Goal: Task Accomplishment & Management: Complete application form

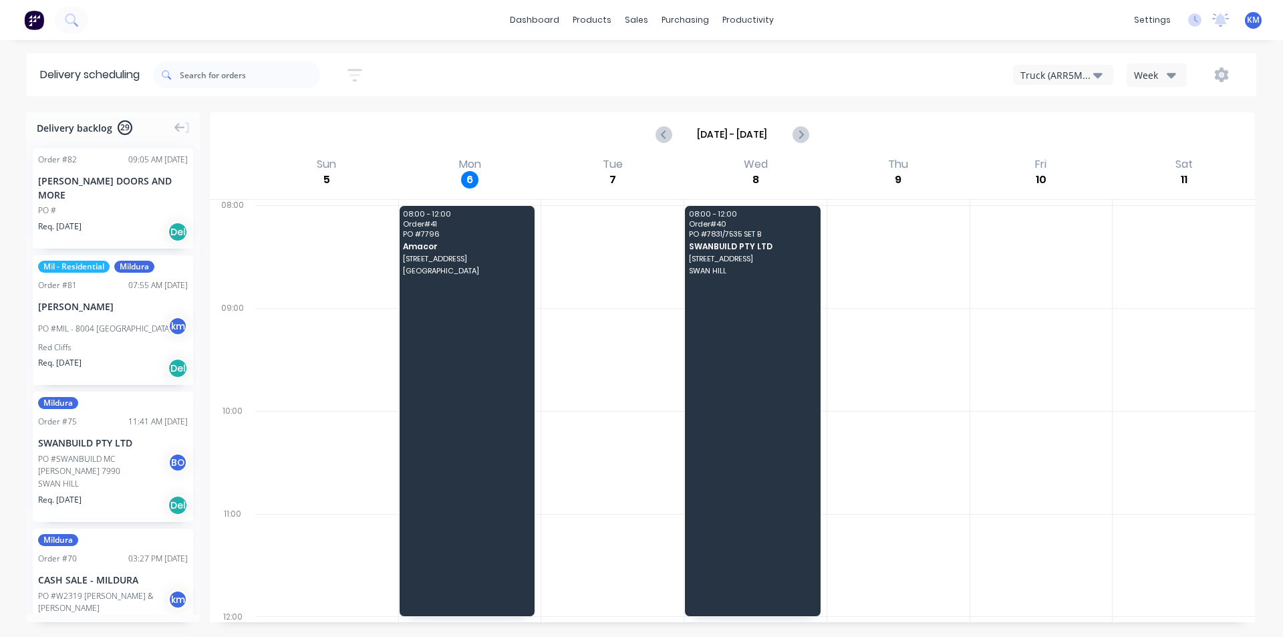
scroll to position [27, 0]
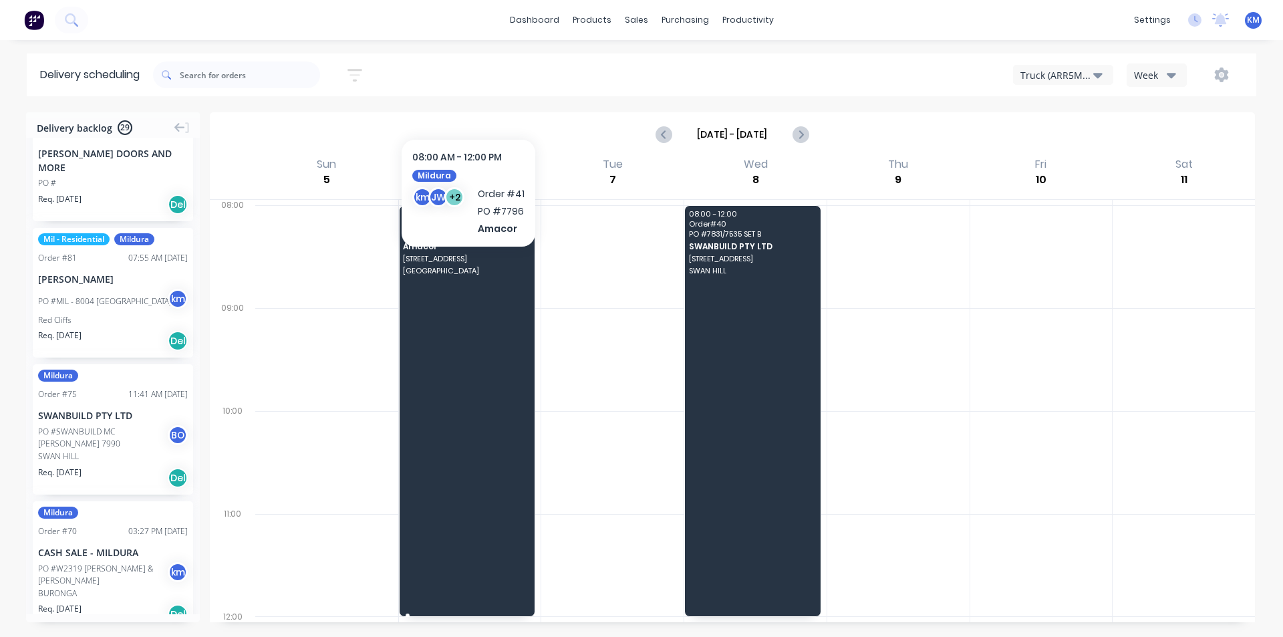
click at [468, 267] on span "[GEOGRAPHIC_DATA]" at bounding box center [466, 271] width 127 height 8
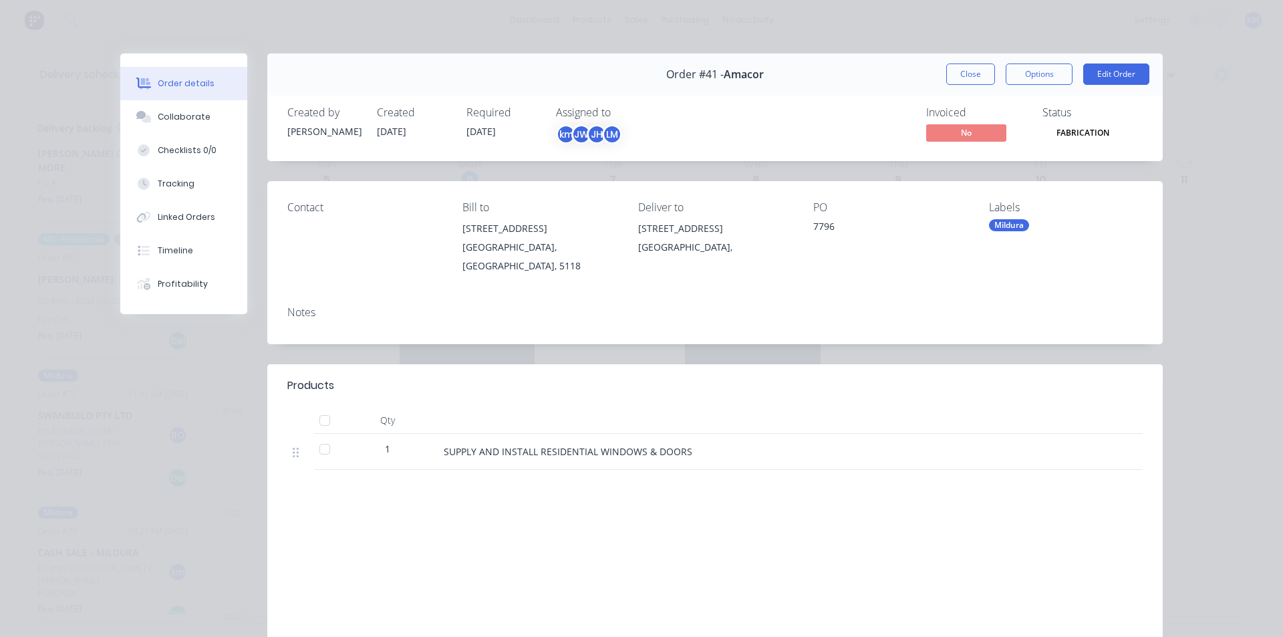
click at [1238, 155] on div "Order details Collaborate Checklists 0/0 Tracking Linked Orders Timeline Profit…" at bounding box center [641, 318] width 1283 height 637
click at [964, 65] on button "Close" at bounding box center [970, 73] width 49 height 21
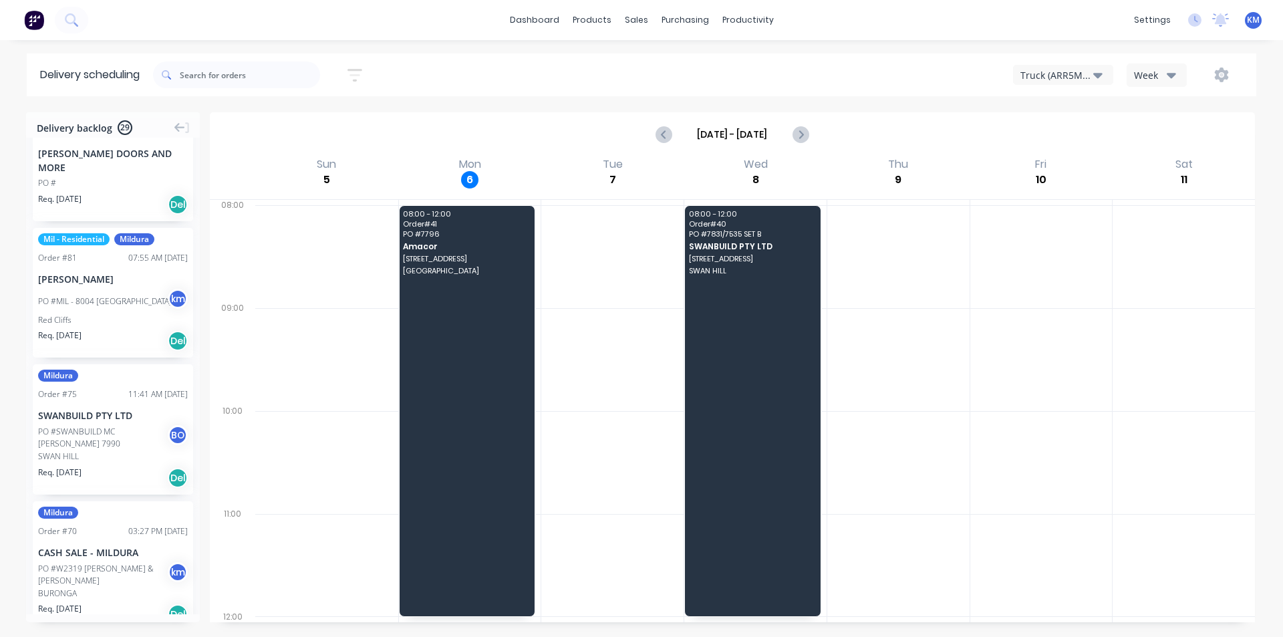
click at [1087, 77] on div "Truck (ARR5MM)" at bounding box center [1057, 75] width 73 height 14
click at [1078, 140] on div "Truck (CHH156)" at bounding box center [1080, 135] width 132 height 27
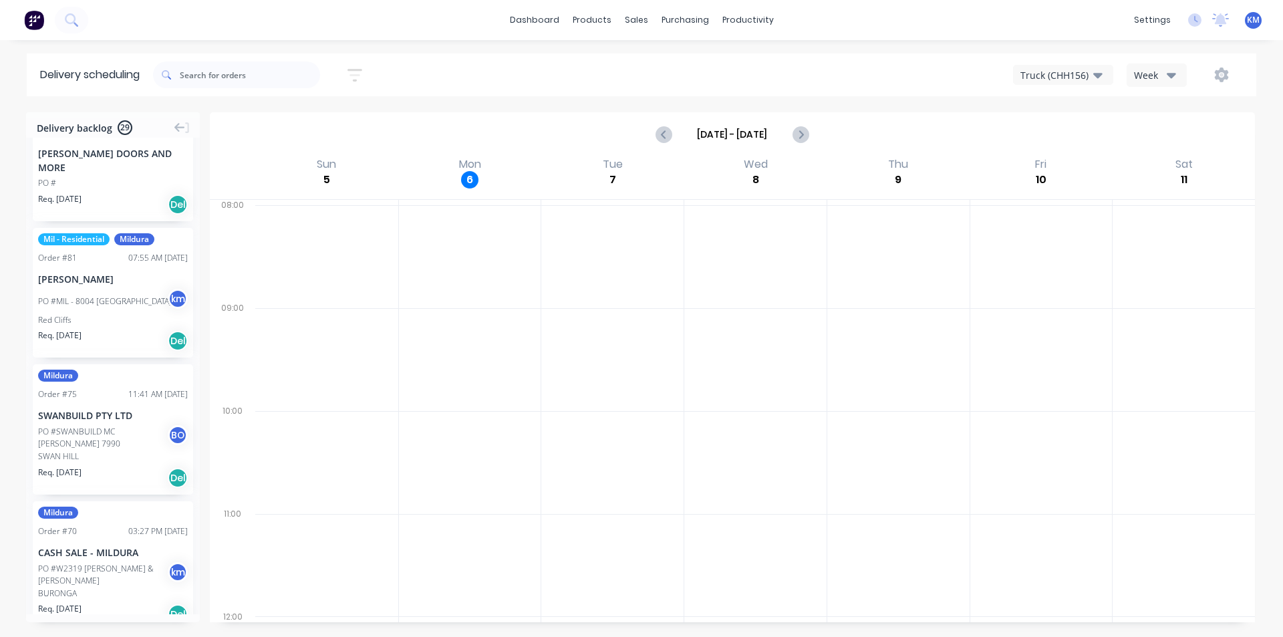
click at [1079, 63] on div "Truck (CHH156) Week" at bounding box center [968, 75] width 552 height 24
click at [1078, 74] on div "Truck (CHH156)" at bounding box center [1057, 75] width 73 height 14
click at [1075, 106] on div "Truck (ARR5MM)" at bounding box center [1080, 109] width 132 height 27
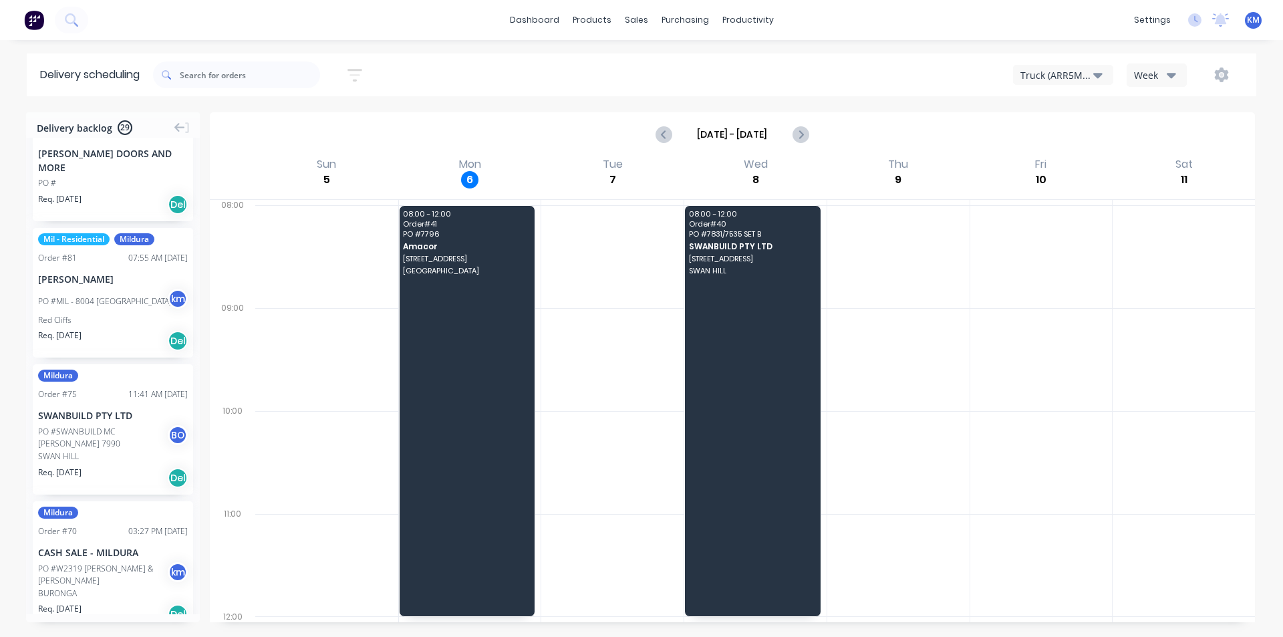
click at [1061, 78] on div "Truck (ARR5MM)" at bounding box center [1057, 75] width 73 height 14
click at [1036, 273] on div at bounding box center [1041, 256] width 142 height 103
click at [497, 261] on span "[STREET_ADDRESS]" at bounding box center [466, 259] width 127 height 8
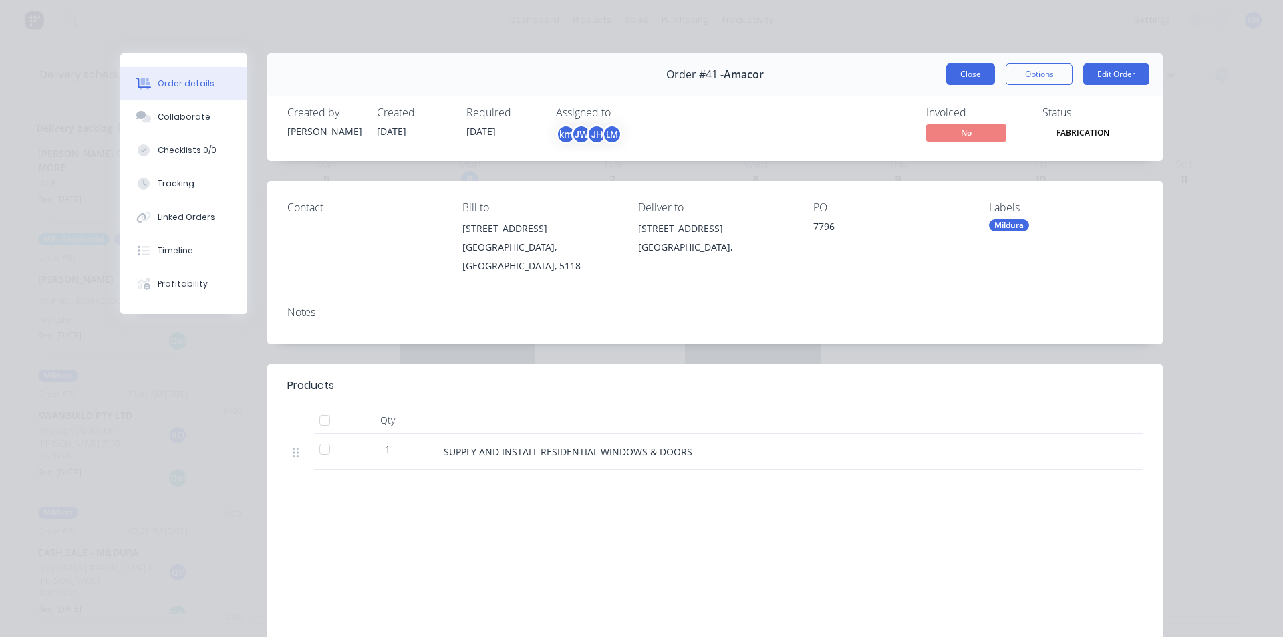
click at [962, 74] on button "Close" at bounding box center [970, 73] width 49 height 21
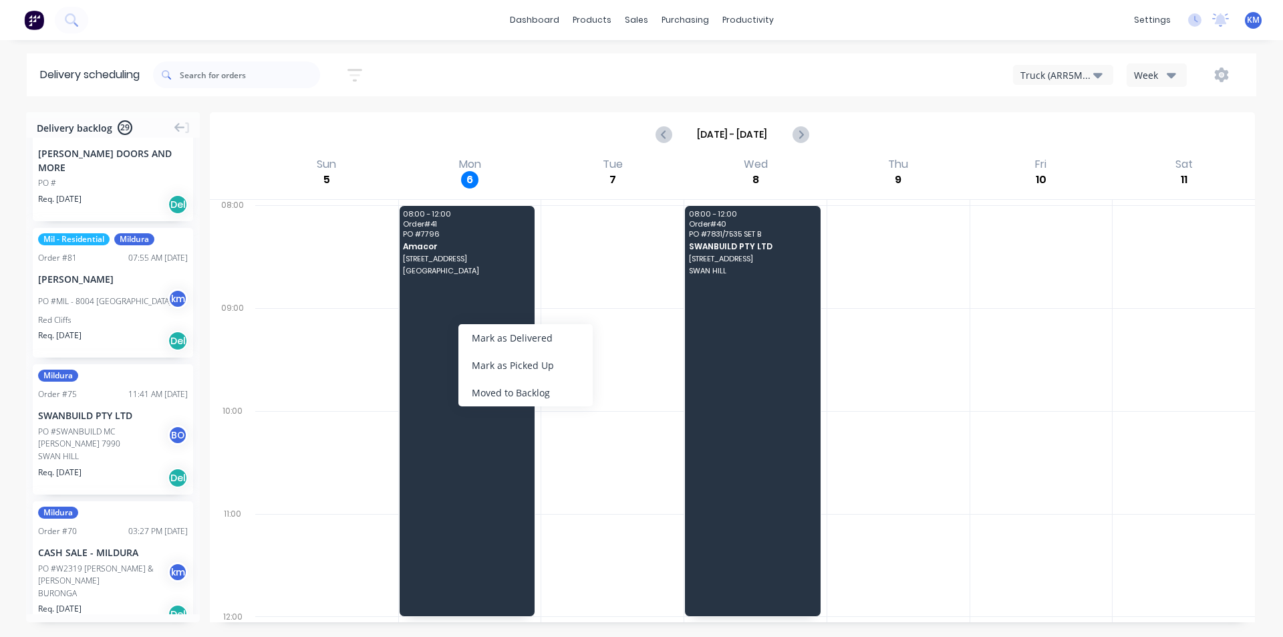
click at [642, 269] on div at bounding box center [612, 256] width 142 height 103
click at [1152, 72] on div "Week" at bounding box center [1153, 75] width 39 height 14
click at [1164, 80] on div "Week" at bounding box center [1153, 75] width 39 height 14
click at [1164, 74] on div "Week" at bounding box center [1153, 75] width 39 height 14
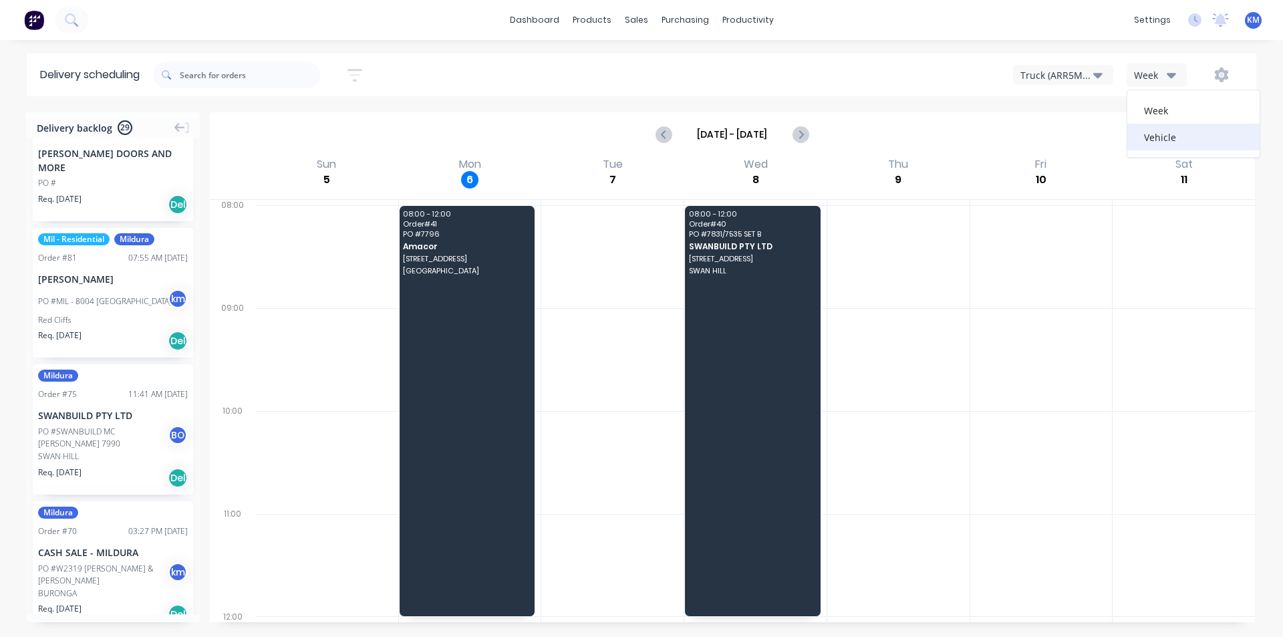
click at [1179, 135] on div "Vehicle" at bounding box center [1194, 137] width 132 height 27
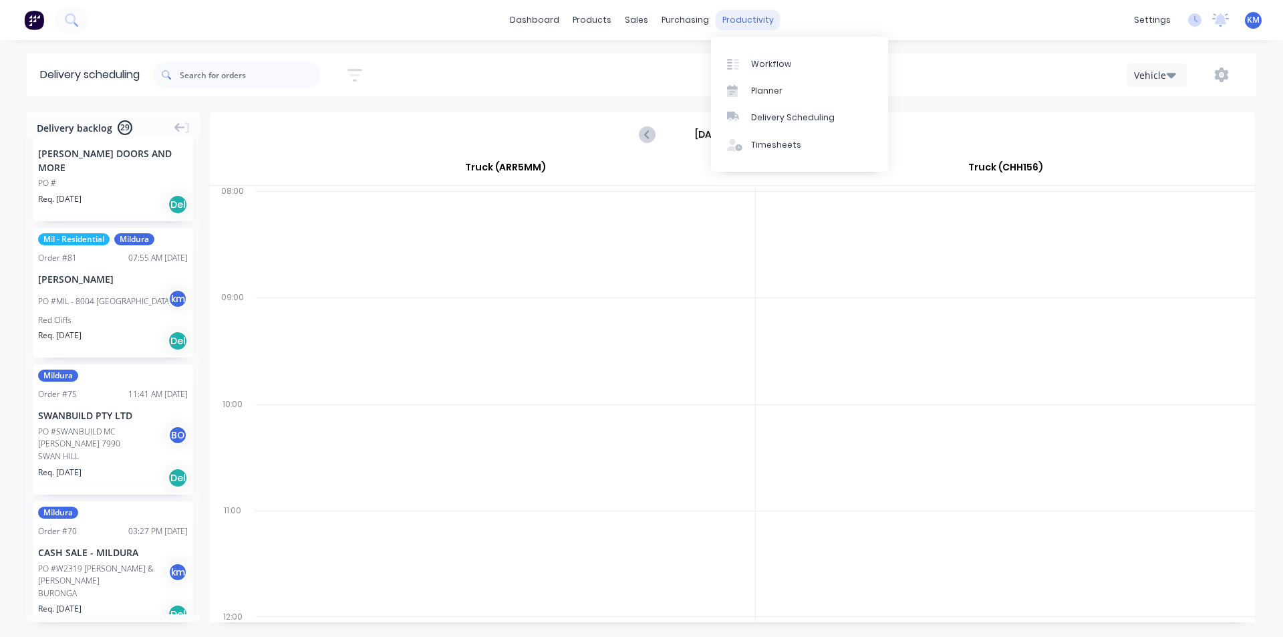
click at [729, 25] on div "productivity" at bounding box center [748, 20] width 65 height 20
click at [795, 116] on div "Delivery Scheduling" at bounding box center [793, 118] width 84 height 12
click at [737, 17] on div "productivity" at bounding box center [748, 20] width 65 height 20
click at [773, 117] on div "Delivery Scheduling" at bounding box center [793, 118] width 84 height 12
click at [732, 113] on icon at bounding box center [733, 116] width 12 height 8
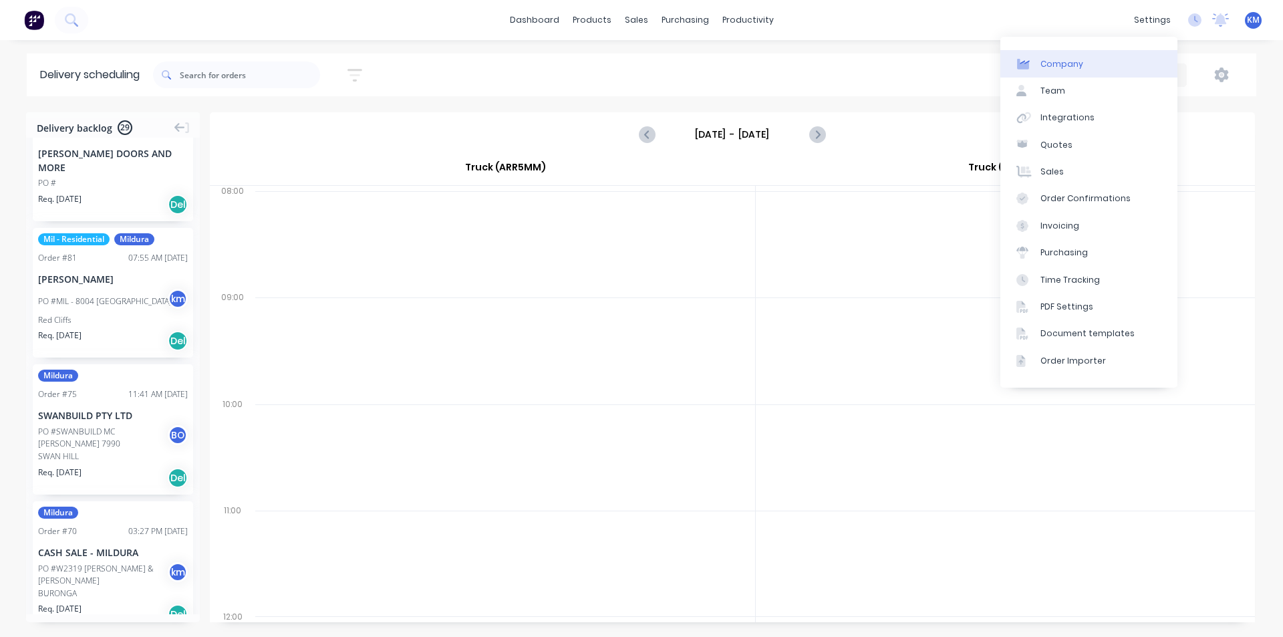
click at [1145, 63] on link "Company" at bounding box center [1089, 63] width 177 height 27
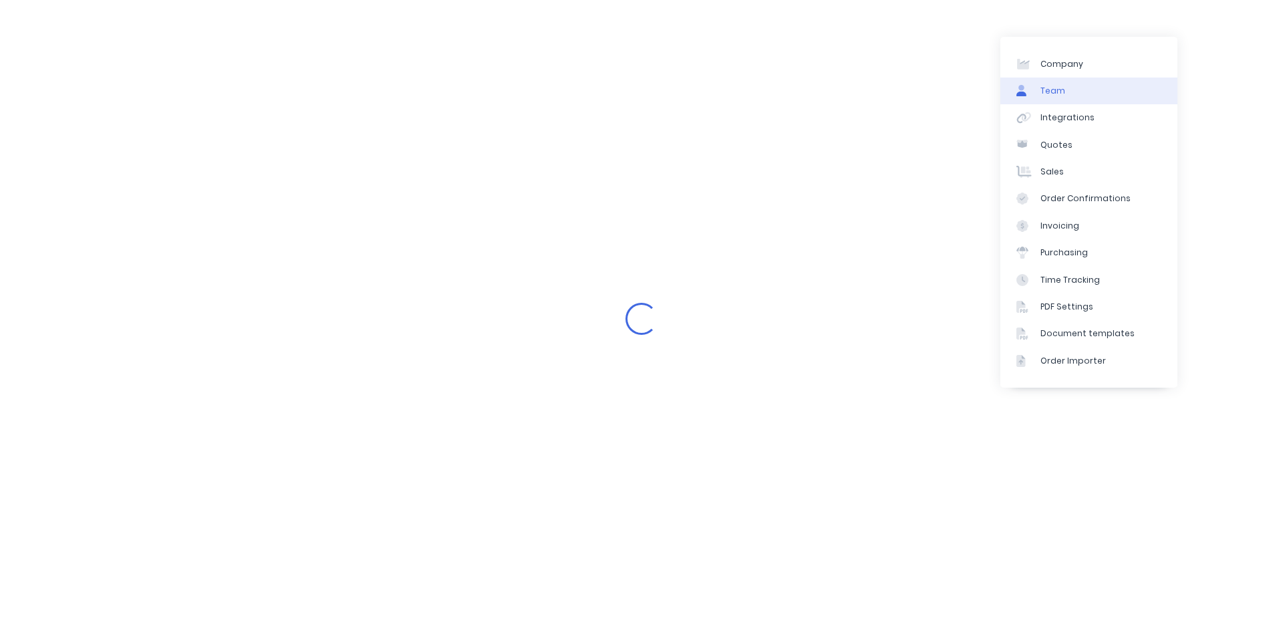
select select "AU"
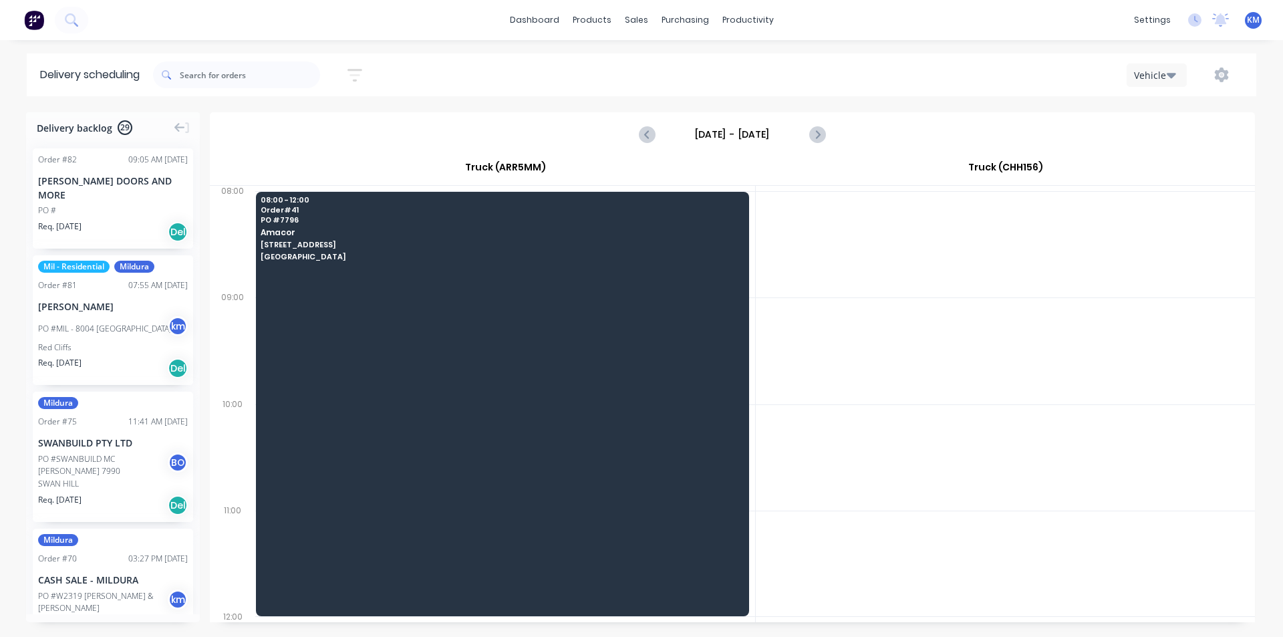
click at [1148, 82] on div "Vehicle" at bounding box center [1153, 75] width 39 height 14
click at [1170, 112] on div "Week" at bounding box center [1194, 110] width 132 height 27
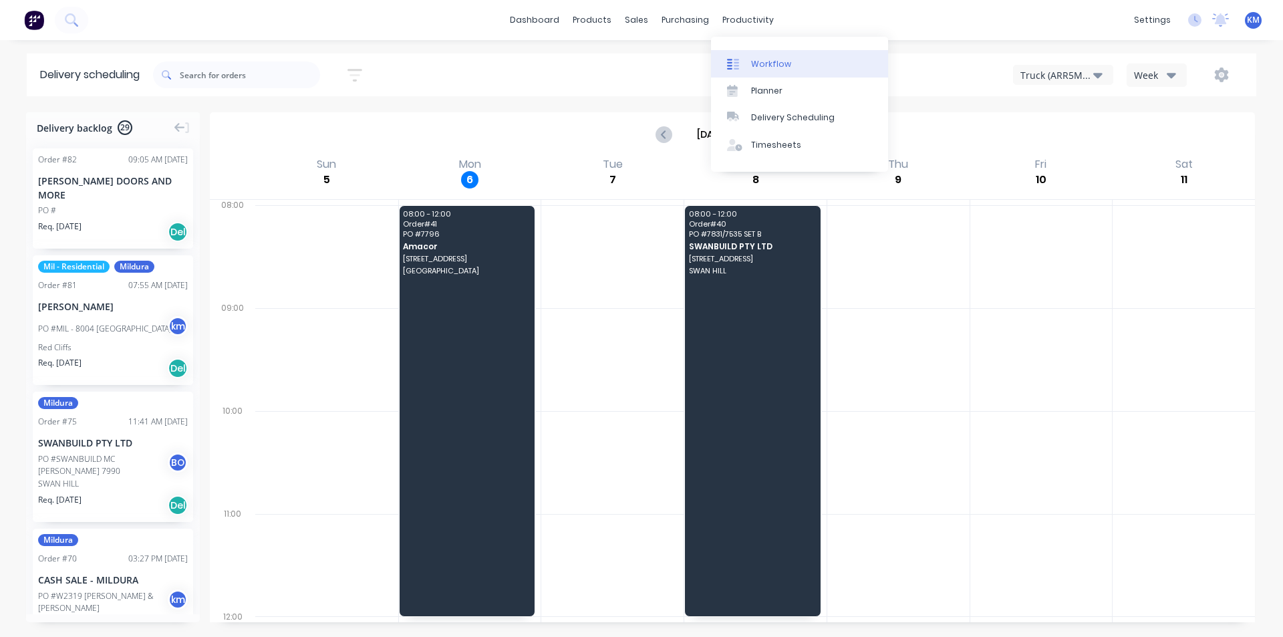
click at [783, 62] on div "Workflow" at bounding box center [771, 64] width 40 height 12
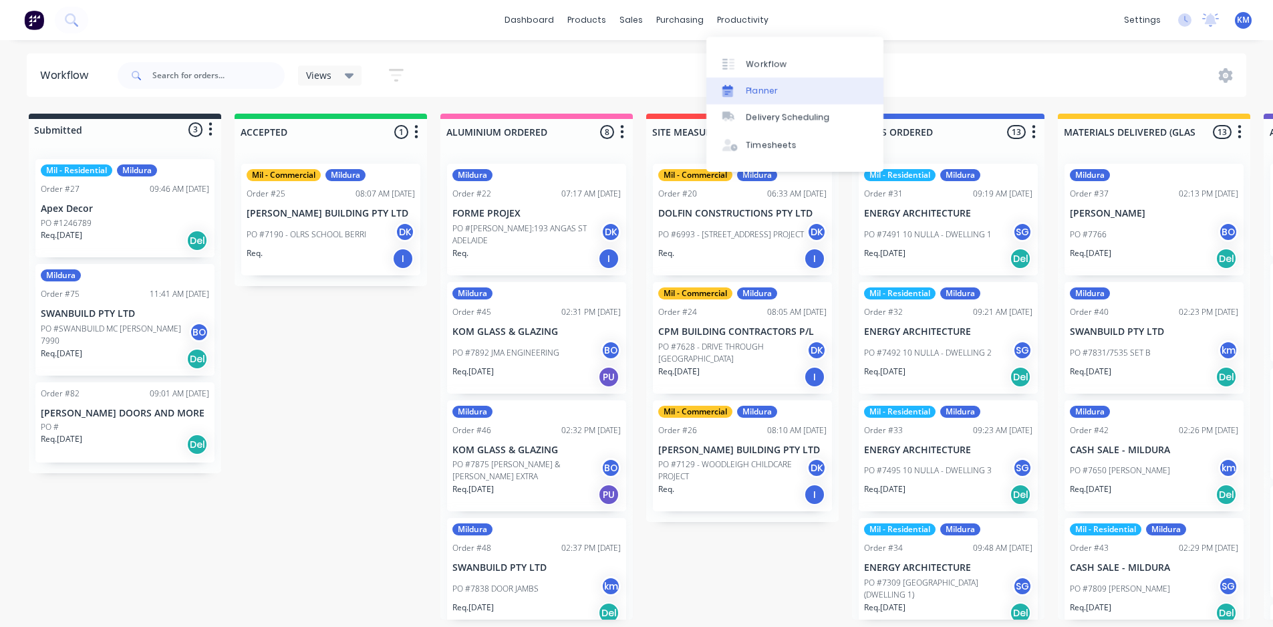
click at [756, 92] on div "Planner" at bounding box center [762, 91] width 31 height 12
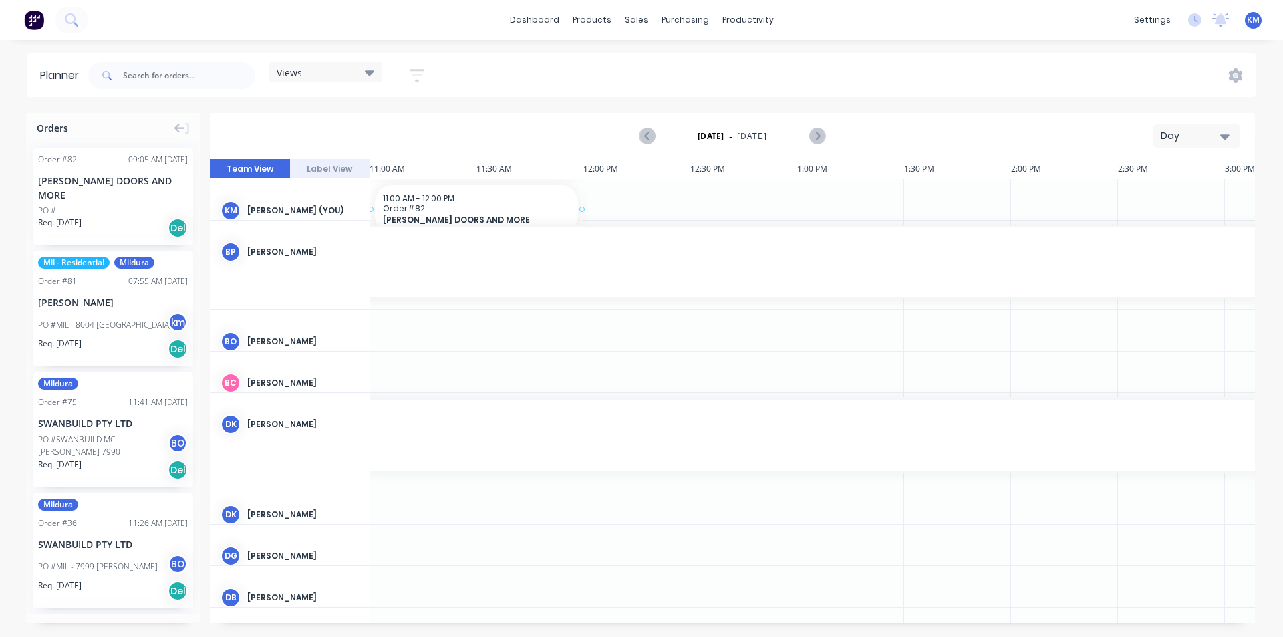
scroll to position [0, 2347]
drag, startPoint x: 102, startPoint y: 199, endPoint x: 410, endPoint y: 208, distance: 308.3
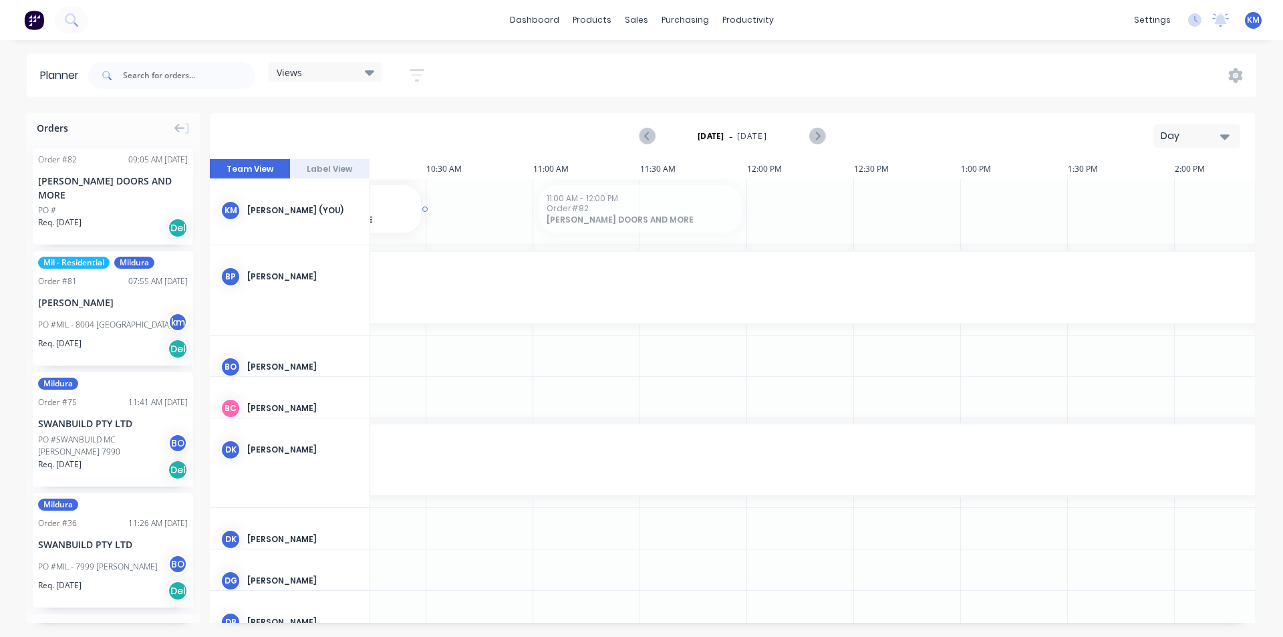
scroll to position [0, 2186]
drag, startPoint x: 516, startPoint y: 209, endPoint x: 653, endPoint y: 210, distance: 137.0
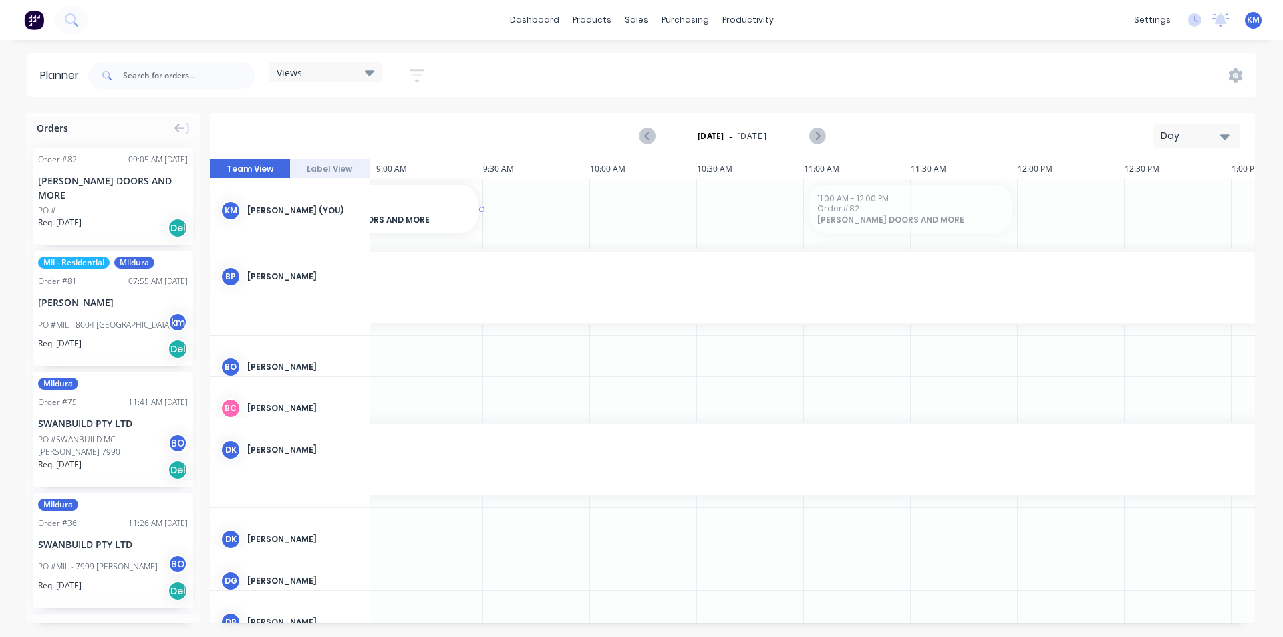
scroll to position [0, 1909]
drag, startPoint x: 656, startPoint y: 208, endPoint x: 946, endPoint y: 218, distance: 290.9
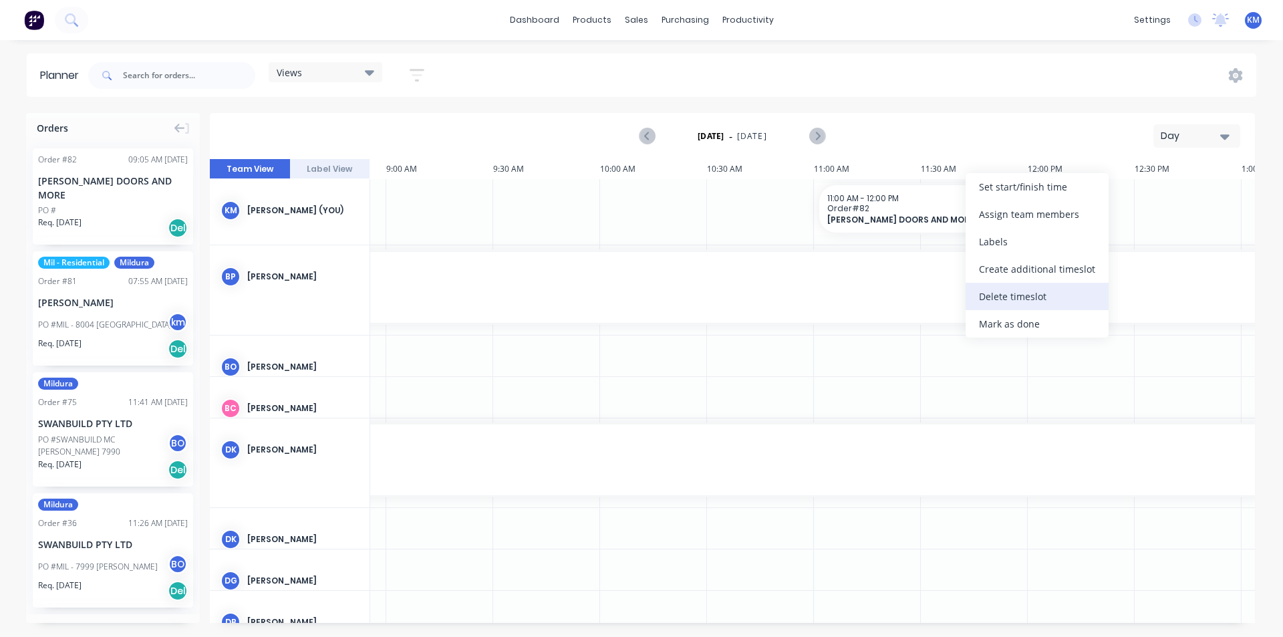
click at [1008, 295] on div "Delete timeslot" at bounding box center [1037, 296] width 143 height 27
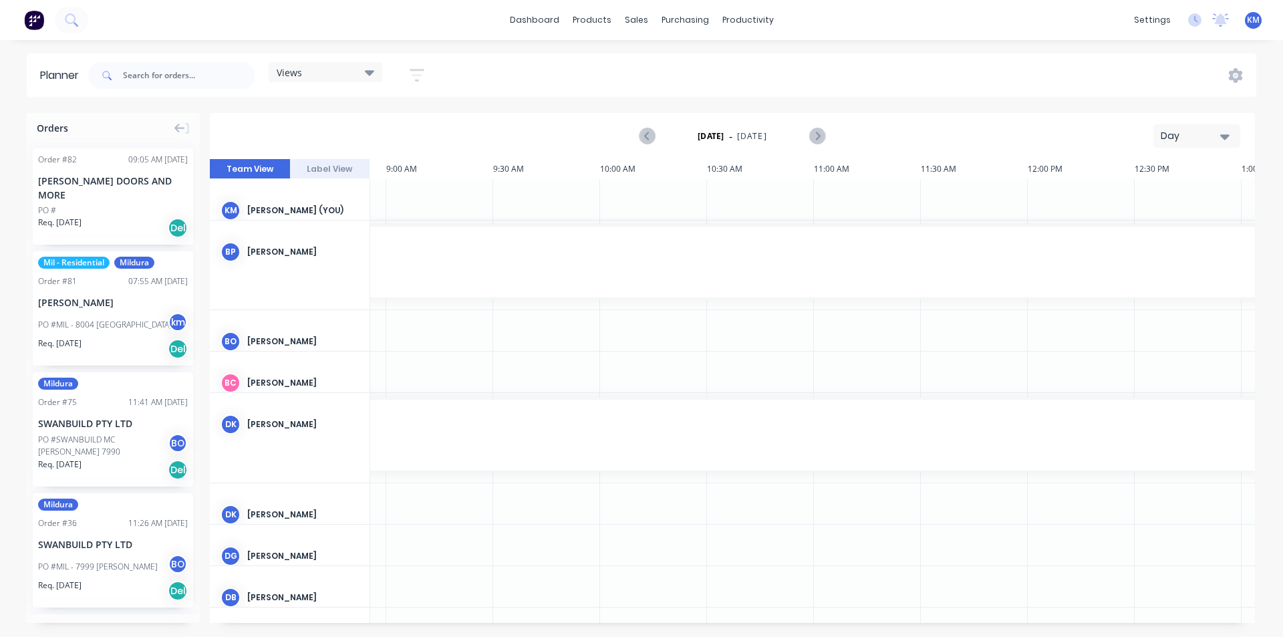
click at [1215, 138] on div "Day" at bounding box center [1191, 136] width 61 height 14
click at [1146, 222] on div "Month" at bounding box center [1173, 225] width 132 height 27
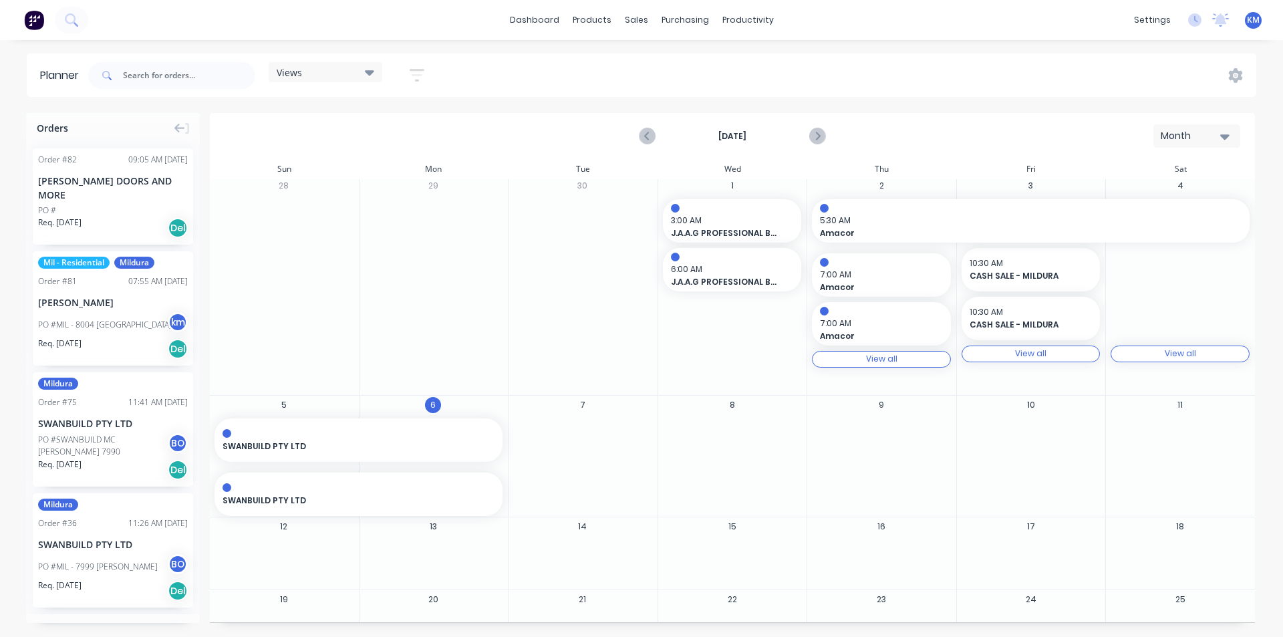
scroll to position [0, 0]
click at [1176, 140] on div "Month" at bounding box center [1191, 136] width 61 height 14
click at [1166, 200] on div "Week" at bounding box center [1173, 198] width 132 height 27
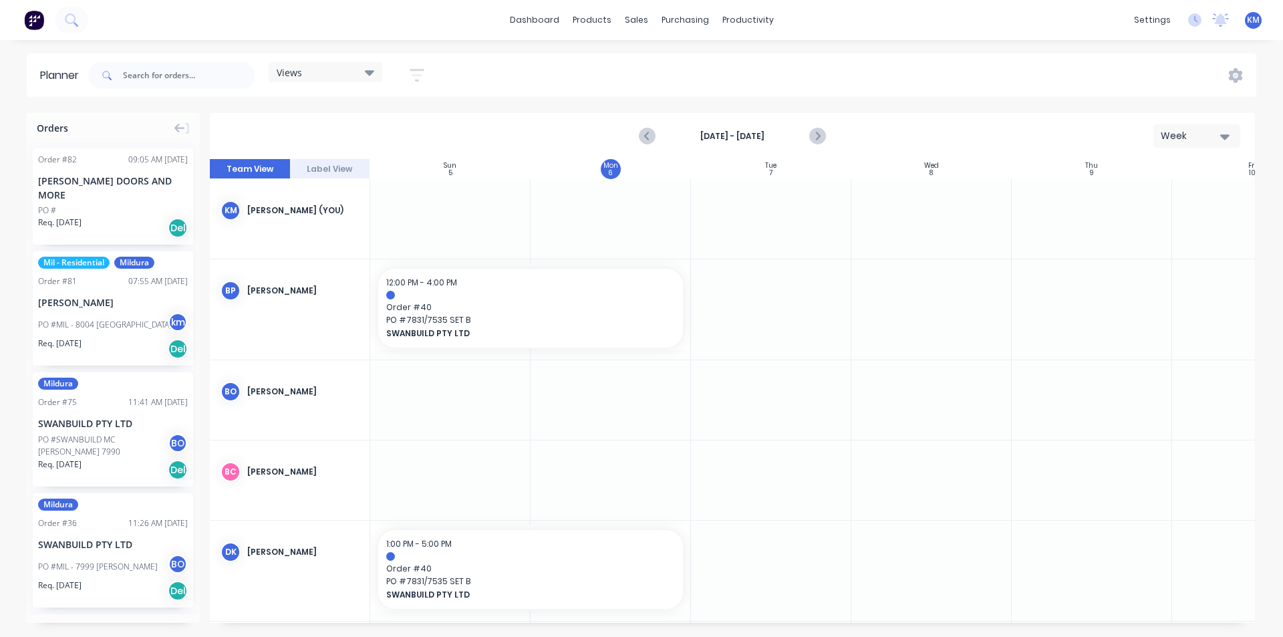
scroll to position [0, 1]
click at [1156, 137] on button "Week" at bounding box center [1197, 135] width 87 height 23
click at [1166, 227] on div "Month" at bounding box center [1173, 225] width 132 height 27
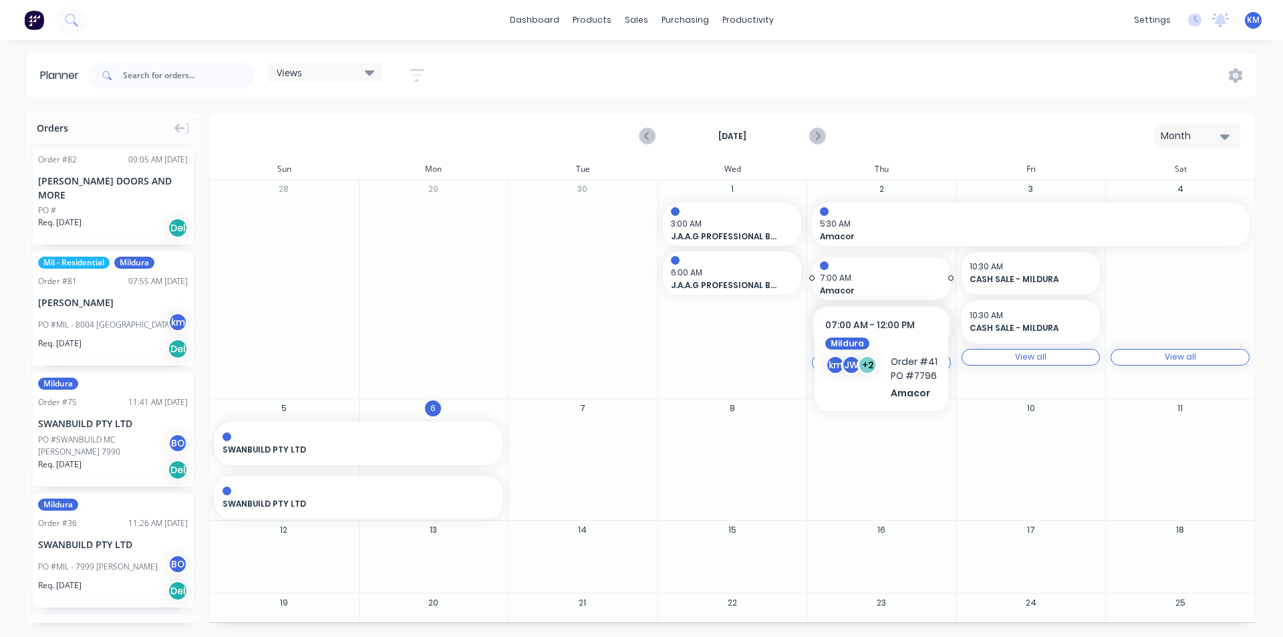
click at [881, 266] on div at bounding box center [881, 265] width 123 height 9
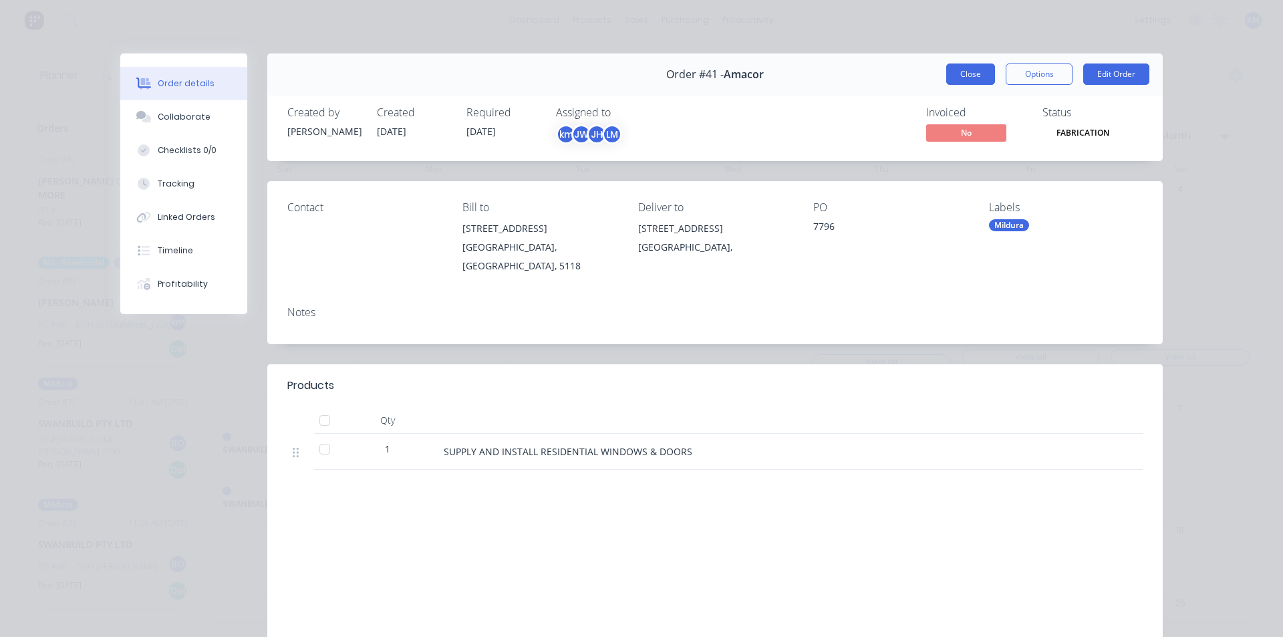
click at [957, 70] on button "Close" at bounding box center [970, 73] width 49 height 21
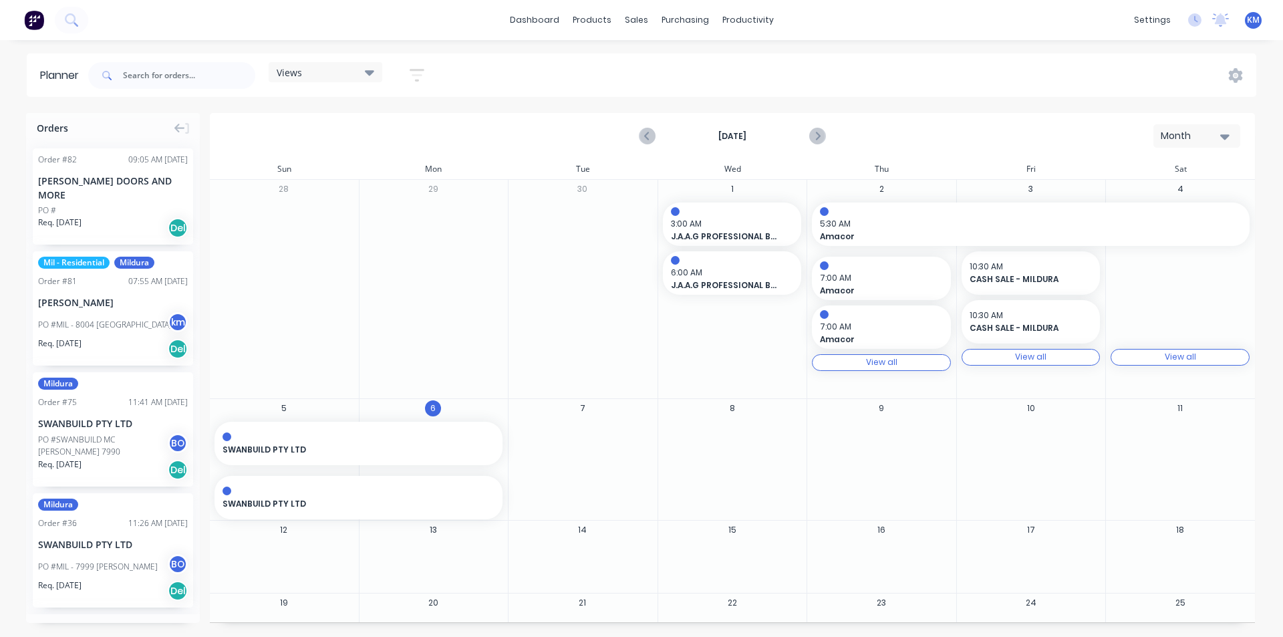
click at [874, 430] on div at bounding box center [881, 443] width 148 height 43
click at [841, 427] on div at bounding box center [881, 443] width 148 height 43
drag, startPoint x: 858, startPoint y: 325, endPoint x: 856, endPoint y: 463, distance: 137.0
drag, startPoint x: 880, startPoint y: 450, endPoint x: 837, endPoint y: 316, distance: 140.1
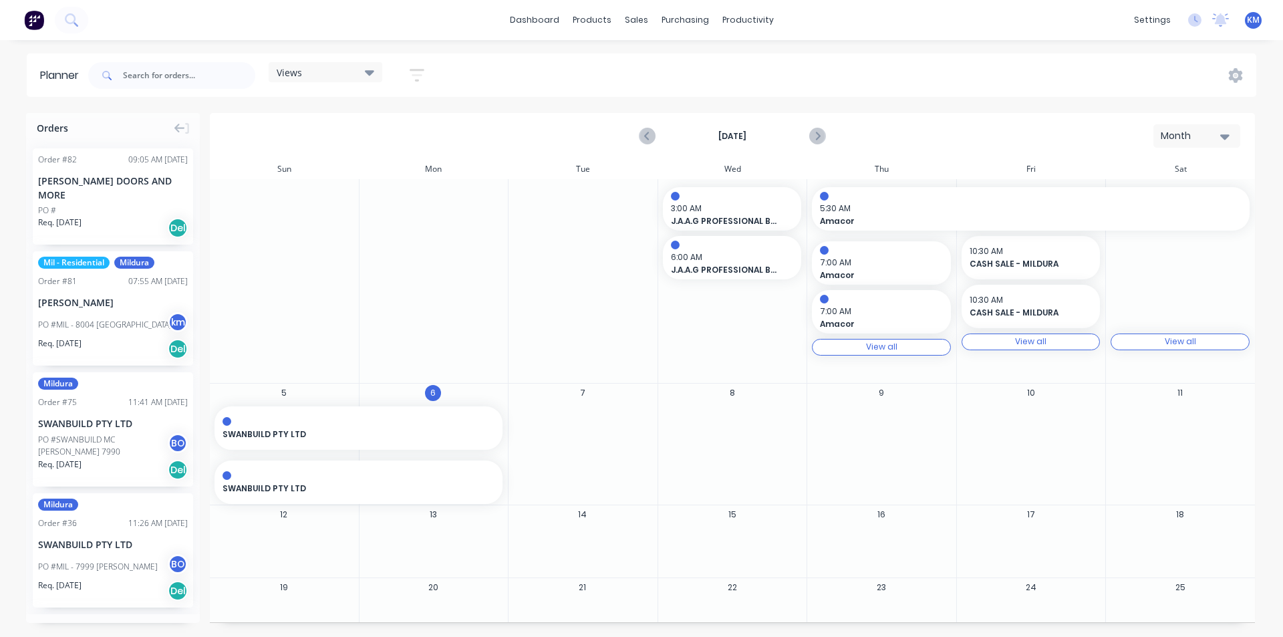
scroll to position [23, 0]
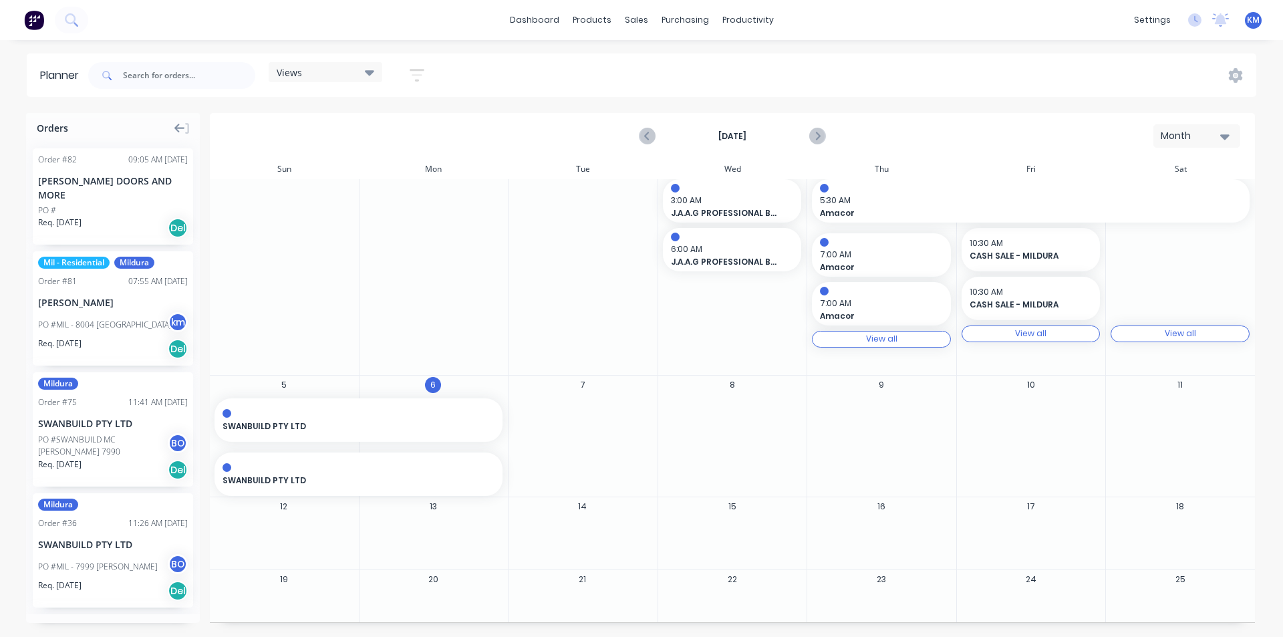
click at [178, 132] on icon at bounding box center [179, 128] width 11 height 9
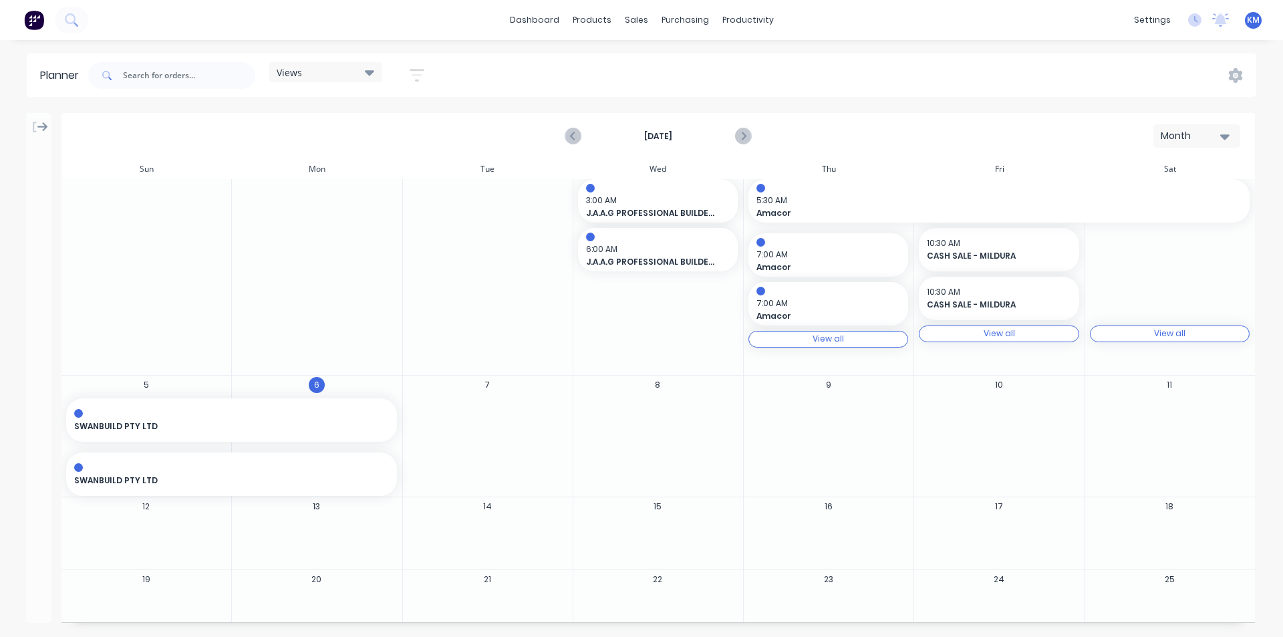
click at [43, 128] on icon at bounding box center [42, 126] width 11 height 9
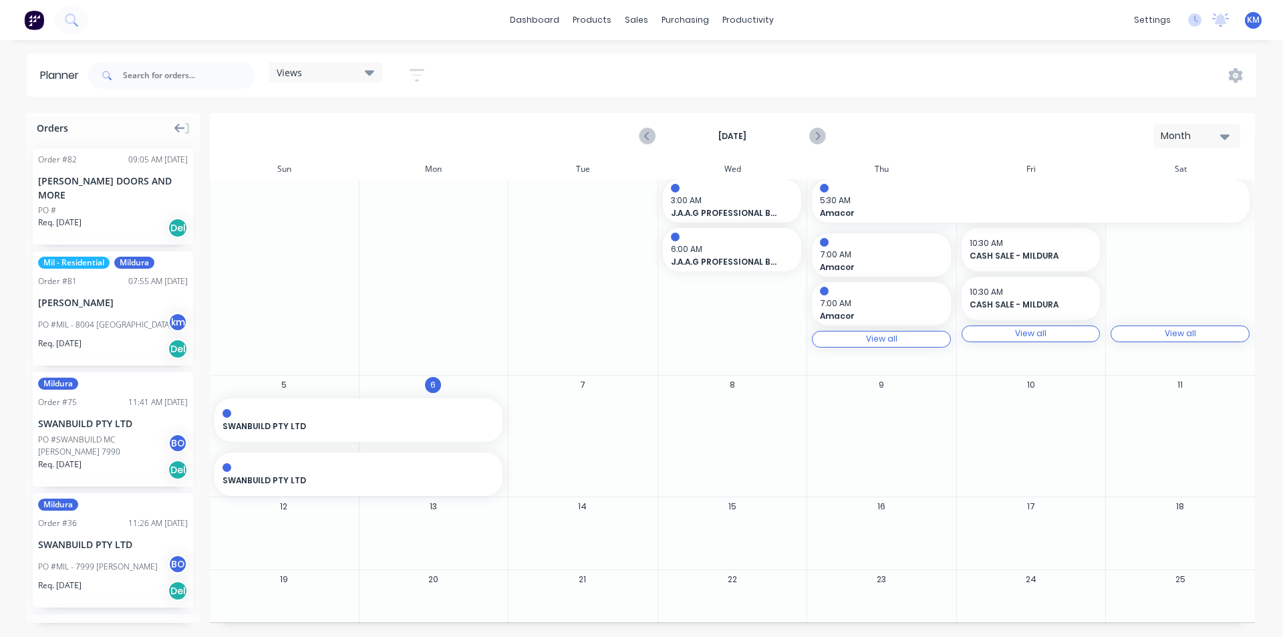
click at [1200, 134] on div "Month" at bounding box center [1191, 136] width 61 height 14
click at [1152, 157] on div "Day Week Month" at bounding box center [1173, 198] width 134 height 95
click at [1151, 168] on div "Day" at bounding box center [1173, 171] width 132 height 27
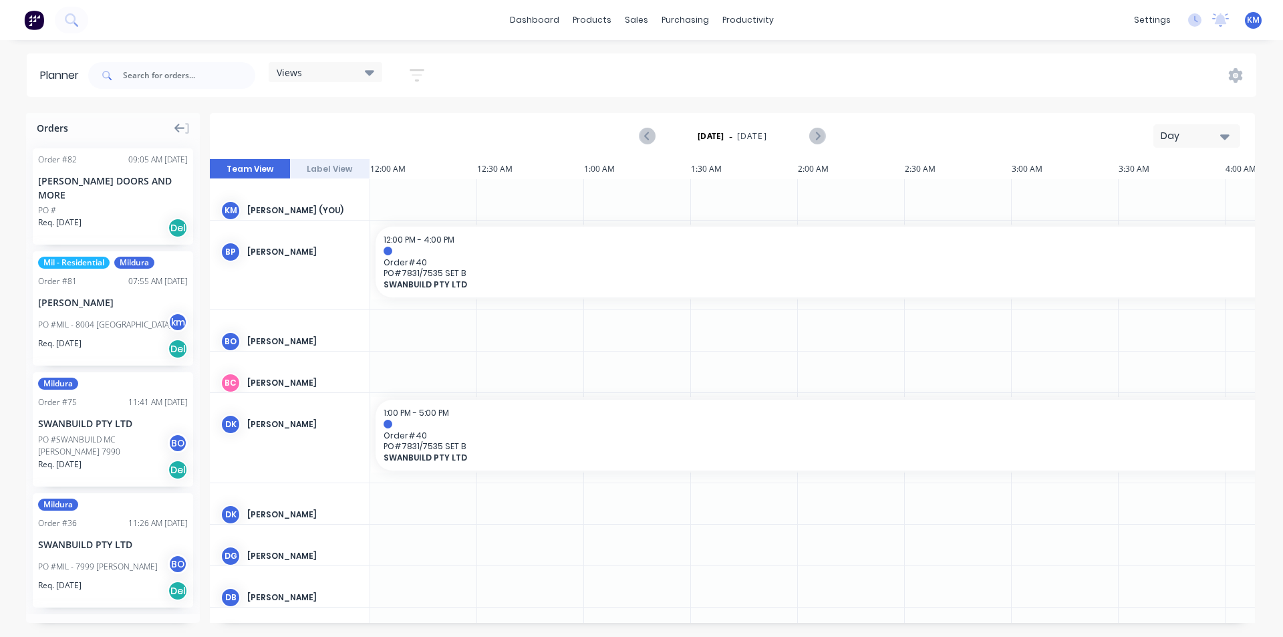
scroll to position [0, 2353]
click at [1165, 133] on div "Day" at bounding box center [1191, 136] width 61 height 14
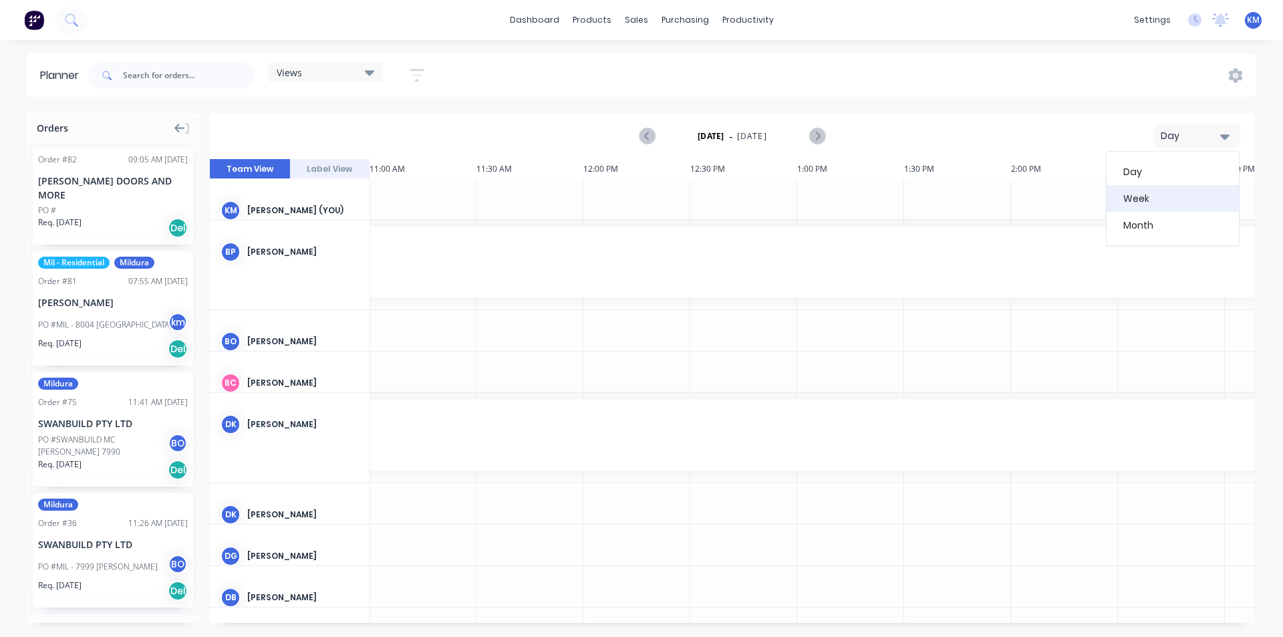
click at [1191, 200] on div "Week" at bounding box center [1173, 198] width 132 height 27
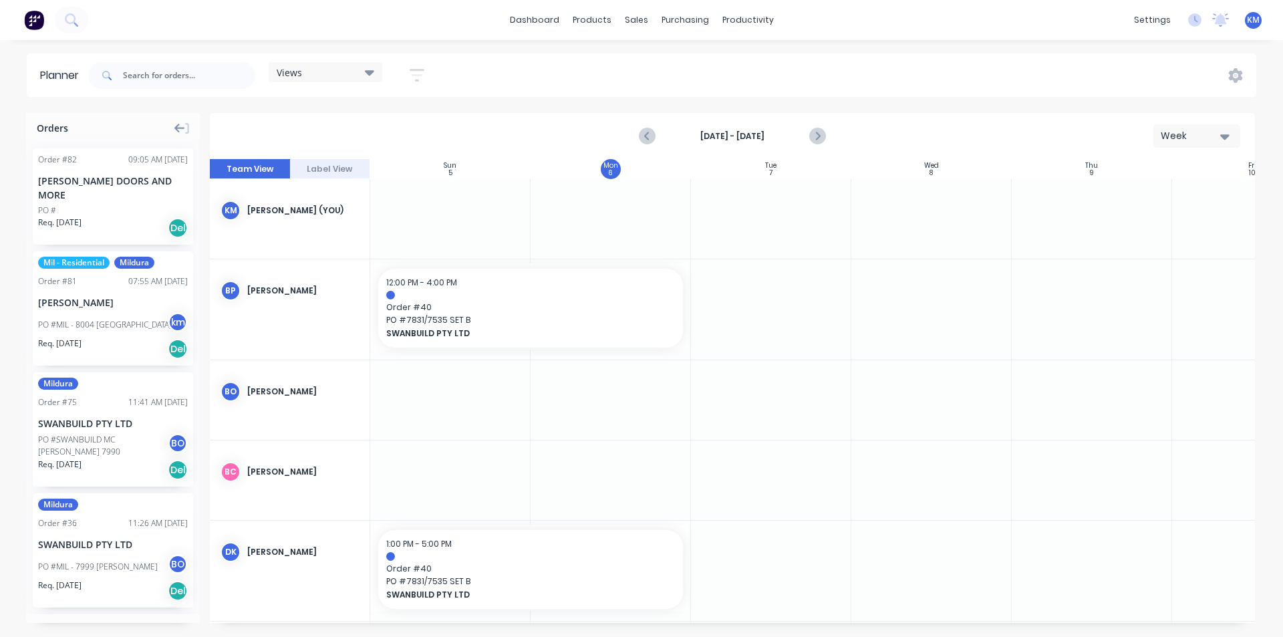
scroll to position [0, 1]
click at [1203, 132] on div "Week" at bounding box center [1191, 136] width 61 height 14
click at [1189, 220] on div "Month" at bounding box center [1173, 225] width 132 height 27
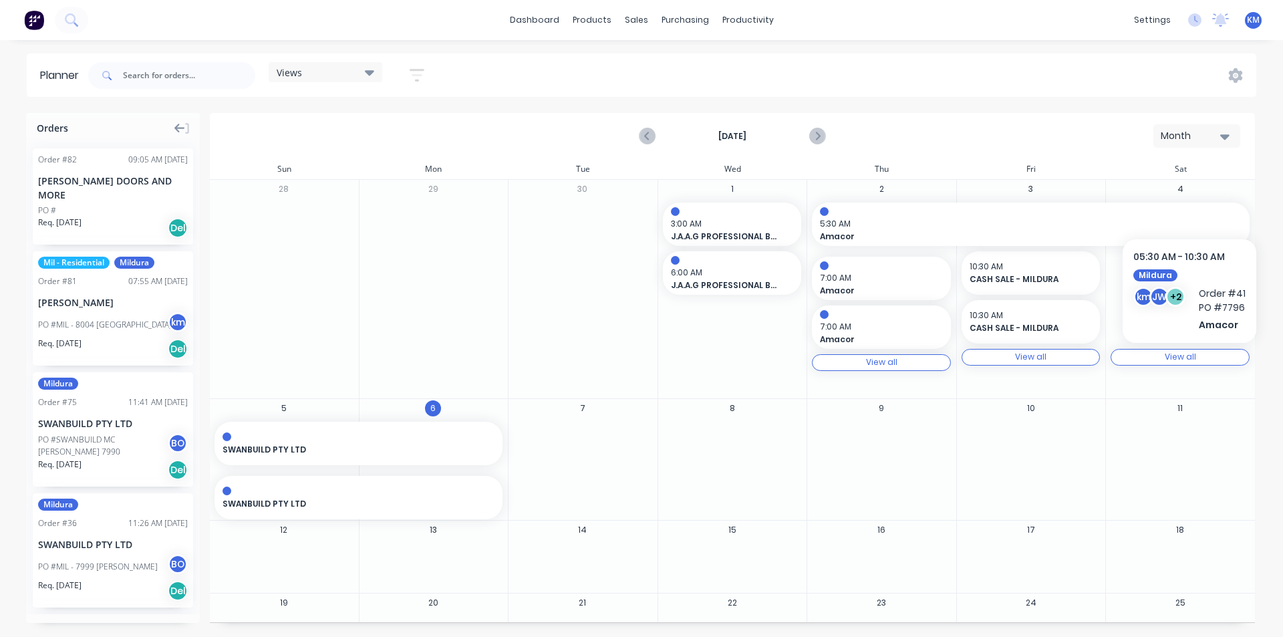
click at [1195, 134] on div "Month" at bounding box center [1191, 136] width 61 height 14
click at [1171, 201] on div "Week" at bounding box center [1173, 198] width 132 height 27
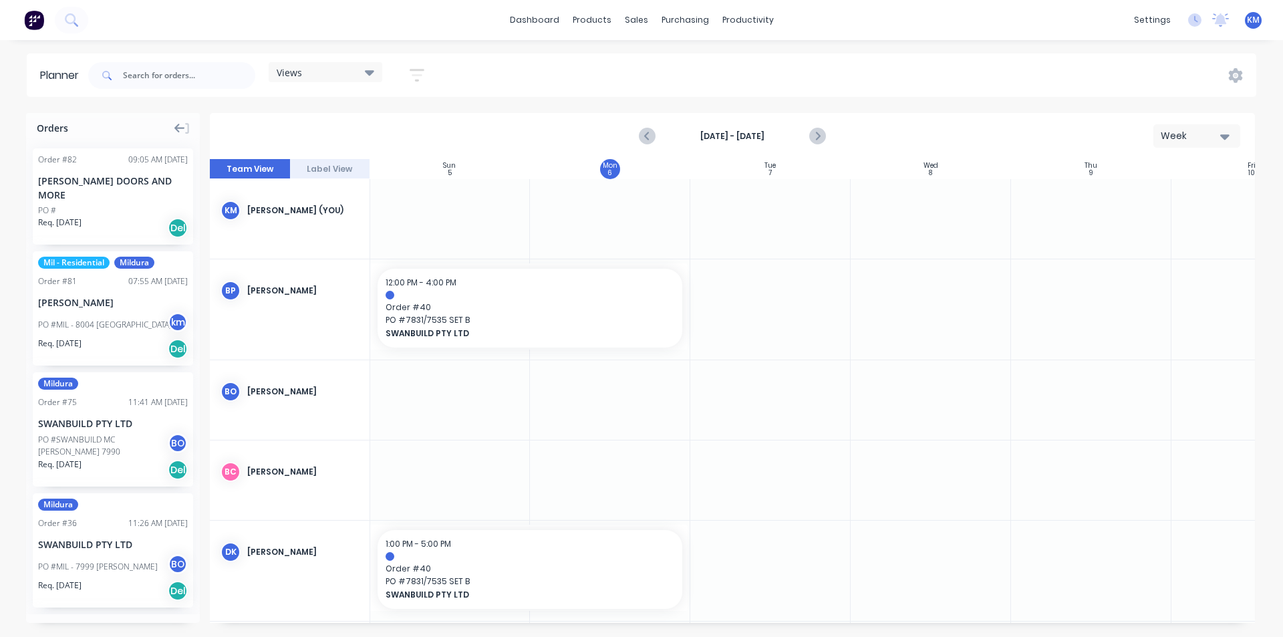
click at [1185, 145] on button "Week" at bounding box center [1197, 135] width 87 height 23
click at [1184, 179] on div "Day" at bounding box center [1173, 171] width 132 height 27
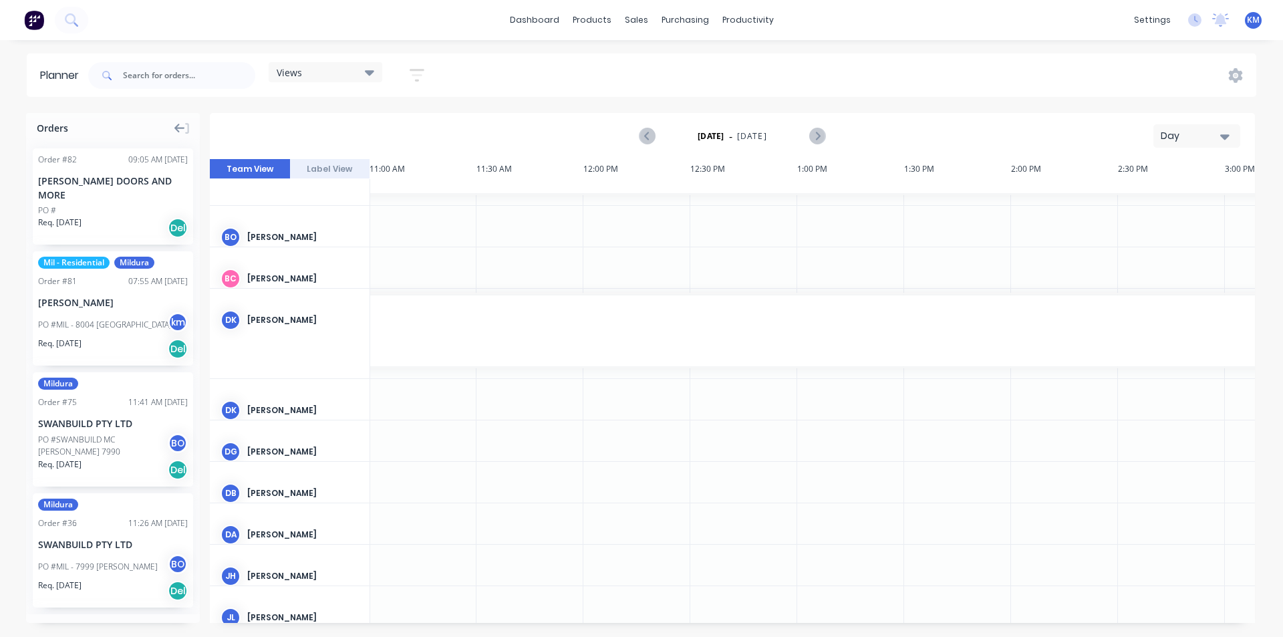
scroll to position [131, 2353]
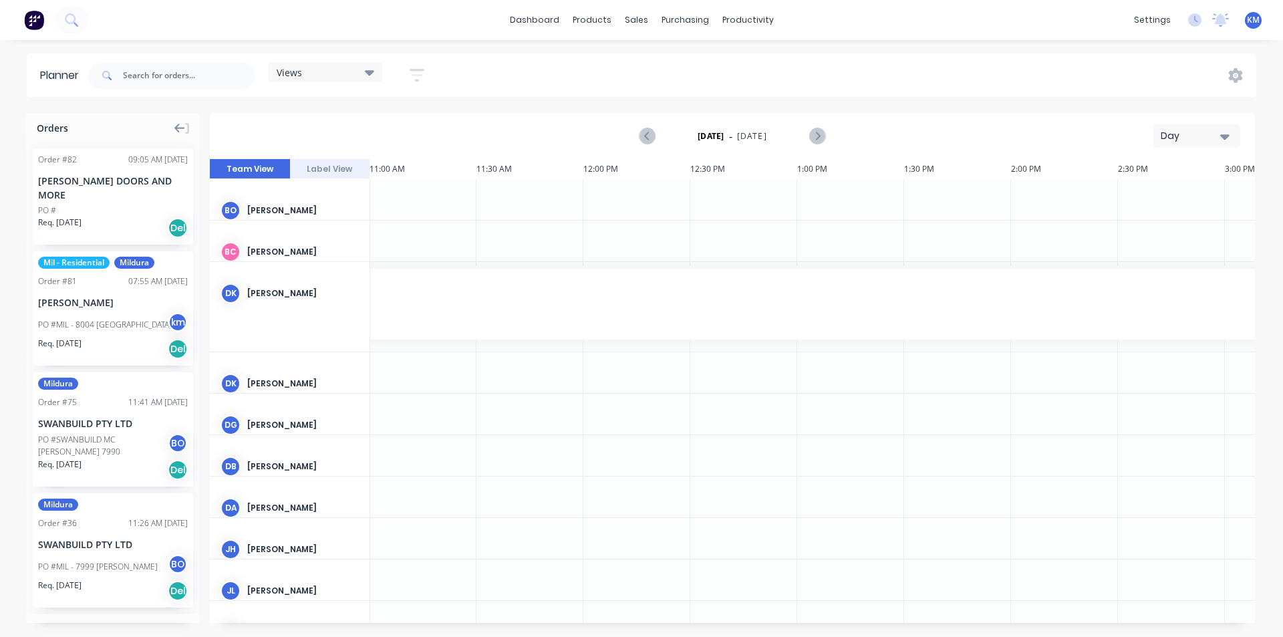
click at [1195, 134] on div "Day" at bounding box center [1191, 136] width 61 height 14
click at [1156, 191] on div "Week" at bounding box center [1173, 198] width 132 height 27
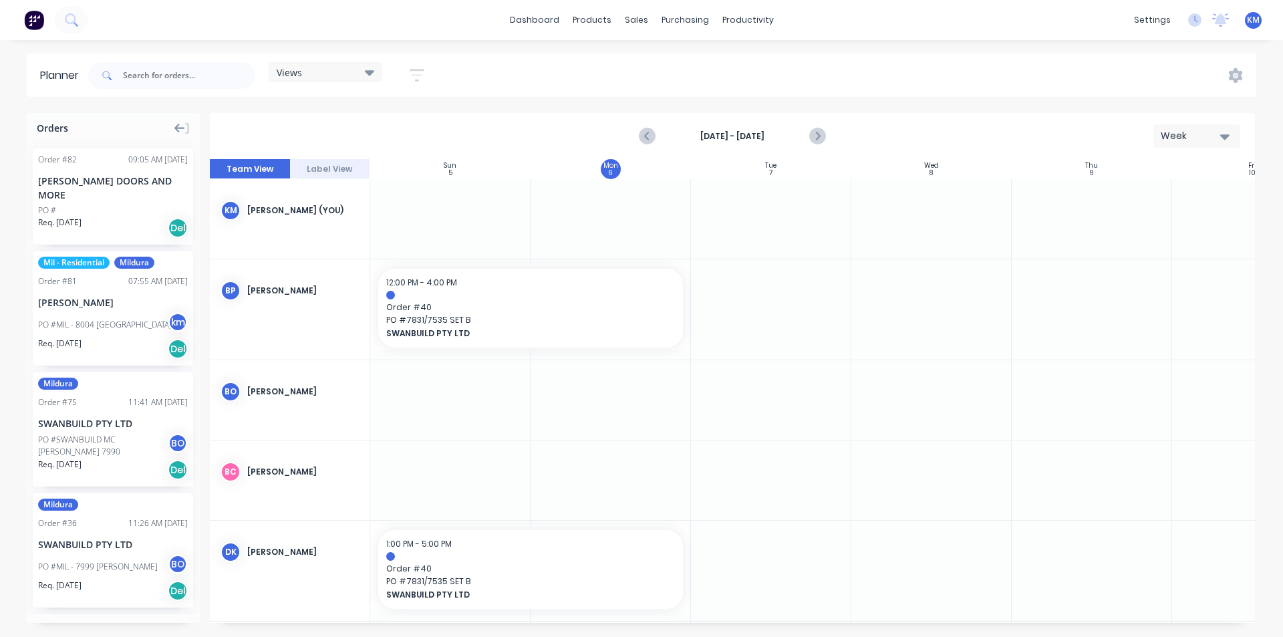
scroll to position [0, 1]
click at [1200, 137] on div "Week" at bounding box center [1191, 136] width 61 height 14
click at [1150, 227] on div "Month" at bounding box center [1173, 225] width 132 height 27
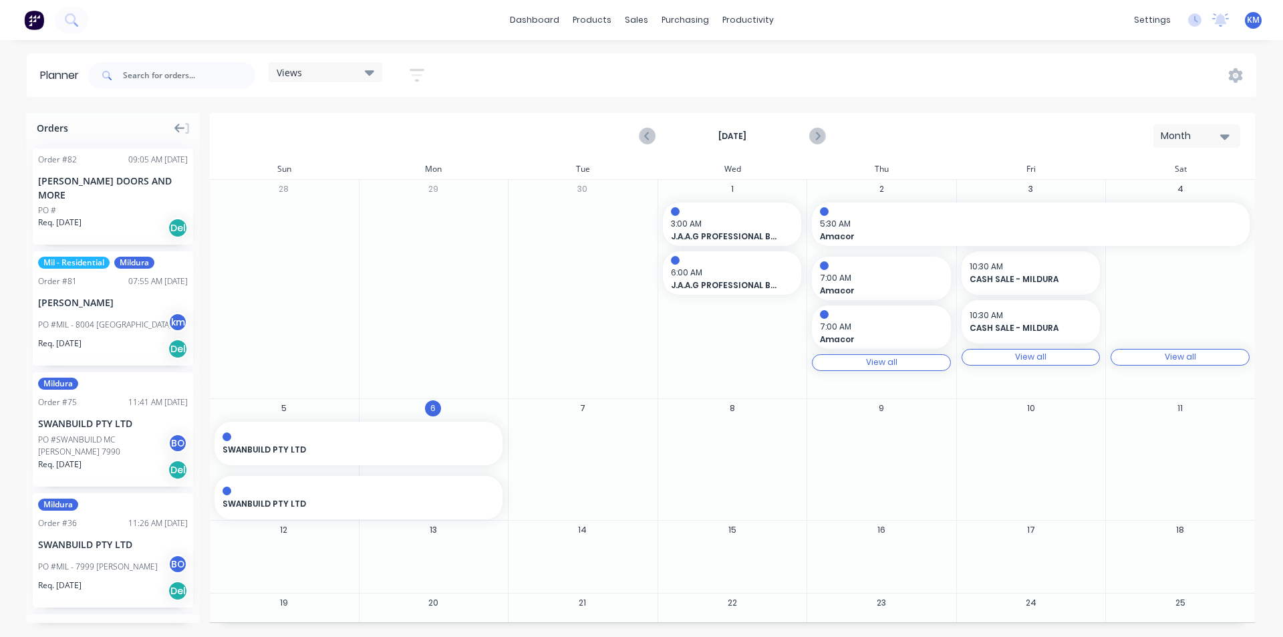
click at [183, 126] on icon at bounding box center [179, 128] width 11 height 12
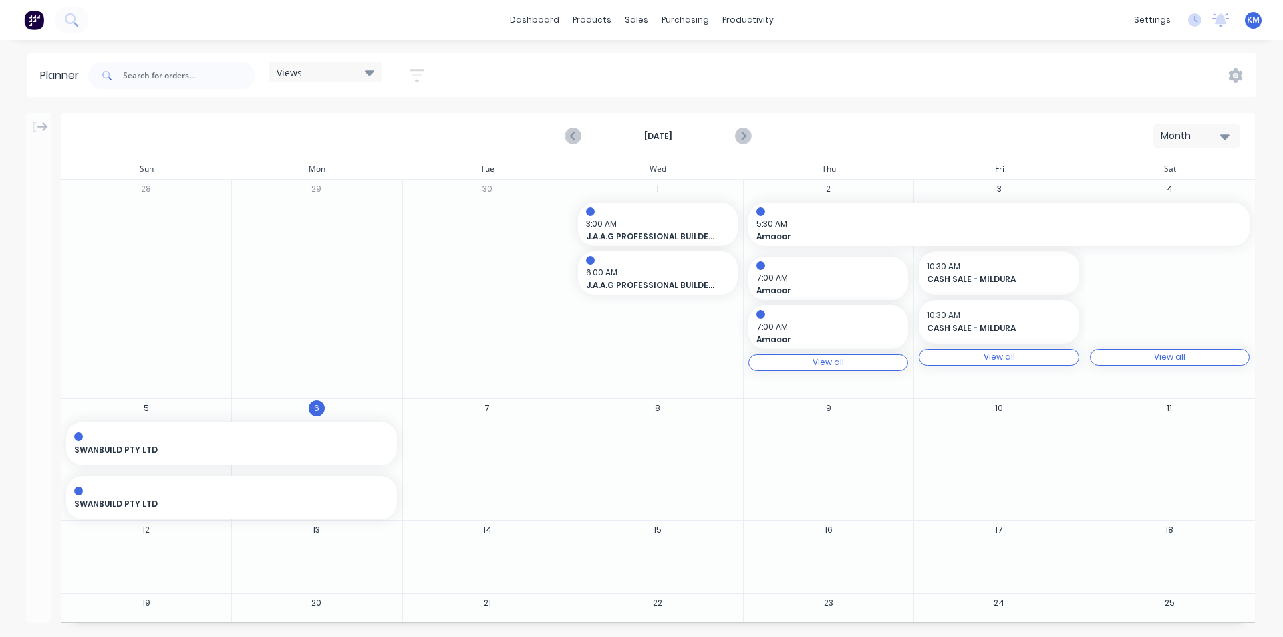
click at [41, 122] on icon at bounding box center [42, 127] width 11 height 12
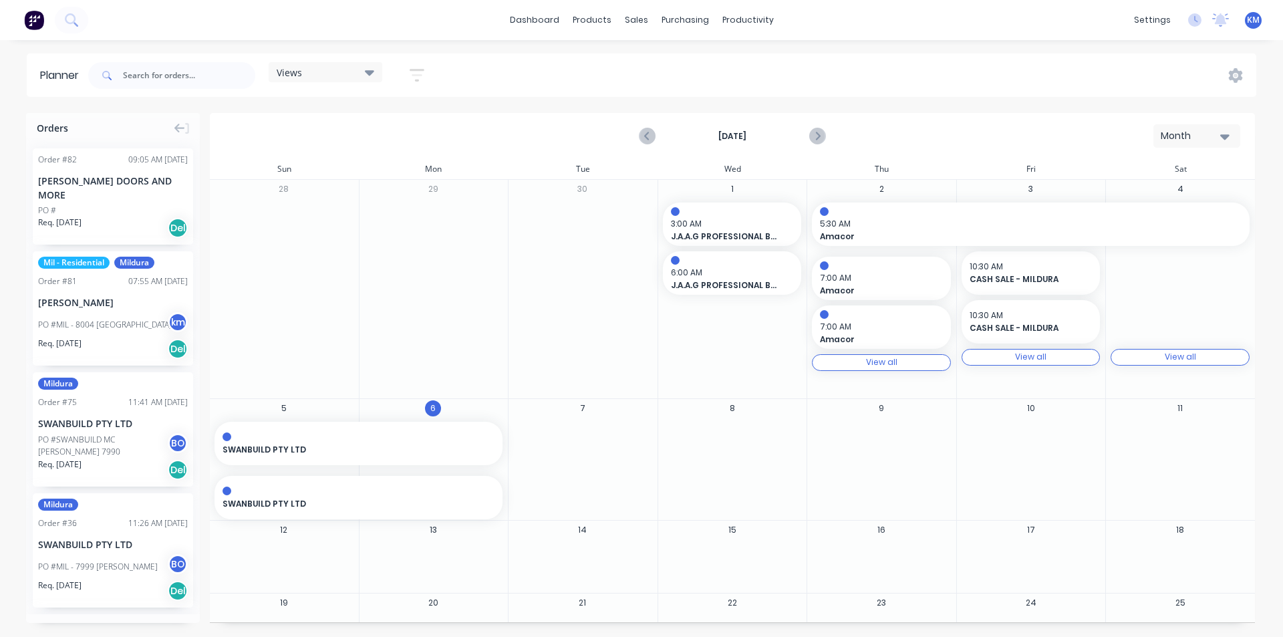
click at [1204, 130] on div "Month" at bounding box center [1191, 136] width 61 height 14
click at [1175, 184] on div "Day" at bounding box center [1173, 171] width 132 height 27
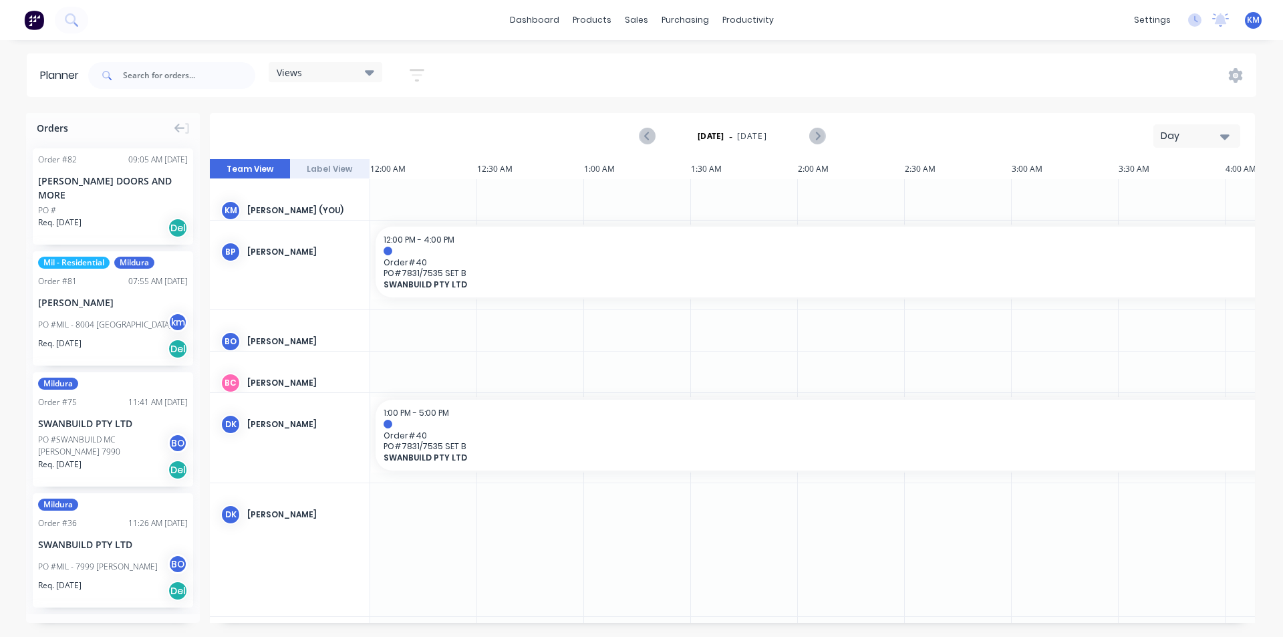
scroll to position [0, 2353]
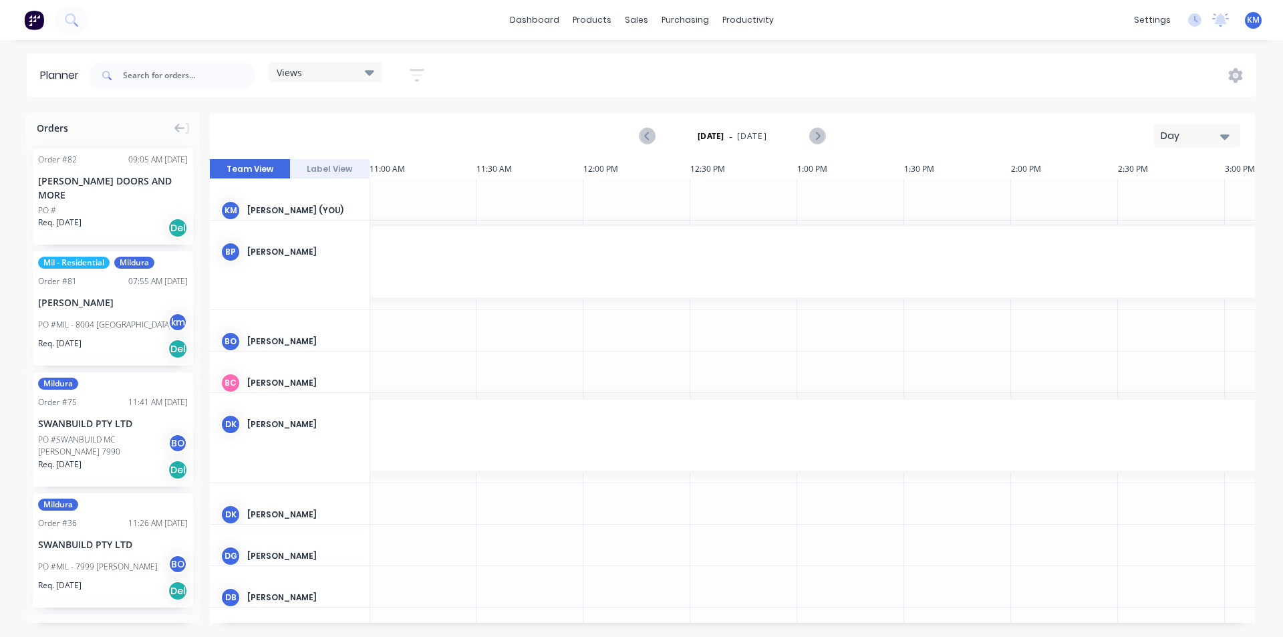
click at [1171, 143] on button "Day" at bounding box center [1197, 135] width 87 height 23
click at [1158, 225] on div "Month" at bounding box center [1173, 225] width 132 height 27
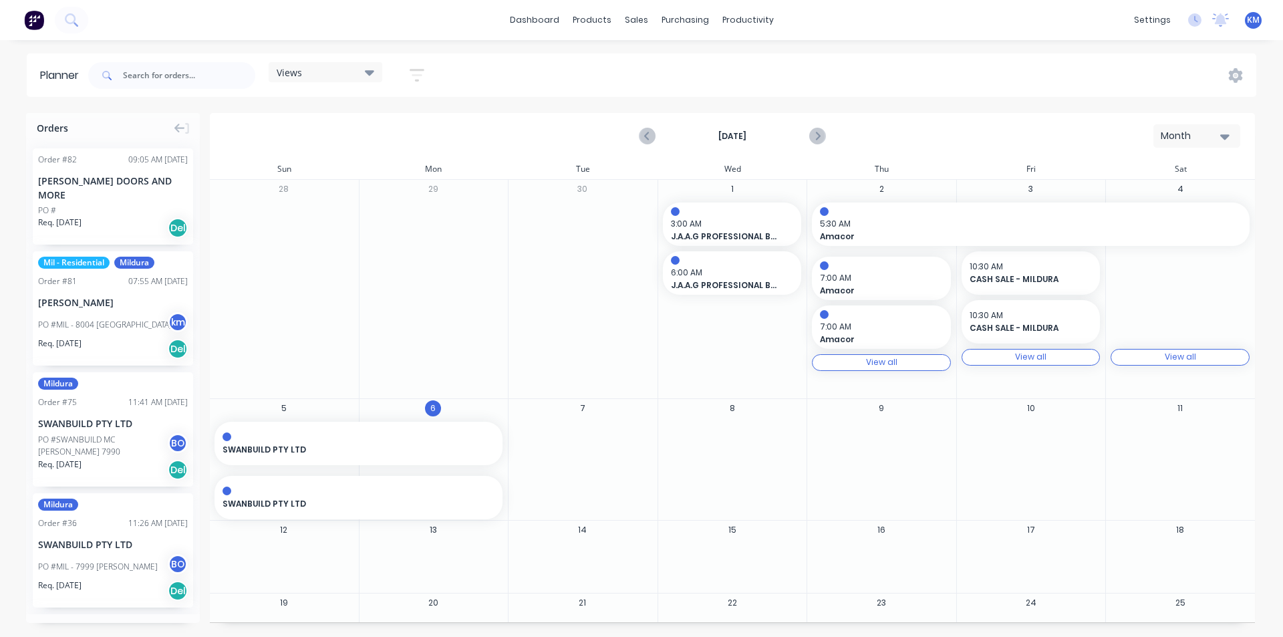
click at [1215, 133] on div "Month" at bounding box center [1191, 136] width 61 height 14
click at [1142, 172] on div "Day" at bounding box center [1173, 171] width 132 height 27
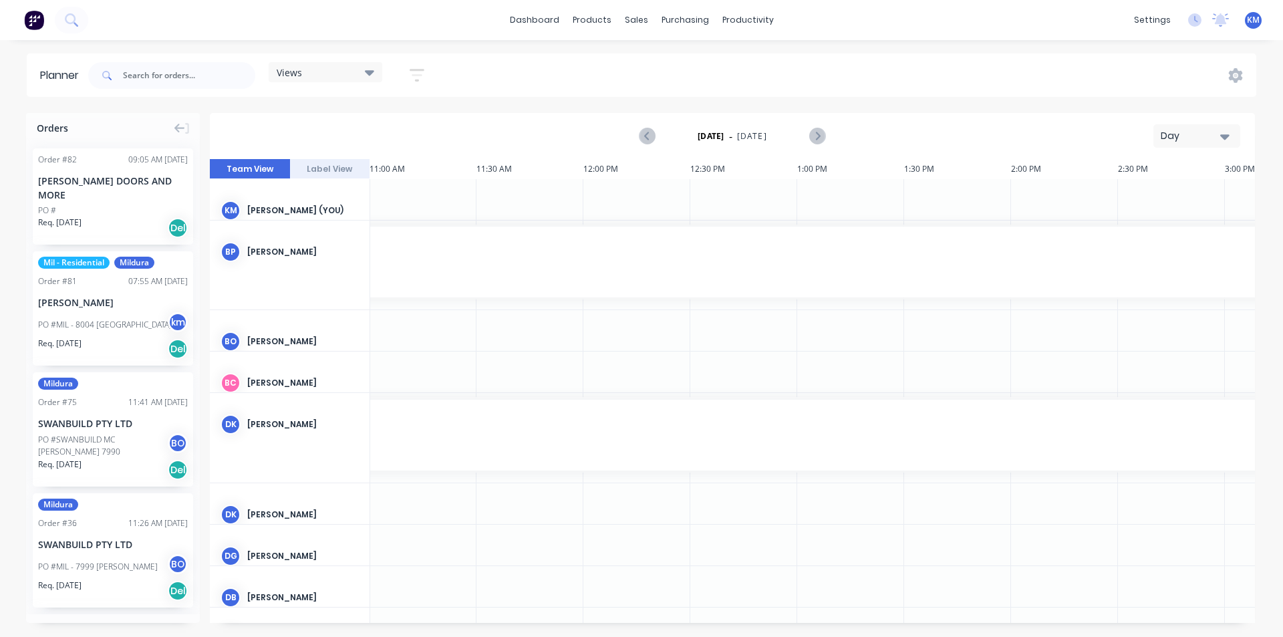
click at [1214, 138] on div "Day" at bounding box center [1191, 136] width 61 height 14
click at [1195, 142] on div "Day" at bounding box center [1191, 136] width 61 height 14
click at [1184, 135] on div "Day" at bounding box center [1191, 136] width 61 height 14
click at [1173, 194] on div "Week" at bounding box center [1173, 198] width 132 height 27
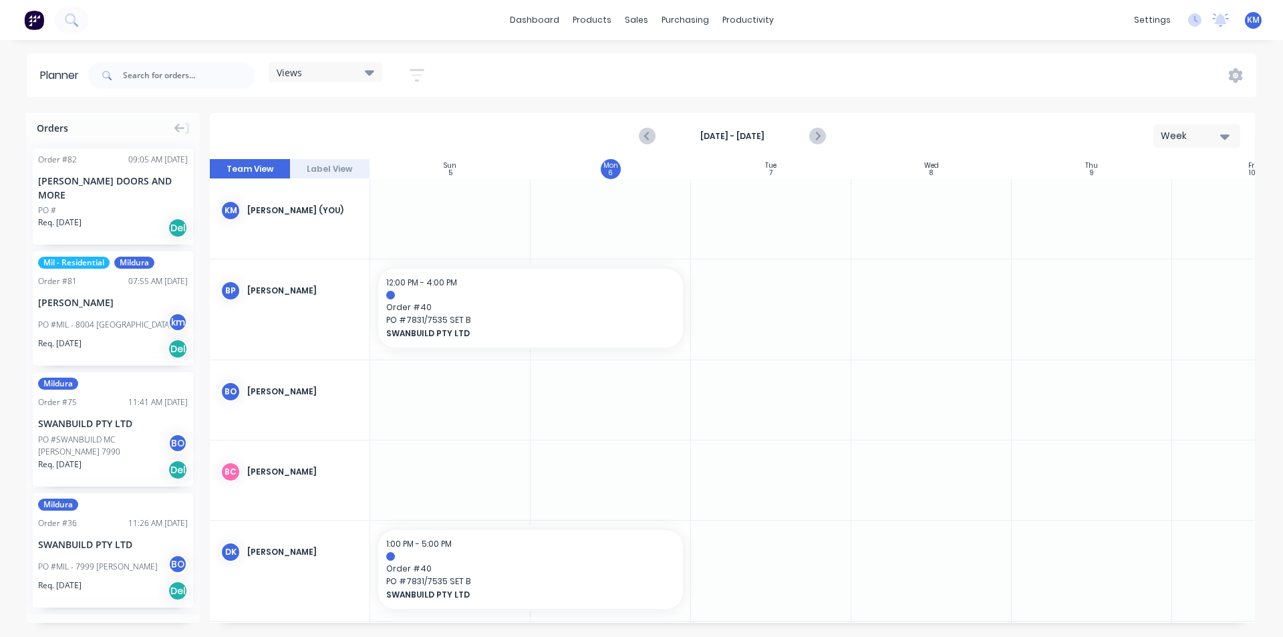
scroll to position [0, 1]
click at [1172, 136] on div "Week" at bounding box center [1191, 136] width 61 height 14
drag, startPoint x: 457, startPoint y: 581, endPoint x: 459, endPoint y: 554, distance: 27.5
click at [1172, 196] on div "Week" at bounding box center [1173, 198] width 132 height 27
click at [1185, 137] on div "Week" at bounding box center [1191, 136] width 61 height 14
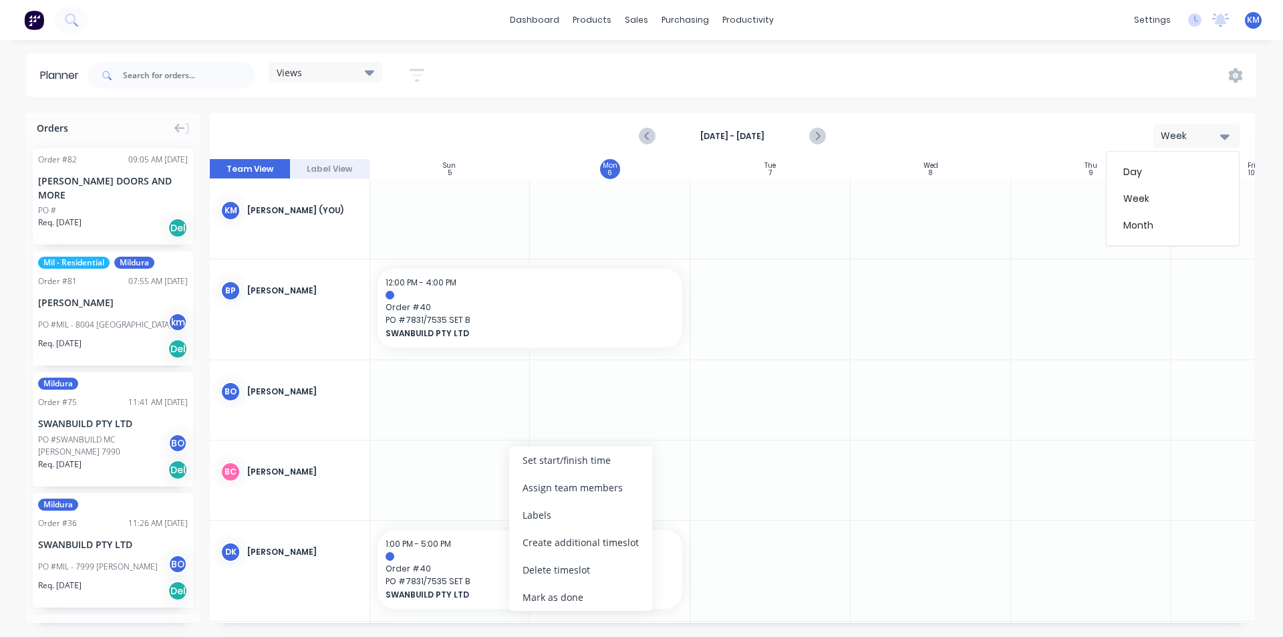
click at [554, 567] on div "Delete timeslot" at bounding box center [580, 569] width 143 height 27
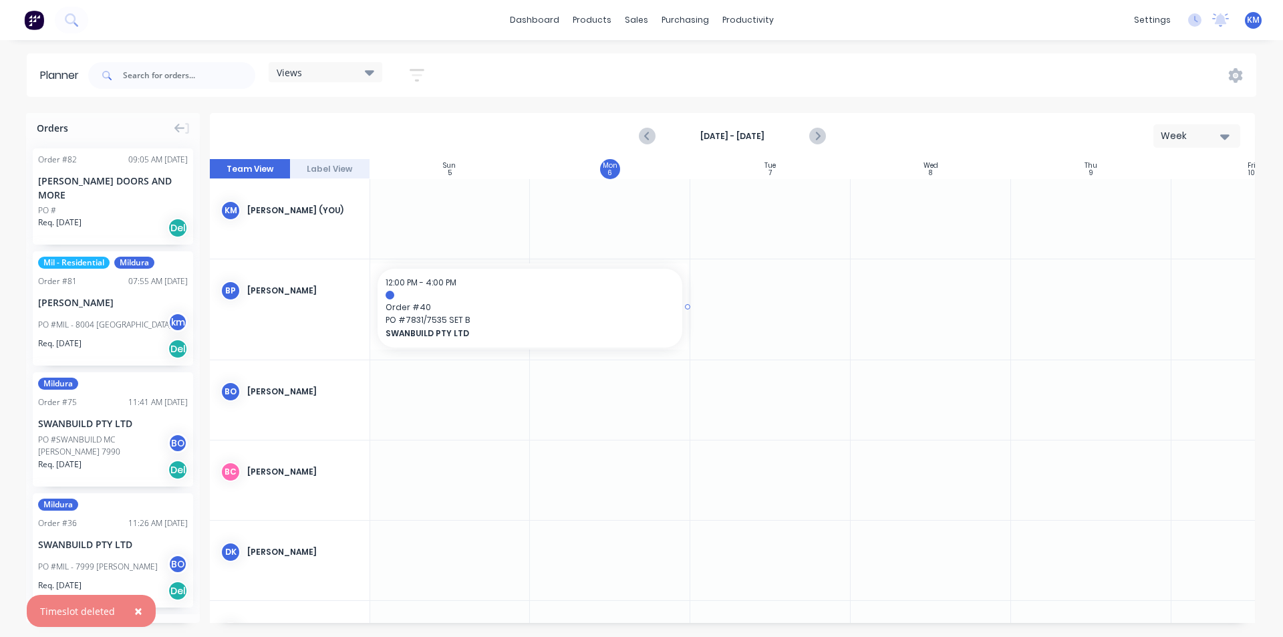
drag, startPoint x: 397, startPoint y: 313, endPoint x: 466, endPoint y: 289, distance: 72.7
drag, startPoint x: 528, startPoint y: 293, endPoint x: 395, endPoint y: 296, distance: 133.0
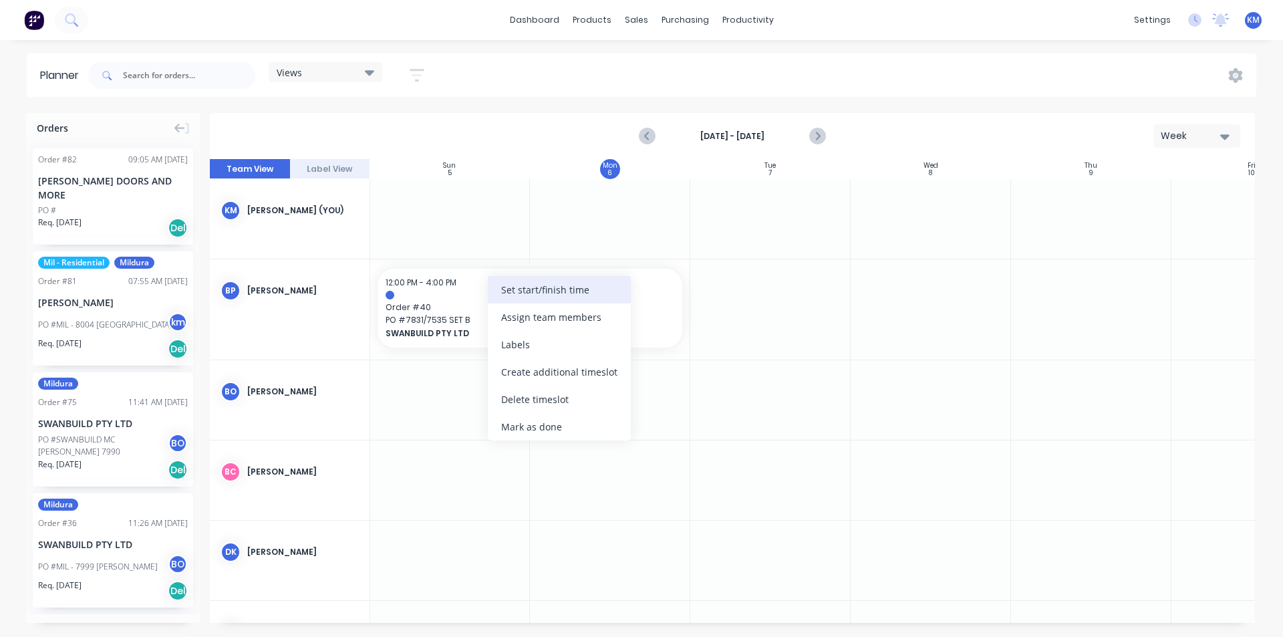
click at [565, 289] on div "Set start/finish time" at bounding box center [559, 289] width 143 height 27
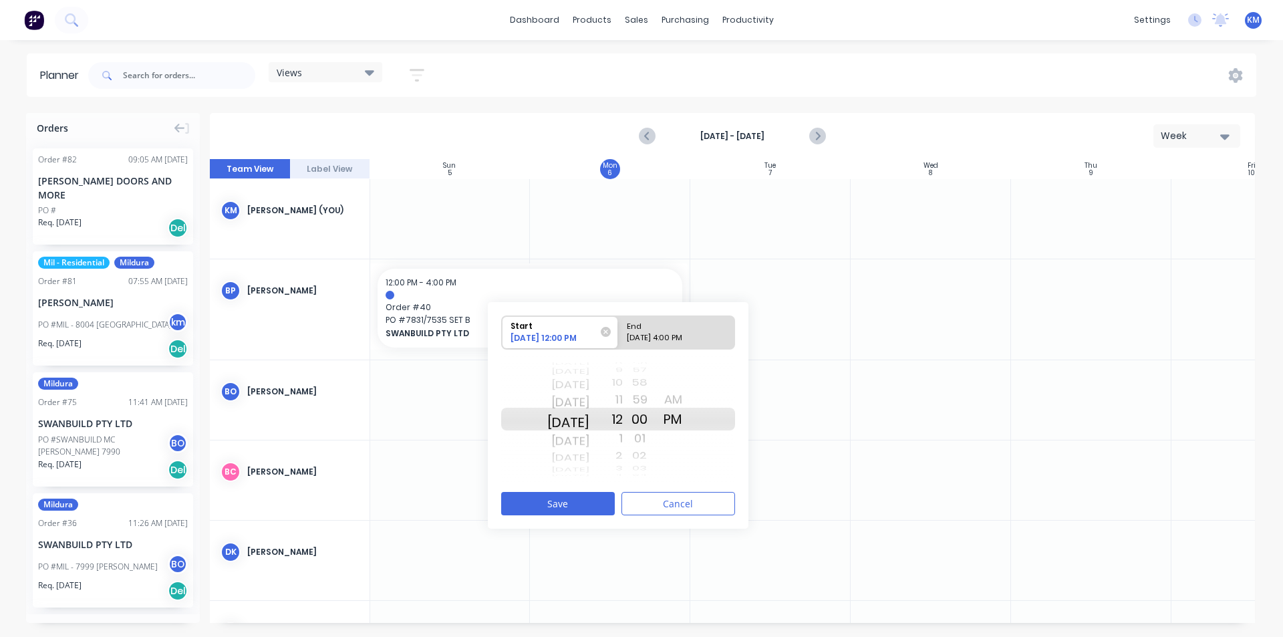
drag, startPoint x: 563, startPoint y: 420, endPoint x: 580, endPoint y: 332, distance: 90.4
click at [580, 332] on div "Start [DATE] 12:00 PM End [DATE] 4:00 PM [DATE] [DATE] [DATE] [DATE] [DATE] [DA…" at bounding box center [618, 399] width 234 height 168
click at [646, 430] on div "00" at bounding box center [639, 419] width 33 height 23
click at [570, 504] on button "Save" at bounding box center [558, 503] width 114 height 23
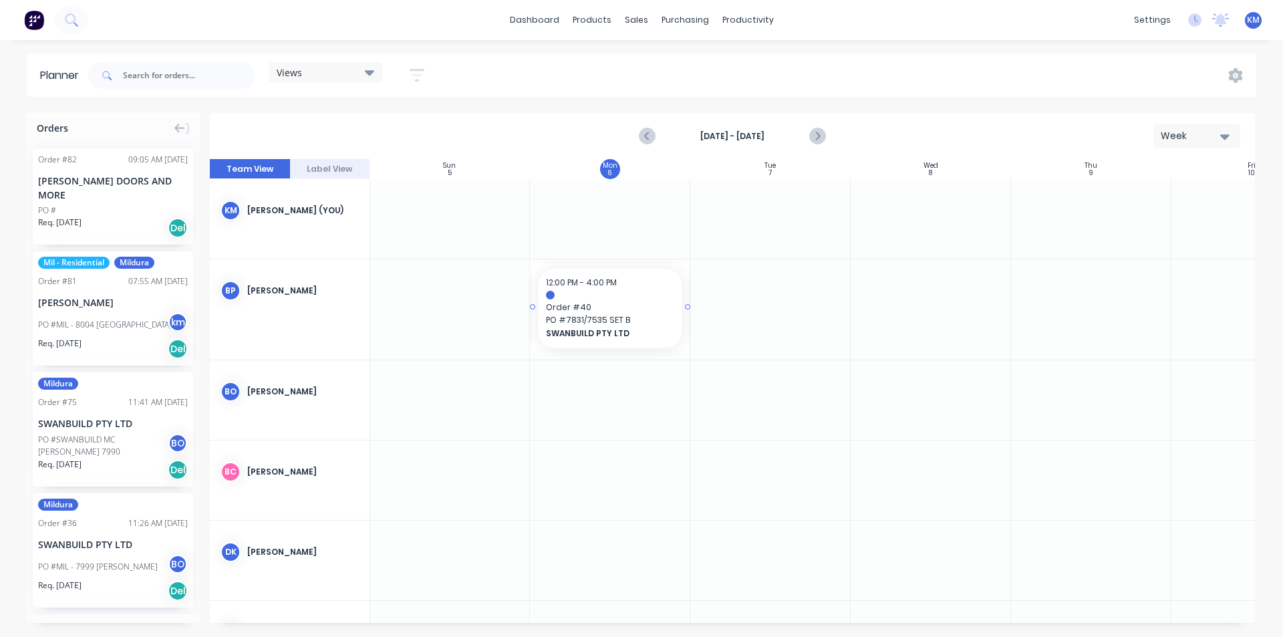
drag, startPoint x: 681, startPoint y: 301, endPoint x: 636, endPoint y: 301, distance: 44.8
click at [678, 287] on div "Set start/finish time" at bounding box center [715, 292] width 143 height 27
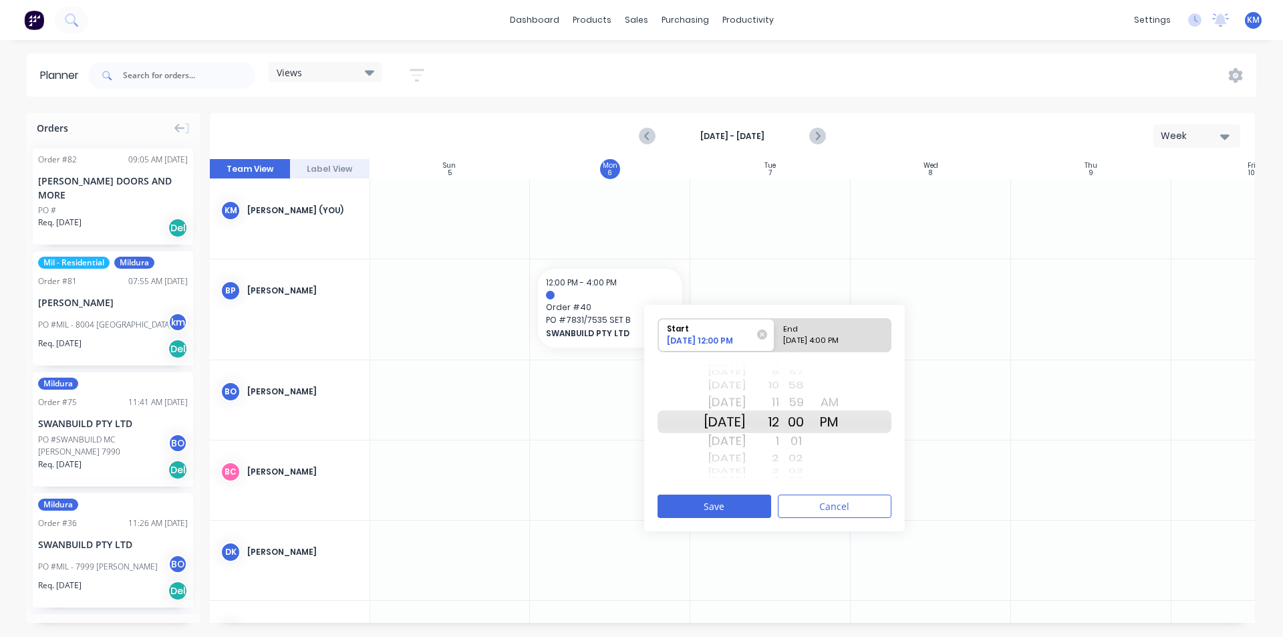
click at [809, 339] on div "[DATE] 4:00 PM" at bounding box center [827, 343] width 97 height 17
click at [775, 339] on input "End [DATE] 4:00 PM" at bounding box center [775, 335] width 1 height 33
radio input "true"
drag, startPoint x: 745, startPoint y: 442, endPoint x: 744, endPoint y: 419, distance: 22.7
click at [744, 419] on div "[DATE] [DATE] [DATE] [DATE] [DATE] [DATE] [DATE] [DATE] [DATE] [DATE] [DATE] [D…" at bounding box center [725, 421] width 42 height 127
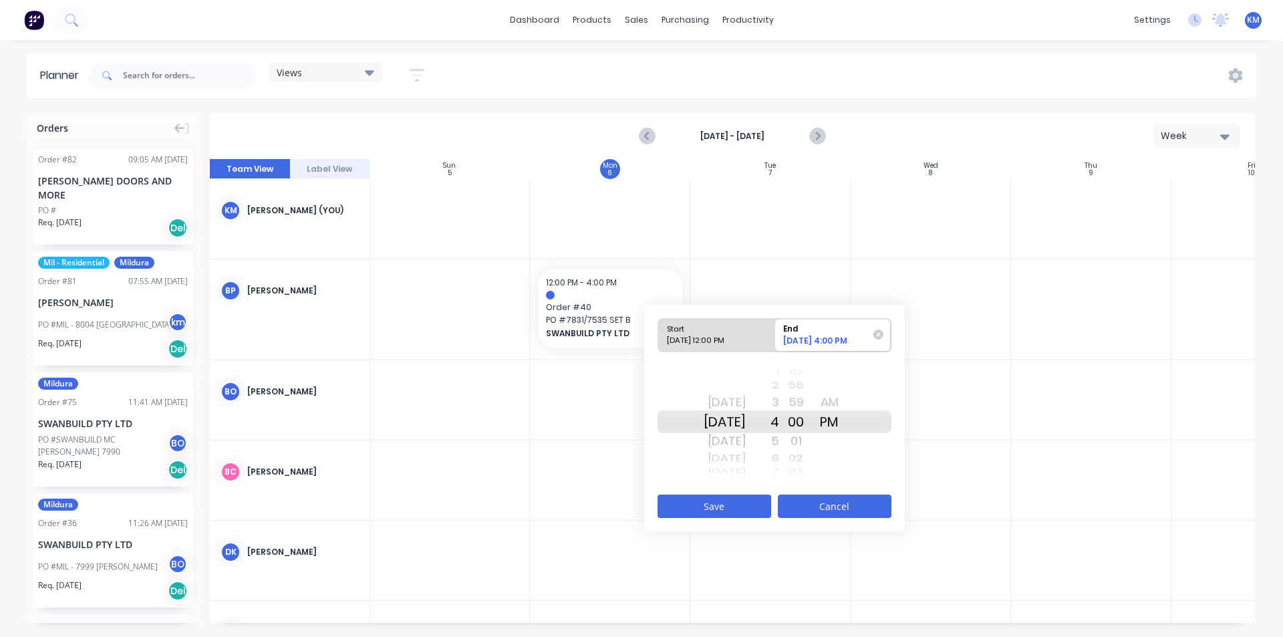
click at [872, 504] on button "Cancel" at bounding box center [835, 506] width 114 height 23
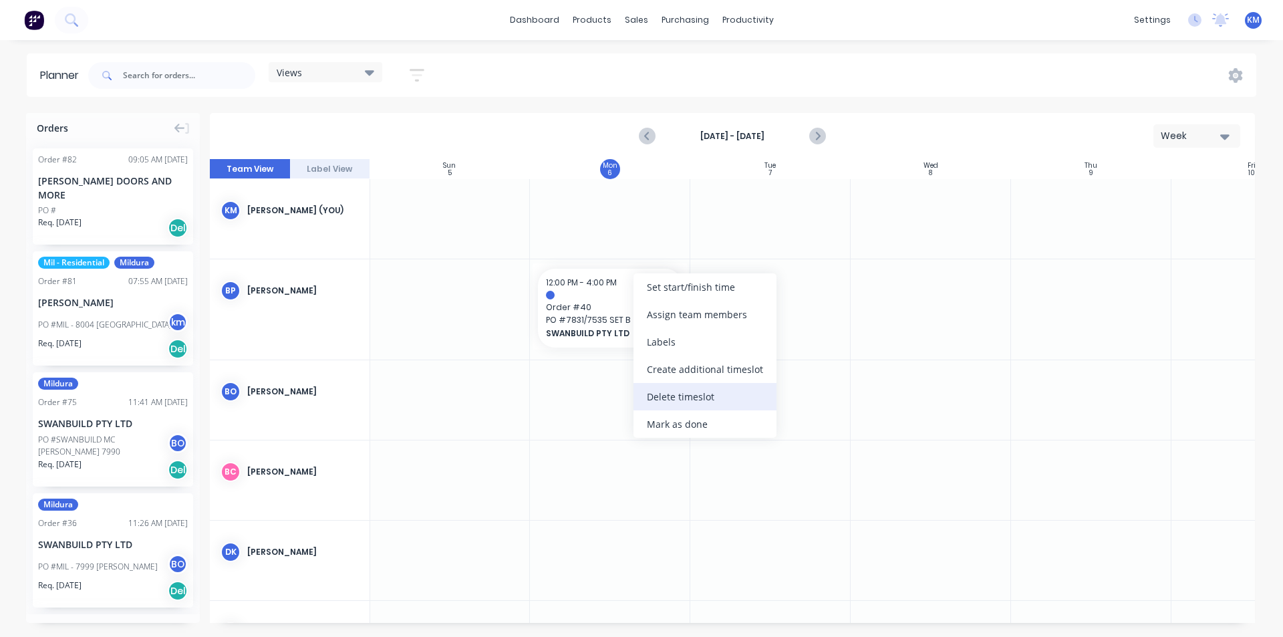
click at [690, 398] on div "Delete timeslot" at bounding box center [705, 396] width 143 height 27
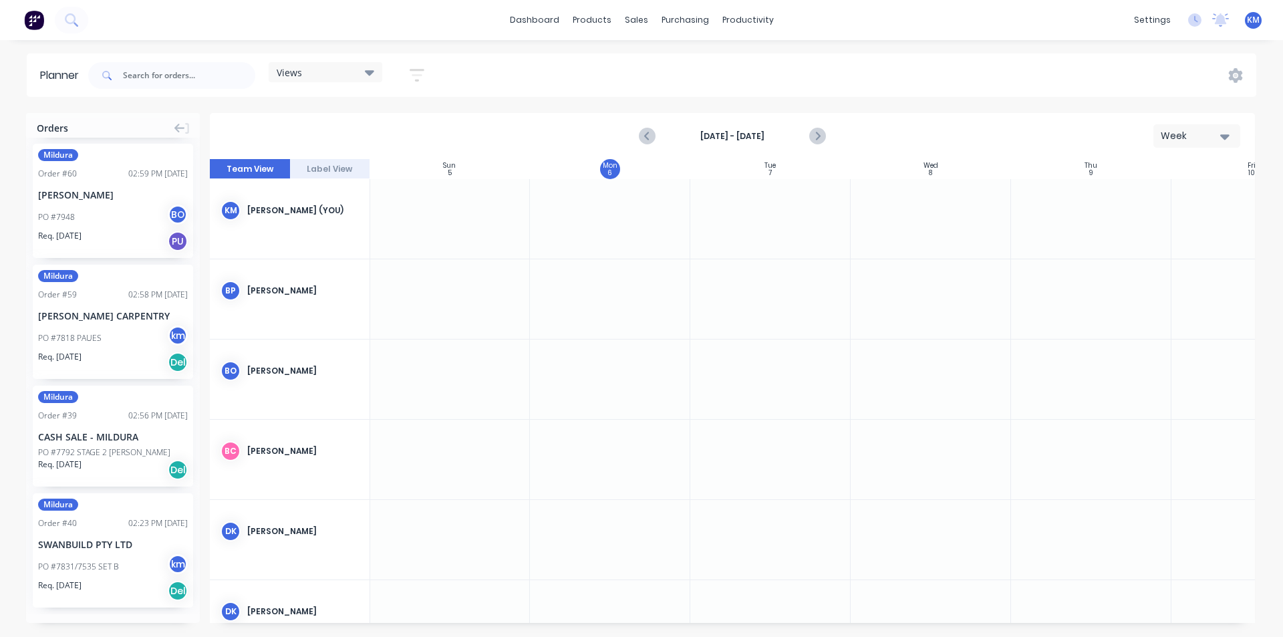
scroll to position [2101, 0]
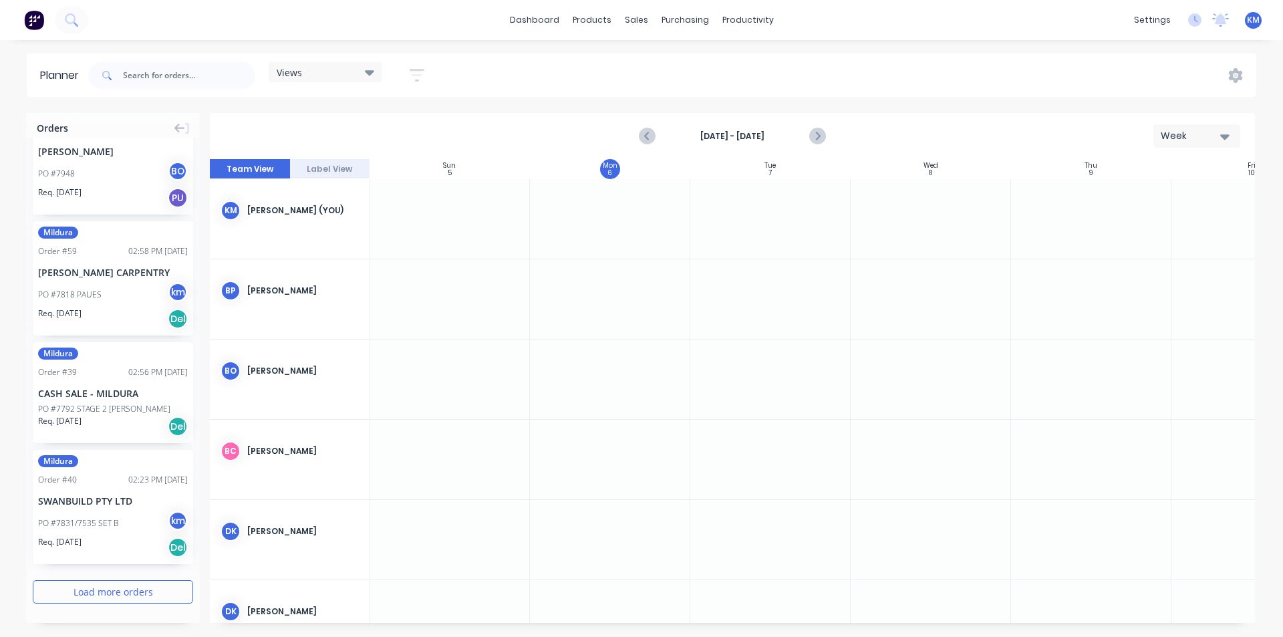
click at [123, 593] on button "Load more orders" at bounding box center [113, 591] width 160 height 23
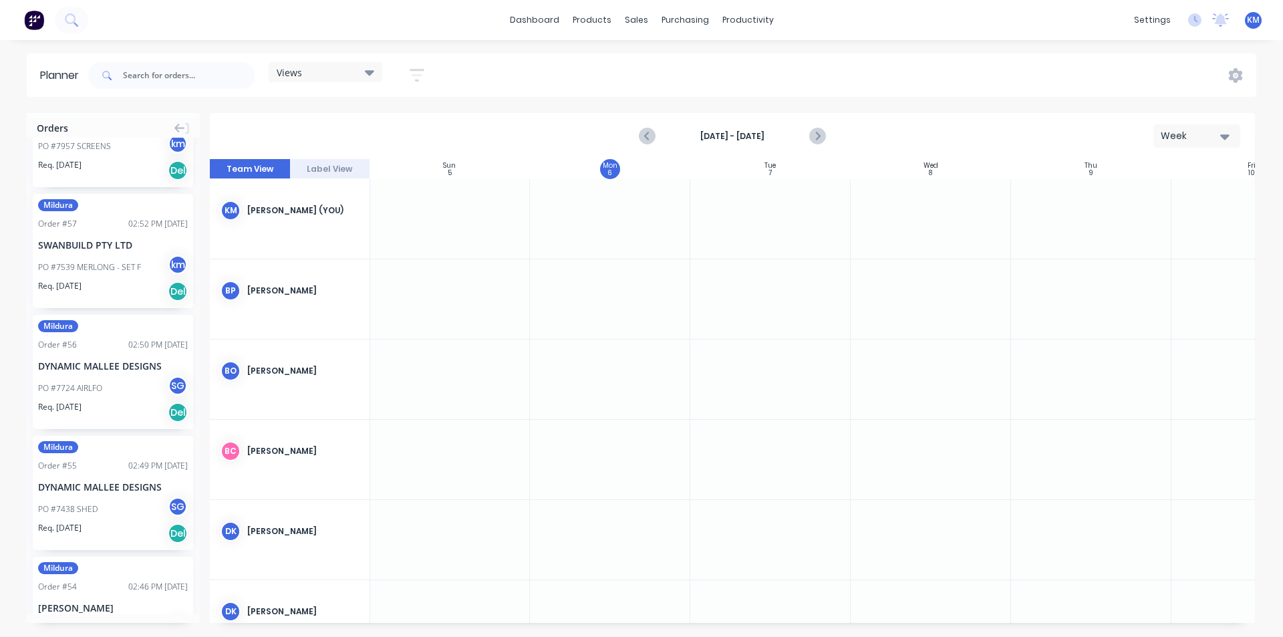
scroll to position [2736, 0]
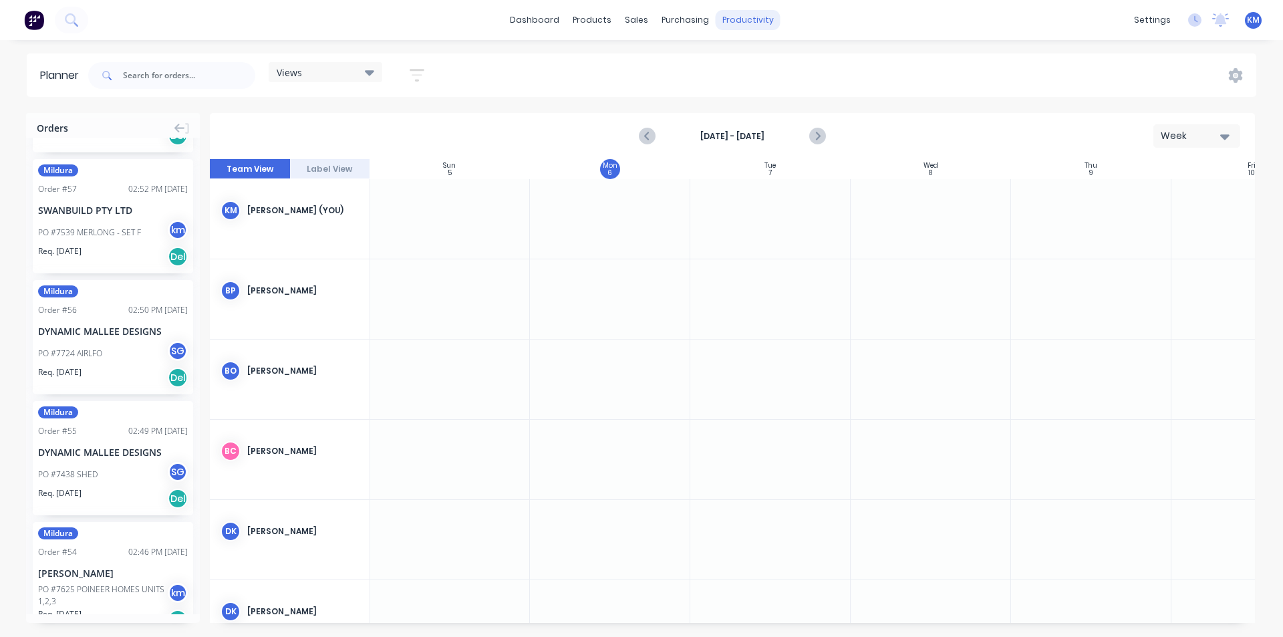
click at [757, 21] on div "productivity" at bounding box center [748, 20] width 65 height 20
click at [781, 119] on div "Delivery Scheduling" at bounding box center [793, 118] width 84 height 12
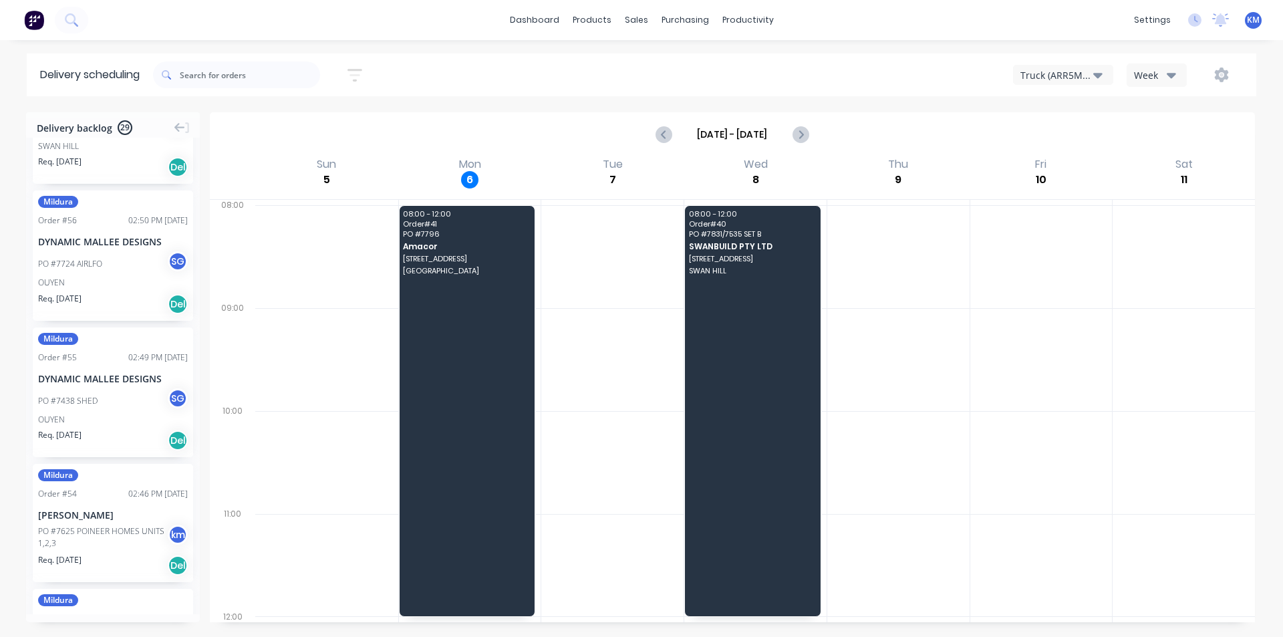
scroll to position [2095, 0]
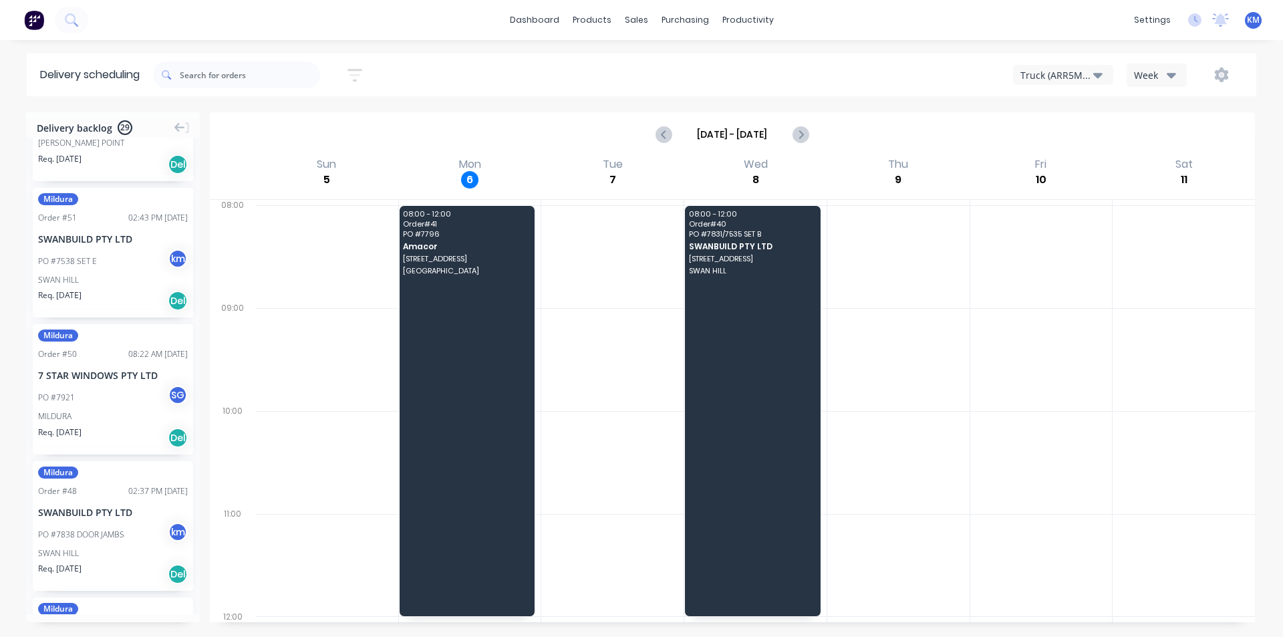
drag, startPoint x: 196, startPoint y: 405, endPoint x: 190, endPoint y: 158, distance: 247.4
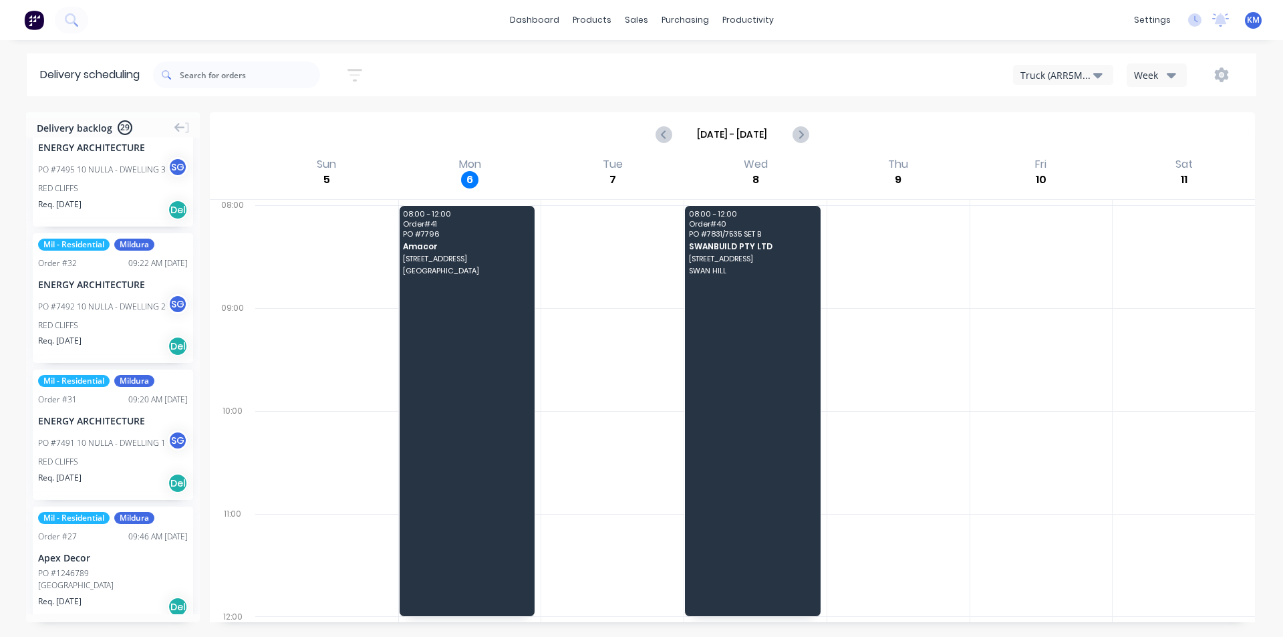
scroll to position [3369, 0]
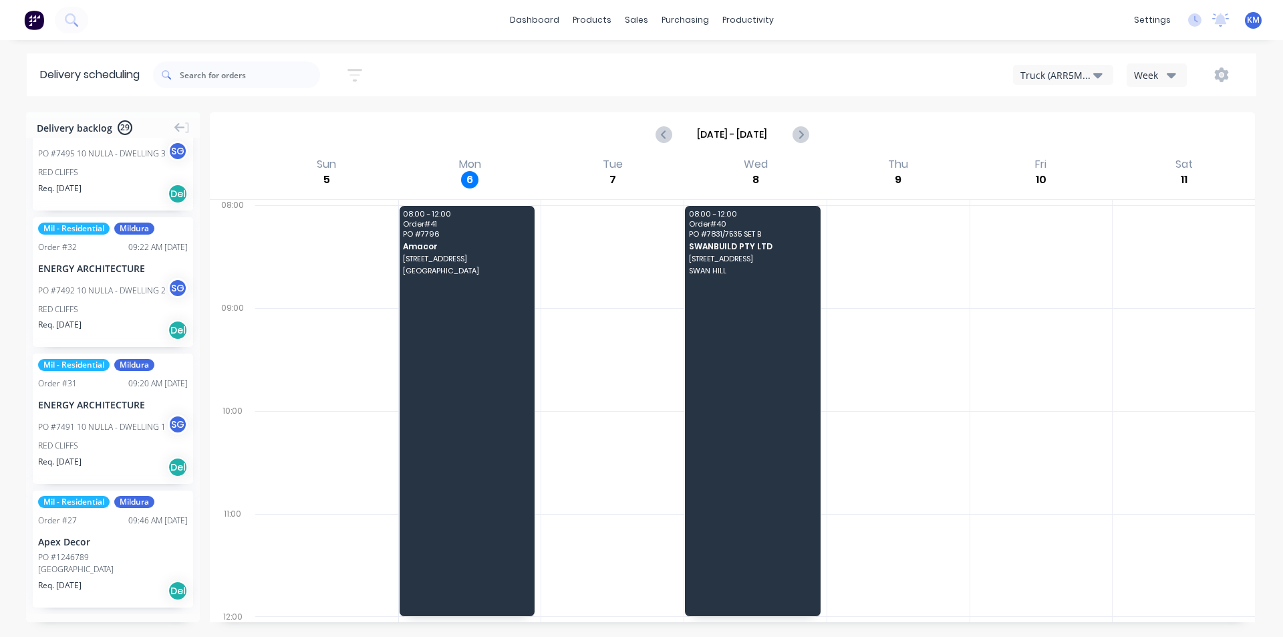
click at [127, 131] on span "29" at bounding box center [125, 127] width 15 height 15
click at [776, 90] on div "Planner" at bounding box center [766, 91] width 31 height 12
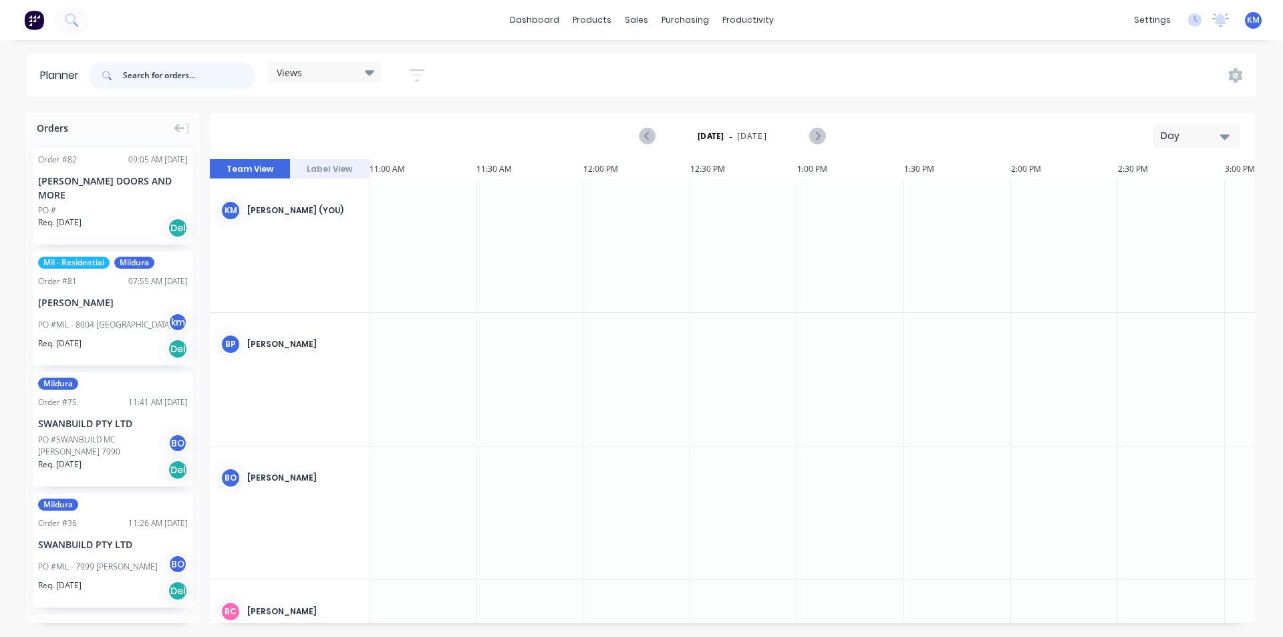
click at [192, 78] on input "text" at bounding box center [189, 75] width 132 height 27
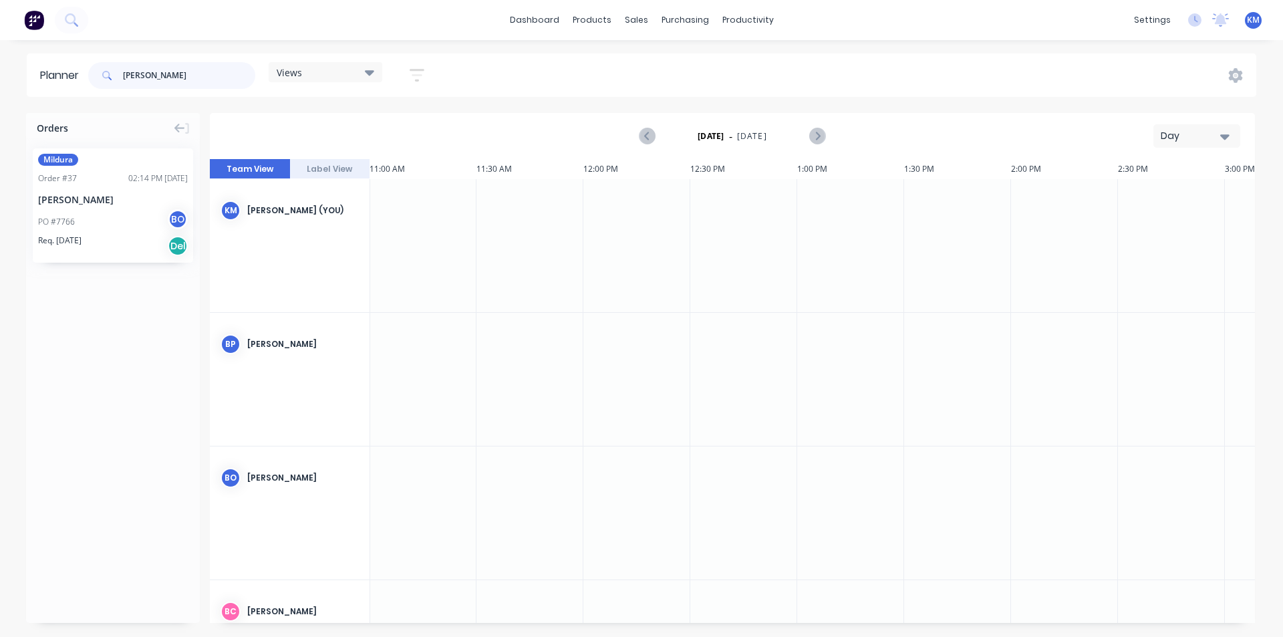
type input "[PERSON_NAME]"
click at [95, 208] on div "Mildura Order # 37 02:14 PM [DATE] [PERSON_NAME] PO #7766 BO Req. [DATE] Del" at bounding box center [113, 205] width 160 height 114
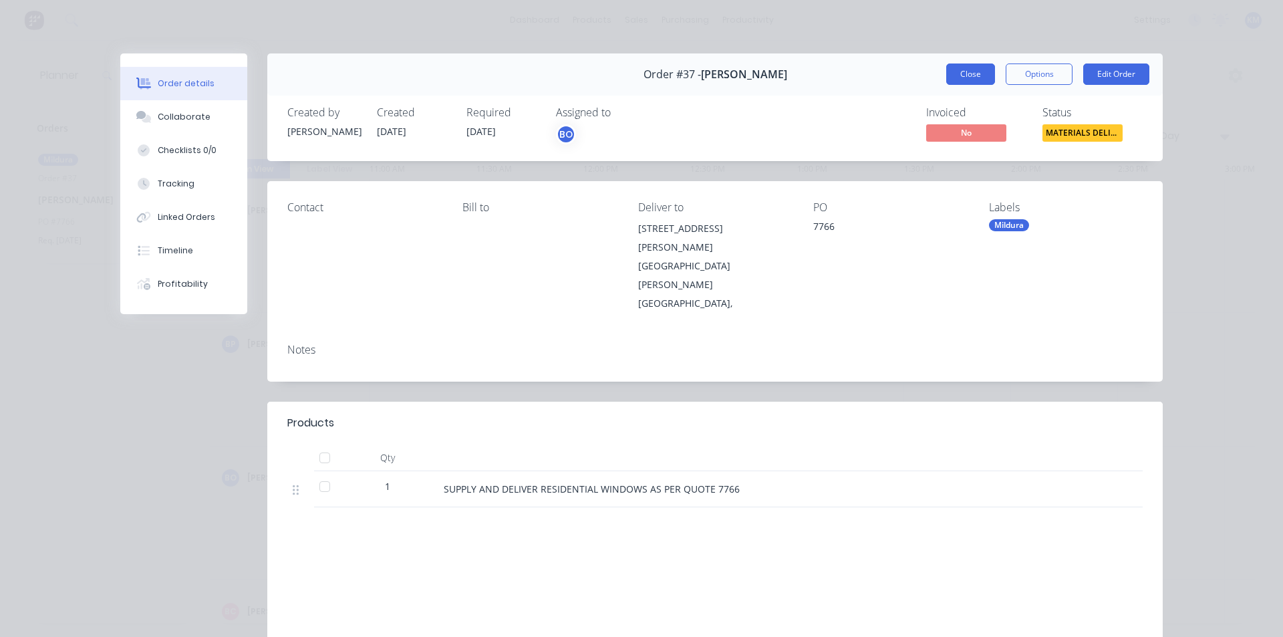
click at [972, 70] on button "Close" at bounding box center [970, 73] width 49 height 21
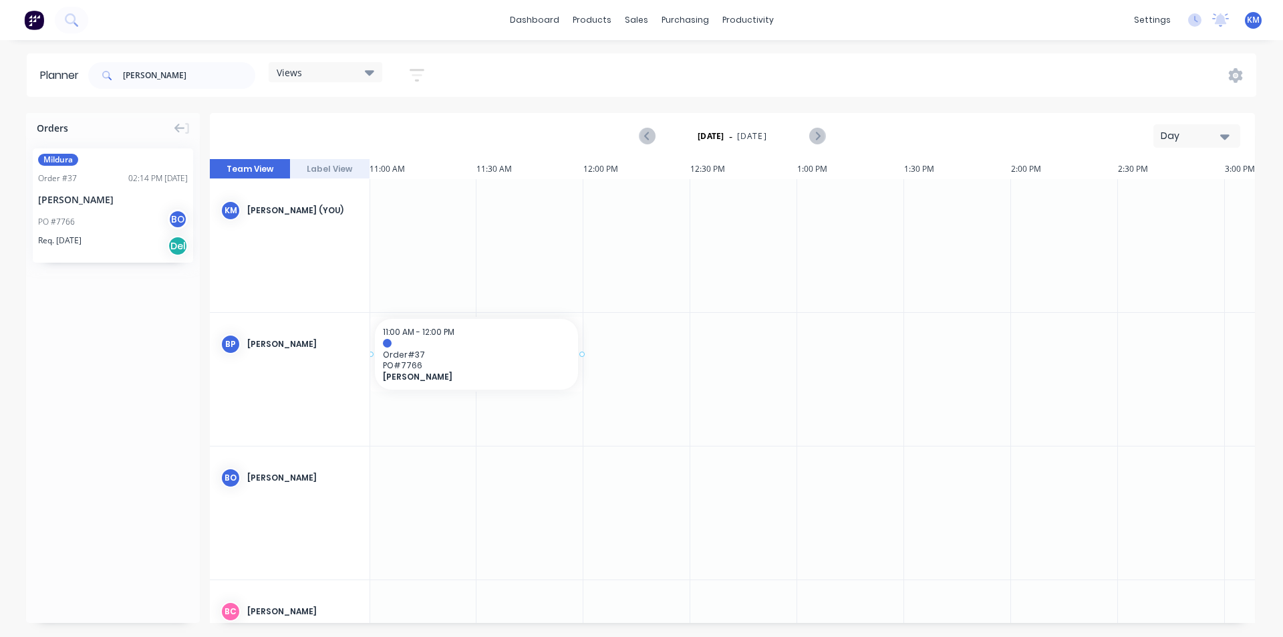
drag, startPoint x: 92, startPoint y: 206, endPoint x: 443, endPoint y: 343, distance: 377.3
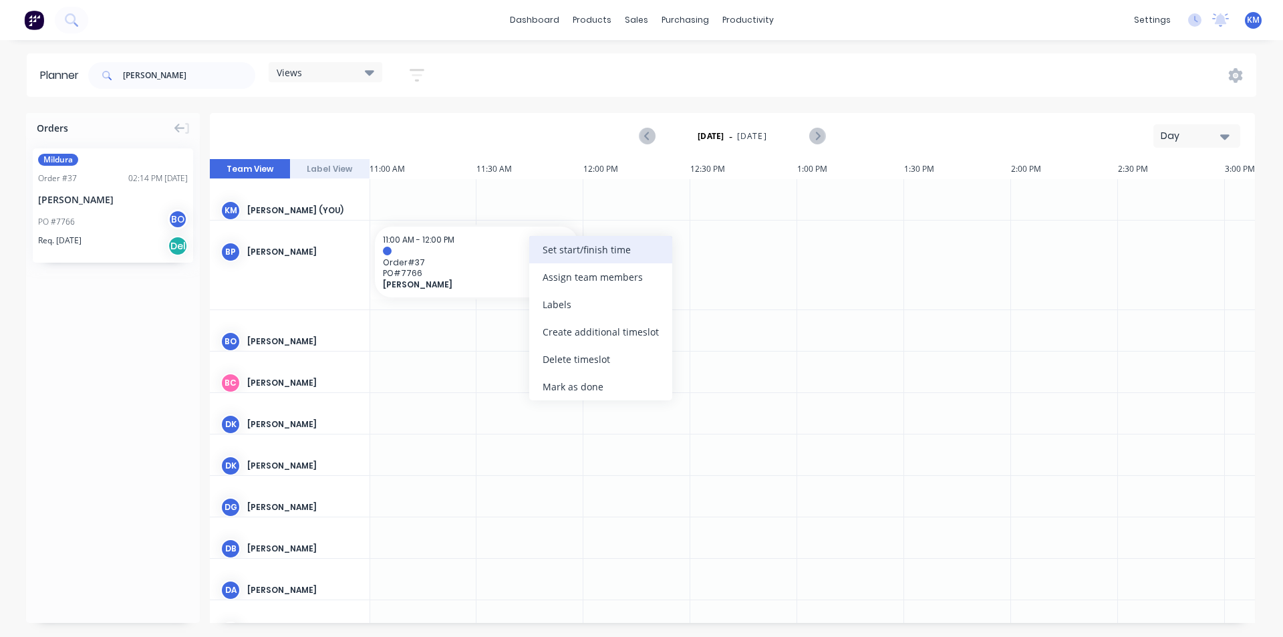
click at [587, 253] on div "Set start/finish time" at bounding box center [600, 249] width 143 height 27
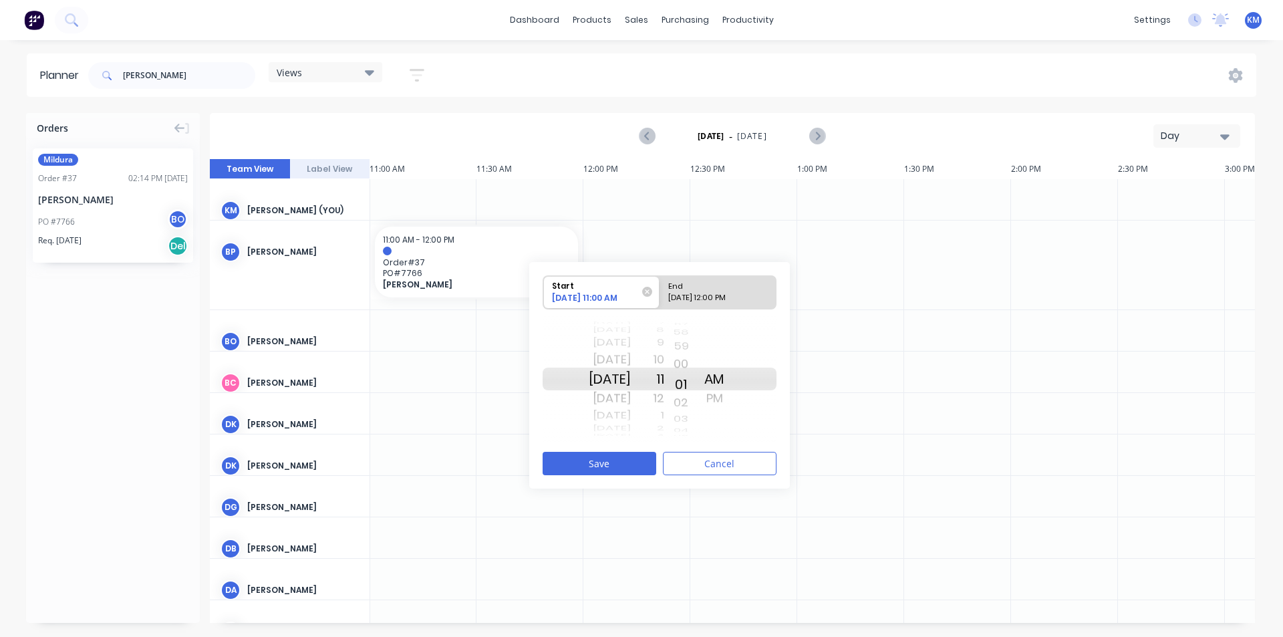
drag, startPoint x: 691, startPoint y: 394, endPoint x: 692, endPoint y: 377, distance: 17.4
click at [692, 377] on div "21 22 23 24 25 26 27 28 29 30 31 32 33 34 35 36 37 38 39 40 41 42 43 44 45 46 4…" at bounding box center [680, 378] width 33 height 127
drag, startPoint x: 676, startPoint y: 372, endPoint x: 680, endPoint y: 324, distance: 48.3
click at [664, 325] on div "10 11 12 1 2 3 4 5 6 7 8 9 10 11 12 1 2 3 4 5 6 7 8 9 10 11 12 1 2 3 4 5 6 7 8 …" at bounding box center [647, 378] width 33 height 127
drag, startPoint x: 720, startPoint y: 368, endPoint x: 723, endPoint y: 351, distance: 17.6
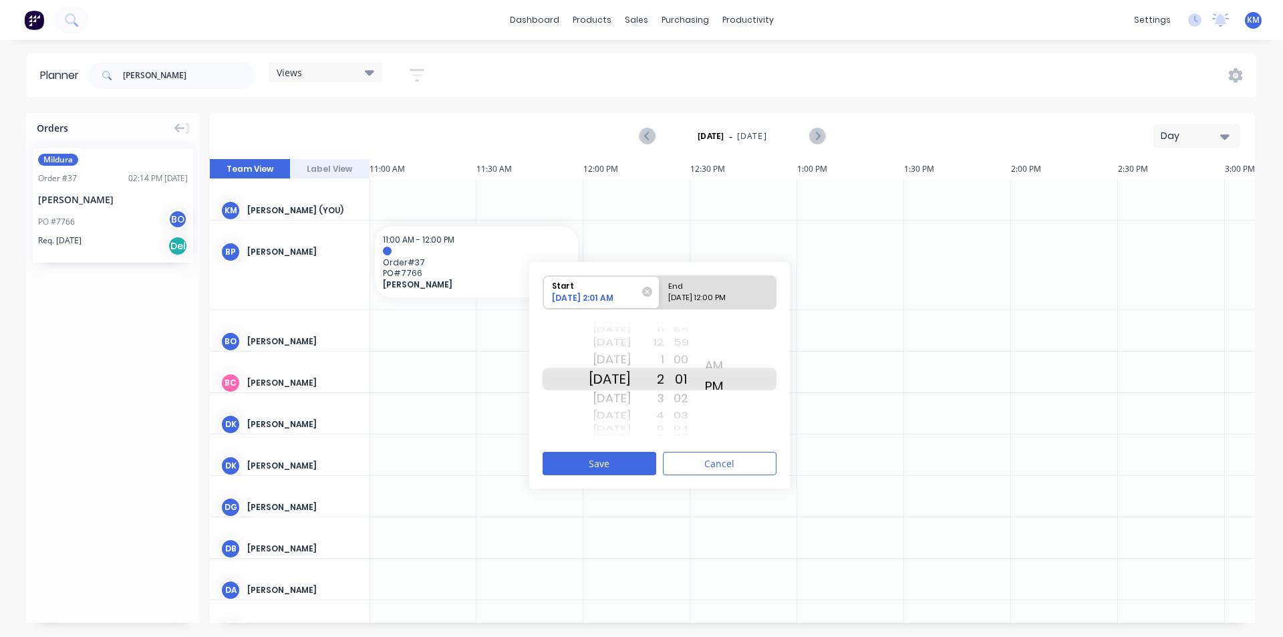
click at [722, 356] on div "AM PM AM PM" at bounding box center [714, 378] width 33 height 127
drag, startPoint x: 698, startPoint y: 385, endPoint x: 699, endPoint y: 406, distance: 20.7
click at [698, 406] on div "20 21 22 23 24 25 26 27 28 29 30 31 32 33 34 35 36 37 38 39 40 41 42 43 44 45 4…" at bounding box center [680, 378] width 33 height 127
click at [721, 294] on div "Please select" at bounding box center [718, 300] width 109 height 17
click at [660, 294] on input "End Please select" at bounding box center [660, 292] width 1 height 33
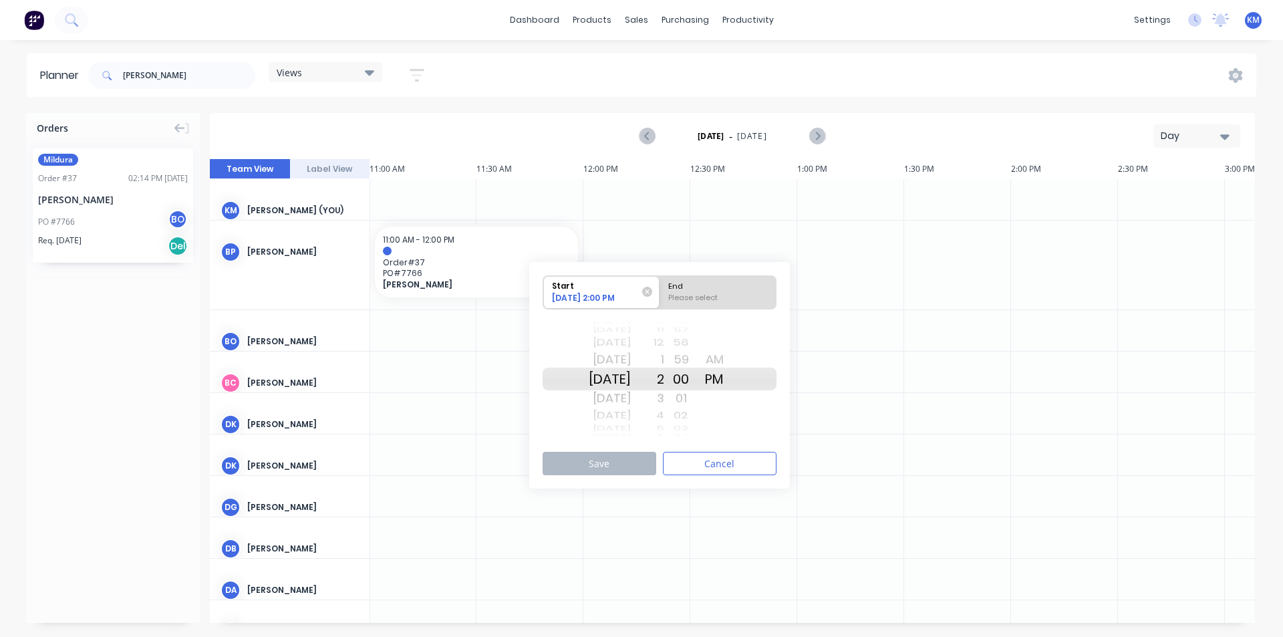
radio input "true"
click at [621, 291] on div "Start" at bounding box center [595, 284] width 97 height 17
click at [544, 291] on input "Start [DATE] 2:00 PM" at bounding box center [543, 292] width 1 height 33
radio input "true"
drag, startPoint x: 696, startPoint y: 387, endPoint x: 697, endPoint y: 380, distance: 6.7
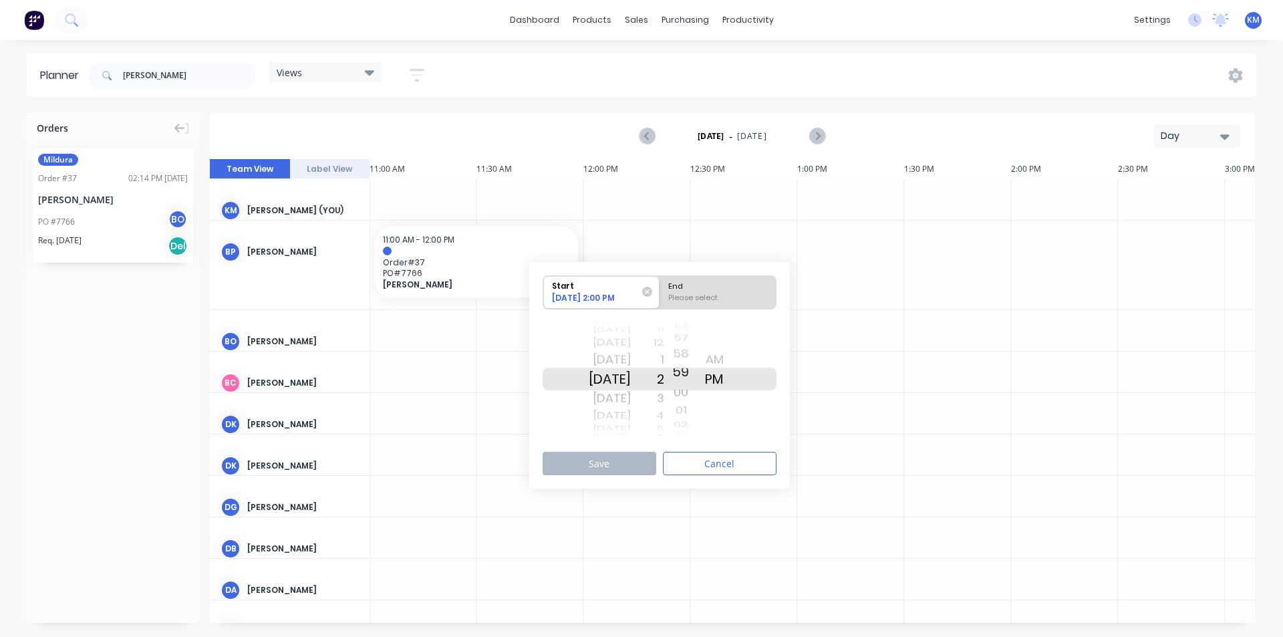
click at [697, 380] on div "19 20 21 22 23 24 25 26 27 28 29 30 31 32 33 34 35 36 37 38 39 40 41 42 43 44 4…" at bounding box center [680, 378] width 33 height 127
drag, startPoint x: 677, startPoint y: 379, endPoint x: 680, endPoint y: 452, distance: 72.9
click at [680, 452] on div "Start [DATE] 2:59 PM End Please select [DATE] [DATE] [DATE] [DATE] [DATE] [DATE…" at bounding box center [659, 375] width 261 height 227
drag, startPoint x: 678, startPoint y: 365, endPoint x: 678, endPoint y: 403, distance: 38.1
click at [664, 380] on div "12 1 2 3 4 5 6 7 8 9 10 11 12 1 2 3 4 5 6" at bounding box center [647, 378] width 33 height 1
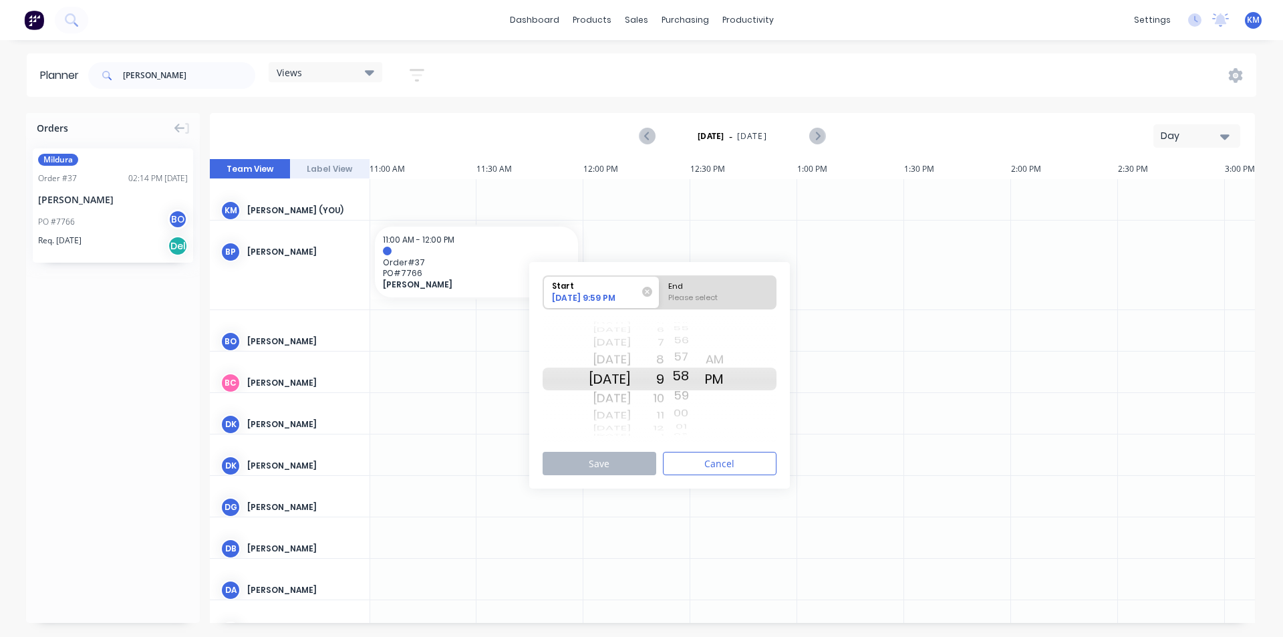
drag, startPoint x: 696, startPoint y: 401, endPoint x: 716, endPoint y: 405, distance: 20.4
click at [716, 405] on div "[DATE] [DATE] [DATE] [DATE] [DATE] [DATE] [DATE] [DATE] [DATE] [DATE] [DATE] [D…" at bounding box center [660, 379] width 234 height 126
drag, startPoint x: 713, startPoint y: 374, endPoint x: 723, endPoint y: 378, distance: 10.8
click at [723, 378] on div "[DATE] [DATE] [DATE] [DATE] [DATE] [DATE] [DATE] [DATE] [DATE] [DATE] [DATE] [D…" at bounding box center [660, 379] width 234 height 126
drag, startPoint x: 744, startPoint y: 368, endPoint x: 749, endPoint y: 391, distance: 23.2
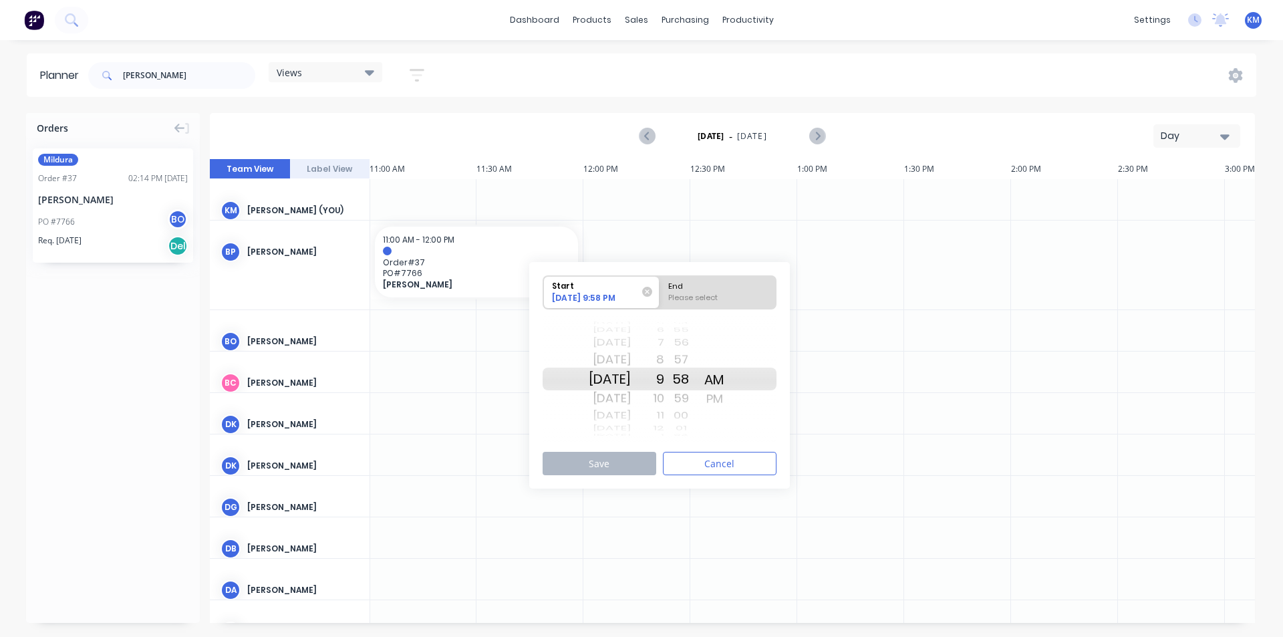
click at [731, 391] on div "AM PM AM PM" at bounding box center [714, 378] width 33 height 127
drag, startPoint x: 698, startPoint y: 397, endPoint x: 702, endPoint y: 442, distance: 45.0
click at [698, 442] on div "16 17 18 19 20 21 22 23 24 25 26 27 28 29 30 31 32 33 34 35 36 37 38 39 40 41 4…" at bounding box center [680, 378] width 33 height 127
drag, startPoint x: 678, startPoint y: 380, endPoint x: 679, endPoint y: 368, distance: 12.0
click at [664, 374] on div "9" at bounding box center [647, 374] width 33 height 23
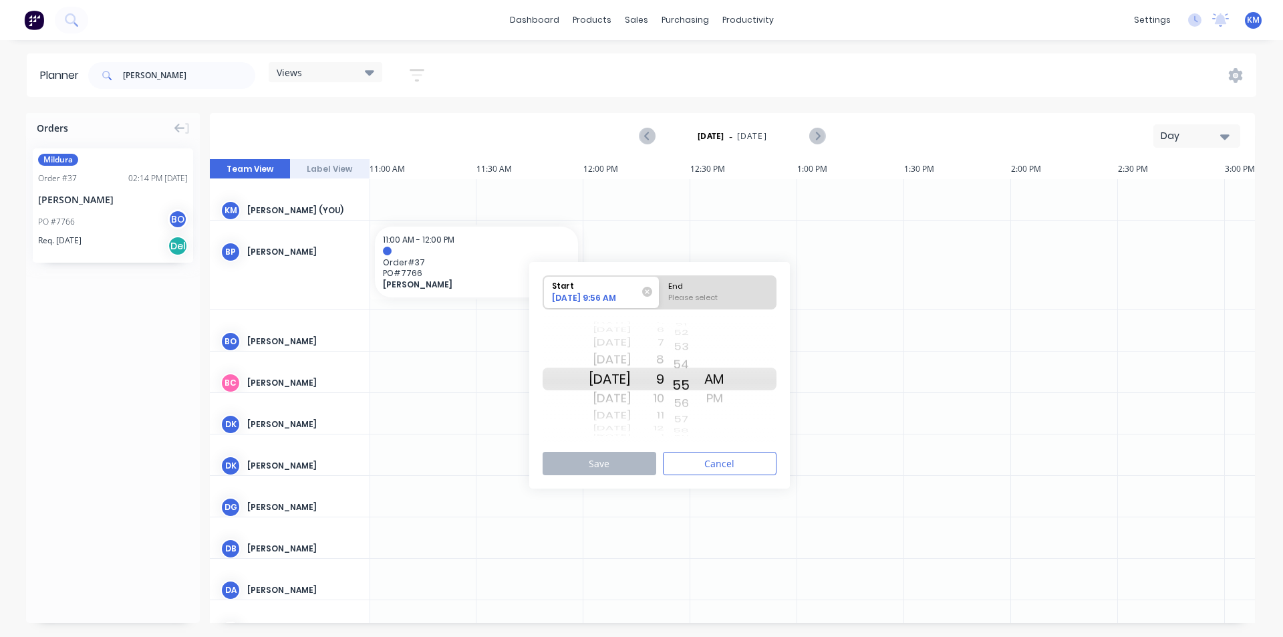
drag, startPoint x: 700, startPoint y: 394, endPoint x: 699, endPoint y: 428, distance: 34.1
click at [698, 382] on div "46 47 48 49 50 51 52 53 54 55 56 57 58 59 00 01 02 03 04" at bounding box center [680, 379] width 33 height 6
drag, startPoint x: 701, startPoint y: 394, endPoint x: 704, endPoint y: 450, distance: 55.5
click at [704, 450] on div "Start [DATE] 9:54 AM End Please select [DATE] [DATE] [DATE] [DATE] [DATE] [DATE…" at bounding box center [659, 375] width 261 height 227
drag, startPoint x: 696, startPoint y: 398, endPoint x: 701, endPoint y: 388, distance: 12.0
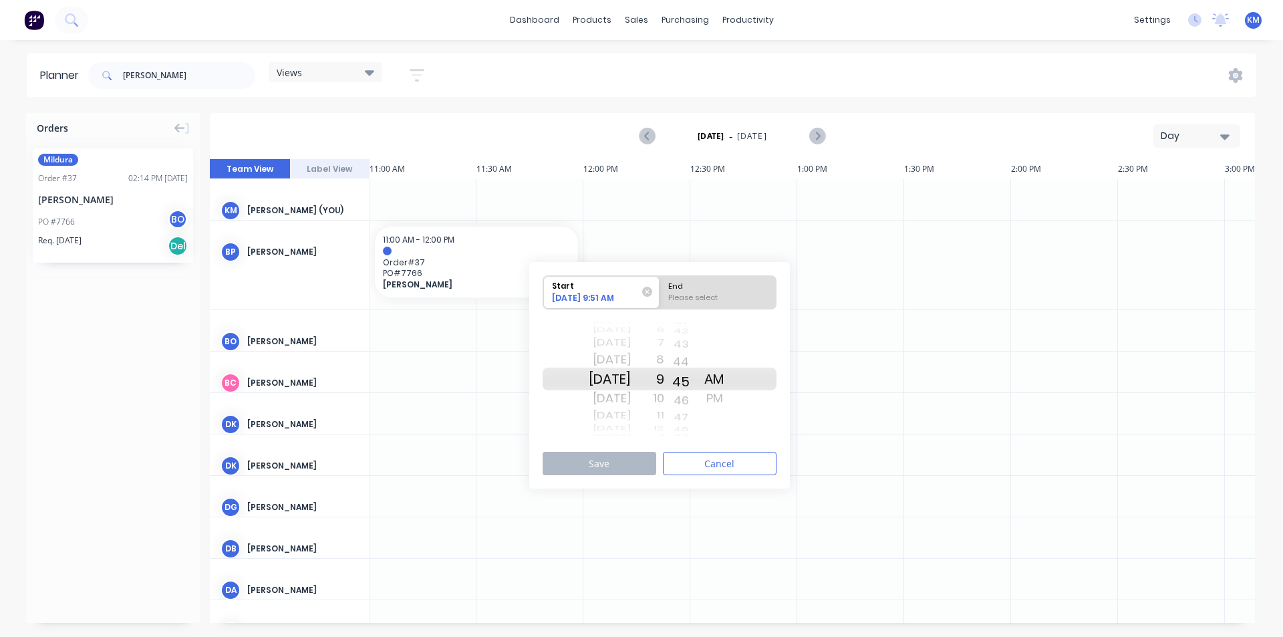
click at [701, 534] on div "Orders Mildura Order # 37 02:14 PM [DATE] [PERSON_NAME] PO #7766 BO Req. [DATE]…" at bounding box center [641, 374] width 1283 height 523
drag, startPoint x: 700, startPoint y: 342, endPoint x: 700, endPoint y: 384, distance: 41.4
click at [702, 455] on div "Start [DATE] 9:44 AM End Please select [DATE] [DATE] [DATE] [DATE] [DATE] [DATE…" at bounding box center [659, 375] width 261 height 227
drag, startPoint x: 702, startPoint y: 342, endPoint x: 699, endPoint y: 440, distance: 98.3
click at [702, 448] on div "Start [DATE] 9:39 AM End Please select [DATE] [DATE] [DATE] [DATE] [DATE] [DATE…" at bounding box center [659, 375] width 261 height 227
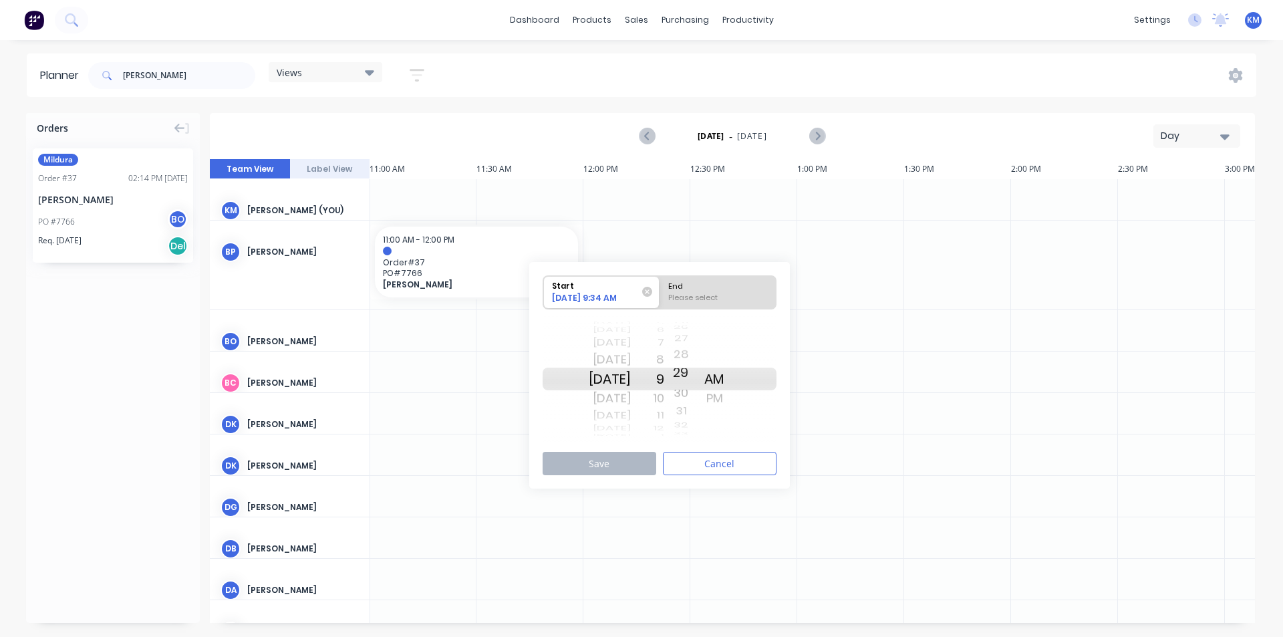
drag, startPoint x: 700, startPoint y: 376, endPoint x: 696, endPoint y: 416, distance: 40.2
click at [701, 459] on div "Start [DATE] 9:34 AM End Please select [DATE] [DATE] [DATE] [DATE] [DATE] [DATE…" at bounding box center [659, 375] width 261 height 227
drag, startPoint x: 703, startPoint y: 351, endPoint x: 696, endPoint y: 430, distance: 79.8
click at [698, 448] on div "Start [DATE] 9:29 AM End Please select [DATE] [DATE] [DATE] [DATE] [DATE] [DATE…" at bounding box center [659, 375] width 261 height 227
drag, startPoint x: 700, startPoint y: 344, endPoint x: 695, endPoint y: 430, distance: 86.3
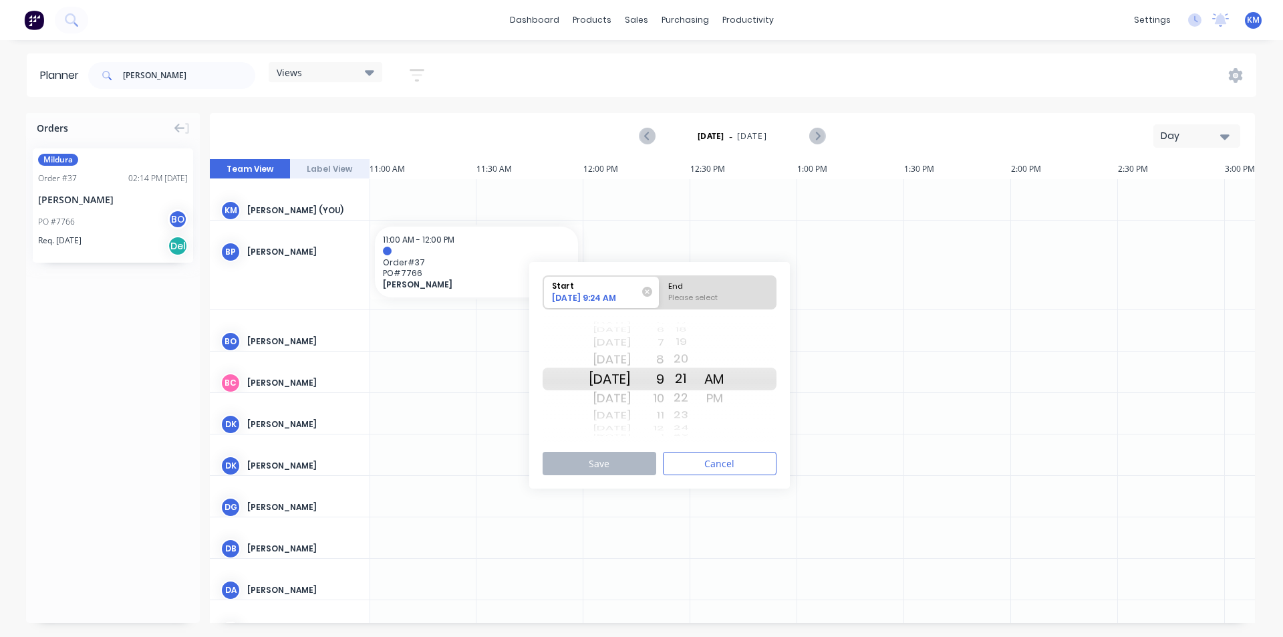
click at [698, 385] on div "12 13 14 15 16 17 18 19 20 21 22 23 24 25 26 27 28 29 30" at bounding box center [680, 379] width 33 height 11
drag, startPoint x: 698, startPoint y: 382, endPoint x: 694, endPoint y: 452, distance: 70.3
click at [696, 463] on div "Start [DATE] 9:20 AM End Please select [DATE] [DATE] [DATE] [DATE] [DATE] [DATE…" at bounding box center [659, 375] width 261 height 227
drag, startPoint x: 700, startPoint y: 366, endPoint x: 690, endPoint y: 438, distance: 72.8
click at [694, 447] on div "Start [DATE] 9:15 AM End Please select [DATE] [DATE] [DATE] [DATE] [DATE] [DATE…" at bounding box center [659, 375] width 261 height 227
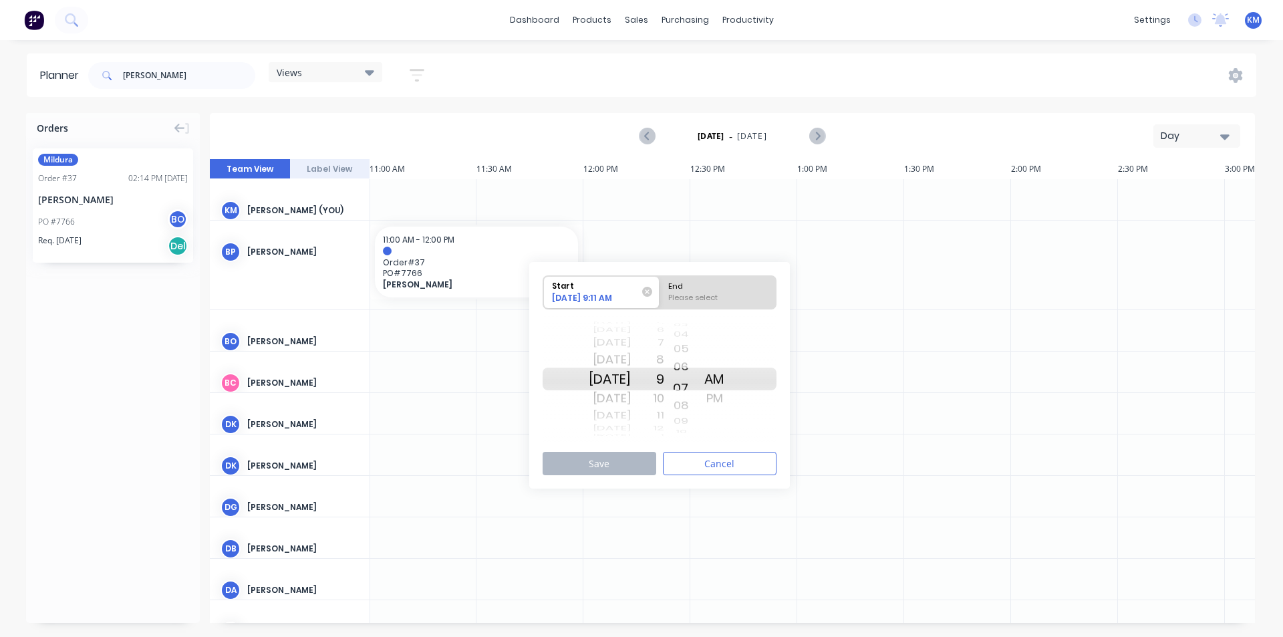
drag, startPoint x: 697, startPoint y: 351, endPoint x: 694, endPoint y: 442, distance: 90.9
click at [694, 442] on div "27 28 29 30 31 32 33 34 35 36 37 38 39 40 41 42 43 44 45 46 47 48 49 50 51 52 5…" at bounding box center [680, 378] width 33 height 127
drag, startPoint x: 700, startPoint y: 340, endPoint x: 690, endPoint y: 491, distance: 151.4
click at [692, 493] on div "Orders Mildura Order # 37 02:14 PM [DATE] [PERSON_NAME] PO #7766 BO Req. [DATE]…" at bounding box center [641, 374] width 1283 height 523
click at [706, 462] on button "Cancel" at bounding box center [720, 463] width 114 height 23
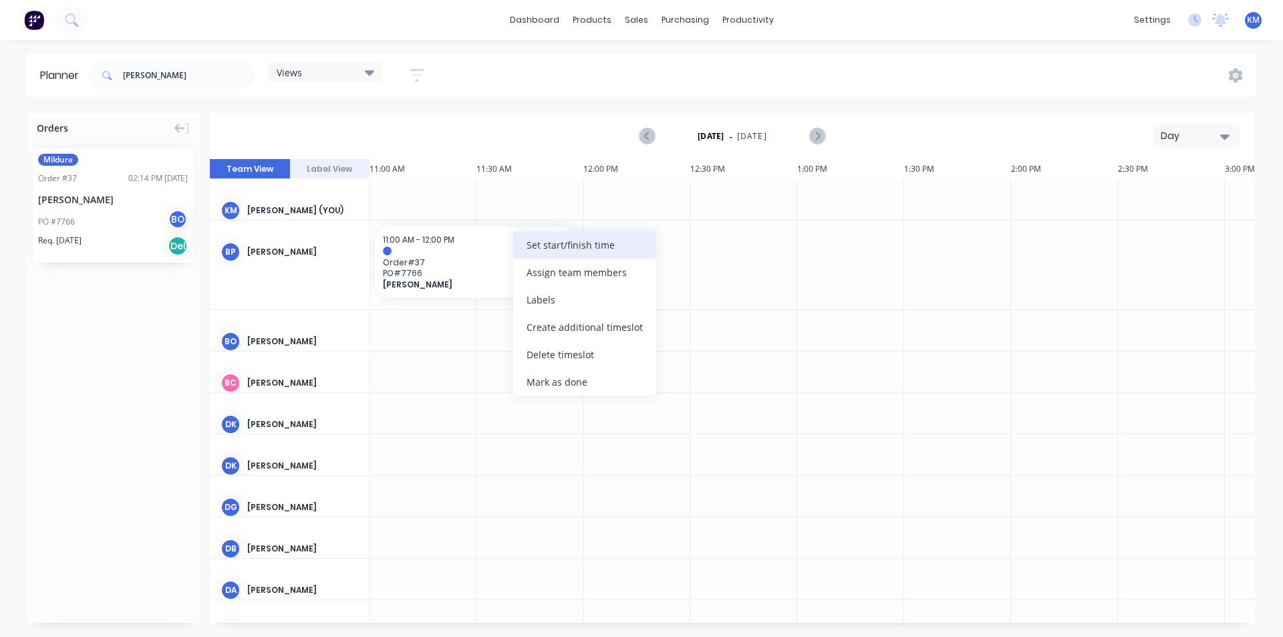
click at [592, 238] on div "Set start/finish time" at bounding box center [584, 244] width 143 height 27
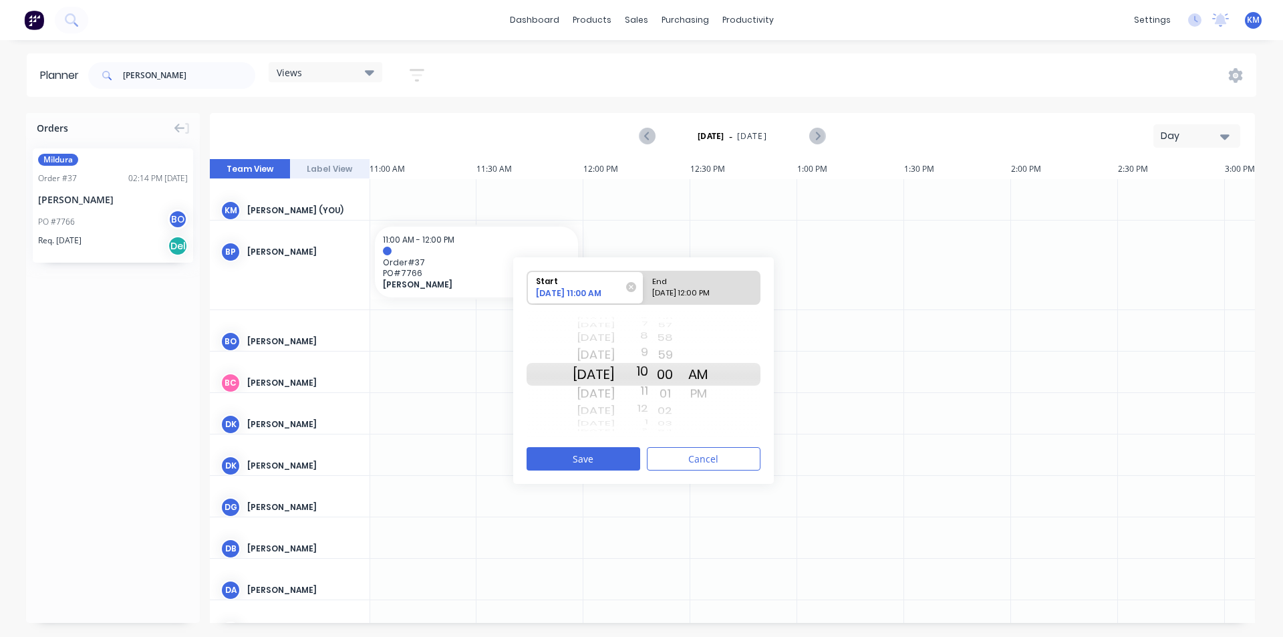
drag, startPoint x: 658, startPoint y: 376, endPoint x: 658, endPoint y: 395, distance: 18.7
click at [648, 395] on div "6 7 8 9 10 11 12 1 2 3 4 5 6 7 8 9 10 11 12 1 2 3 4 5 6 7 8 9 10 11 12 1 2 3 4 …" at bounding box center [631, 374] width 33 height 127
click at [687, 291] on div "[DATE] 12:00 PM" at bounding box center [696, 295] width 97 height 17
click at [644, 291] on input "End [DATE] 12:00 PM" at bounding box center [644, 287] width 1 height 33
radio input "true"
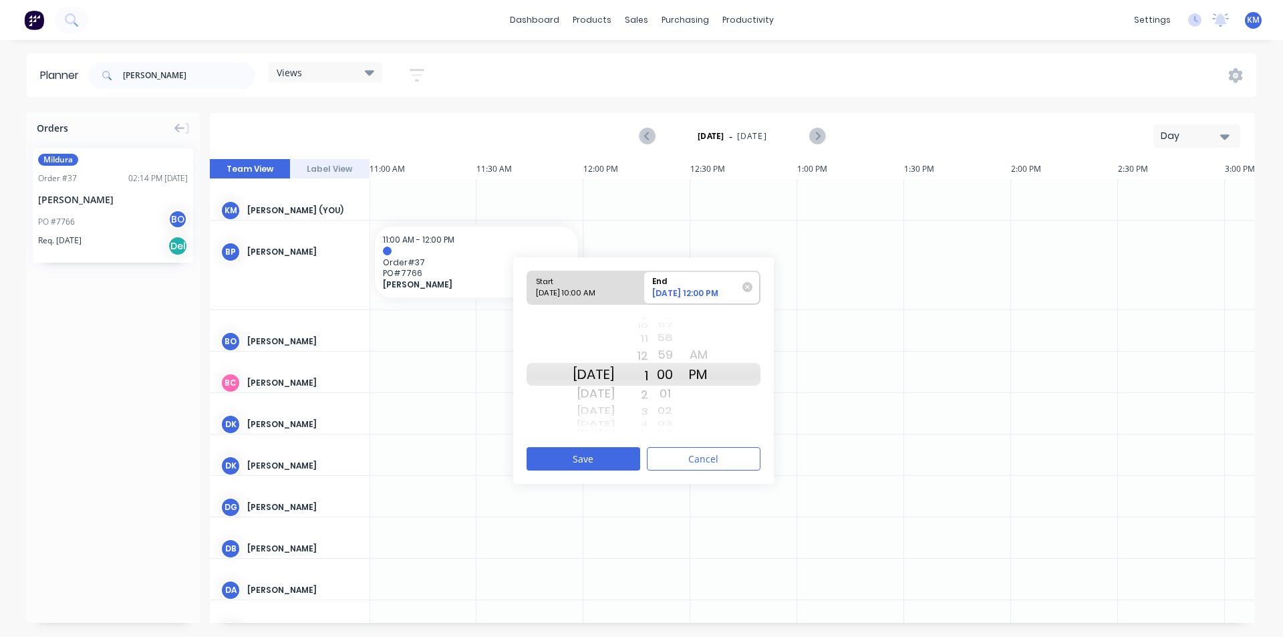
drag, startPoint x: 658, startPoint y: 383, endPoint x: 682, endPoint y: 378, distance: 24.0
click at [648, 361] on div "9 10 11 12 1 2 3 4 5 6 7 8 9 10 11 12 1 2 3 4 5 6 7 8 9 10 11 12 1 2 3 4 5 6 7 …" at bounding box center [631, 374] width 33 height 127
click at [606, 463] on button "Save" at bounding box center [584, 458] width 114 height 23
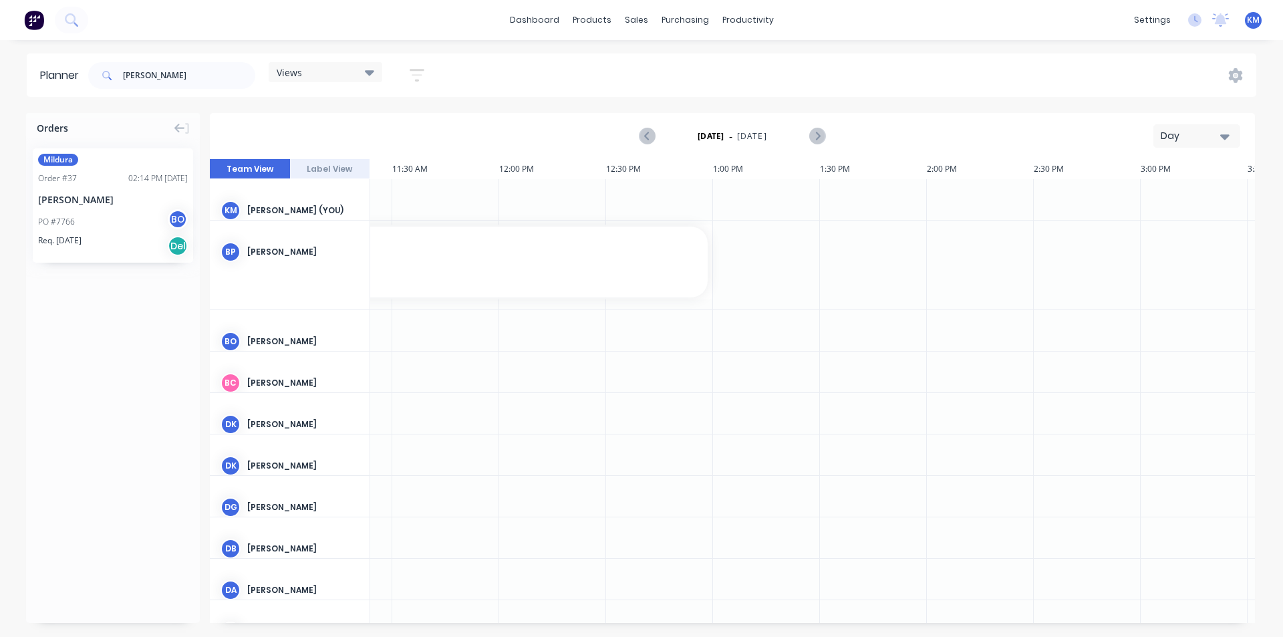
scroll to position [0, 2452]
drag, startPoint x: 163, startPoint y: 74, endPoint x: 100, endPoint y: 78, distance: 62.9
click at [100, 78] on div "[PERSON_NAME]" at bounding box center [171, 75] width 167 height 27
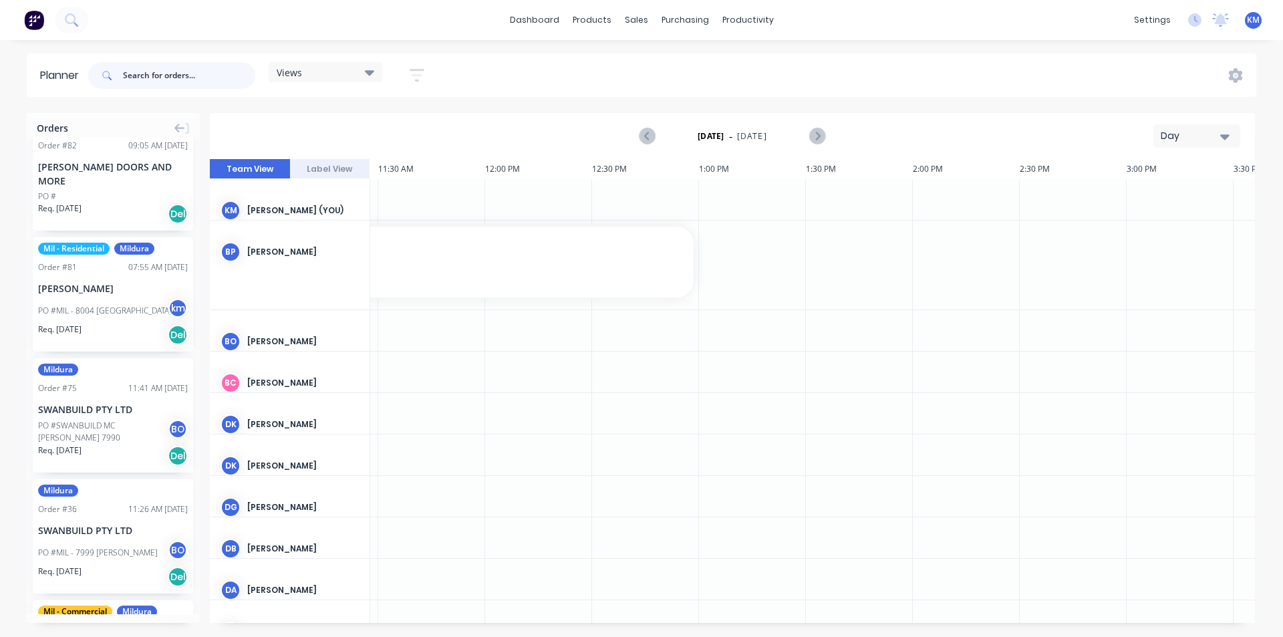
scroll to position [0, 0]
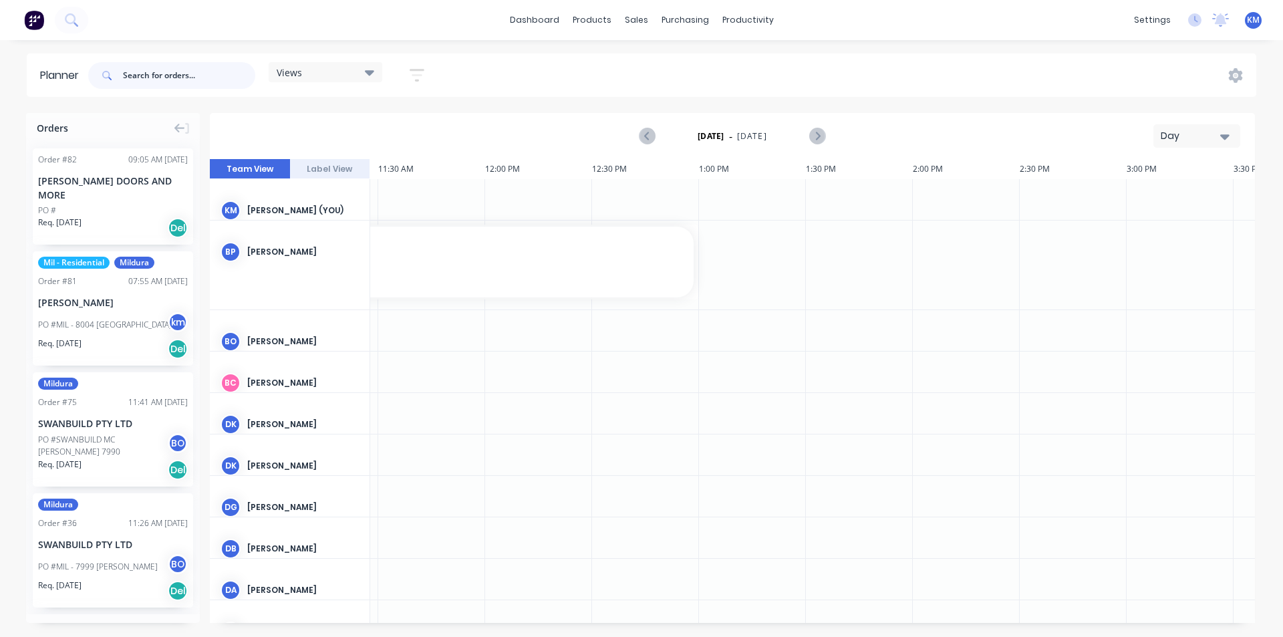
click at [221, 72] on input "text" at bounding box center [189, 75] width 132 height 27
click at [344, 71] on div "Views" at bounding box center [326, 72] width 98 height 12
click at [459, 344] on div at bounding box center [431, 330] width 107 height 41
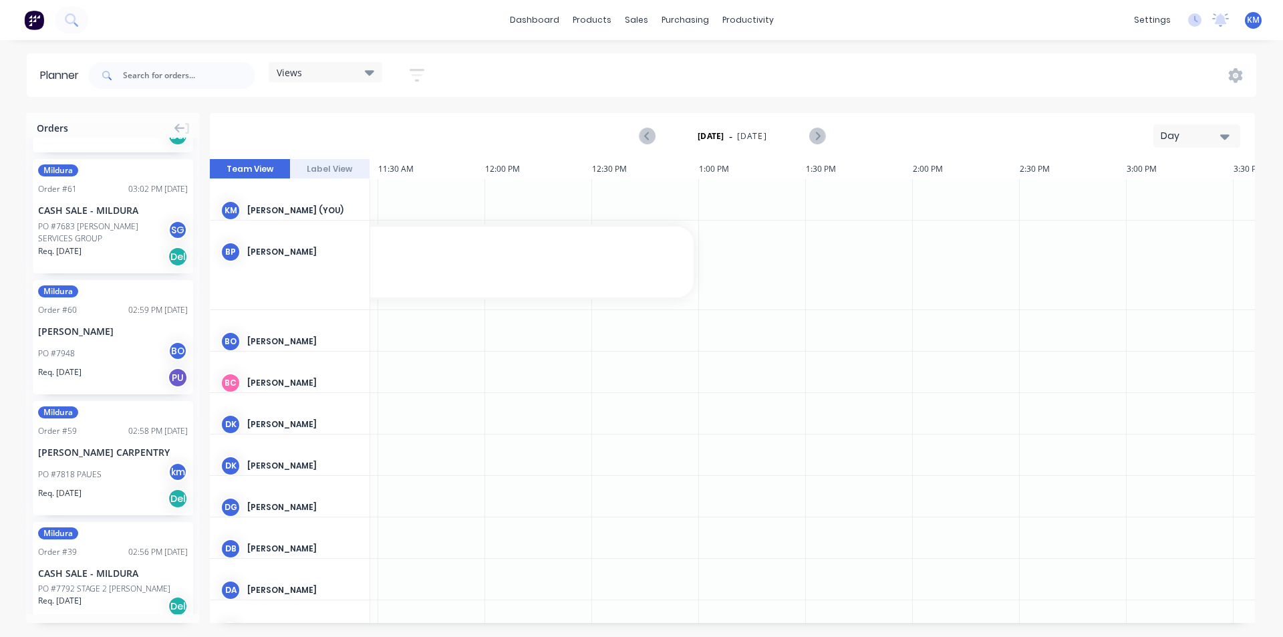
scroll to position [1980, 0]
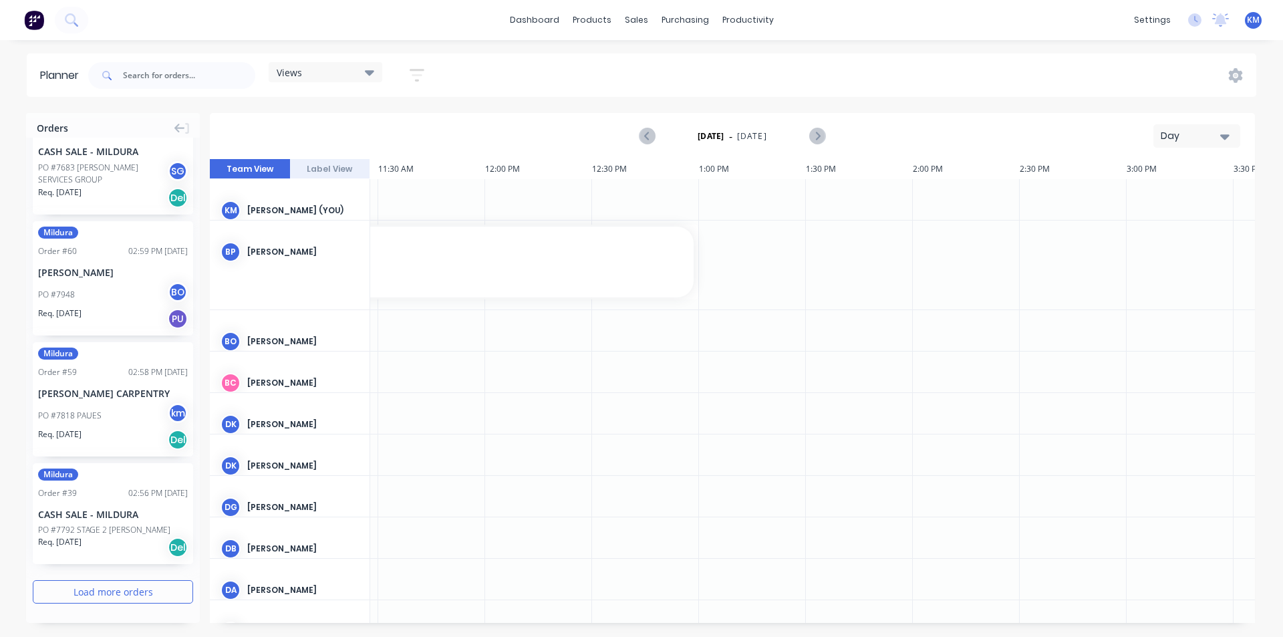
click at [128, 588] on button "Load more orders" at bounding box center [113, 591] width 160 height 23
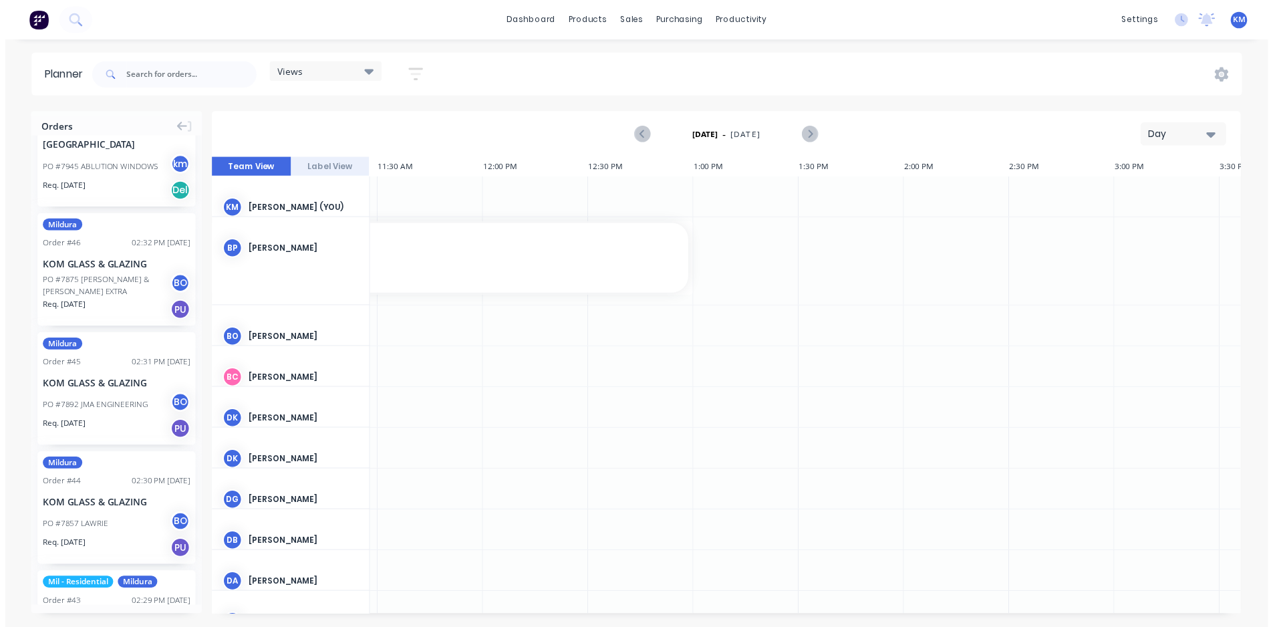
scroll to position [3842, 0]
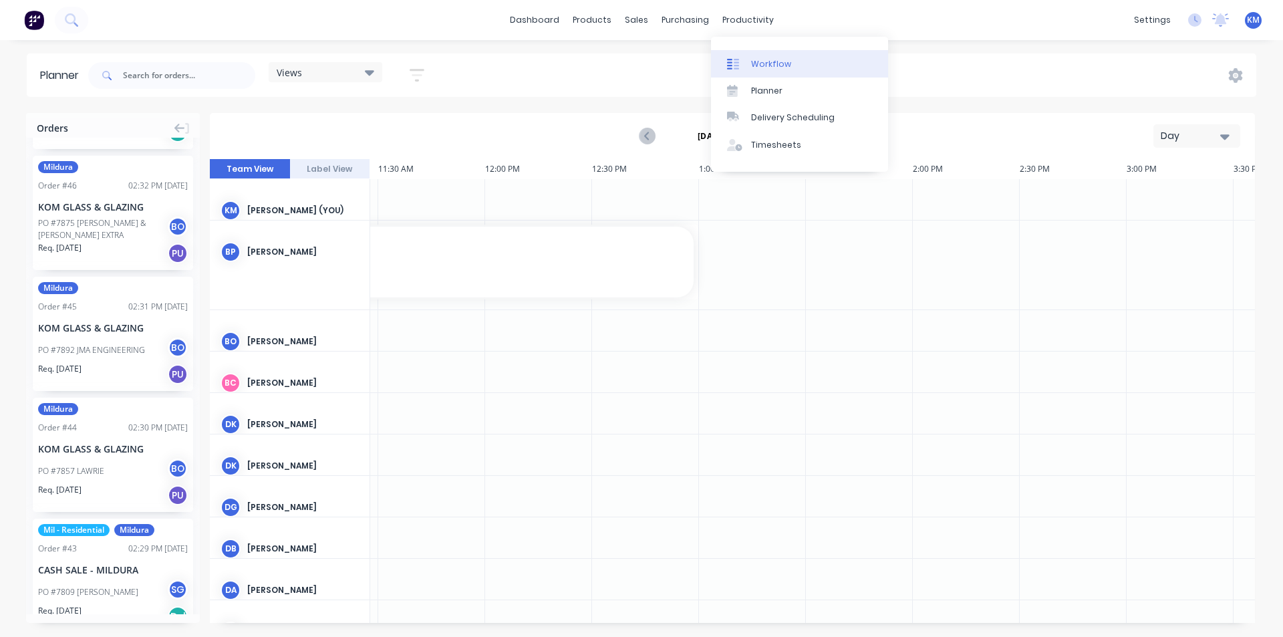
click at [758, 67] on div "Workflow" at bounding box center [771, 64] width 40 height 12
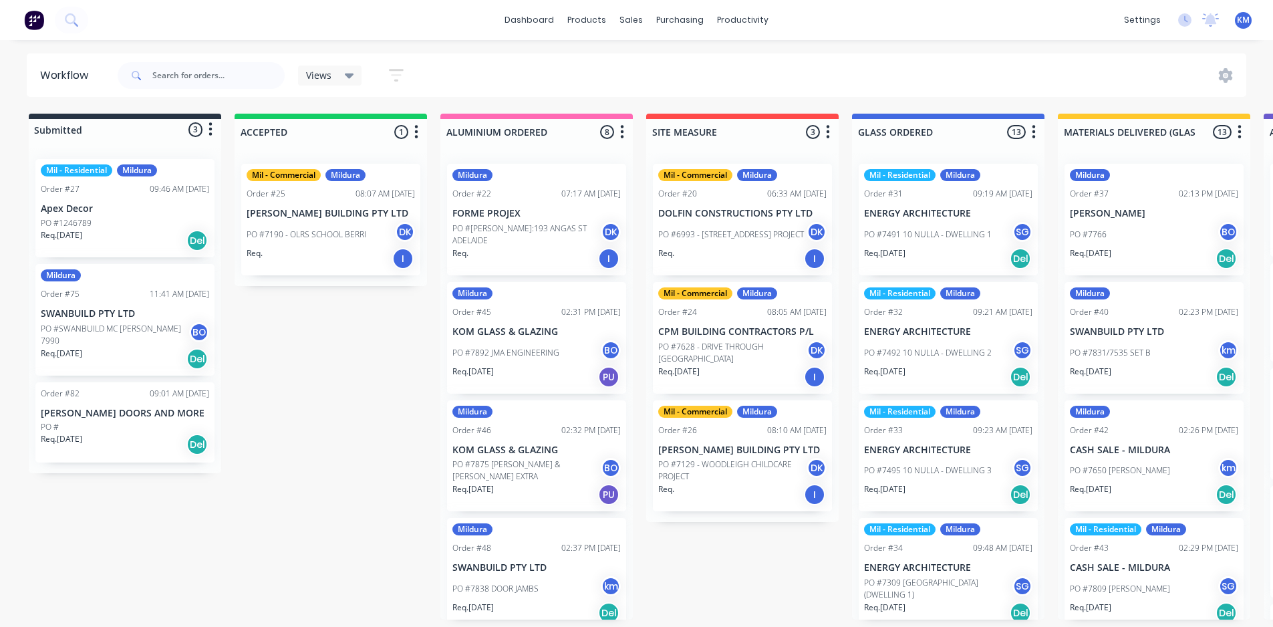
scroll to position [3, 0]
click at [330, 74] on span "Views" at bounding box center [318, 75] width 25 height 14
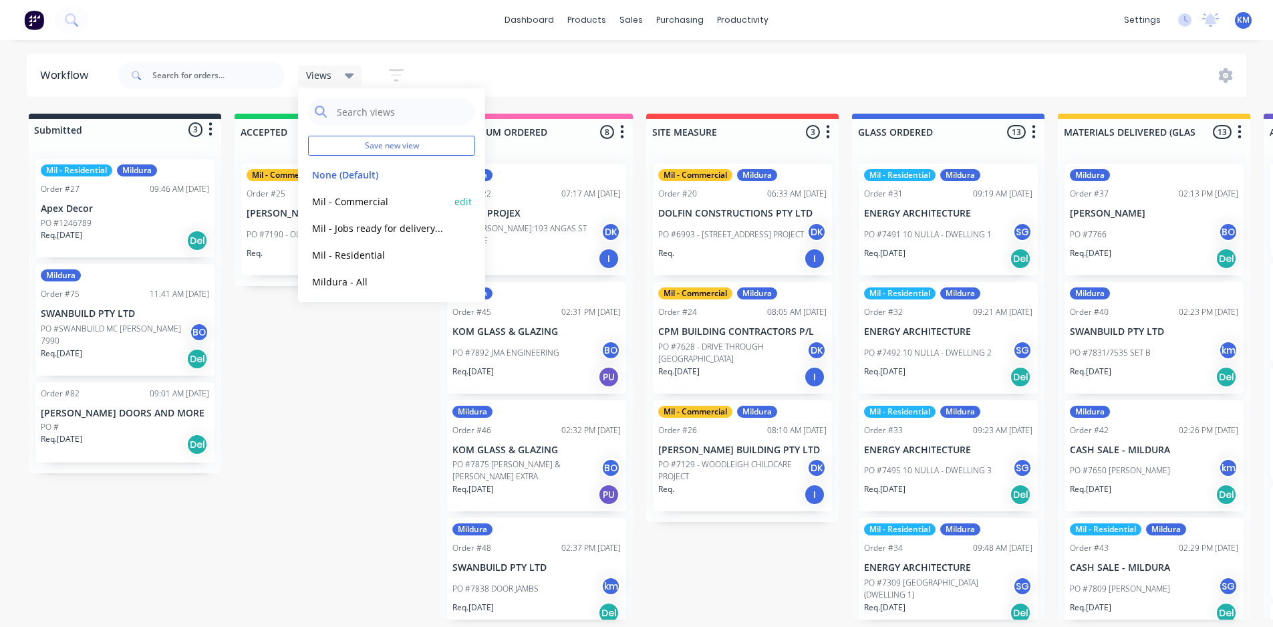
click at [390, 201] on button "Mil - Commercial" at bounding box center [379, 201] width 142 height 15
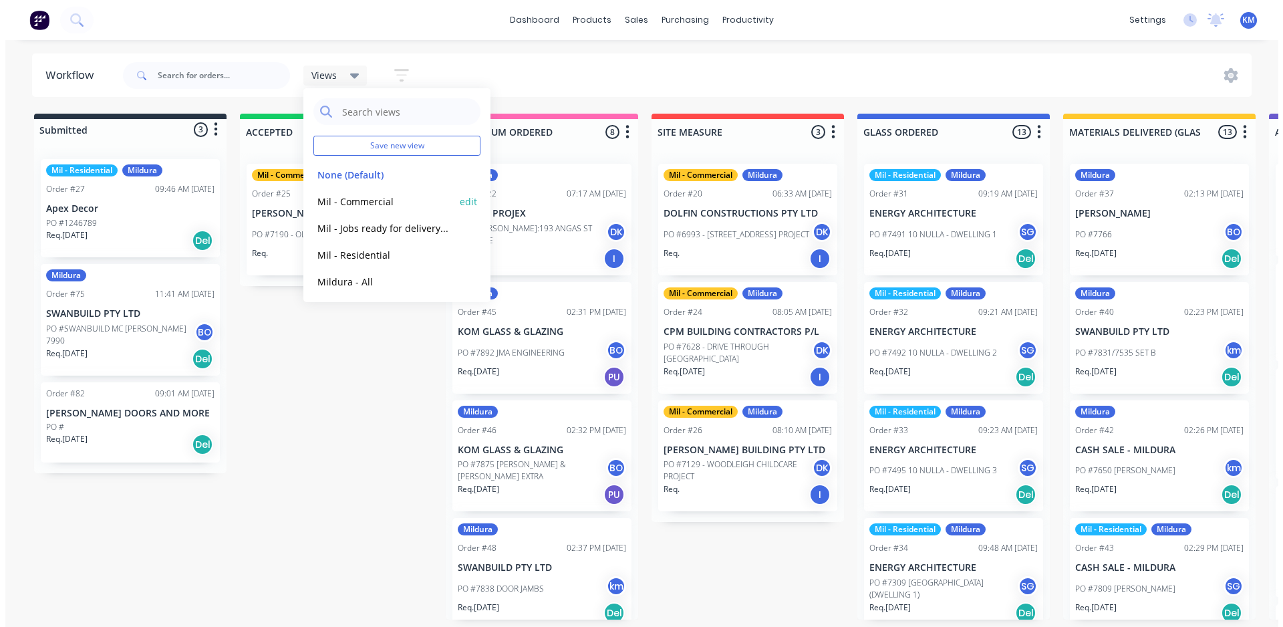
scroll to position [0, 0]
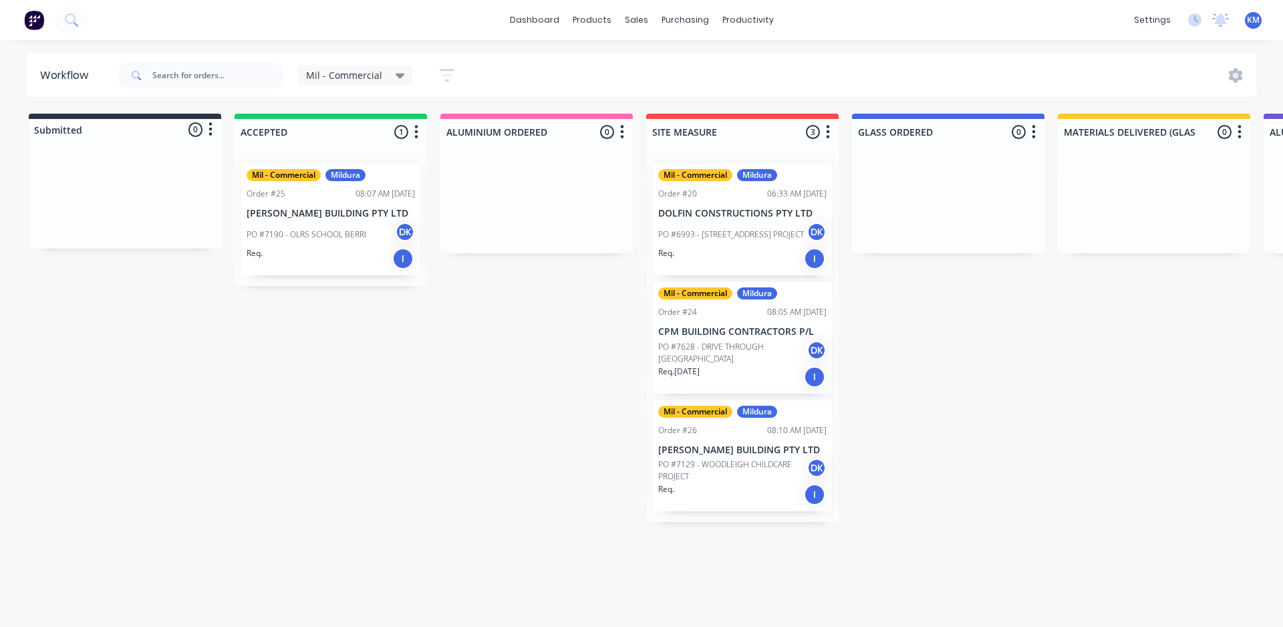
click at [346, 78] on span "Mil - Commercial" at bounding box center [344, 75] width 76 height 14
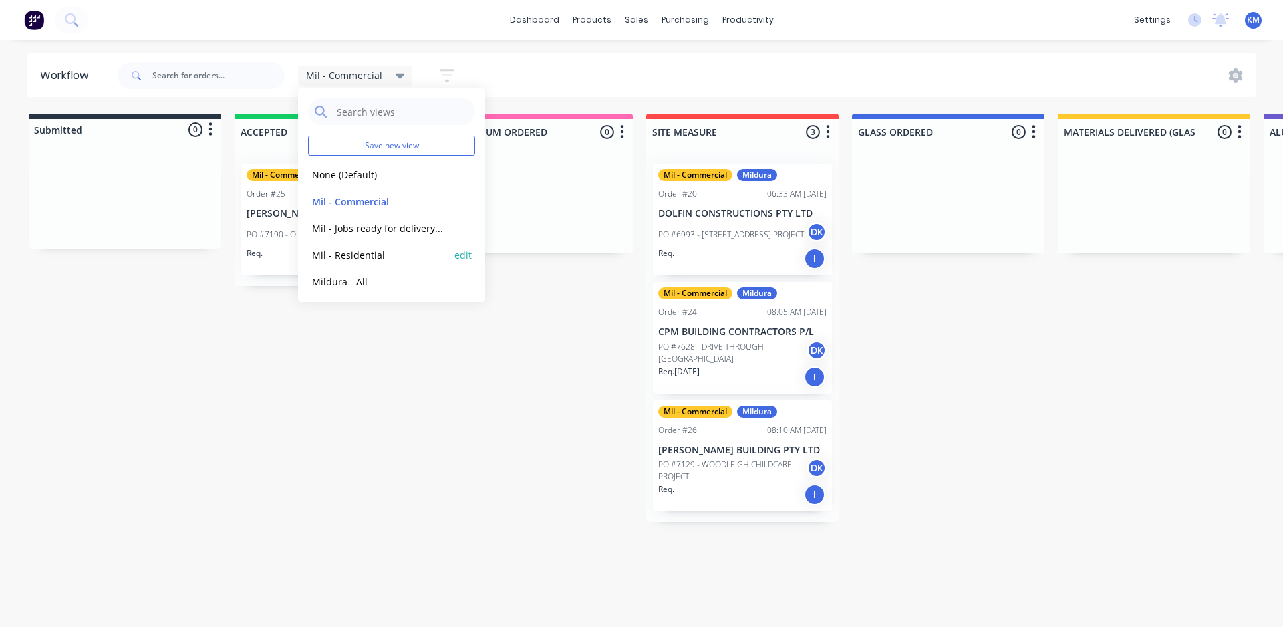
click at [370, 253] on button "Mil - Residential" at bounding box center [379, 254] width 142 height 15
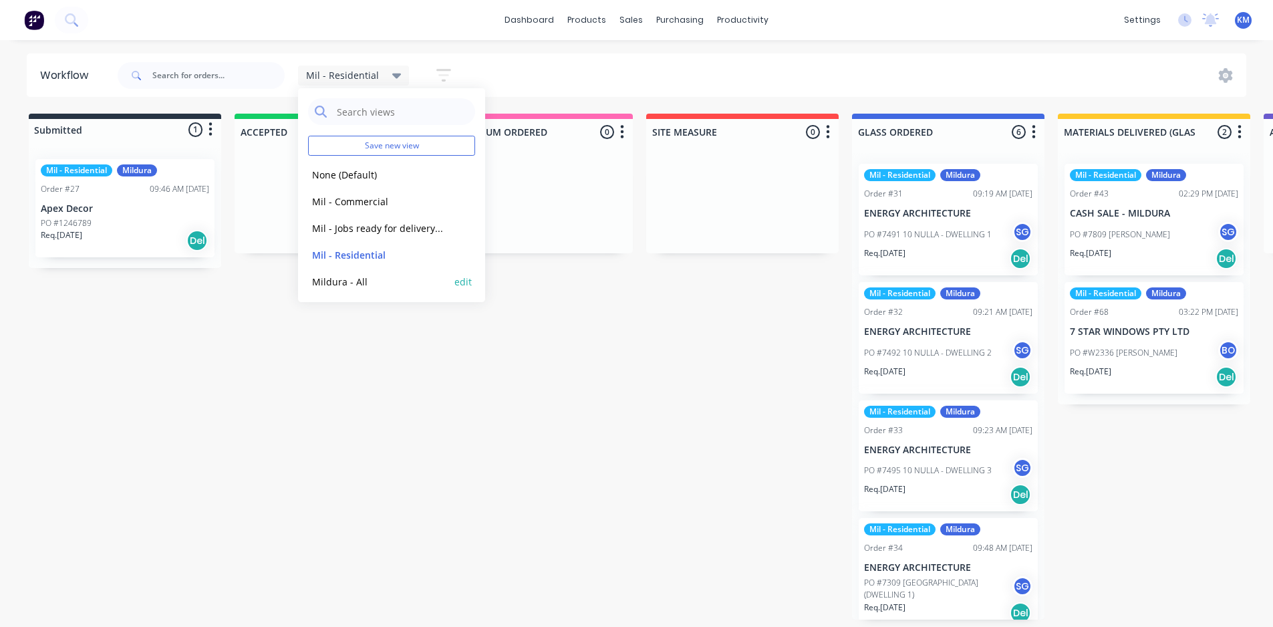
click at [367, 284] on button "Mildura - All" at bounding box center [379, 281] width 142 height 15
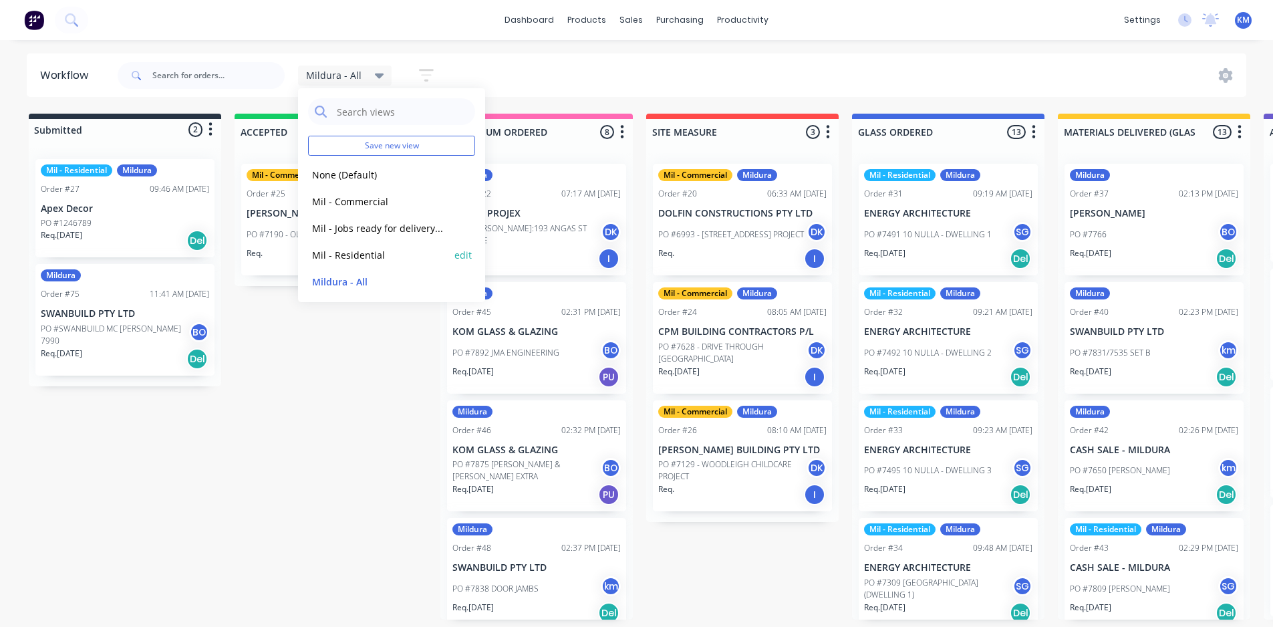
click at [374, 247] on button "Mil - Residential" at bounding box center [379, 254] width 142 height 15
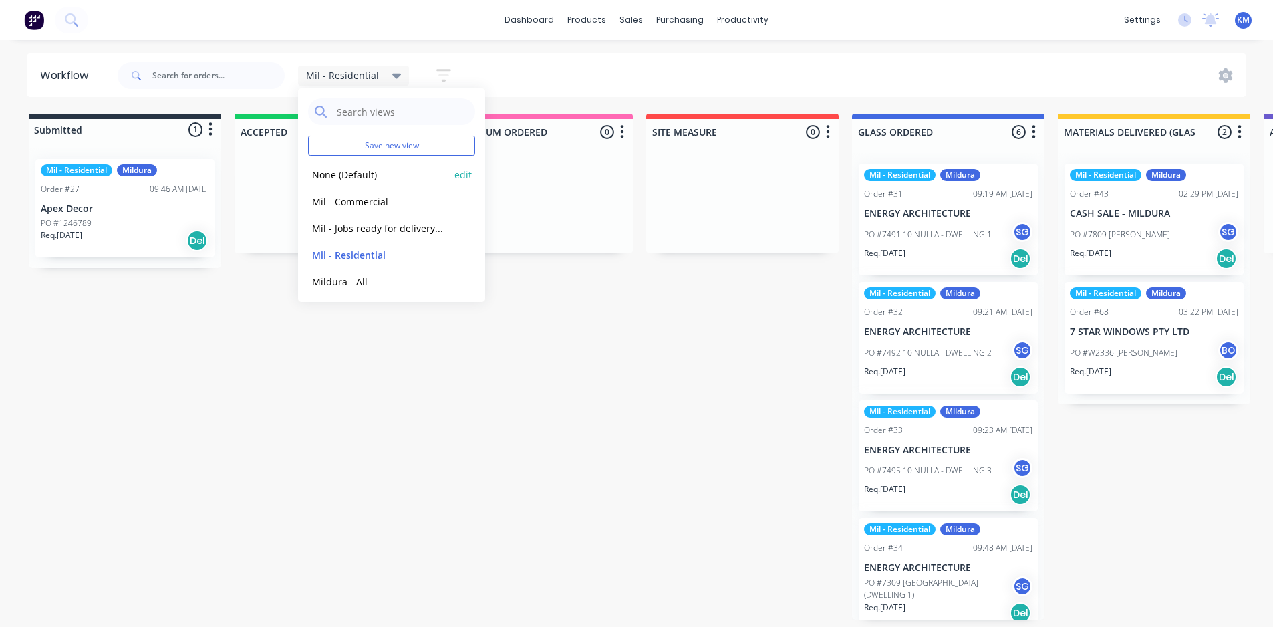
click at [391, 180] on button "None (Default)" at bounding box center [379, 174] width 142 height 15
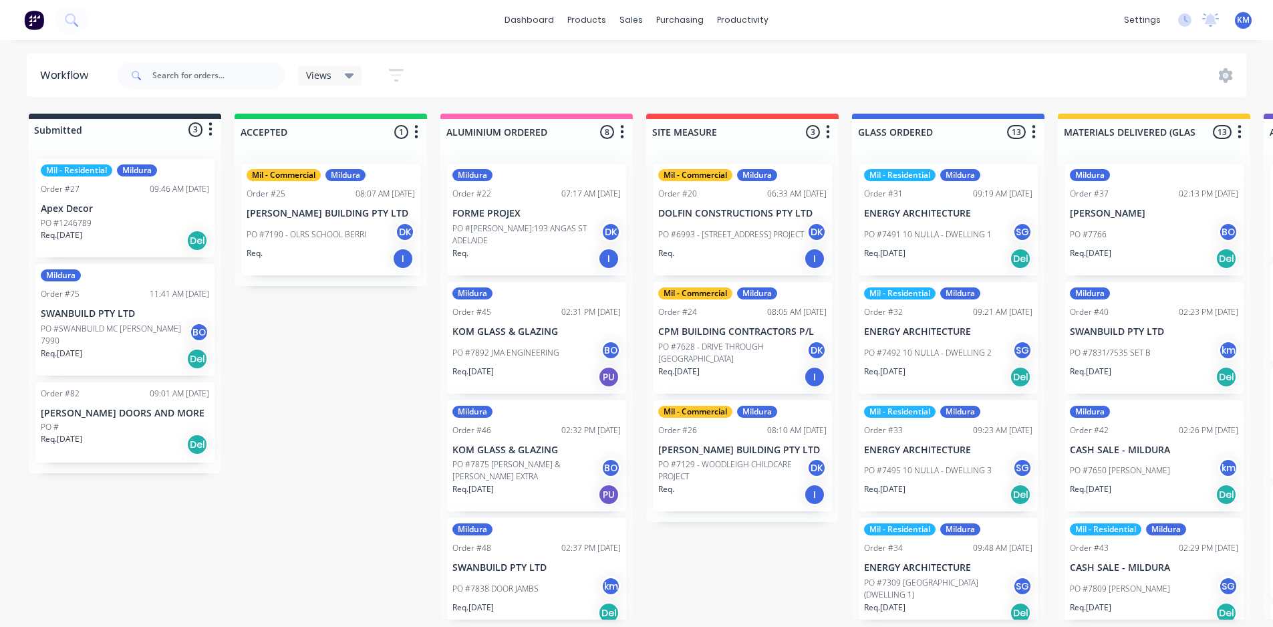
click at [311, 66] on div "Views" at bounding box center [330, 75] width 64 height 20
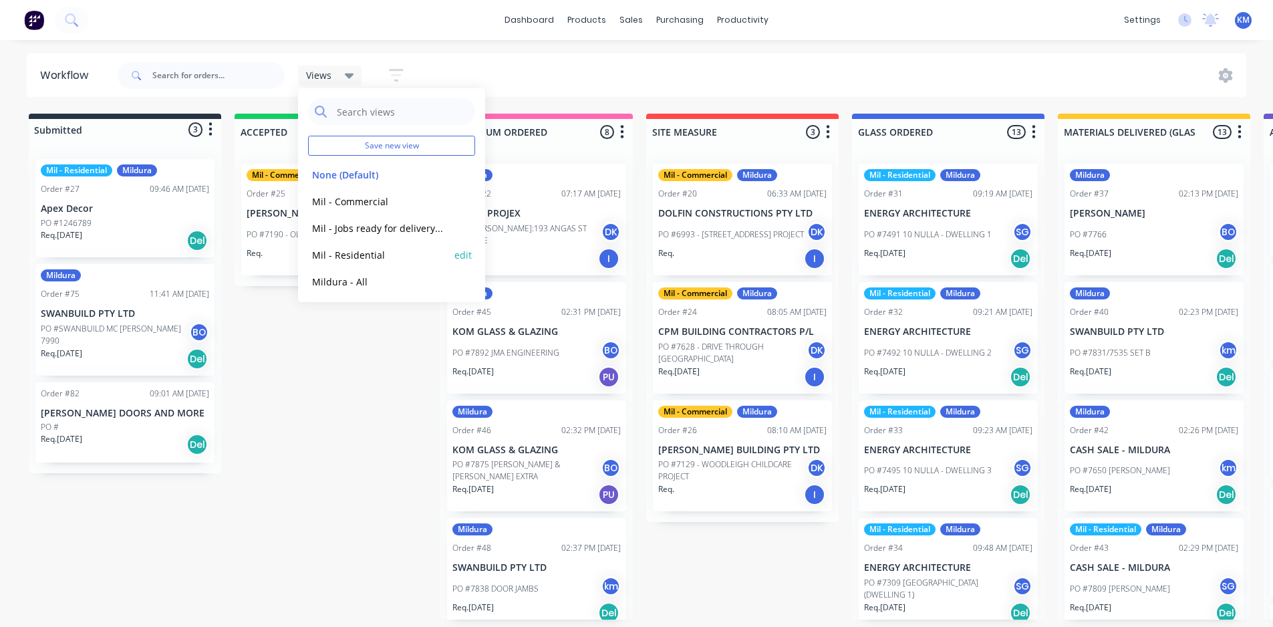
click at [366, 253] on button "Mil - Residential" at bounding box center [379, 254] width 142 height 15
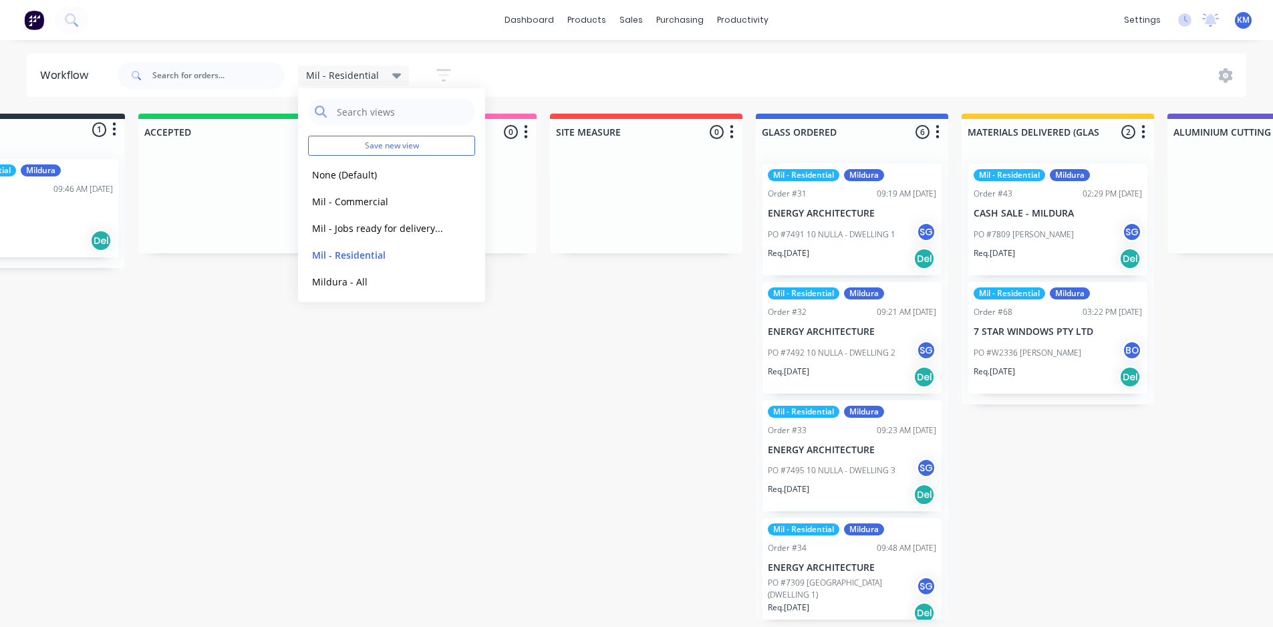
scroll to position [3, 0]
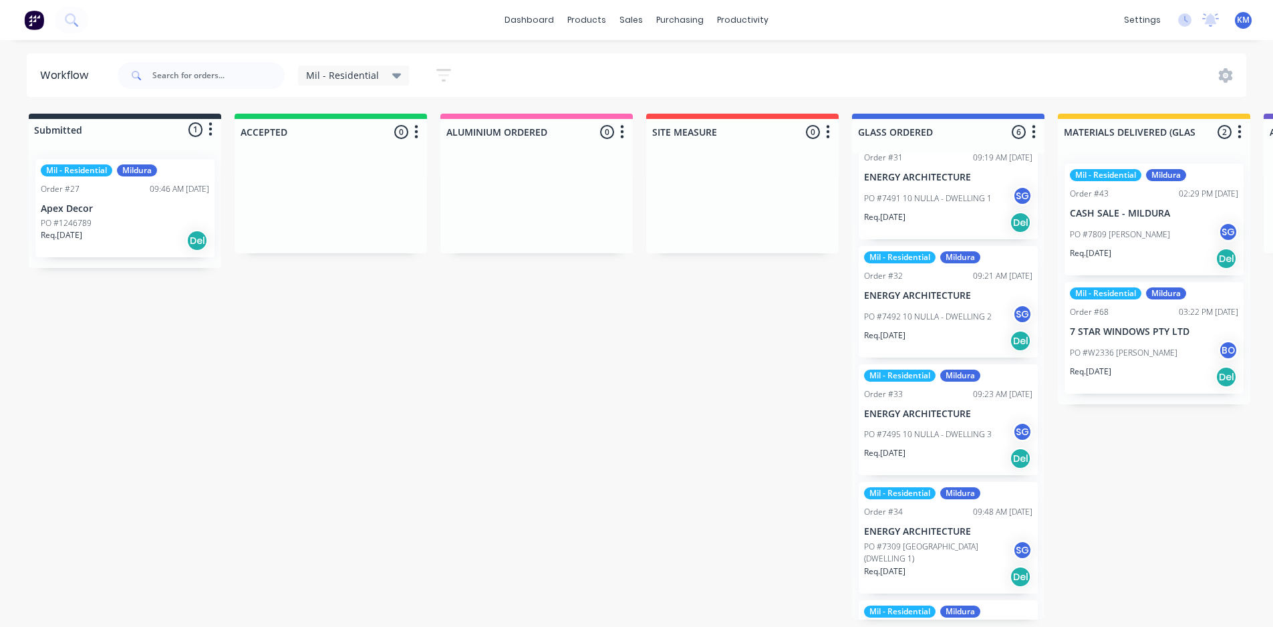
scroll to position [0, 0]
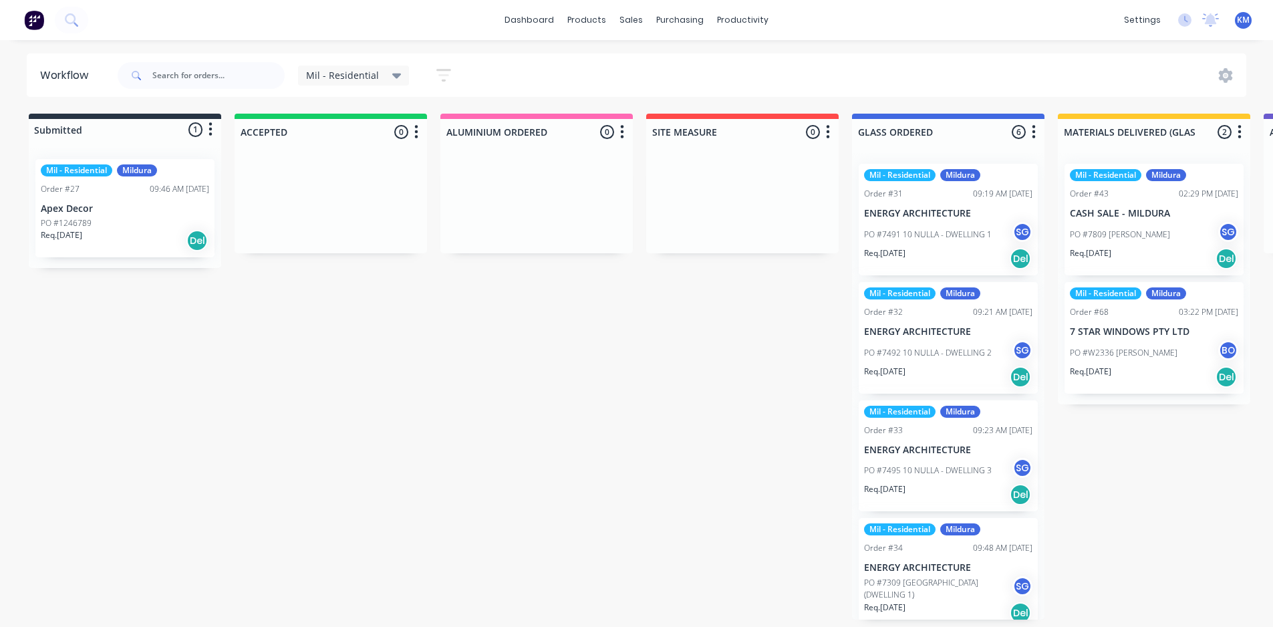
click at [362, 72] on span "Mil - Residential" at bounding box center [342, 75] width 73 height 14
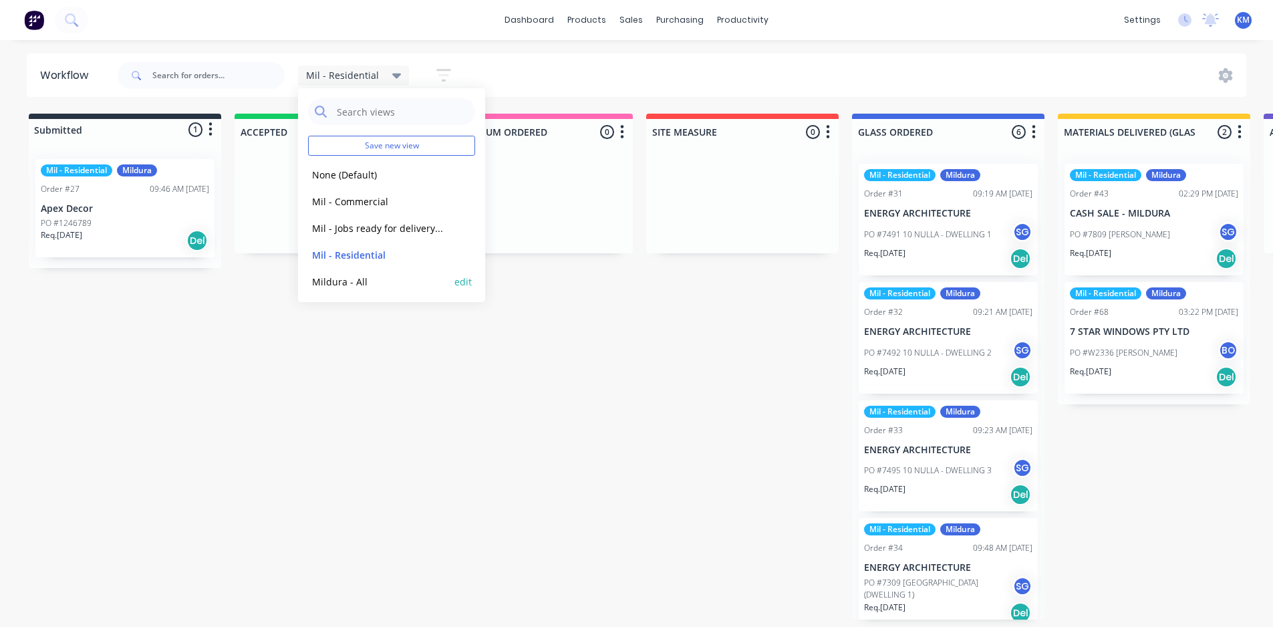
click at [411, 287] on button "Mildura - All" at bounding box center [379, 281] width 142 height 15
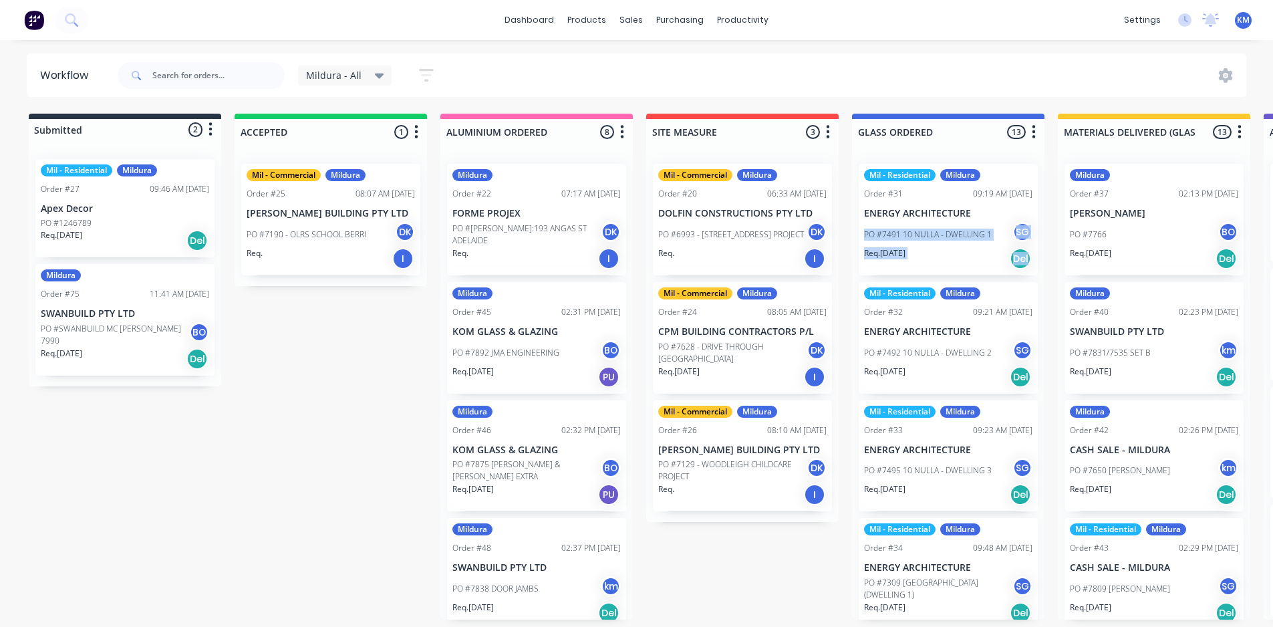
drag, startPoint x: 1045, startPoint y: 213, endPoint x: 1031, endPoint y: 273, distance: 61.6
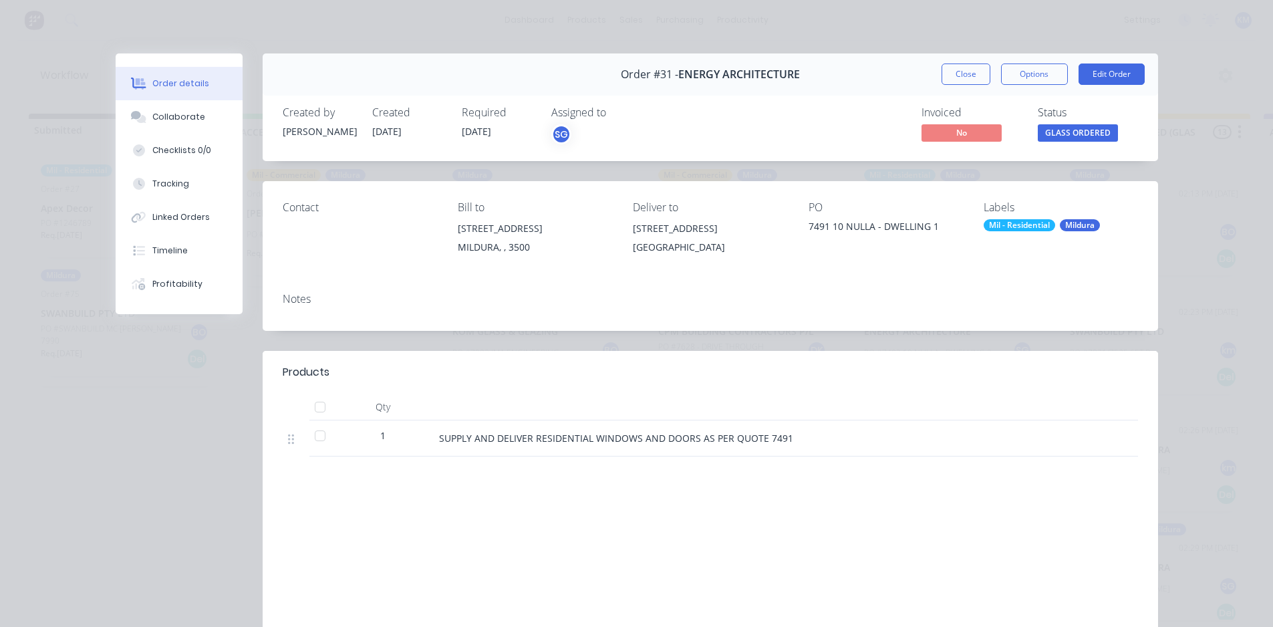
click at [962, 61] on div "Order #31 - ENERGY ARCHITECTURE Close Options Edit Order" at bounding box center [711, 74] width 896 height 42
click at [961, 69] on button "Close" at bounding box center [966, 73] width 49 height 21
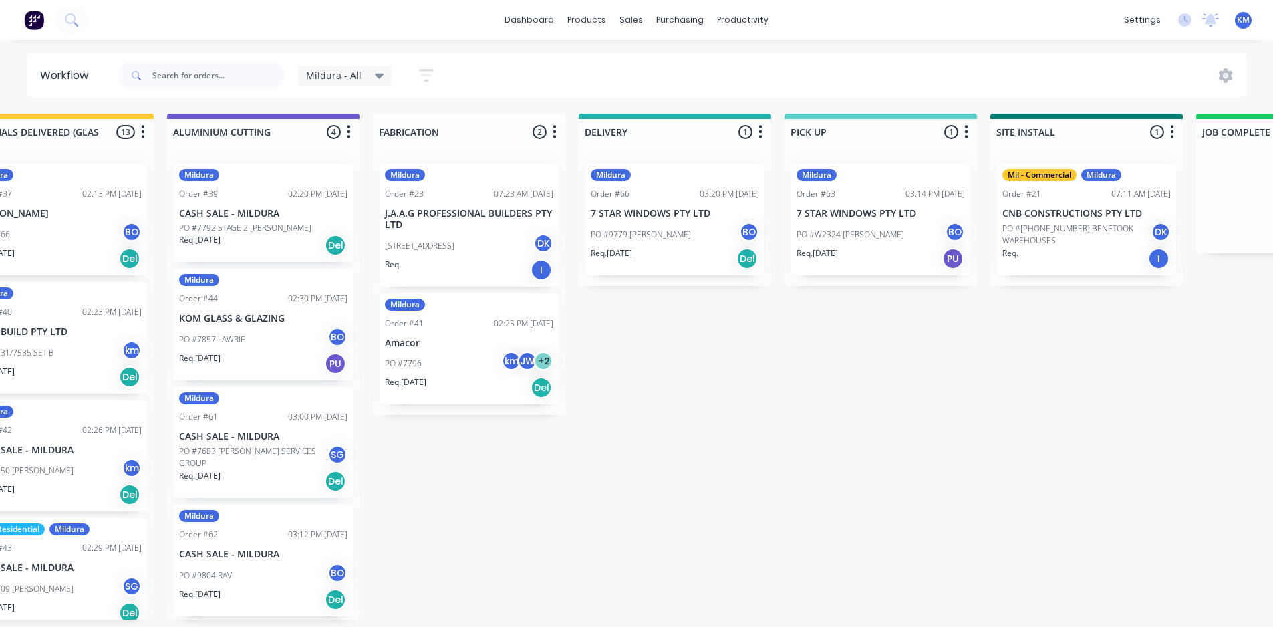
scroll to position [0, 1095]
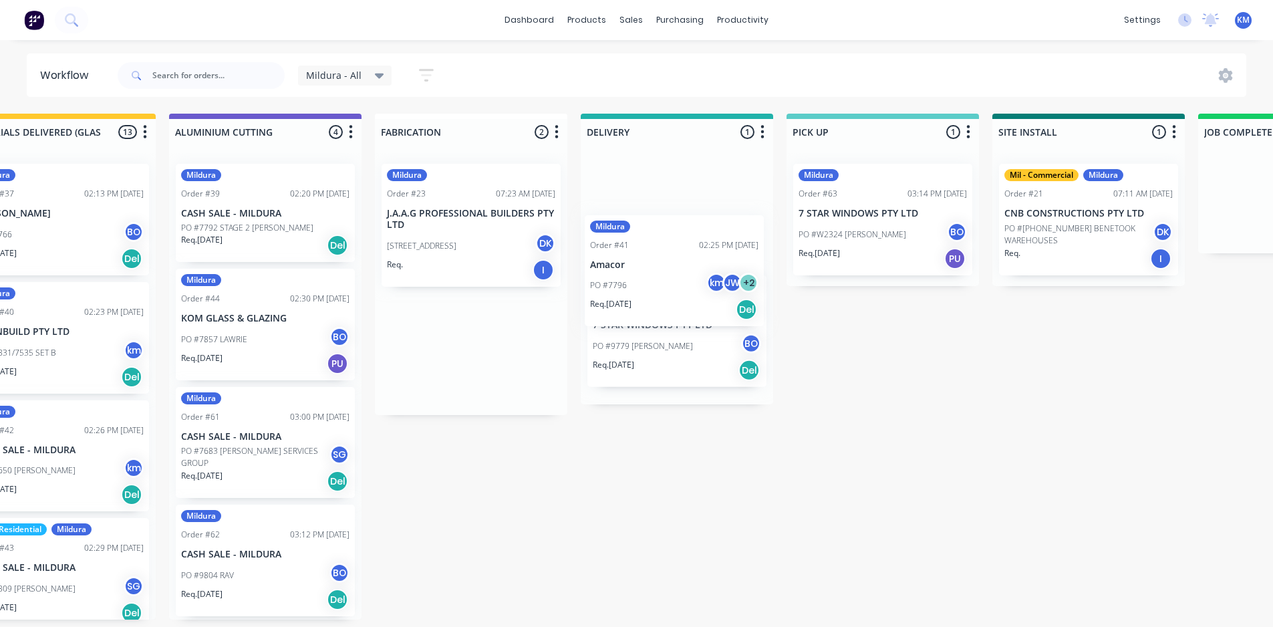
drag, startPoint x: 468, startPoint y: 360, endPoint x: 677, endPoint y: 281, distance: 223.3
click at [677, 281] on div "Submitted 2 Status colour #273444 hex #273444 Save Cancel Summaries Total order…" at bounding box center [300, 367] width 2810 height 506
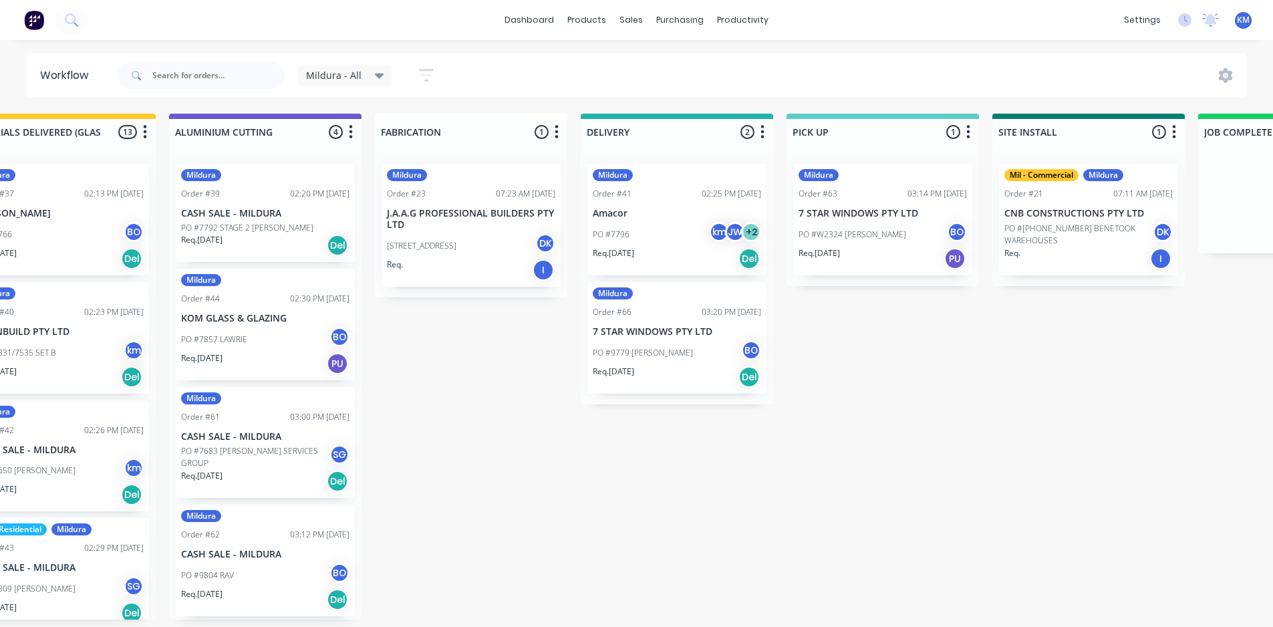
click at [352, 70] on span "Mildura - All" at bounding box center [333, 75] width 55 height 14
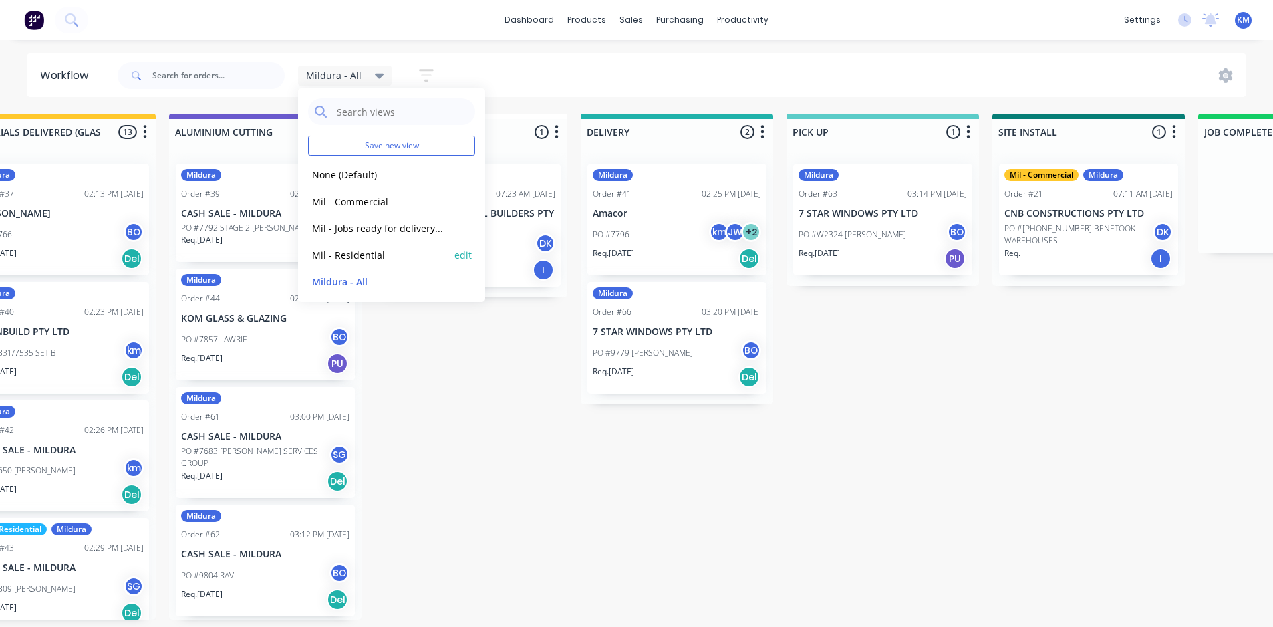
click at [374, 251] on button "Mil - Residential" at bounding box center [379, 254] width 142 height 15
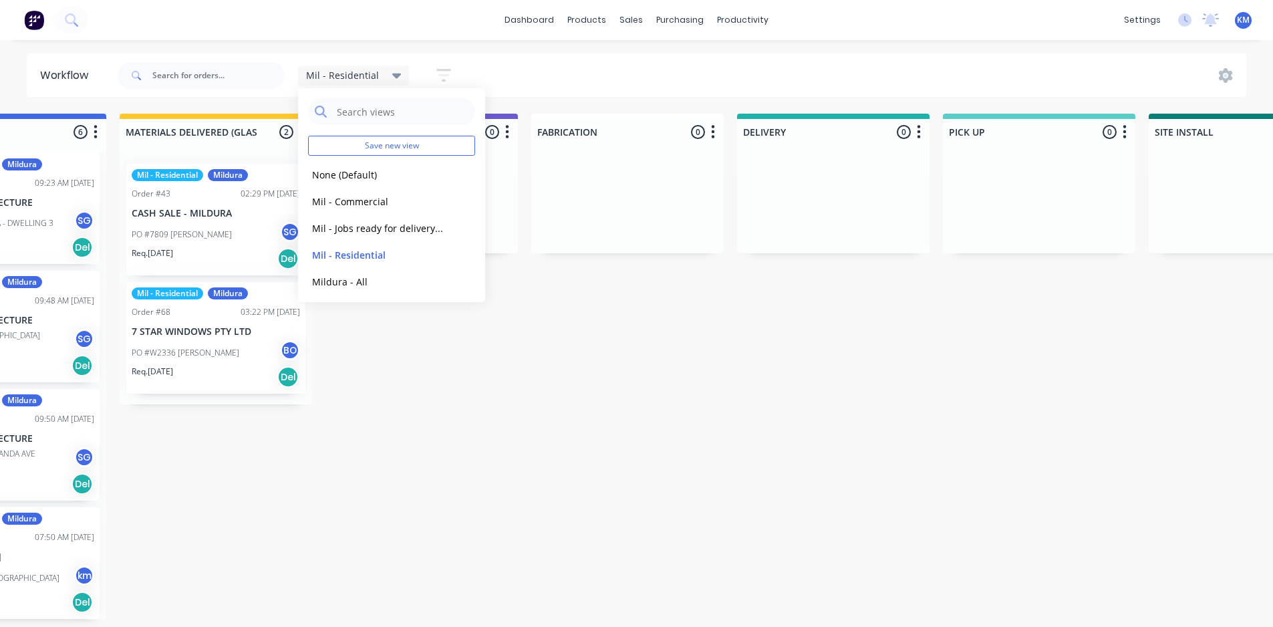
scroll to position [3, 1537]
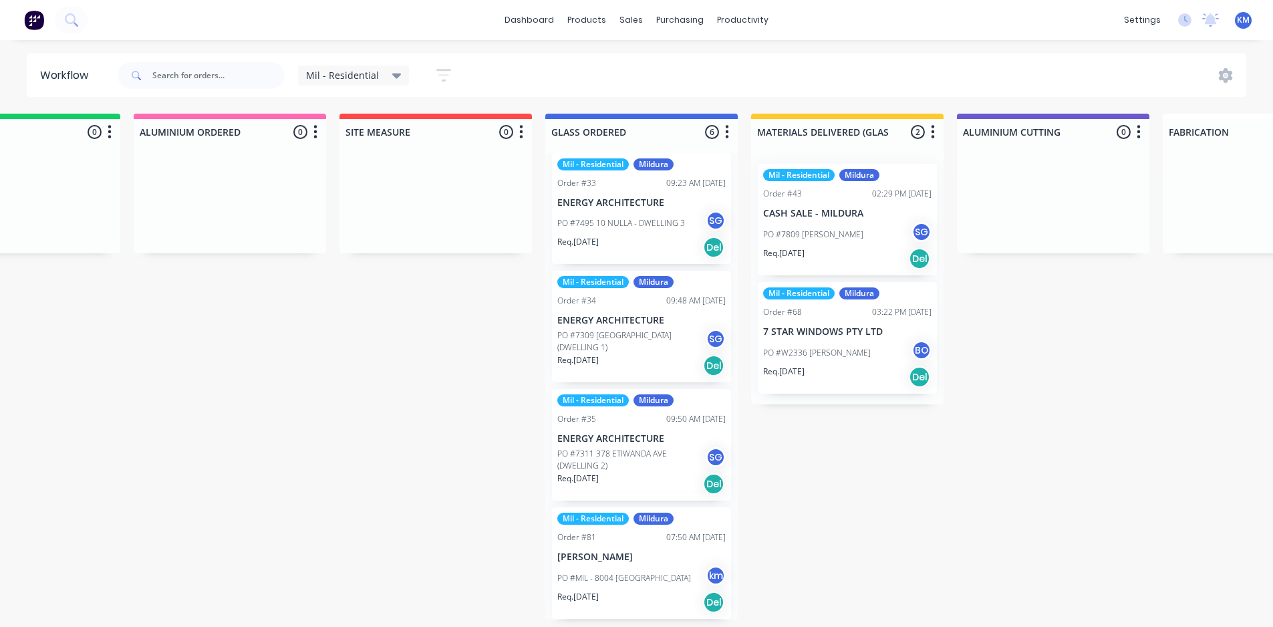
scroll to position [3, 310]
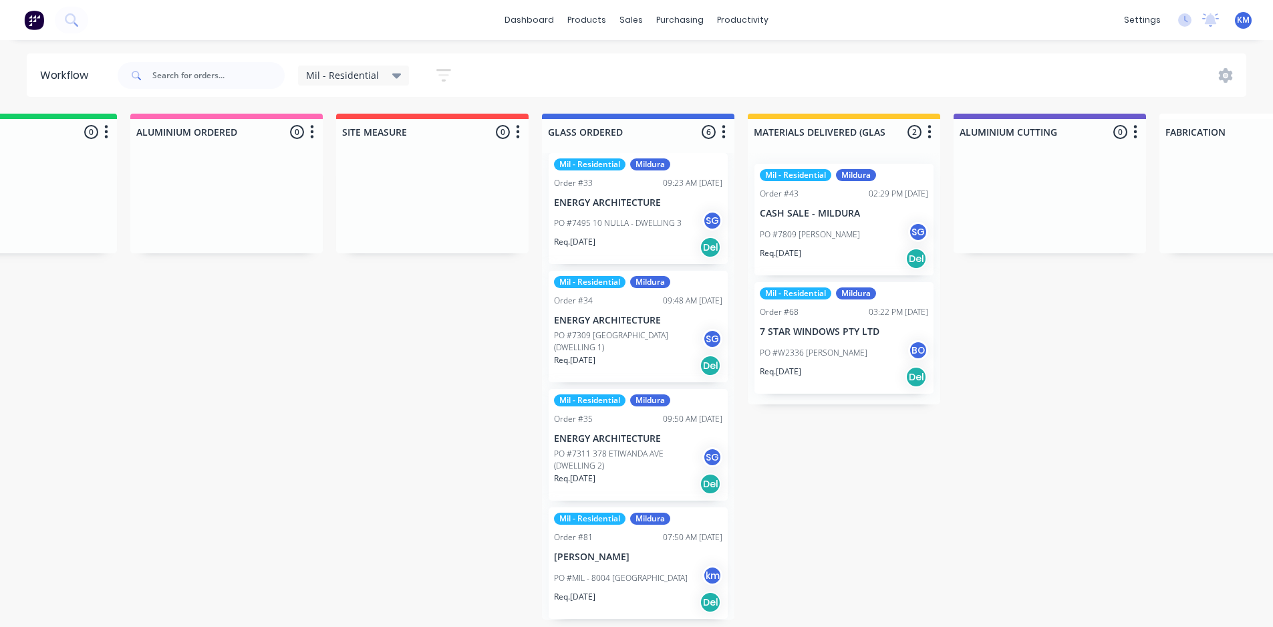
click at [393, 68] on div "Mil - Residential" at bounding box center [354, 75] width 112 height 20
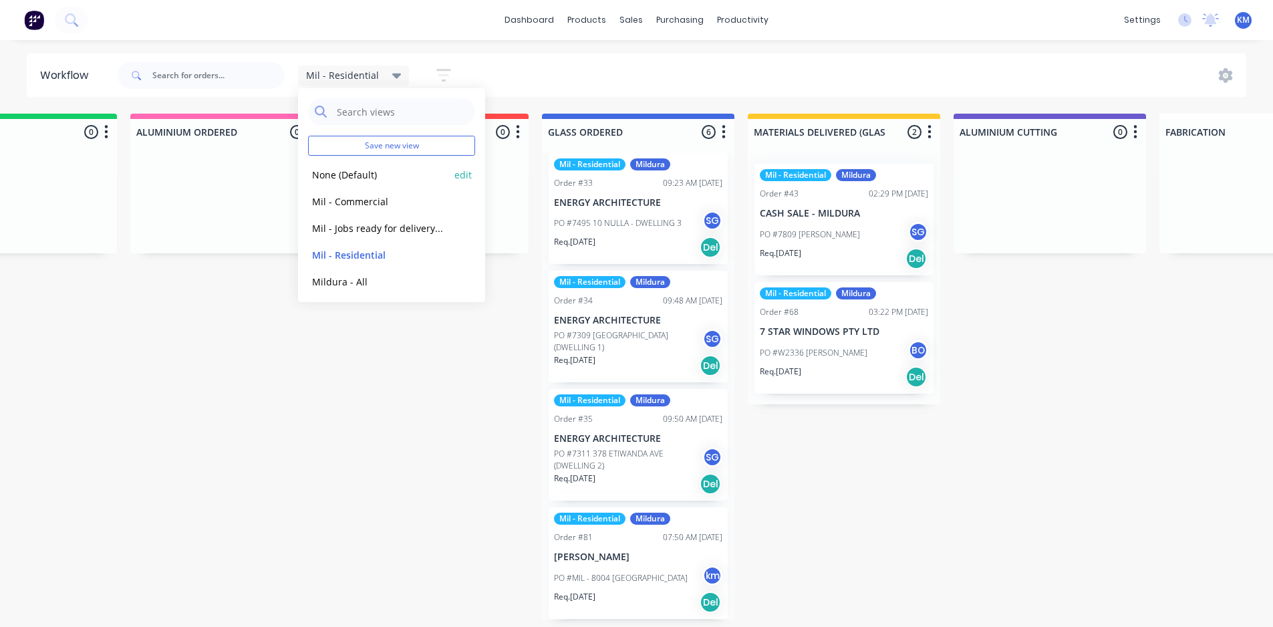
click at [384, 180] on button "None (Default)" at bounding box center [379, 174] width 142 height 15
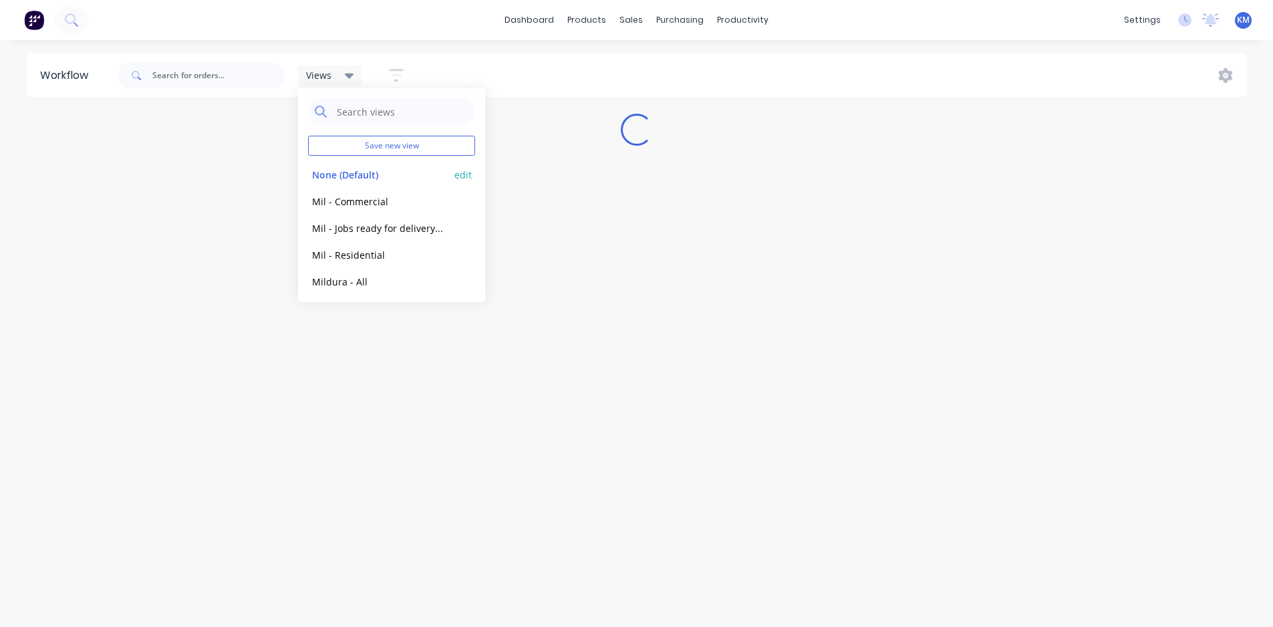
scroll to position [0, 0]
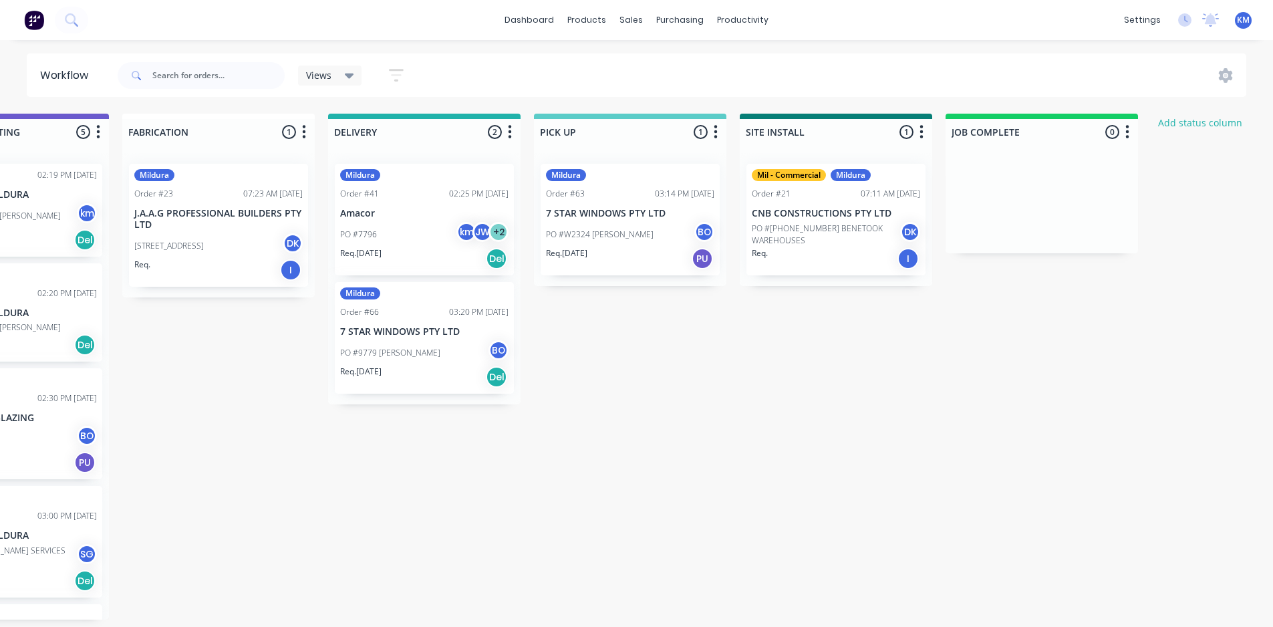
scroll to position [0, 1341]
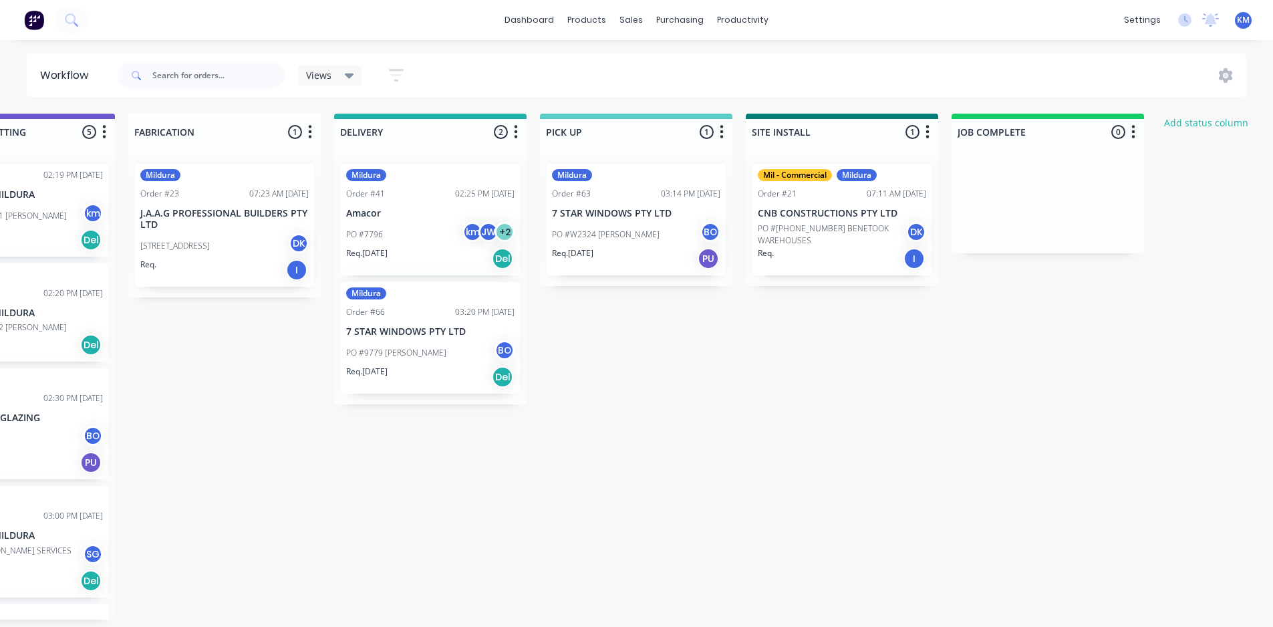
click at [434, 223] on div "PO #7796 km JW + 2" at bounding box center [430, 234] width 168 height 25
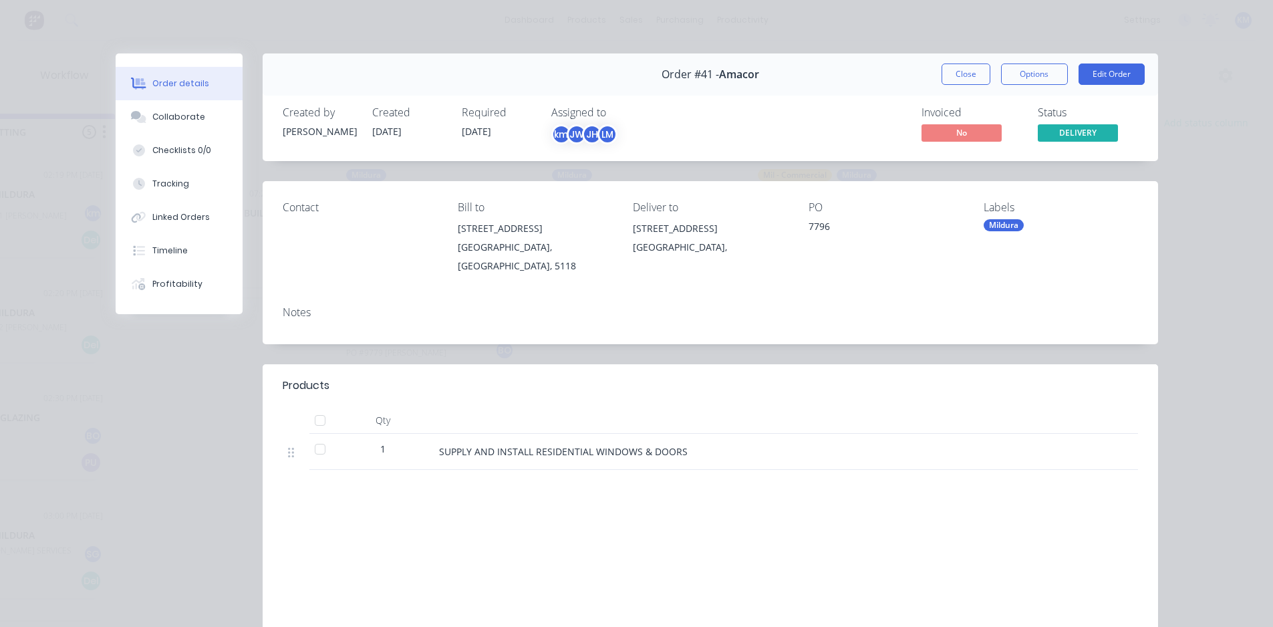
click at [997, 225] on div "Mildura" at bounding box center [1004, 225] width 40 height 12
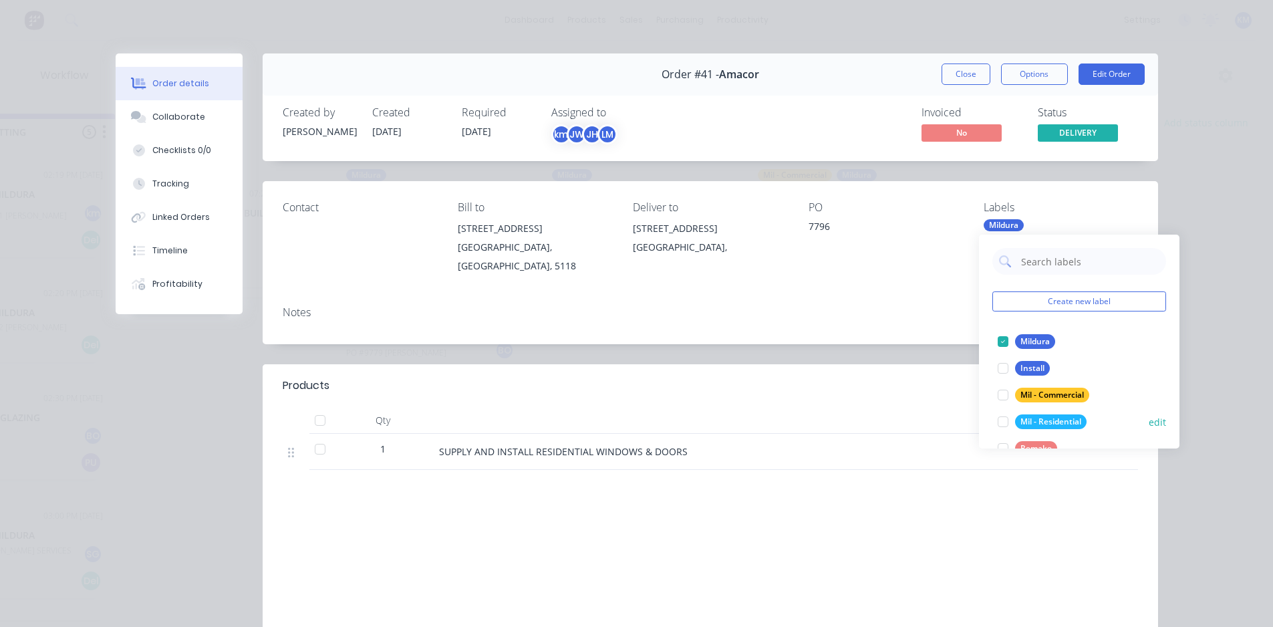
drag, startPoint x: 1046, startPoint y: 396, endPoint x: 1049, endPoint y: 418, distance: 22.2
click at [1049, 418] on div "Create new label Mildura edit Install edit Mil - Commercial edit Mil - Resident…" at bounding box center [1079, 342] width 201 height 214
click at [1049, 418] on div "Mil - Residential" at bounding box center [1051, 421] width 72 height 15
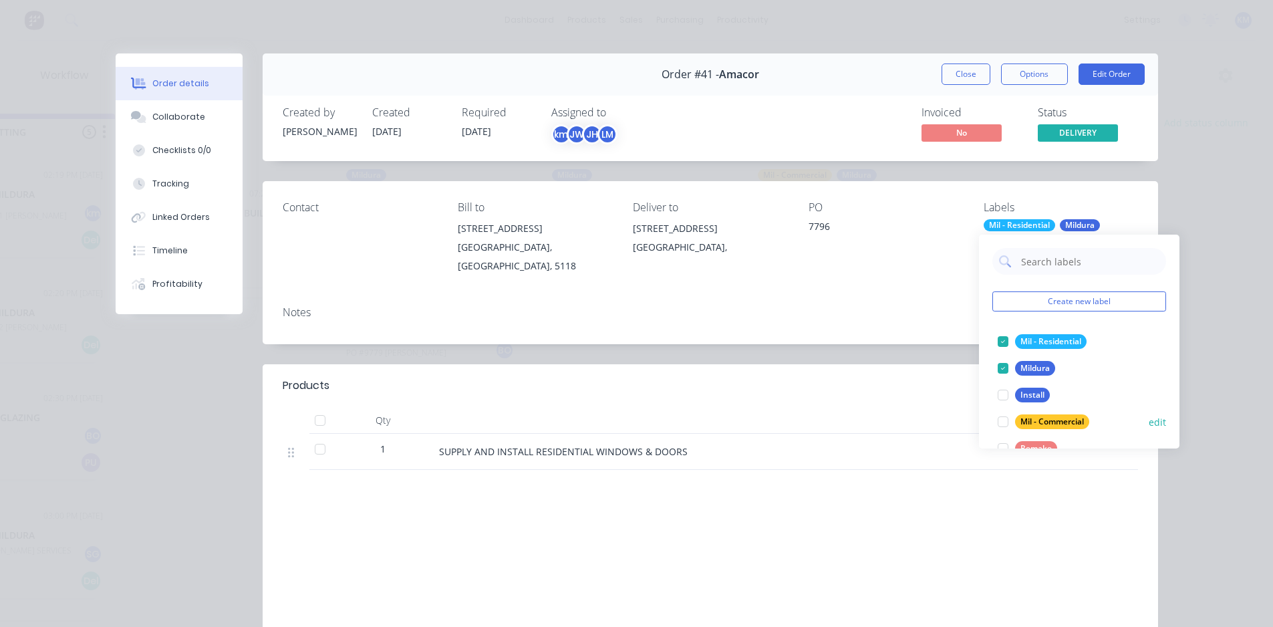
click at [1000, 420] on div at bounding box center [1003, 421] width 27 height 27
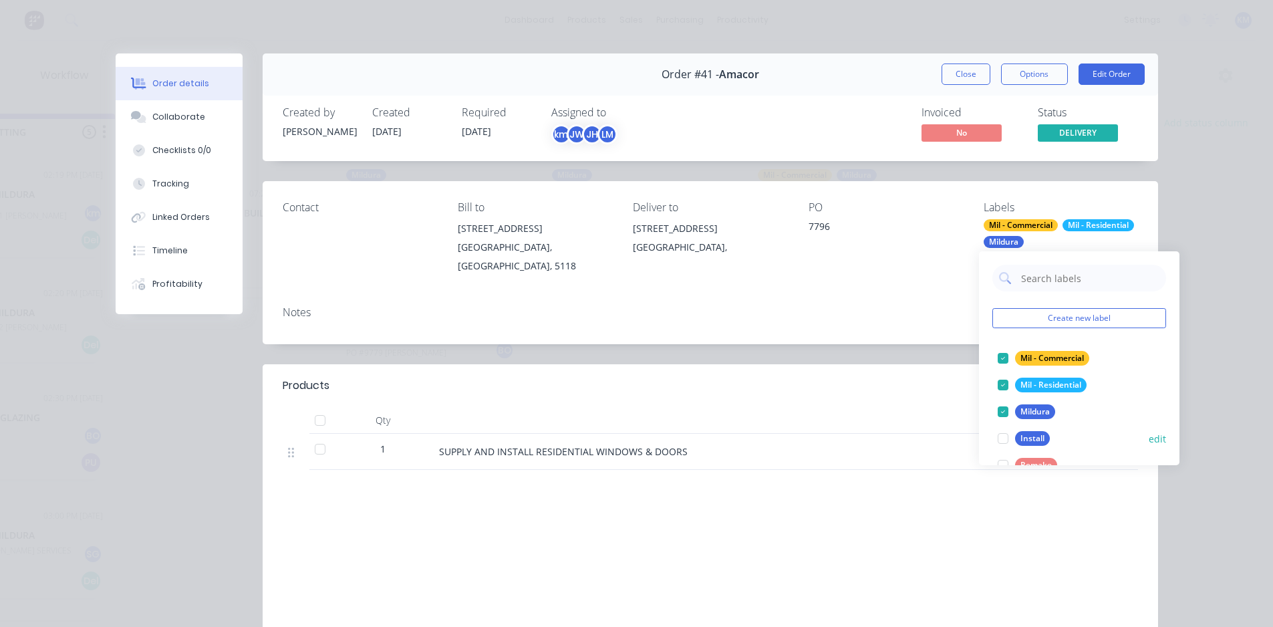
click at [1003, 408] on div at bounding box center [1003, 411] width 27 height 27
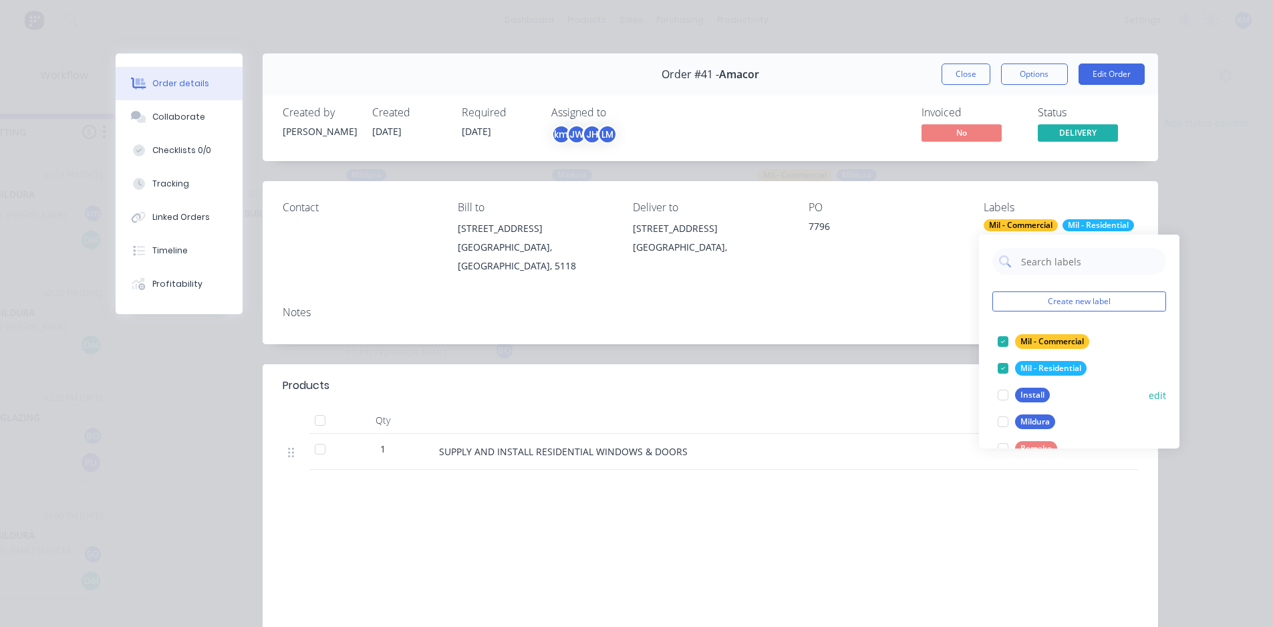
click at [1004, 383] on div at bounding box center [1003, 395] width 27 height 27
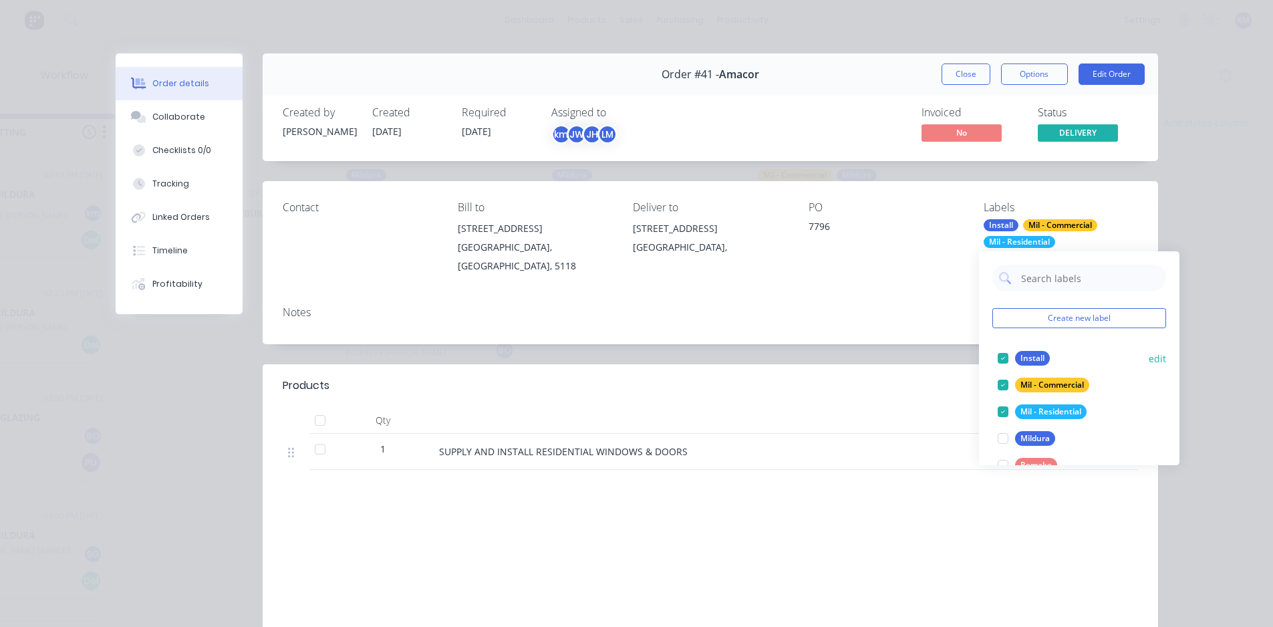
click at [1003, 356] on div at bounding box center [1003, 358] width 27 height 27
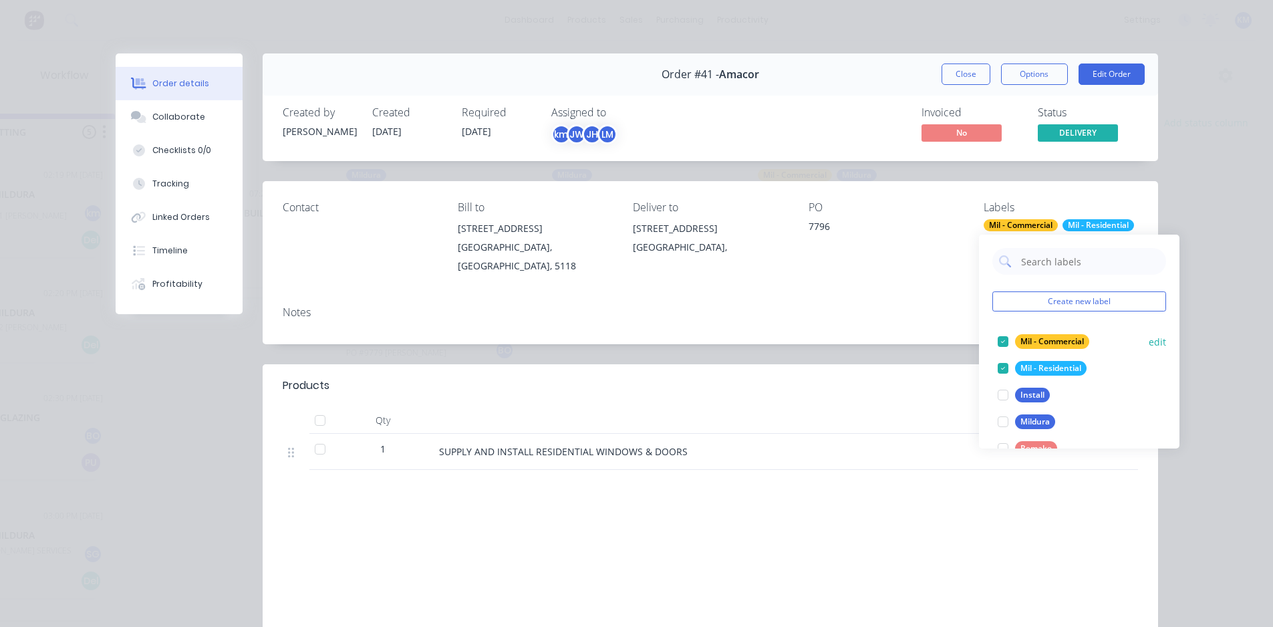
click at [1006, 342] on div at bounding box center [1003, 341] width 27 height 27
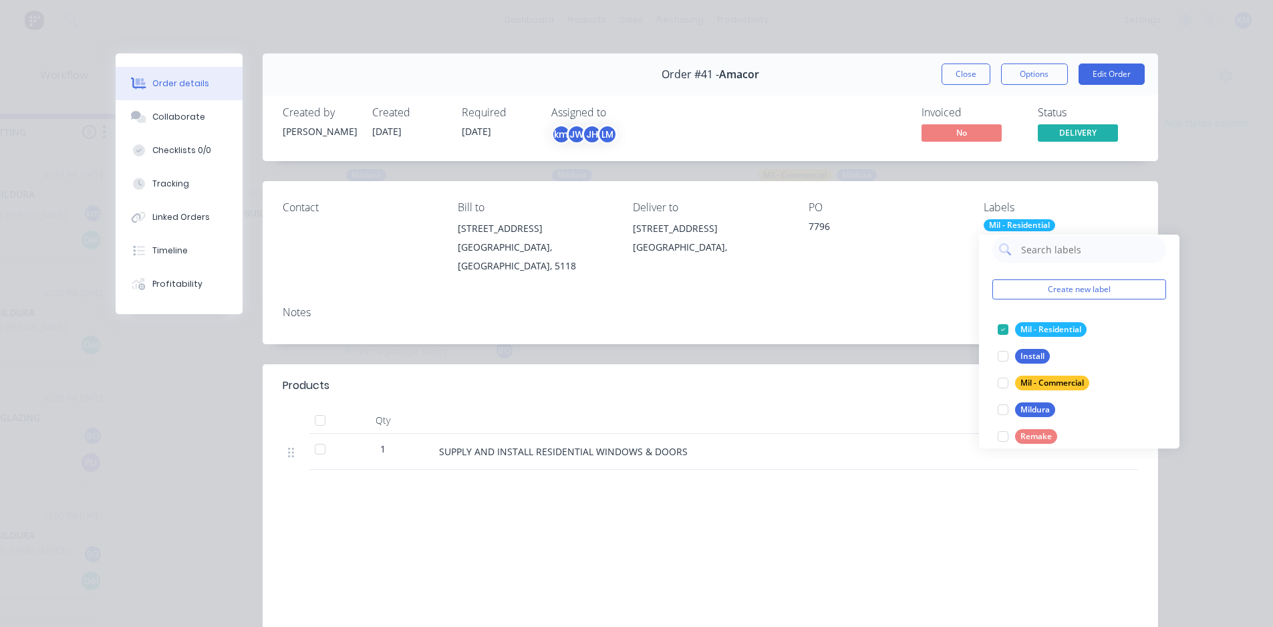
scroll to position [53, 0]
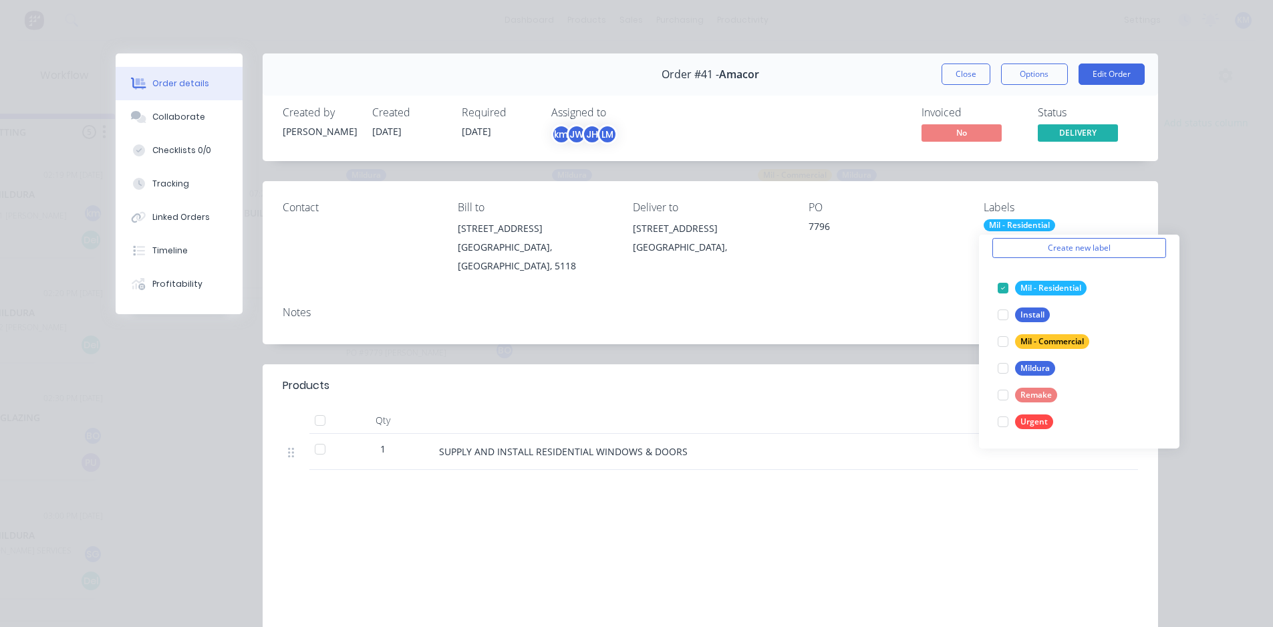
click at [981, 577] on div "Labour $0.00 Sub total $0.00 Margin $0.00 ( 0.00 %) Tax $0.00 Total $0.00" at bounding box center [1021, 590] width 234 height 155
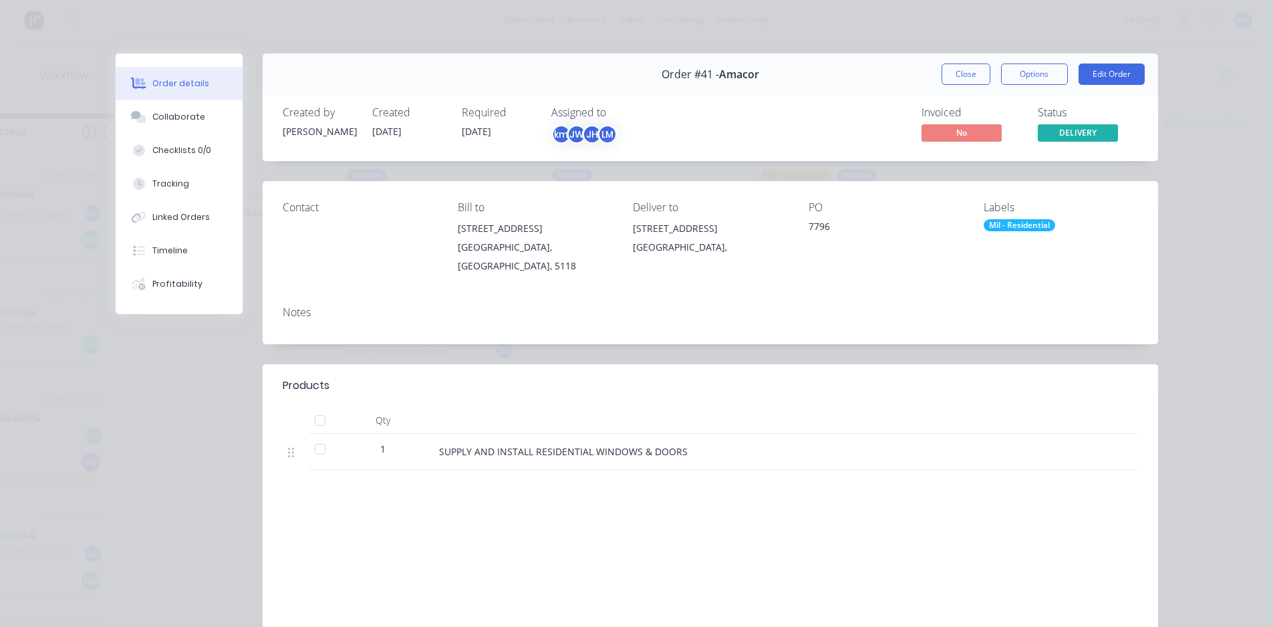
click at [1013, 218] on div "Labels Mil - Residential" at bounding box center [1061, 238] width 154 height 74
click at [1013, 221] on div "Mil - Residential" at bounding box center [1020, 225] width 72 height 12
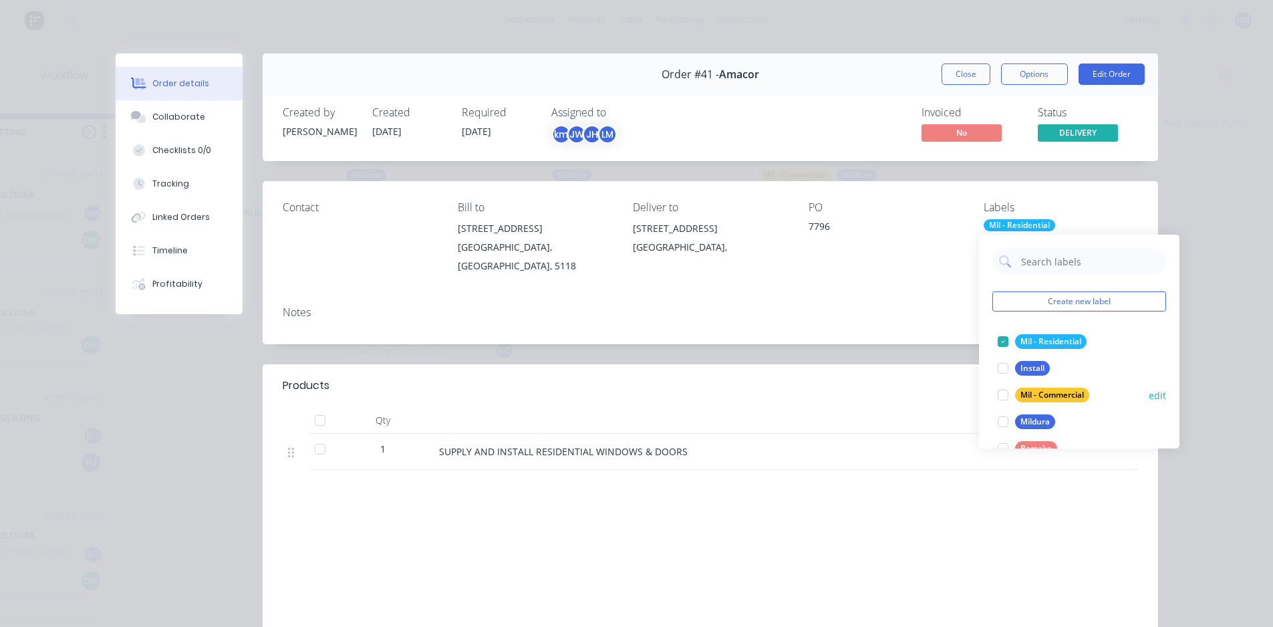
click at [1005, 419] on div at bounding box center [1003, 421] width 27 height 27
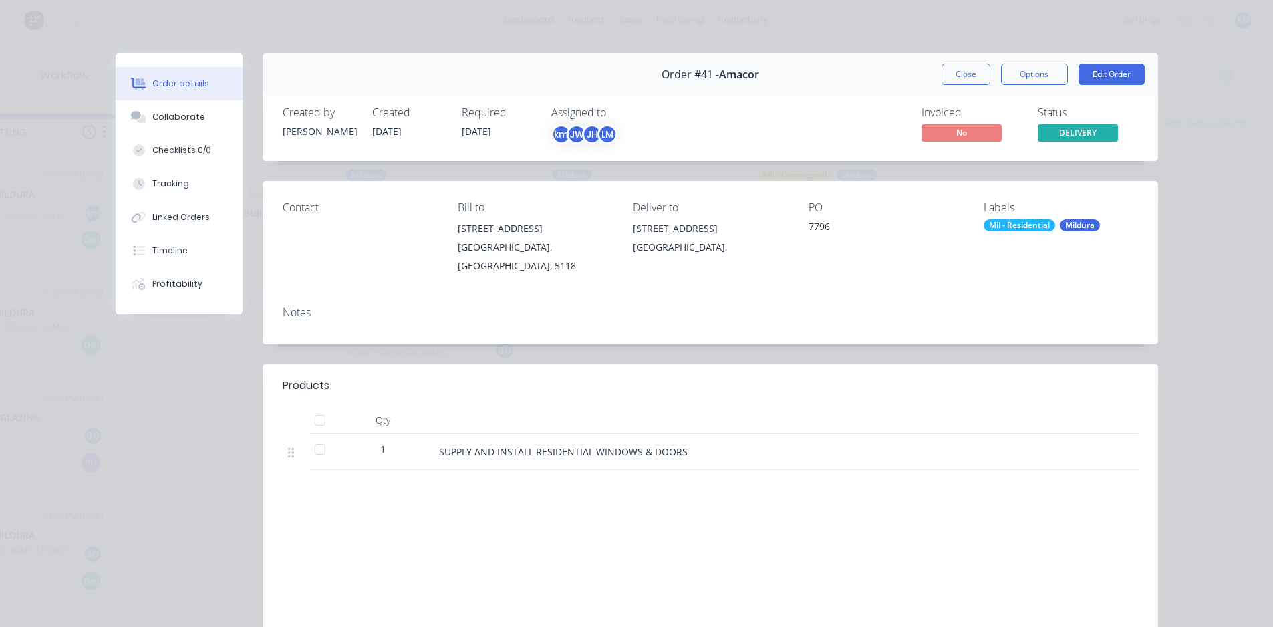
click at [882, 527] on div "Labour $0.00 Sub total $0.00 Margin $0.00 ( 0.00 %) Tax $0.00 Total $0.00" at bounding box center [710, 590] width 855 height 155
click at [948, 75] on button "Close" at bounding box center [966, 73] width 49 height 21
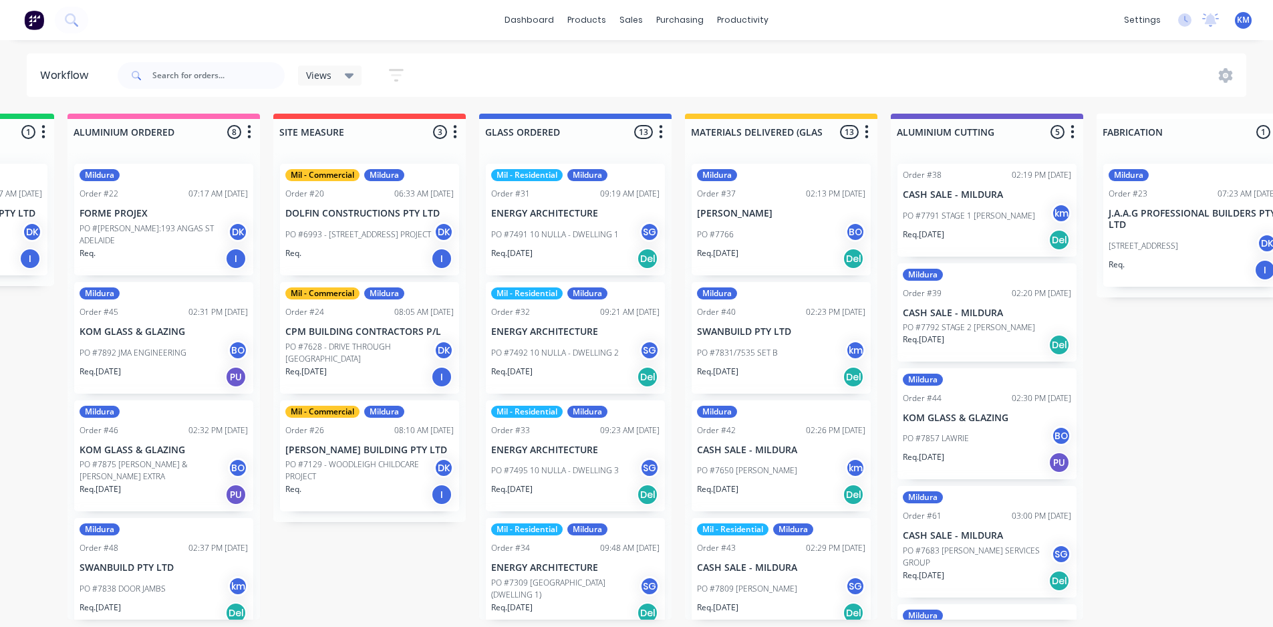
scroll to position [0, 0]
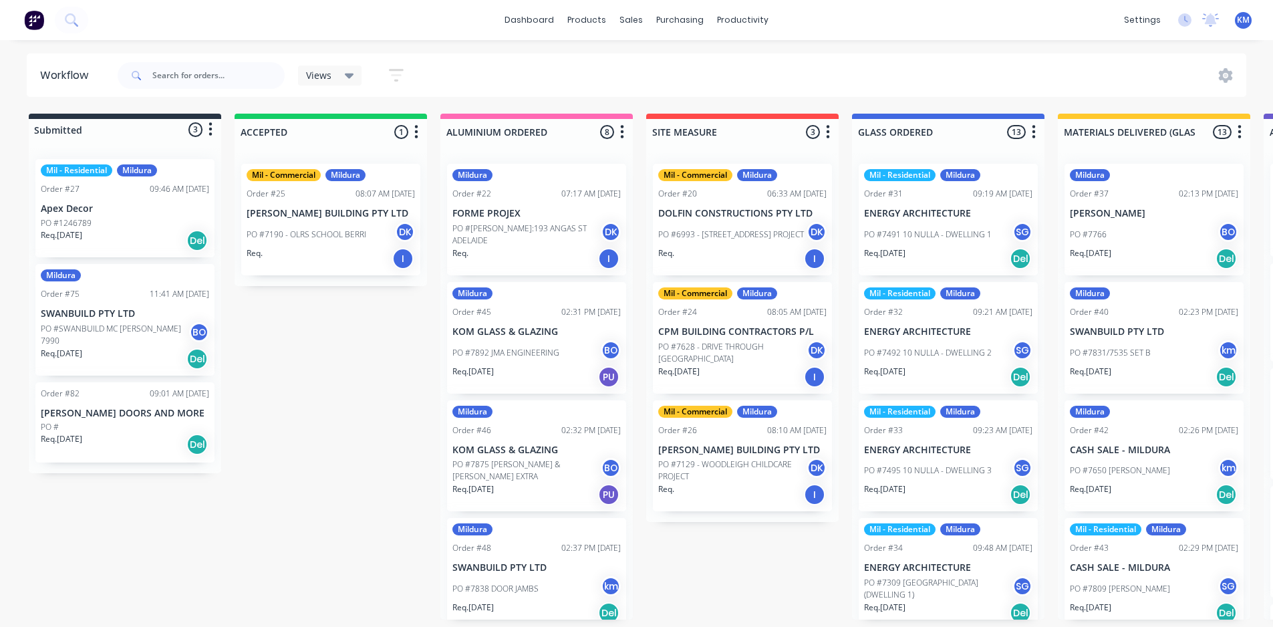
click at [353, 67] on div "Views" at bounding box center [330, 75] width 64 height 20
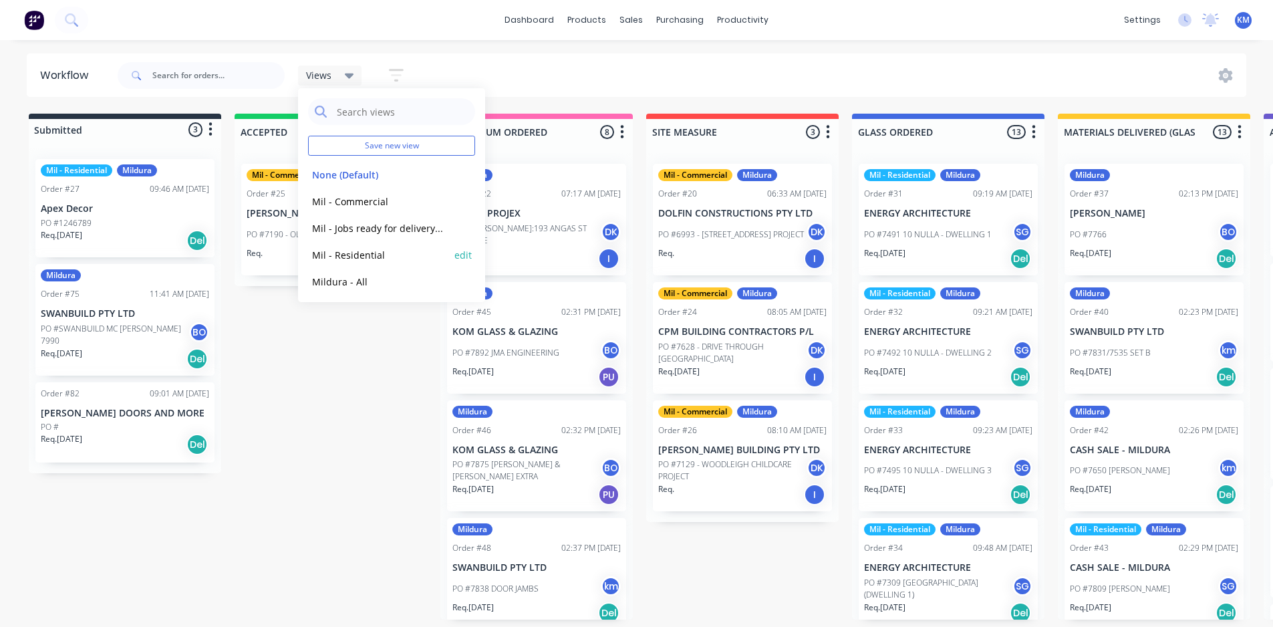
click at [362, 251] on button "Mil - Residential" at bounding box center [379, 254] width 142 height 15
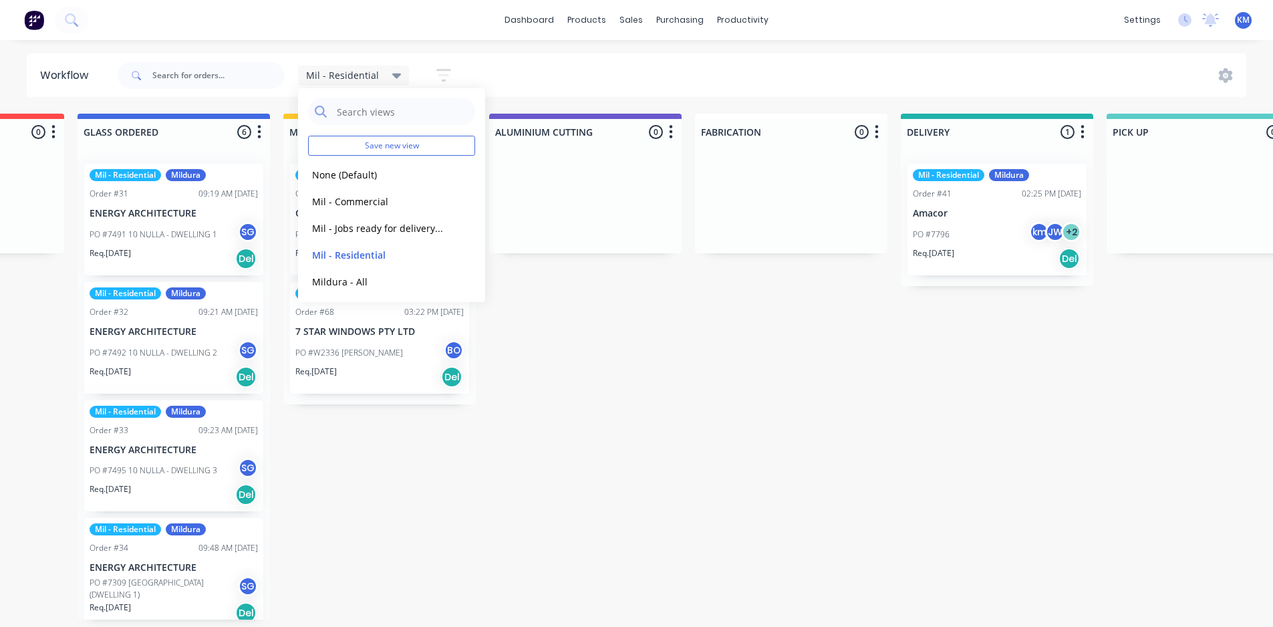
scroll to position [0, 778]
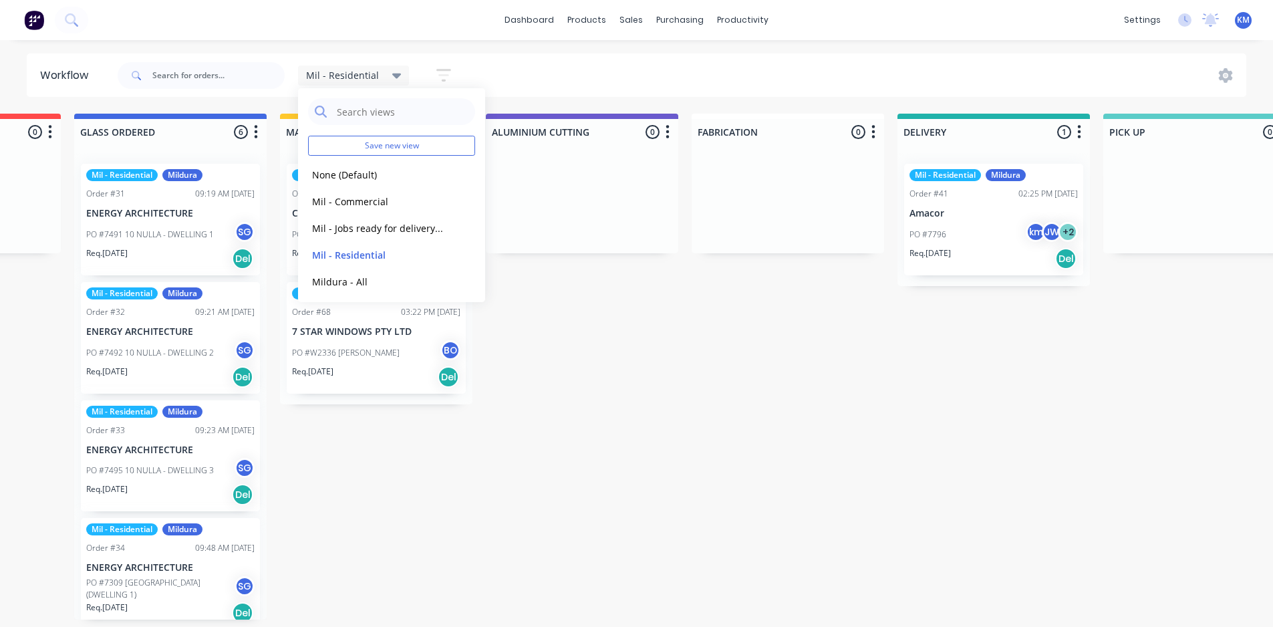
click at [311, 466] on div "Submitted 1 Status colour #273444 hex #273444 Save Cancel Summaries Total order…" at bounding box center [617, 367] width 2810 height 506
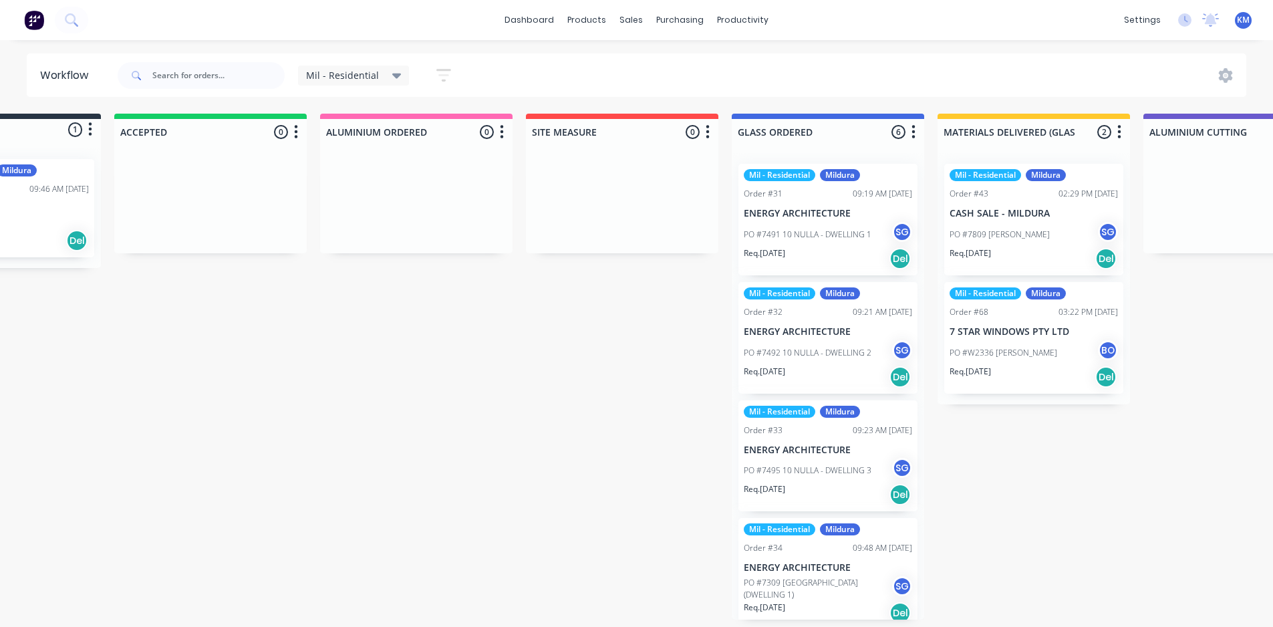
scroll to position [0, 107]
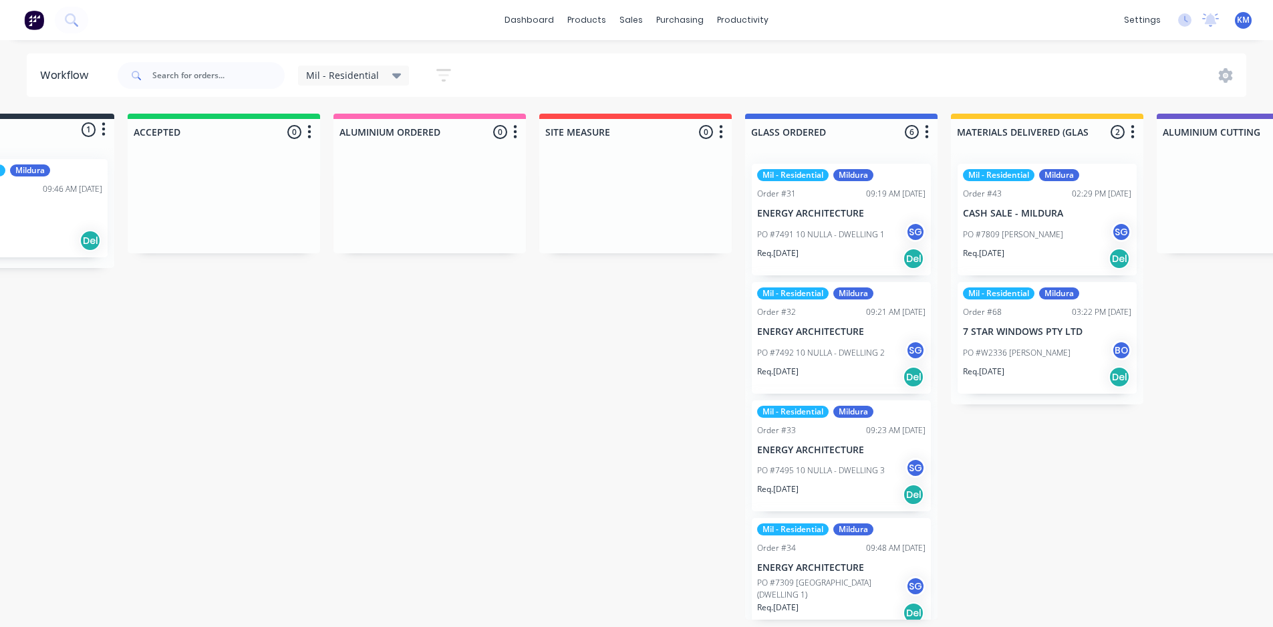
click at [368, 73] on span "Mil - Residential" at bounding box center [342, 75] width 73 height 14
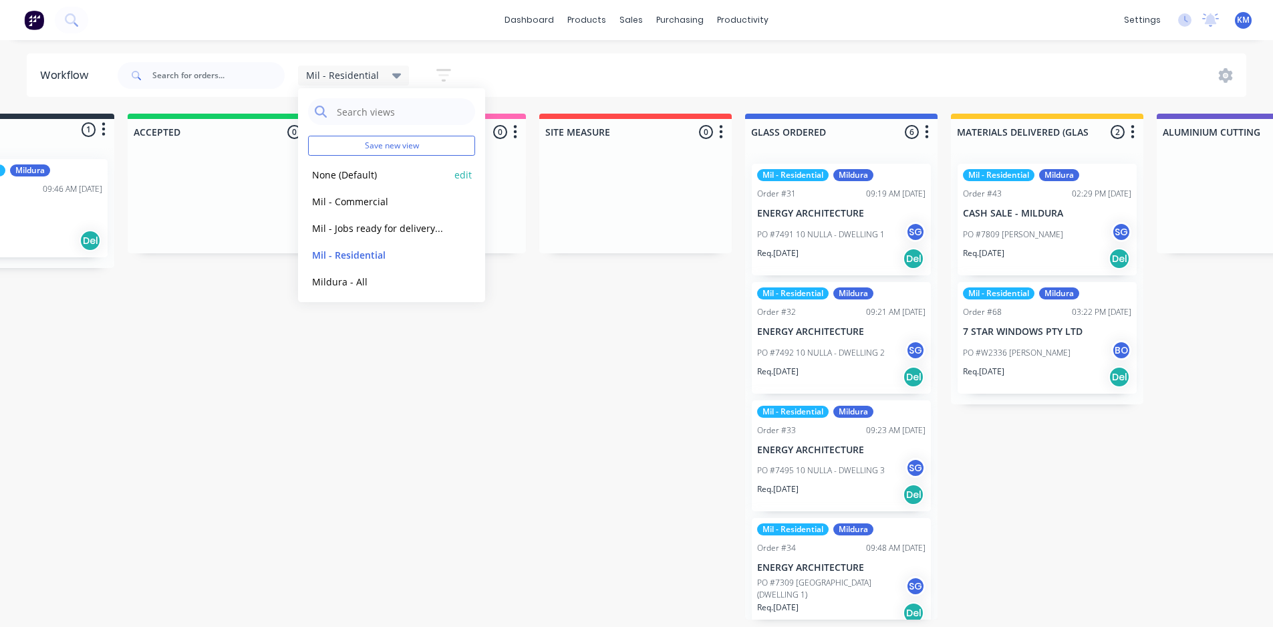
click at [366, 172] on button "None (Default)" at bounding box center [379, 174] width 142 height 15
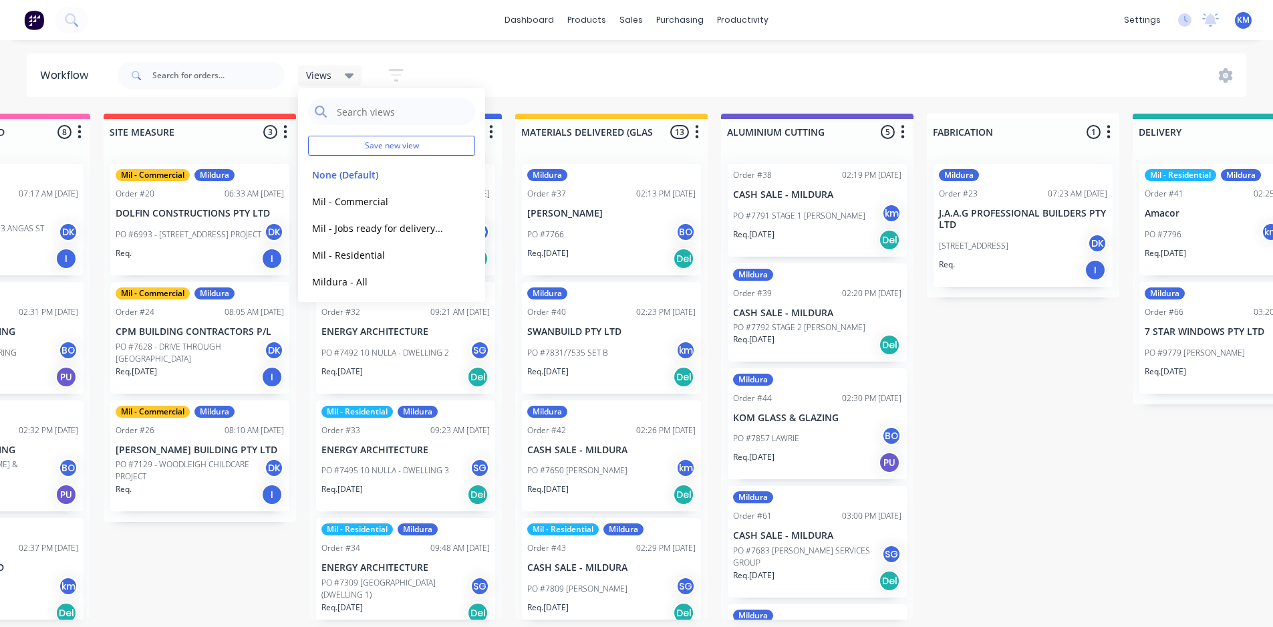
scroll to position [0, 475]
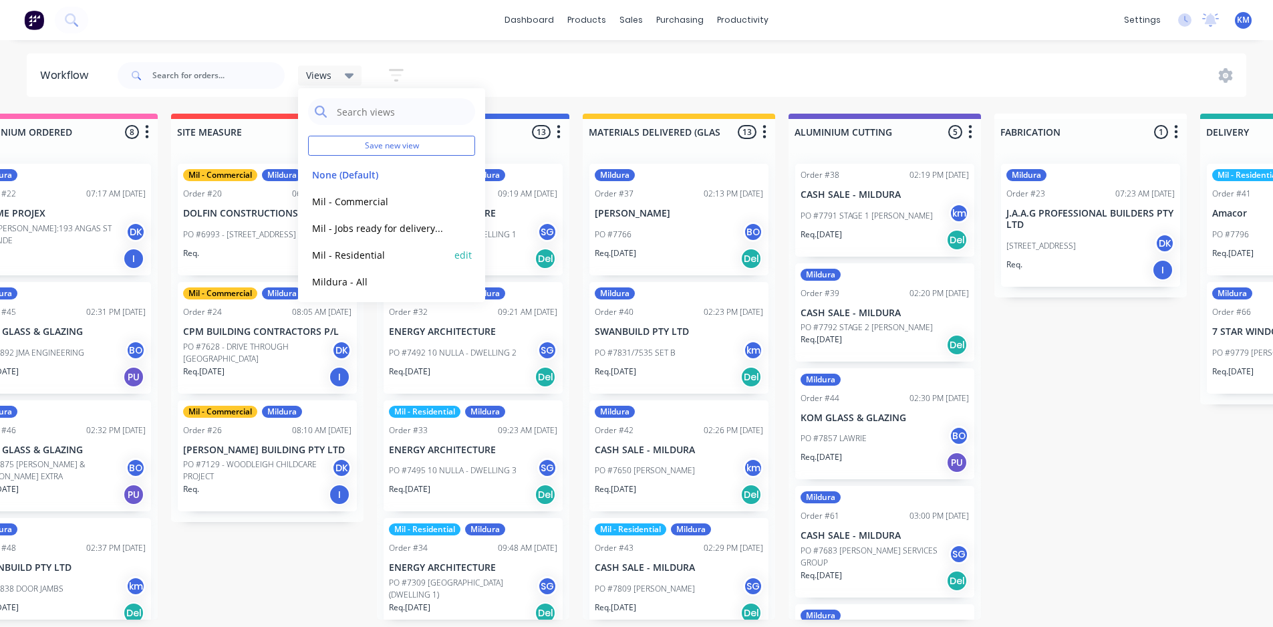
click at [379, 257] on button "Mil - Residential" at bounding box center [379, 254] width 142 height 15
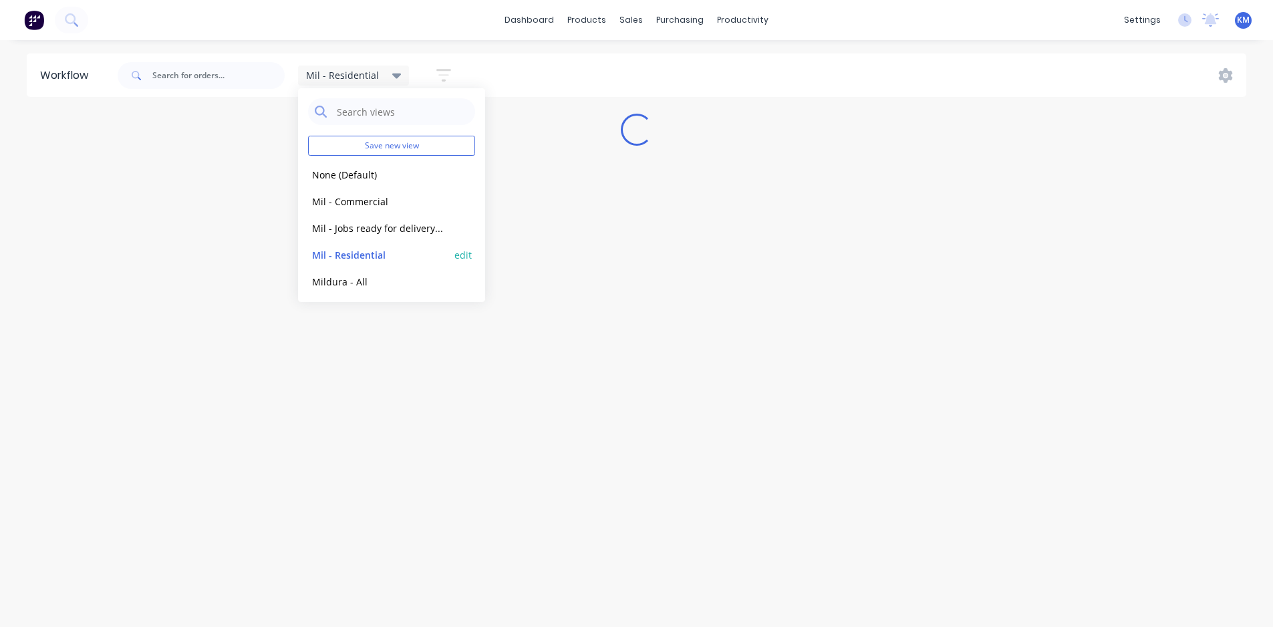
scroll to position [0, 0]
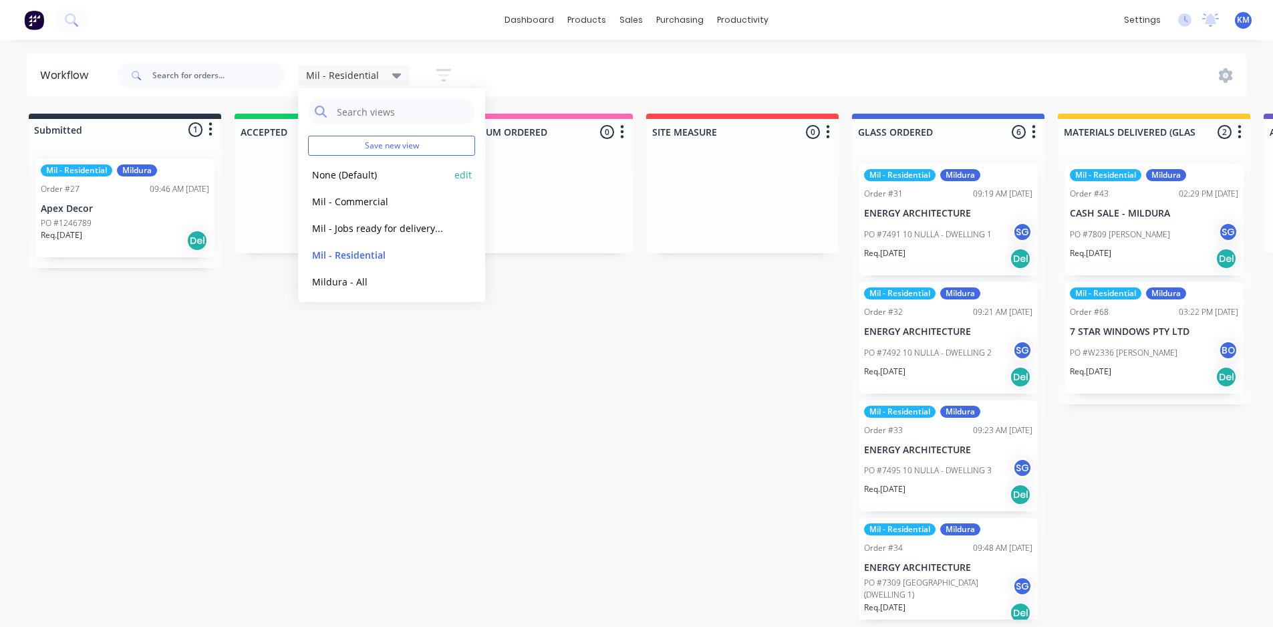
click at [368, 178] on button "None (Default)" at bounding box center [379, 174] width 142 height 15
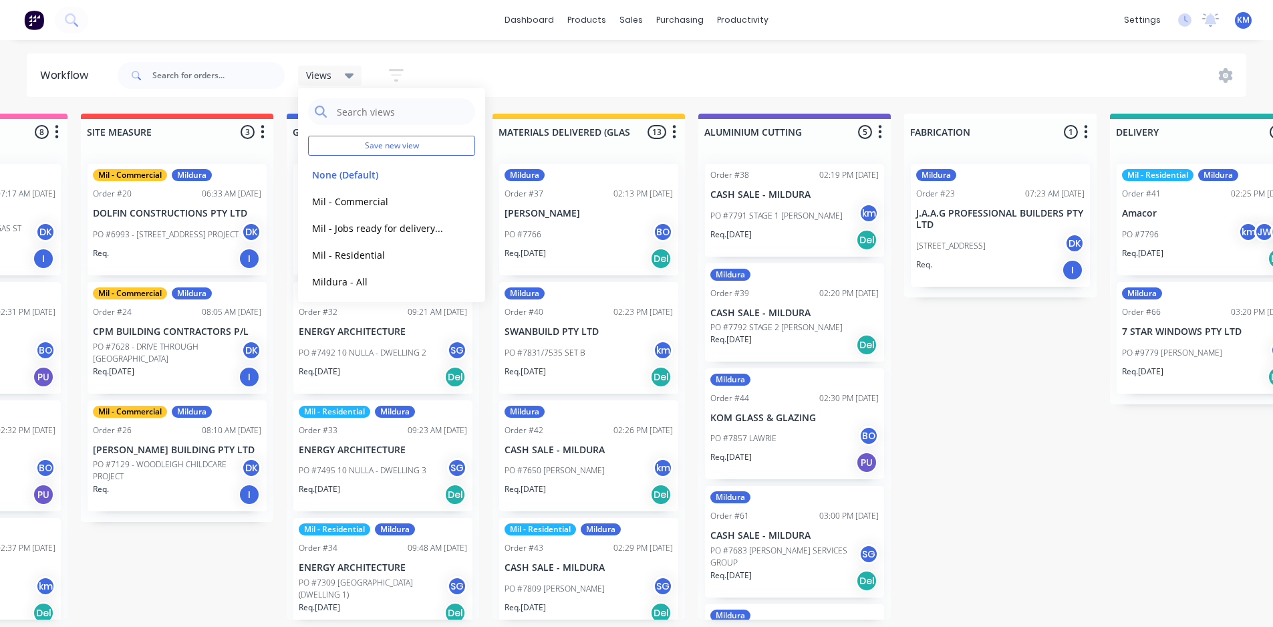
scroll to position [0, 557]
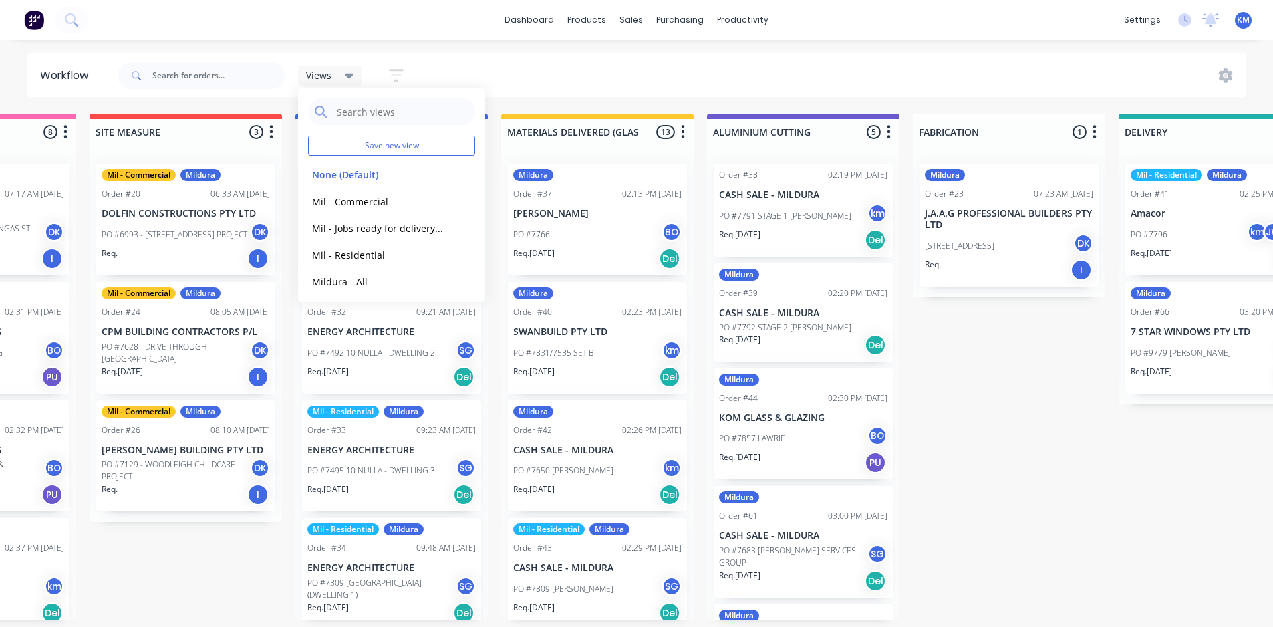
click at [621, 215] on p "[PERSON_NAME]" at bounding box center [597, 213] width 168 height 11
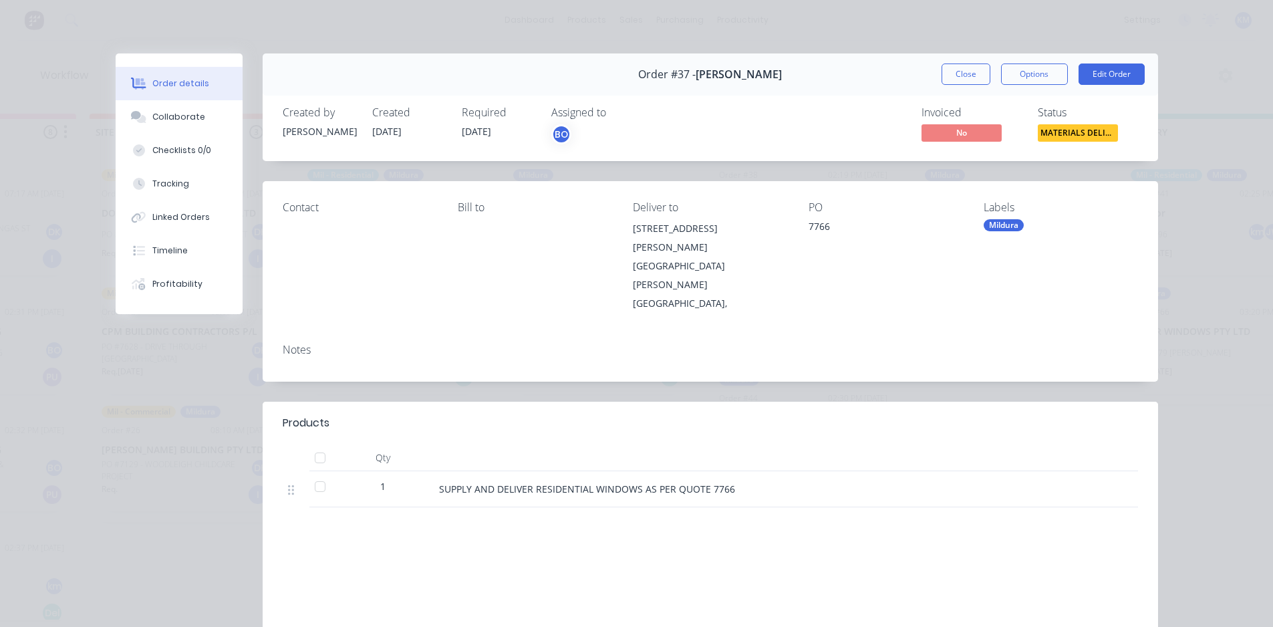
click at [996, 227] on div "Mildura" at bounding box center [1004, 225] width 40 height 12
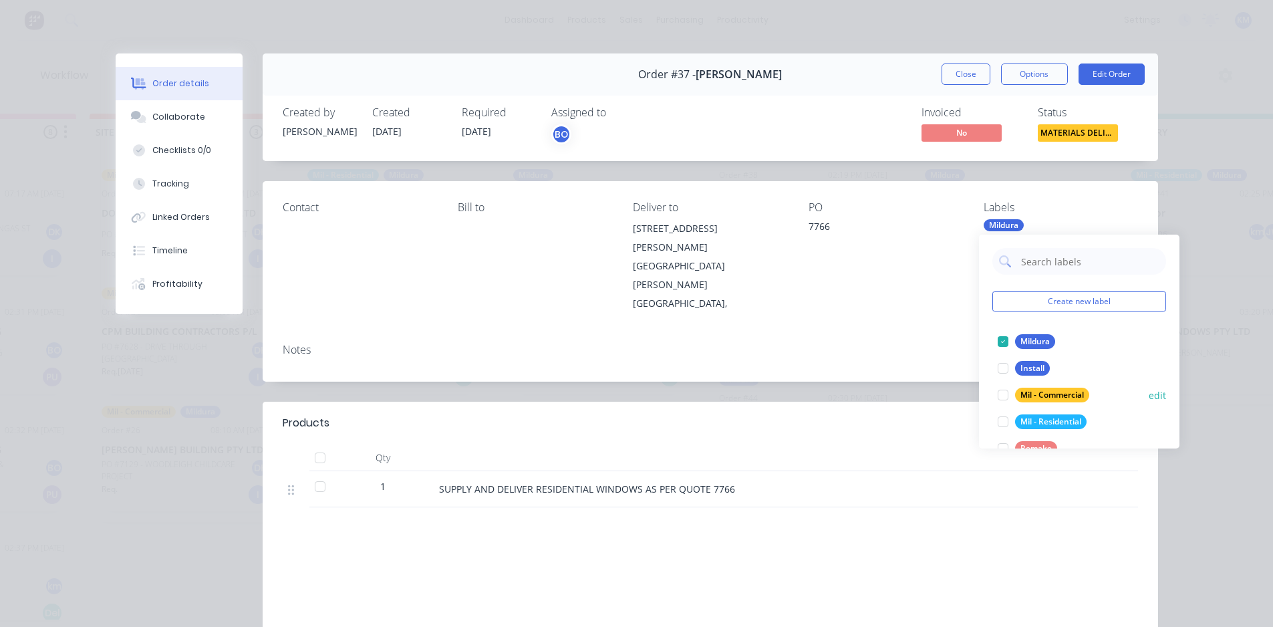
click at [1007, 394] on div at bounding box center [1003, 395] width 27 height 27
click at [1003, 337] on div at bounding box center [1003, 341] width 27 height 27
click at [1005, 420] on div at bounding box center [1003, 421] width 27 height 27
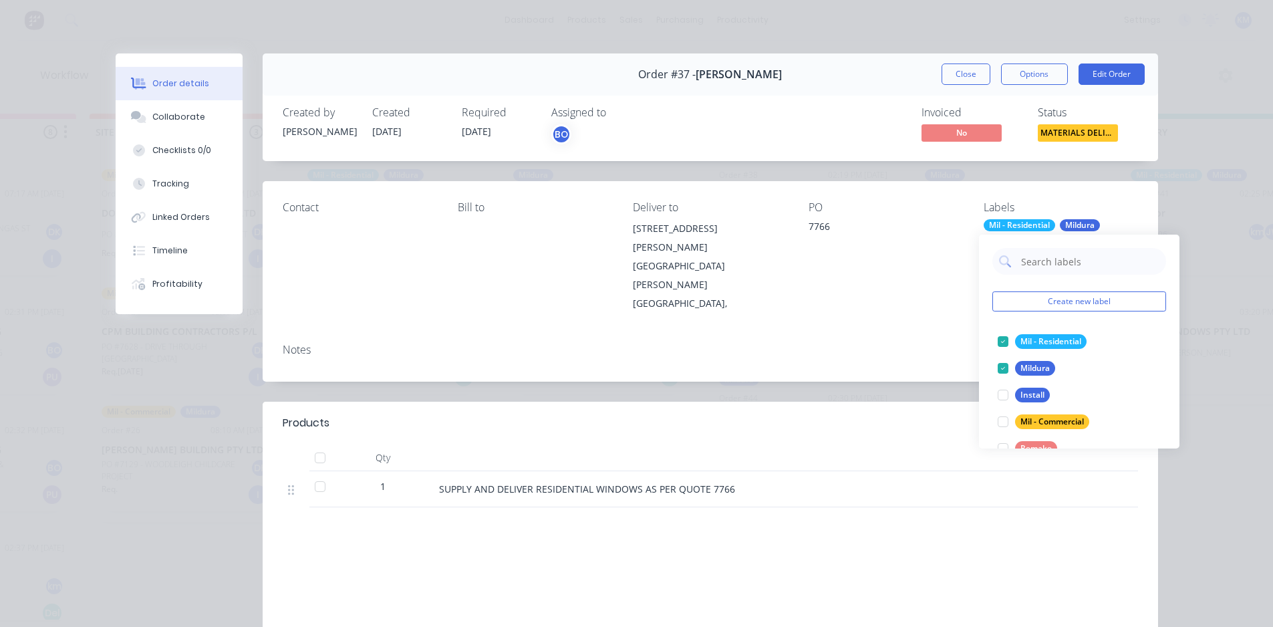
click at [994, 550] on div "Labour $0.00 Sub total $0.00 Margin $0.00 ( 0.00 %) Tax $0.00 Total $0.00" at bounding box center [1021, 627] width 234 height 155
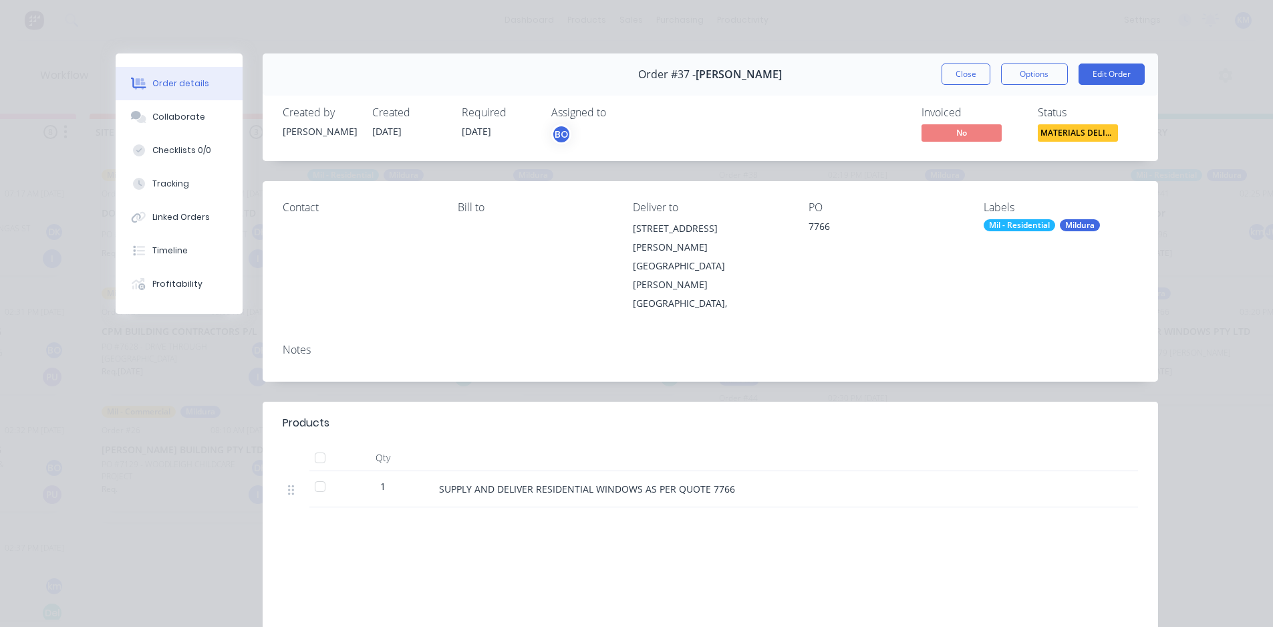
click at [958, 79] on button "Close" at bounding box center [966, 73] width 49 height 21
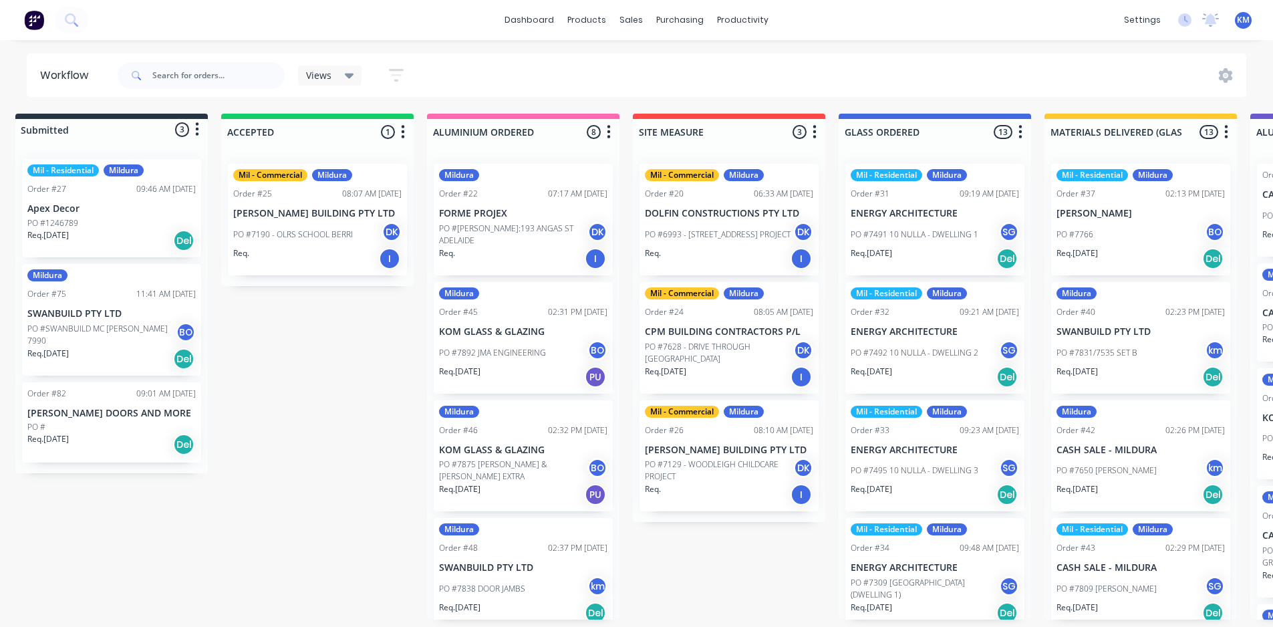
scroll to position [0, 0]
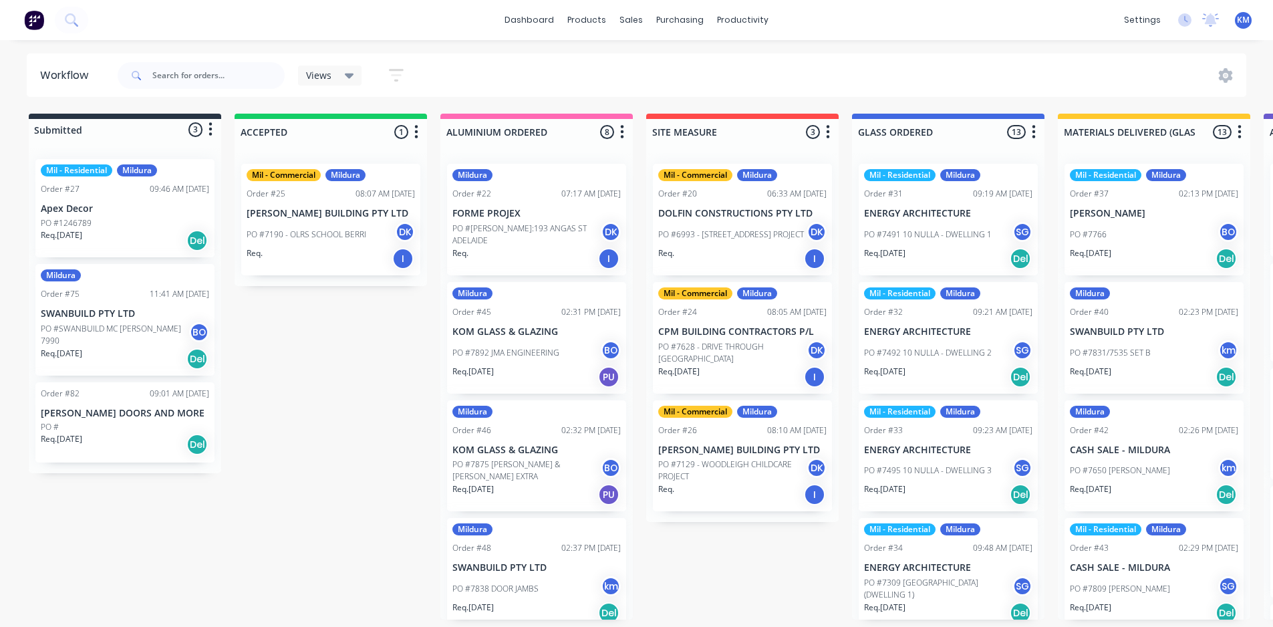
click at [372, 61] on div "Views Save new view None (Default) edit Mil - Commercial edit Mil - Jobs ready …" at bounding box center [266, 75] width 303 height 40
click at [323, 74] on span "Views" at bounding box center [318, 75] width 25 height 14
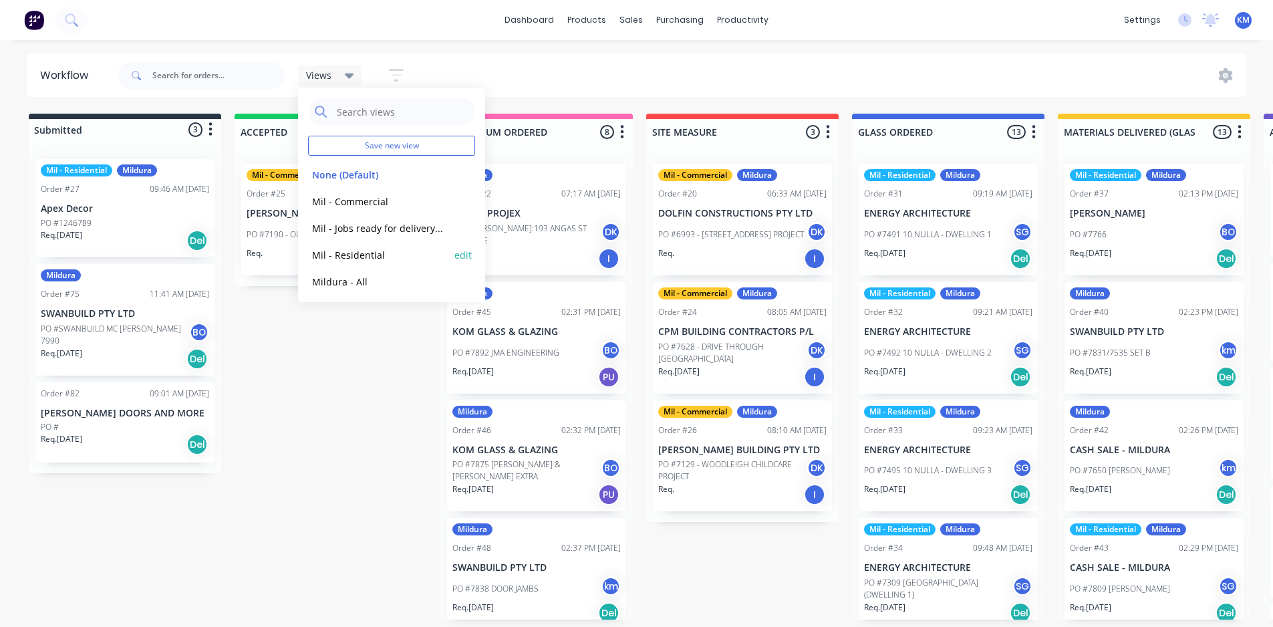
click at [374, 263] on div "Mil - Residential edit" at bounding box center [391, 254] width 167 height 27
click at [376, 250] on button "Mil - Residential" at bounding box center [379, 254] width 142 height 15
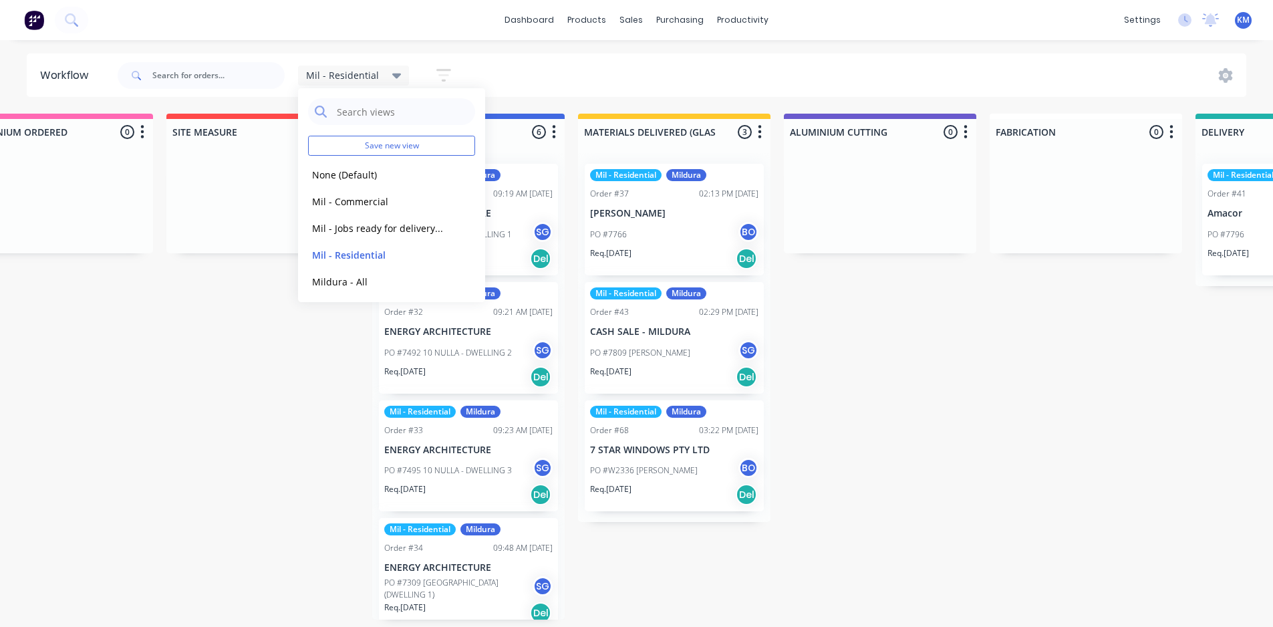
scroll to position [0, 479]
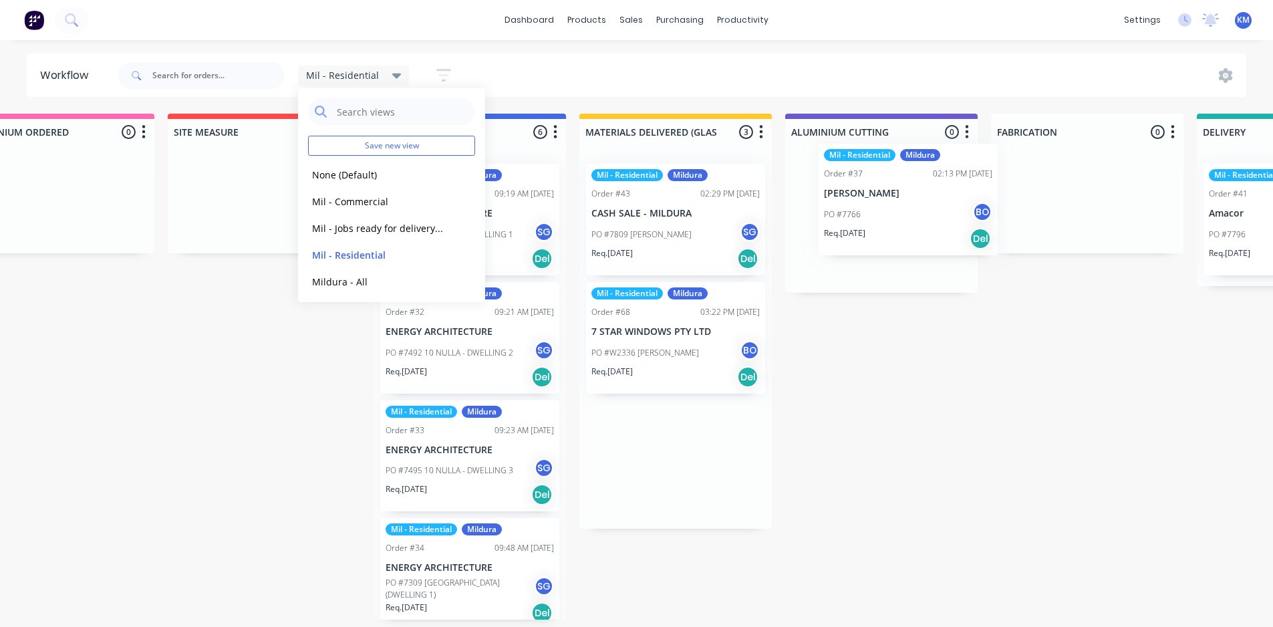
drag, startPoint x: 645, startPoint y: 231, endPoint x: 880, endPoint y: 209, distance: 235.6
click at [880, 209] on div "Submitted 1 Status colour #273444 hex #273444 Save Cancel Summaries Total order…" at bounding box center [916, 367] width 2810 height 506
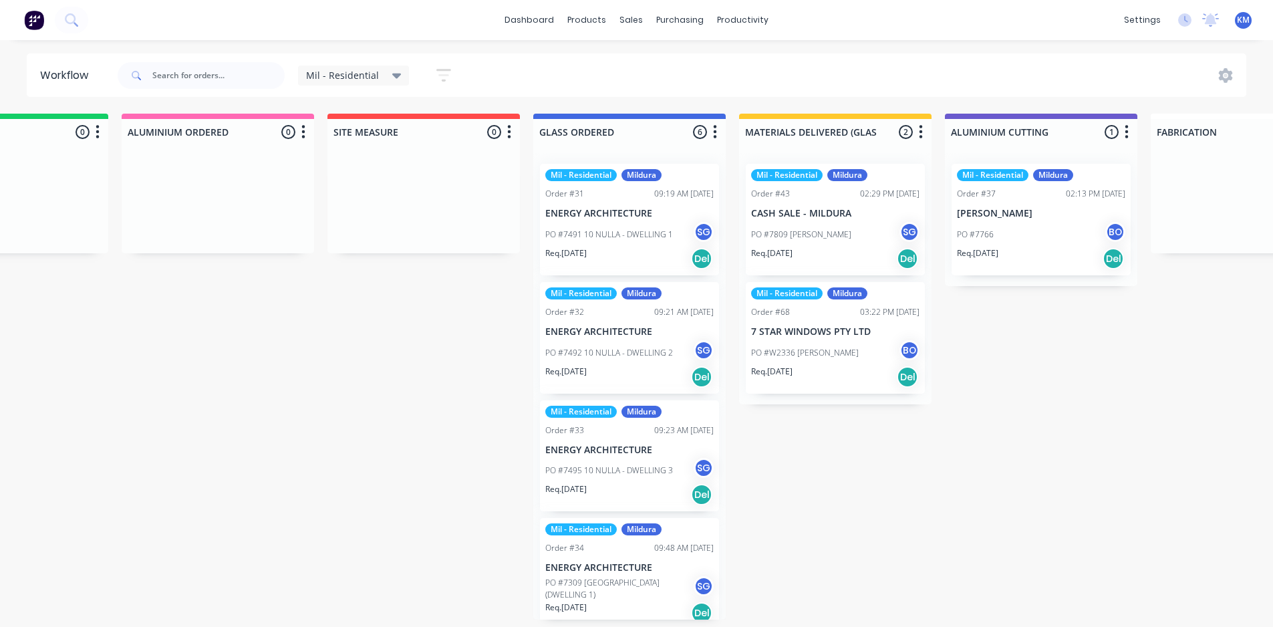
scroll to position [0, 0]
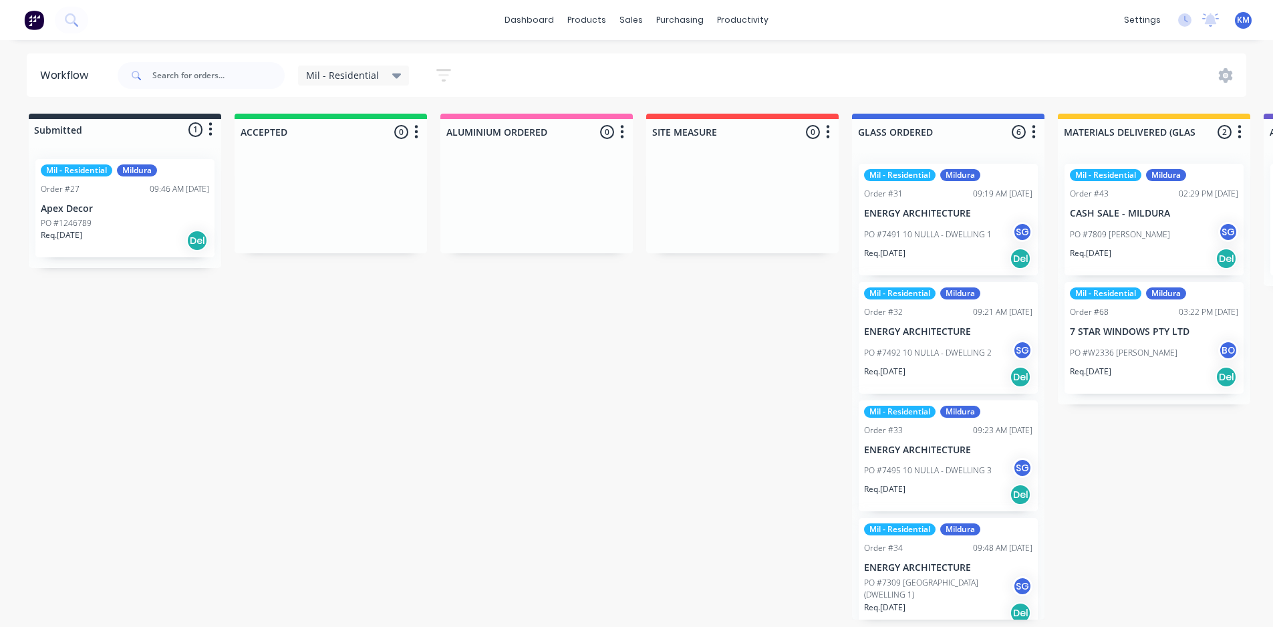
click at [329, 85] on div "Mil - Residential" at bounding box center [354, 75] width 112 height 20
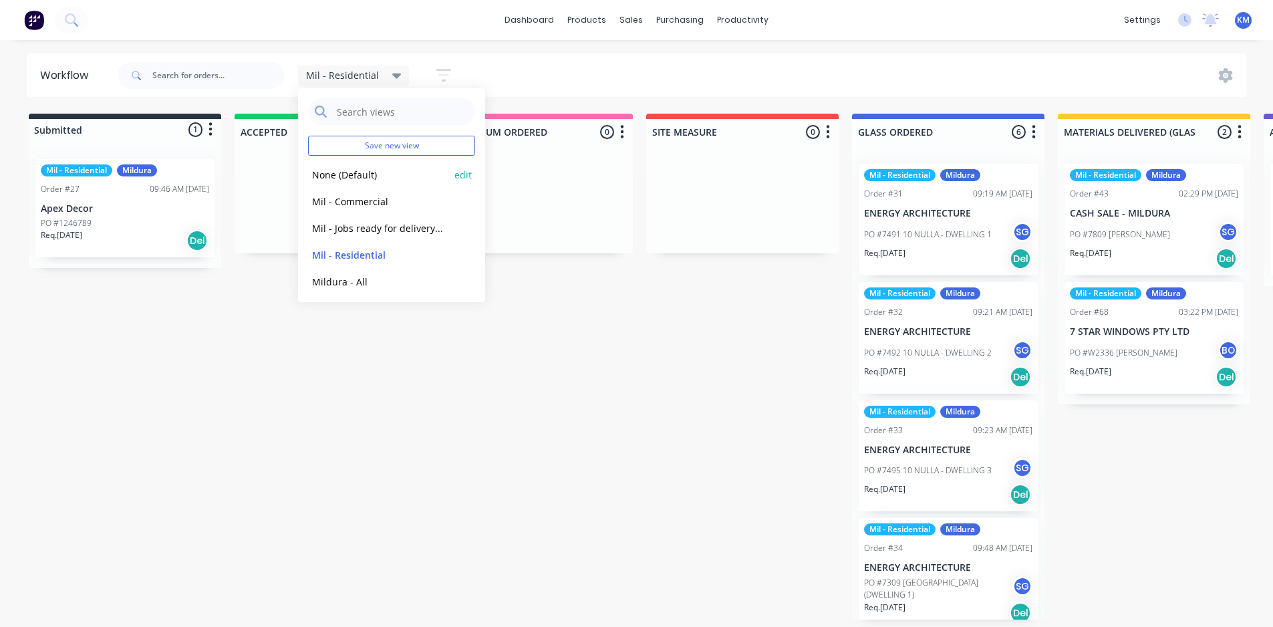
click at [362, 172] on button "None (Default)" at bounding box center [379, 174] width 142 height 15
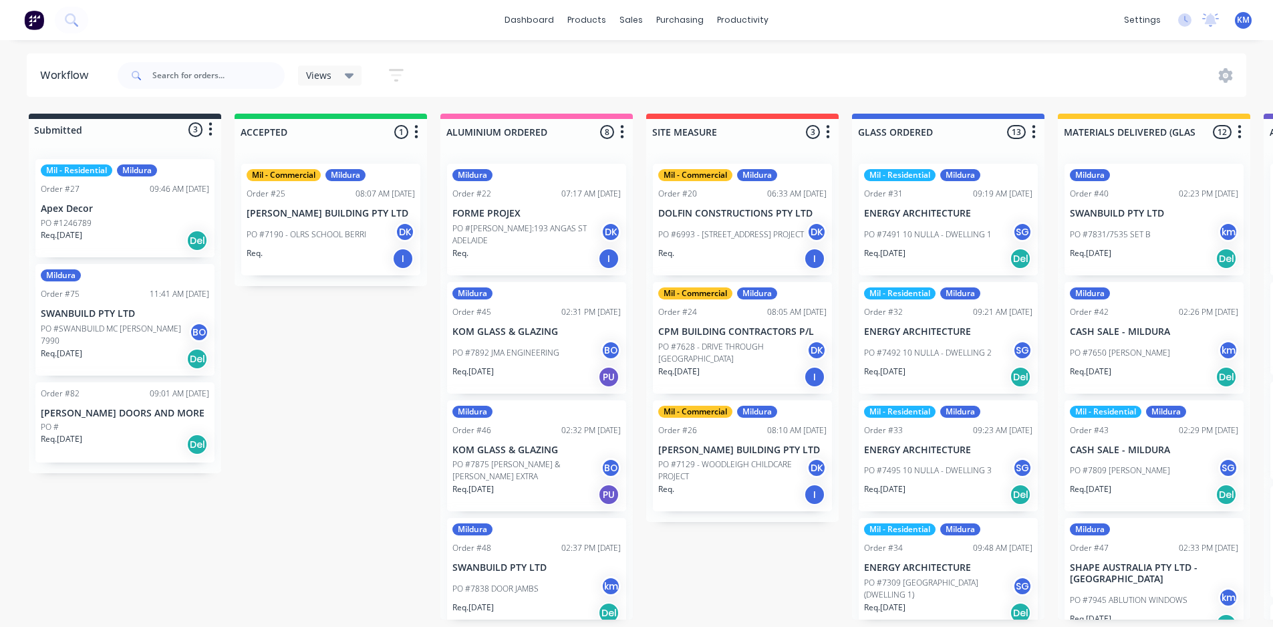
click at [141, 311] on p "SWANBUILD PTY LTD" at bounding box center [125, 313] width 168 height 11
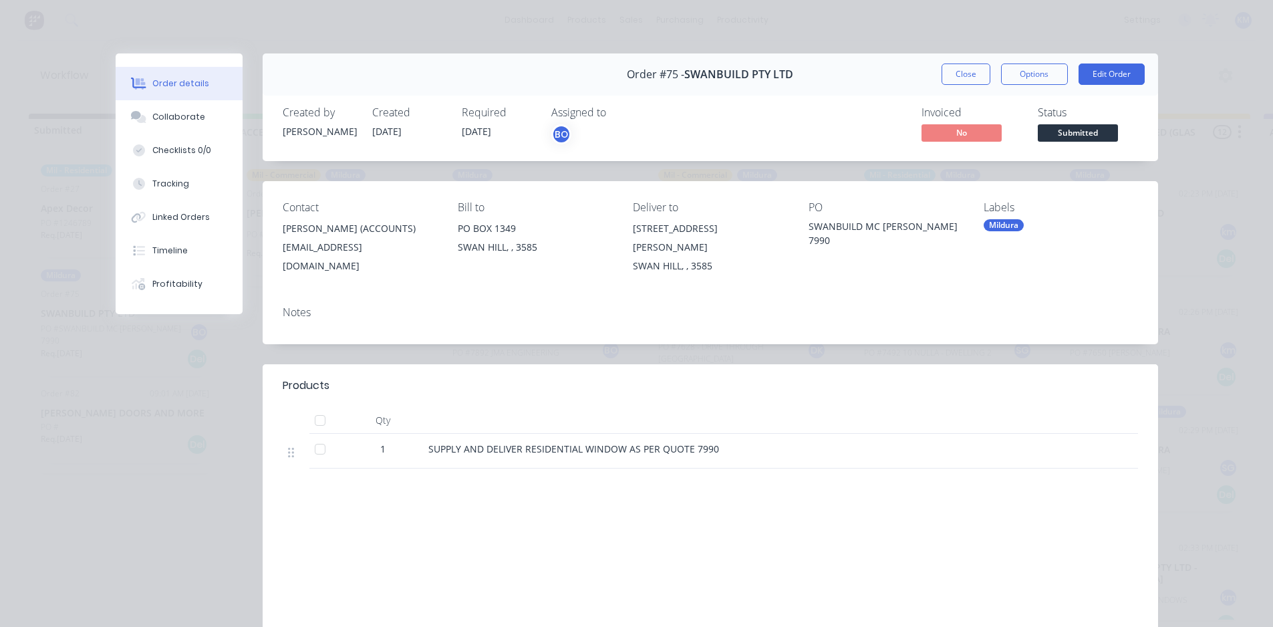
click at [986, 221] on div "Mildura" at bounding box center [1004, 225] width 40 height 12
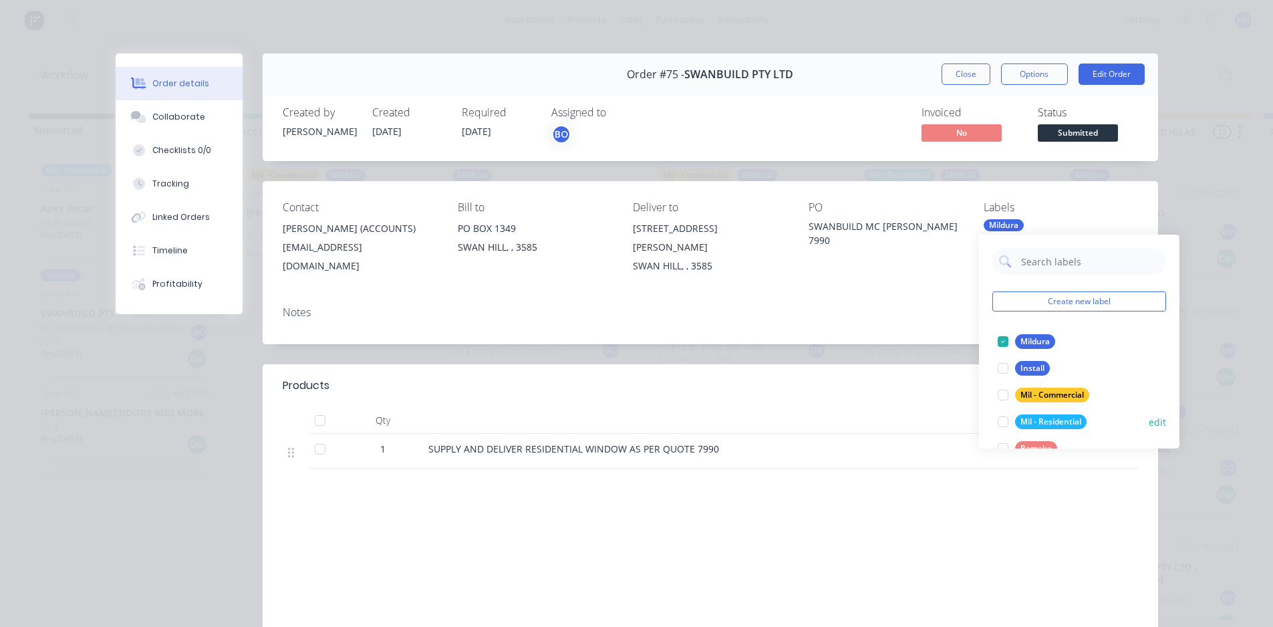
click at [1003, 418] on div at bounding box center [1003, 421] width 27 height 27
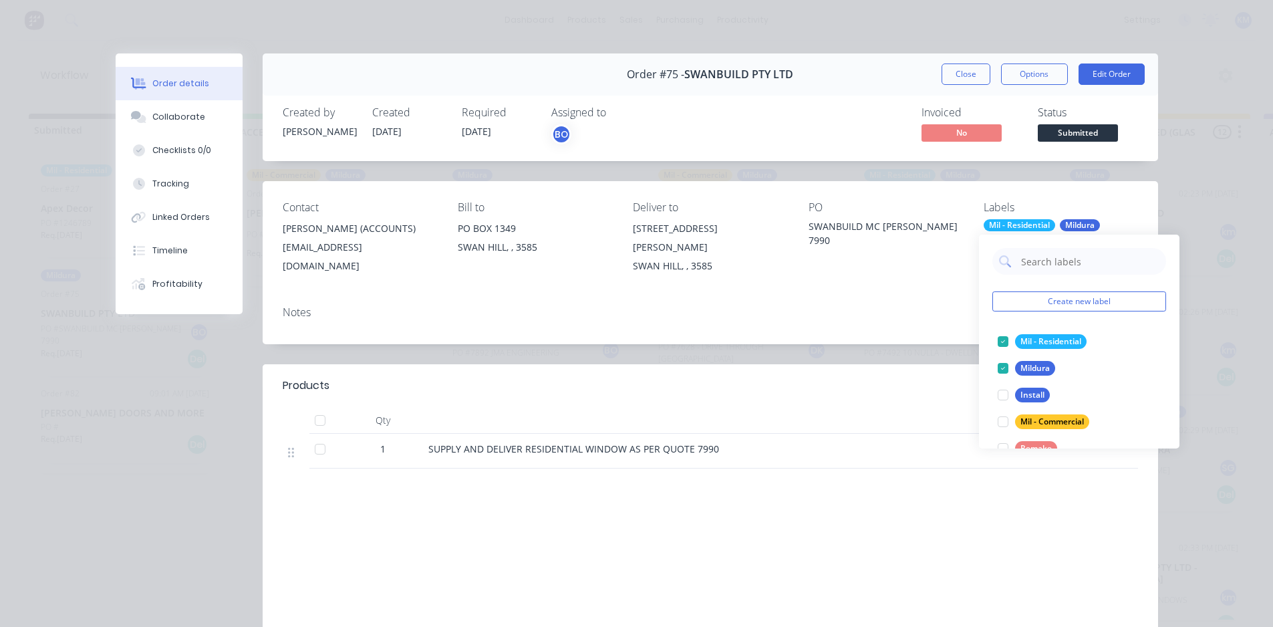
click at [1063, 541] on div "Labour $0.00 Sub total $1,589.83 Margin $0.00 ( 0.00 %) Tax $158.98 Total $1,74…" at bounding box center [1021, 588] width 234 height 155
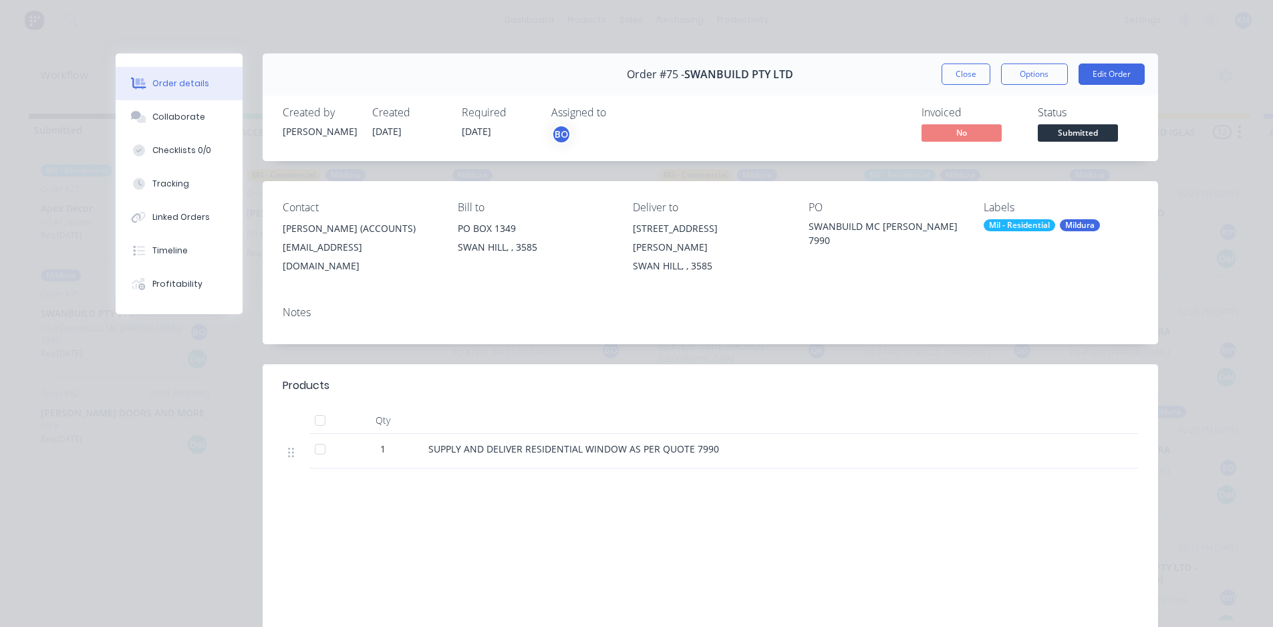
click at [950, 81] on button "Close" at bounding box center [966, 73] width 49 height 21
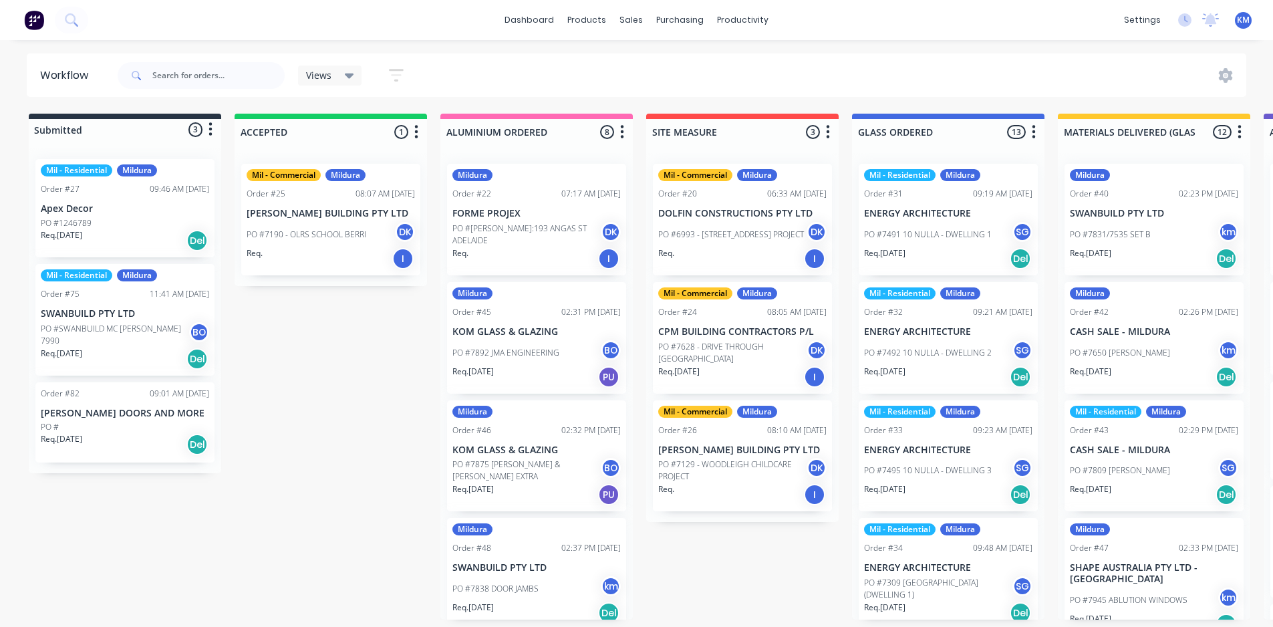
click at [116, 412] on p "[PERSON_NAME] DOORS AND MORE" at bounding box center [125, 413] width 168 height 11
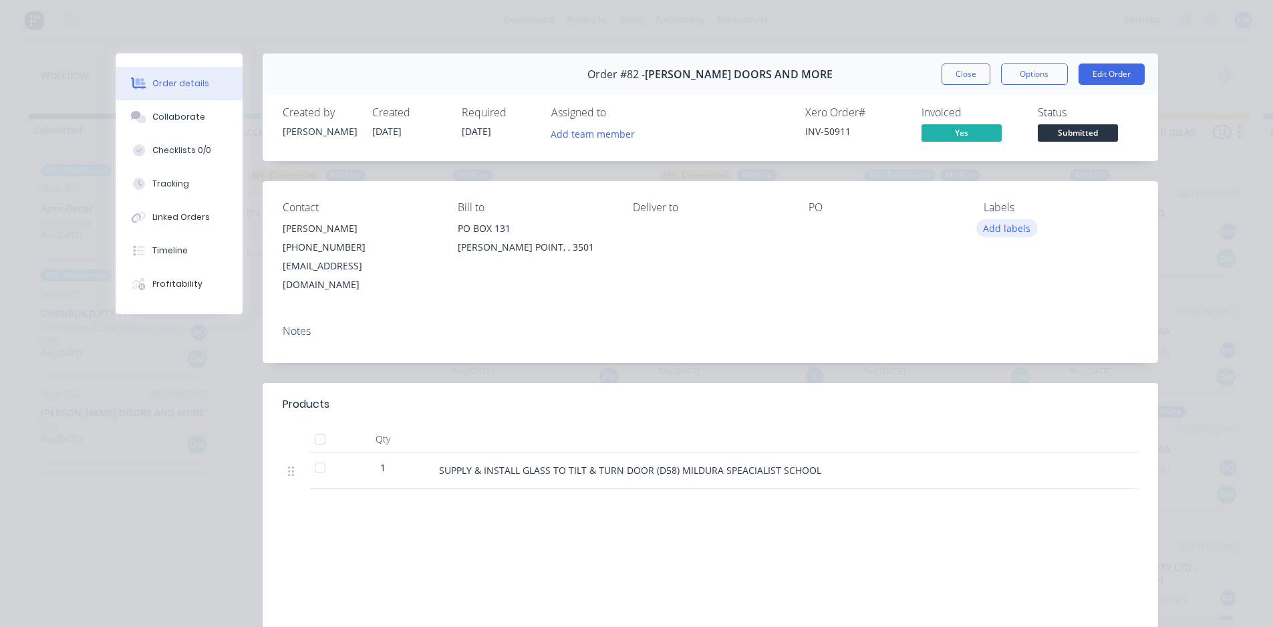
click at [1003, 231] on button "Add labels" at bounding box center [1006, 228] width 61 height 18
click at [896, 531] on div "Labour $0.00 Sub total $2,793.00 Margin $0.00 ( 0.00 %) Tax $279.30 Total $3,07…" at bounding box center [710, 608] width 855 height 155
click at [980, 70] on button "Close" at bounding box center [966, 73] width 49 height 21
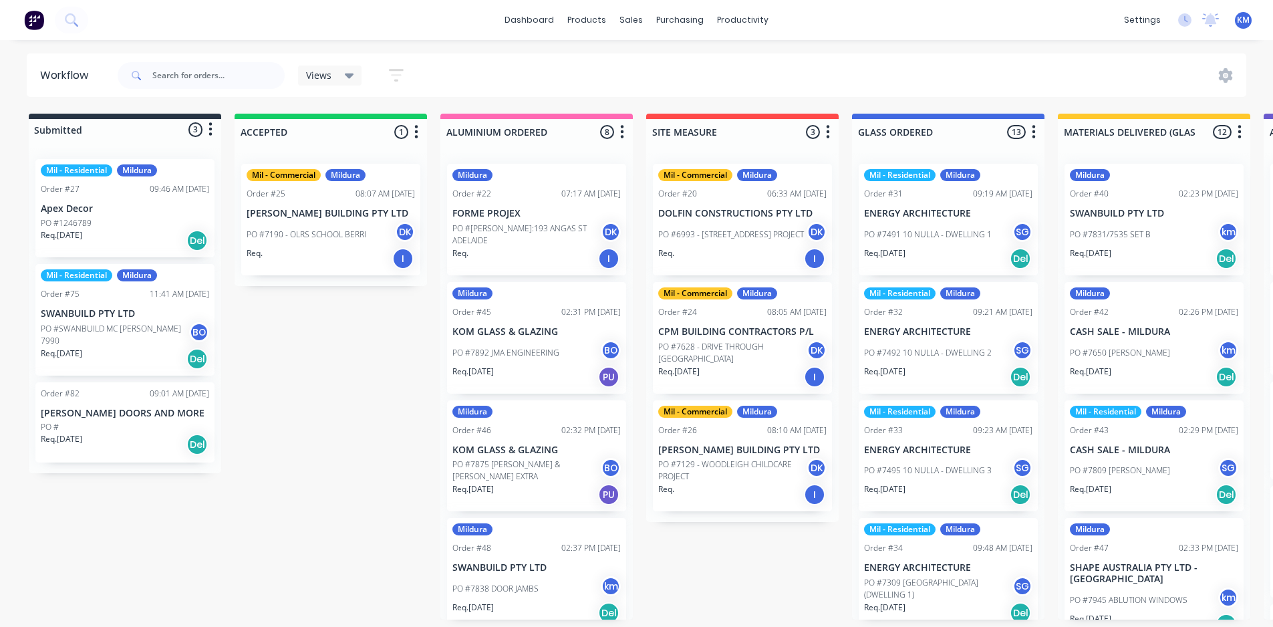
click at [334, 77] on div "Views" at bounding box center [330, 76] width 48 height 12
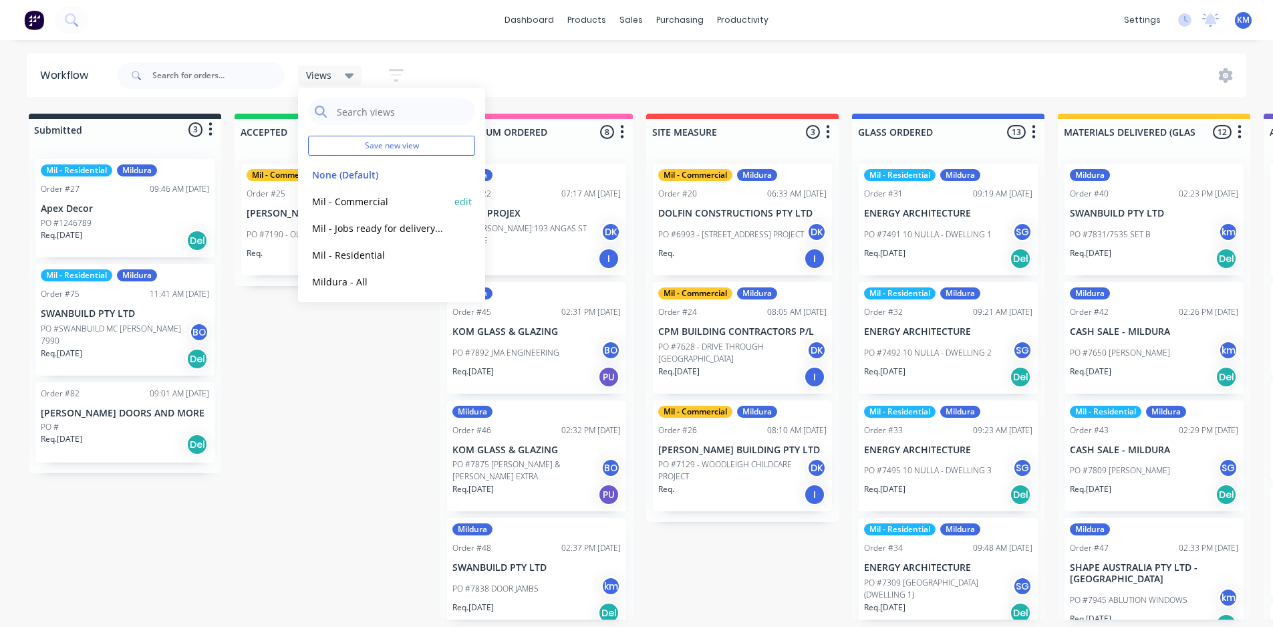
click at [356, 198] on button "Mil - Commercial" at bounding box center [379, 201] width 142 height 15
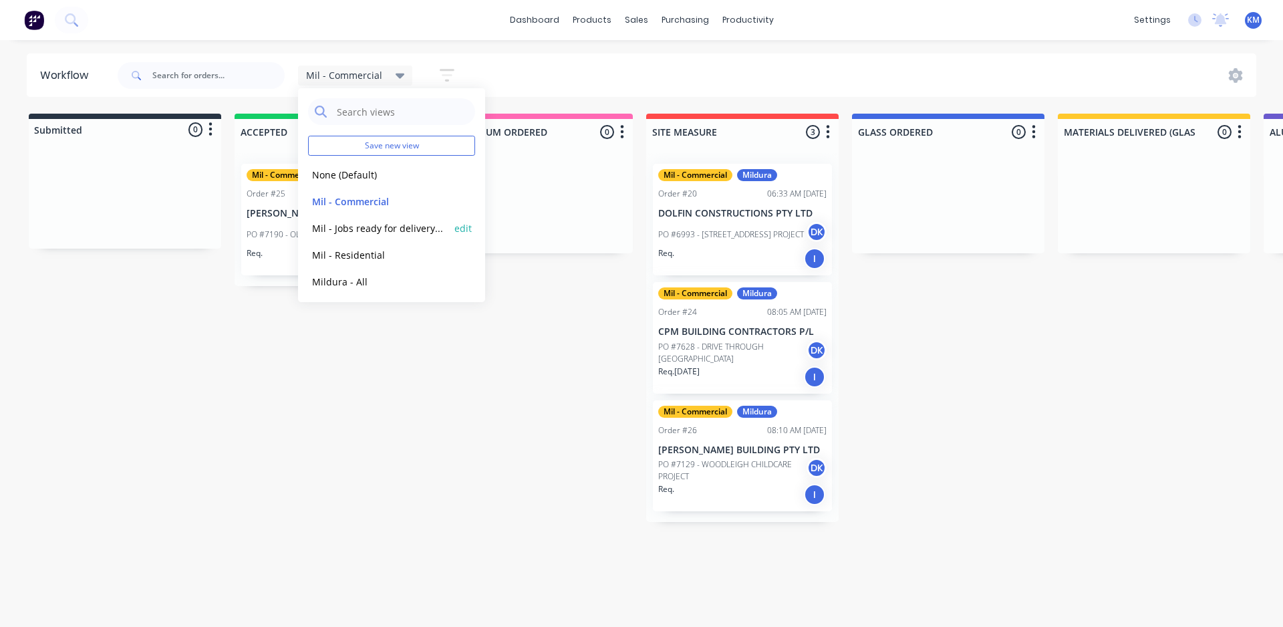
click at [378, 227] on button "Mil - Jobs ready for delivery/pick up/install" at bounding box center [379, 228] width 142 height 15
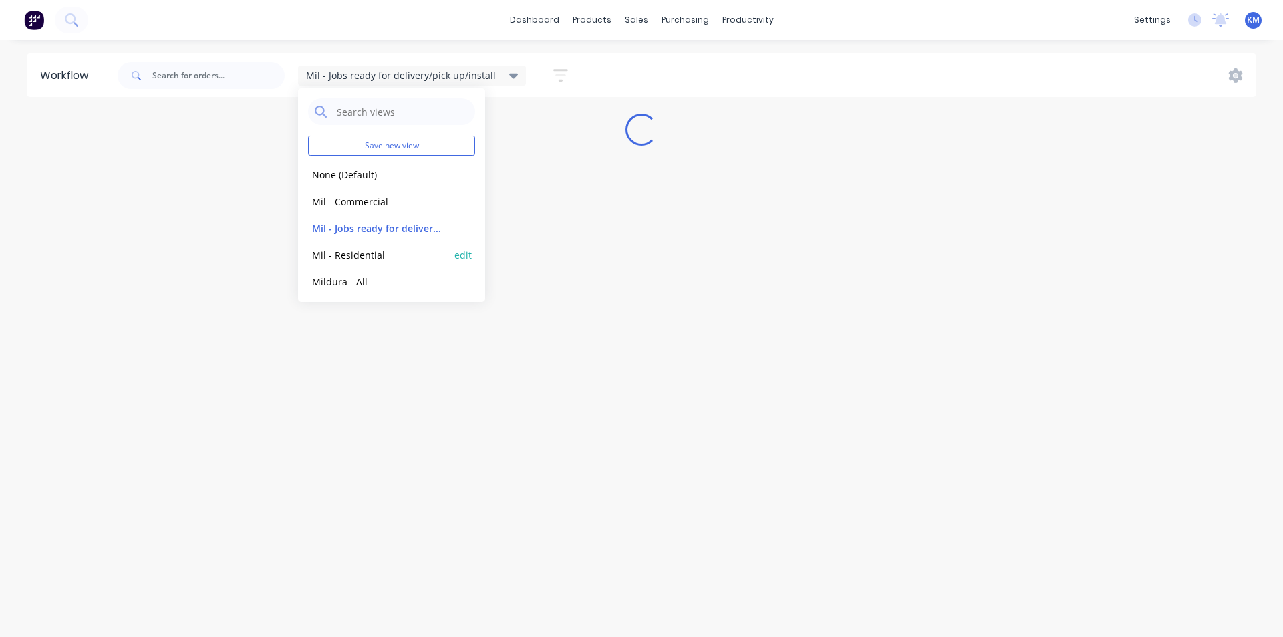
click at [378, 244] on div "Mil - Residential edit" at bounding box center [391, 254] width 167 height 27
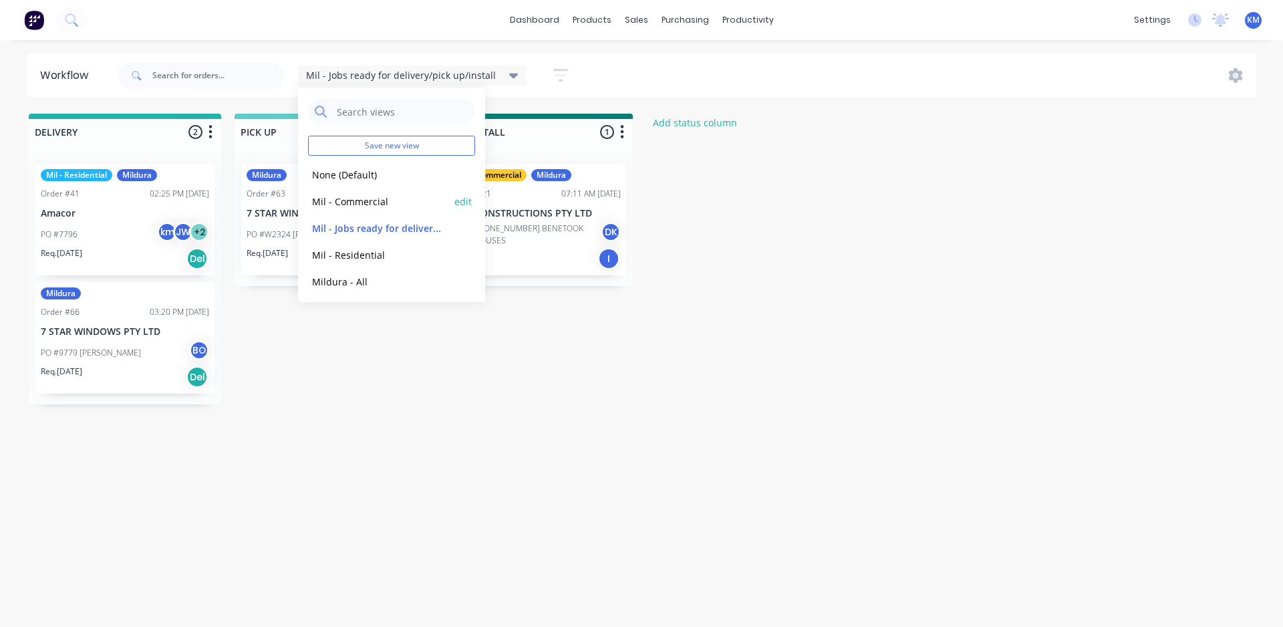
click at [379, 197] on button "Mil - Commercial" at bounding box center [379, 201] width 142 height 15
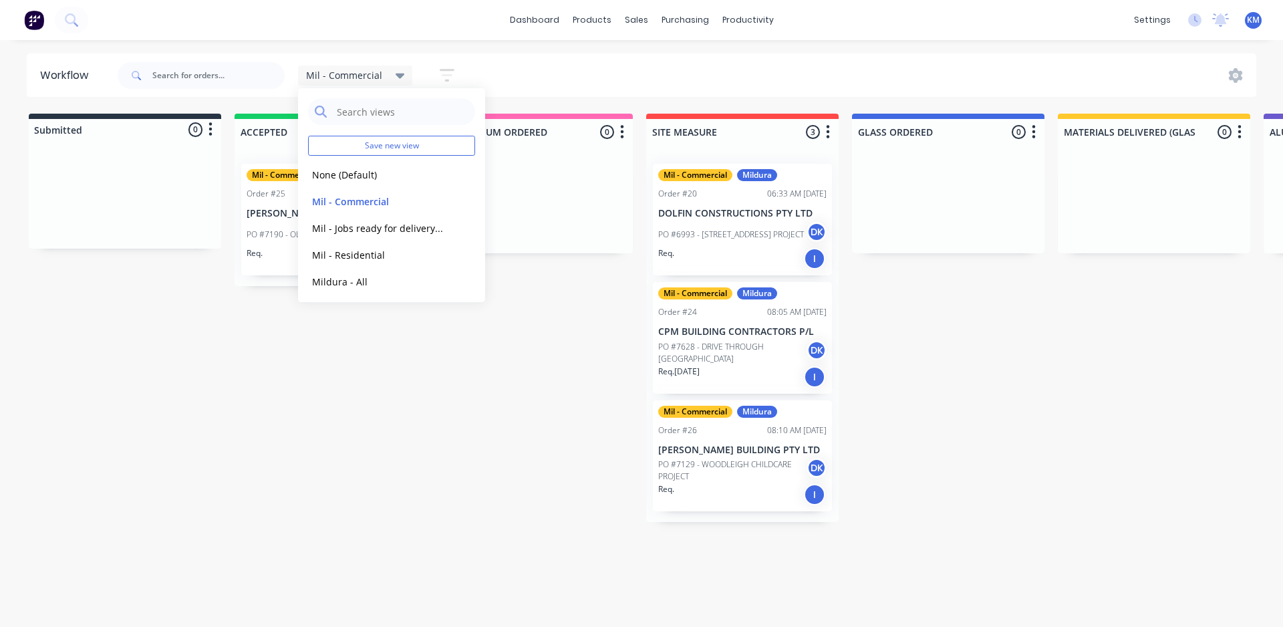
click at [357, 76] on span "Mil - Commercial" at bounding box center [344, 75] width 76 height 14
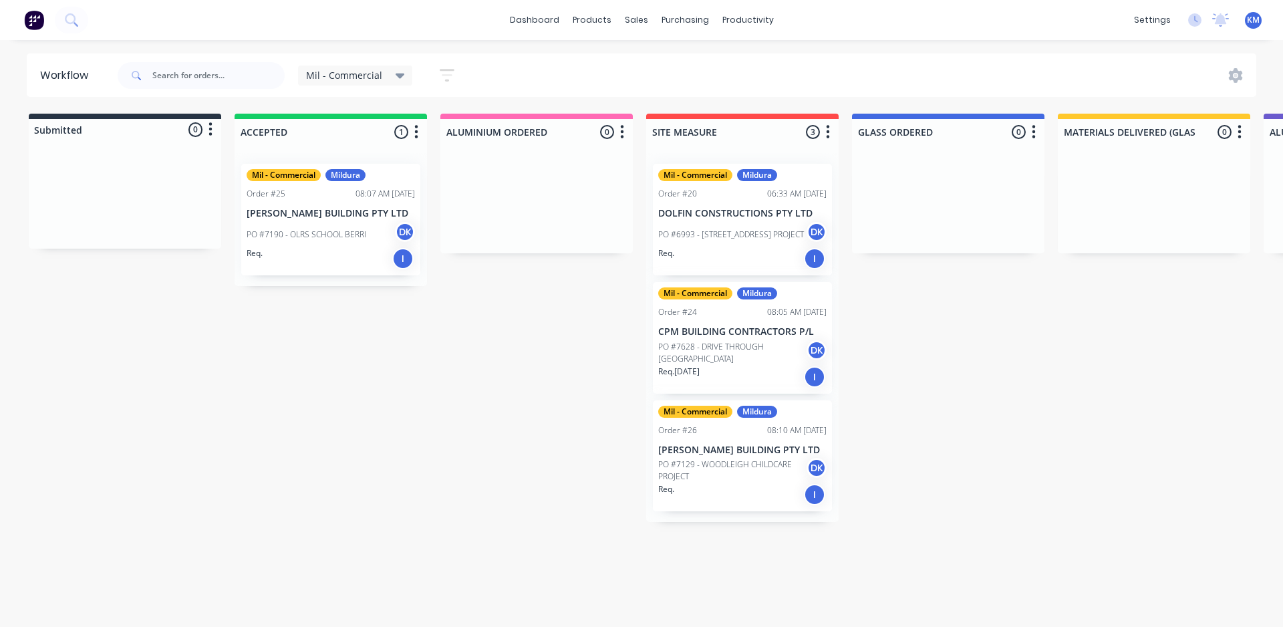
click at [372, 76] on span "Mil - Commercial" at bounding box center [344, 75] width 76 height 14
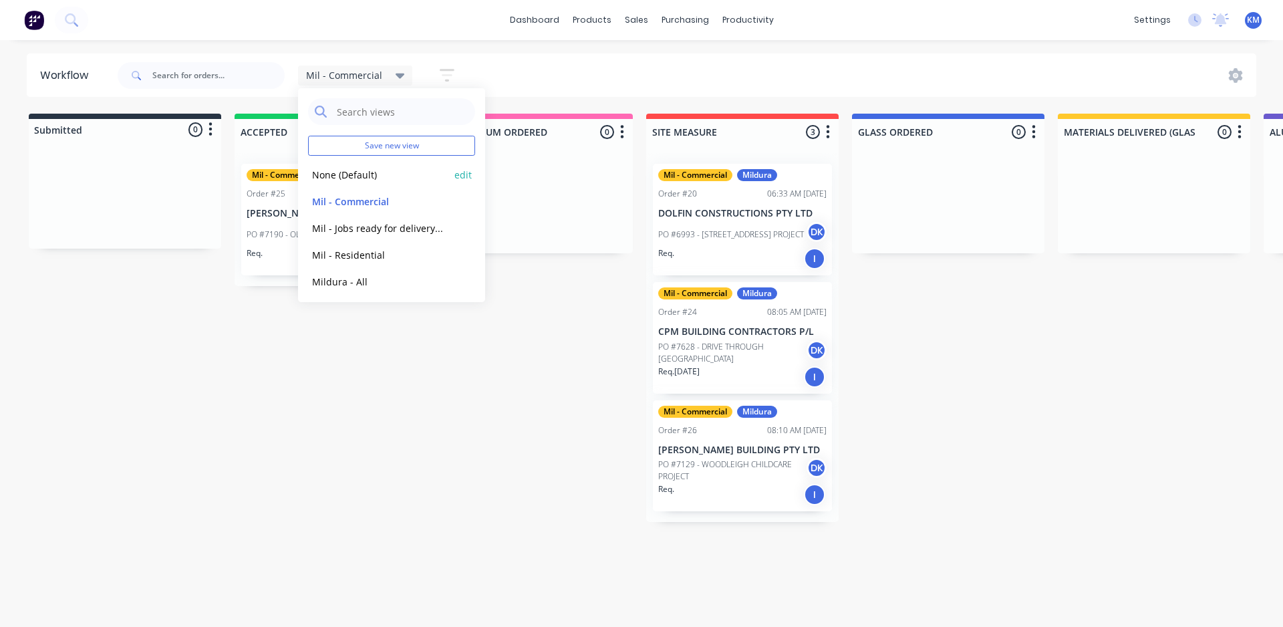
click at [372, 178] on button "None (Default)" at bounding box center [379, 174] width 142 height 15
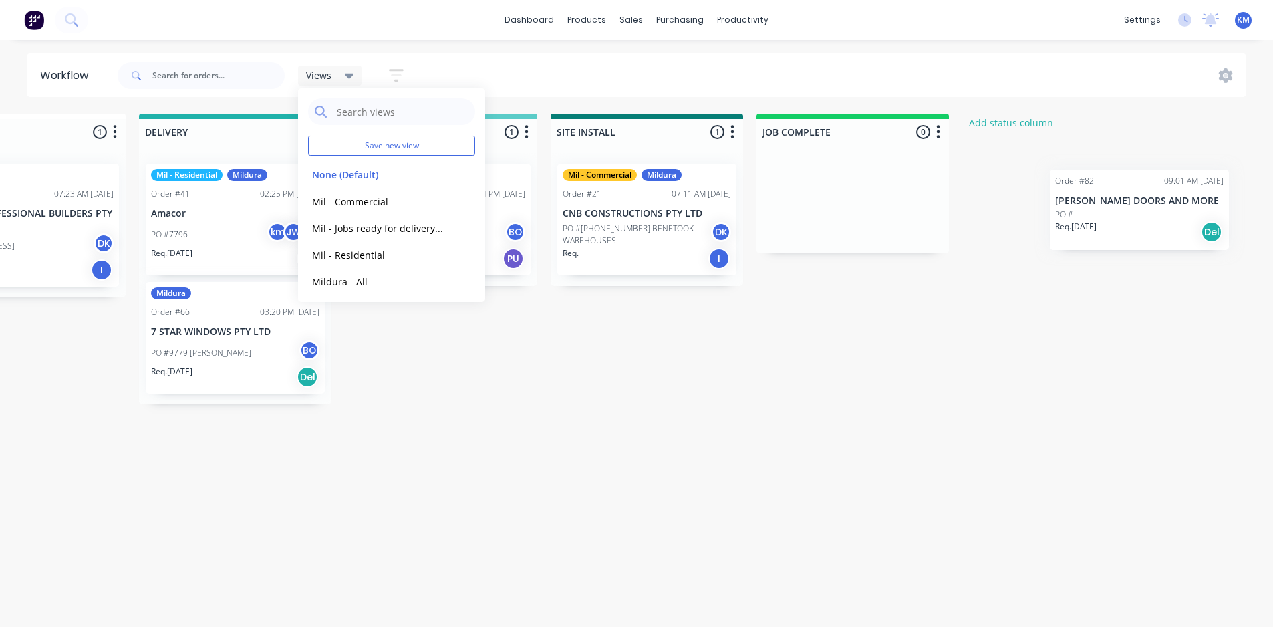
scroll to position [0, 1537]
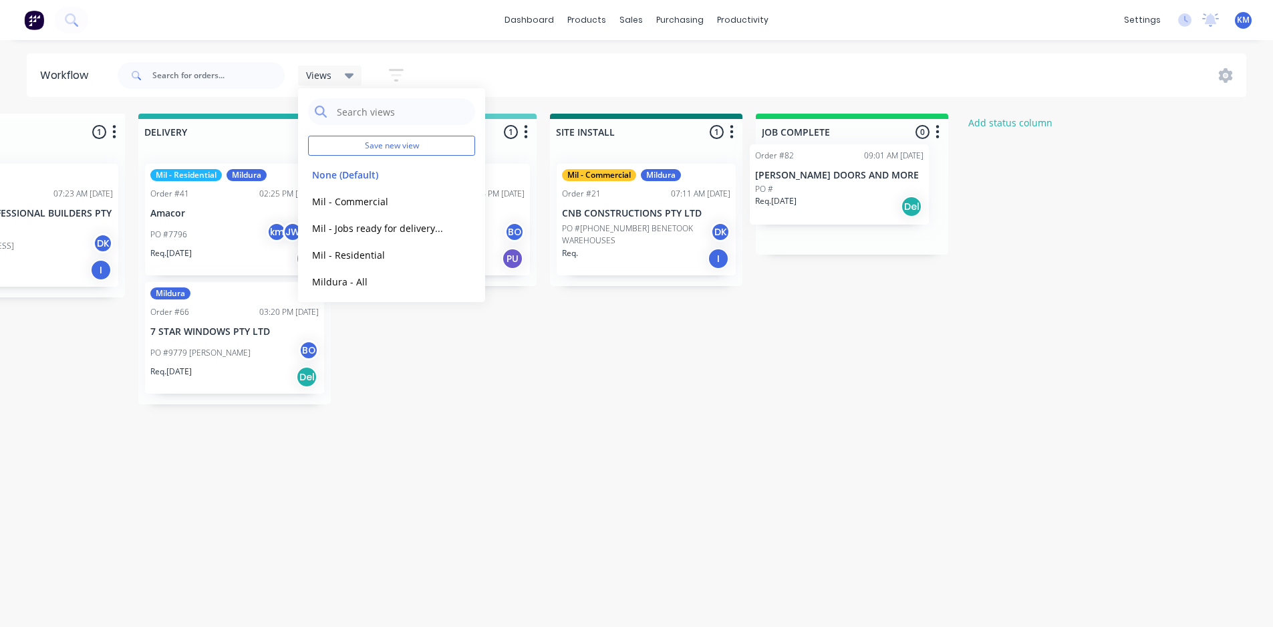
drag, startPoint x: 104, startPoint y: 426, endPoint x: 827, endPoint y: 188, distance: 761.9
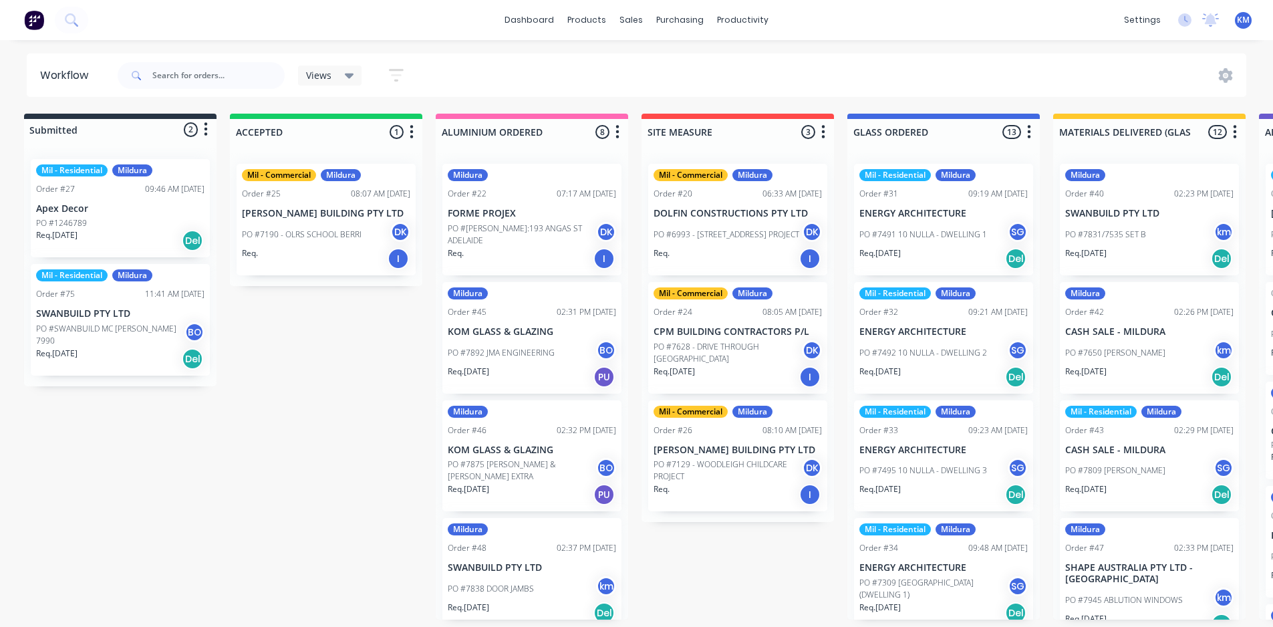
scroll to position [0, 0]
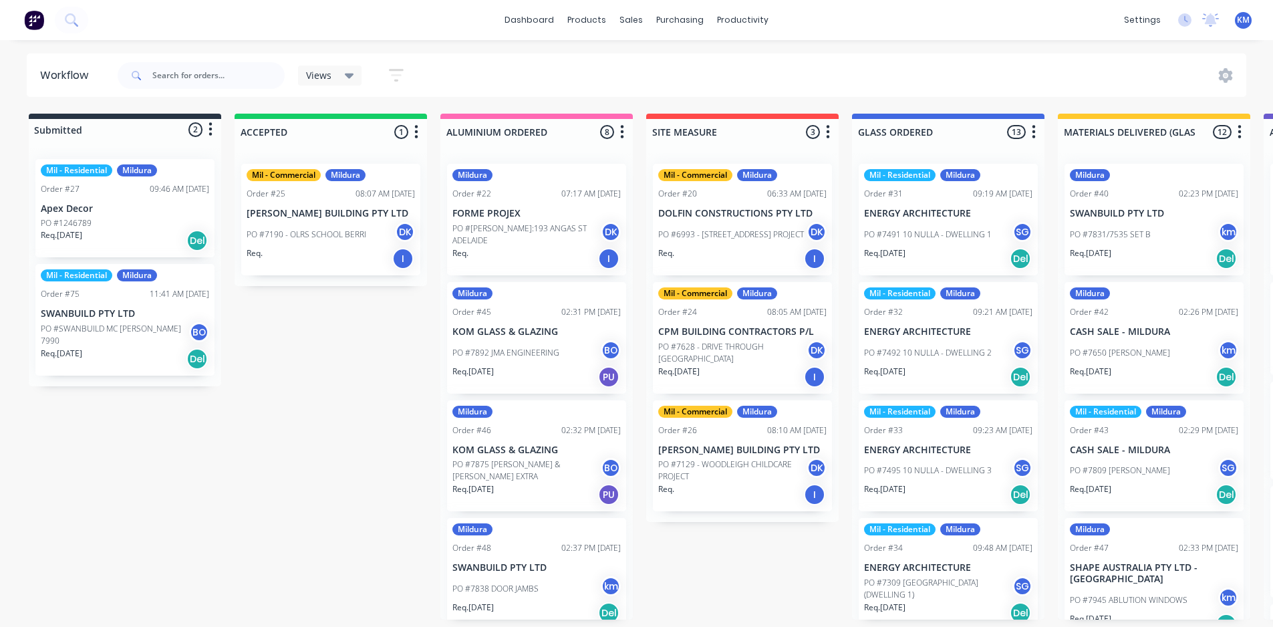
click at [334, 59] on div "Views Save new view None (Default) edit Mil - Commercial edit Mil - Jobs ready …" at bounding box center [266, 75] width 303 height 40
click at [334, 72] on div "Views" at bounding box center [330, 76] width 48 height 12
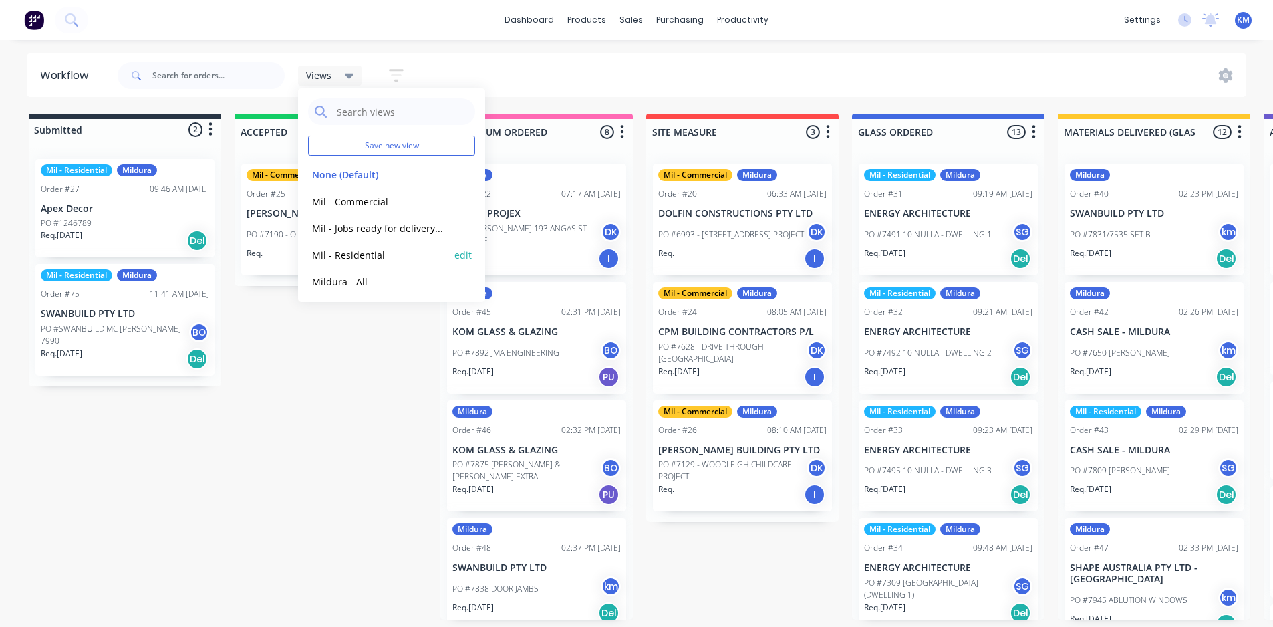
click at [361, 255] on button "Mil - Residential" at bounding box center [379, 254] width 142 height 15
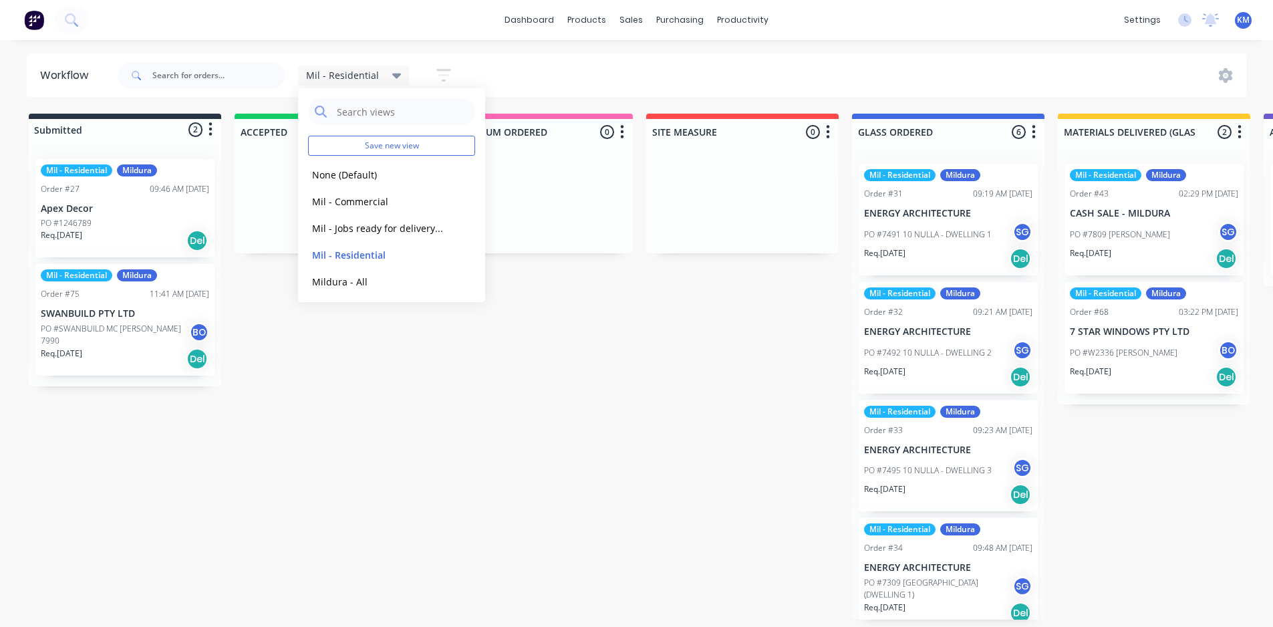
click at [384, 76] on div "Mil - Residential" at bounding box center [354, 76] width 96 height 12
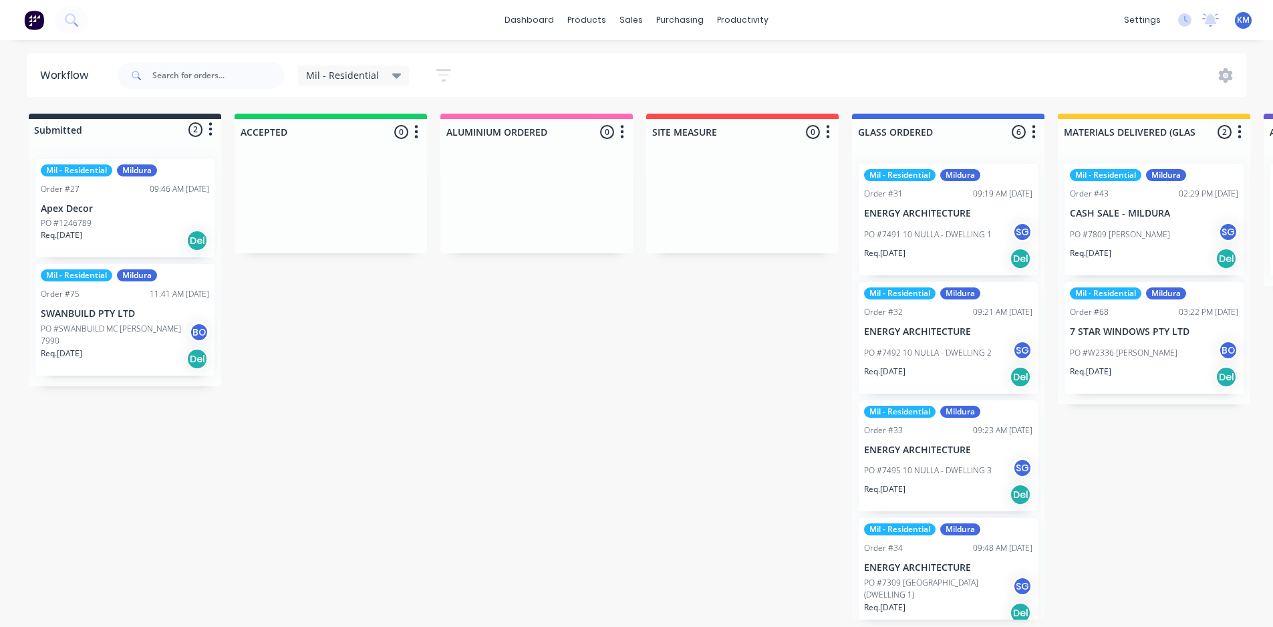
click at [378, 84] on div "Mil - Residential" at bounding box center [354, 75] width 112 height 20
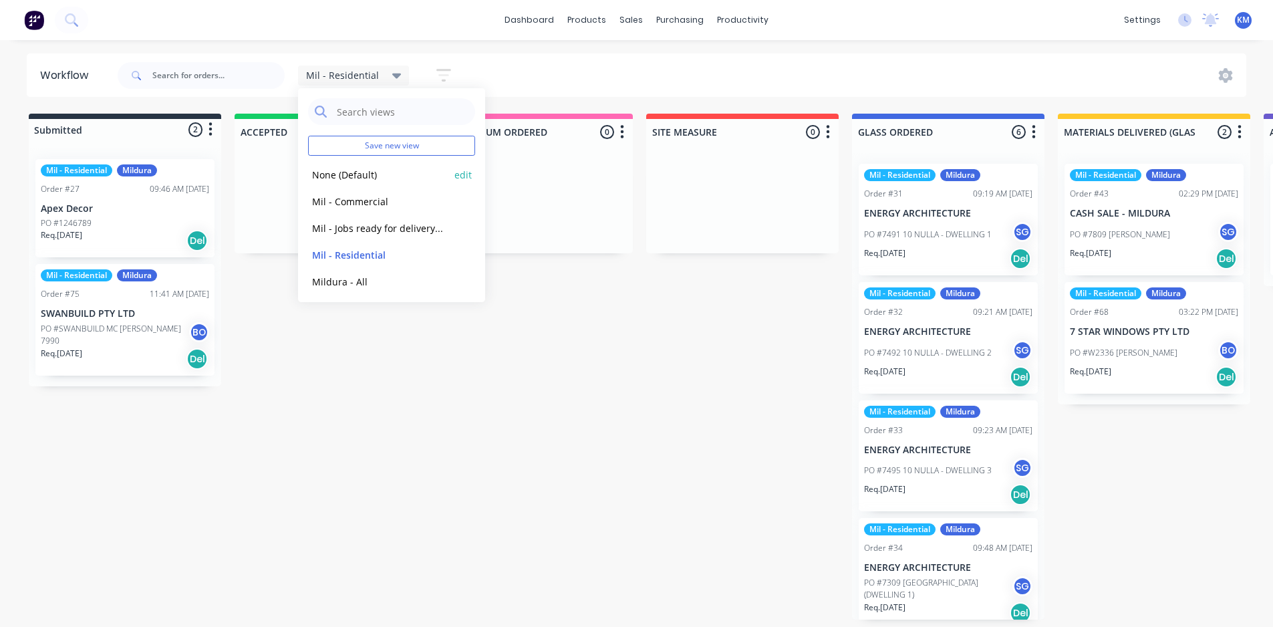
click at [367, 176] on button "None (Default)" at bounding box center [379, 174] width 142 height 15
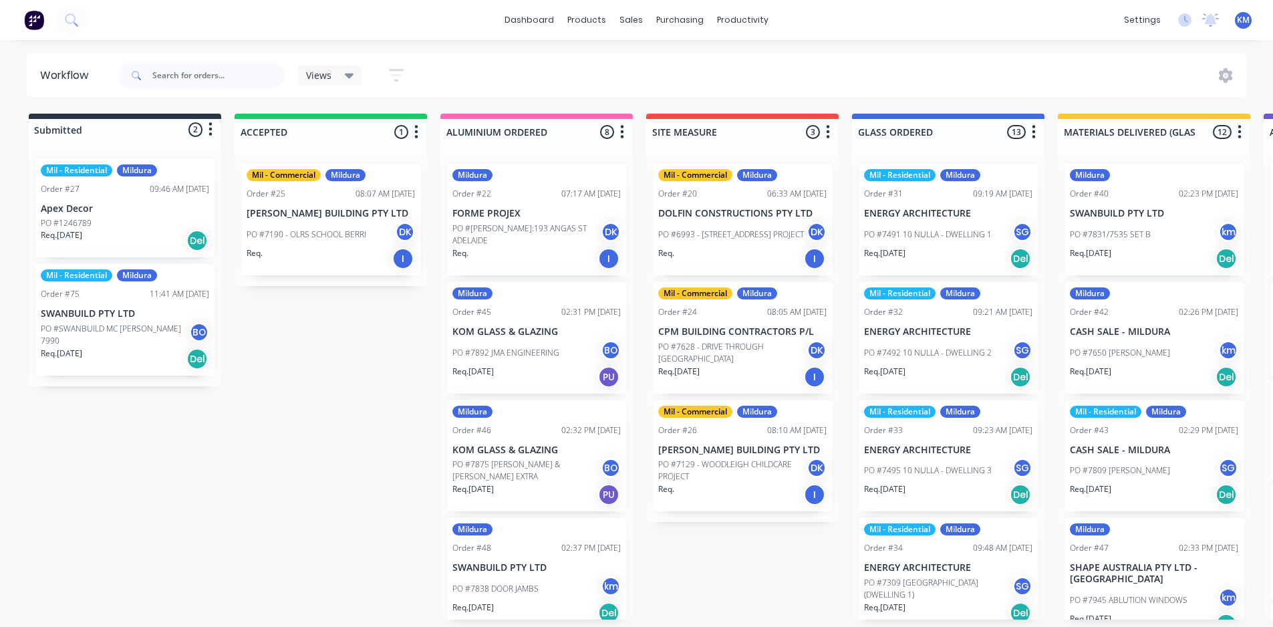
click at [516, 196] on div "Order #22 07:17 AM [DATE]" at bounding box center [536, 194] width 168 height 12
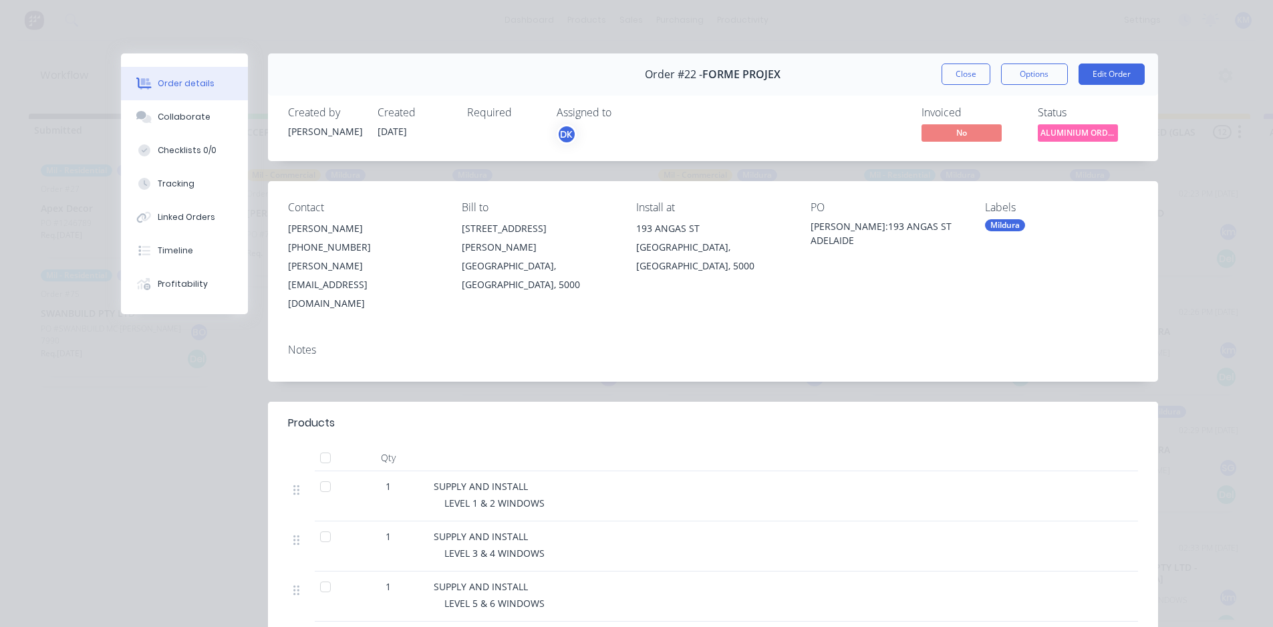
click at [1000, 221] on div "Mildura" at bounding box center [1005, 225] width 40 height 12
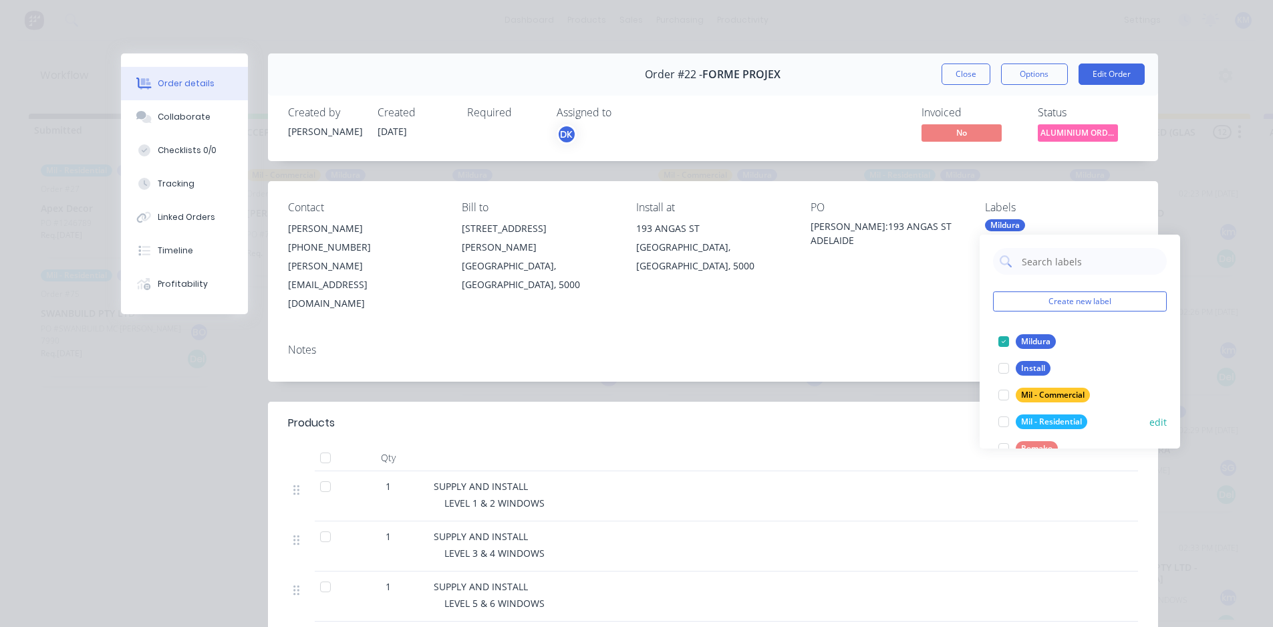
click at [1004, 420] on div at bounding box center [1004, 421] width 27 height 27
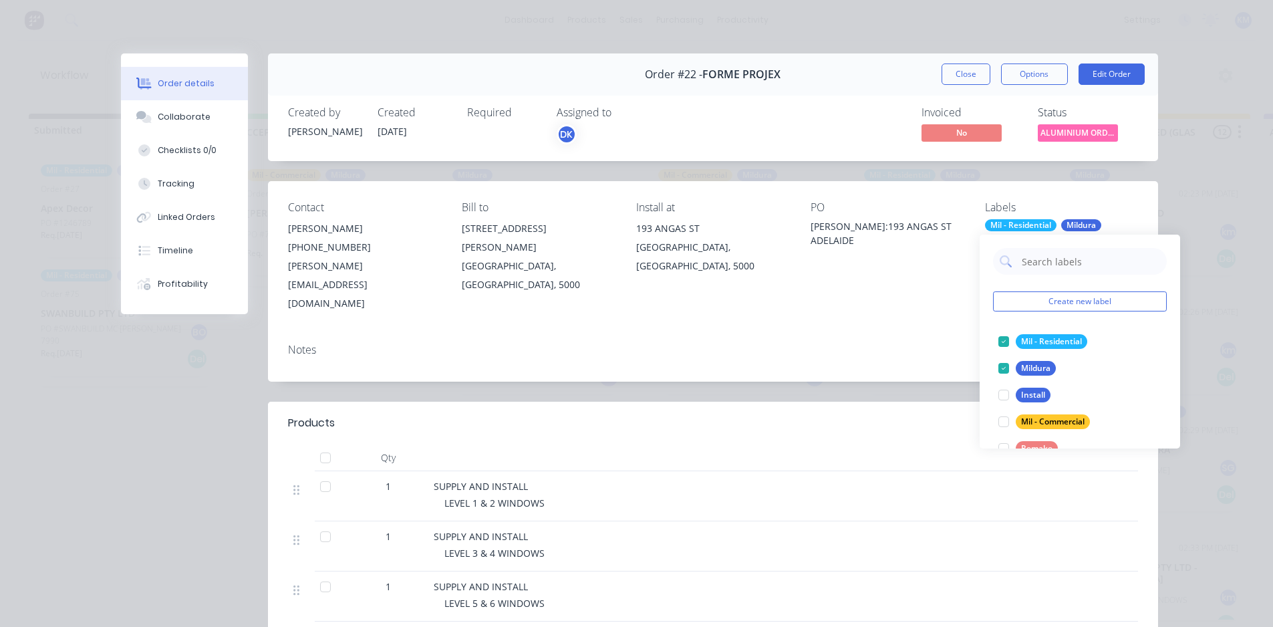
click at [861, 444] on div at bounding box center [695, 457] width 535 height 27
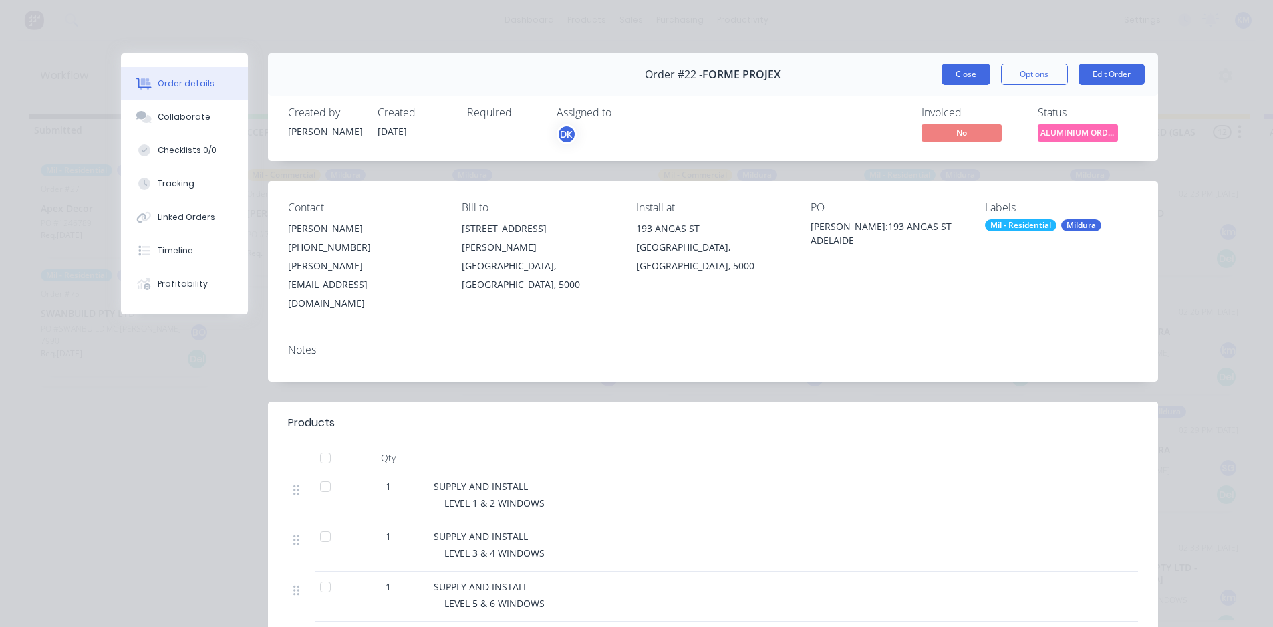
click at [958, 81] on button "Close" at bounding box center [966, 73] width 49 height 21
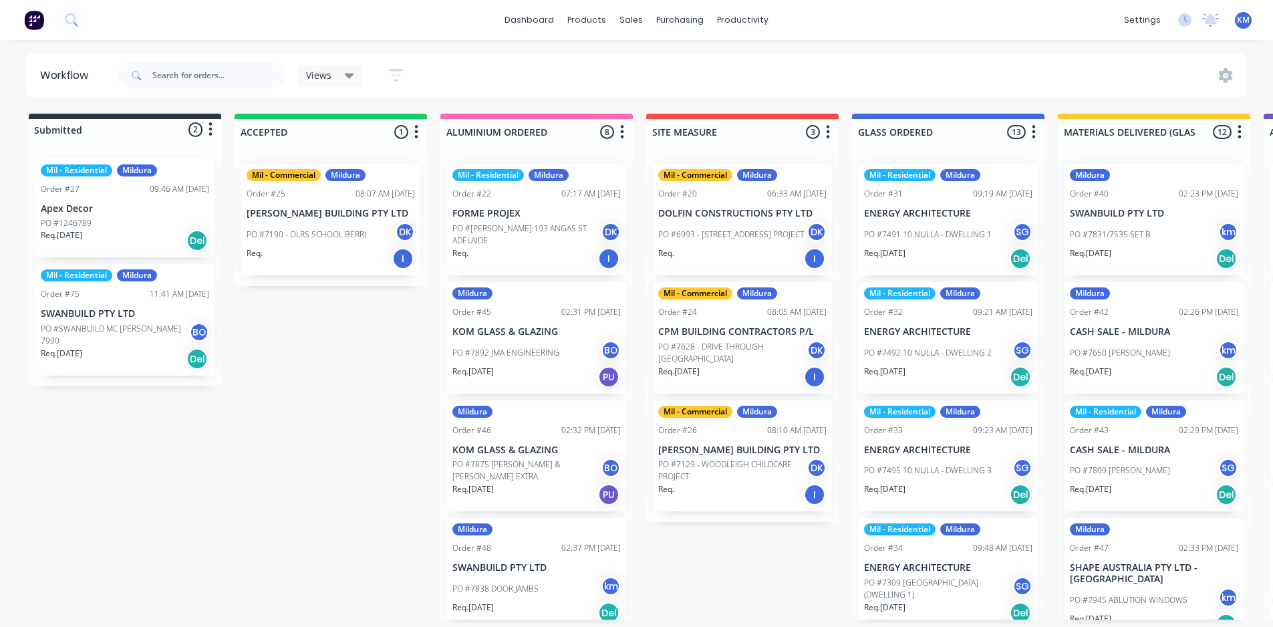
click at [502, 312] on div "Order #45 02:31 PM [DATE]" at bounding box center [536, 312] width 168 height 12
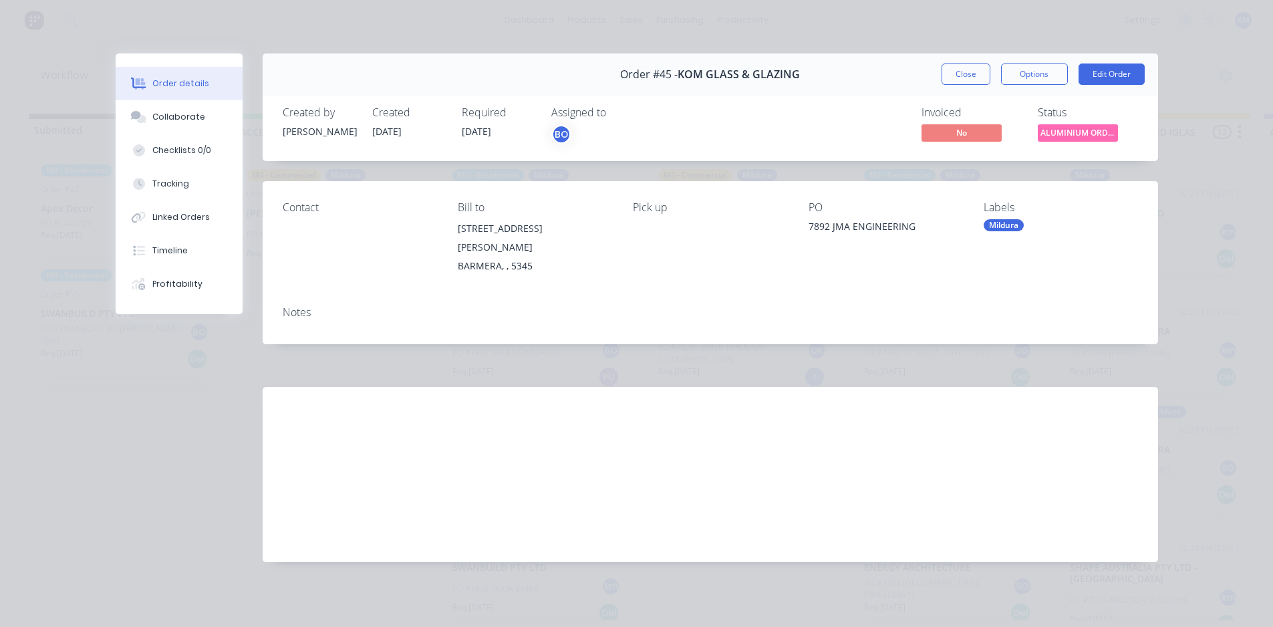
click at [1016, 223] on div "Mildura" at bounding box center [1004, 225] width 40 height 12
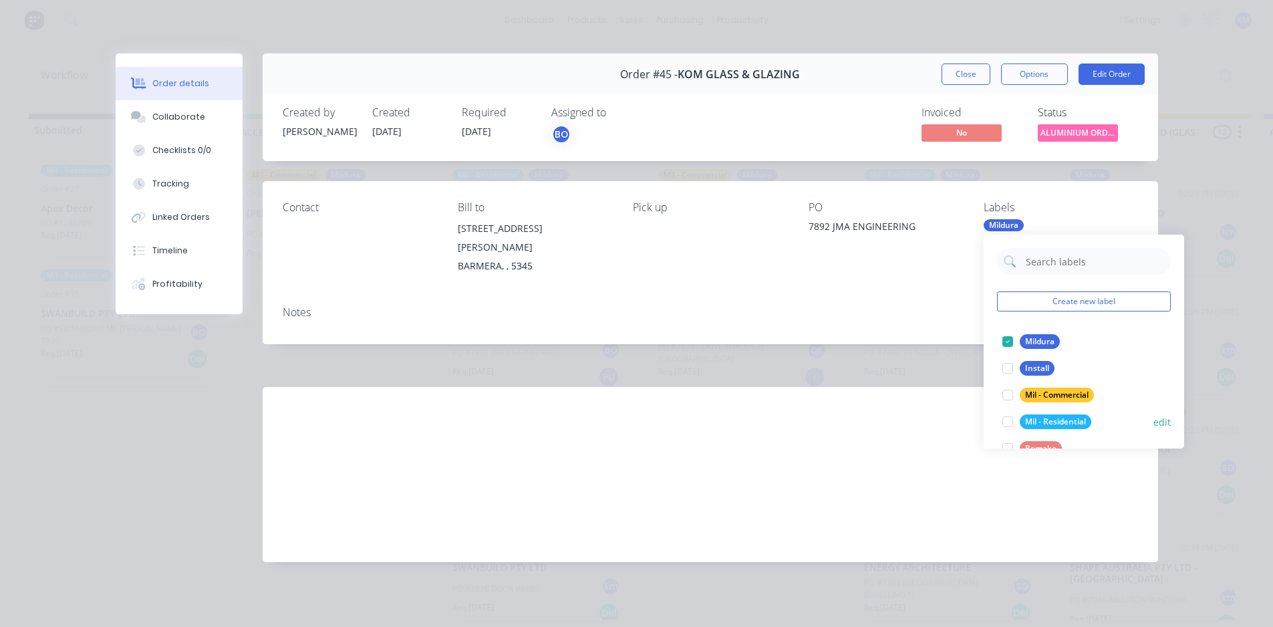
click at [1009, 419] on div at bounding box center [1008, 421] width 27 height 27
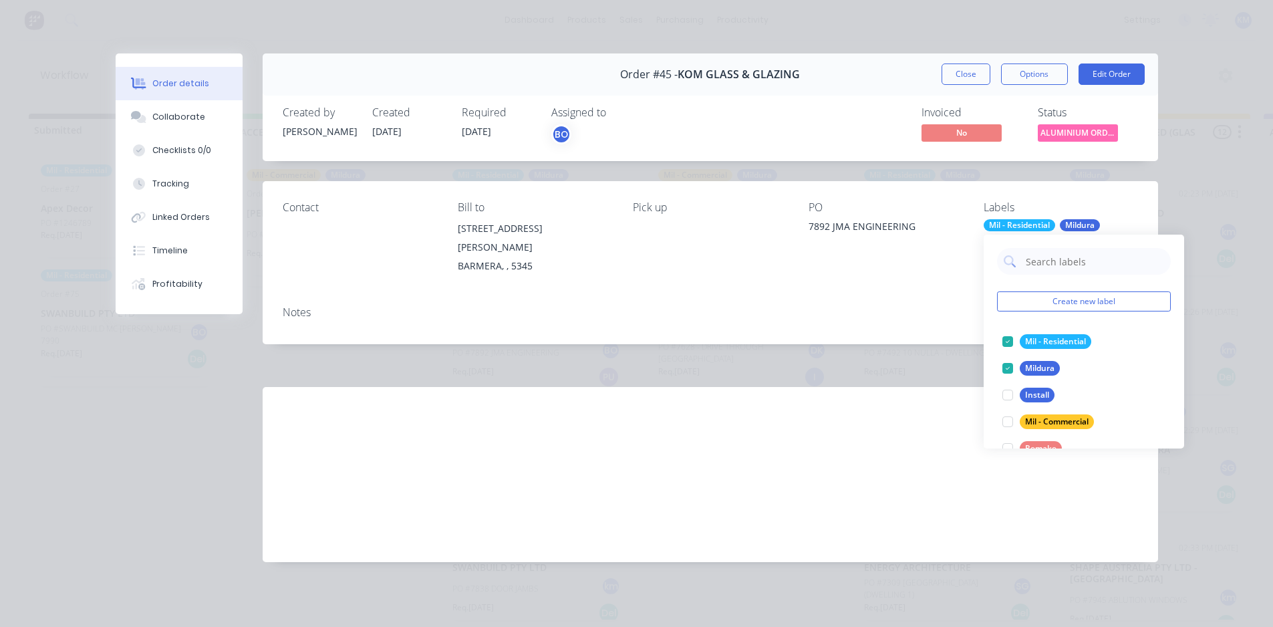
click at [930, 314] on div "Notes" at bounding box center [711, 319] width 896 height 49
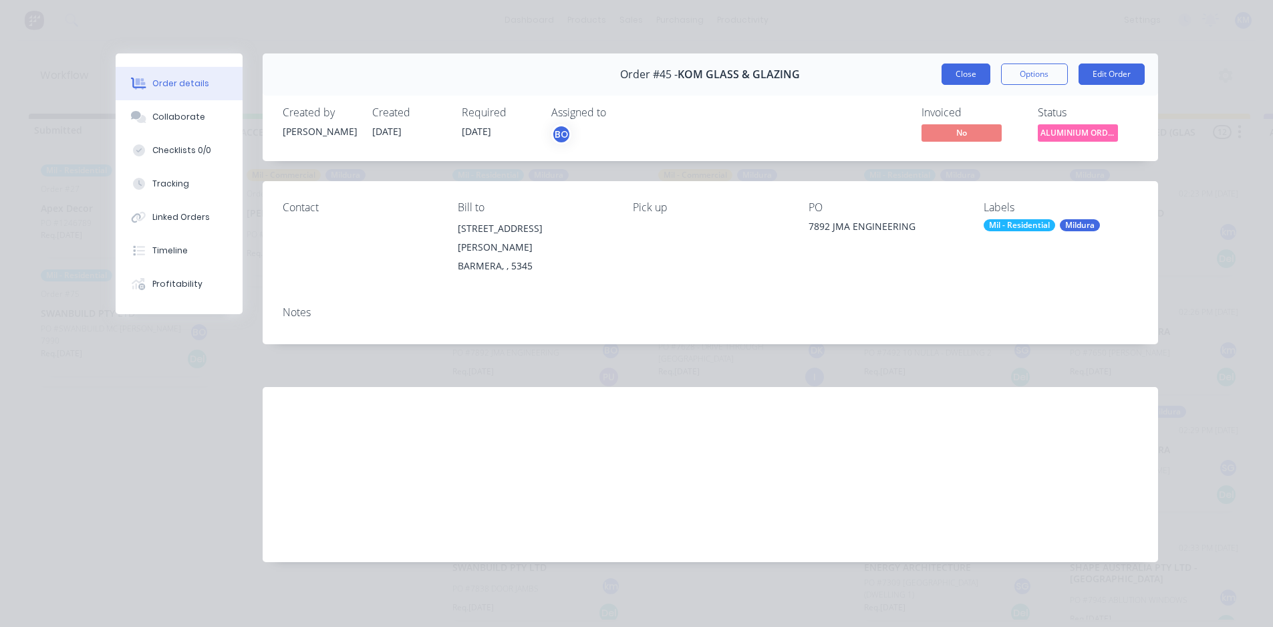
click at [965, 77] on button "Close" at bounding box center [966, 73] width 49 height 21
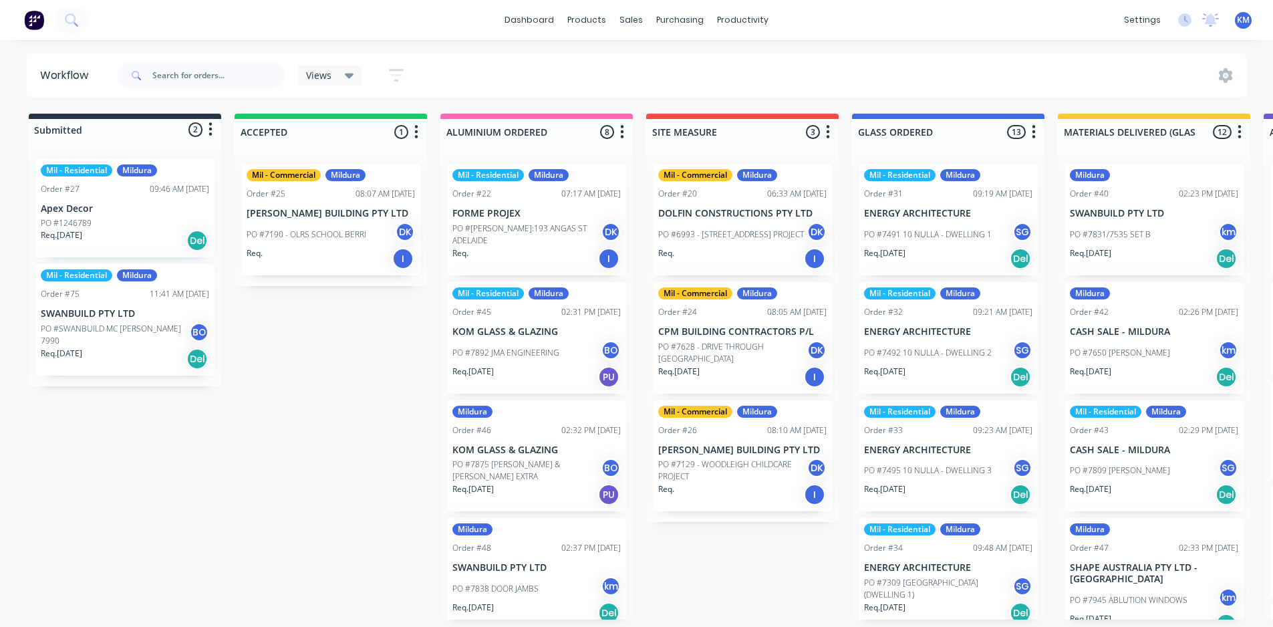
click at [491, 412] on div "Mildura" at bounding box center [472, 412] width 40 height 12
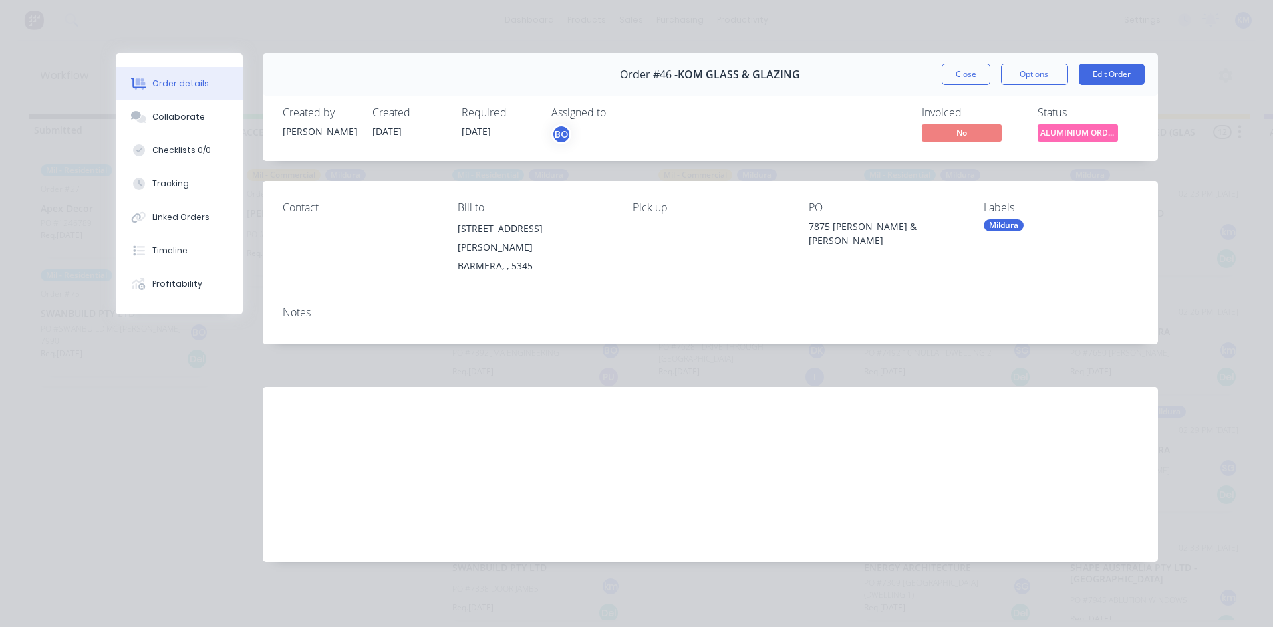
click at [1021, 226] on div "Mildura" at bounding box center [1004, 225] width 40 height 12
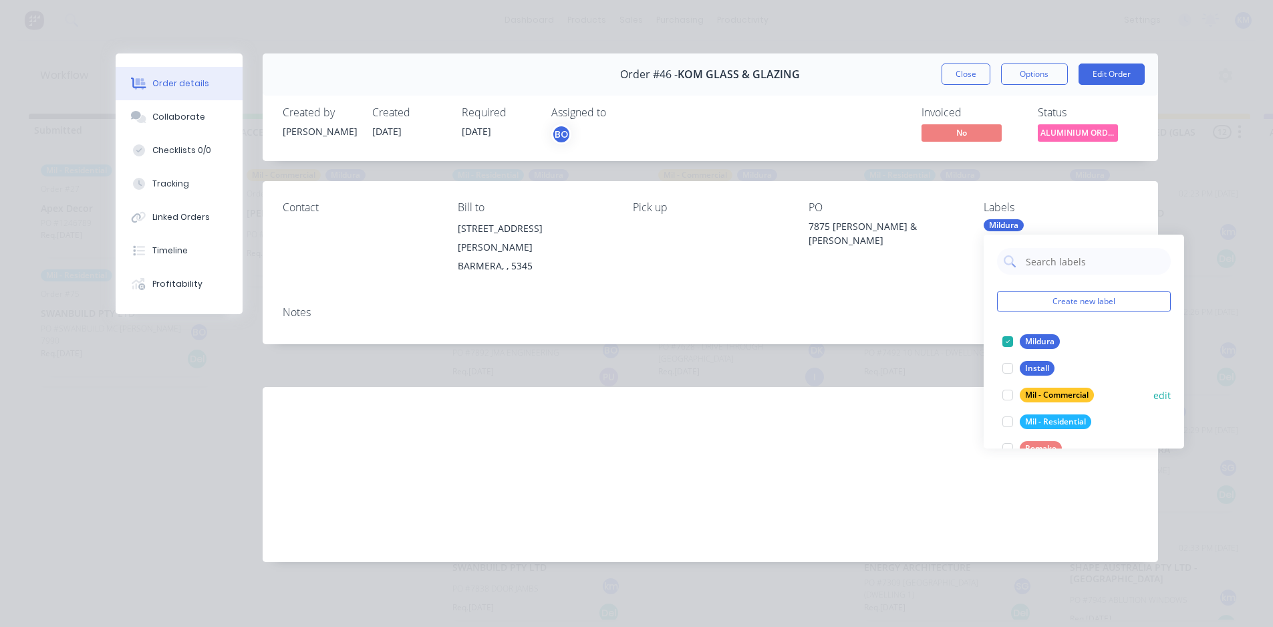
click at [1007, 418] on div at bounding box center [1008, 421] width 27 height 27
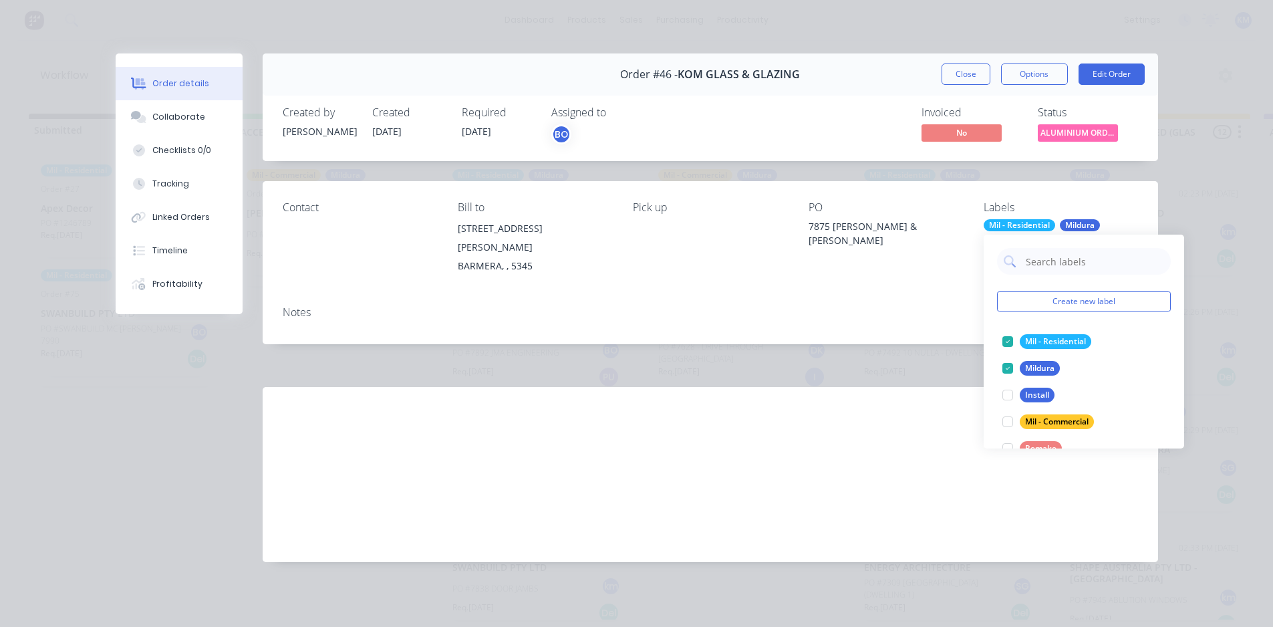
click at [905, 482] on div "Labour $0.00 Sub total $0.00 Margin $0.00 ( 0.00 %) Tax $0.00 Total $0.00" at bounding box center [1021, 464] width 234 height 155
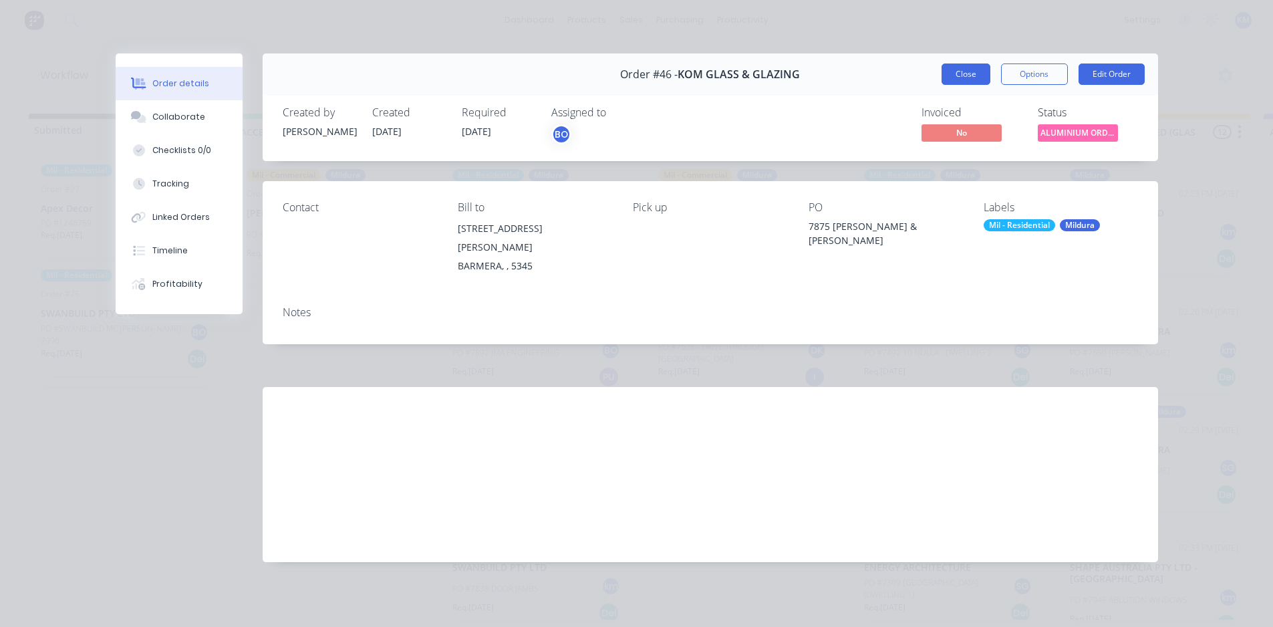
click at [960, 77] on button "Close" at bounding box center [966, 73] width 49 height 21
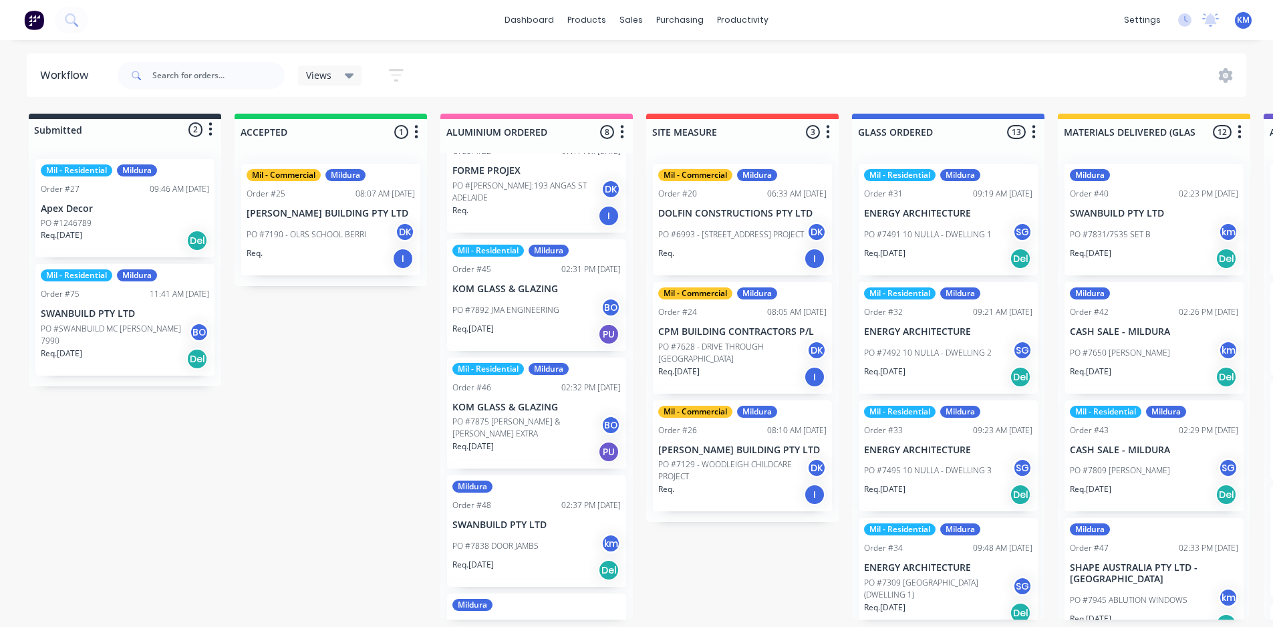
scroll to position [66, 0]
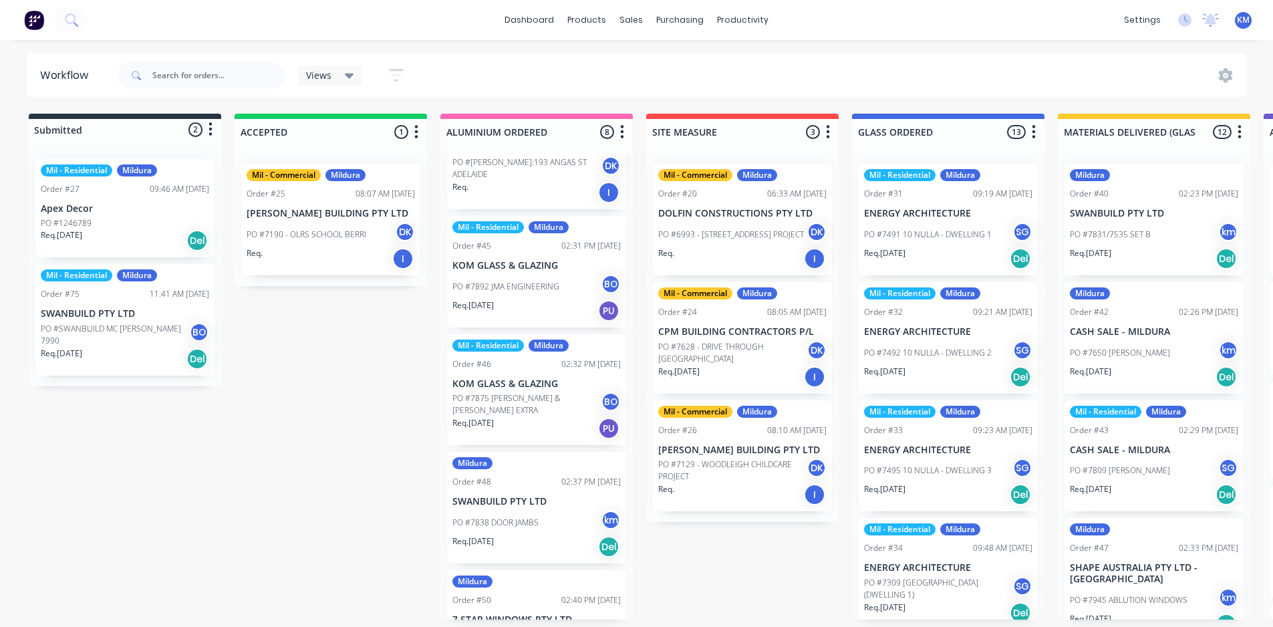
click at [480, 462] on div "Mildura" at bounding box center [472, 463] width 40 height 12
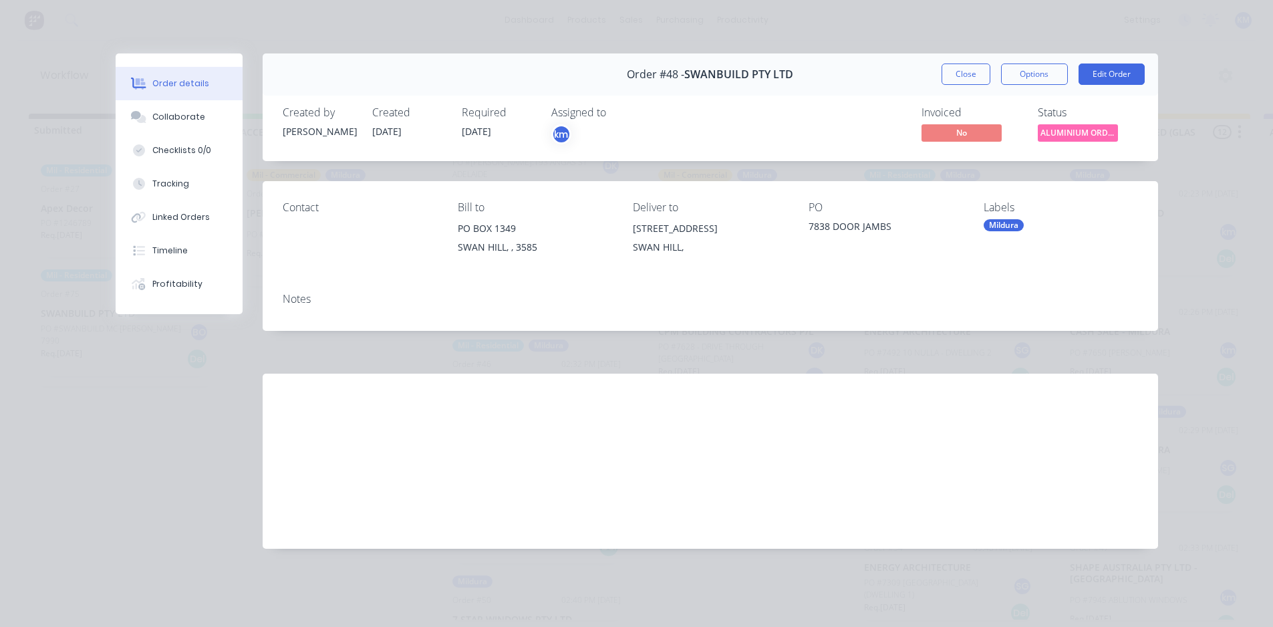
click at [1005, 221] on div "Mildura" at bounding box center [1004, 225] width 40 height 12
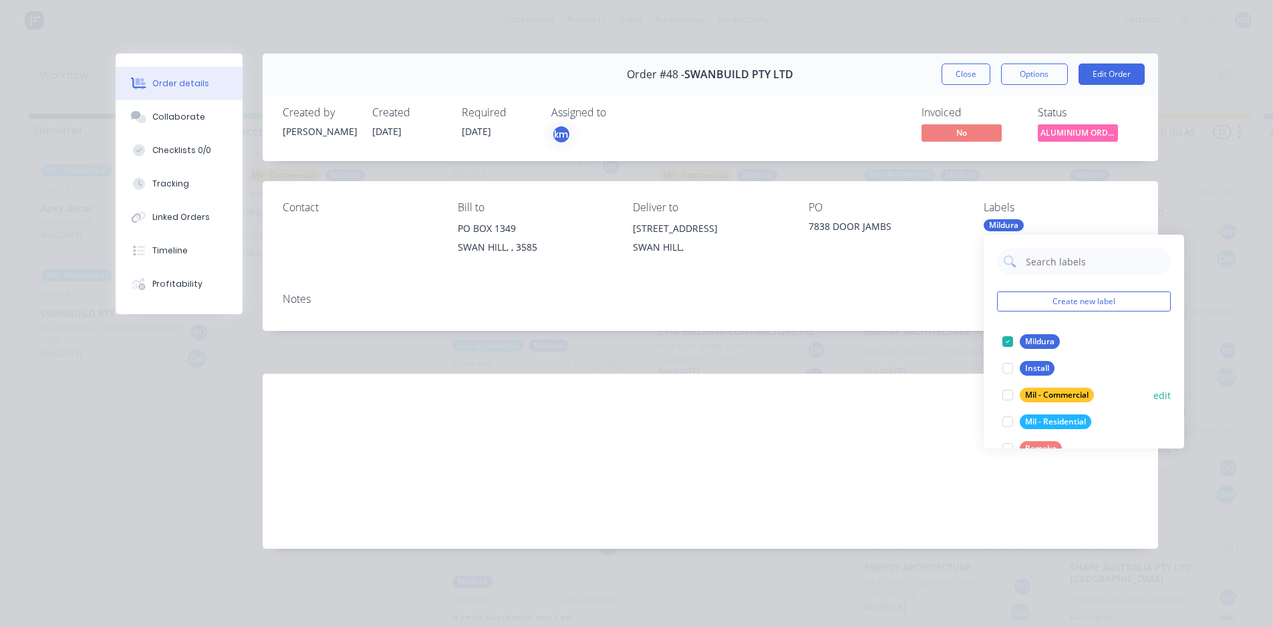
drag, startPoint x: 1010, startPoint y: 420, endPoint x: 1015, endPoint y: 413, distance: 8.7
click at [1009, 420] on div at bounding box center [1008, 421] width 27 height 27
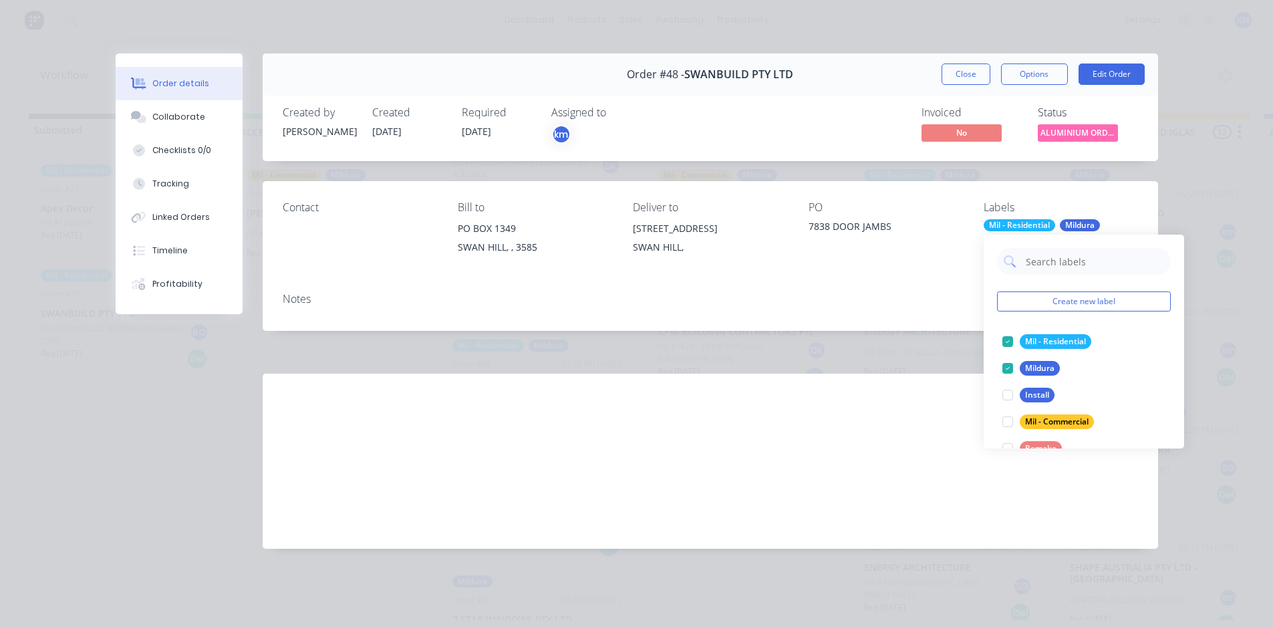
click at [872, 423] on div "Labour $0.00 Sub total $0.00 Margin $0.00 ( 0.00 %) Tax $0.00 Total $0.00" at bounding box center [710, 451] width 855 height 155
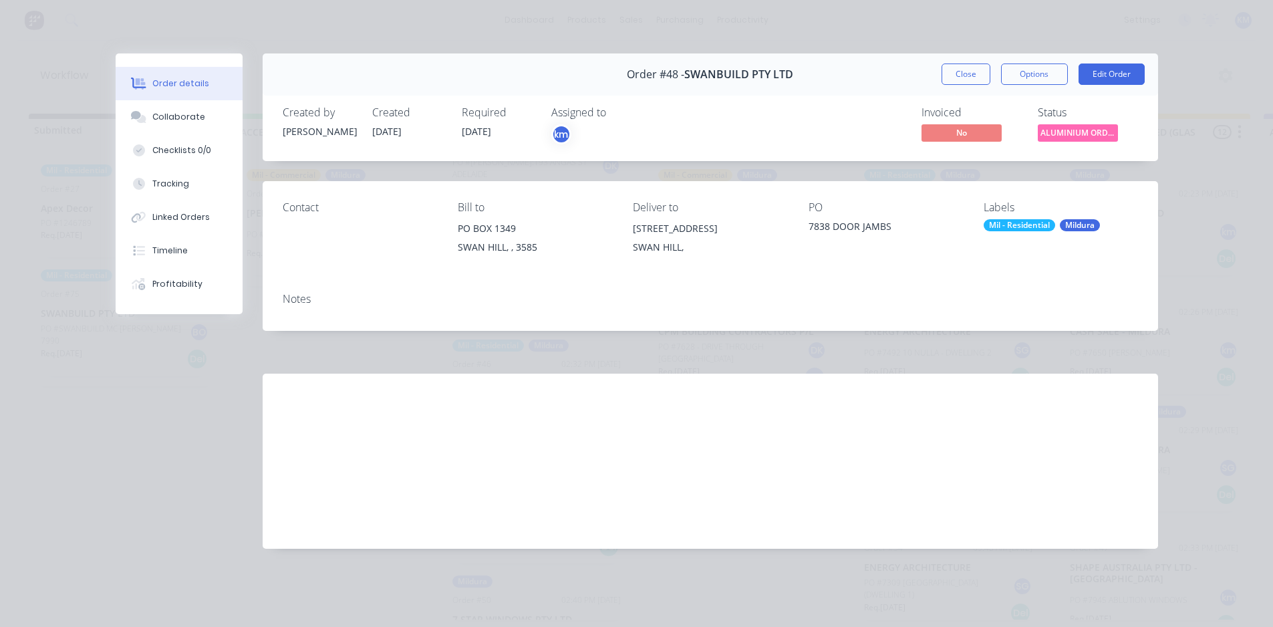
click at [954, 78] on button "Close" at bounding box center [966, 73] width 49 height 21
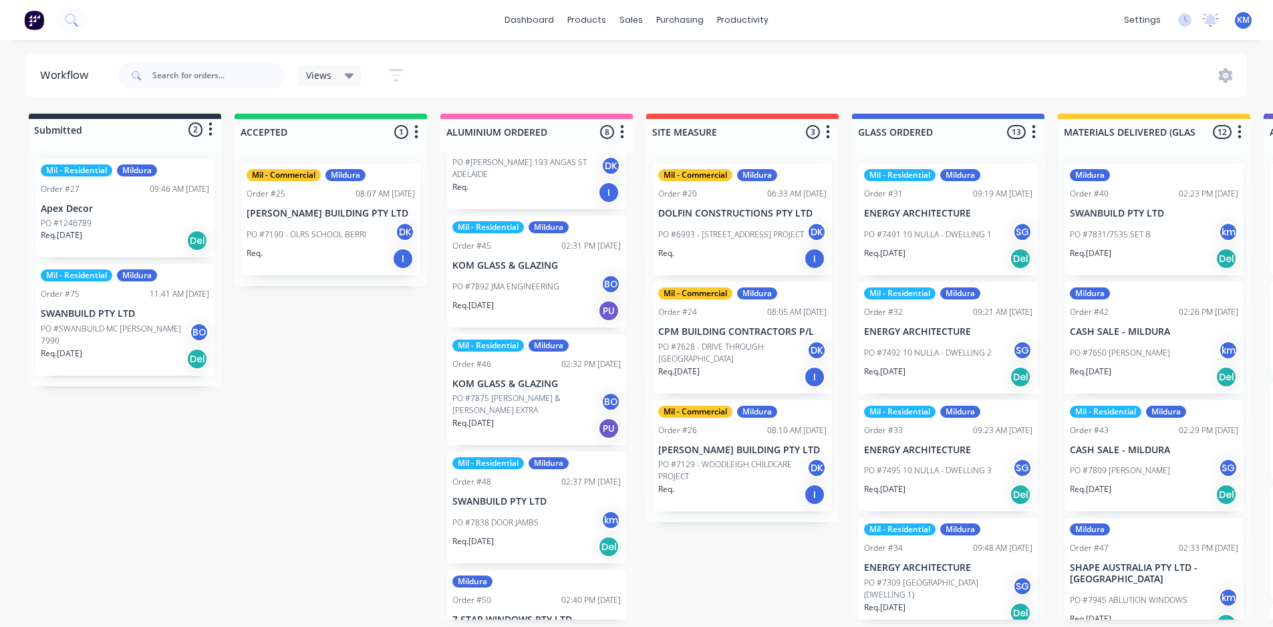
click at [350, 71] on icon at bounding box center [349, 75] width 9 height 15
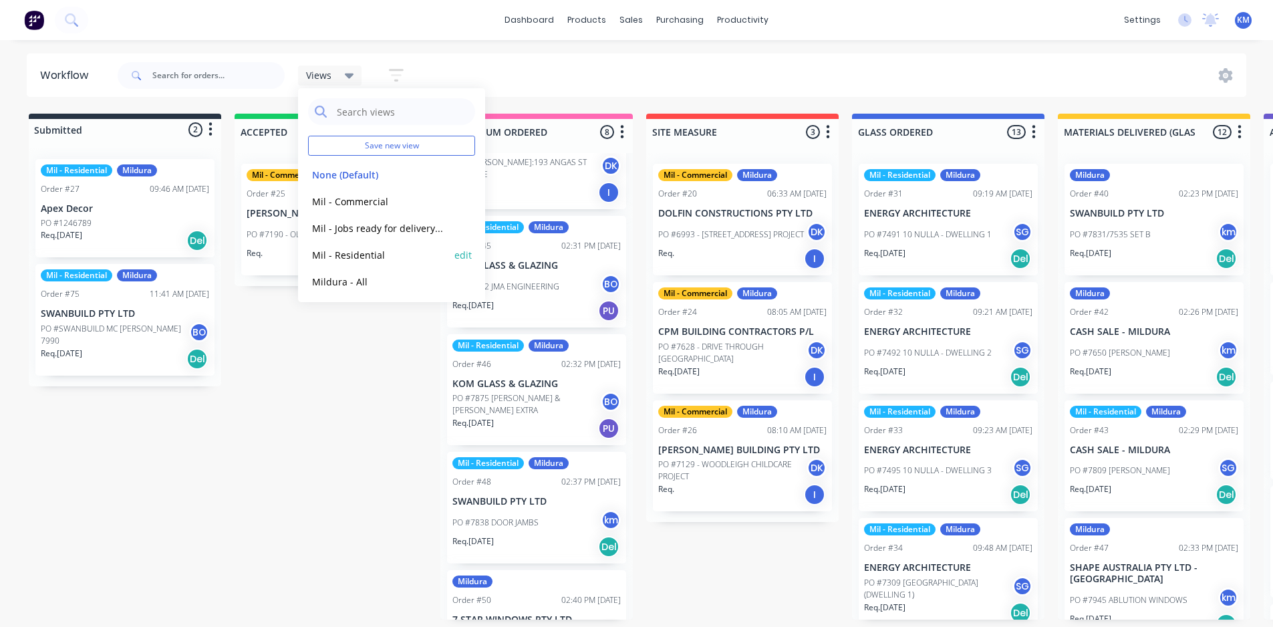
click at [357, 255] on button "Mil - Residential" at bounding box center [379, 254] width 142 height 15
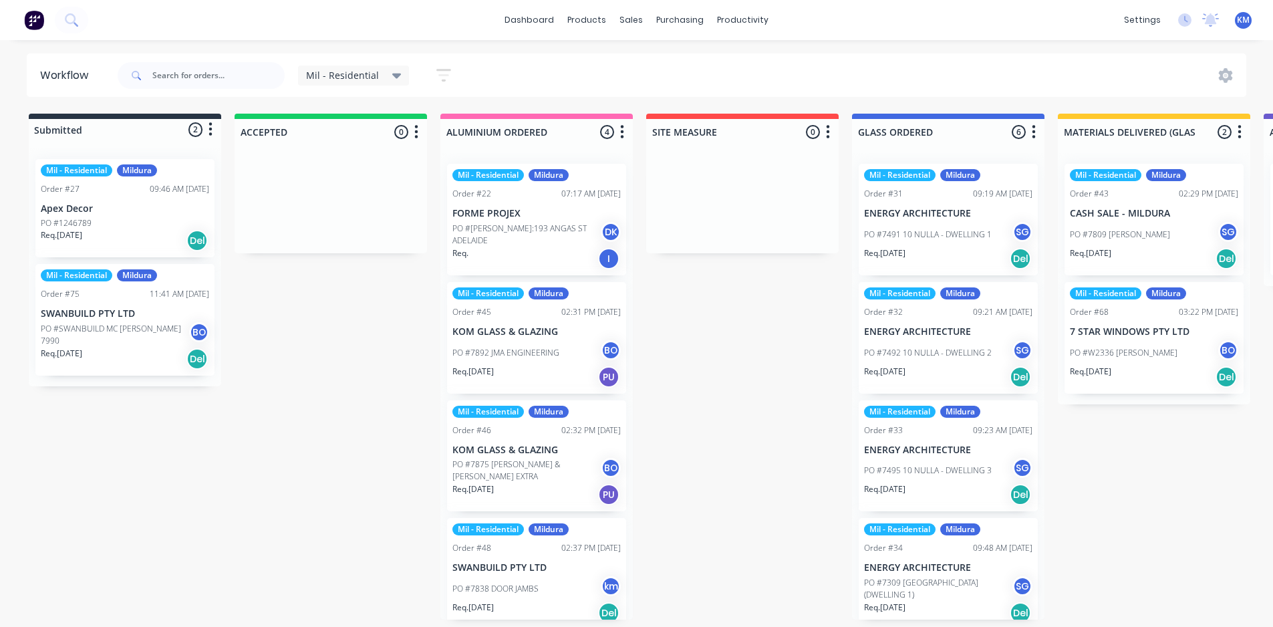
click at [360, 71] on span "Mil - Residential" at bounding box center [342, 75] width 73 height 14
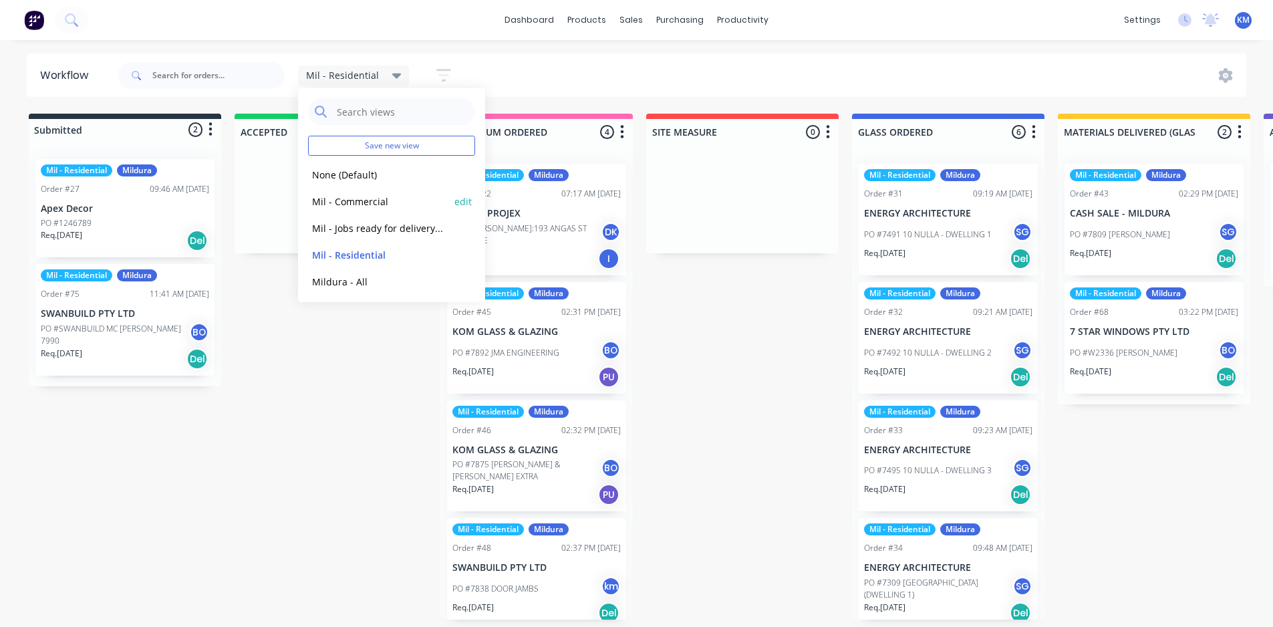
click at [366, 196] on button "Mil - Commercial" at bounding box center [379, 201] width 142 height 15
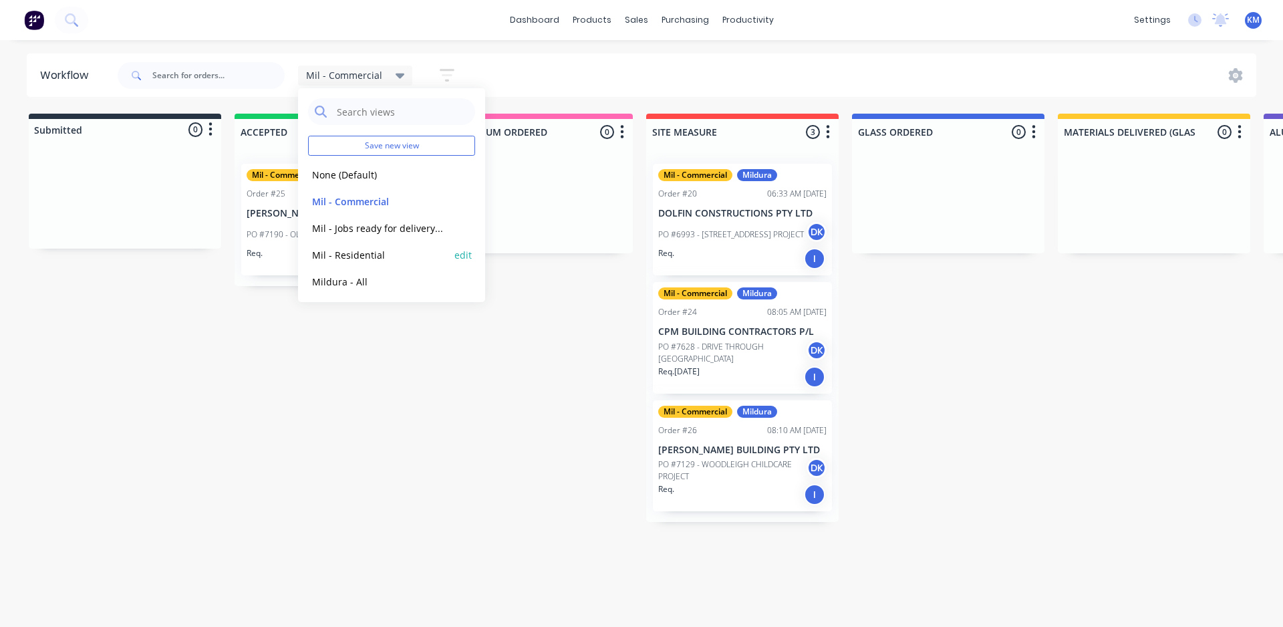
click at [372, 259] on button "Mil - Residential" at bounding box center [379, 254] width 142 height 15
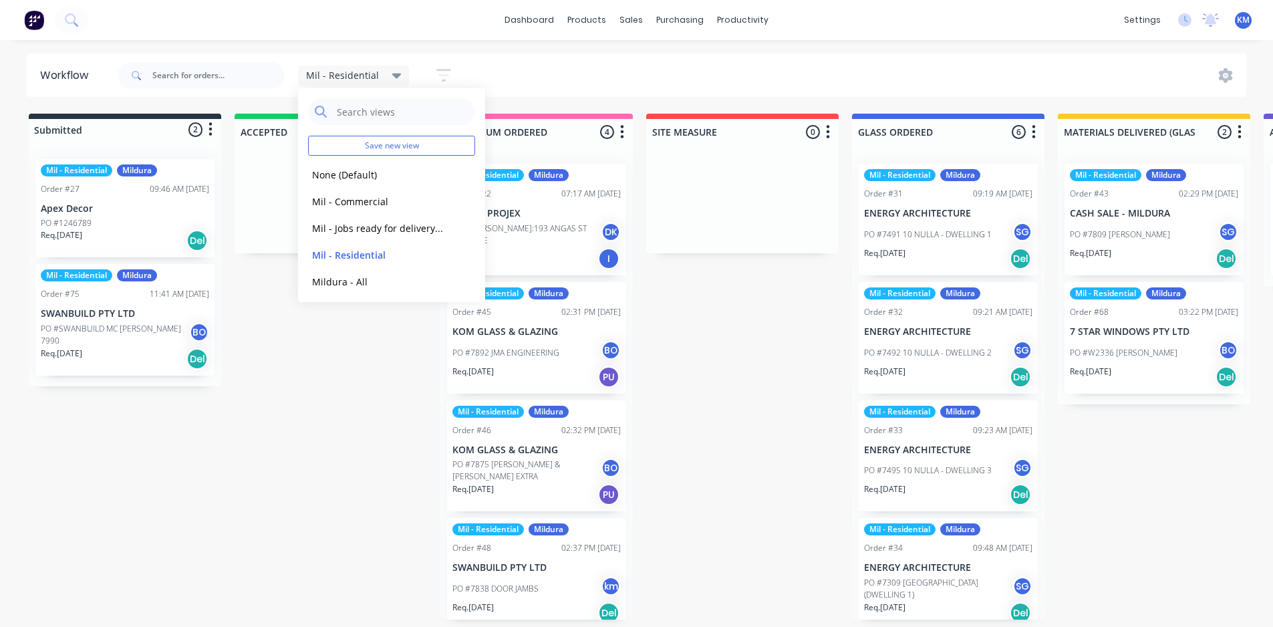
scroll to position [3, 0]
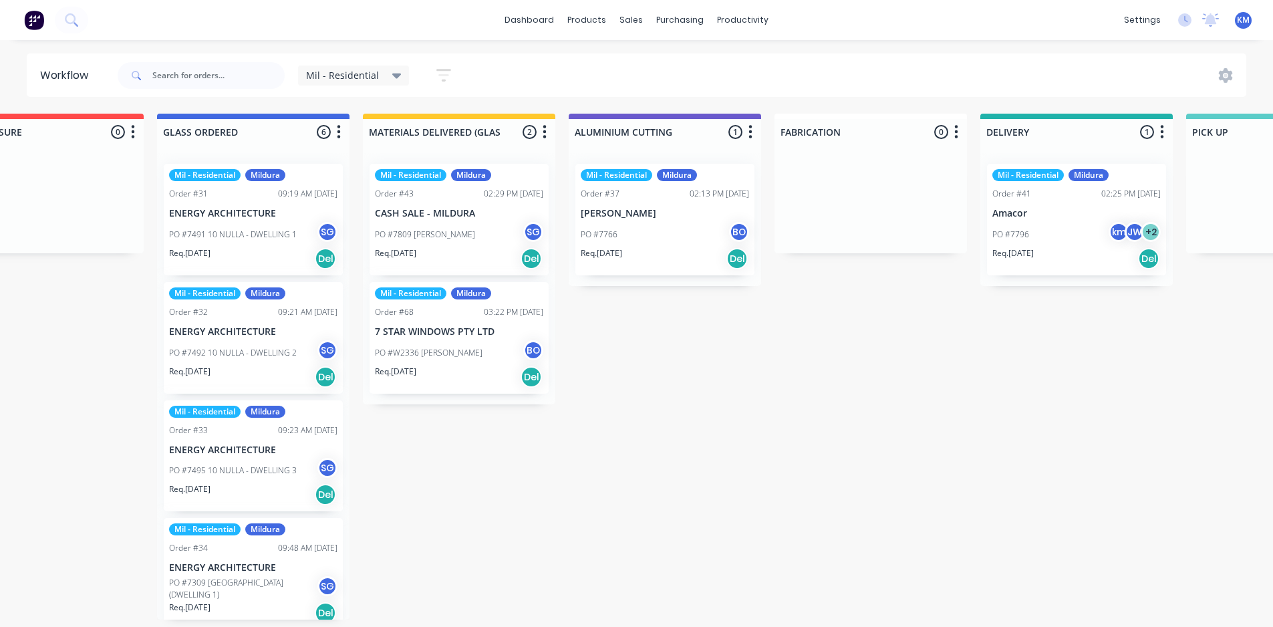
scroll to position [3, 692]
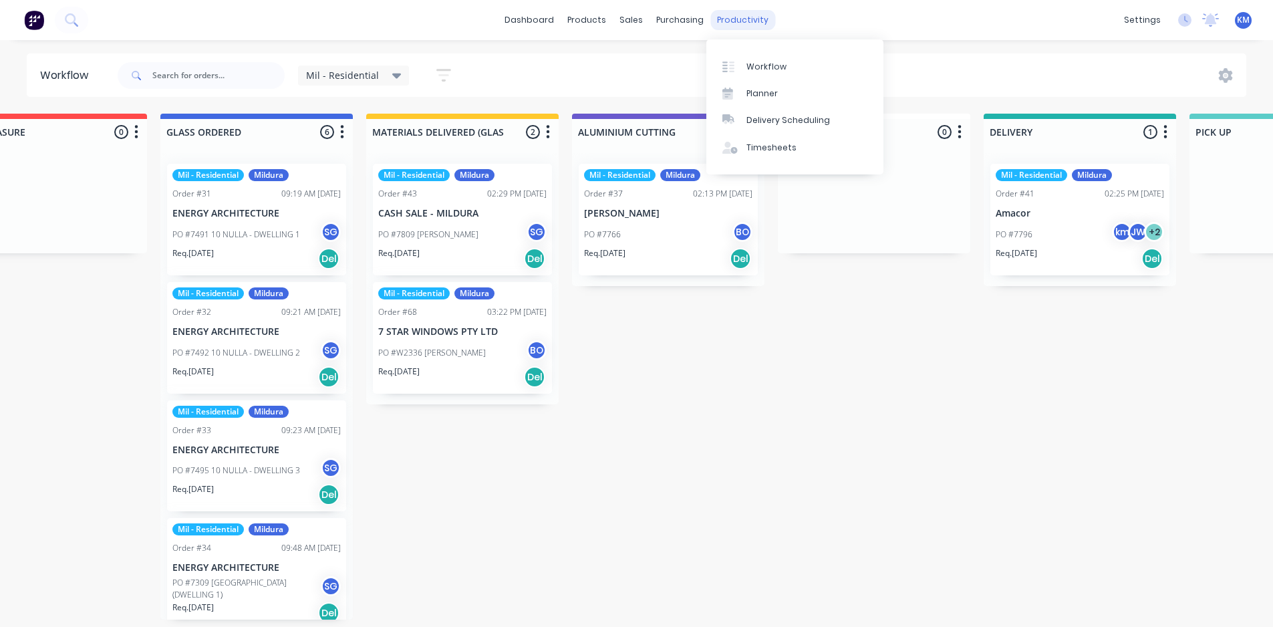
click at [728, 20] on div "productivity" at bounding box center [742, 20] width 65 height 20
click at [775, 88] on div "Planner" at bounding box center [762, 94] width 31 height 12
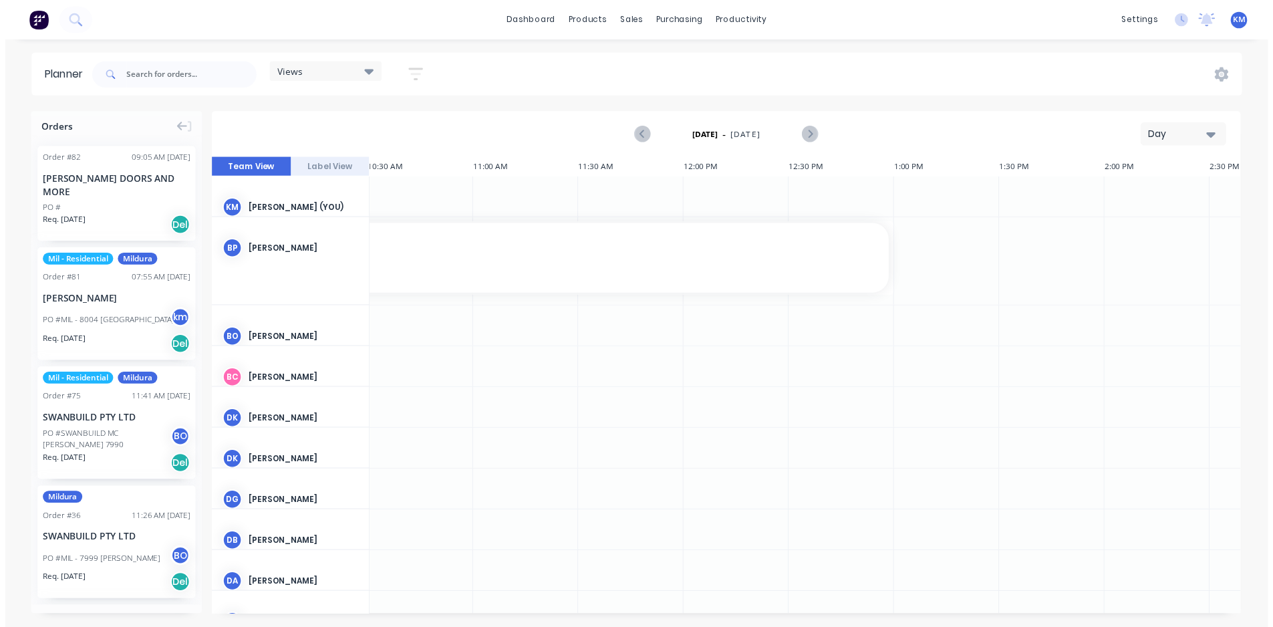
scroll to position [0, 2251]
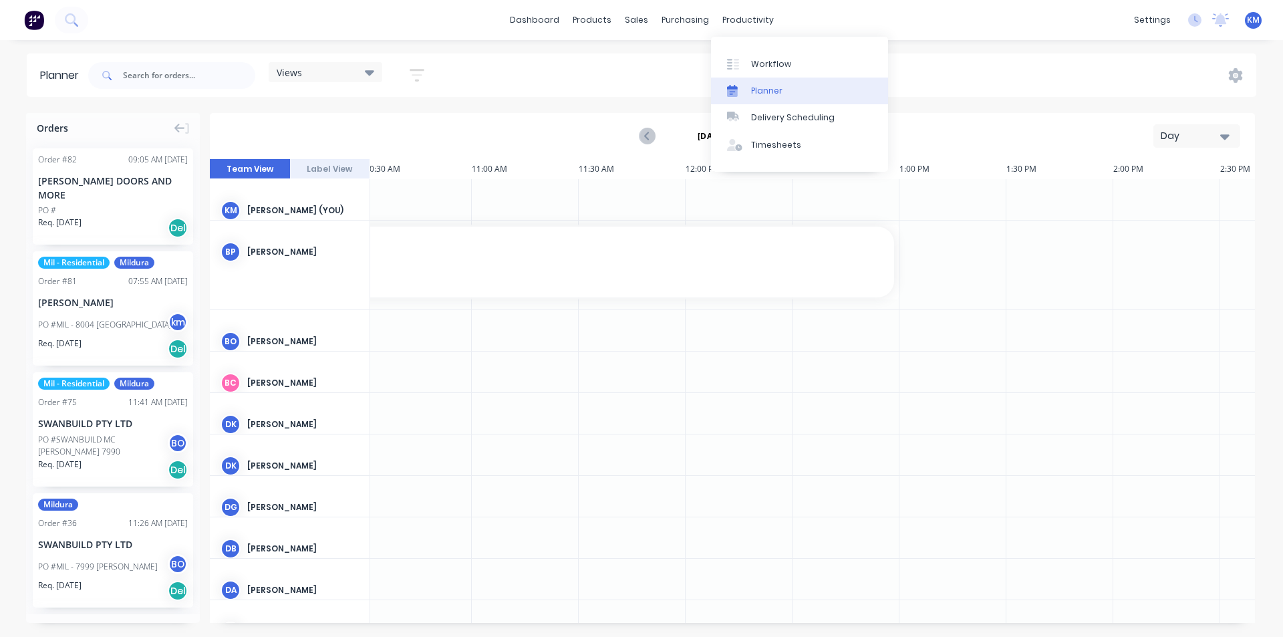
click at [779, 90] on div "Planner" at bounding box center [766, 91] width 31 height 12
click at [764, 64] on div "Workflow" at bounding box center [771, 64] width 40 height 12
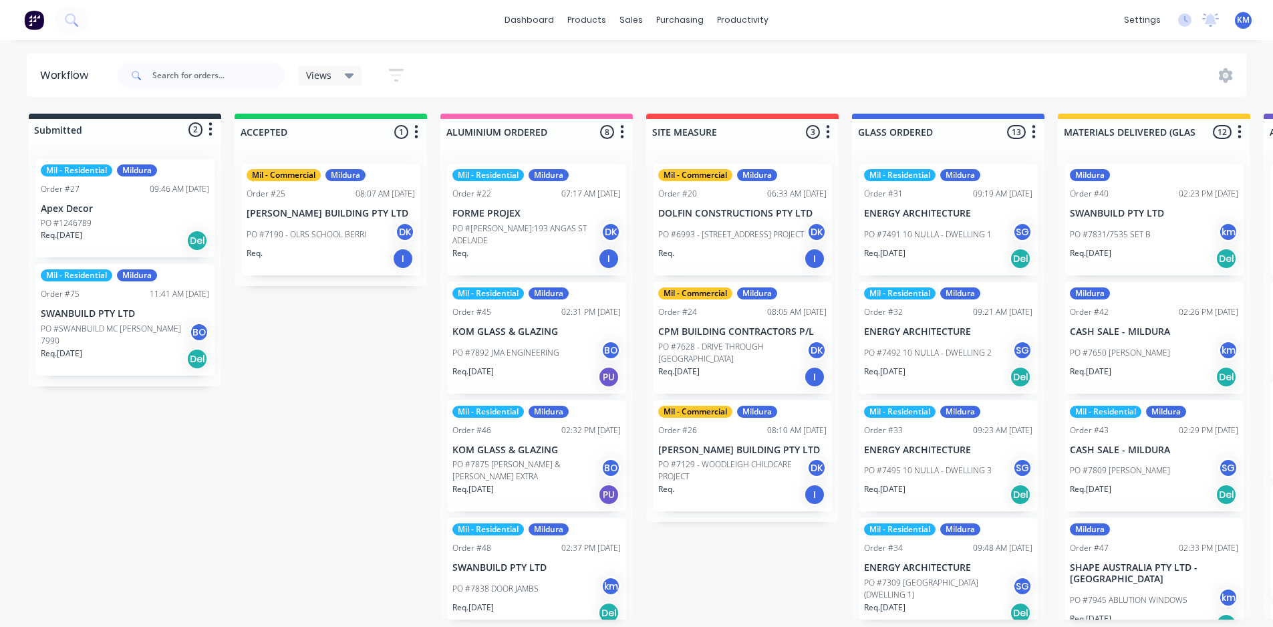
click at [325, 72] on span "Views" at bounding box center [318, 75] width 25 height 14
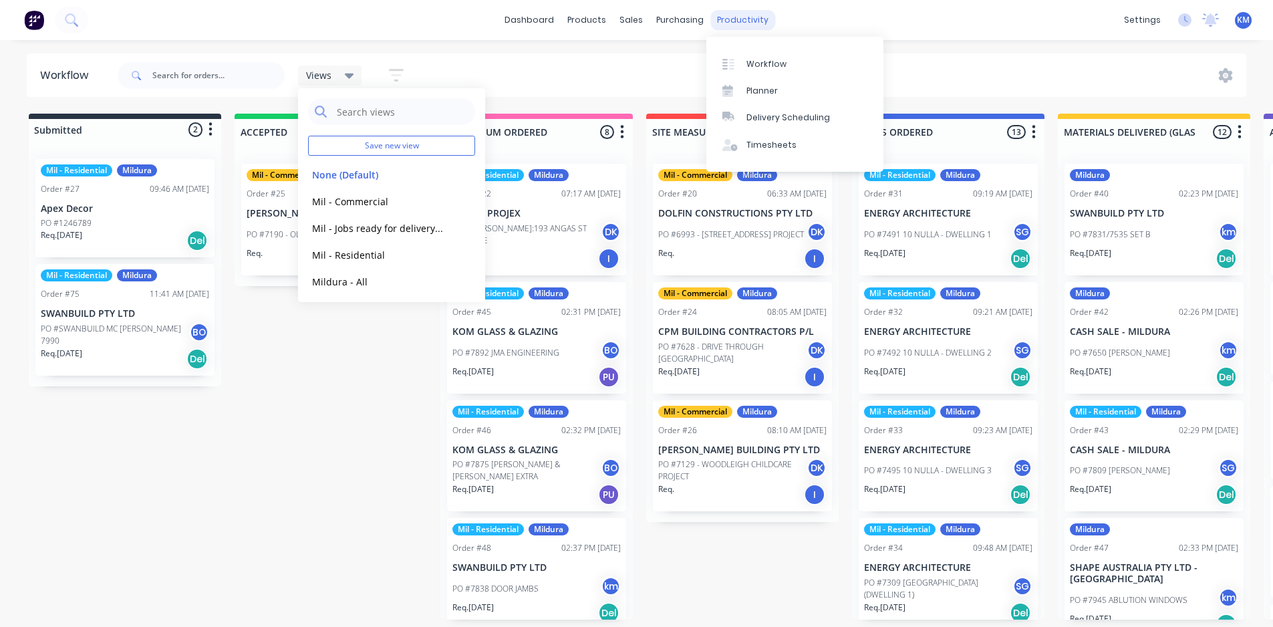
click at [738, 19] on div "productivity" at bounding box center [742, 20] width 65 height 20
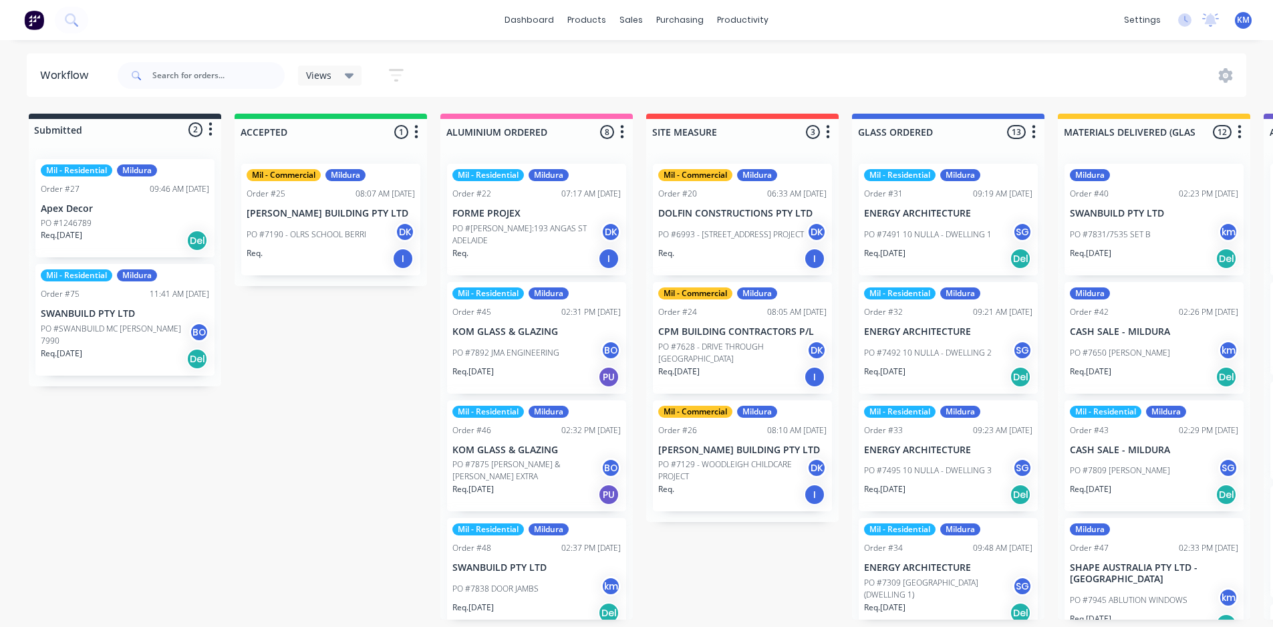
click at [348, 70] on icon at bounding box center [349, 75] width 9 height 15
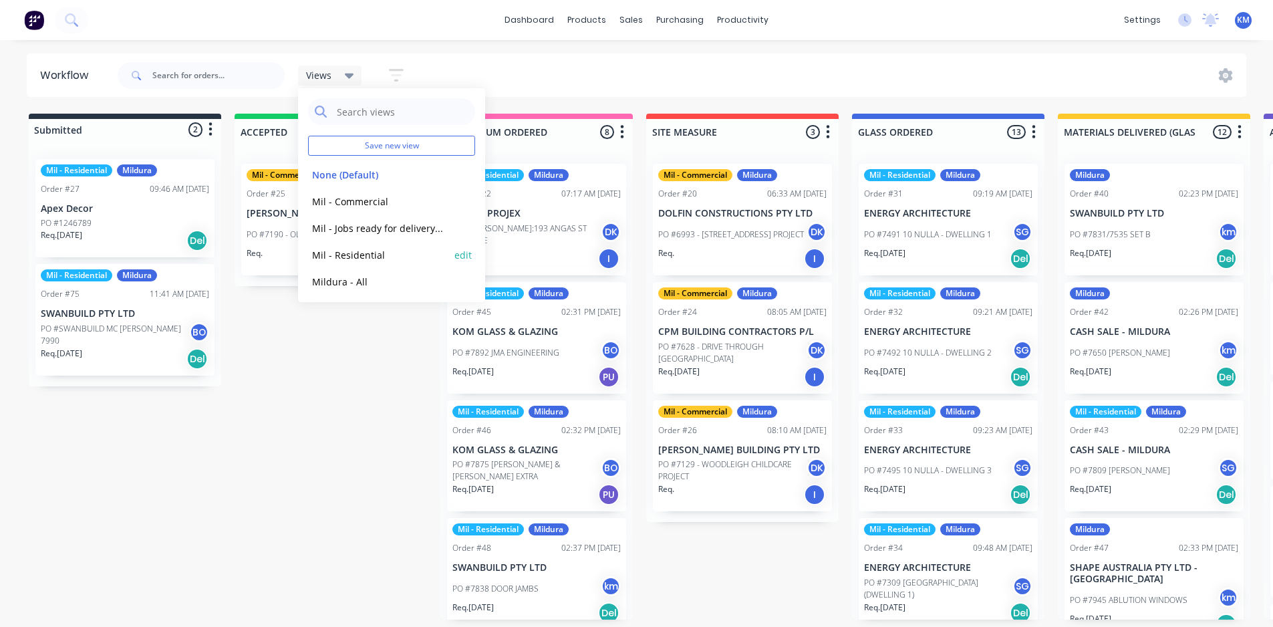
click at [374, 255] on button "Mil - Residential" at bounding box center [379, 254] width 142 height 15
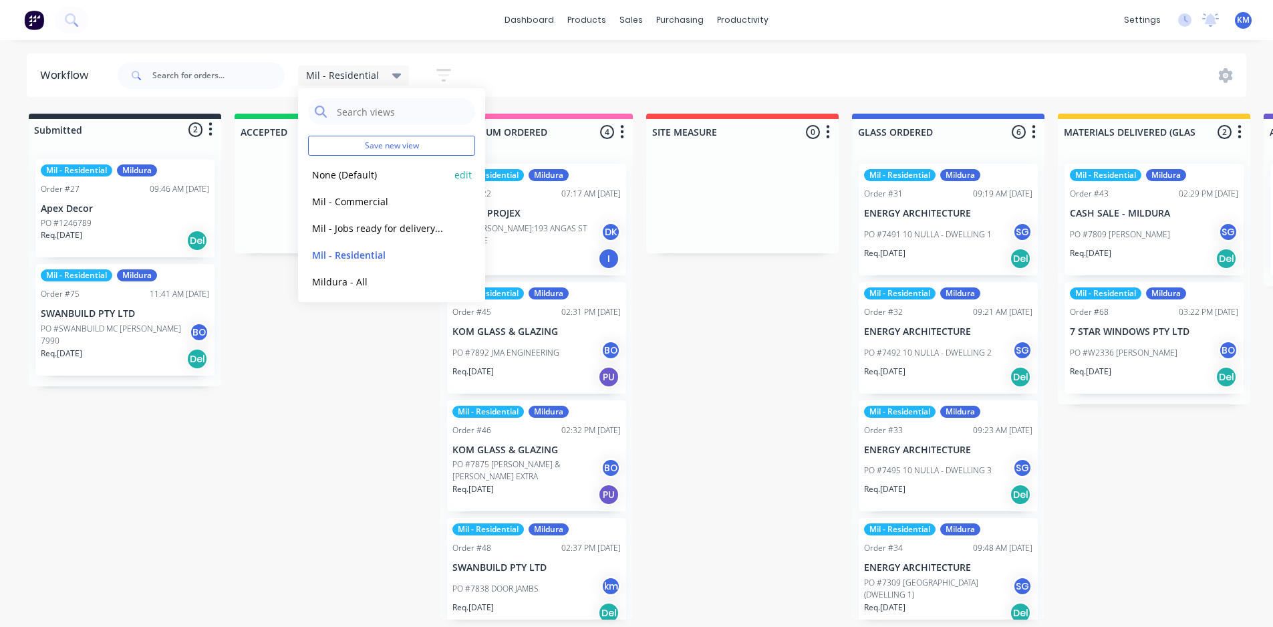
click at [368, 178] on button "None (Default)" at bounding box center [379, 174] width 142 height 15
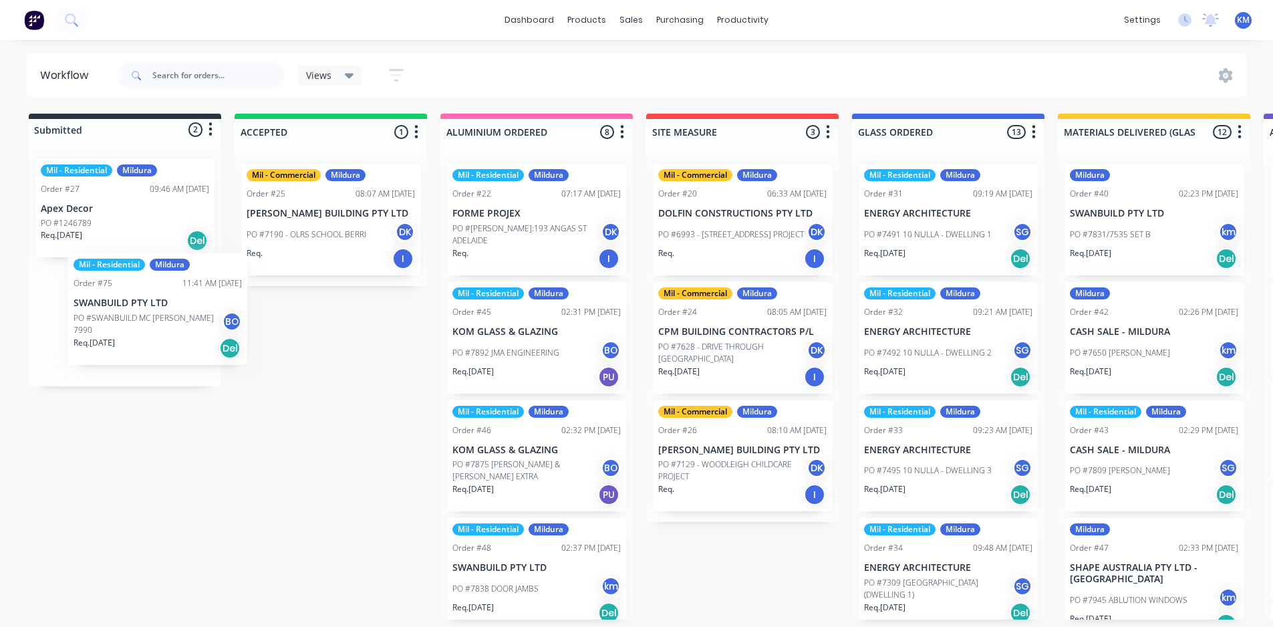
drag, startPoint x: 94, startPoint y: 330, endPoint x: 138, endPoint y: 319, distance: 45.4
click at [138, 319] on div "Mil - Residential Mildura Order #27 09:46 AM [DATE] Apex Decor PO #1246789 Req.…" at bounding box center [125, 267] width 192 height 238
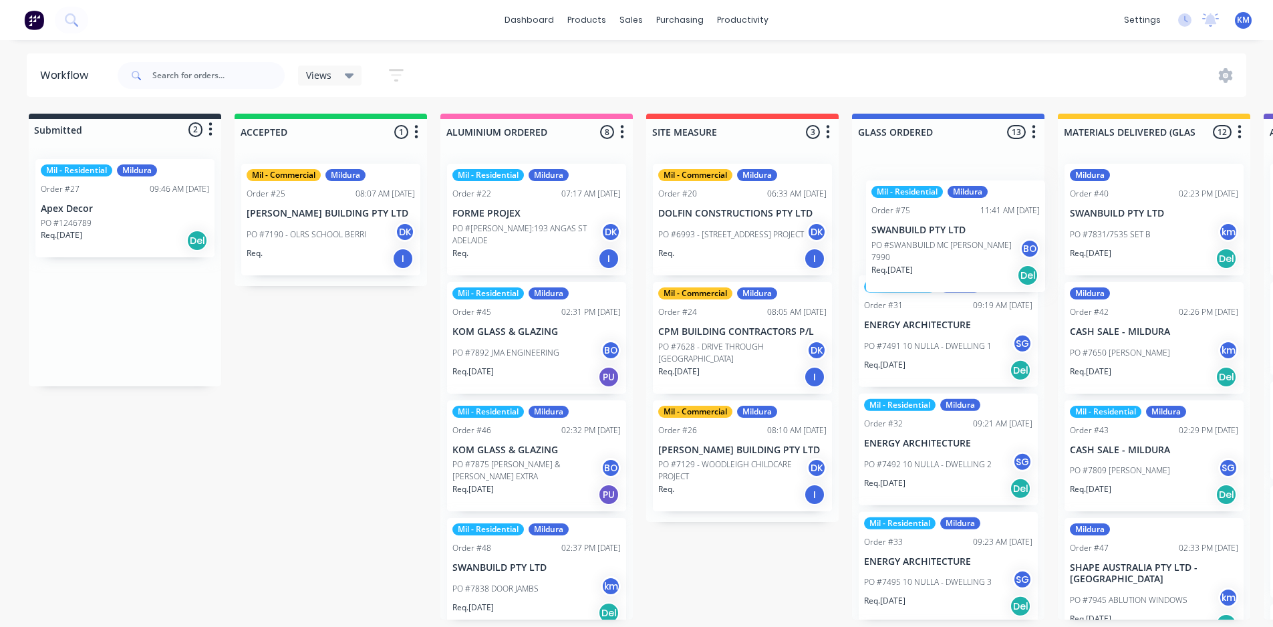
scroll to position [0, 4]
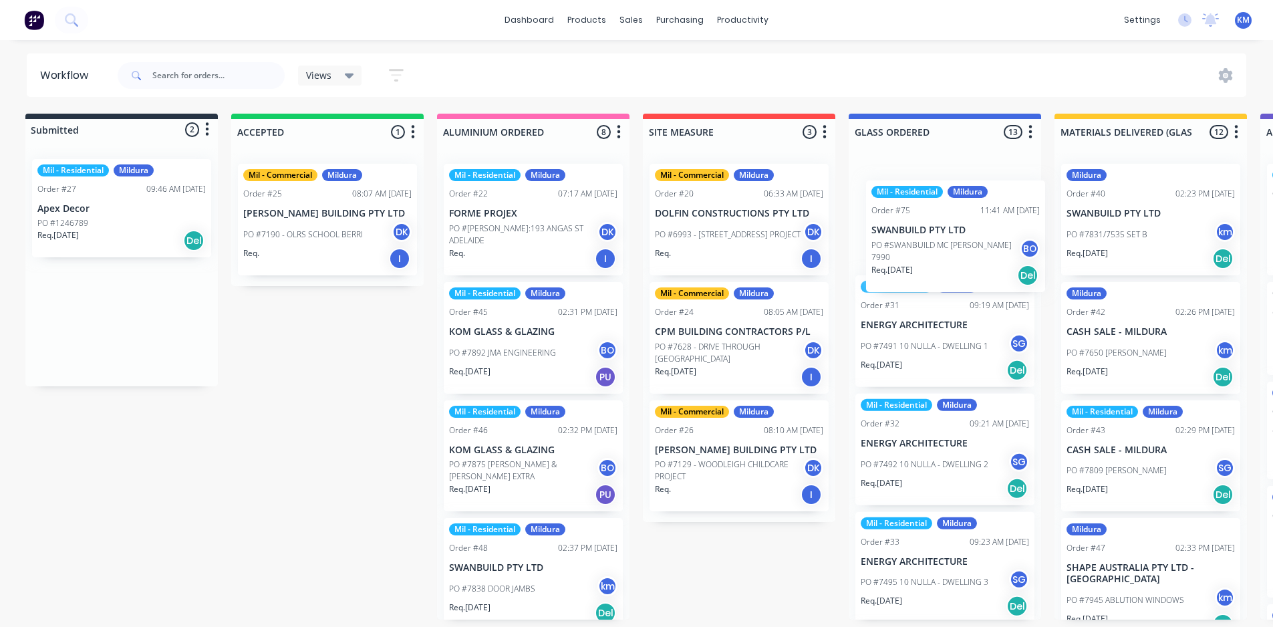
drag, startPoint x: 119, startPoint y: 330, endPoint x: 957, endPoint y: 247, distance: 842.2
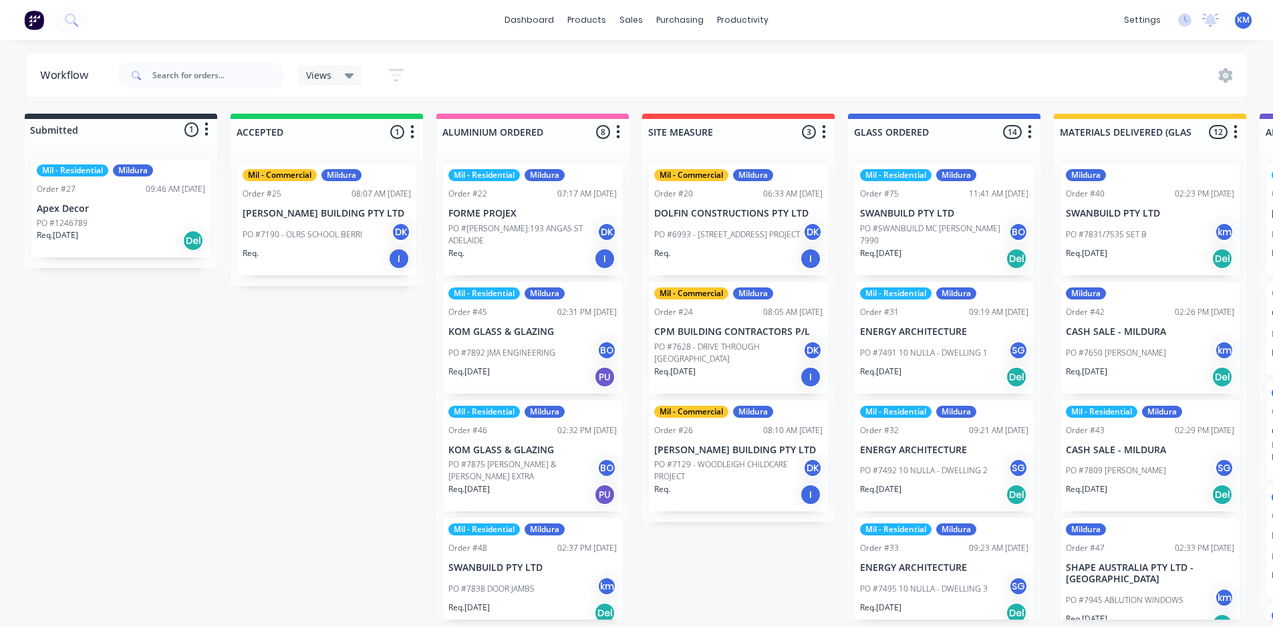
drag, startPoint x: 629, startPoint y: 308, endPoint x: 614, endPoint y: 360, distance: 53.7
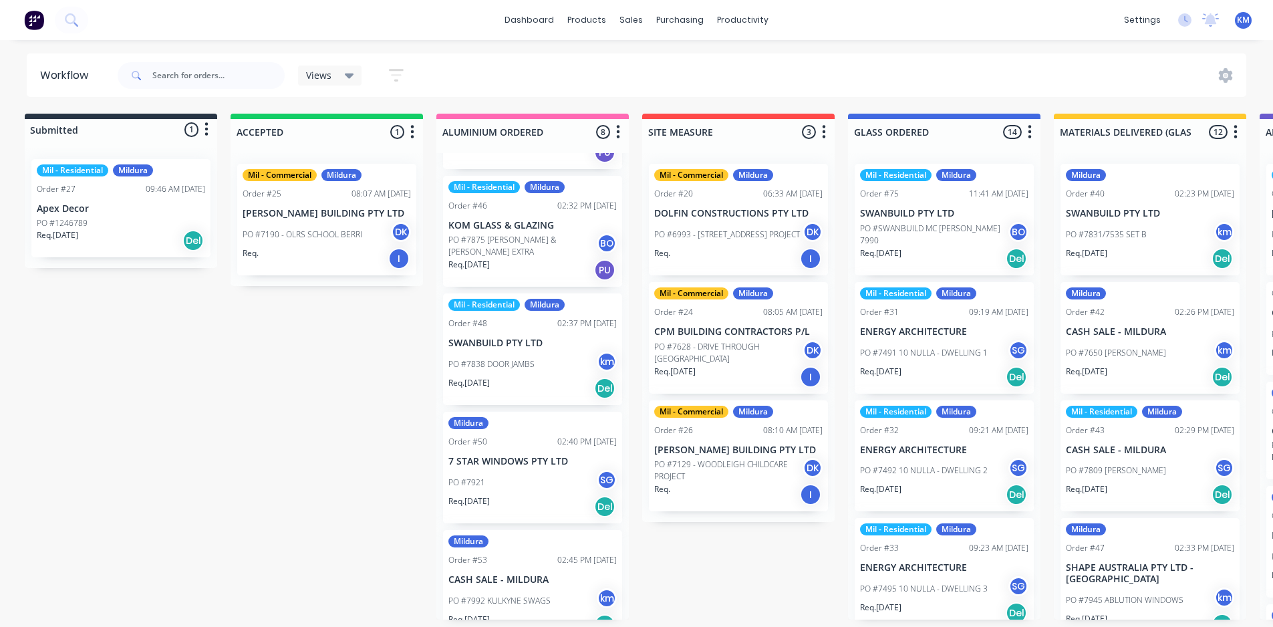
scroll to position [227, 0]
click at [527, 448] on div "Mildura Order #50 02:40 PM [DATE] 7 STAR WINDOWS PTY LTD PO #7921 SG Req. [DATE…" at bounding box center [532, 466] width 179 height 112
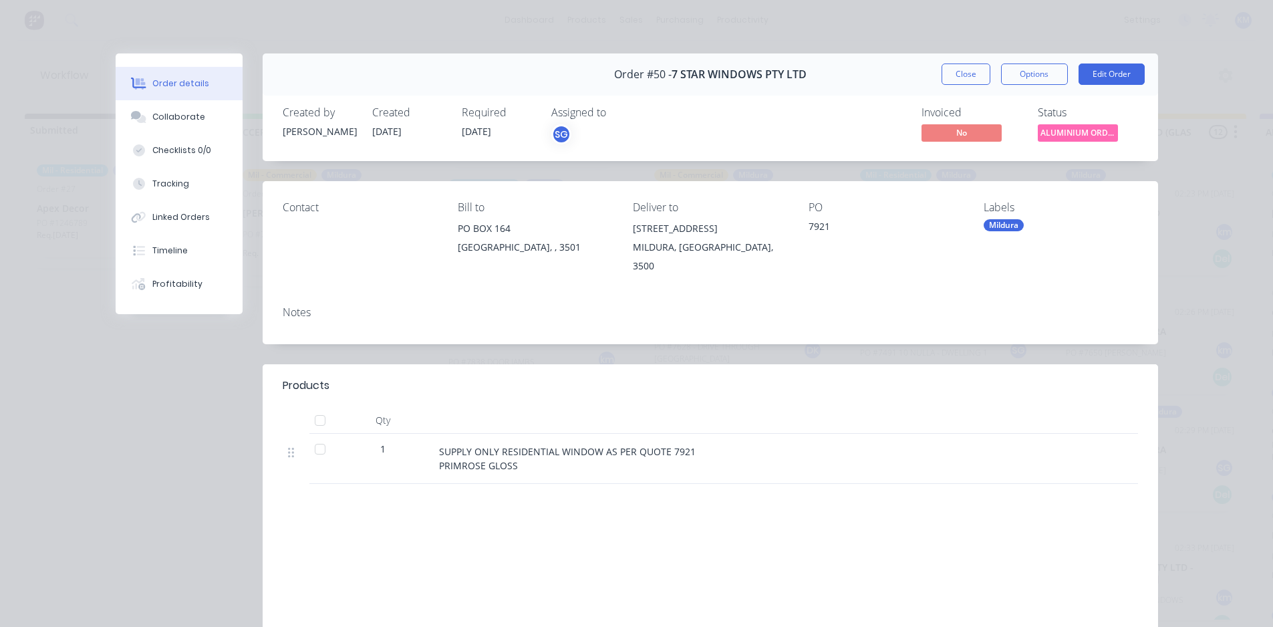
click at [1004, 232] on div "Labels Mildura" at bounding box center [1061, 238] width 154 height 74
click at [1003, 221] on div "Mildura" at bounding box center [1004, 225] width 40 height 12
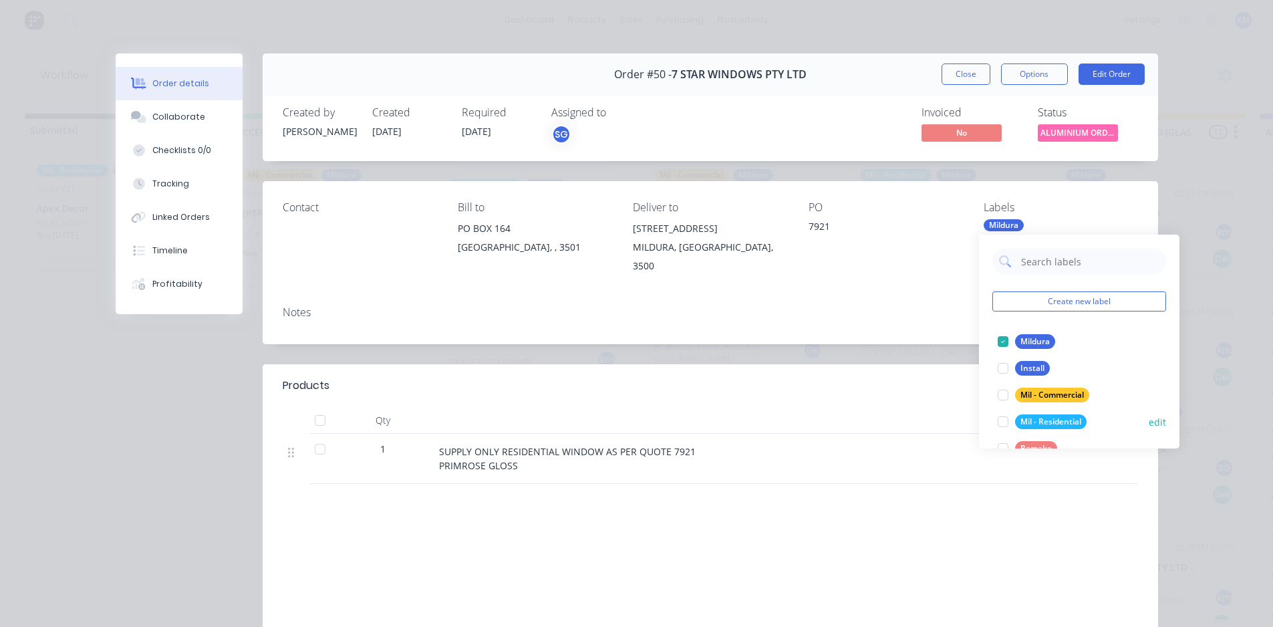
click at [1001, 418] on div at bounding box center [1003, 421] width 27 height 27
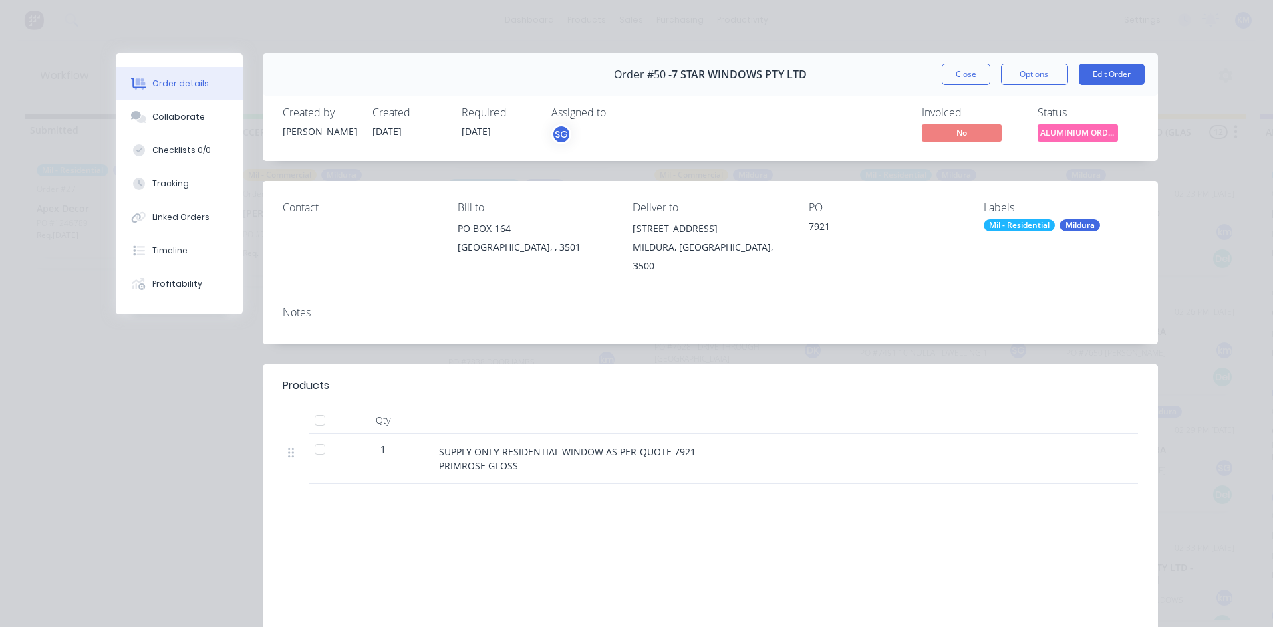
click at [984, 485] on div "Products Qty 1 SUPPLY ONLY RESIDENTIAL WINDOW AS PER QUOTE 7921 PRIMROSE GLOSS …" at bounding box center [711, 533] width 896 height 338
click at [961, 74] on button "Close" at bounding box center [966, 73] width 49 height 21
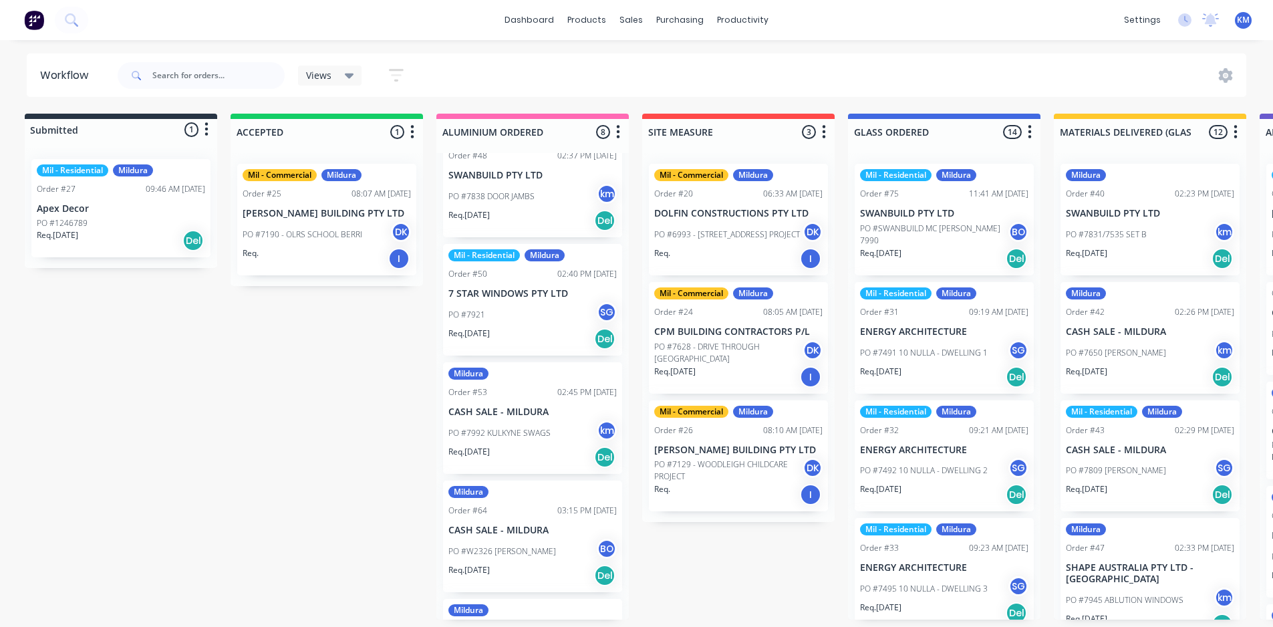
scroll to position [402, 0]
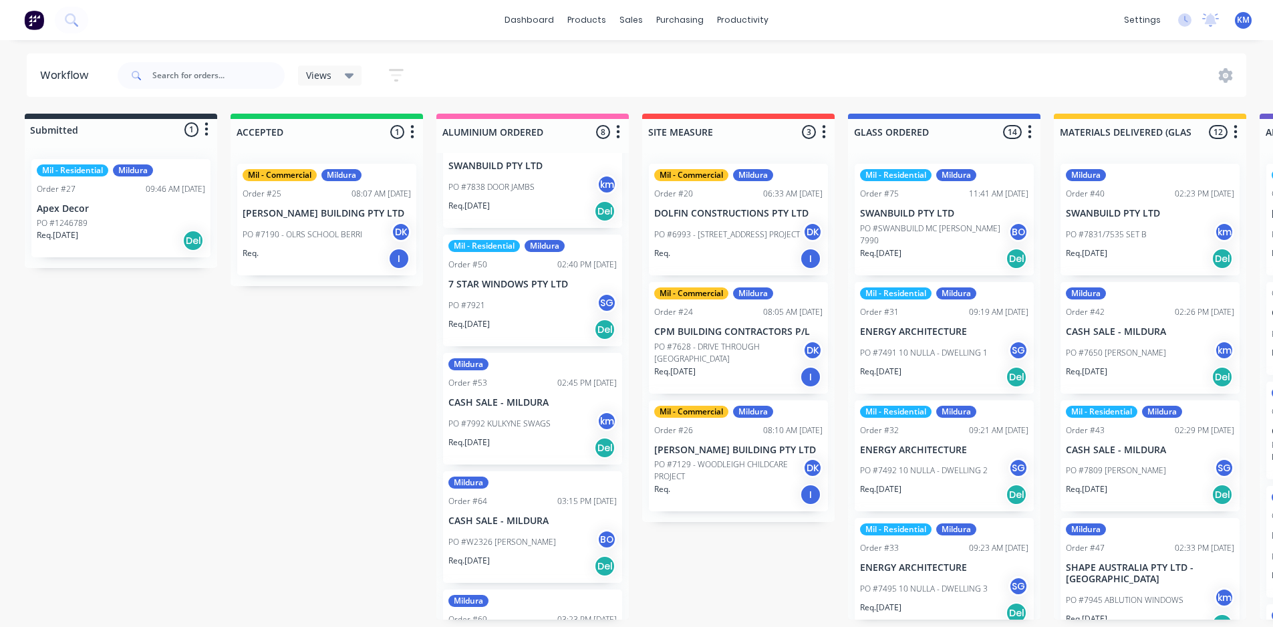
click at [511, 400] on p "CASH SALE - MILDURA" at bounding box center [532, 402] width 168 height 11
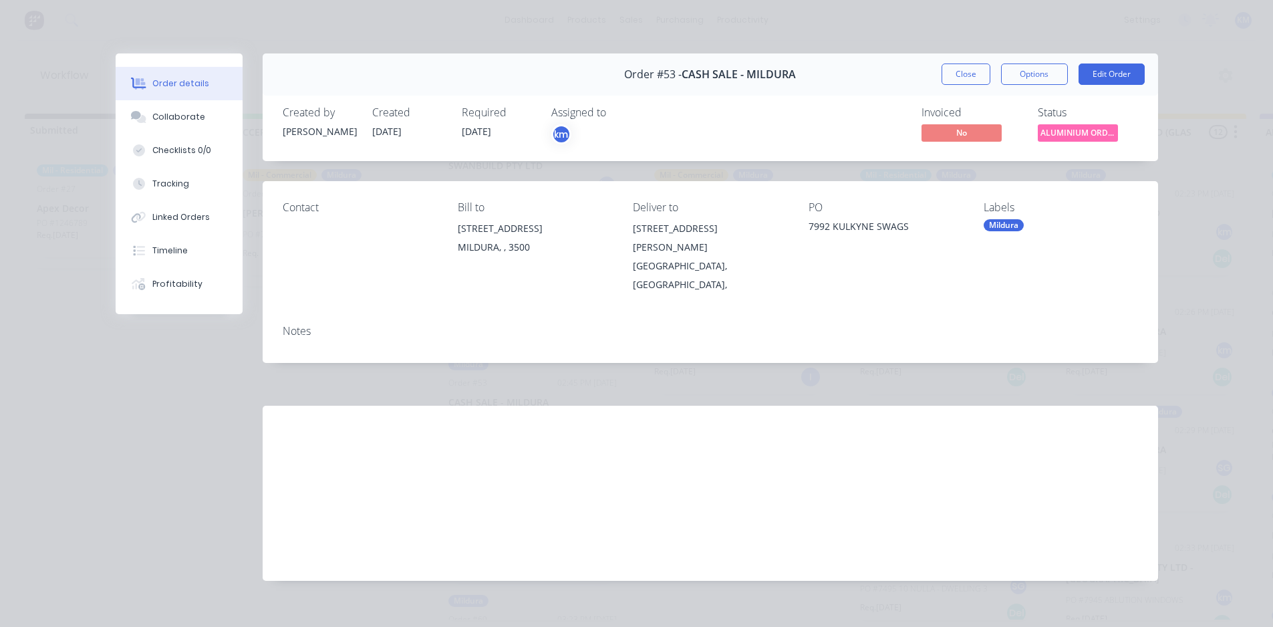
click at [1013, 222] on div "Mildura" at bounding box center [1004, 225] width 40 height 12
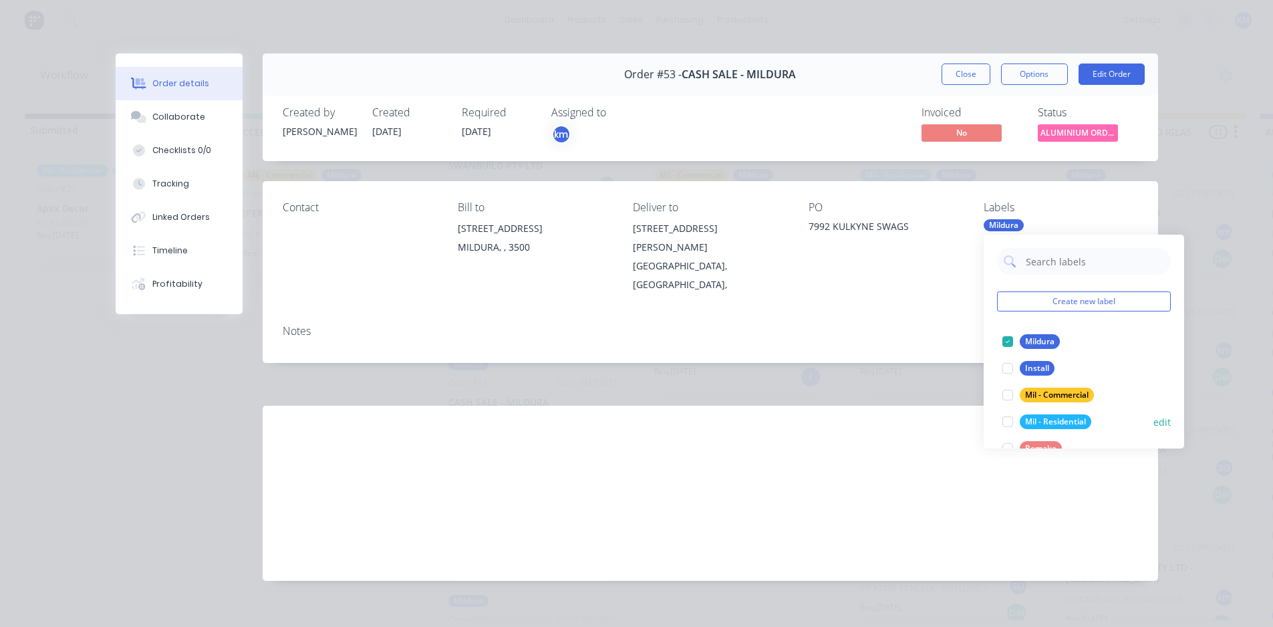
click at [1005, 418] on div at bounding box center [1008, 421] width 27 height 27
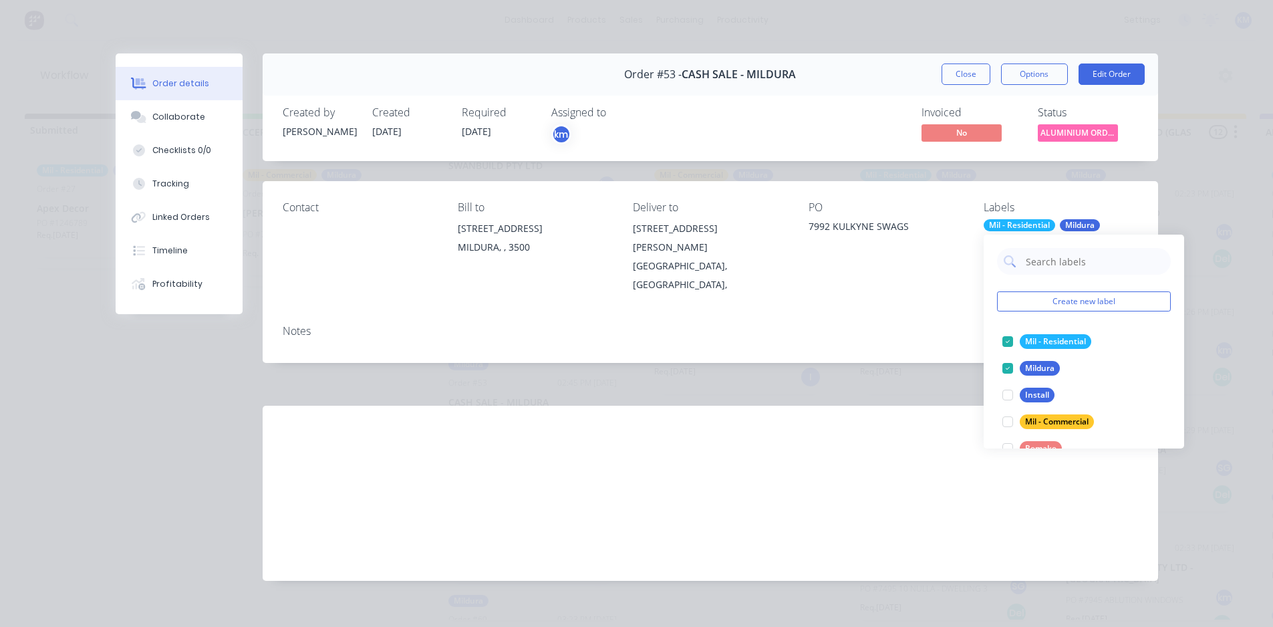
click at [837, 445] on div "Labour $0.00 Sub total $0.00 Margin $0.00 ( 0.00 %) Tax $0.00 Total $0.00" at bounding box center [710, 483] width 855 height 155
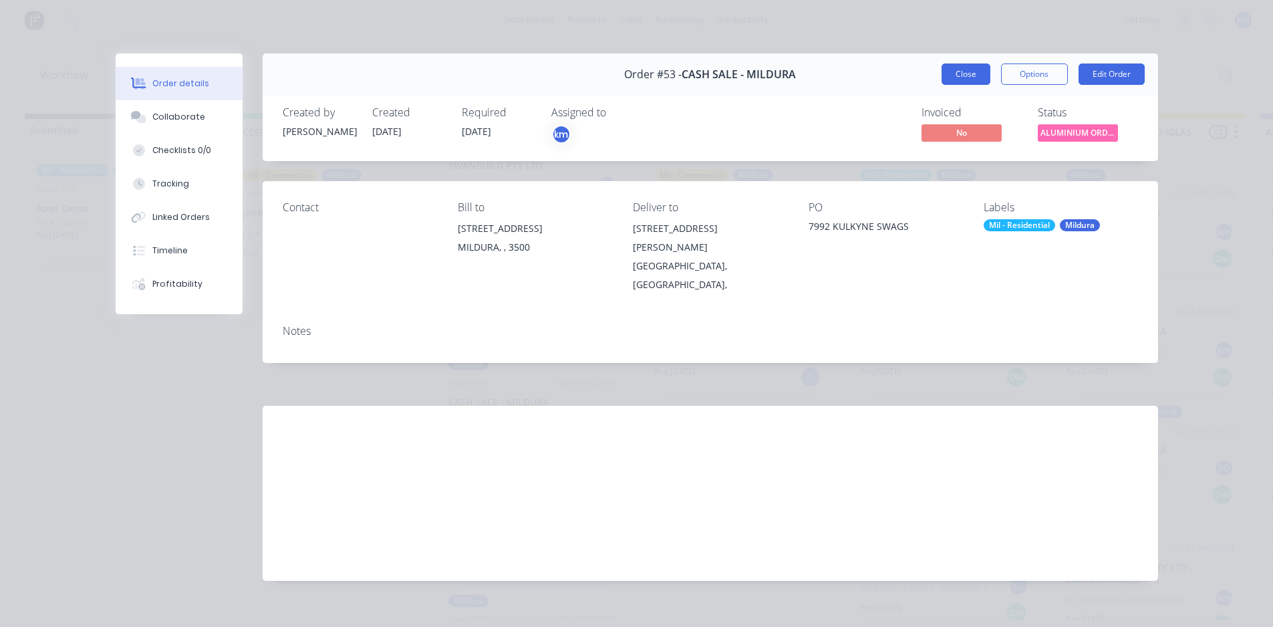
click at [961, 69] on button "Close" at bounding box center [966, 73] width 49 height 21
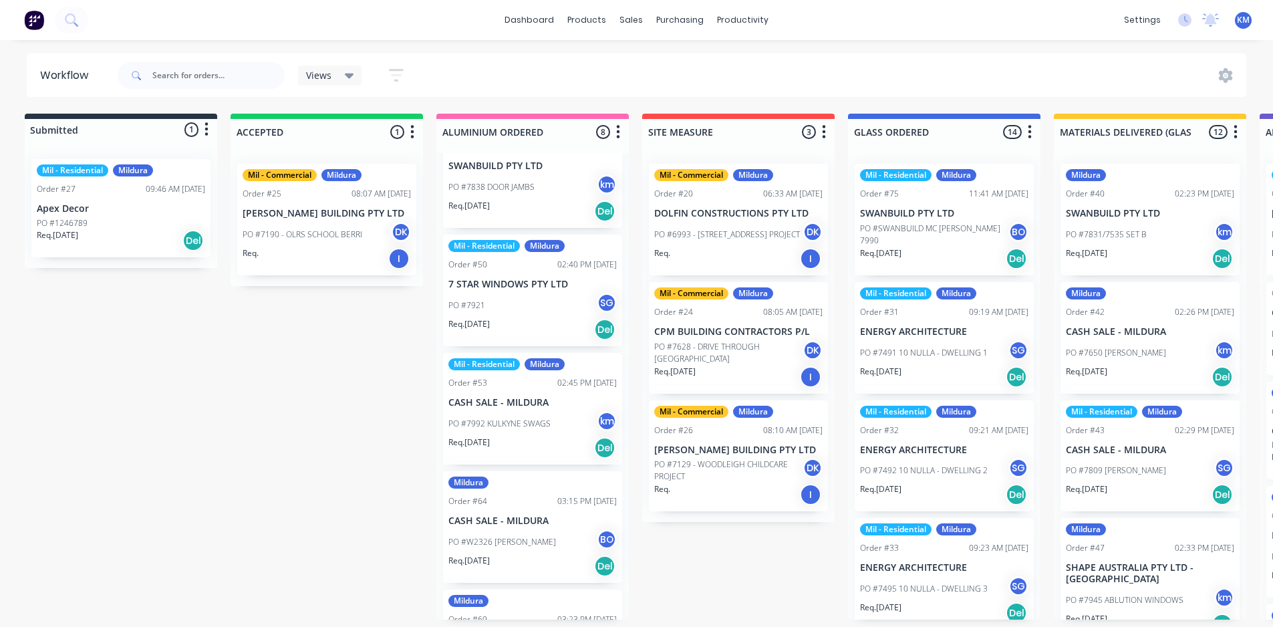
scroll to position [410, 0]
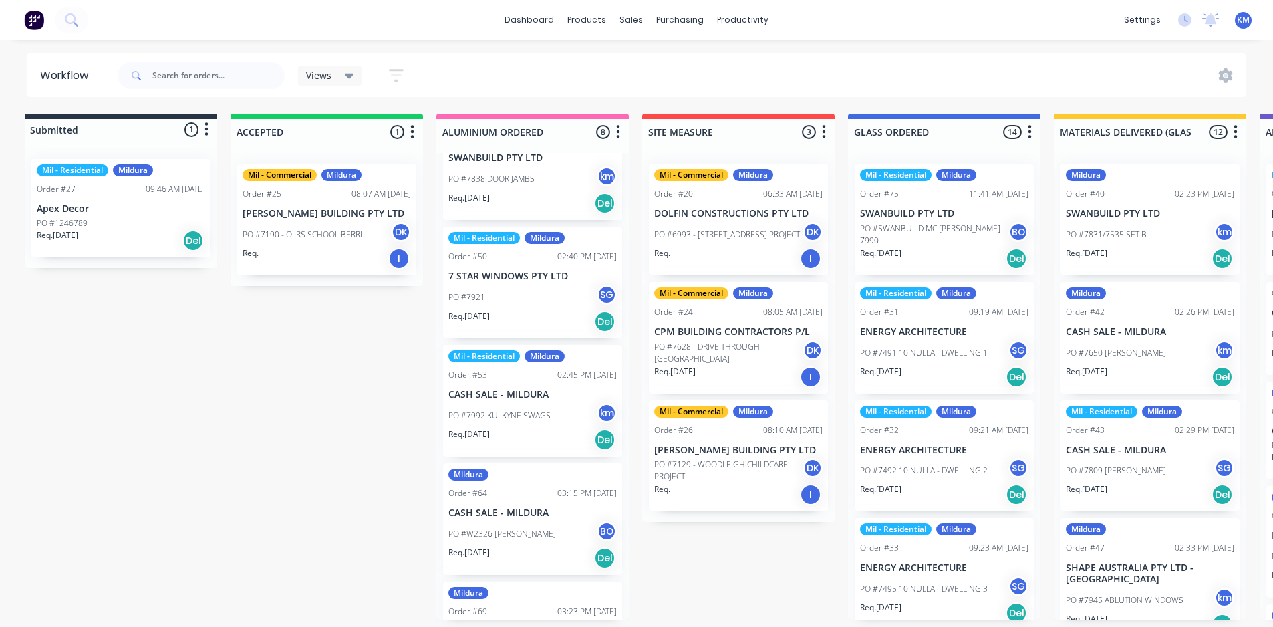
drag, startPoint x: 623, startPoint y: 360, endPoint x: 621, endPoint y: 283, distance: 76.9
click at [621, 291] on div "Mil - Residential Mildura Order #22 07:17 AM [DATE] FORME PROJEX PO #[PERSON_NA…" at bounding box center [532, 386] width 192 height 467
click at [347, 70] on icon at bounding box center [349, 75] width 9 height 15
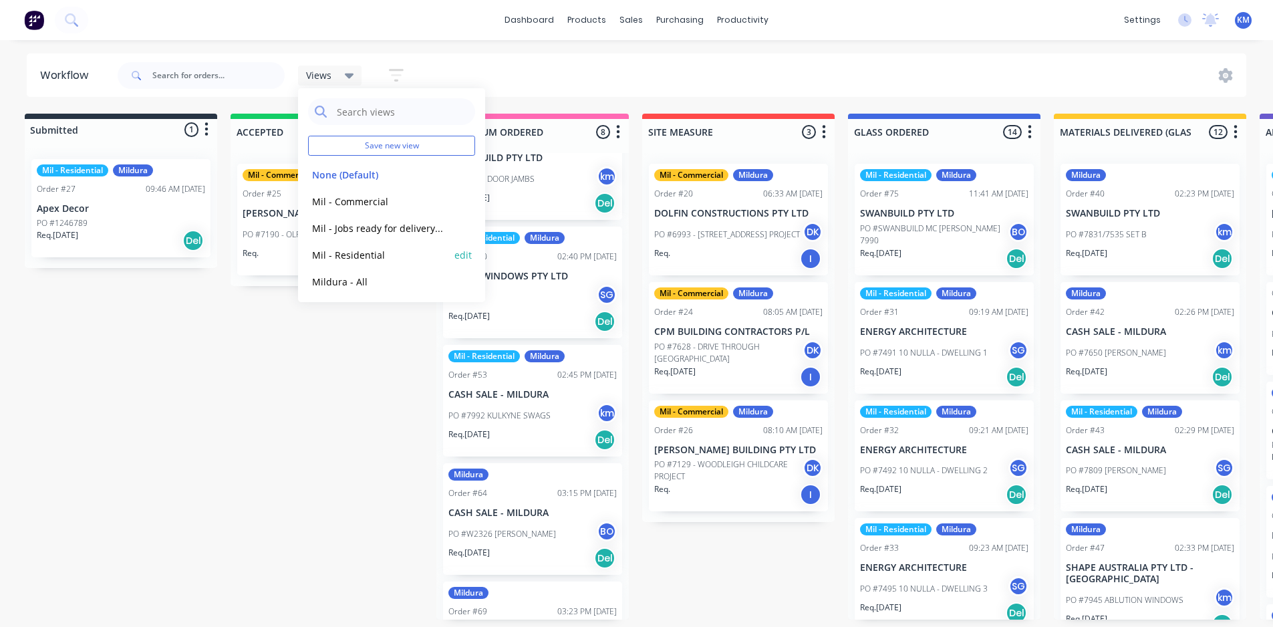
click at [370, 261] on button "Mil - Residential" at bounding box center [379, 254] width 142 height 15
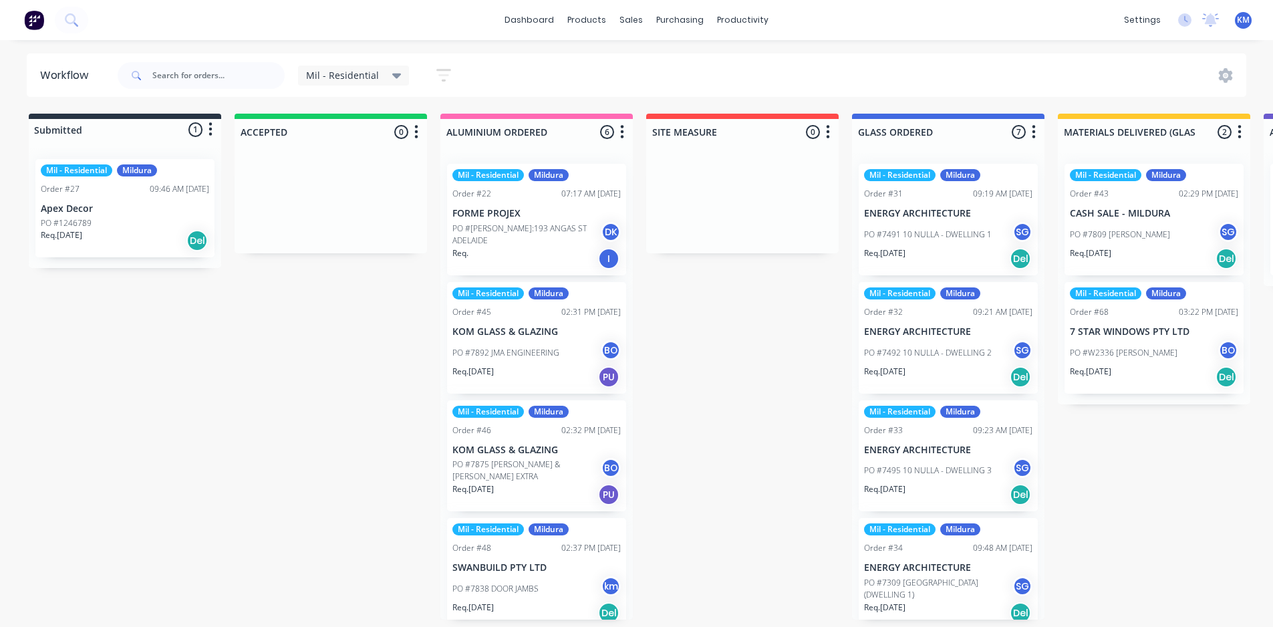
click at [378, 74] on div "Mil - Residential" at bounding box center [354, 76] width 96 height 12
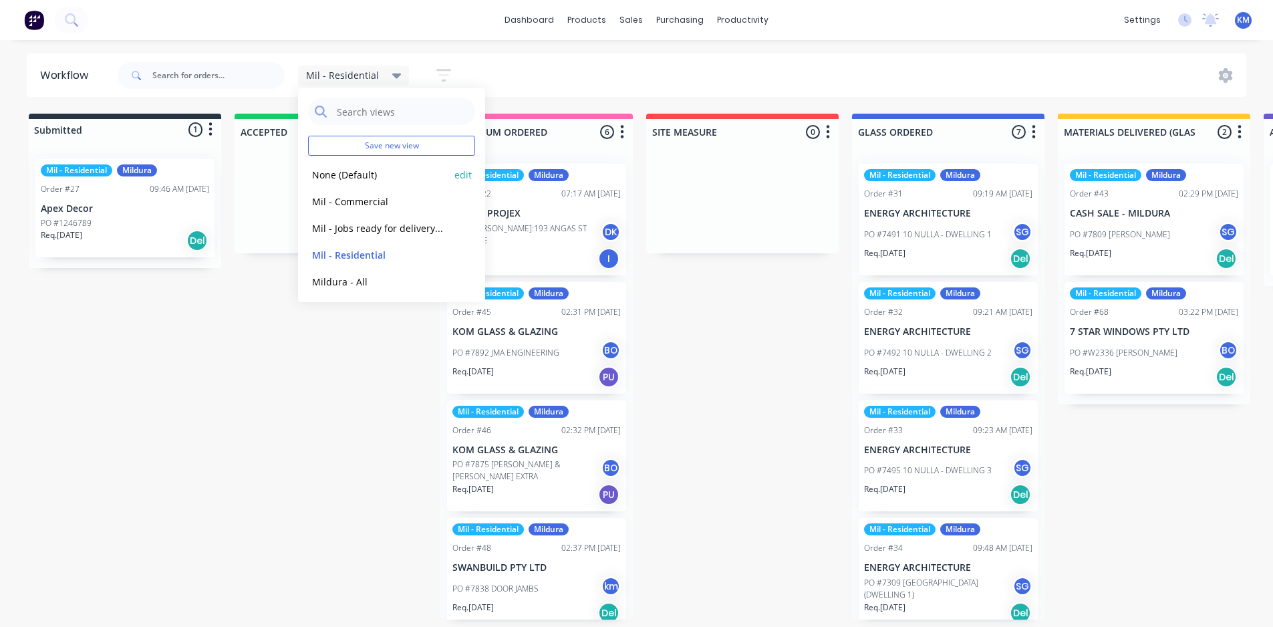
click at [367, 174] on button "None (Default)" at bounding box center [379, 174] width 142 height 15
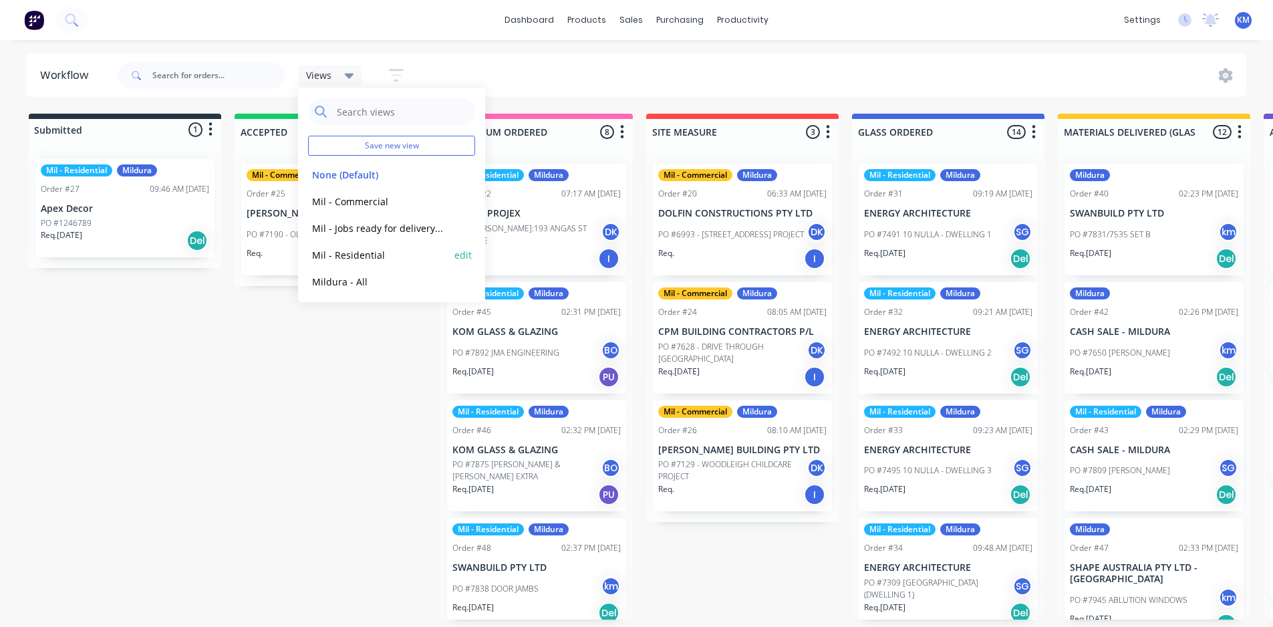
click at [385, 257] on button "Mil - Residential" at bounding box center [379, 254] width 142 height 15
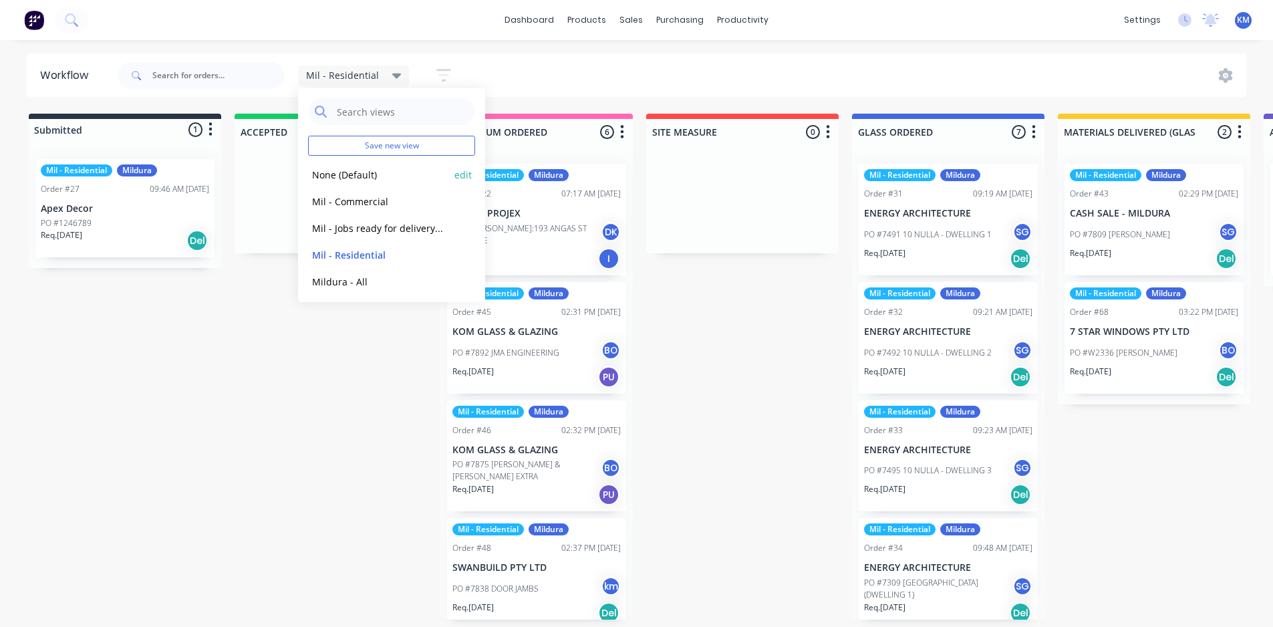
click at [363, 174] on button "None (Default)" at bounding box center [379, 174] width 142 height 15
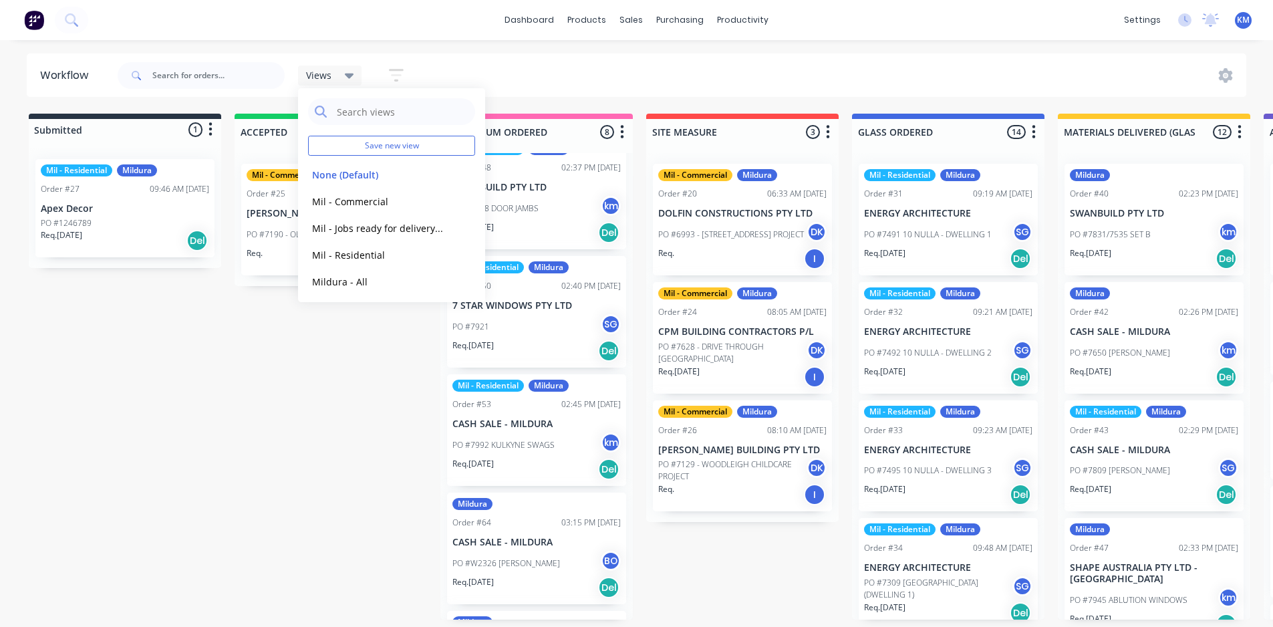
scroll to position [410, 0]
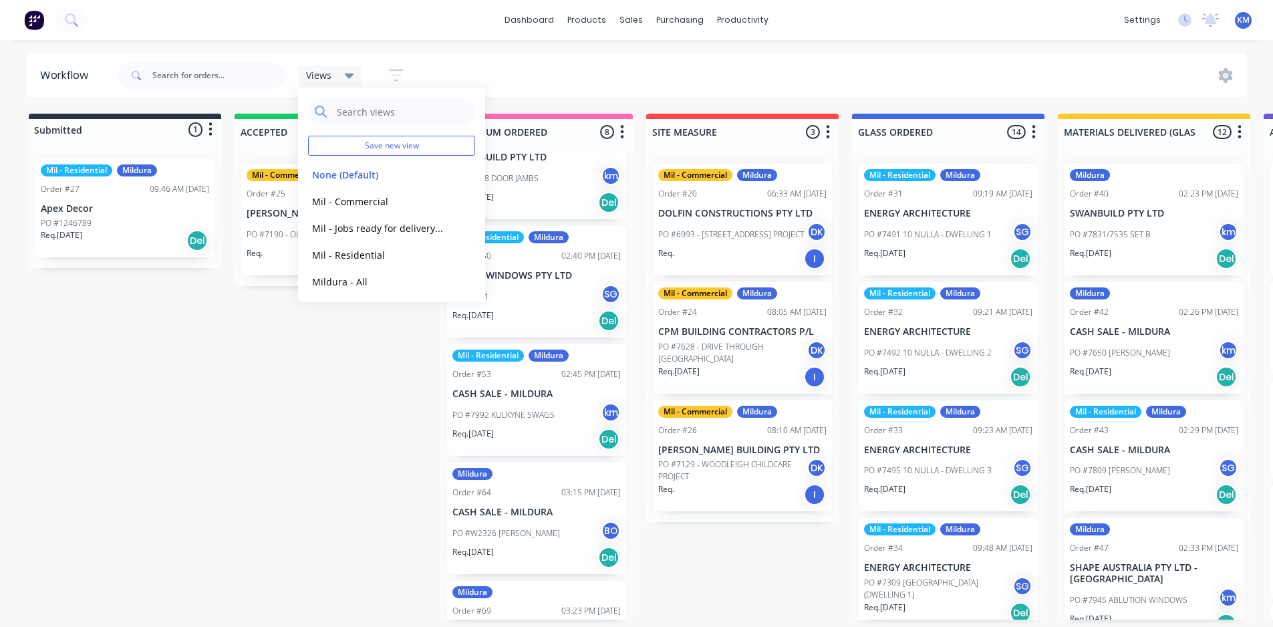
click at [490, 483] on div "Mildura Order #64 03:15 PM [DATE] CASH SALE - MILDURA PO #W2326 [PERSON_NAME]. …" at bounding box center [536, 519] width 179 height 112
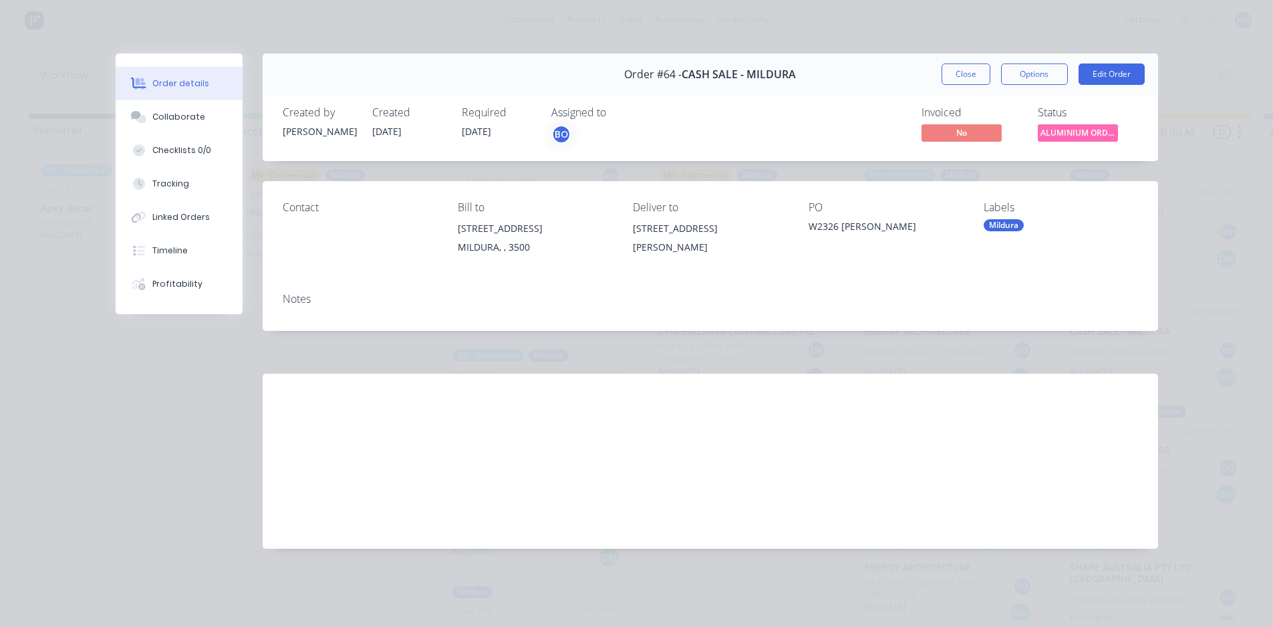
click at [1007, 222] on div "Mildura" at bounding box center [1004, 225] width 40 height 12
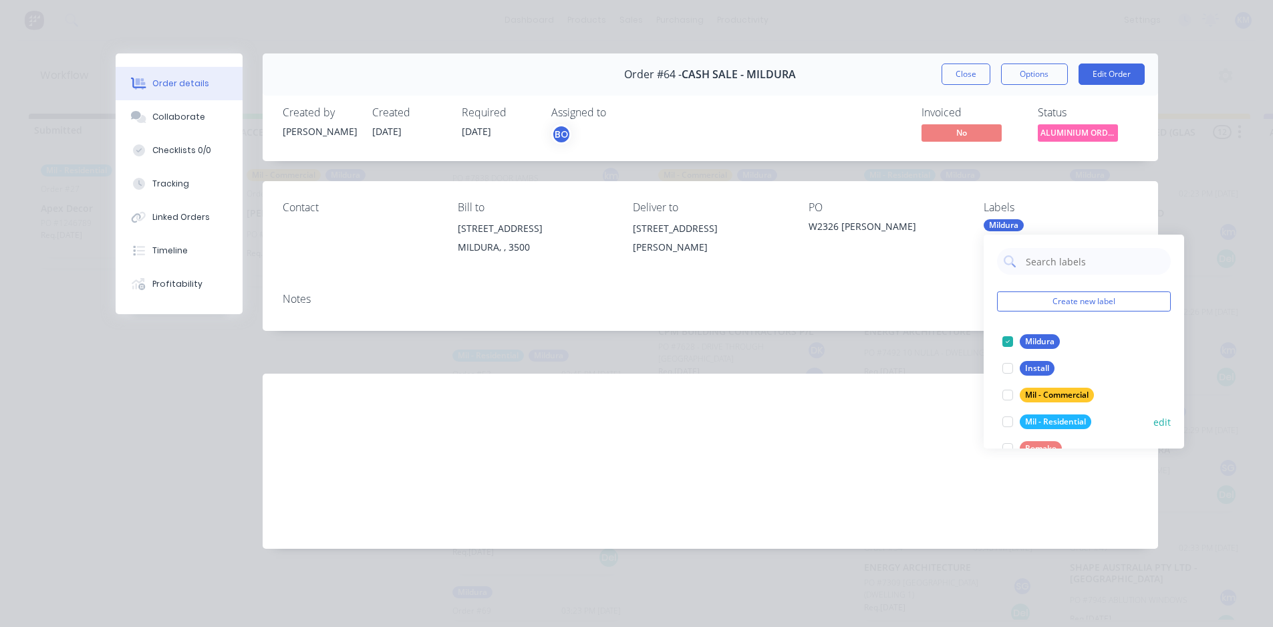
click at [1008, 422] on div at bounding box center [1008, 421] width 27 height 27
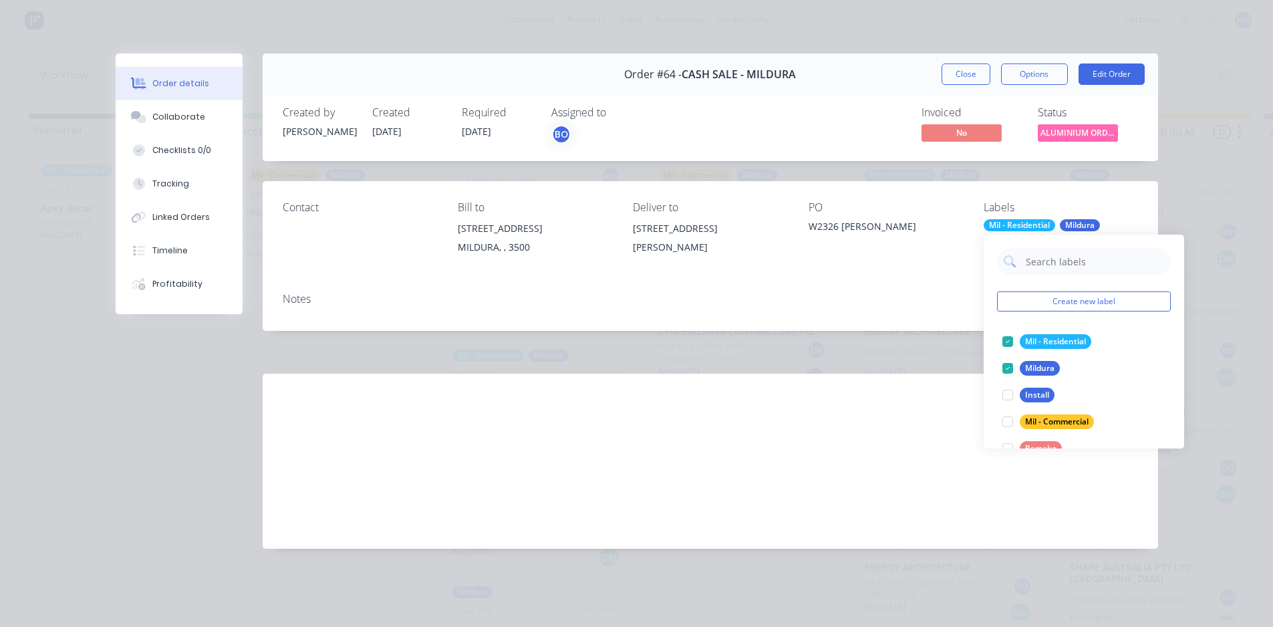
click at [1005, 491] on div "Labour $0.00 Sub total $0.00 Margin $0.00 ( 0.00 %) Tax $0.00 Total $0.00" at bounding box center [1021, 451] width 234 height 155
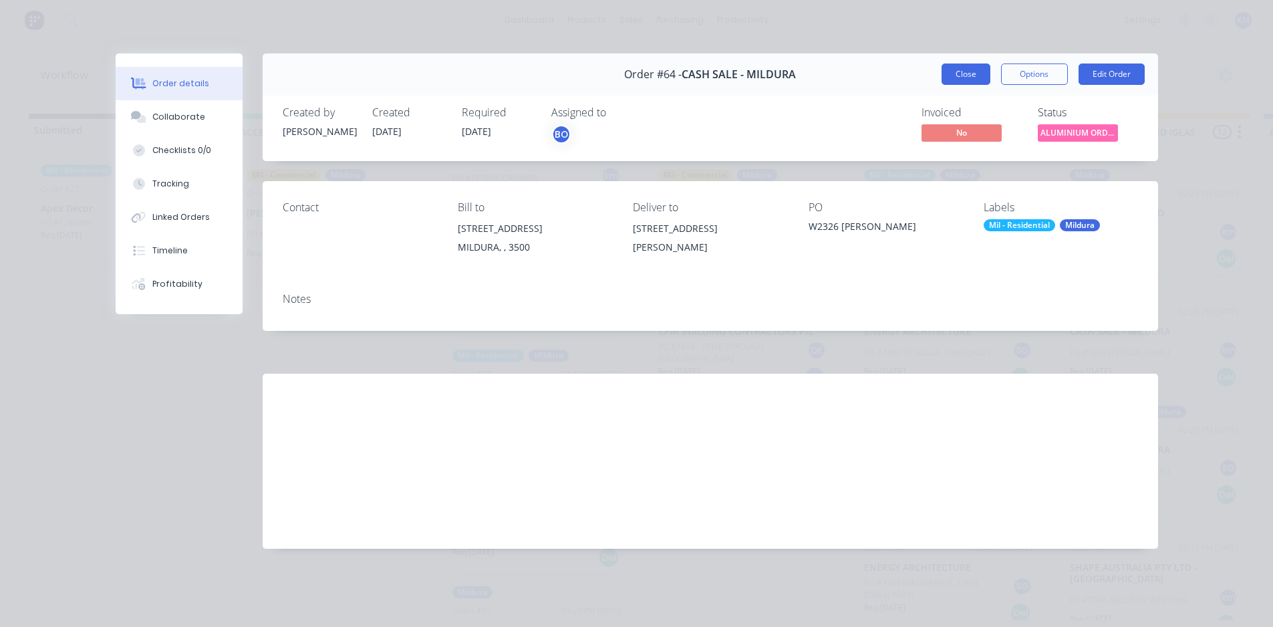
click at [978, 80] on button "Close" at bounding box center [966, 73] width 49 height 21
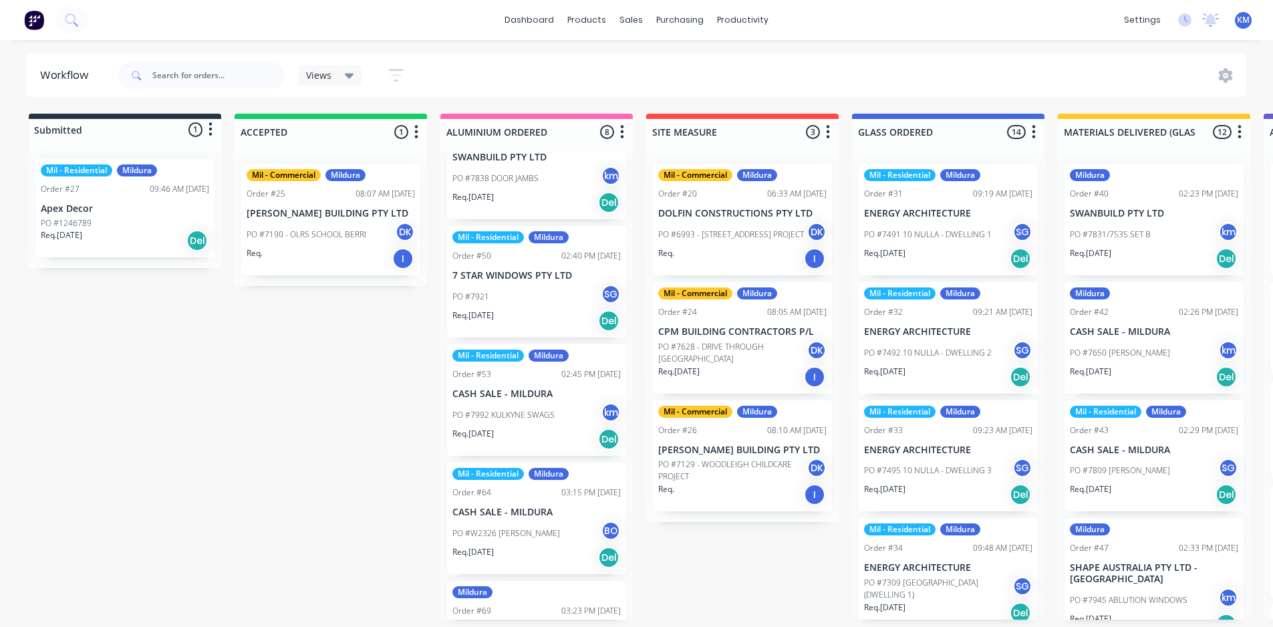
click at [624, 379] on div "Mil - Residential Mildura Order #22 07:17 AM [DATE] FORME PROJEX PO #[PERSON_NA…" at bounding box center [536, 386] width 192 height 467
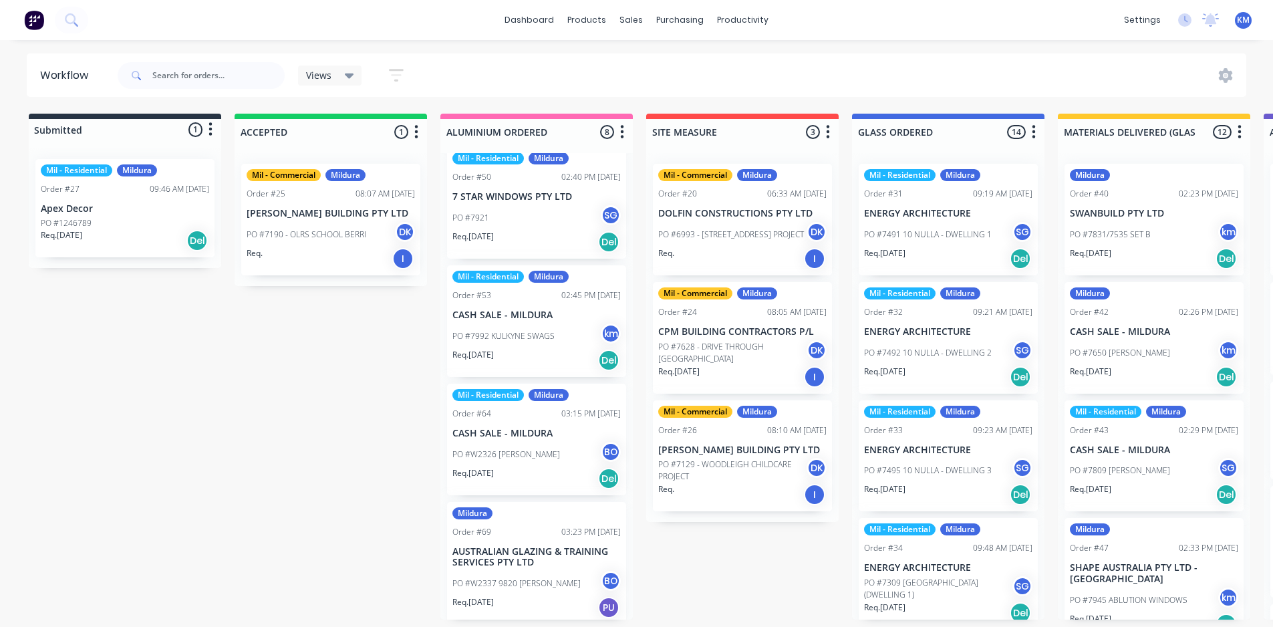
scroll to position [495, 0]
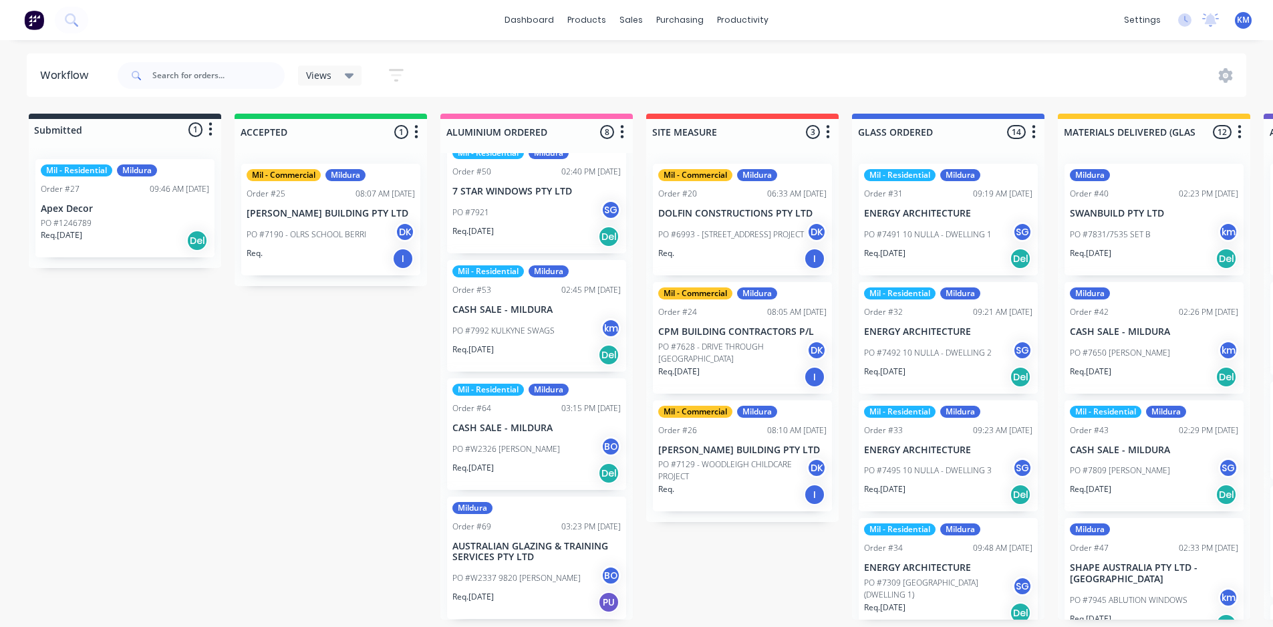
click at [501, 543] on p "AUSTRALIAN GLAZING & TRAINING SERVICES PTY LTD" at bounding box center [536, 552] width 168 height 23
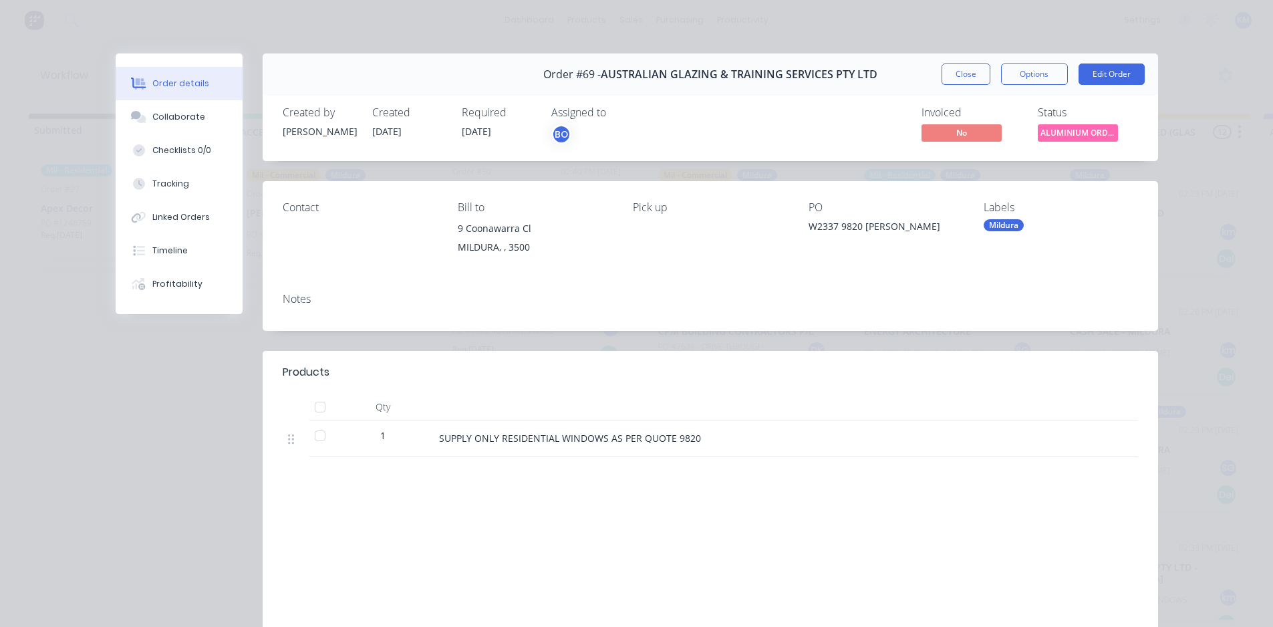
click at [986, 227] on div "Mildura" at bounding box center [1004, 225] width 40 height 12
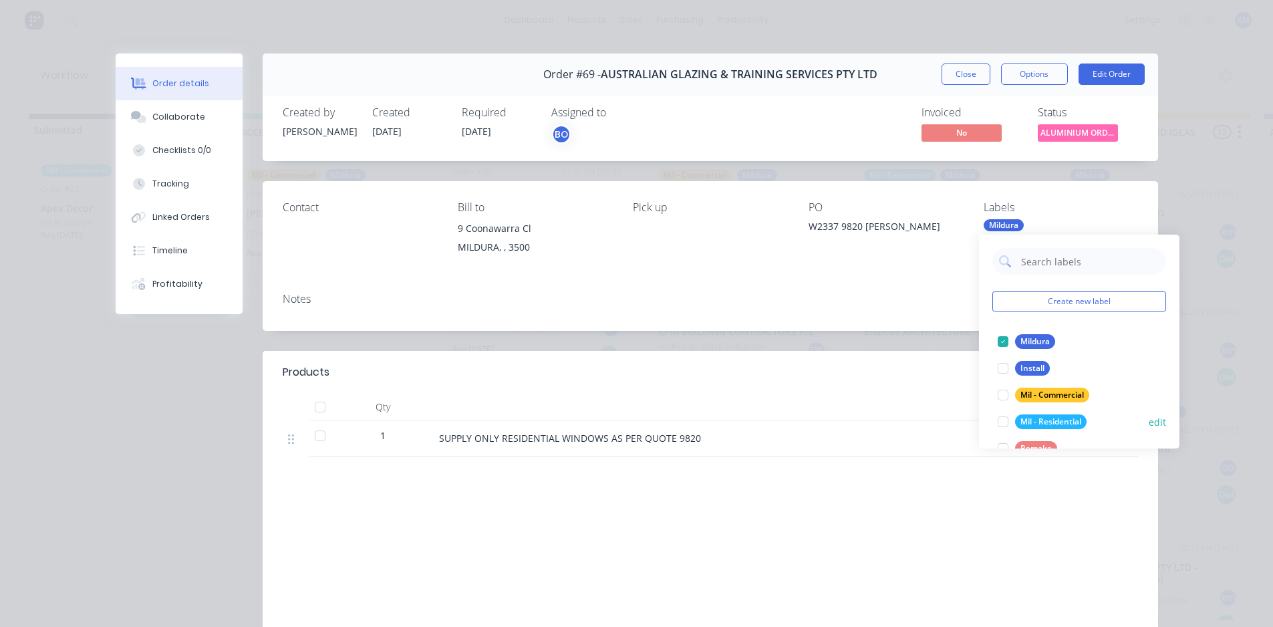
click at [997, 418] on div at bounding box center [1003, 421] width 27 height 27
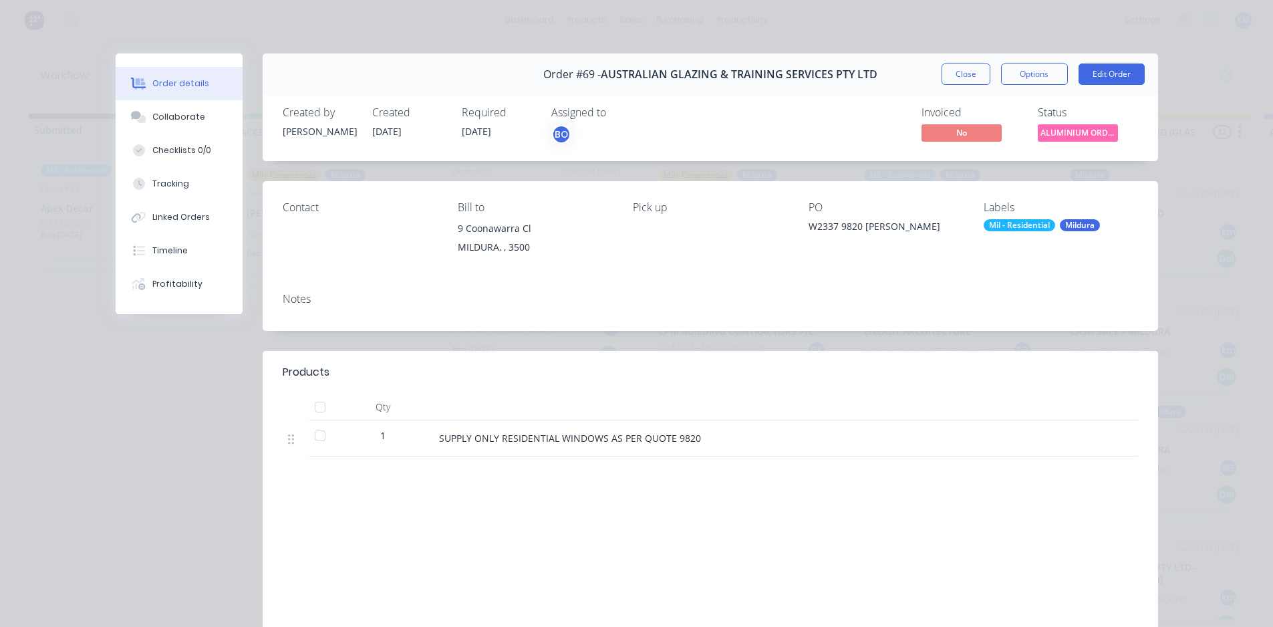
click at [951, 497] on div "Products Qty 1 SUPPLY ONLY RESIDENTIAL WINDOWS AS PER QUOTE 9820 Labour $0.00 S…" at bounding box center [711, 512] width 896 height 323
click at [952, 67] on button "Close" at bounding box center [966, 73] width 49 height 21
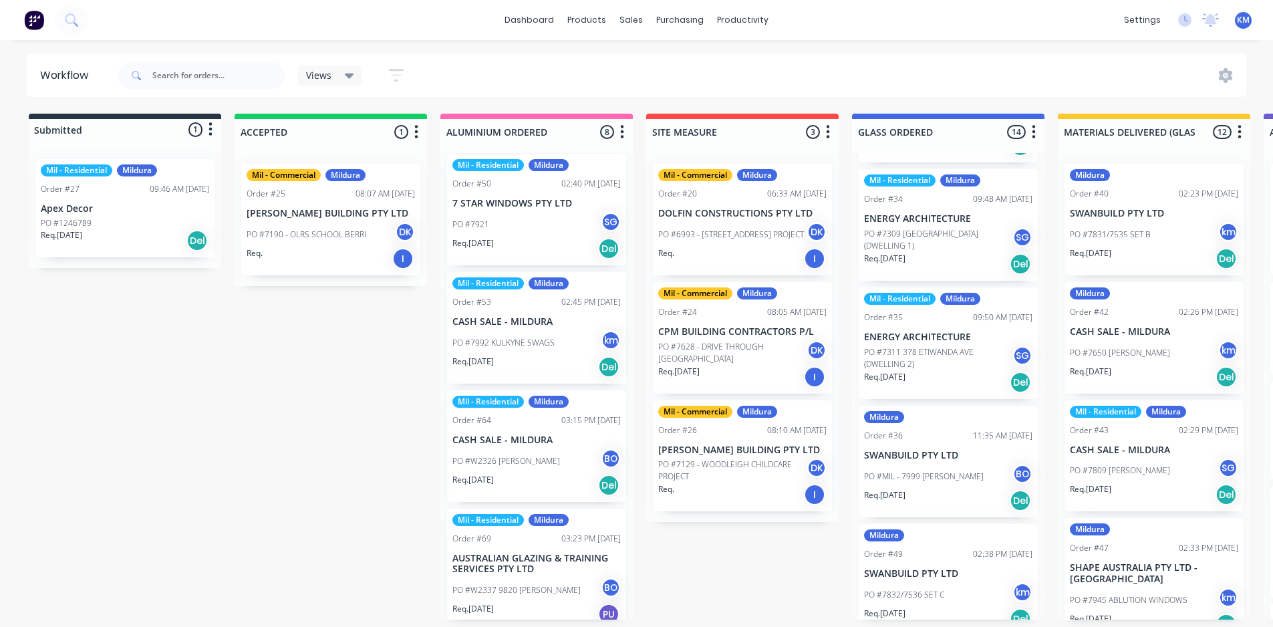
scroll to position [360, 0]
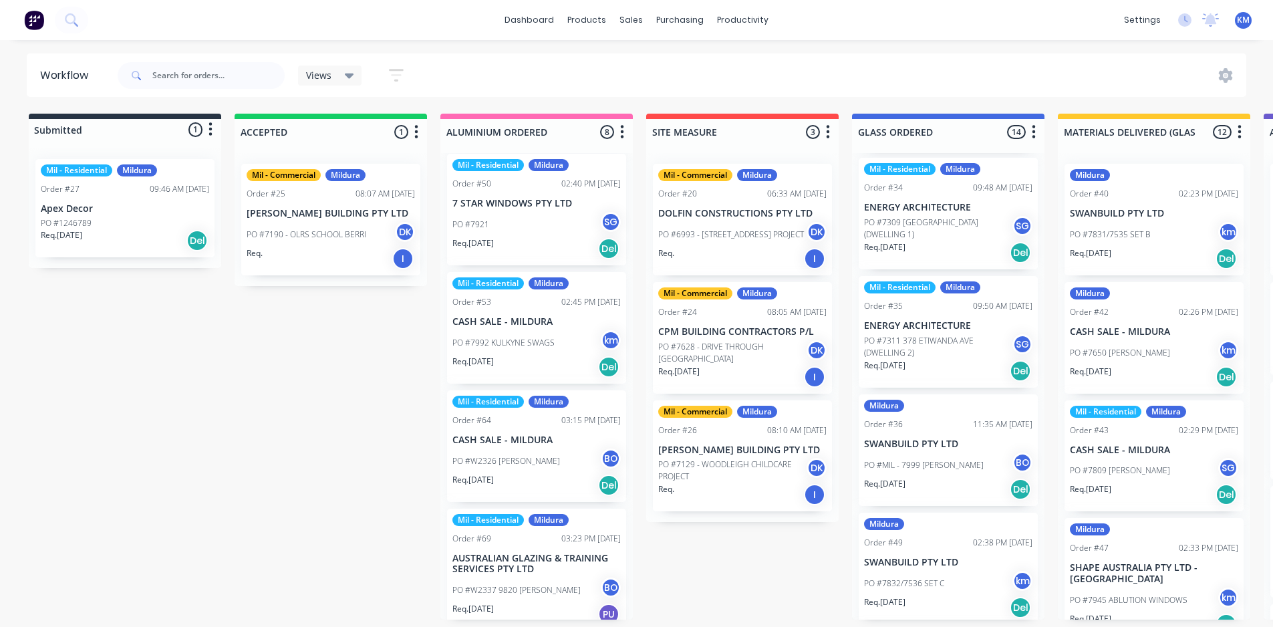
click at [924, 442] on p "SWANBUILD PTY LTD" at bounding box center [948, 443] width 168 height 11
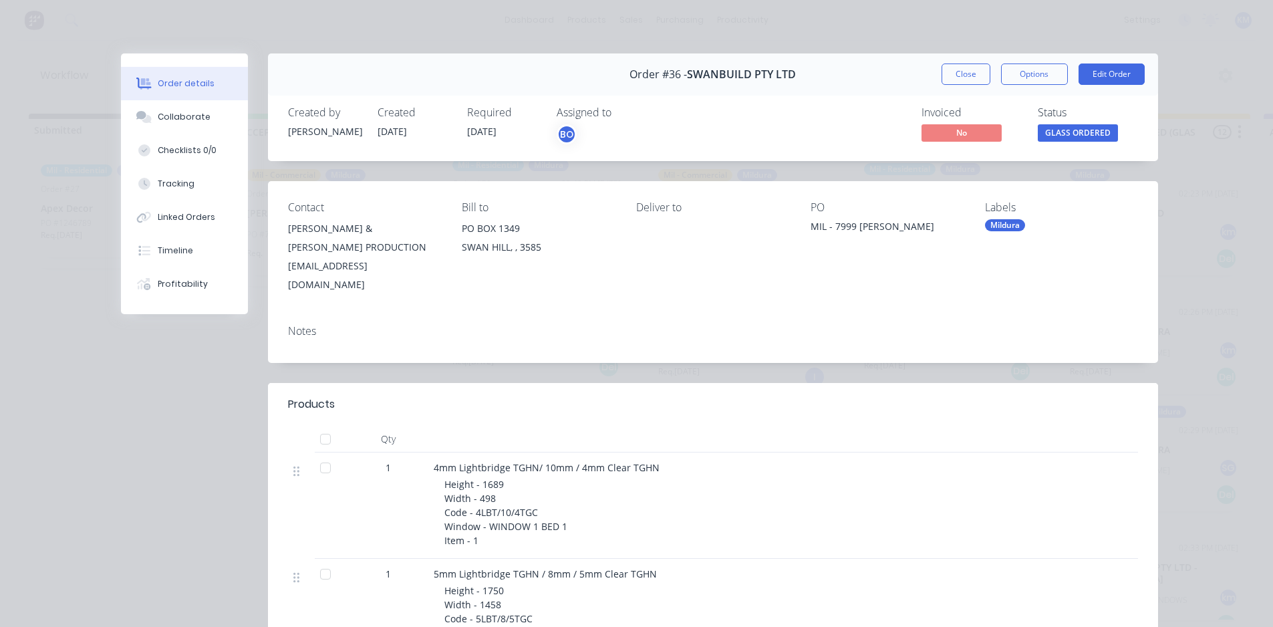
click at [1000, 225] on div "Mildura" at bounding box center [1005, 225] width 40 height 12
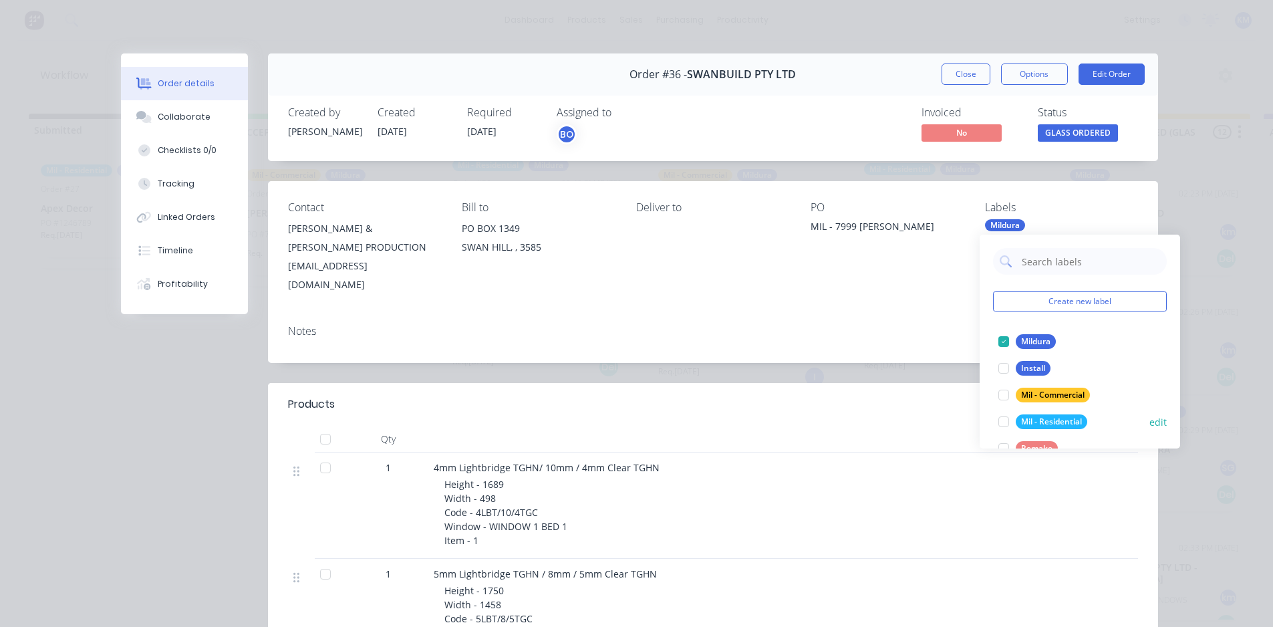
click at [1003, 415] on div at bounding box center [1004, 421] width 27 height 27
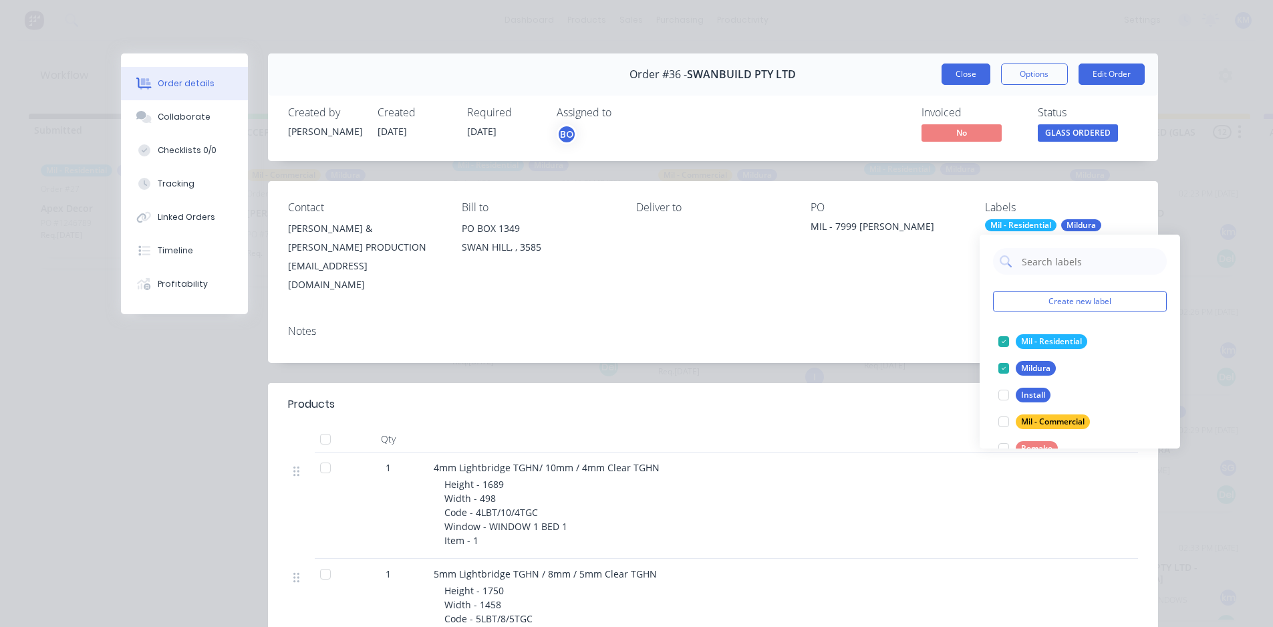
click at [965, 76] on button "Close" at bounding box center [966, 73] width 49 height 21
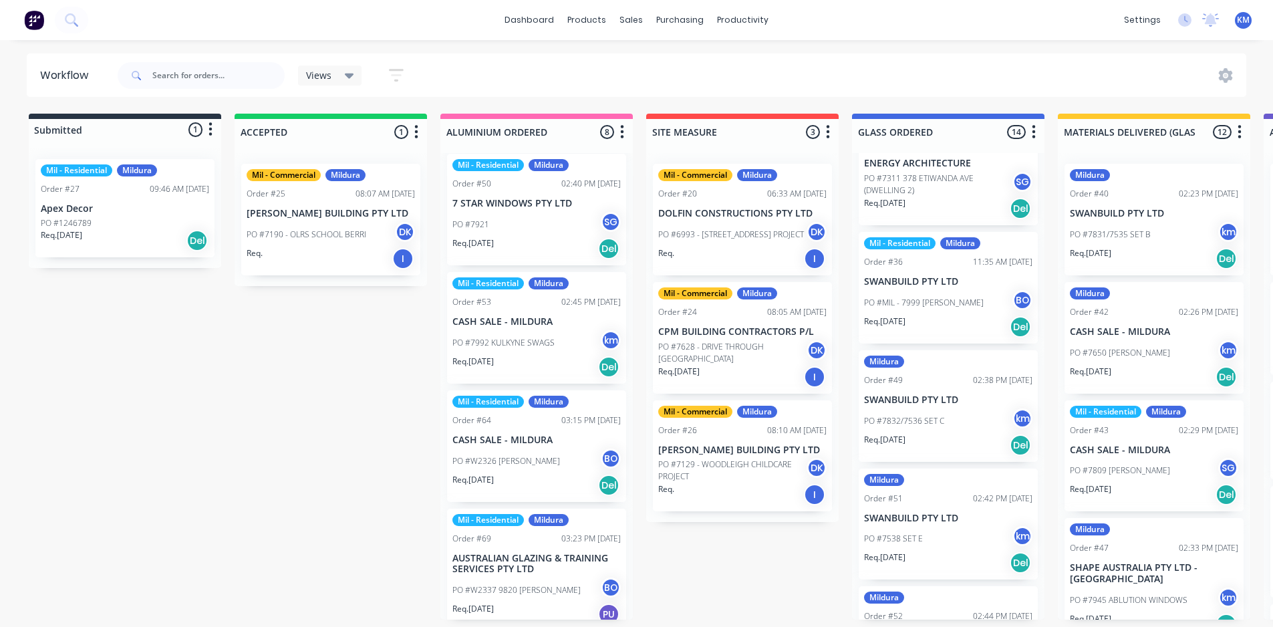
scroll to position [531, 0]
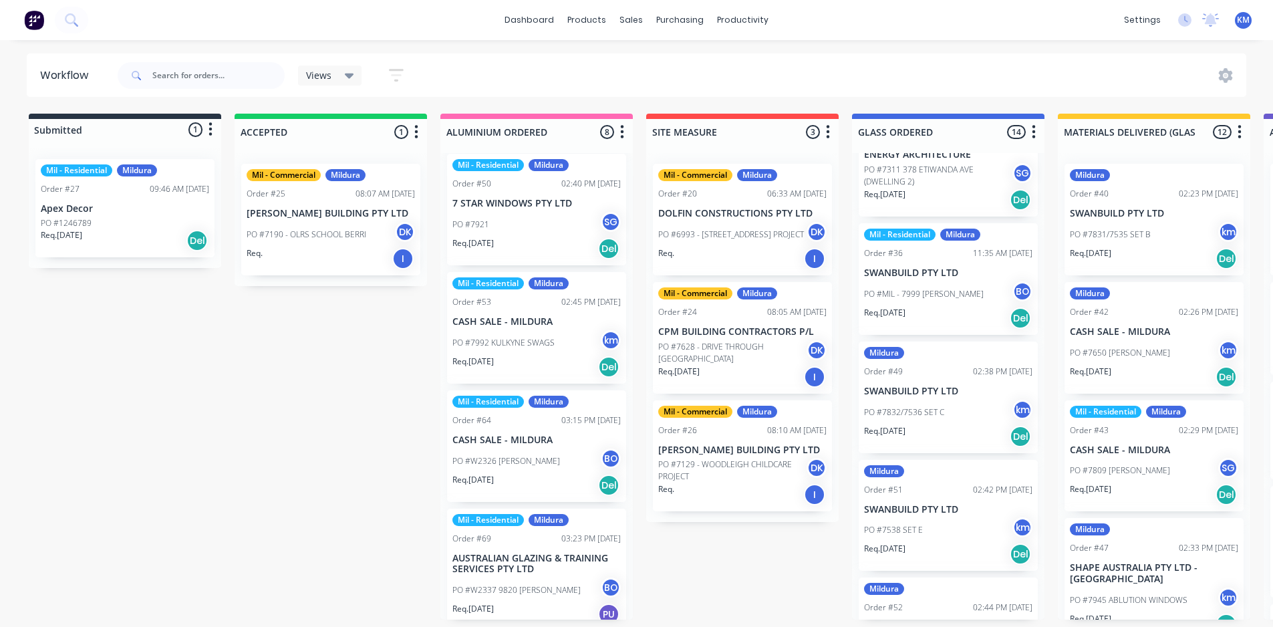
click at [915, 386] on p "SWANBUILD PTY LTD" at bounding box center [948, 391] width 168 height 11
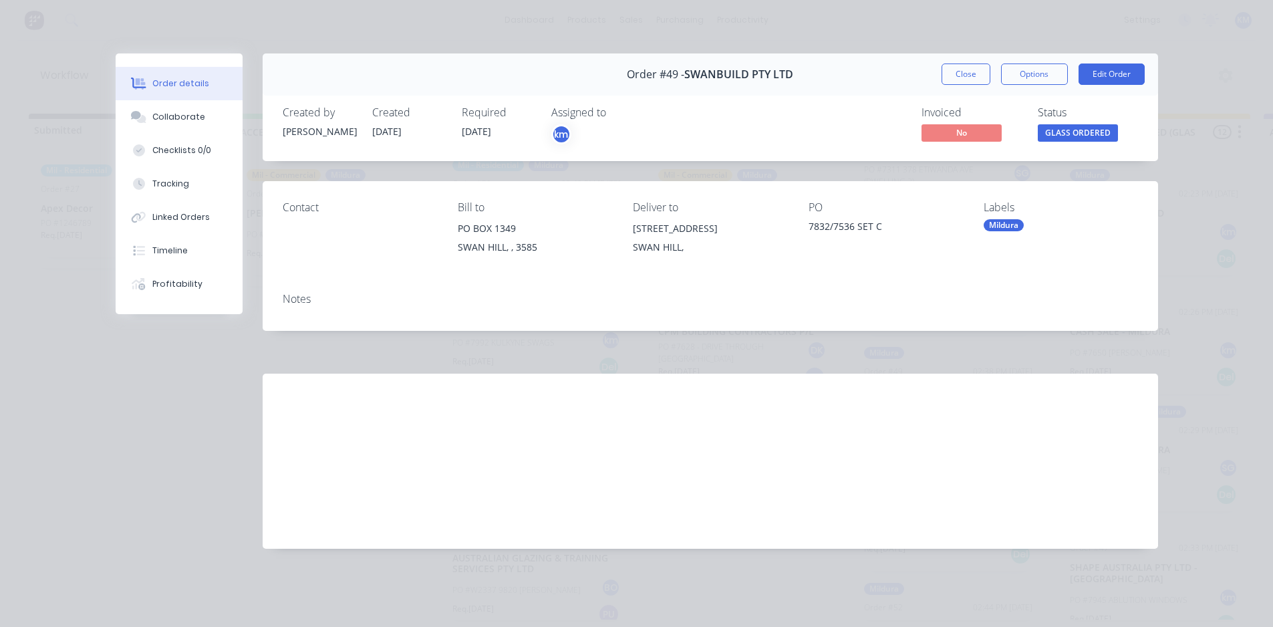
click at [1000, 230] on div "Mildura" at bounding box center [1004, 225] width 40 height 12
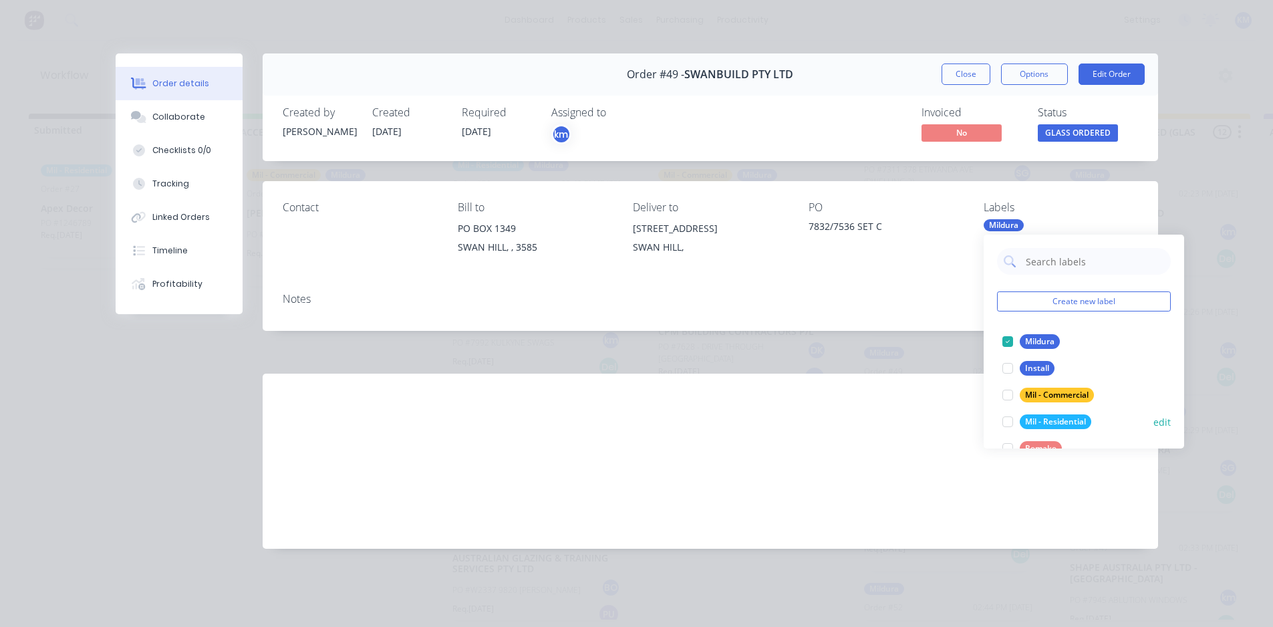
click at [1003, 422] on div at bounding box center [1008, 421] width 27 height 27
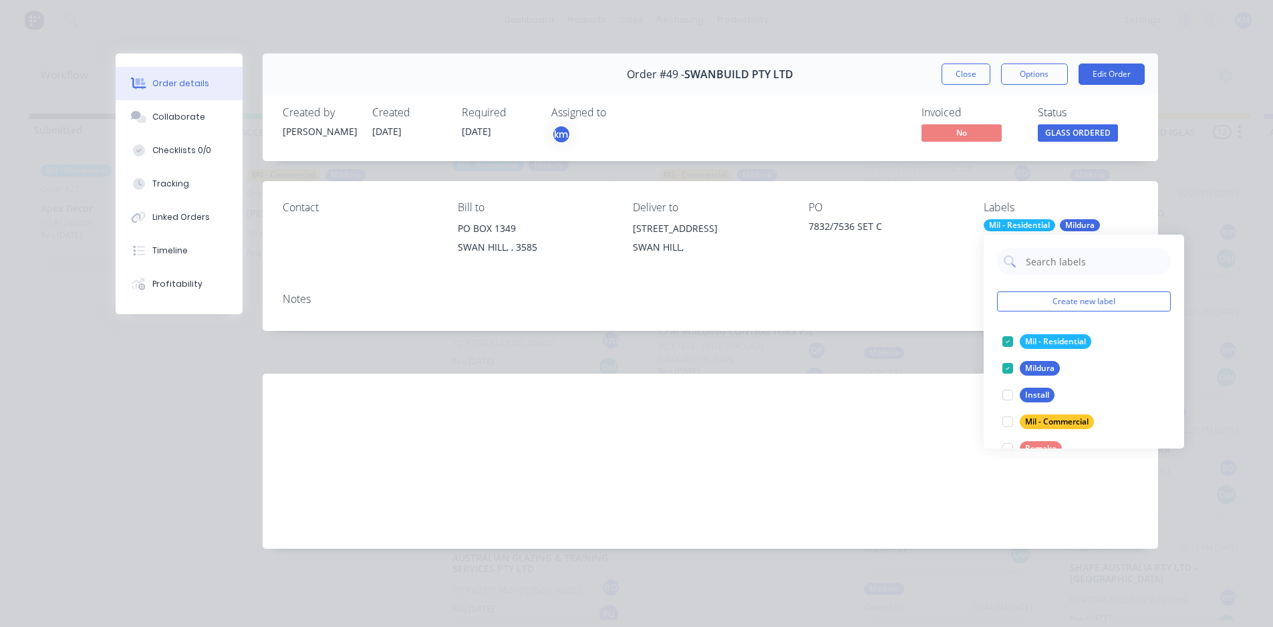
click at [987, 511] on div "Labour $0.00 Sub total $0.00 Margin $0.00 ( 0.00 %) Tax $0.00 Total $0.00" at bounding box center [1021, 451] width 234 height 155
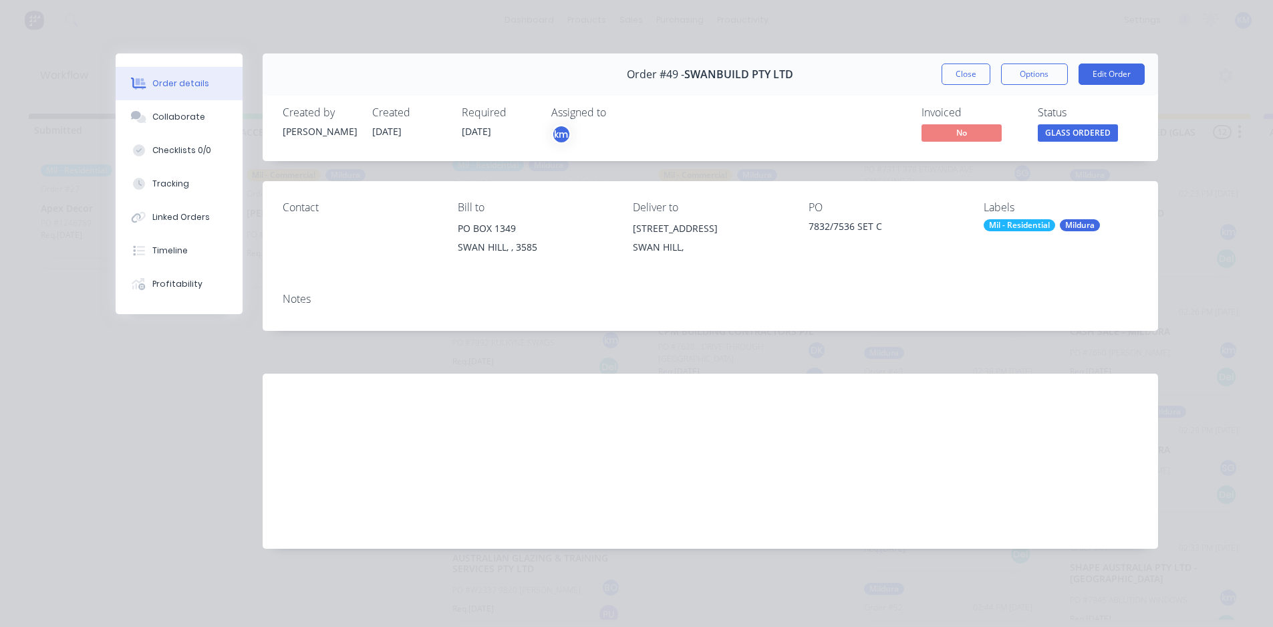
click at [958, 72] on button "Close" at bounding box center [966, 73] width 49 height 21
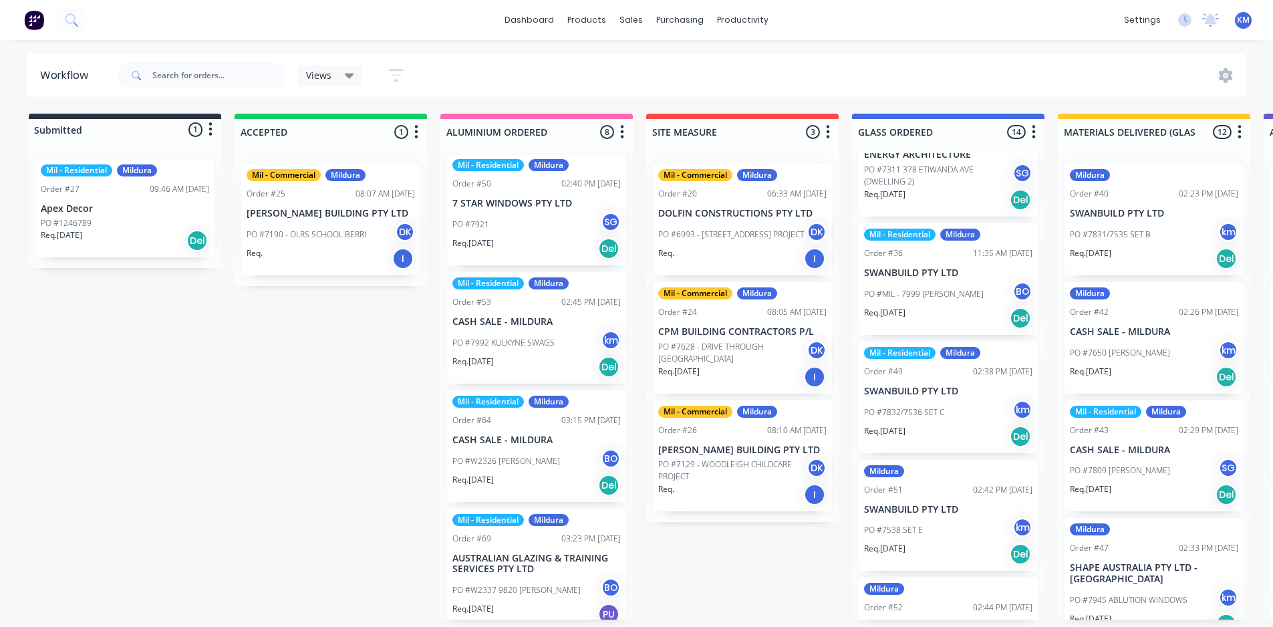
scroll to position [635, 0]
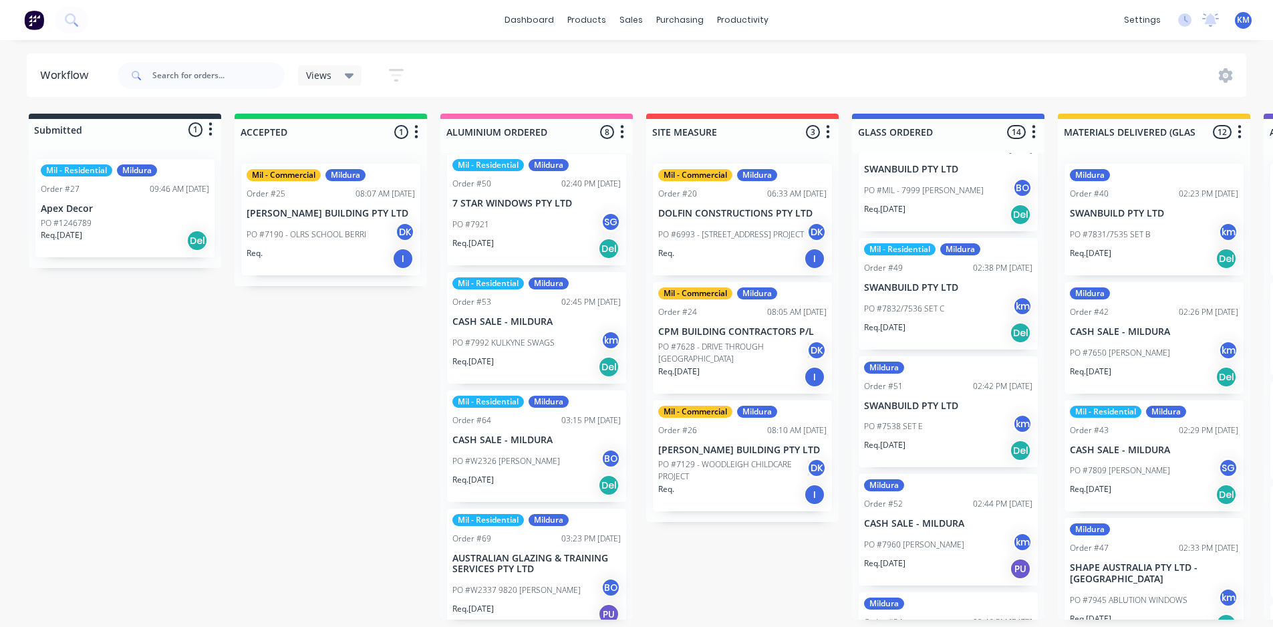
click at [955, 408] on p "SWANBUILD PTY LTD" at bounding box center [948, 405] width 168 height 11
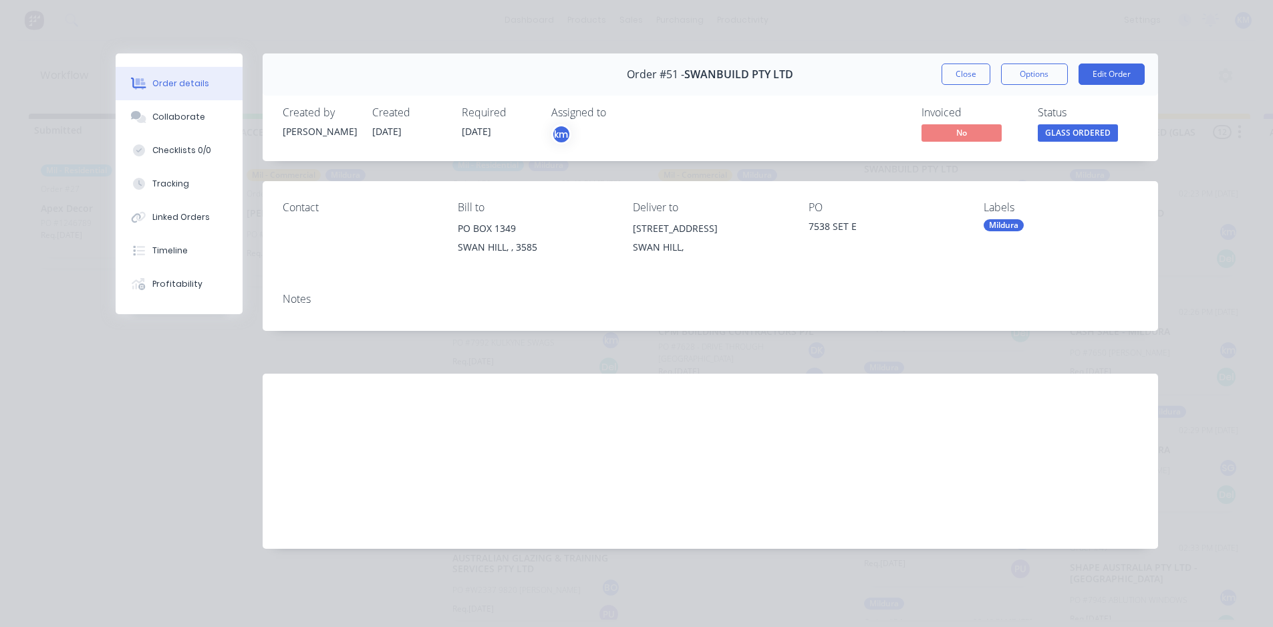
click at [1015, 225] on div "Mildura" at bounding box center [1004, 225] width 40 height 12
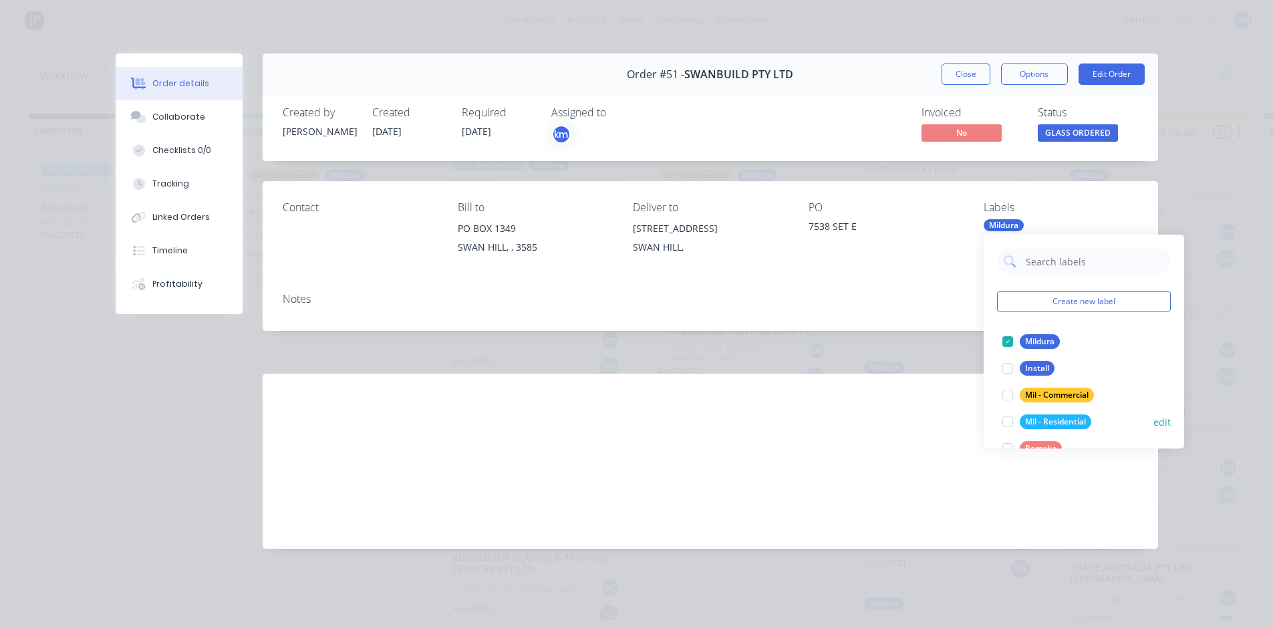
click at [1027, 417] on div "Mil - Residential" at bounding box center [1056, 421] width 72 height 15
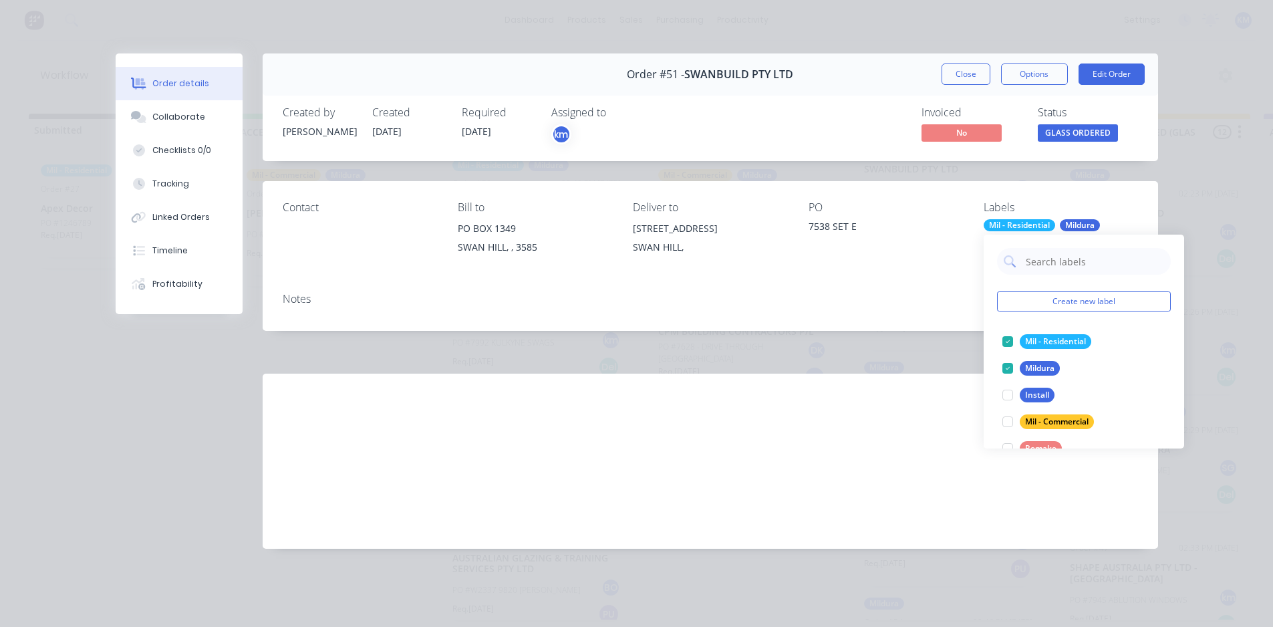
click at [954, 537] on div "Labour $0.00 Sub total $0.00 Margin $0.00 ( 0.00 %) Tax $0.00 Total $0.00" at bounding box center [711, 461] width 896 height 175
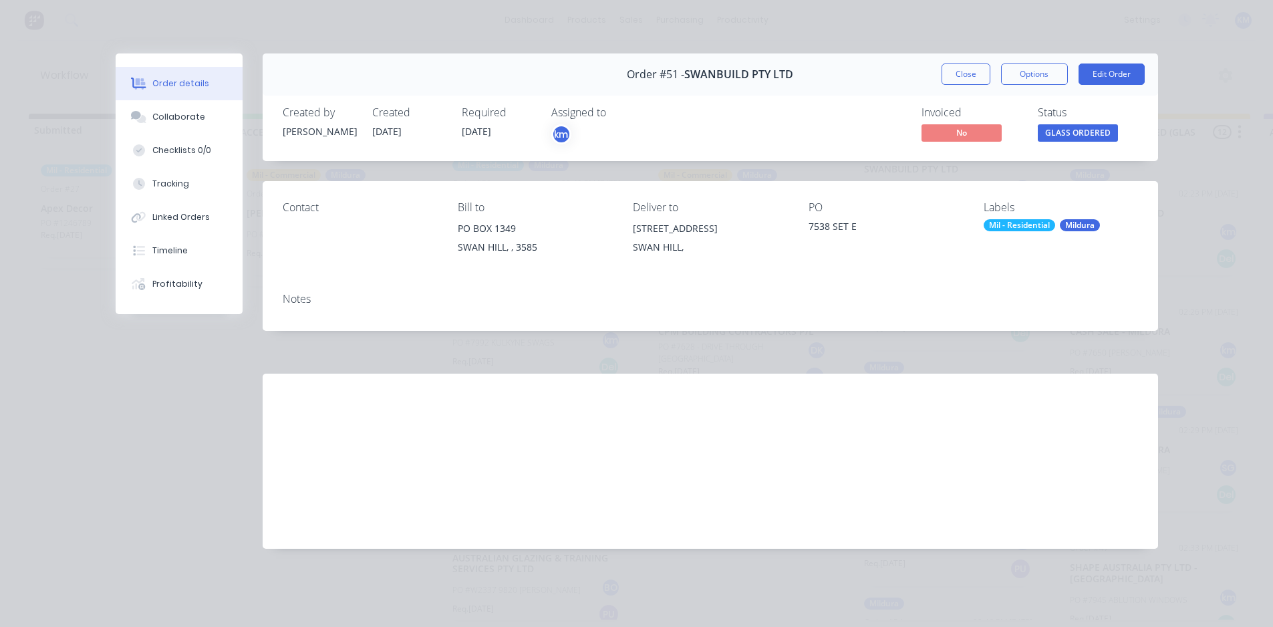
click at [962, 69] on button "Close" at bounding box center [966, 73] width 49 height 21
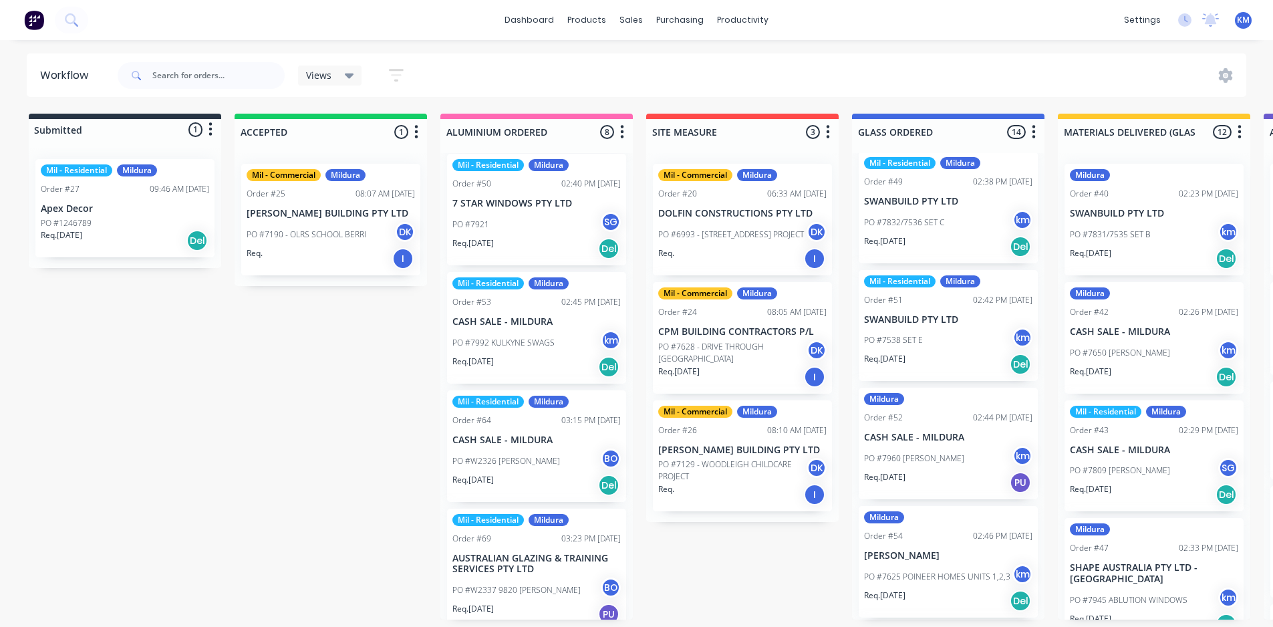
scroll to position [738, 0]
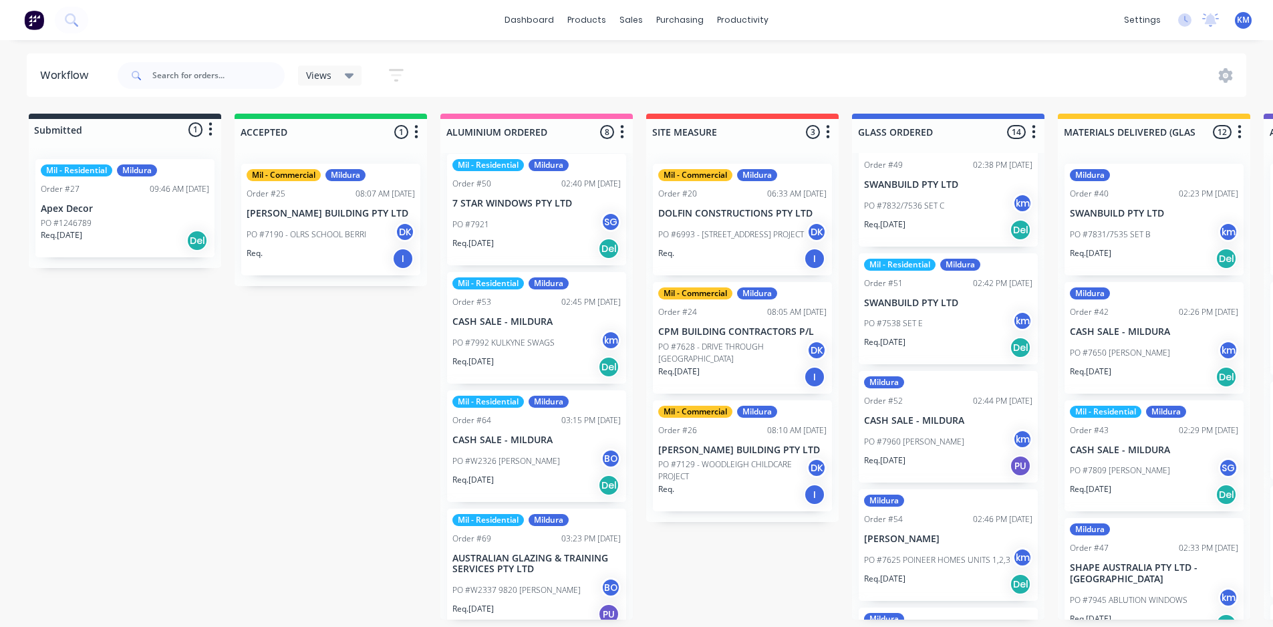
click at [934, 415] on p "CASH SALE - MILDURA" at bounding box center [948, 420] width 168 height 11
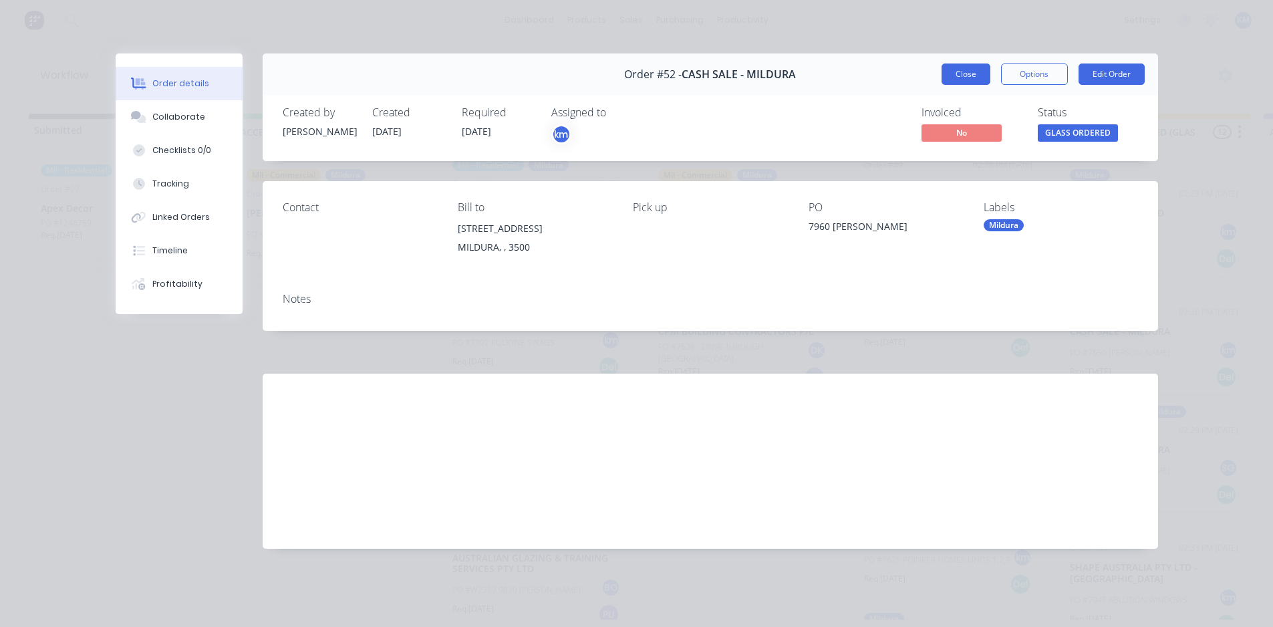
click at [964, 76] on button "Close" at bounding box center [966, 73] width 49 height 21
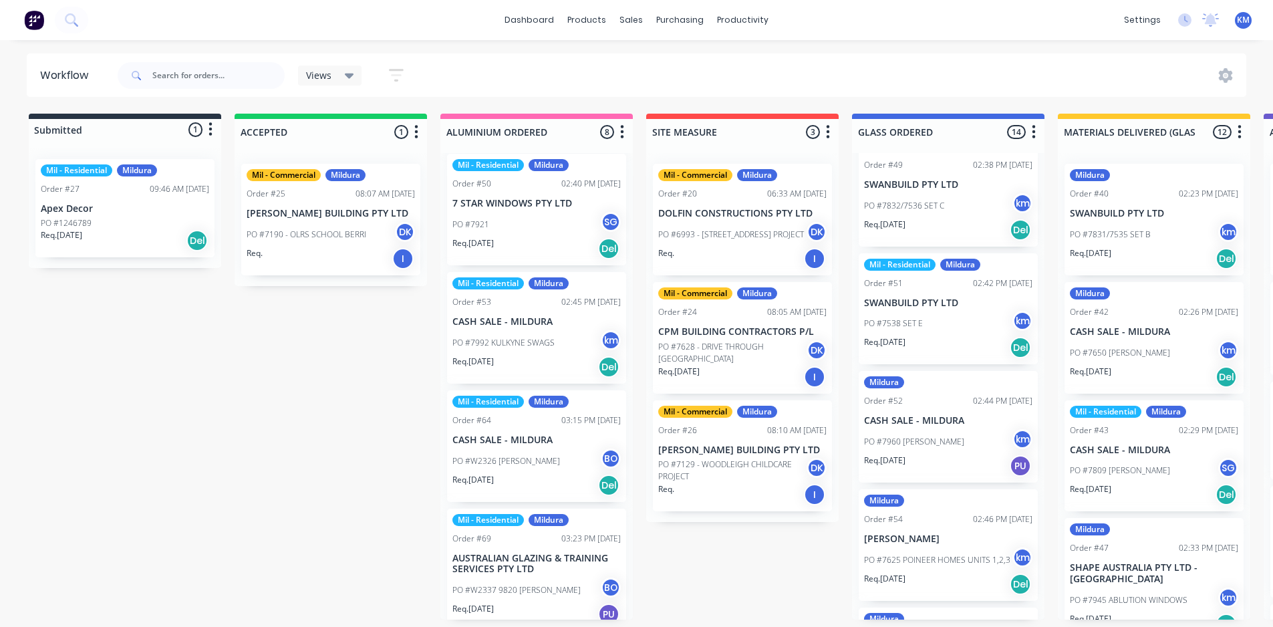
click at [945, 412] on div "Mildura Order #52 02:44 PM [DATE] CASH SALE - MILDURA PO #7960 [PERSON_NAME] km…" at bounding box center [948, 427] width 179 height 112
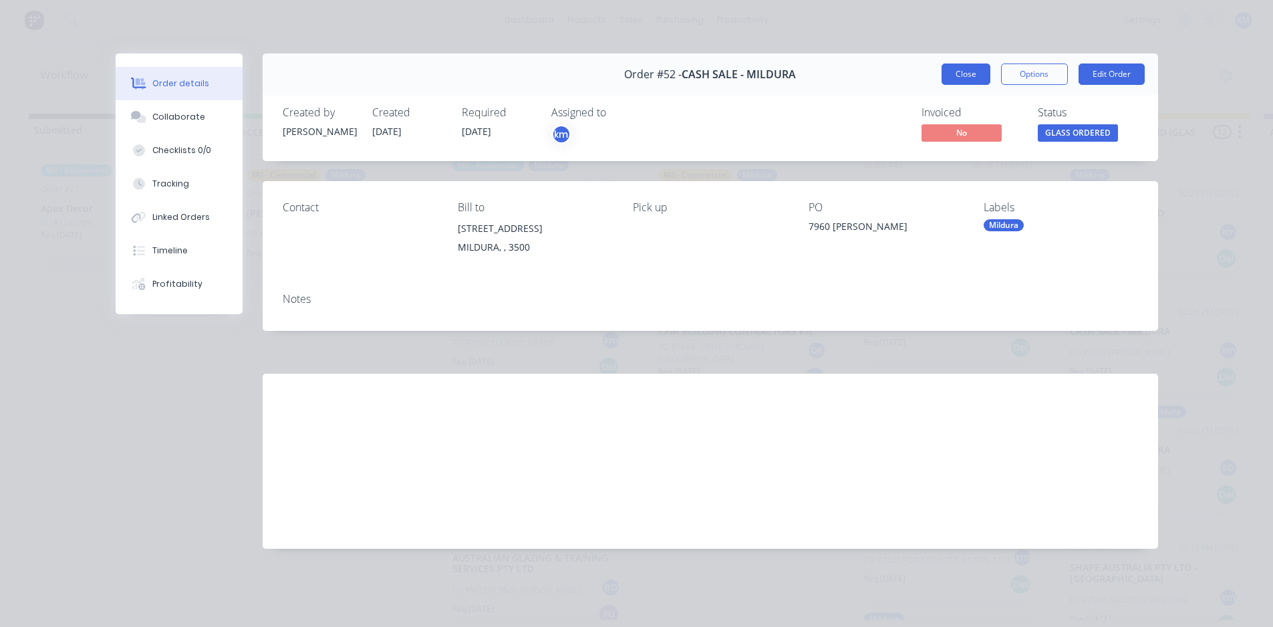
click at [978, 70] on button "Close" at bounding box center [966, 73] width 49 height 21
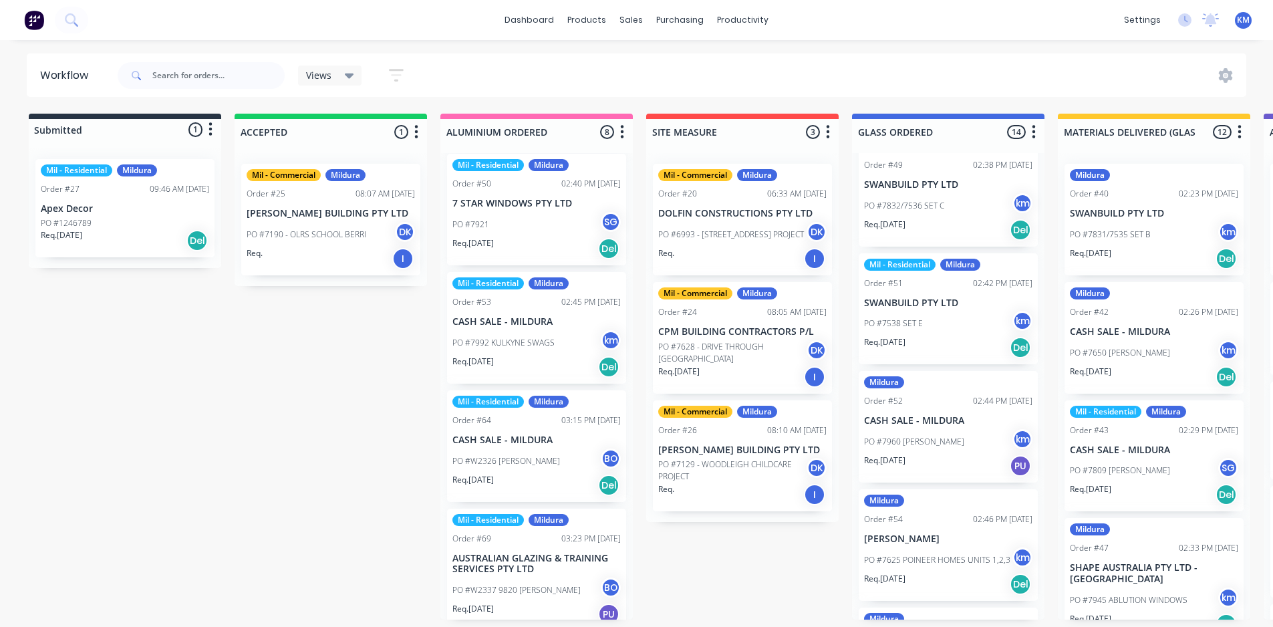
click at [975, 414] on div "Mildura Order #52 02:44 PM [DATE] CASH SALE - MILDURA PO #7960 [PERSON_NAME] km…" at bounding box center [948, 427] width 179 height 112
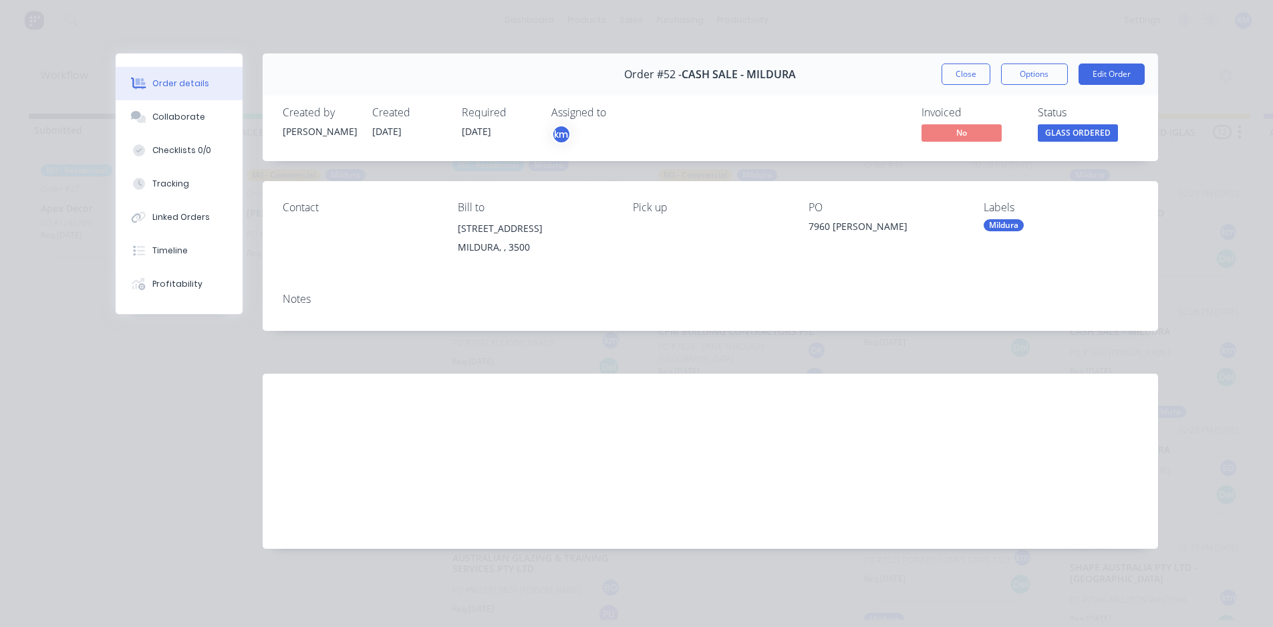
click at [1007, 225] on div "Mildura" at bounding box center [1004, 225] width 40 height 12
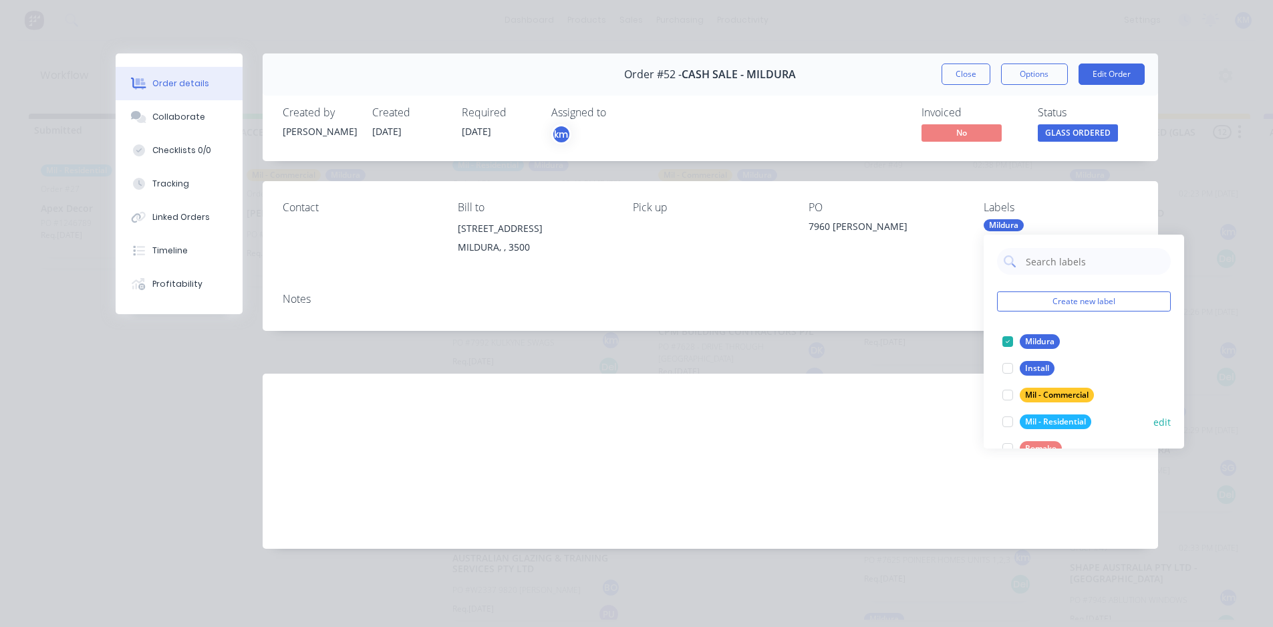
click at [1040, 422] on div "Mil - Residential" at bounding box center [1056, 421] width 72 height 15
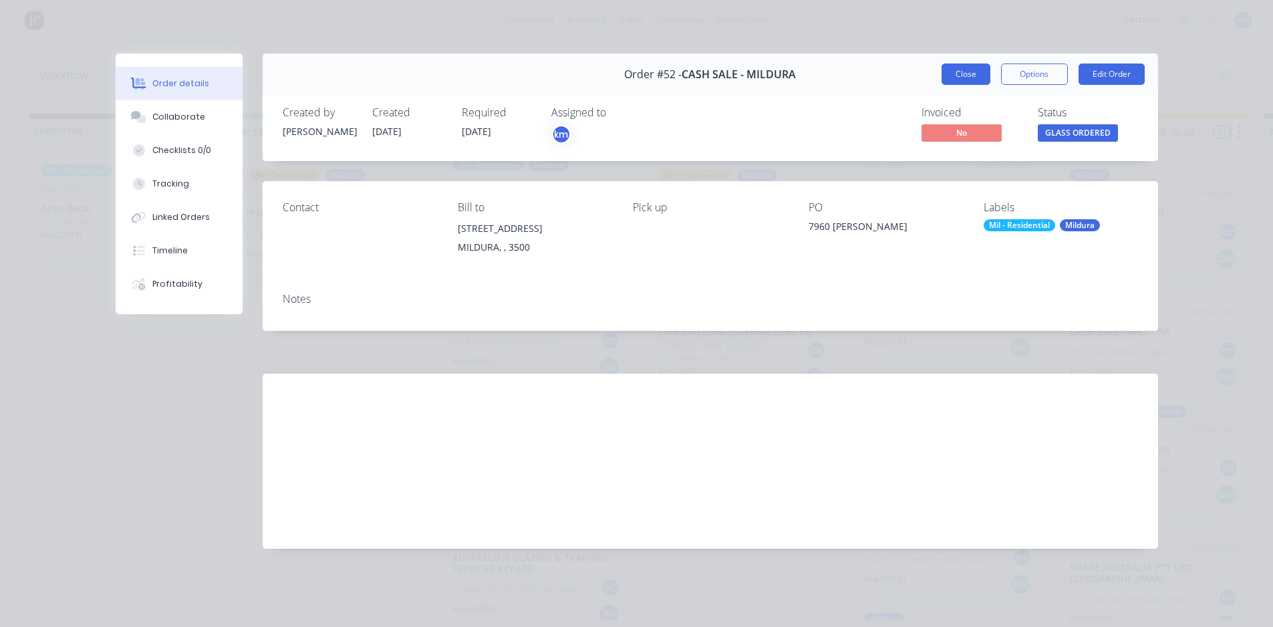
click at [968, 75] on button "Close" at bounding box center [966, 73] width 49 height 21
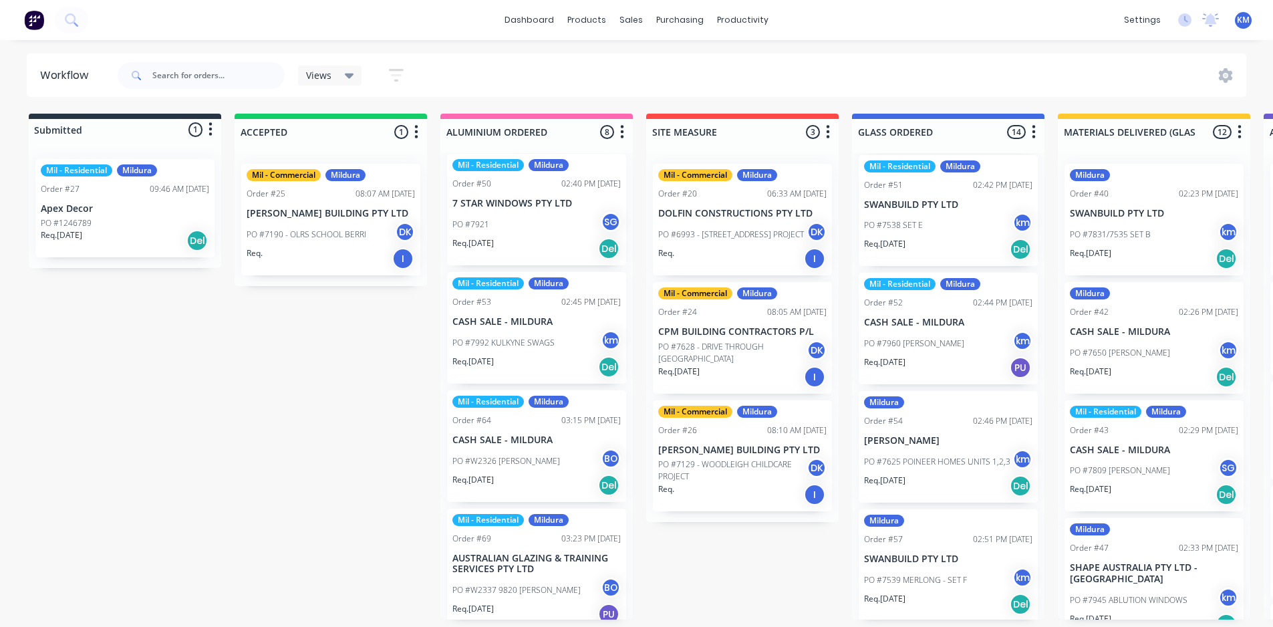
scroll to position [862, 0]
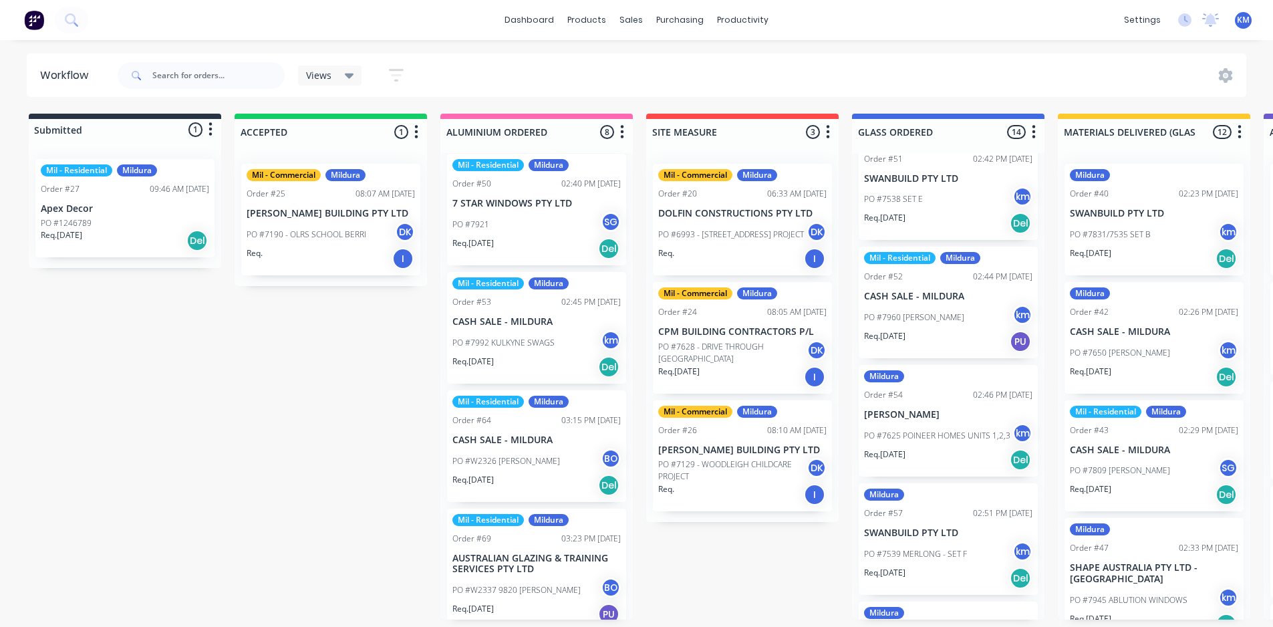
click at [951, 416] on p "[PERSON_NAME]" at bounding box center [948, 414] width 168 height 11
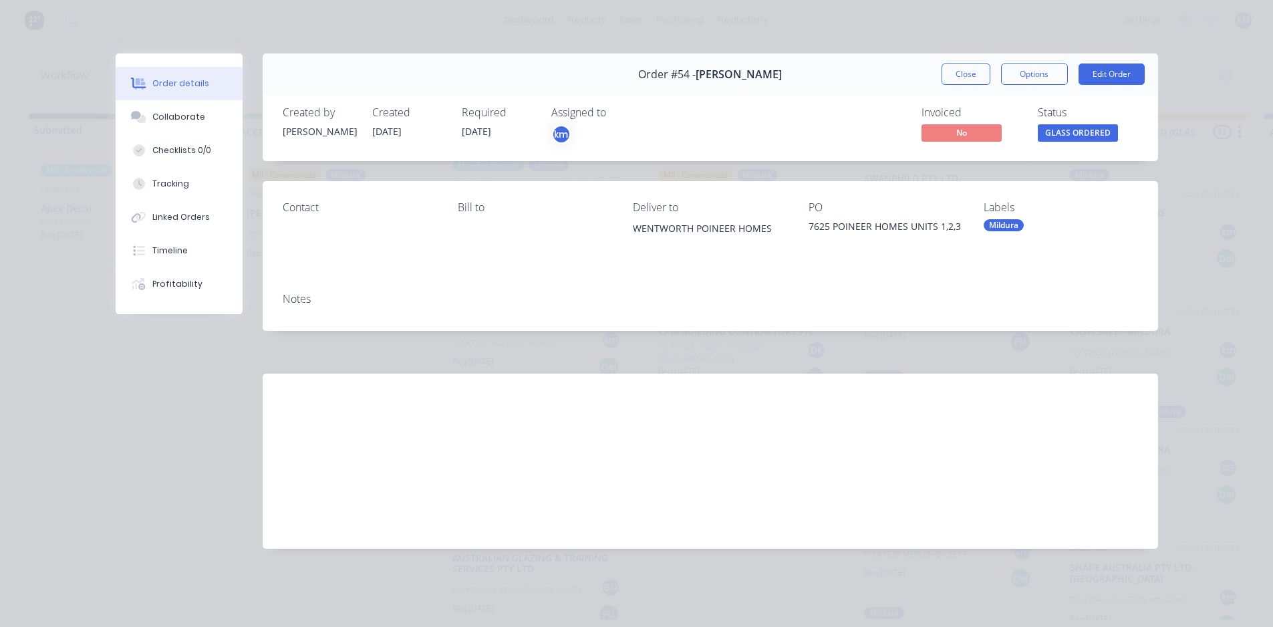
click at [999, 227] on div "Mildura" at bounding box center [1004, 225] width 40 height 12
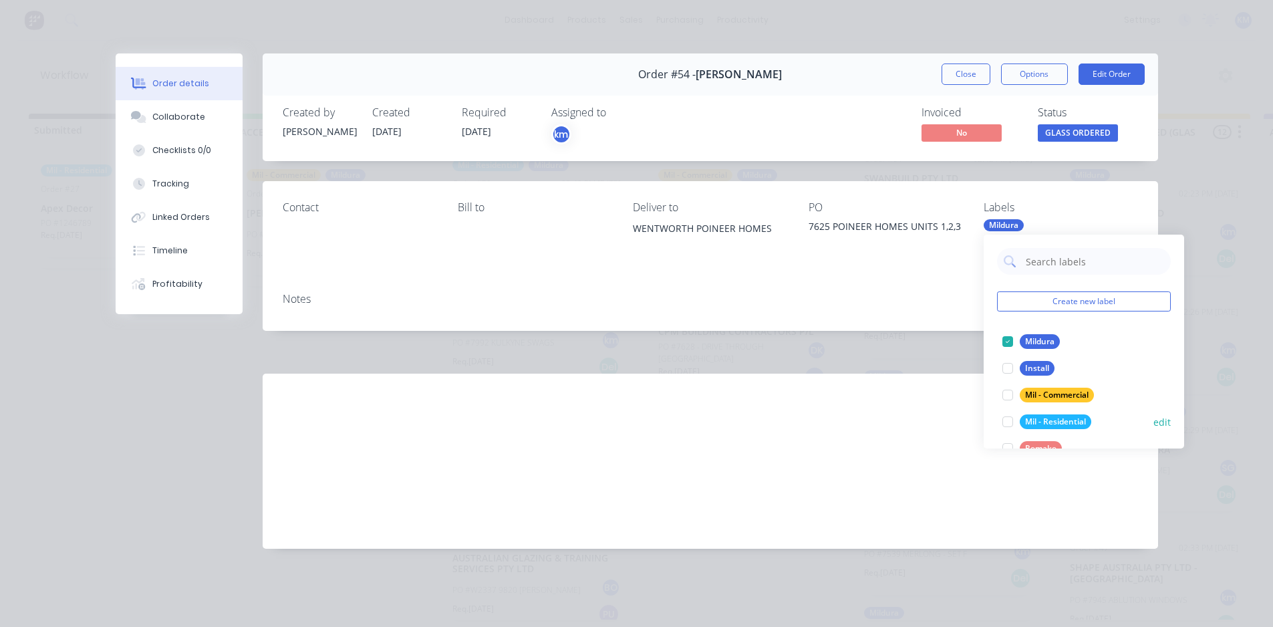
click at [1051, 416] on div "Mil - Residential" at bounding box center [1056, 421] width 72 height 15
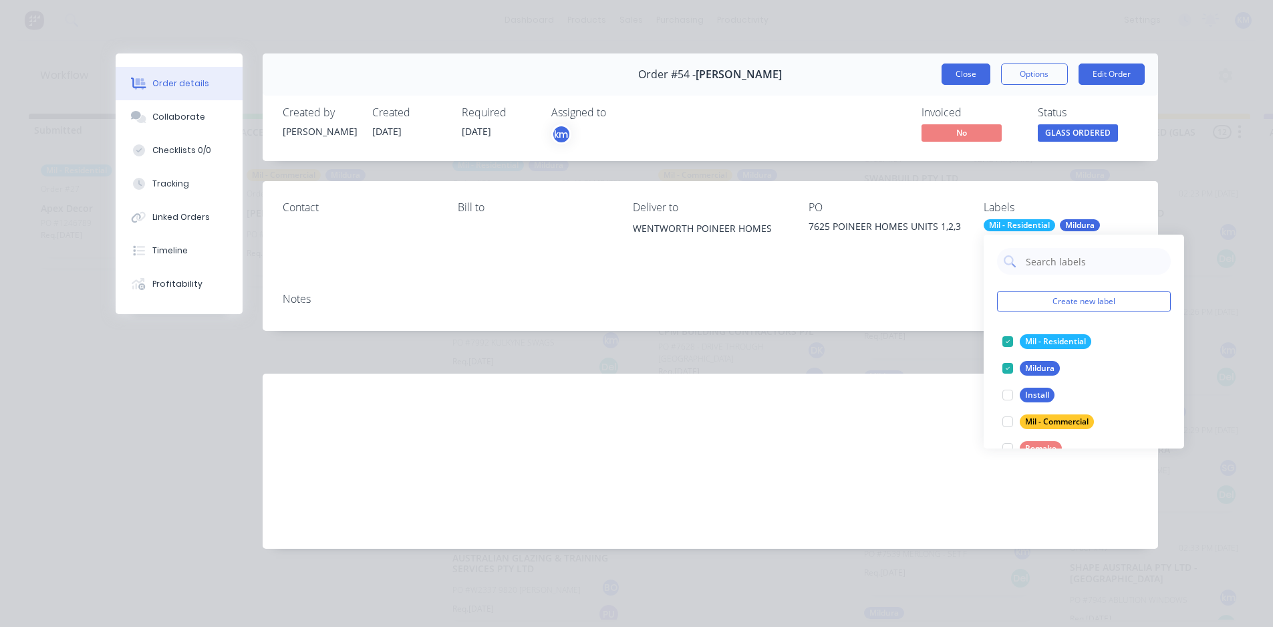
click at [962, 71] on button "Close" at bounding box center [966, 73] width 49 height 21
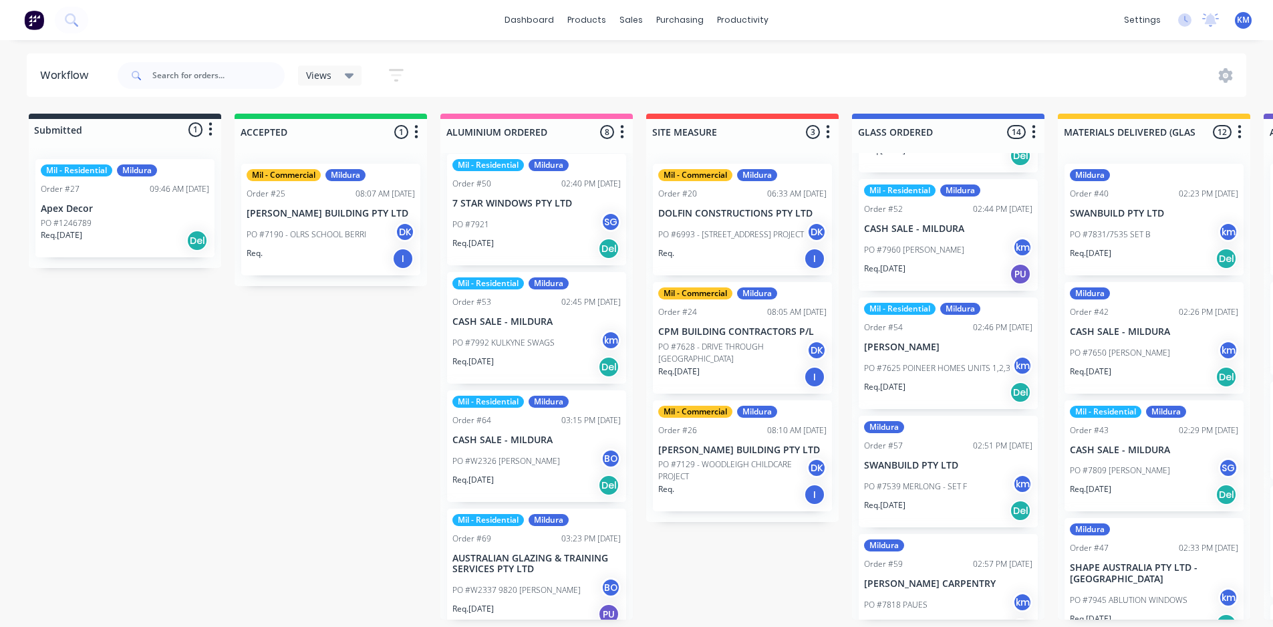
scroll to position [935, 0]
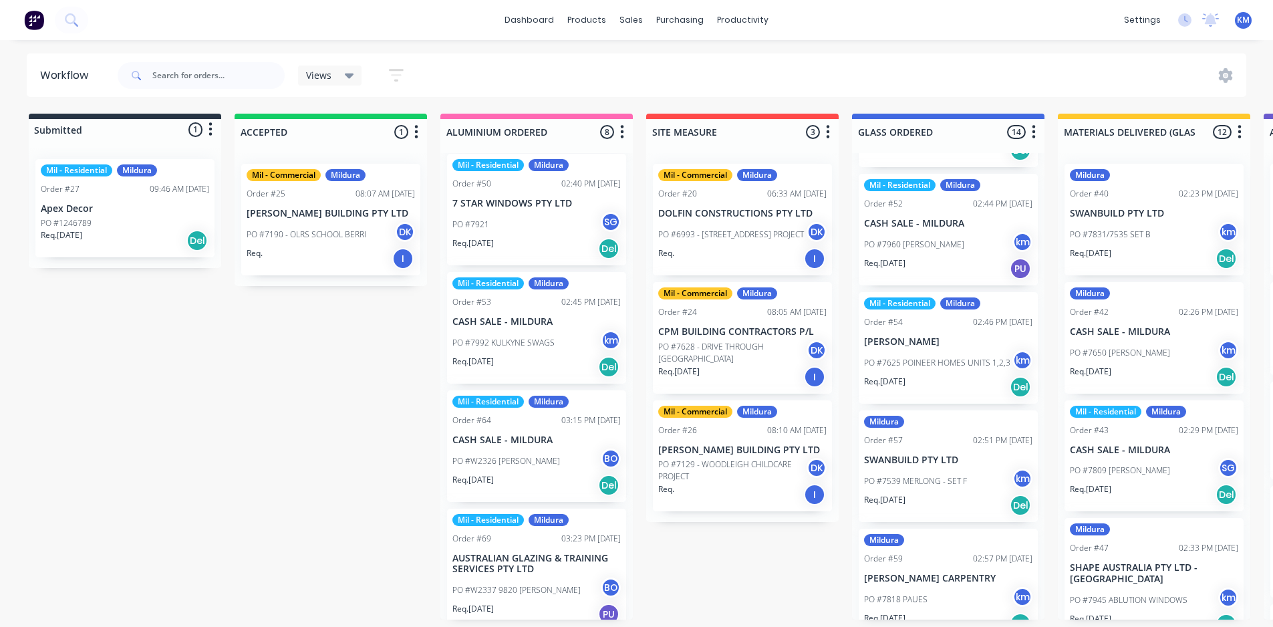
click at [951, 458] on p "SWANBUILD PTY LTD" at bounding box center [948, 459] width 168 height 11
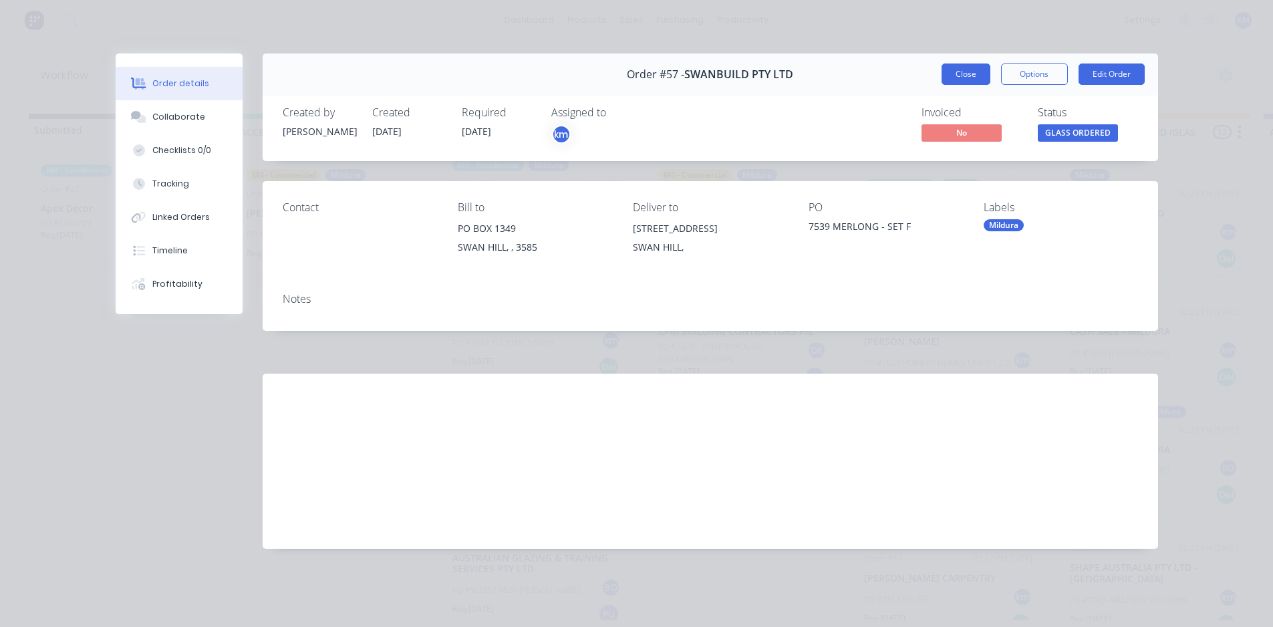
click at [972, 79] on button "Close" at bounding box center [966, 73] width 49 height 21
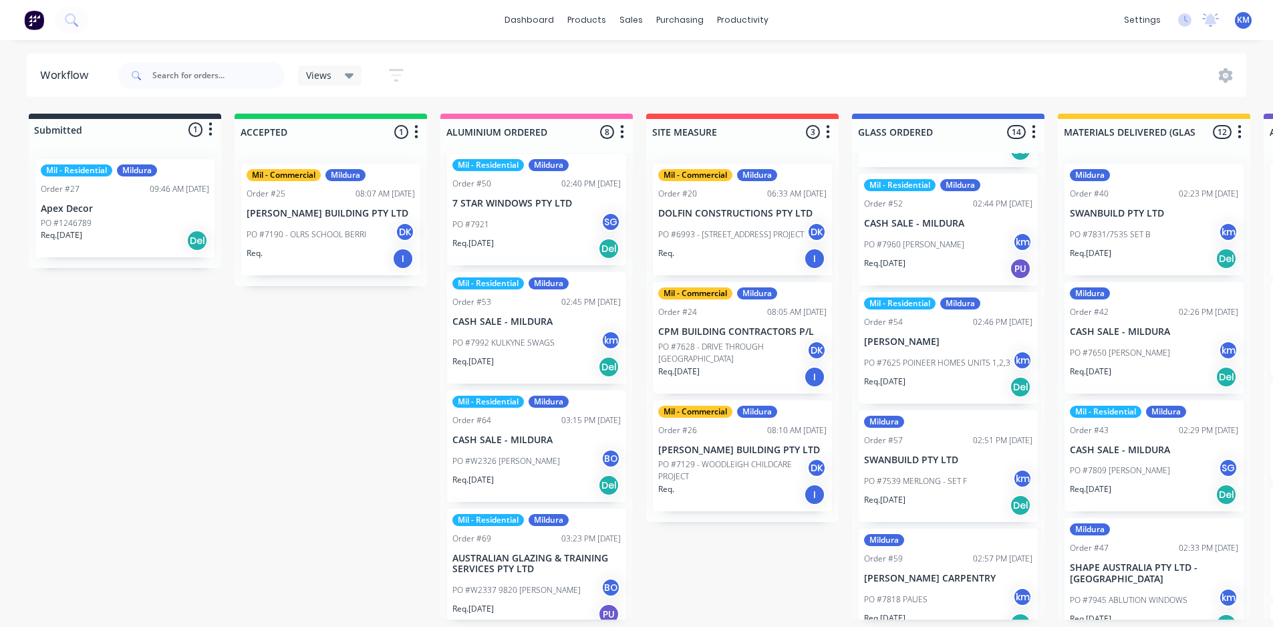
click at [926, 437] on div "Order #57 02:51 PM [DATE]" at bounding box center [948, 440] width 168 height 12
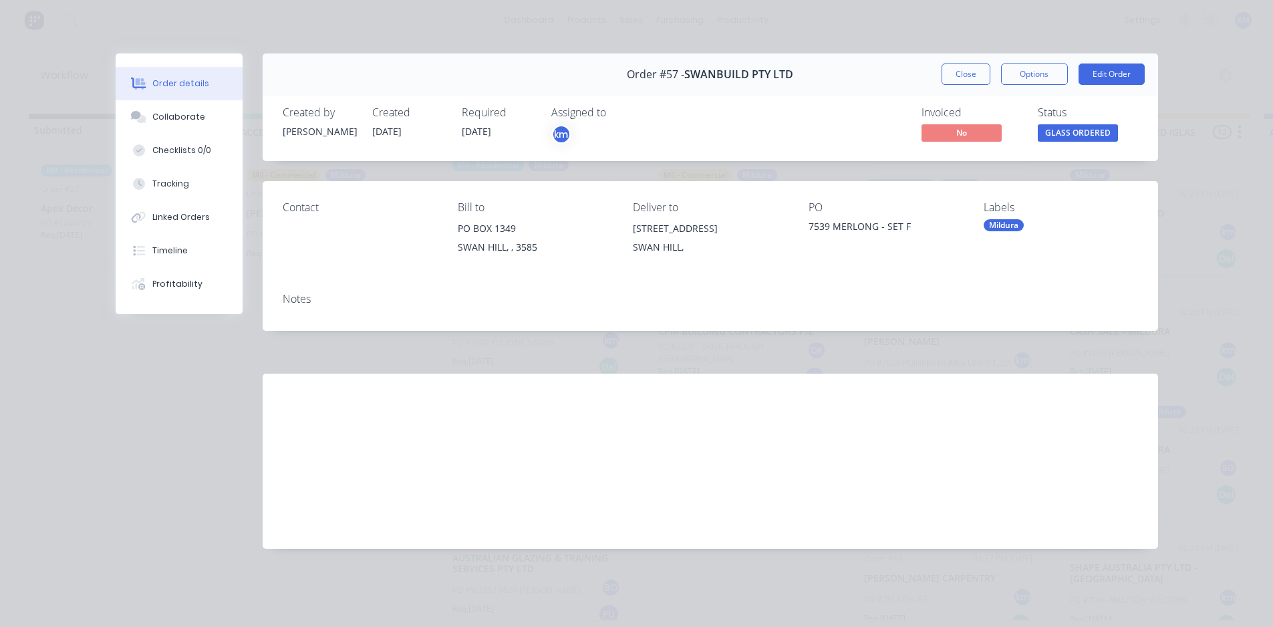
drag, startPoint x: 965, startPoint y: 73, endPoint x: 1047, endPoint y: 192, distance: 144.6
click at [1047, 192] on div "Order #57 - SWANBUILD PTY LTD Close Options Edit Order Created by [PERSON_NAME]…" at bounding box center [637, 310] width 1043 height 515
click at [1012, 225] on div "Mildura" at bounding box center [1004, 225] width 40 height 12
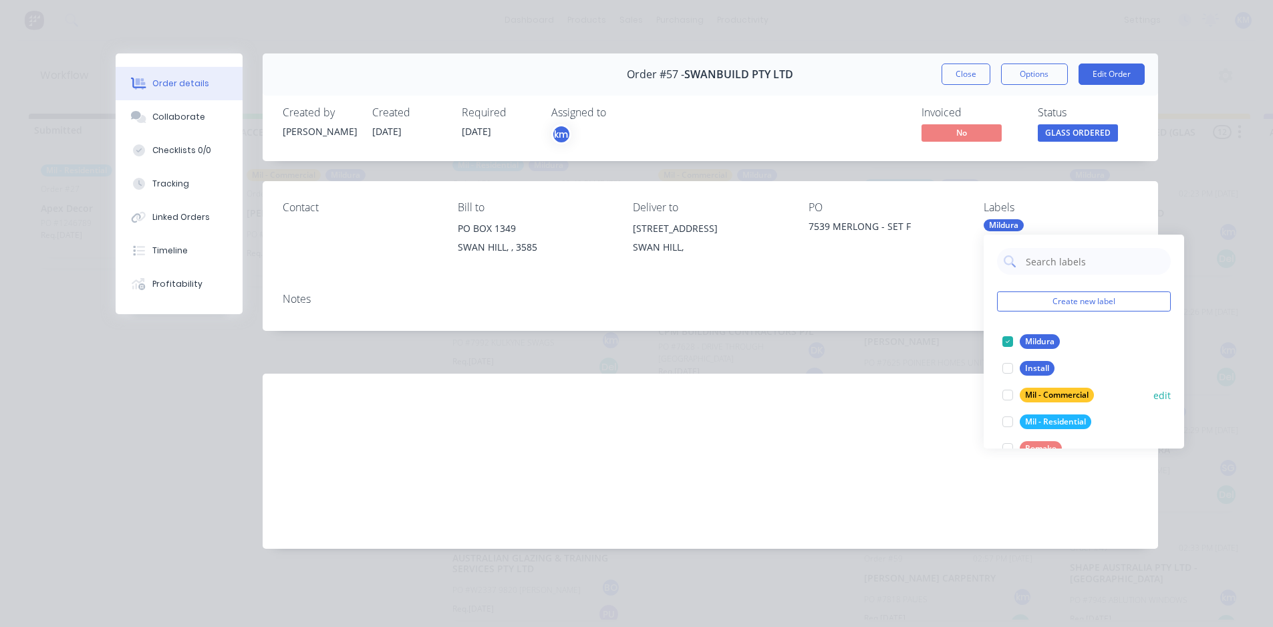
click at [1045, 424] on div "Mil - Residential" at bounding box center [1056, 421] width 72 height 15
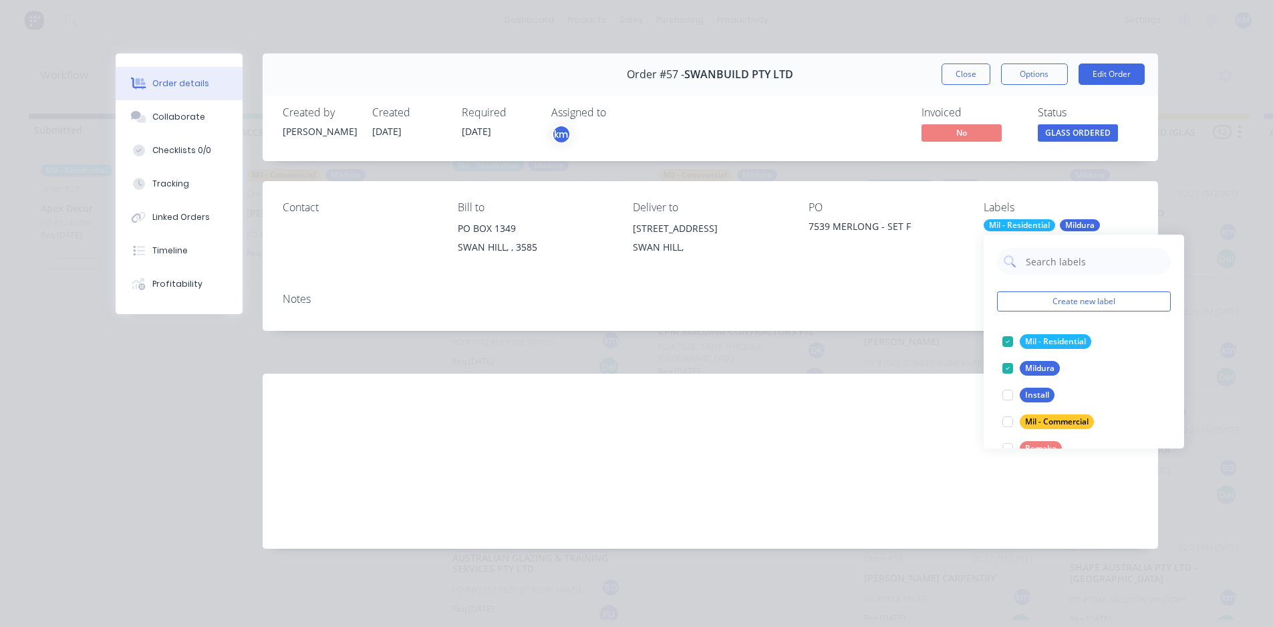
click at [1127, 186] on div "Contact [PERSON_NAME] to [GEOGRAPHIC_DATA] Deliver to [STREET_ADDRESS] - SET F …" at bounding box center [711, 231] width 896 height 101
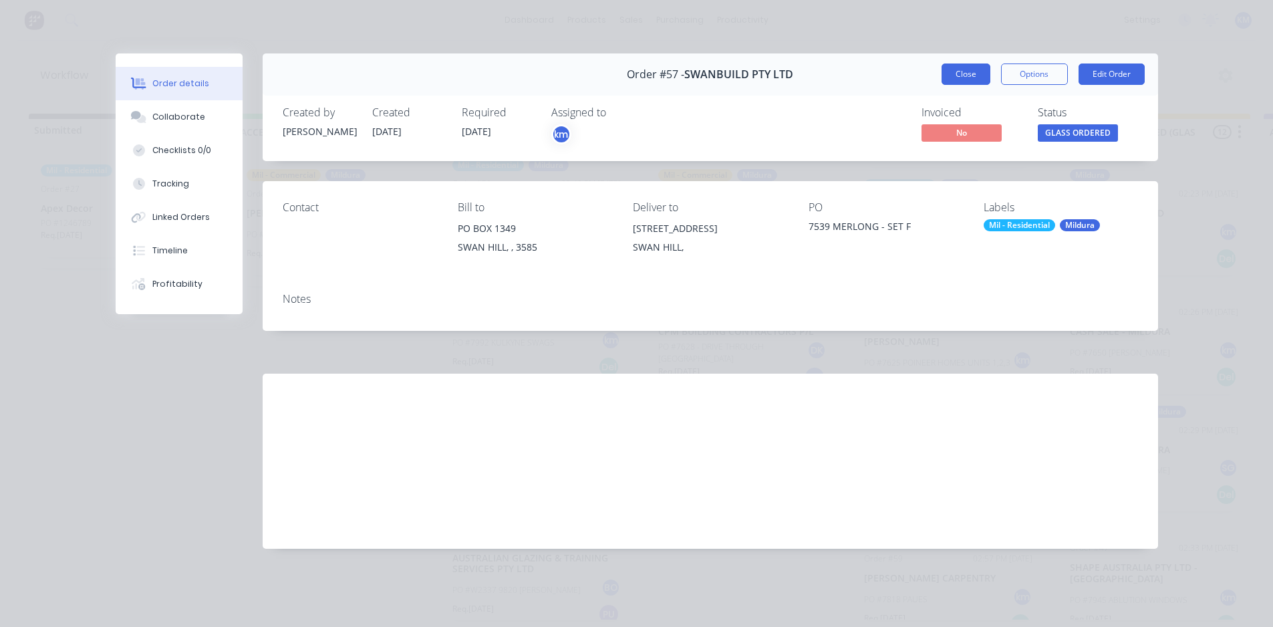
click at [976, 71] on button "Close" at bounding box center [966, 73] width 49 height 21
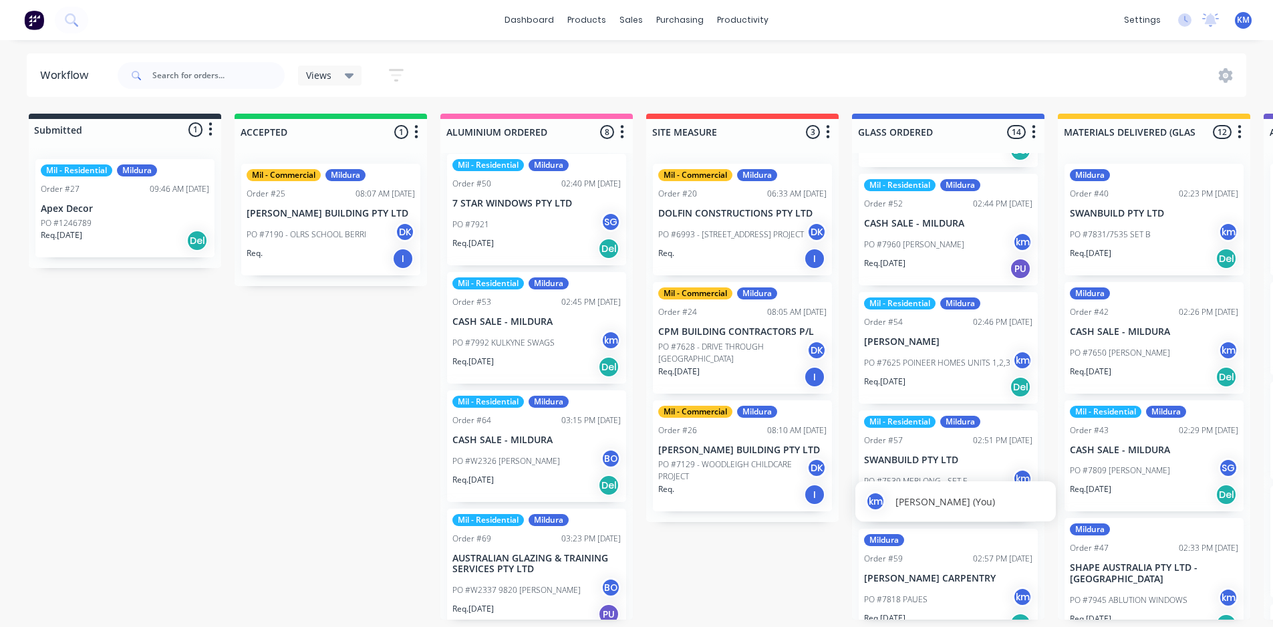
scroll to position [950, 0]
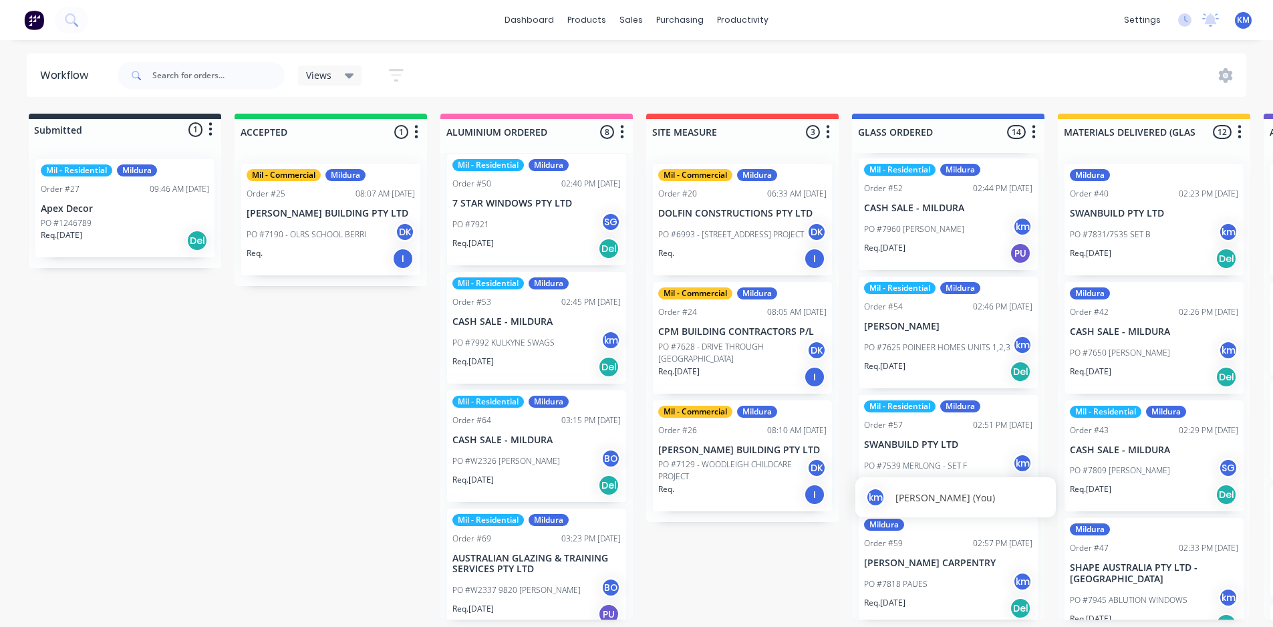
drag, startPoint x: 1043, startPoint y: 477, endPoint x: 1043, endPoint y: 509, distance: 32.1
click at [1043, 509] on div "km [PERSON_NAME] (You)" at bounding box center [955, 497] width 201 height 49
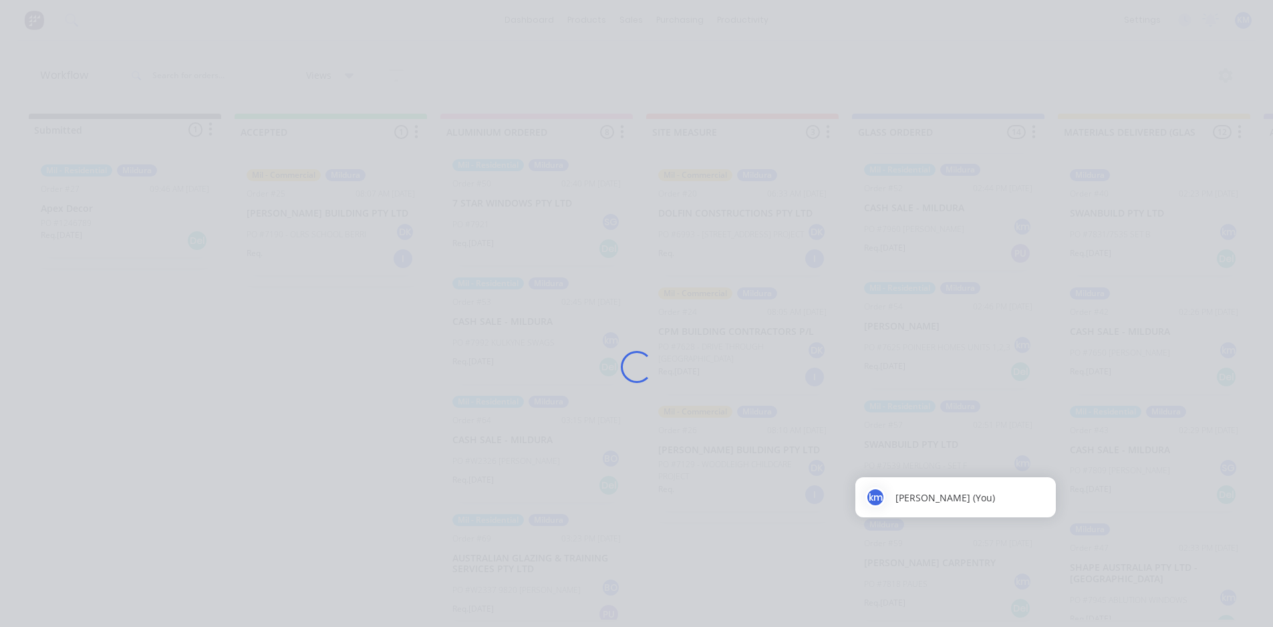
click at [936, 557] on div "Loading..." at bounding box center [636, 366] width 1069 height 627
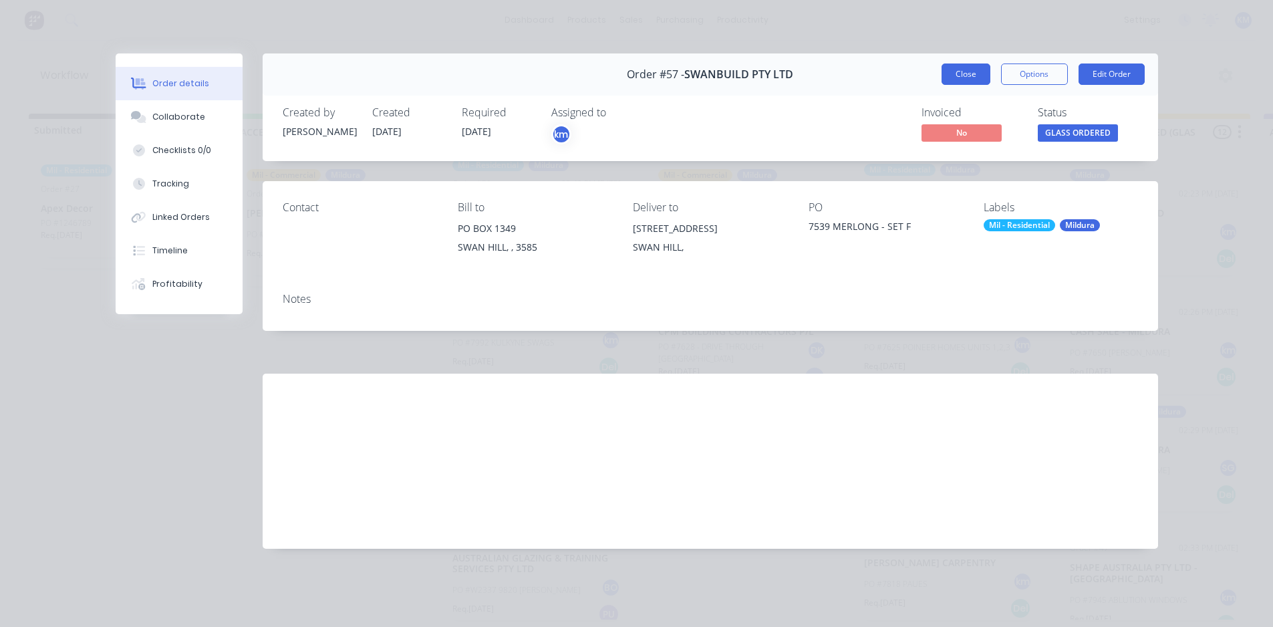
click at [971, 80] on button "Close" at bounding box center [966, 73] width 49 height 21
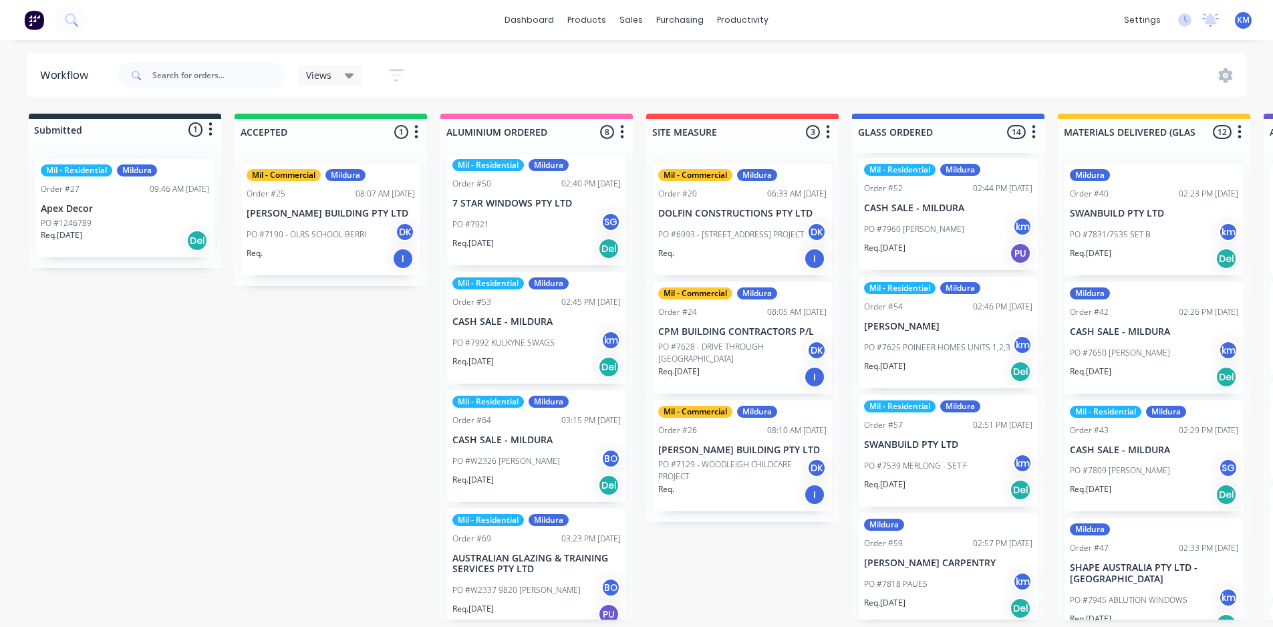
click at [950, 551] on div "Mildura Order #59 02:57 PM [DATE] [PERSON_NAME] CARPENTRY PO #7818 PAUES km Req…" at bounding box center [948, 569] width 179 height 112
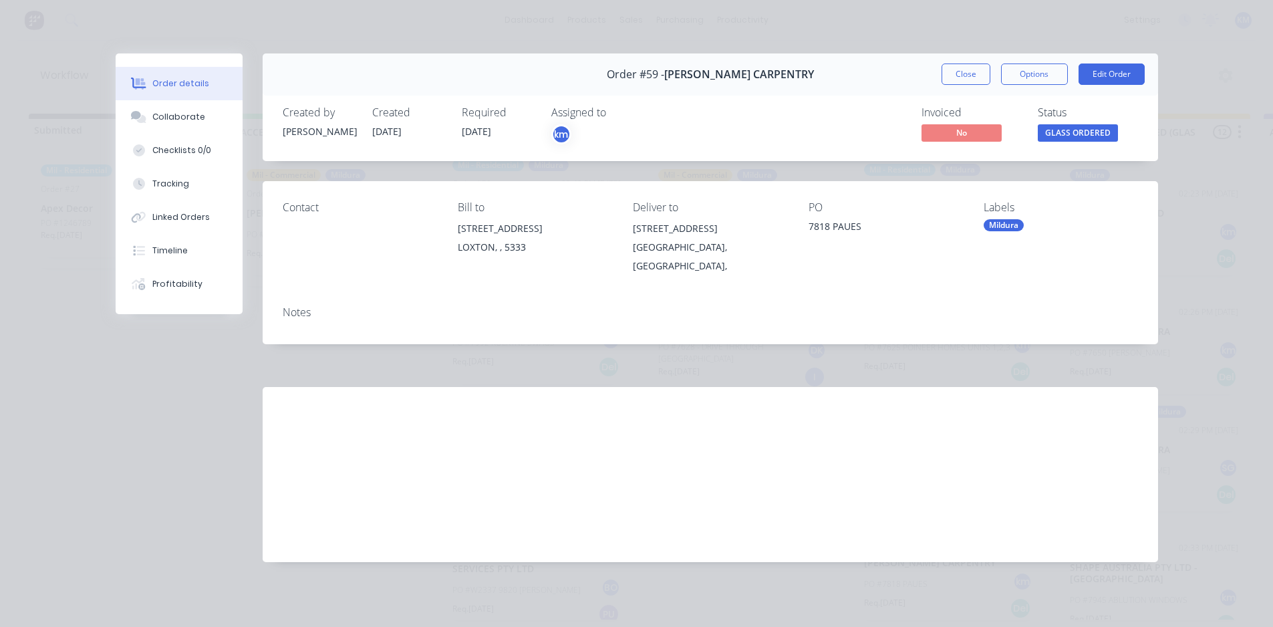
click at [1002, 223] on div "Mildura" at bounding box center [1004, 225] width 40 height 12
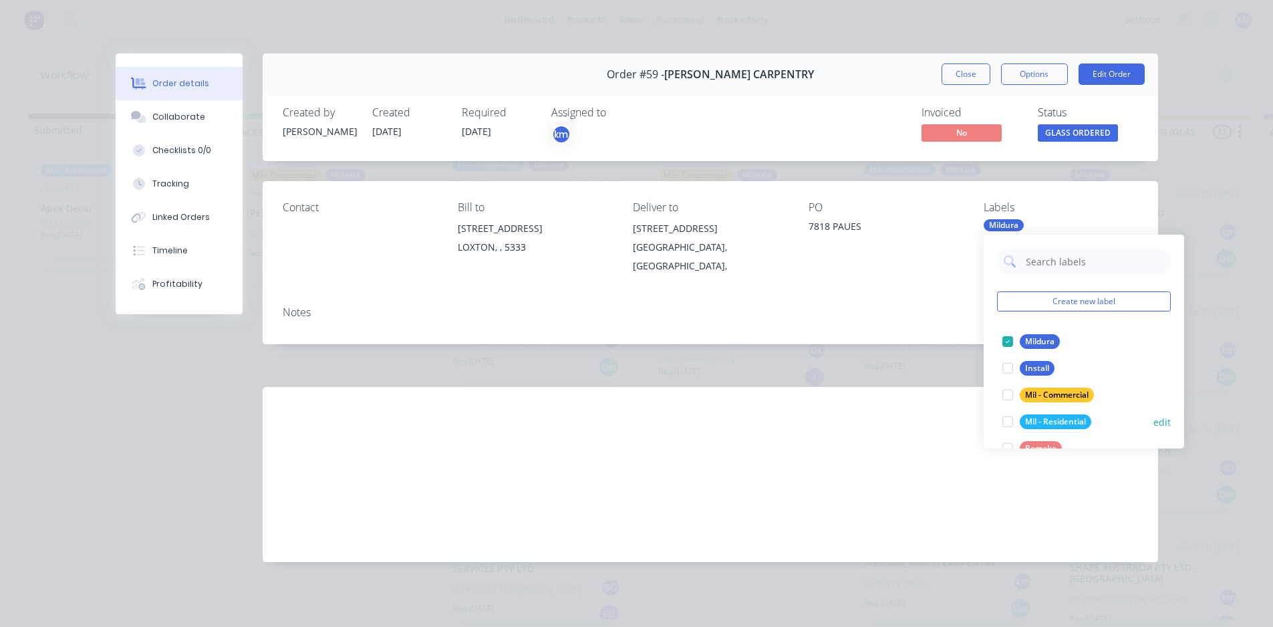
click at [1043, 416] on div "Mil - Residential" at bounding box center [1056, 421] width 72 height 15
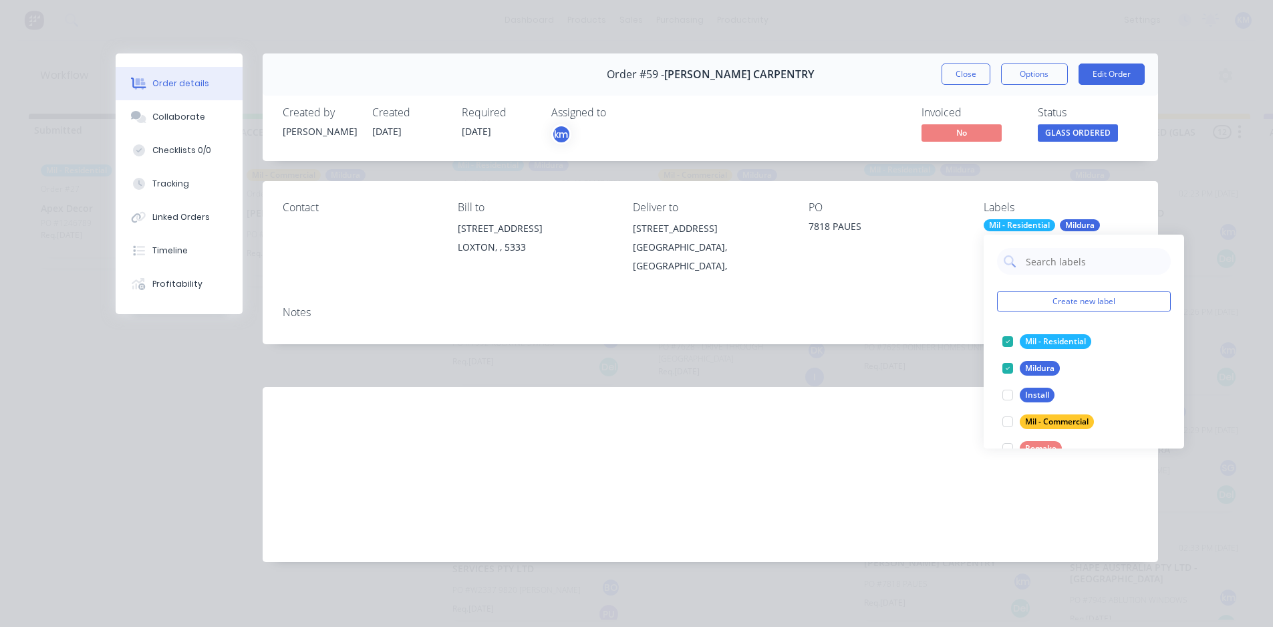
click at [892, 463] on div "Labour $0.00 Sub total $0.00 Margin $0.00 ( 0.00 %) Tax $0.00 Total $0.00" at bounding box center [710, 464] width 855 height 155
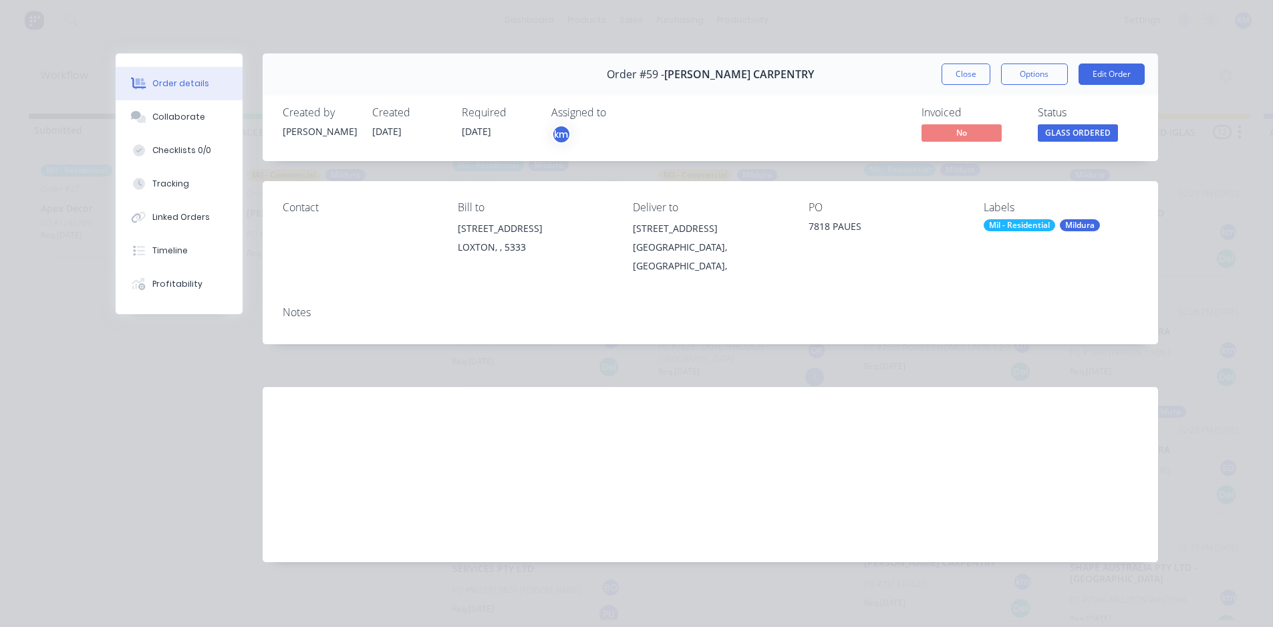
click at [964, 84] on button "Close" at bounding box center [966, 73] width 49 height 21
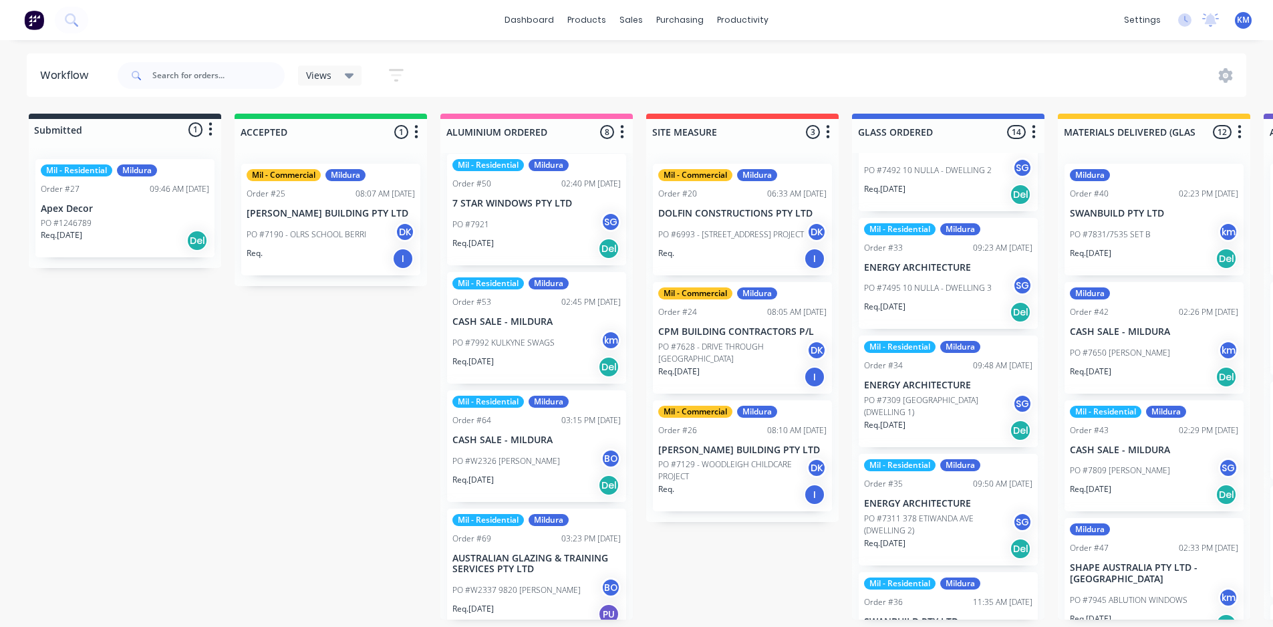
scroll to position [0, 0]
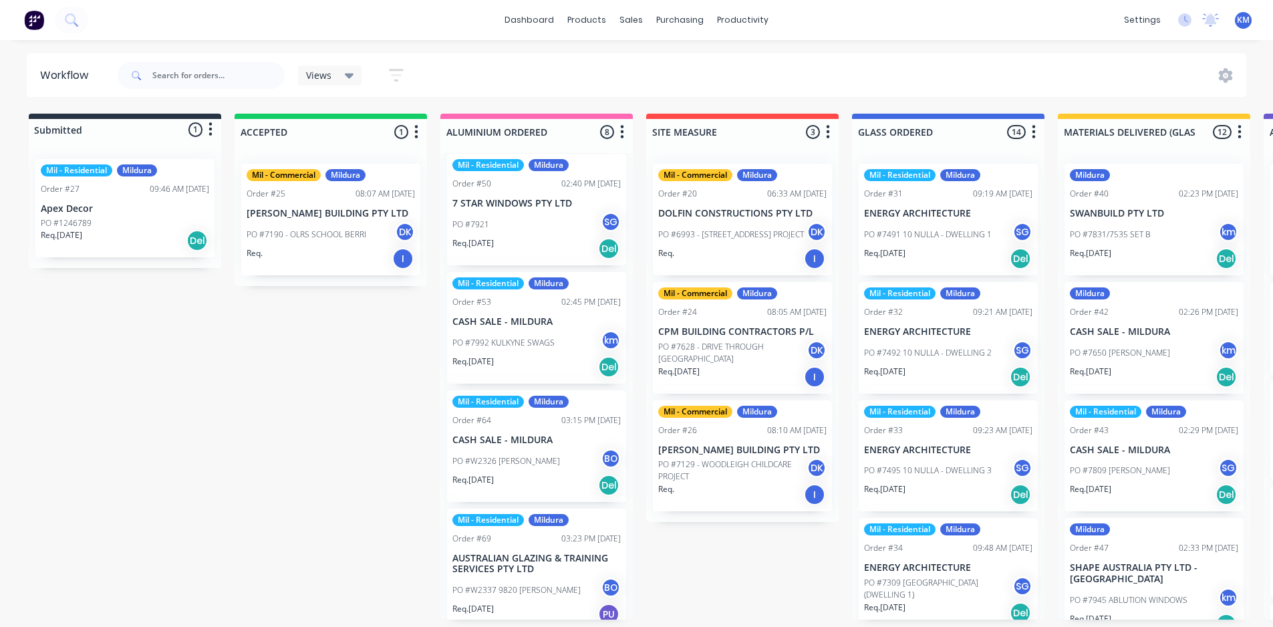
click at [1146, 199] on div "Order #40 02:23 PM [DATE]" at bounding box center [1154, 194] width 168 height 12
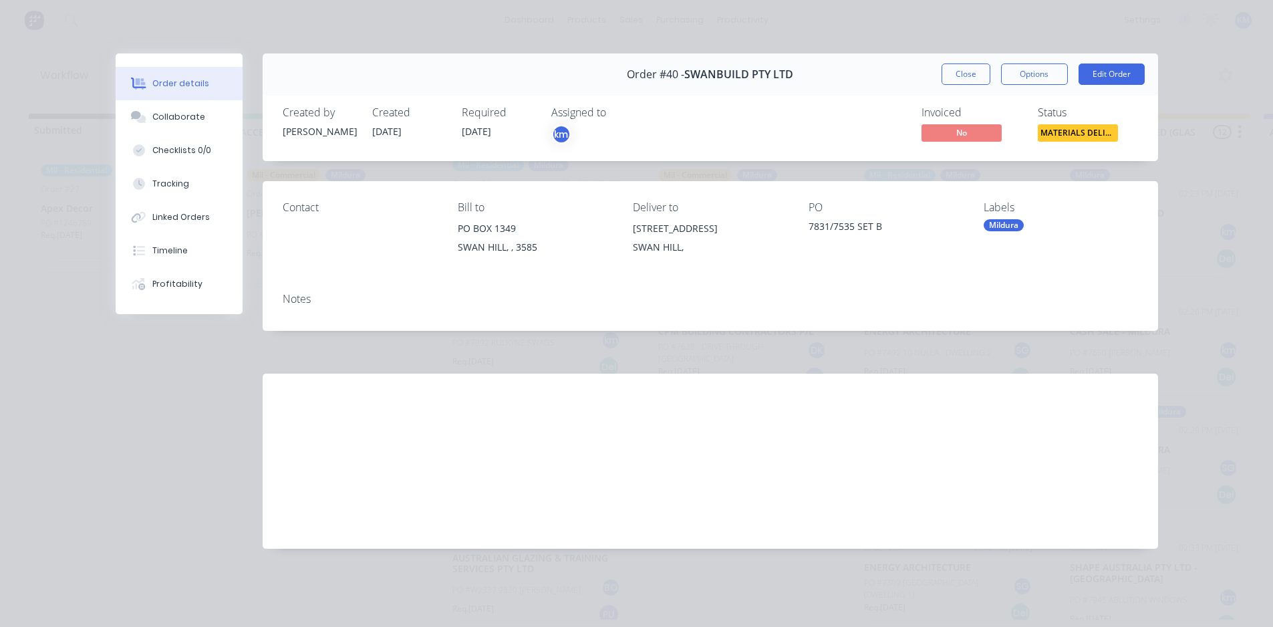
click at [984, 74] on button "Close" at bounding box center [966, 73] width 49 height 21
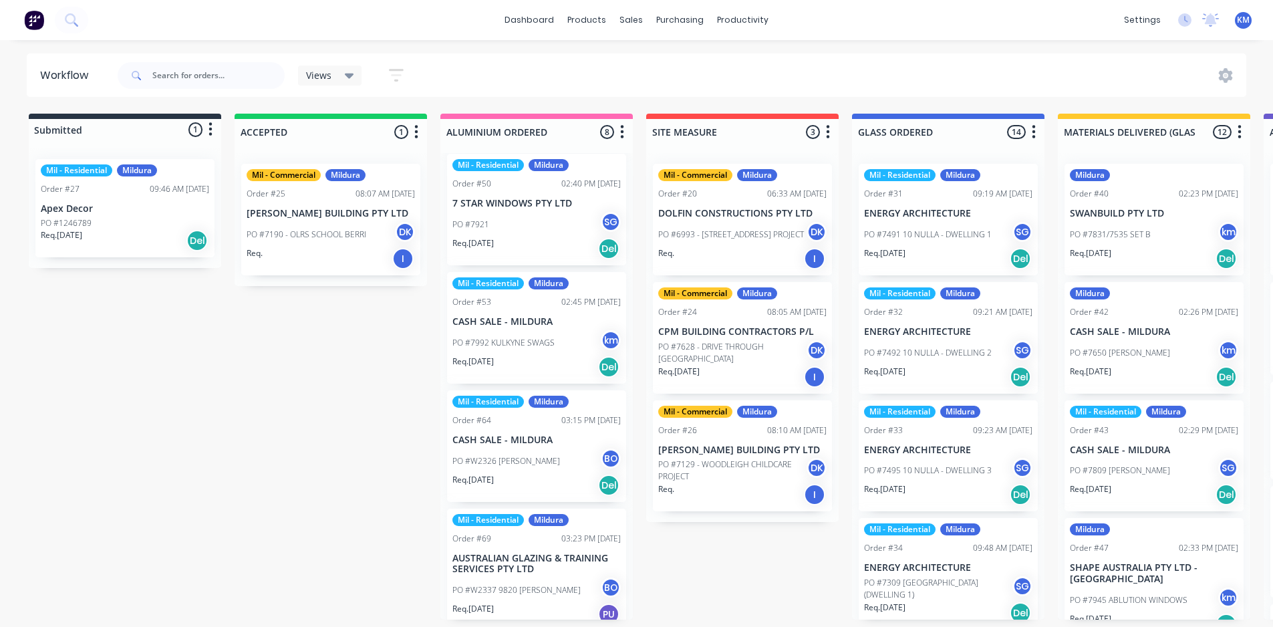
click at [1093, 182] on div "Mildura Order #40 02:23 PM [DATE] SWANBUILD PTY LTD PO #7831/7535 SET B km Req.…" at bounding box center [1154, 220] width 179 height 112
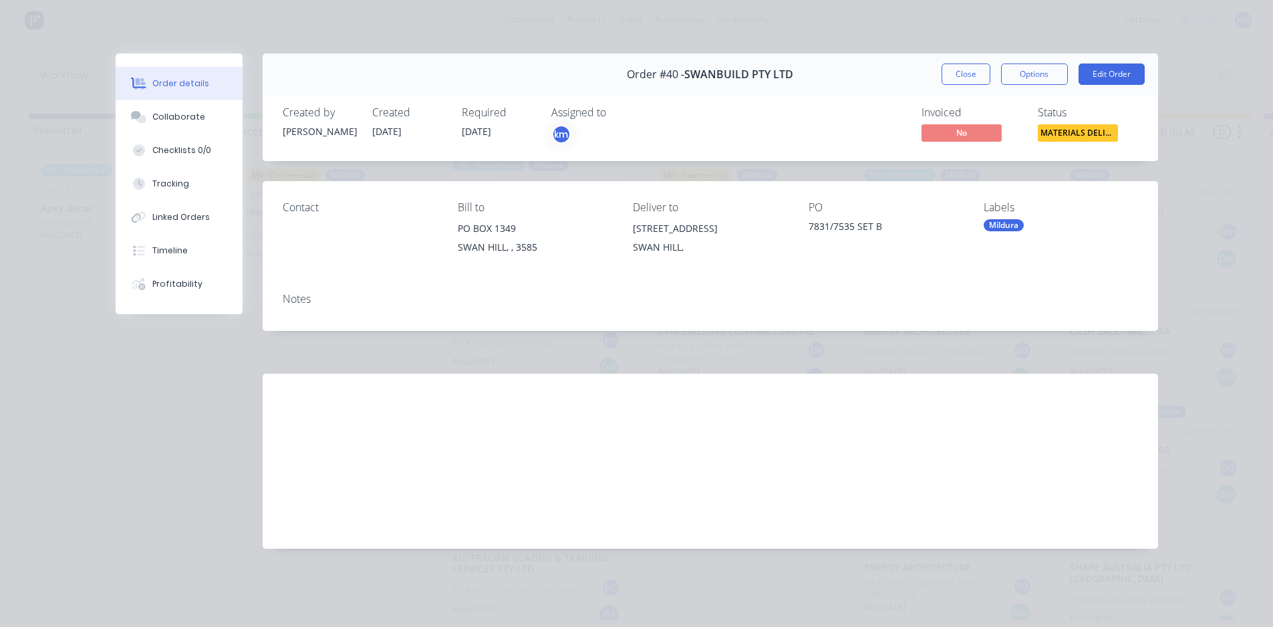
click at [995, 217] on div "Labels Mildura" at bounding box center [1061, 231] width 154 height 61
click at [996, 220] on div "Mildura" at bounding box center [1004, 225] width 40 height 12
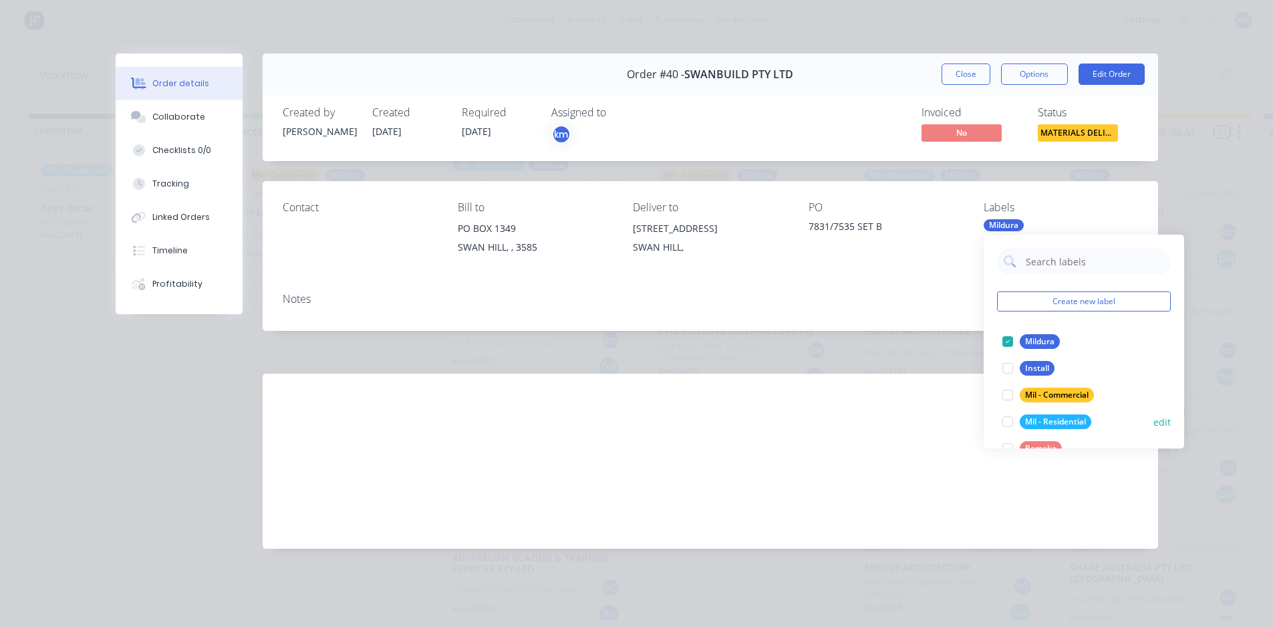
click at [1031, 415] on div "Mil - Residential" at bounding box center [1056, 421] width 72 height 15
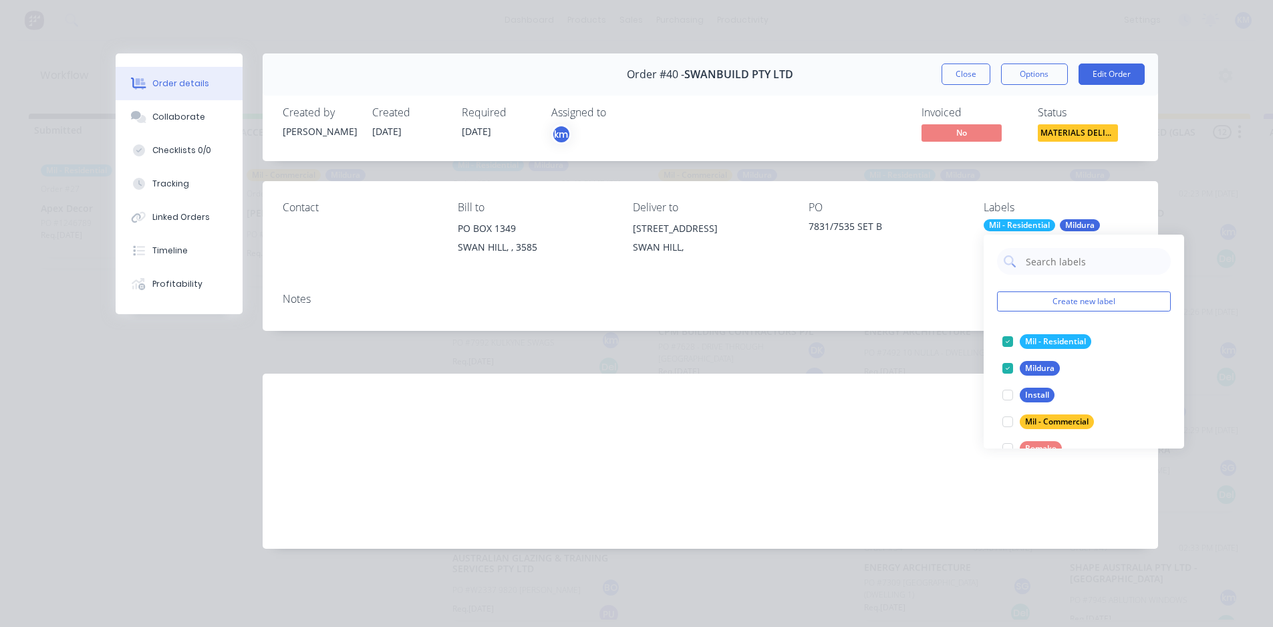
click at [979, 507] on div "Labour $0.00 Sub total $0.00 Margin $0.00 ( 0.00 %) Tax $0.00 Total $0.00" at bounding box center [1021, 451] width 234 height 155
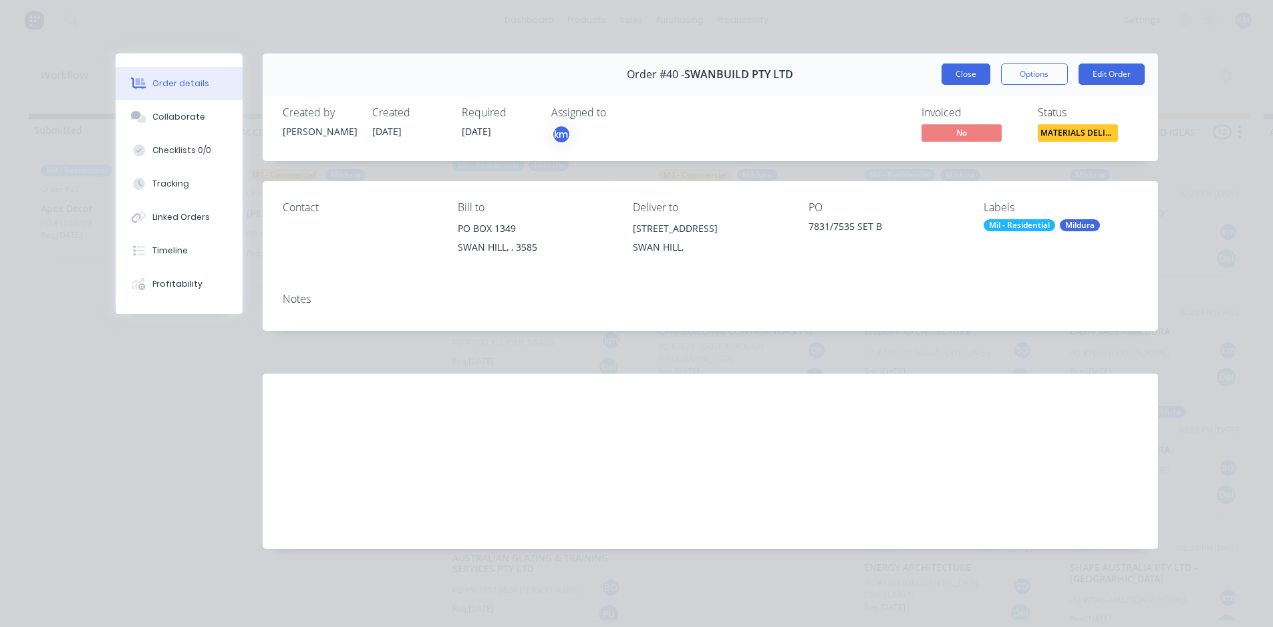
click at [970, 74] on button "Close" at bounding box center [966, 73] width 49 height 21
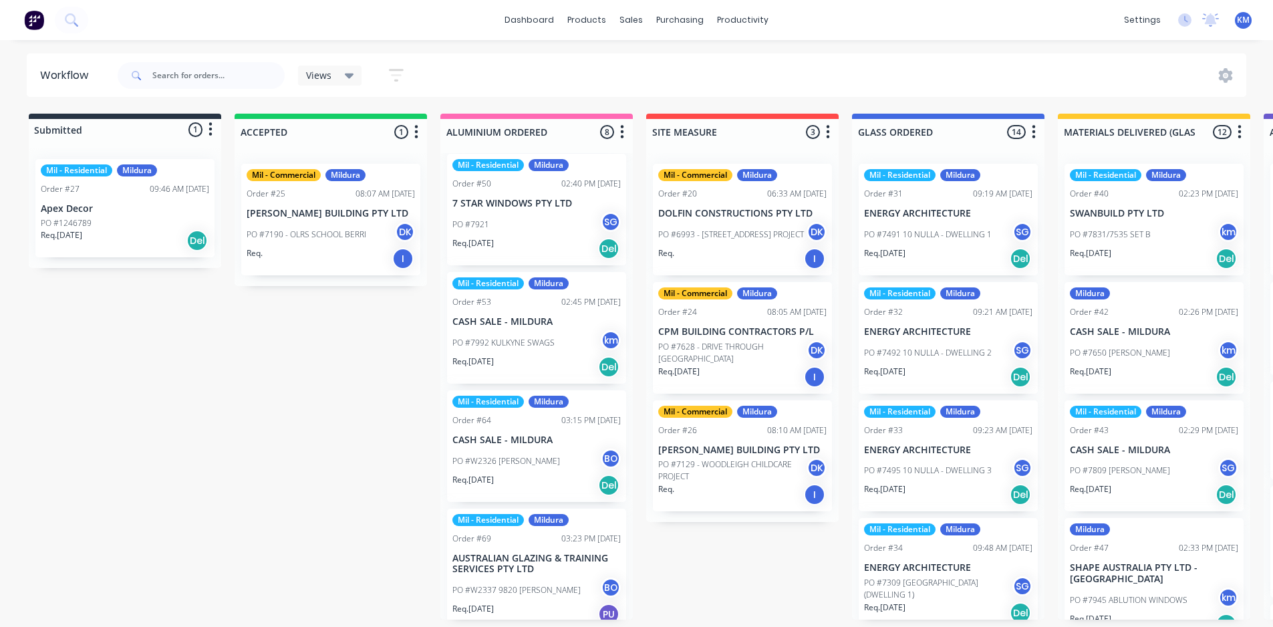
click at [1150, 323] on div "Mildura Order #42 02:26 PM [DATE] CASH SALE - MILDURA PO #7650 [PERSON_NAME] km…" at bounding box center [1154, 338] width 179 height 112
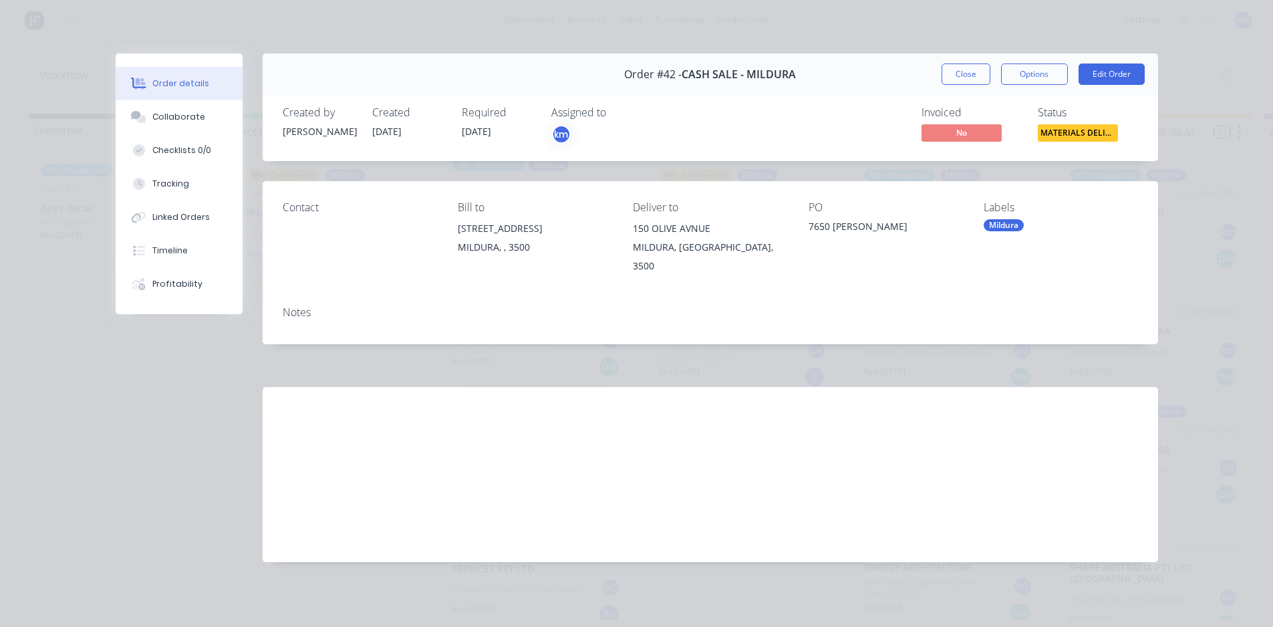
click at [1007, 225] on div "Mildura" at bounding box center [1004, 225] width 40 height 12
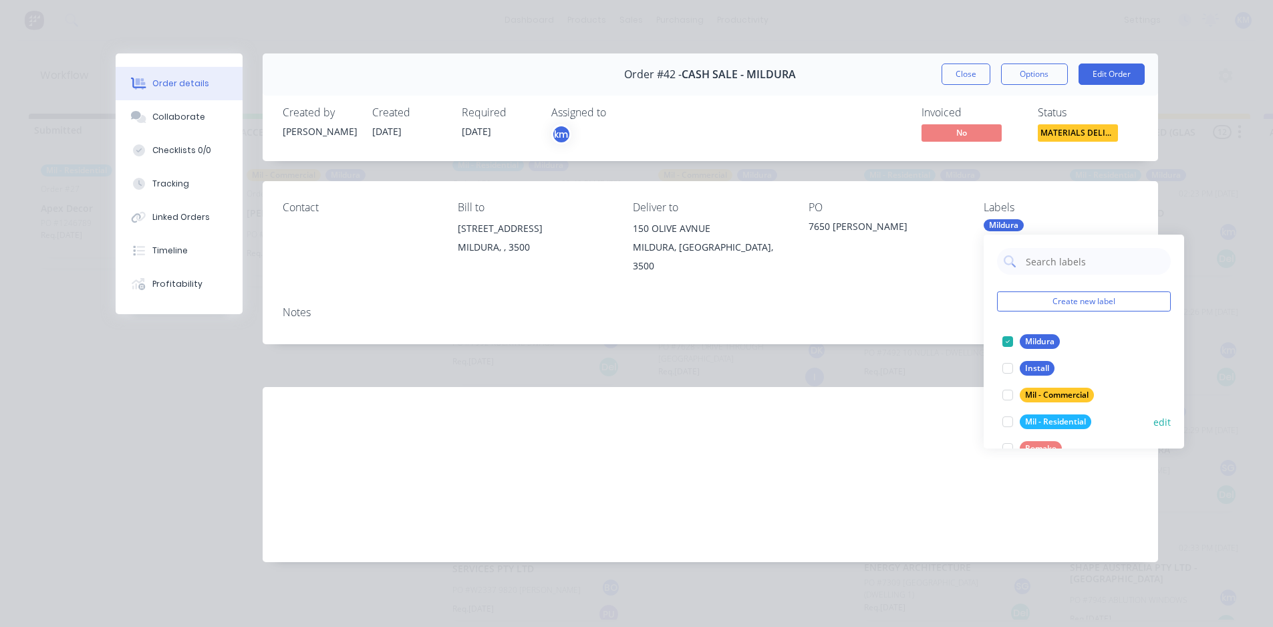
click at [1037, 420] on div "Mil - Residential" at bounding box center [1056, 421] width 72 height 15
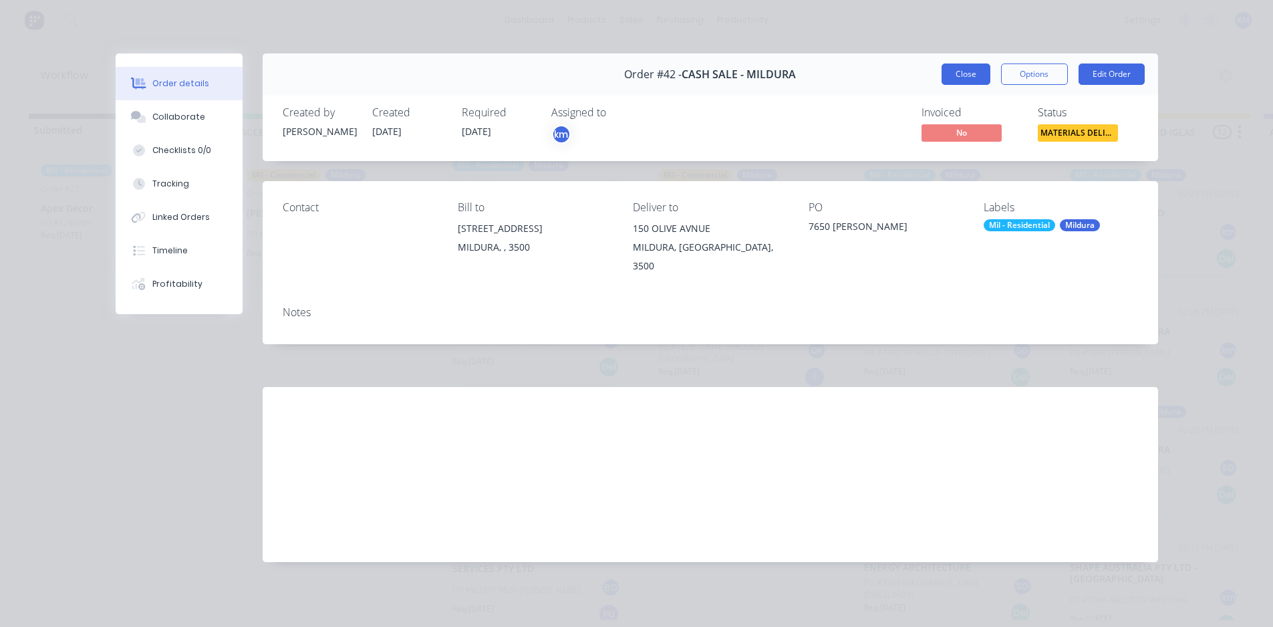
click at [970, 79] on button "Close" at bounding box center [966, 73] width 49 height 21
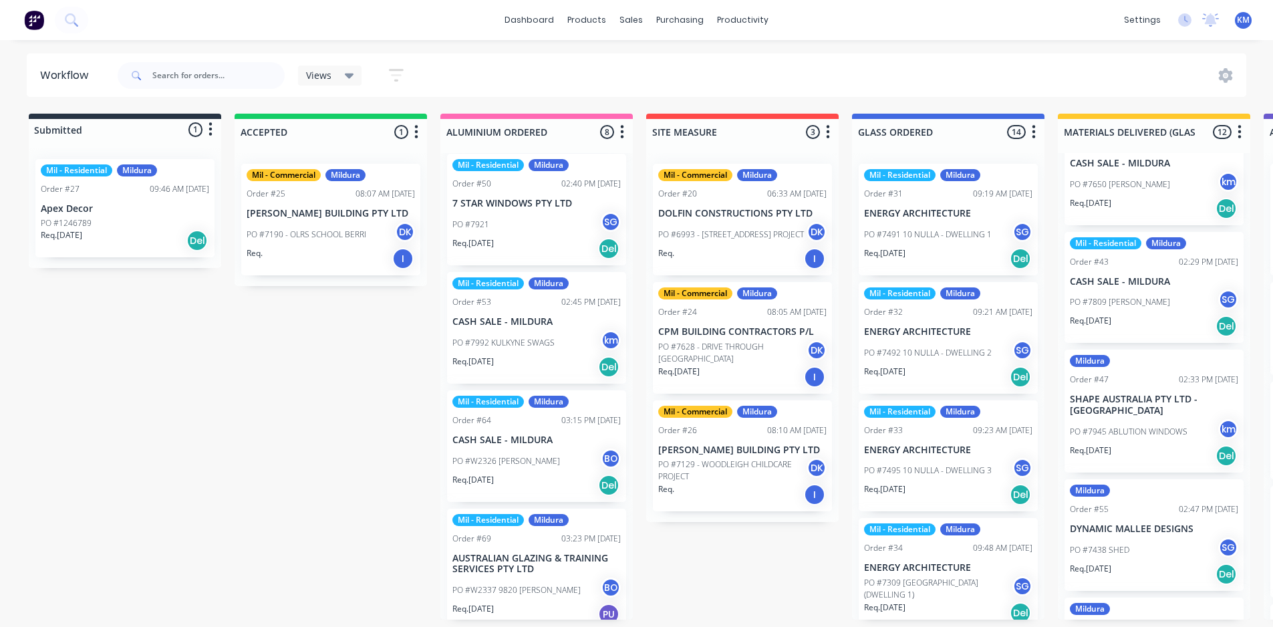
scroll to position [190, 0]
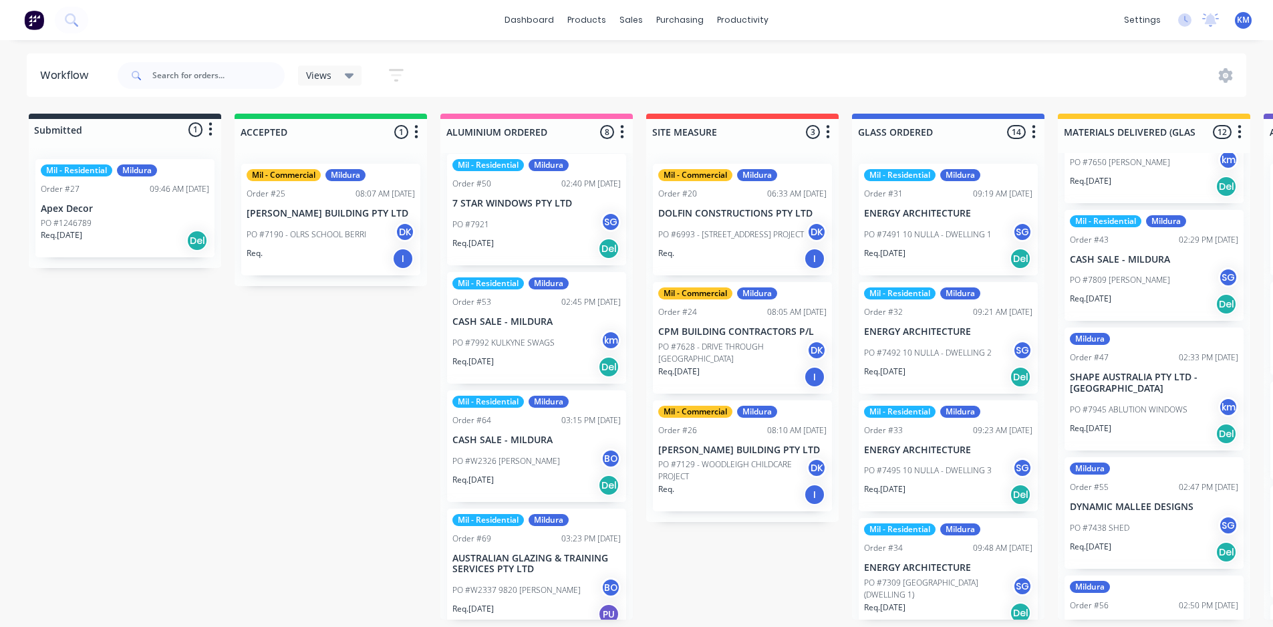
click at [1136, 368] on div "Mildura Order #47 02:33 PM [DATE] SHAPE AUSTRALIA PTY LTD - SA PO #7945 ABLUTIO…" at bounding box center [1154, 388] width 179 height 123
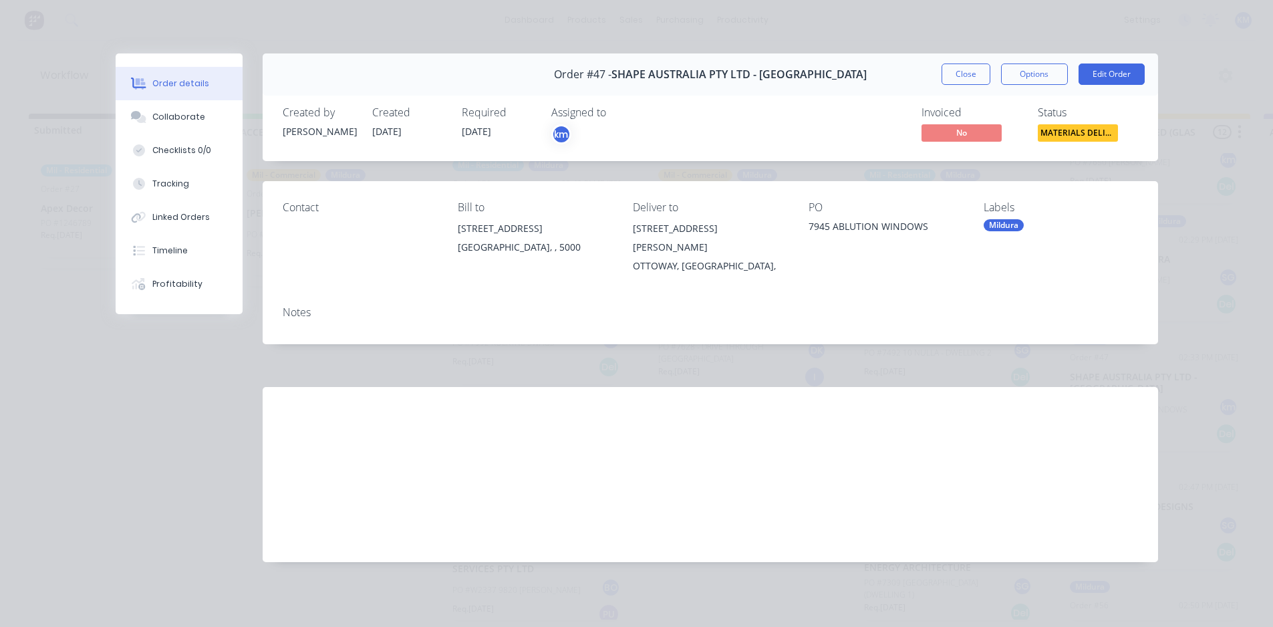
click at [1010, 224] on div "Mildura" at bounding box center [1004, 225] width 40 height 12
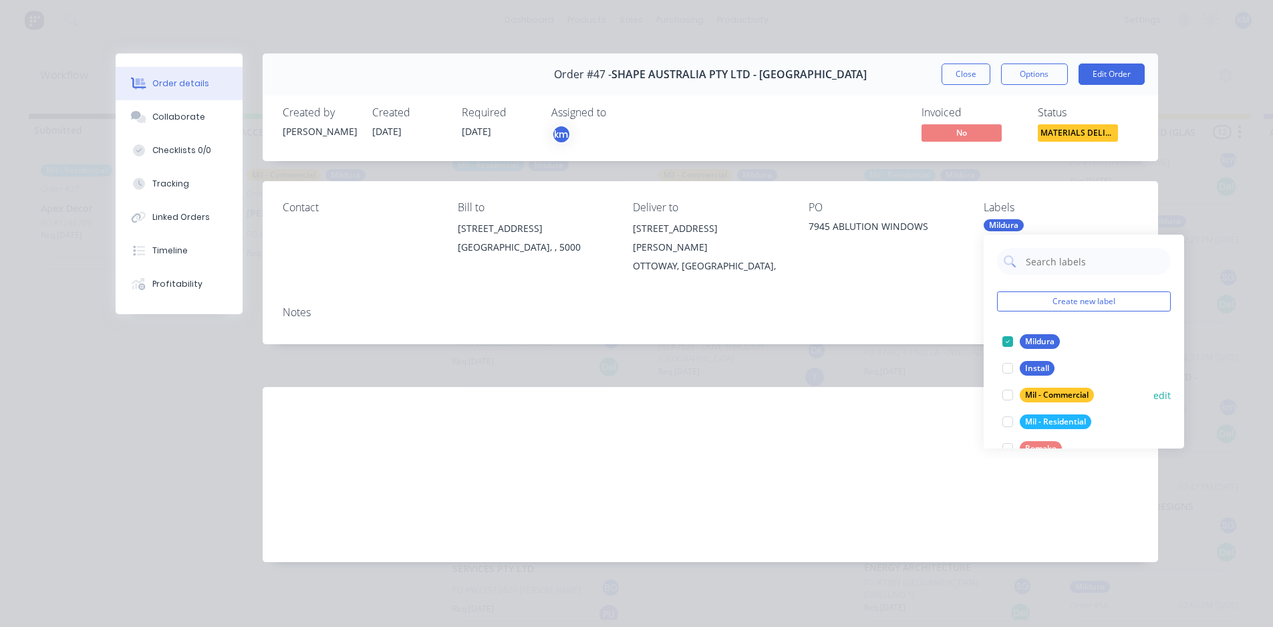
click at [1025, 422] on div "Mil - Residential" at bounding box center [1056, 421] width 72 height 15
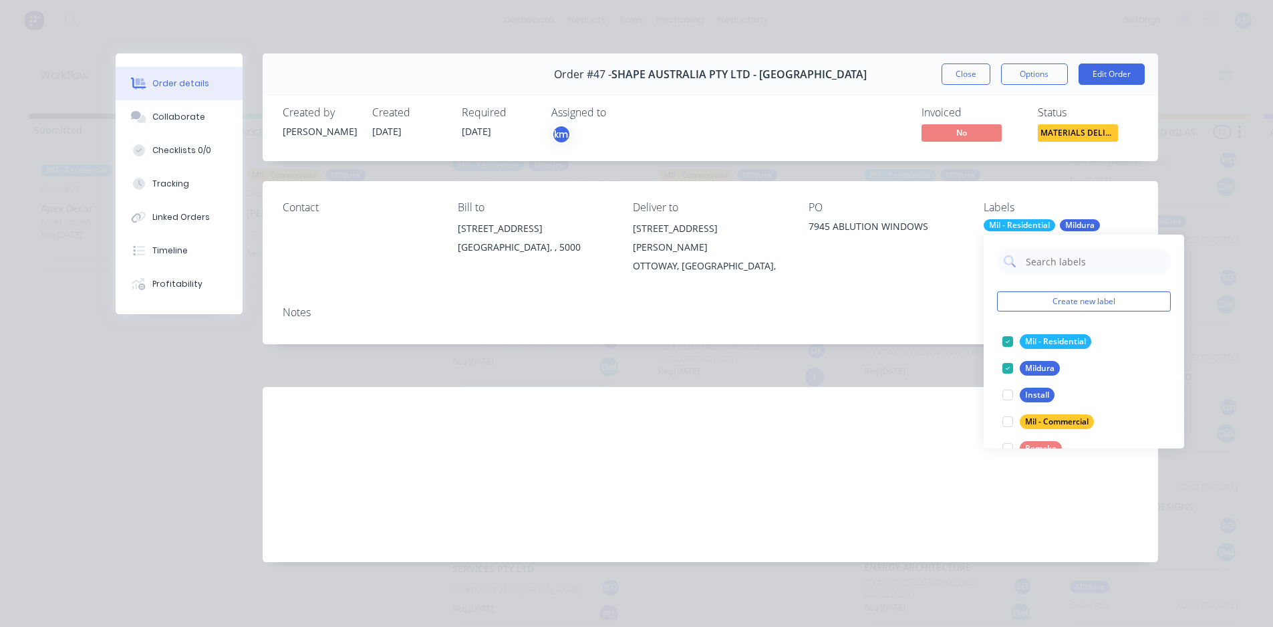
click at [994, 609] on div "Order details Collaborate Checklists 0/0 Tracking Linked Orders Timeline Profit…" at bounding box center [636, 313] width 1273 height 627
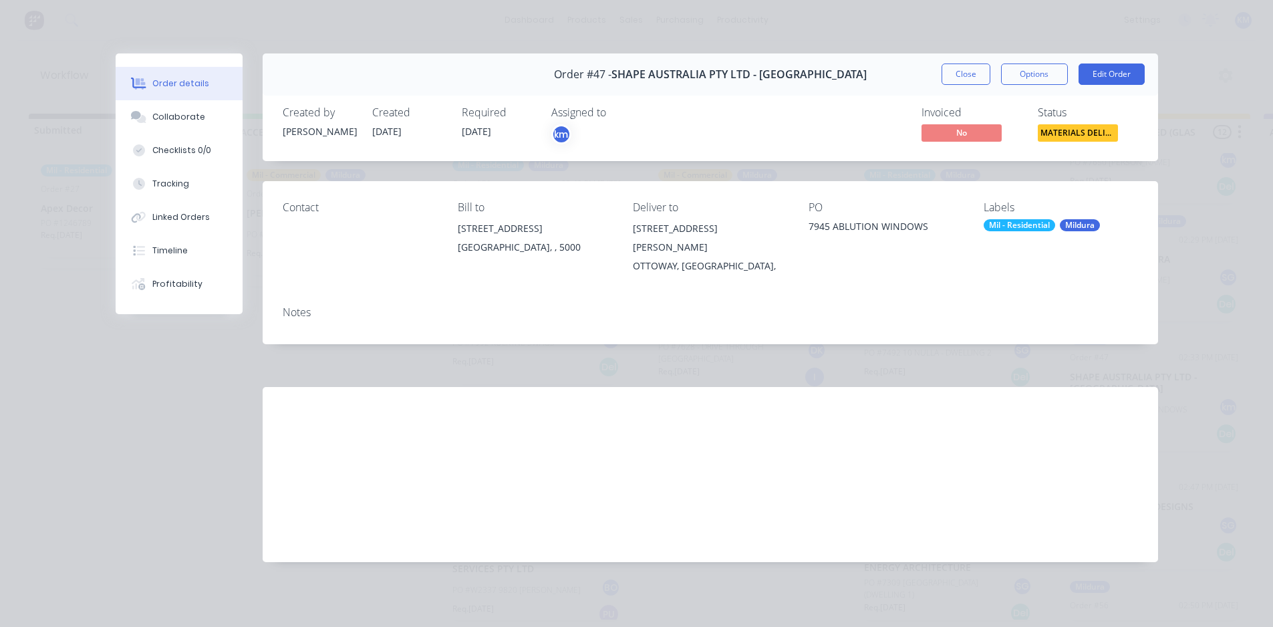
click at [957, 78] on button "Close" at bounding box center [966, 73] width 49 height 21
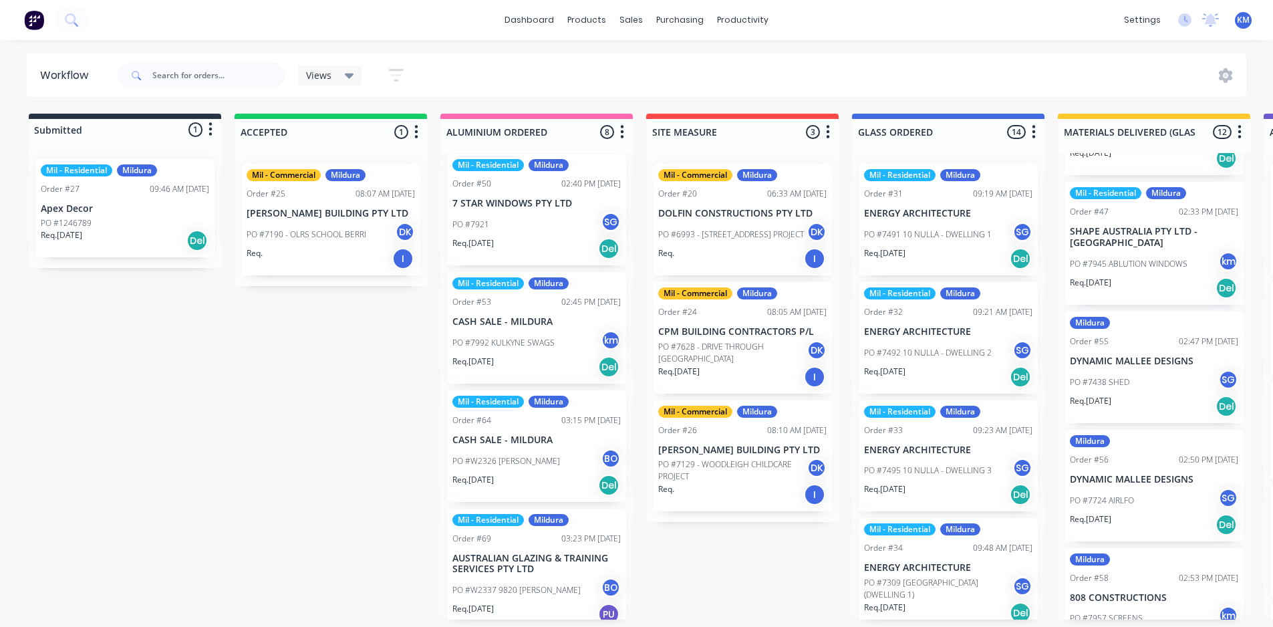
scroll to position [350, 0]
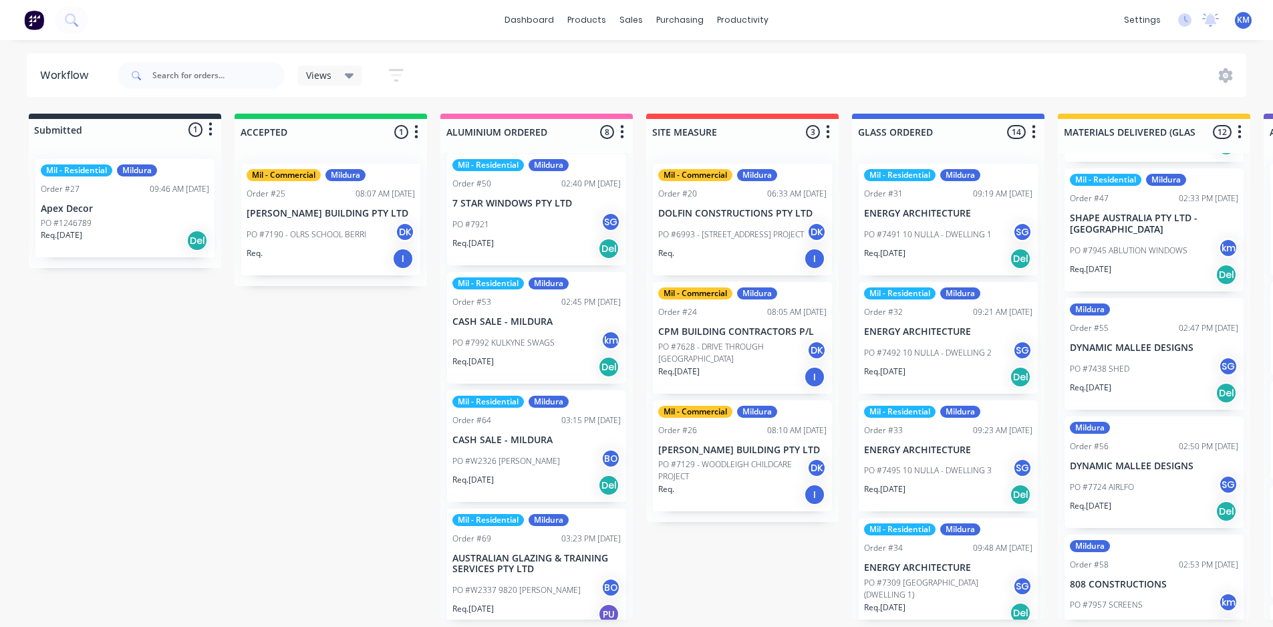
click at [1149, 342] on p "DYNAMIC MALLEE DESIGNS" at bounding box center [1154, 347] width 168 height 11
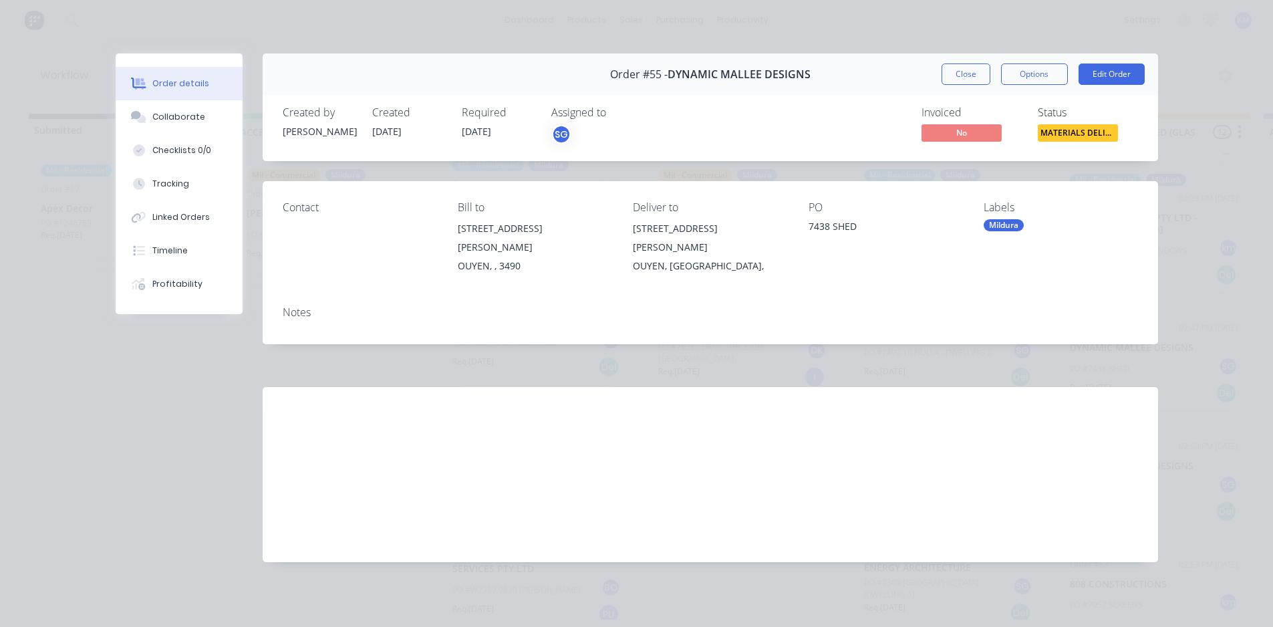
click at [1002, 215] on div "Labels Mildura" at bounding box center [1061, 238] width 154 height 74
click at [1003, 223] on div "Mildura" at bounding box center [1004, 225] width 40 height 12
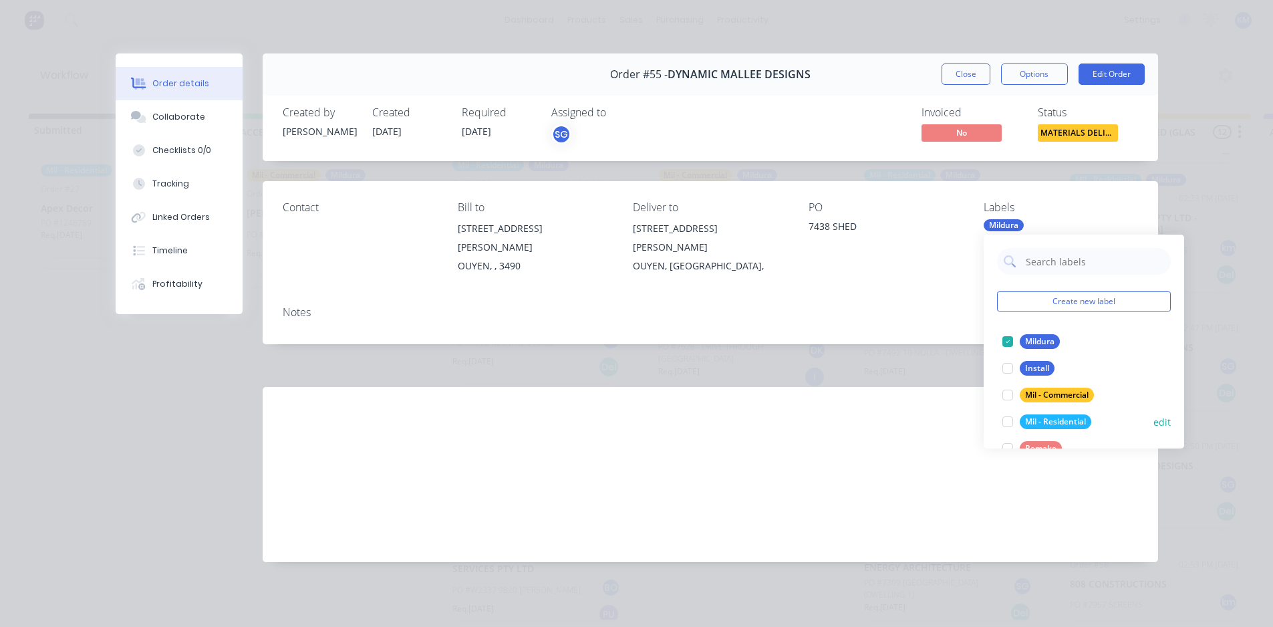
click at [1046, 410] on div "Mil - Residential edit" at bounding box center [1084, 421] width 174 height 27
click at [1046, 420] on div "Mil - Residential" at bounding box center [1056, 421] width 72 height 15
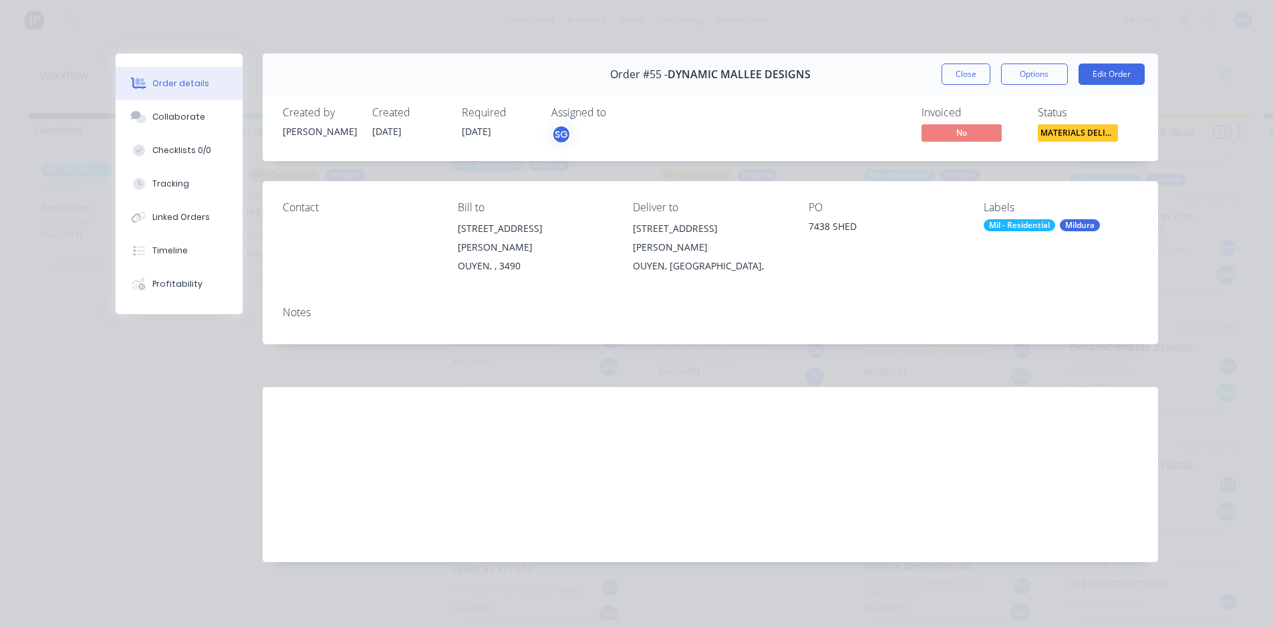
click at [1223, 334] on div "Order details Collaborate Checklists 0/0 Tracking Linked Orders Timeline Profit…" at bounding box center [636, 313] width 1273 height 627
click at [970, 67] on button "Close" at bounding box center [966, 73] width 49 height 21
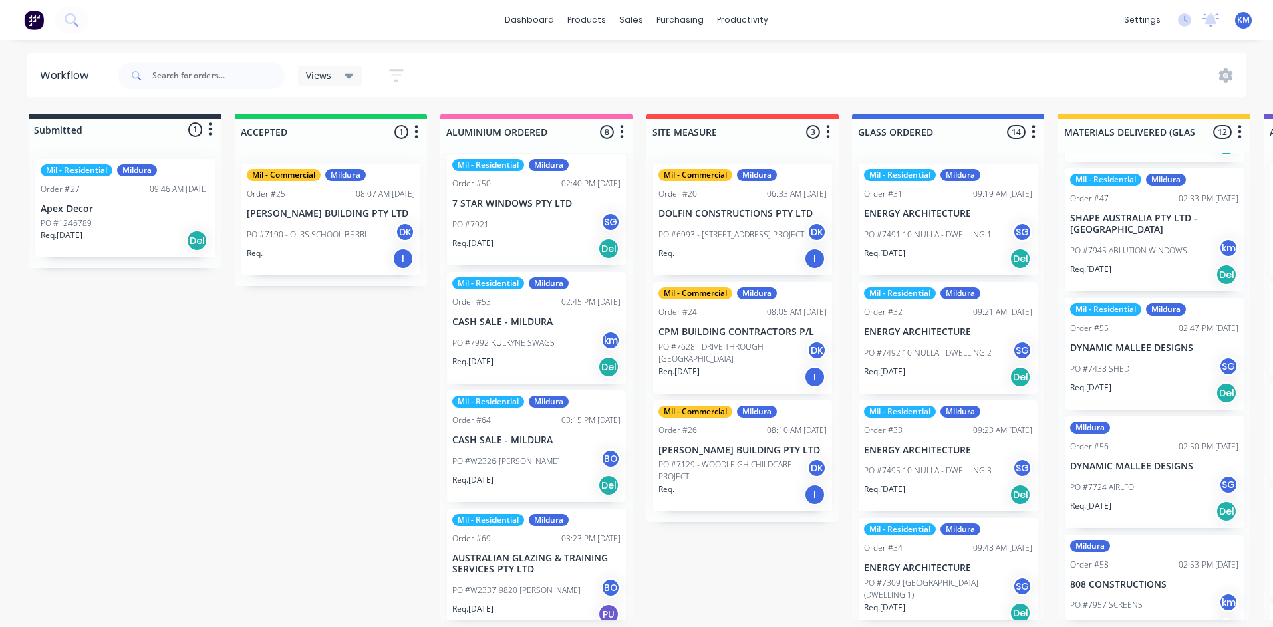
click at [340, 80] on div "Views" at bounding box center [330, 76] width 48 height 12
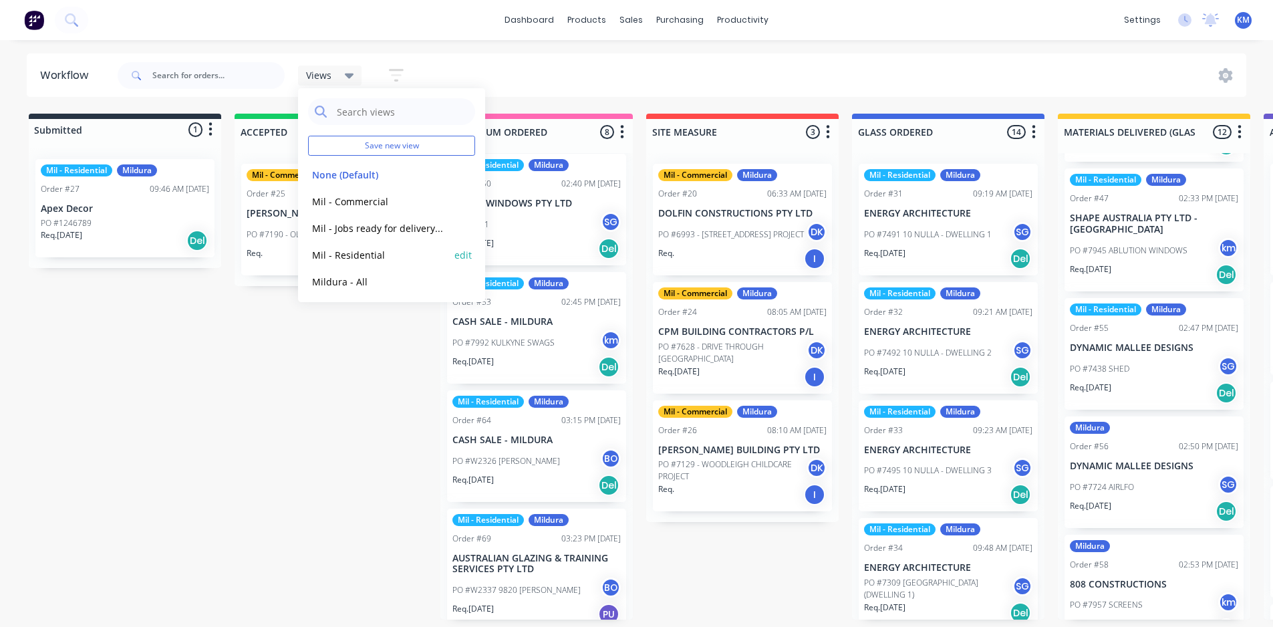
click at [382, 257] on button "Mil - Residential" at bounding box center [379, 254] width 142 height 15
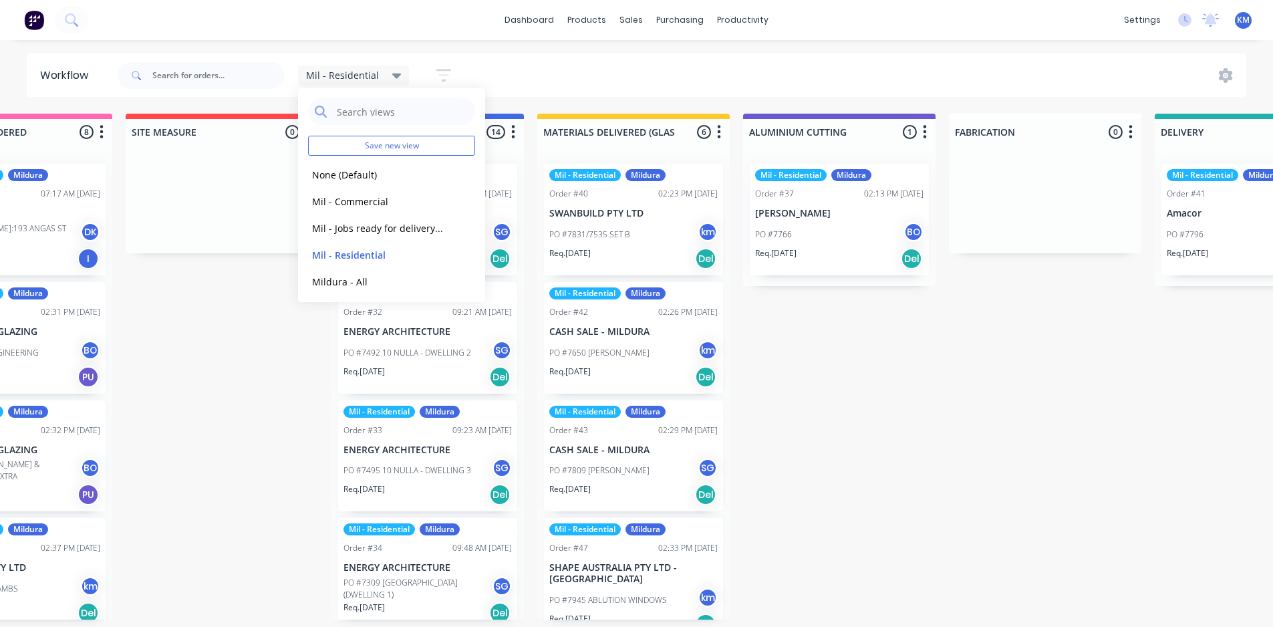
scroll to position [3, 511]
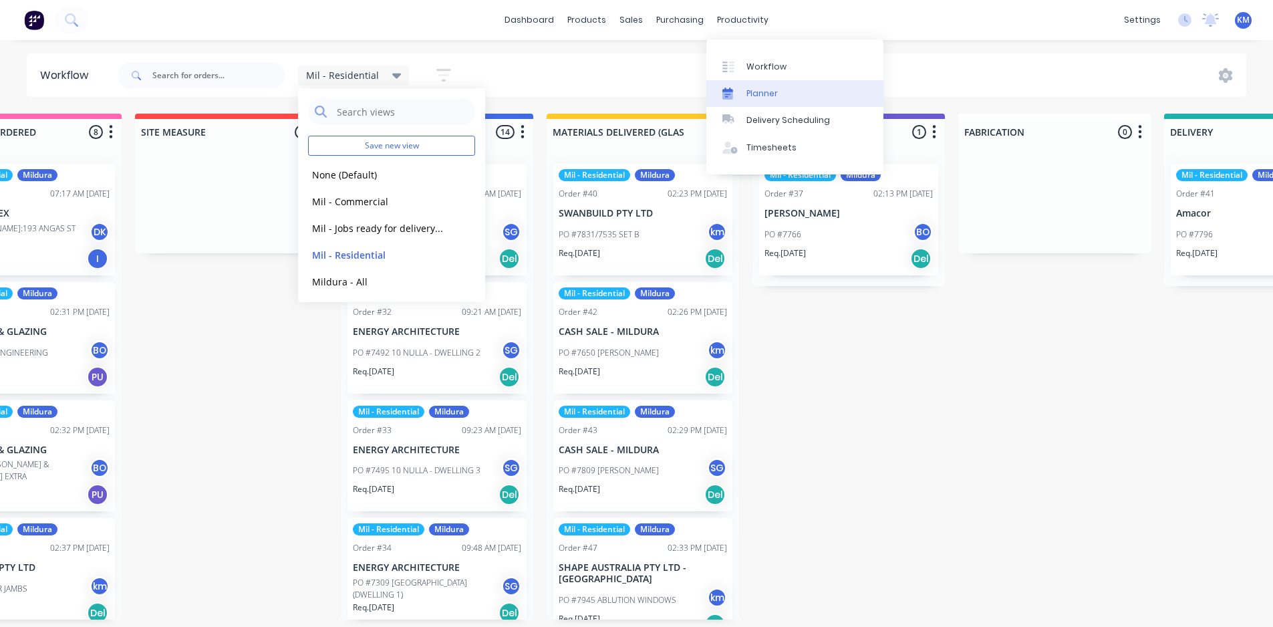
click at [773, 97] on link "Planner" at bounding box center [794, 93] width 177 height 27
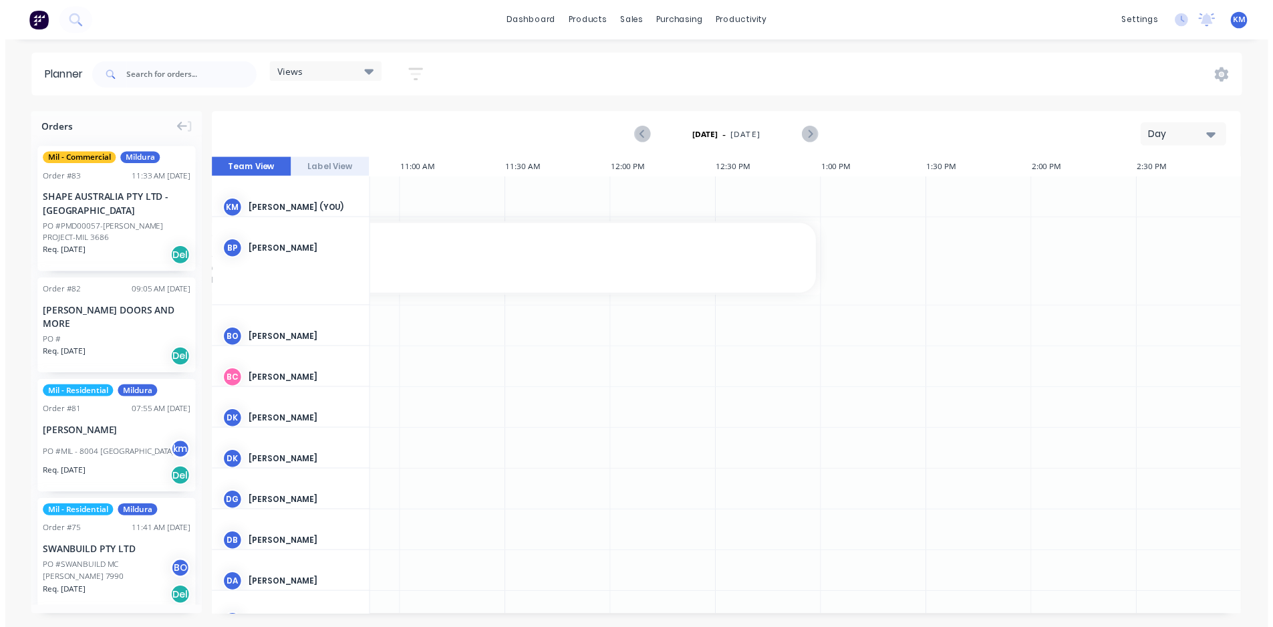
scroll to position [0, 2329]
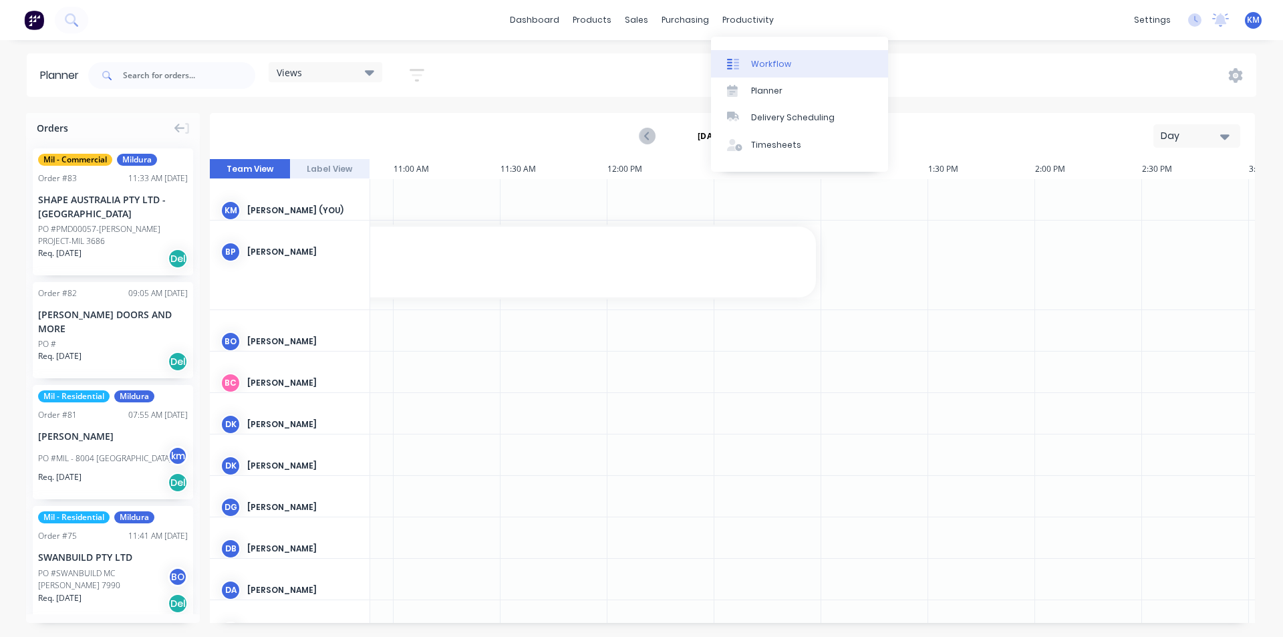
click at [777, 70] on link "Workflow" at bounding box center [799, 63] width 177 height 27
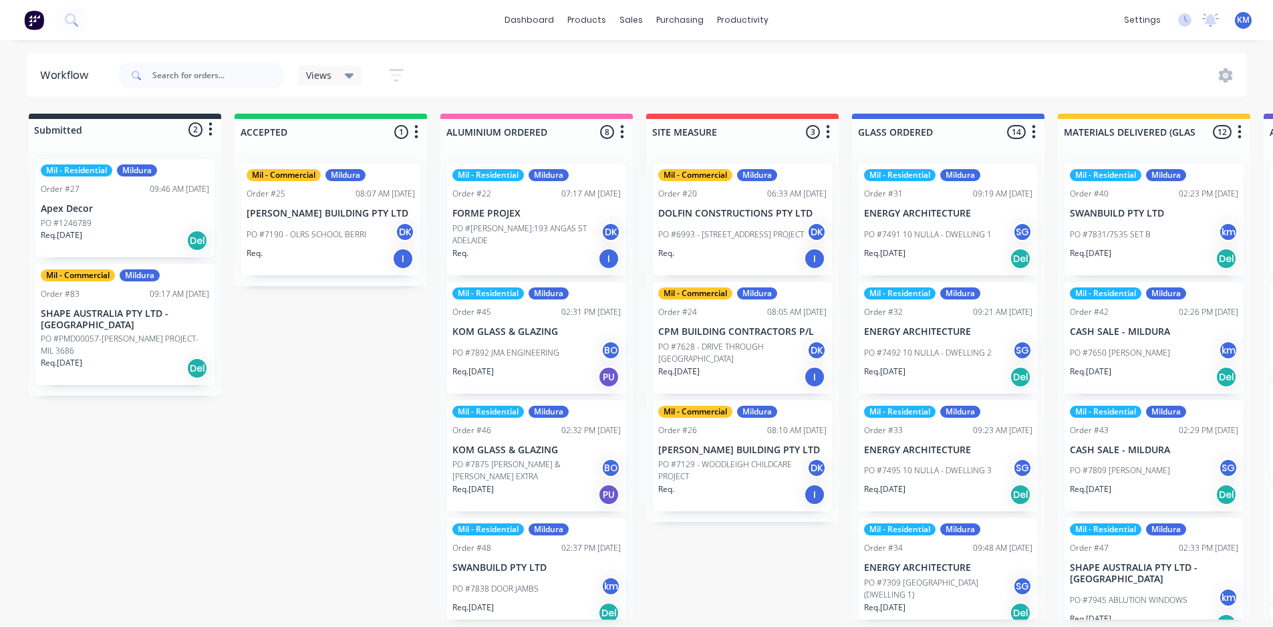
click at [316, 78] on span "Views" at bounding box center [318, 75] width 25 height 14
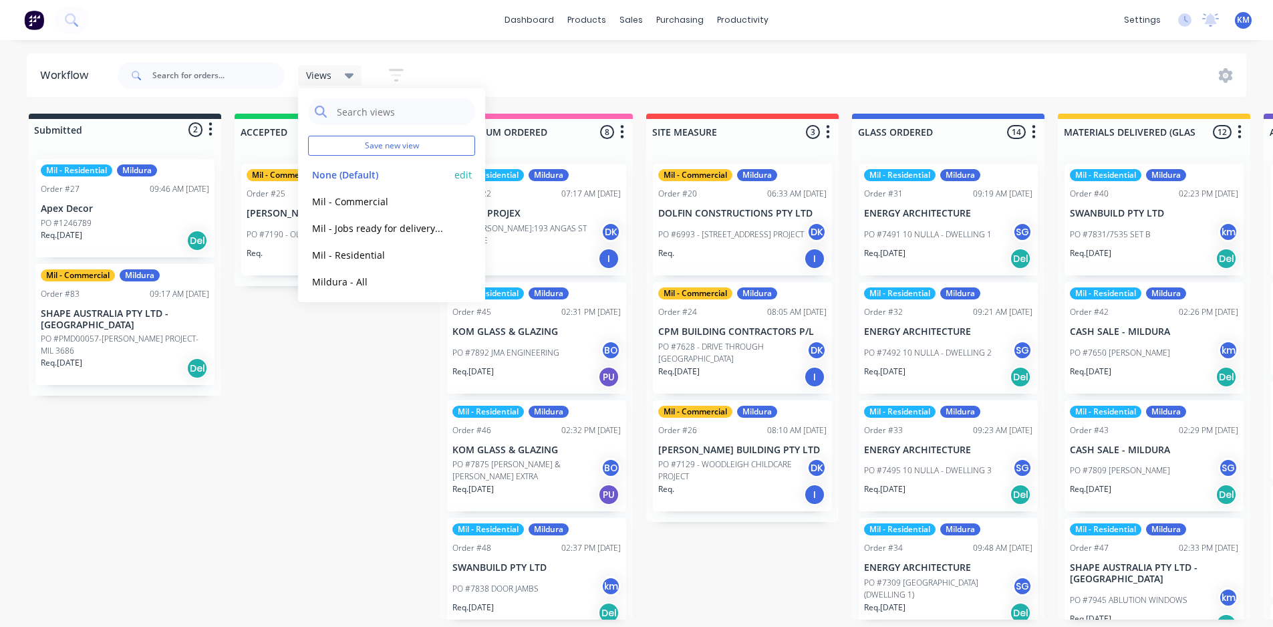
click at [368, 176] on button "None (Default)" at bounding box center [379, 174] width 142 height 15
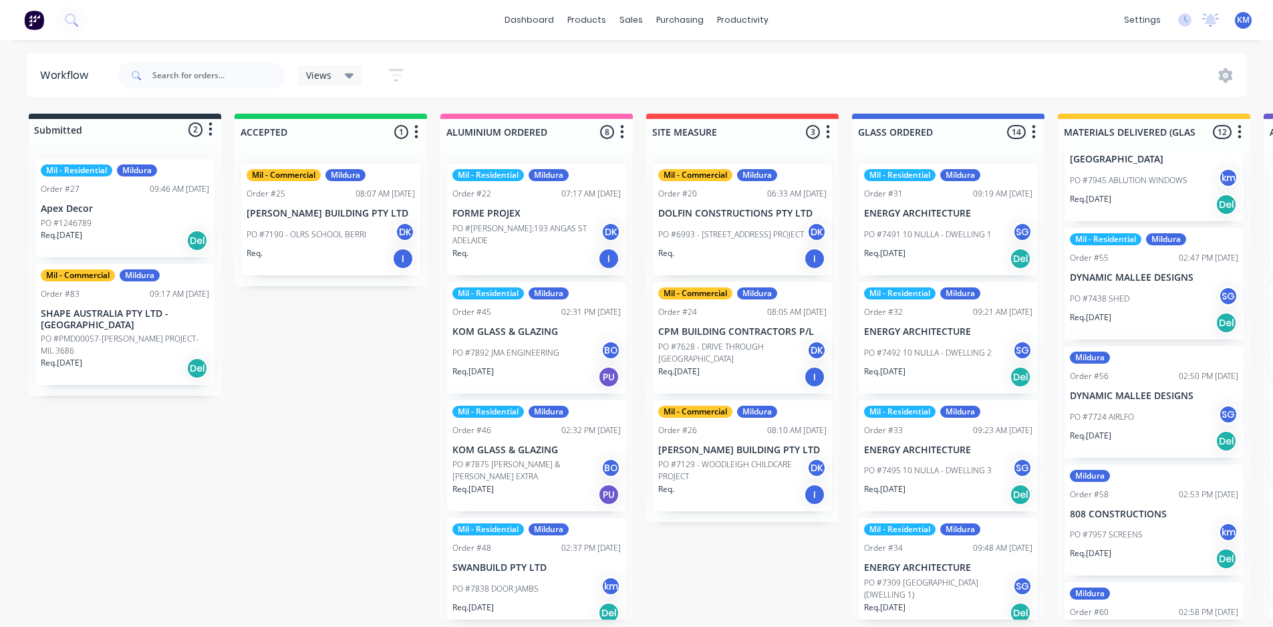
scroll to position [422, 0]
click at [1128, 402] on div "PO #7724 AIRLFO SG" at bounding box center [1154, 414] width 168 height 25
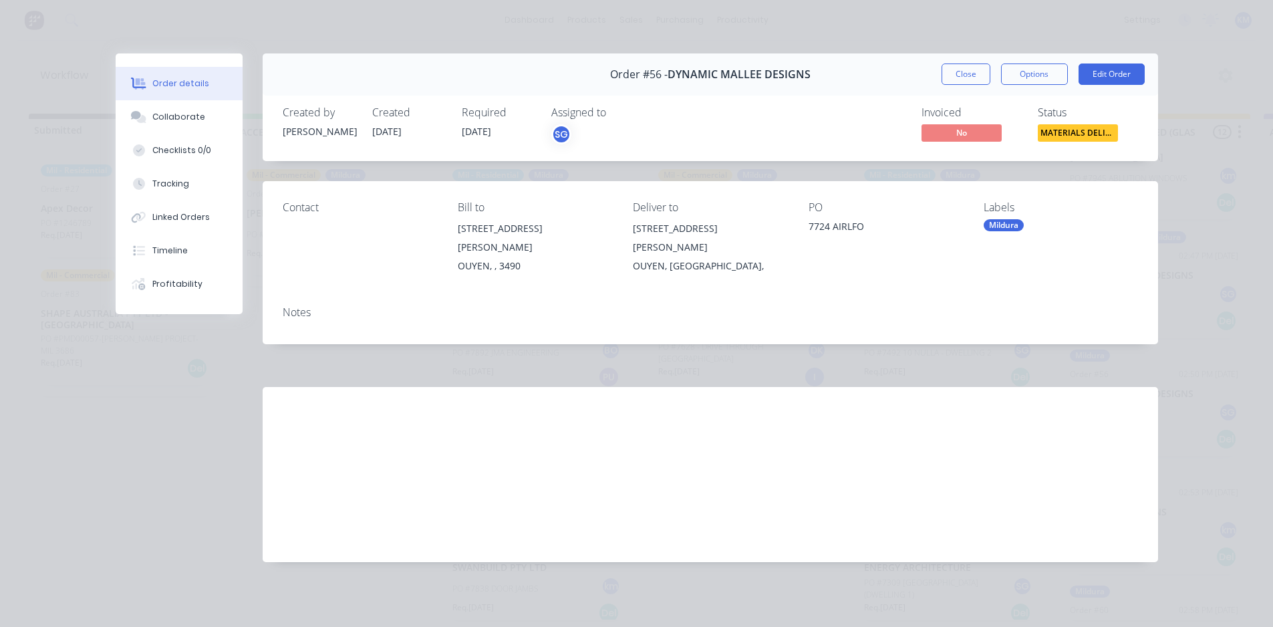
click at [997, 221] on div "Mildura" at bounding box center [1004, 225] width 40 height 12
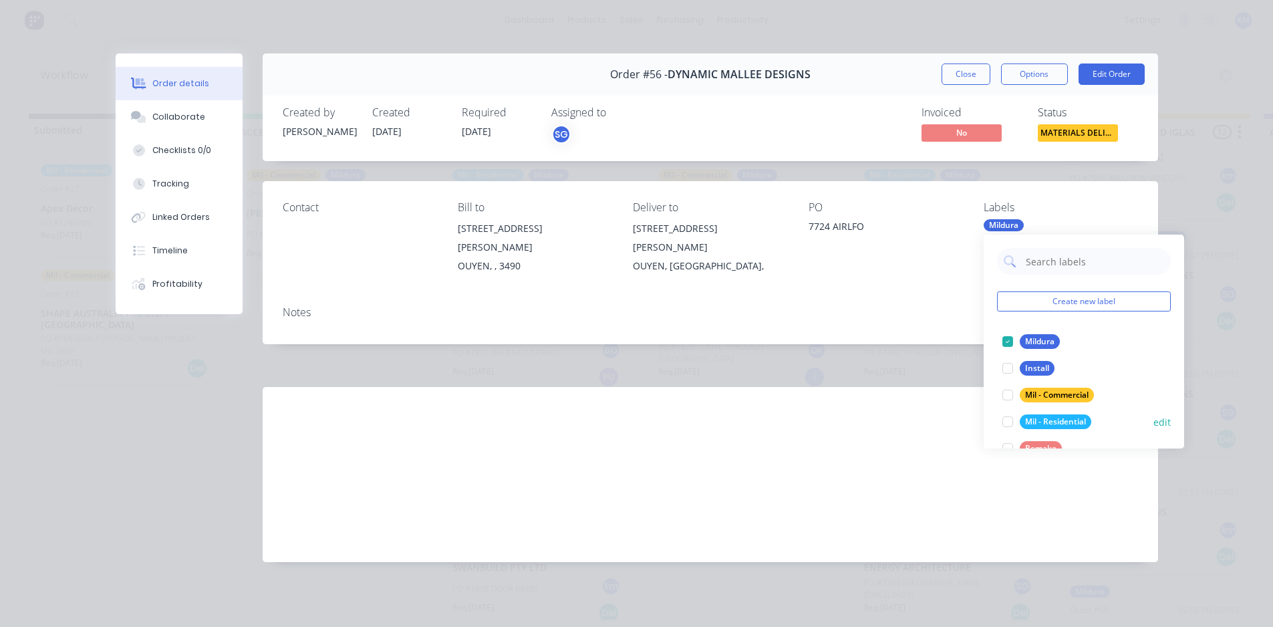
click at [1027, 419] on div "Mil - Residential" at bounding box center [1056, 421] width 72 height 15
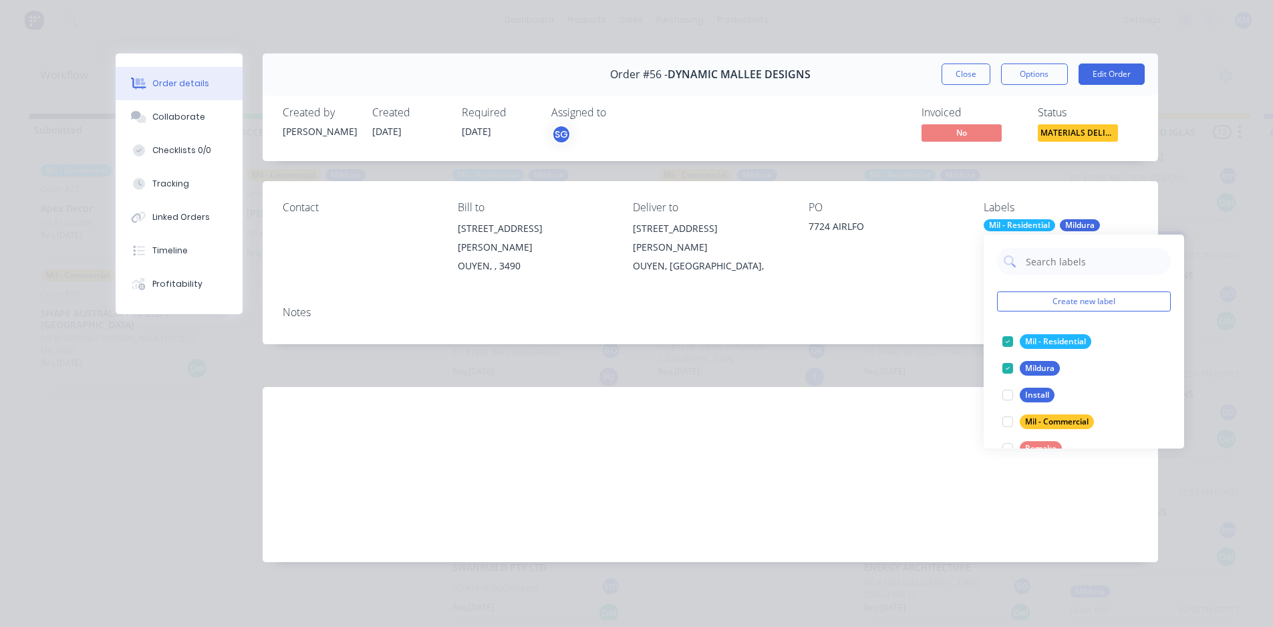
drag, startPoint x: 1059, startPoint y: 533, endPoint x: 1045, endPoint y: 489, distance: 46.5
click at [1058, 533] on div "Labour $0.00 Sub total $0.00 Margin $0.00 ( 0.00 %) Tax $0.00 Total $0.00" at bounding box center [711, 474] width 896 height 175
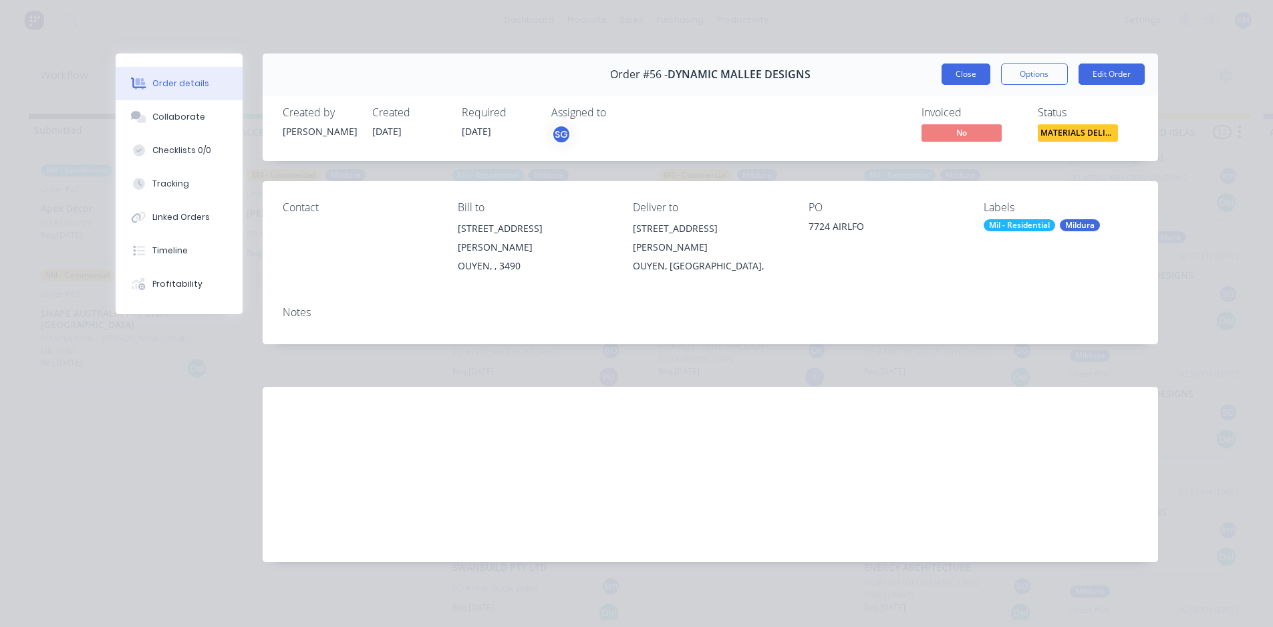
click at [952, 82] on button "Close" at bounding box center [966, 73] width 49 height 21
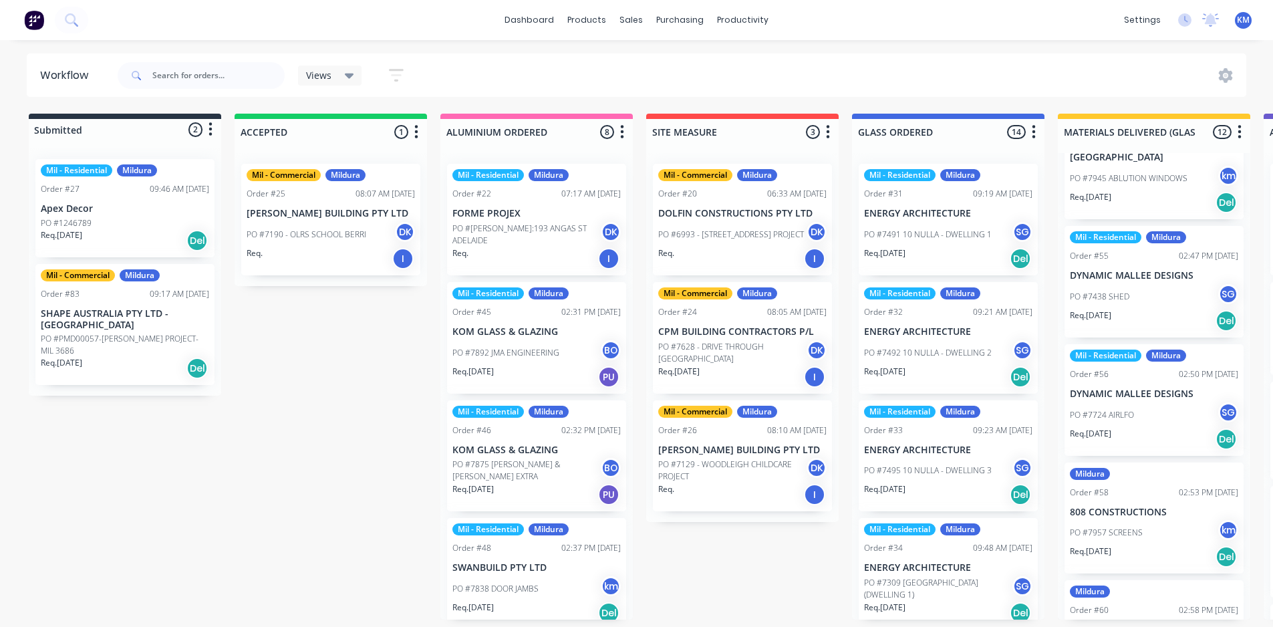
scroll to position [438, 0]
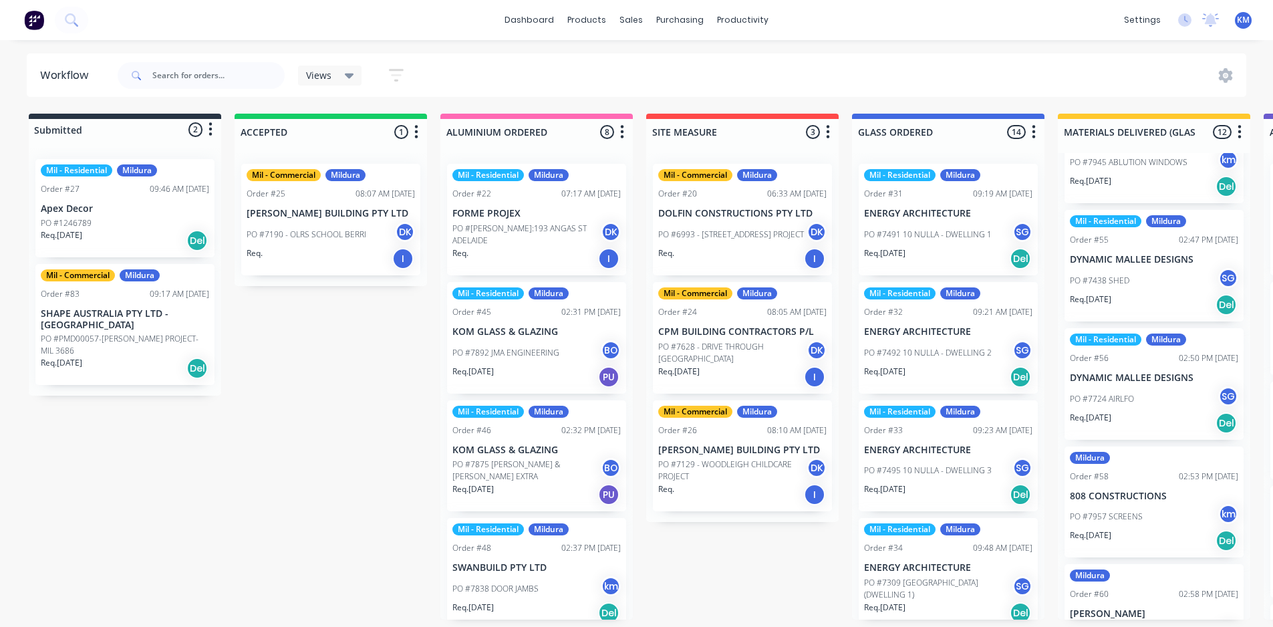
click at [1123, 491] on p "808 CONSTRUCTIONS" at bounding box center [1154, 496] width 168 height 11
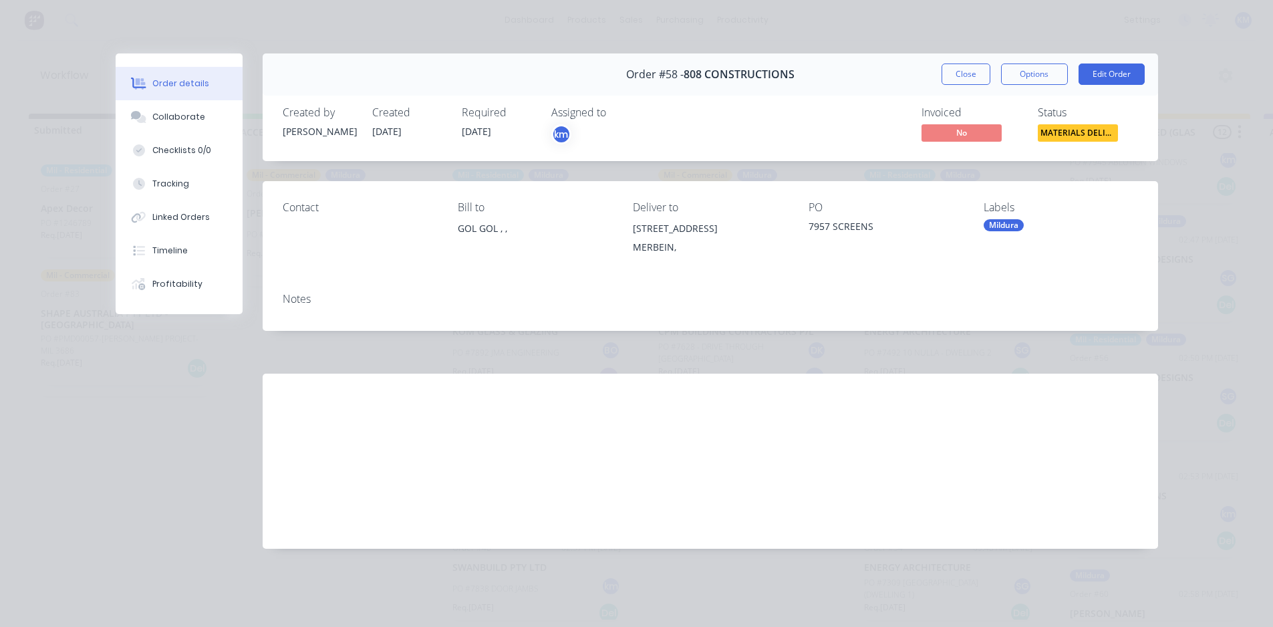
click at [984, 228] on div "Mildura" at bounding box center [1004, 225] width 40 height 12
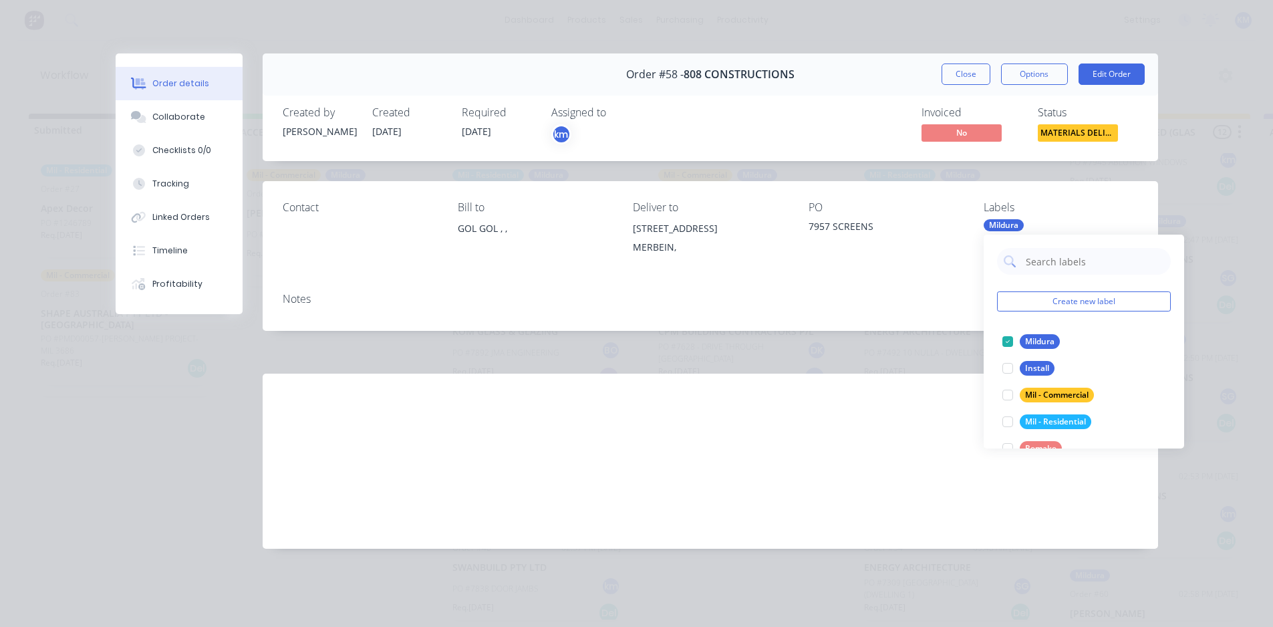
click at [1189, 495] on div "Order details Collaborate Checklists 0/0 Tracking Linked Orders Timeline Profit…" at bounding box center [636, 313] width 1273 height 627
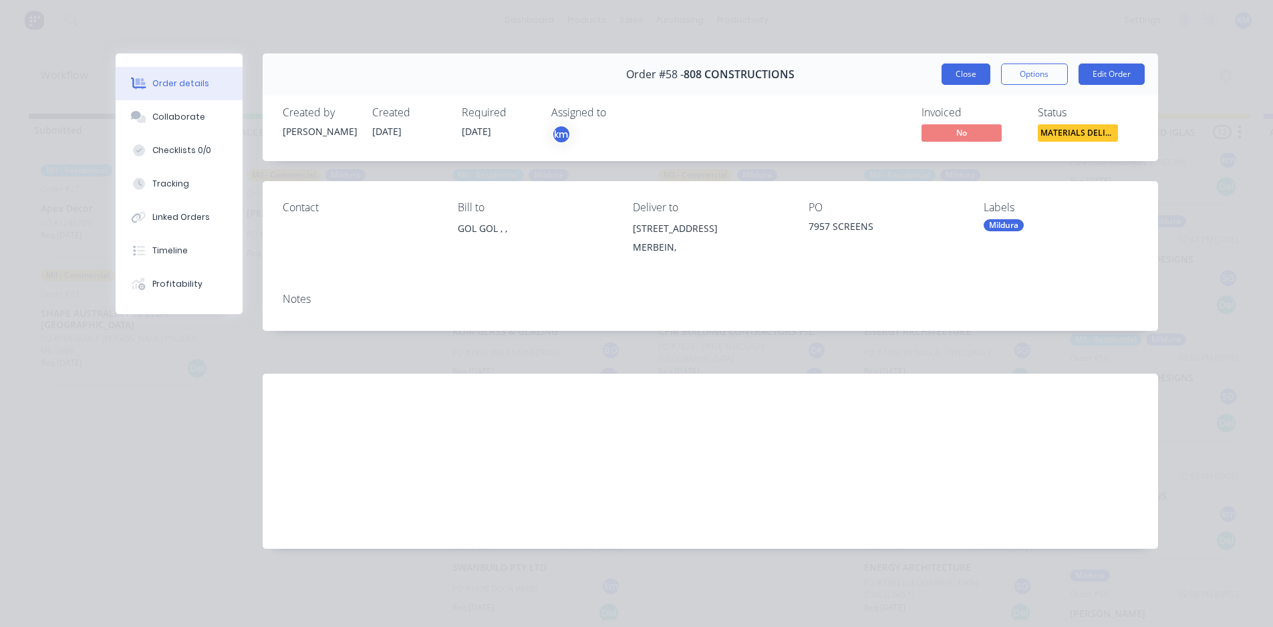
click at [974, 77] on button "Close" at bounding box center [966, 73] width 49 height 21
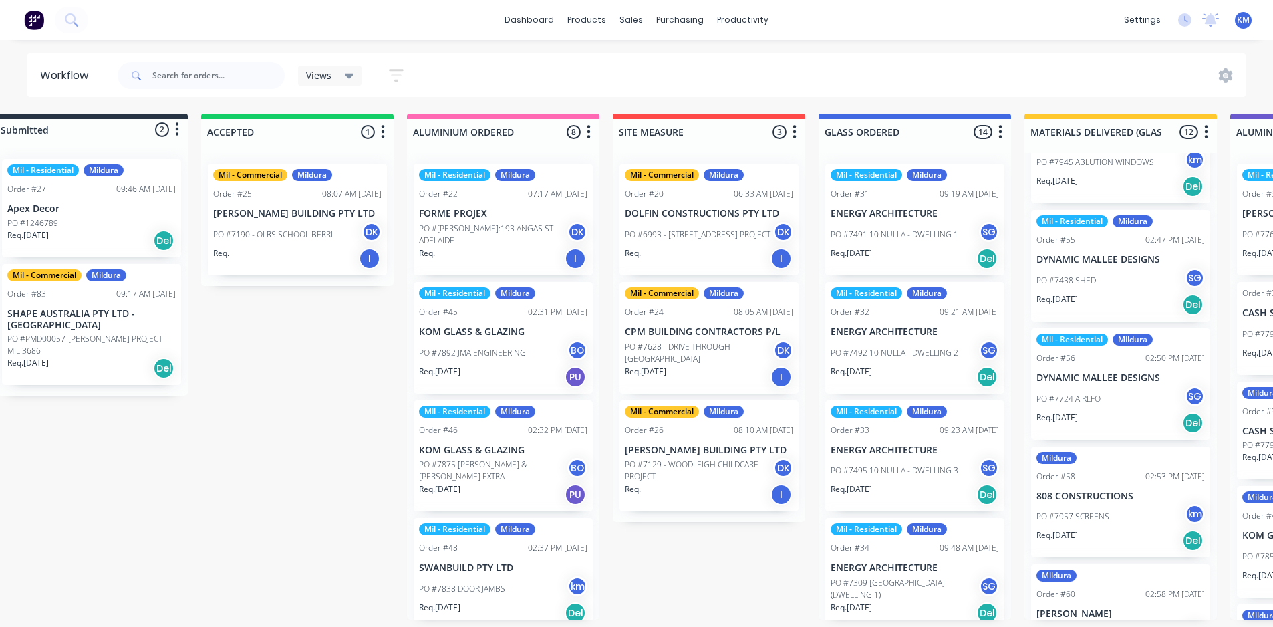
scroll to position [0, 0]
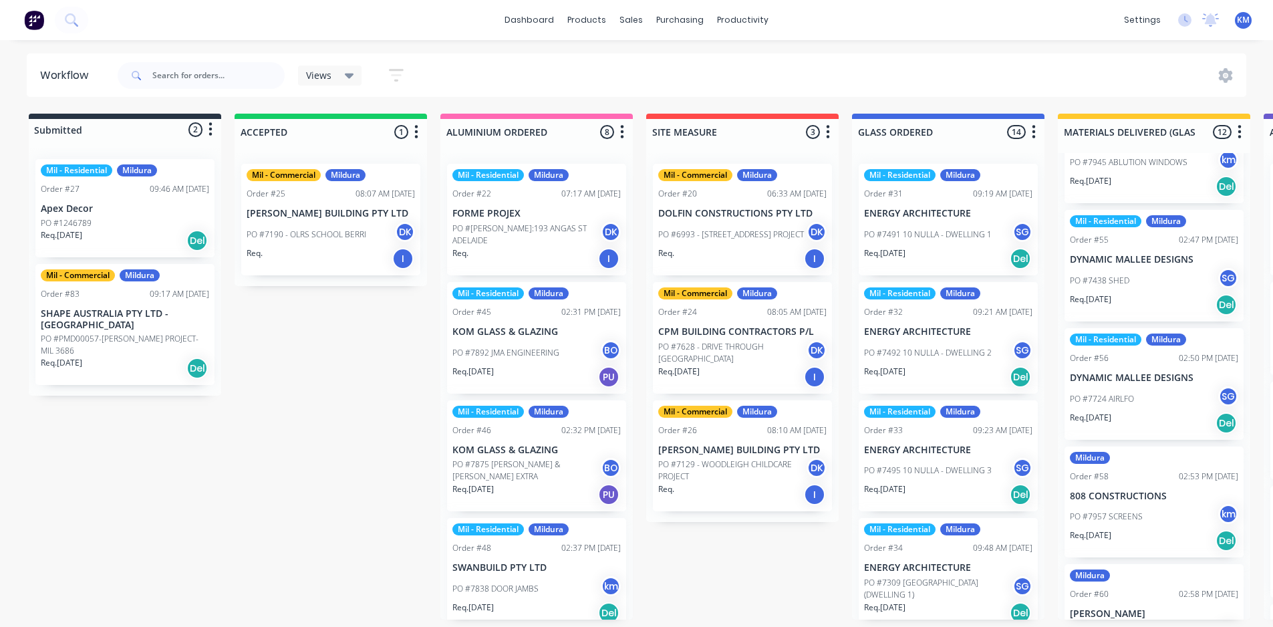
click at [333, 77] on div "Views" at bounding box center [330, 76] width 48 height 12
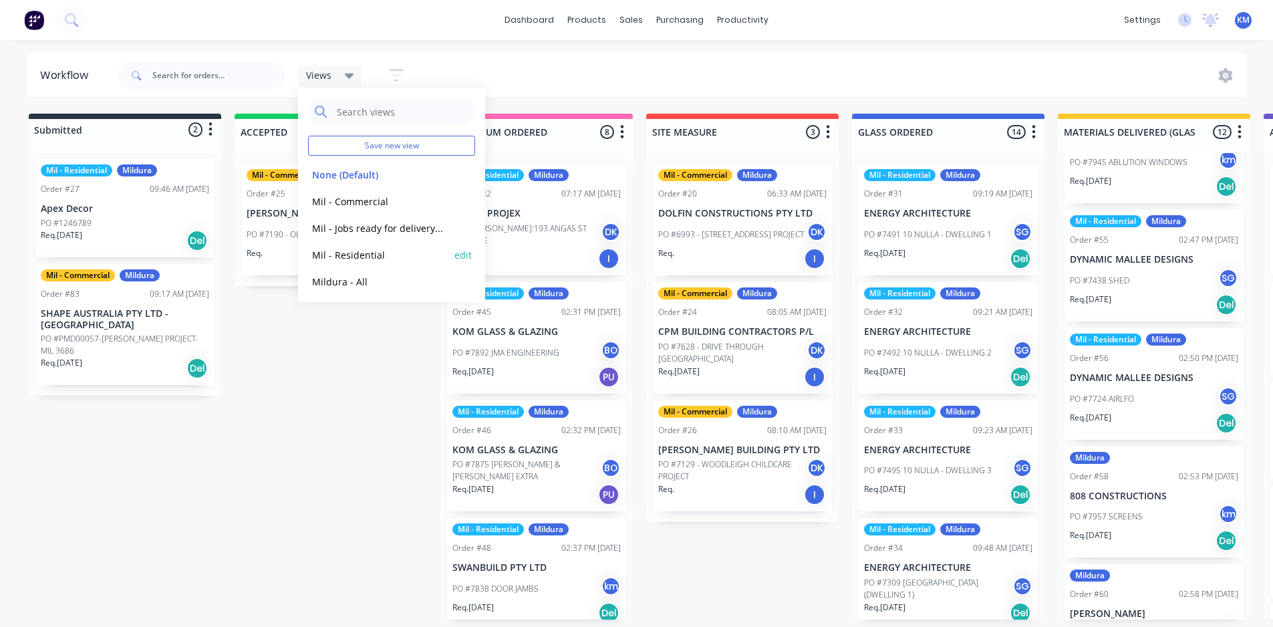
click at [383, 251] on button "Mil - Residential" at bounding box center [379, 254] width 142 height 15
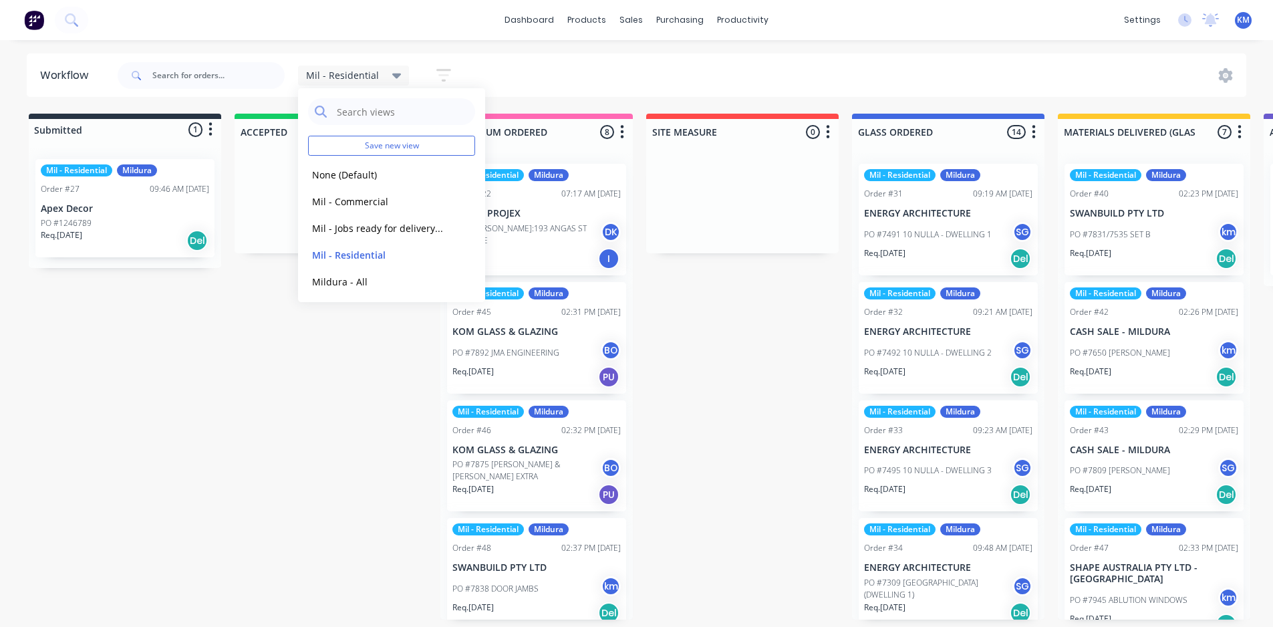
click at [336, 72] on span "Mil - Residential" at bounding box center [342, 75] width 73 height 14
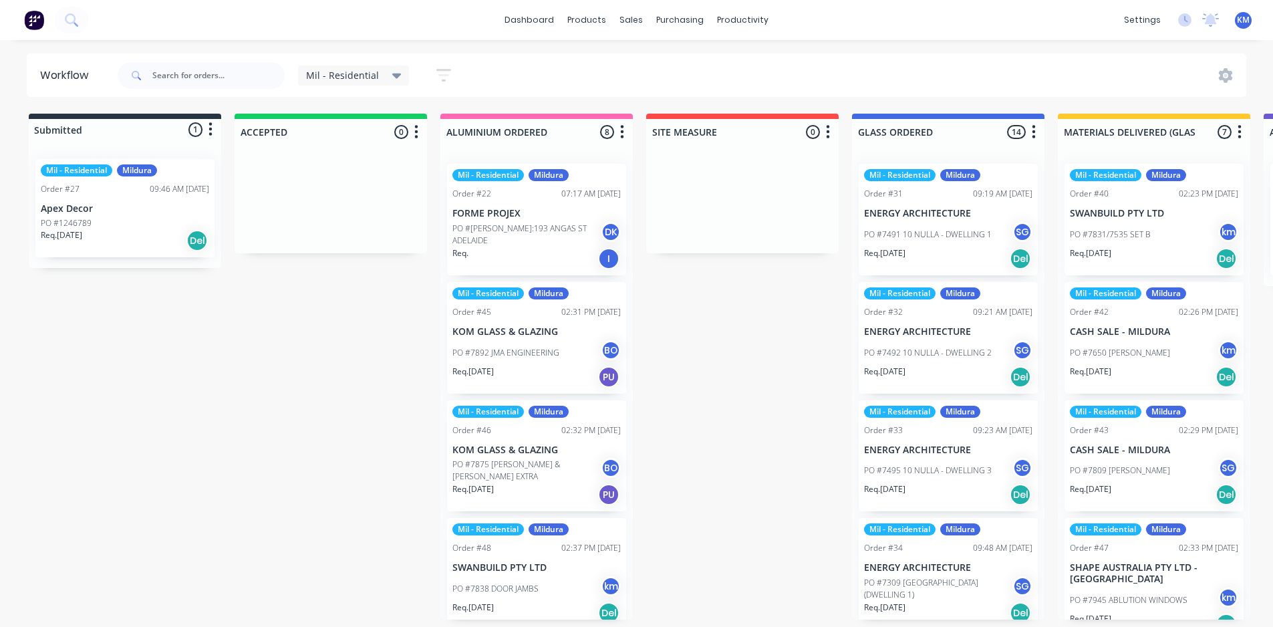
click at [346, 76] on span "Mil - Residential" at bounding box center [342, 75] width 73 height 14
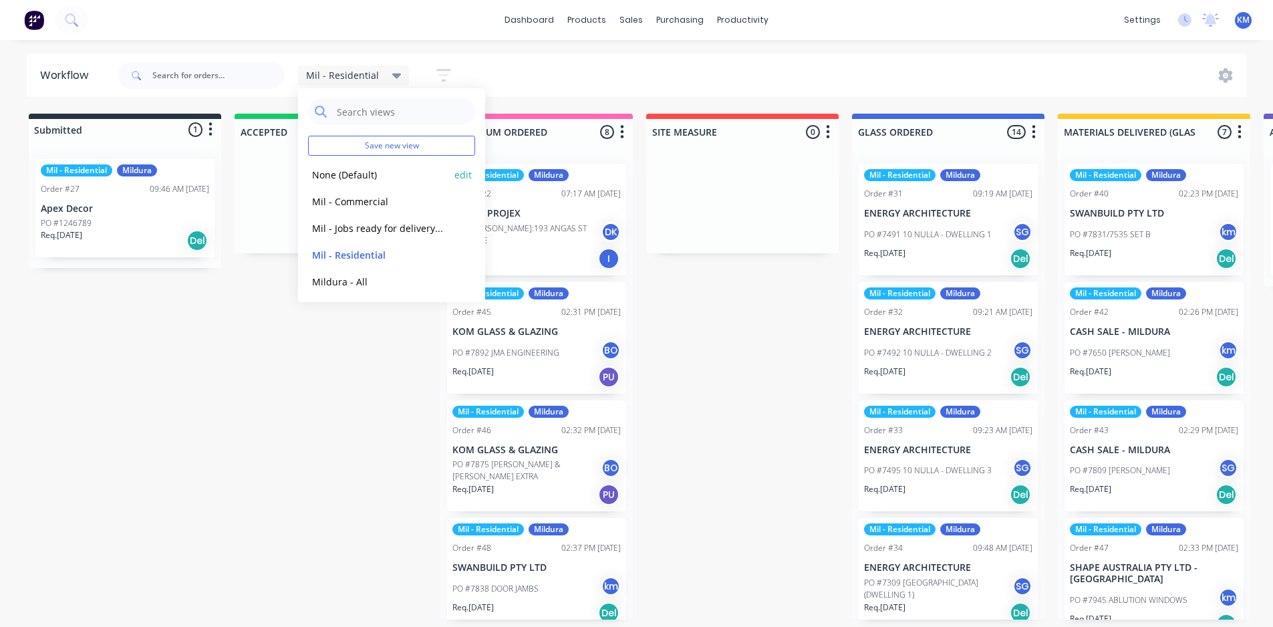
click at [380, 175] on button "None (Default)" at bounding box center [379, 174] width 142 height 15
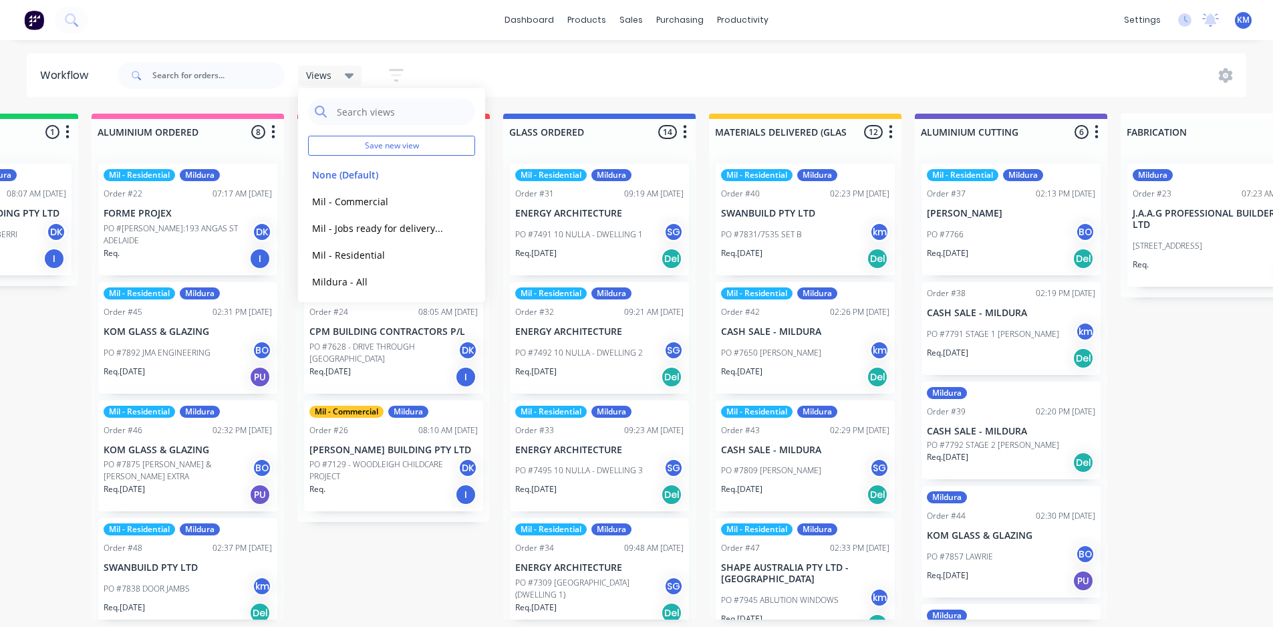
scroll to position [3, 349]
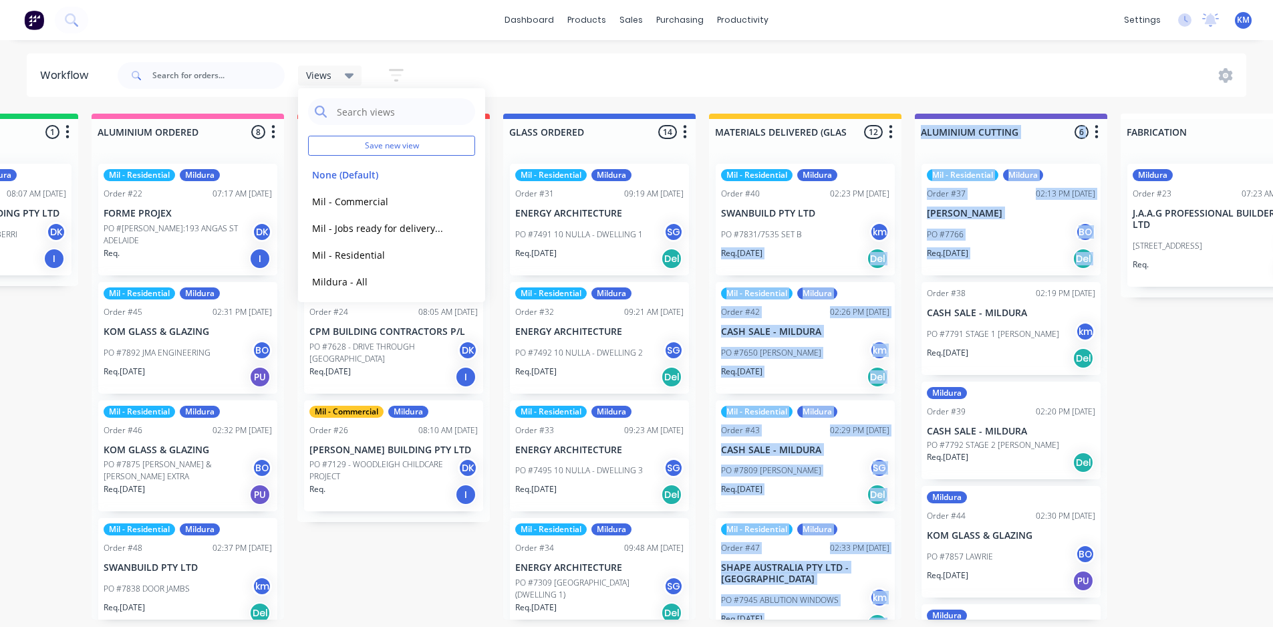
drag, startPoint x: 902, startPoint y: 227, endPoint x: 915, endPoint y: 295, distance: 68.8
click at [915, 295] on div "Submitted 2 Status colour #273444 hex #273444 Save Cancel Summaries Total order…" at bounding box center [1046, 367] width 2810 height 506
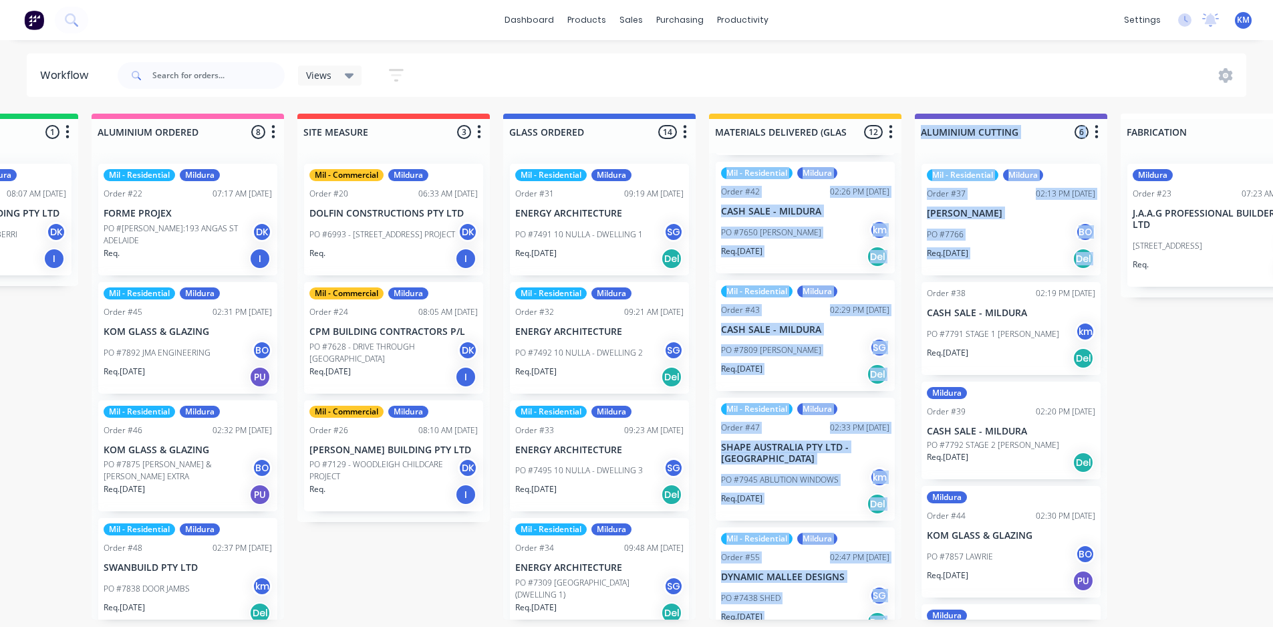
scroll to position [122, 0]
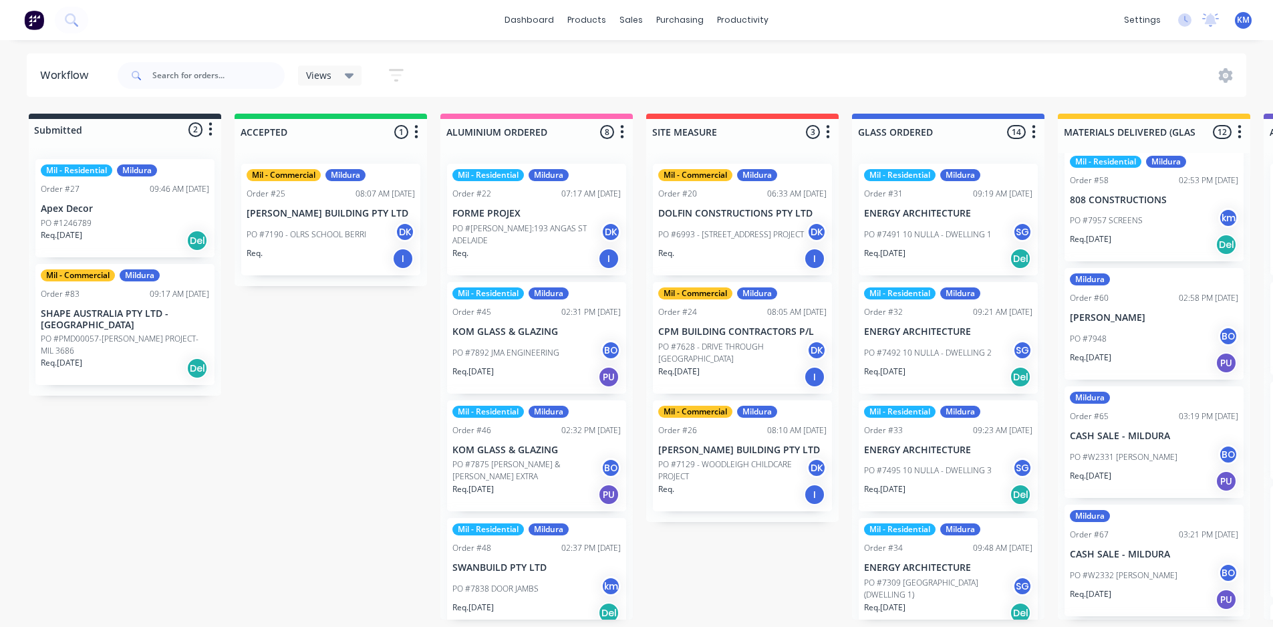
scroll to position [726, 0]
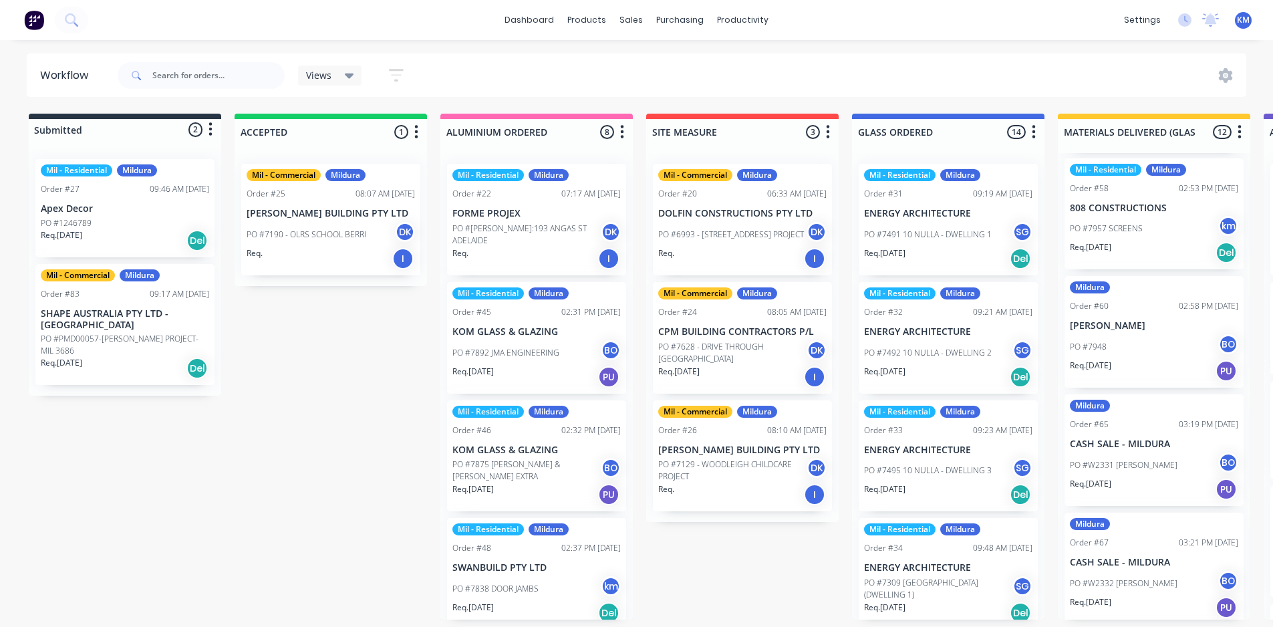
click at [1172, 320] on p "[PERSON_NAME]" at bounding box center [1154, 325] width 168 height 11
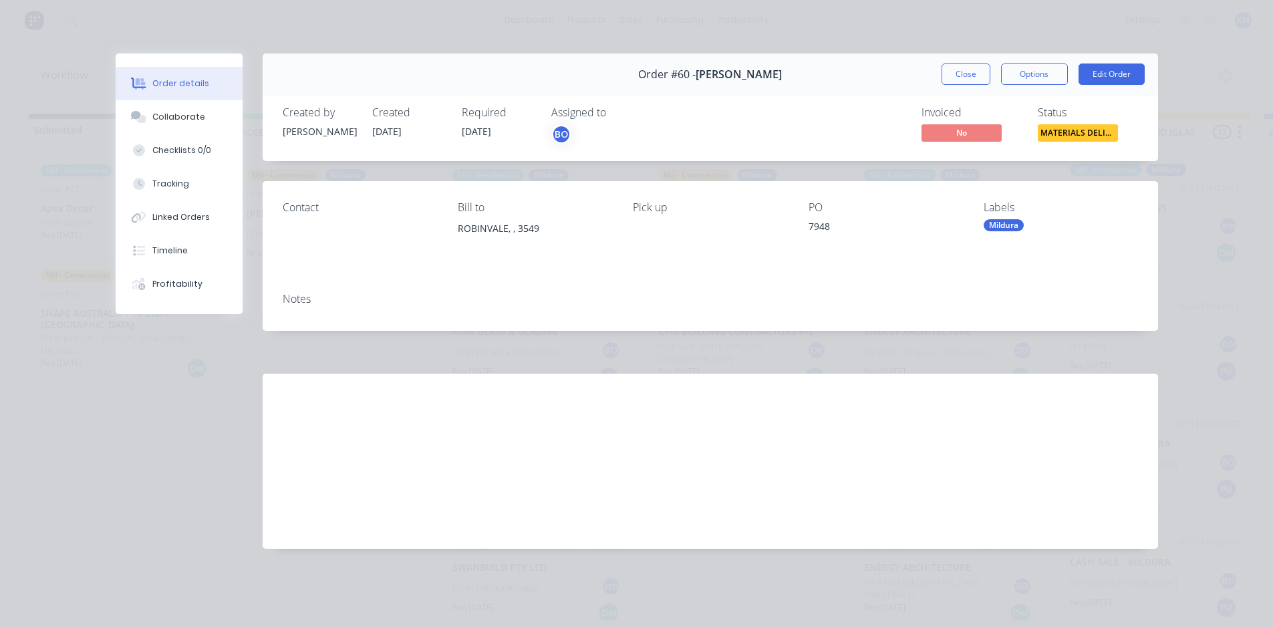
click at [696, 342] on div "Order #60 - MIKI ONG Close Options Edit Order Created by Shelby Created 01/10/2…" at bounding box center [637, 310] width 1043 height 515
click at [1011, 226] on div "Mildura" at bounding box center [1004, 225] width 40 height 12
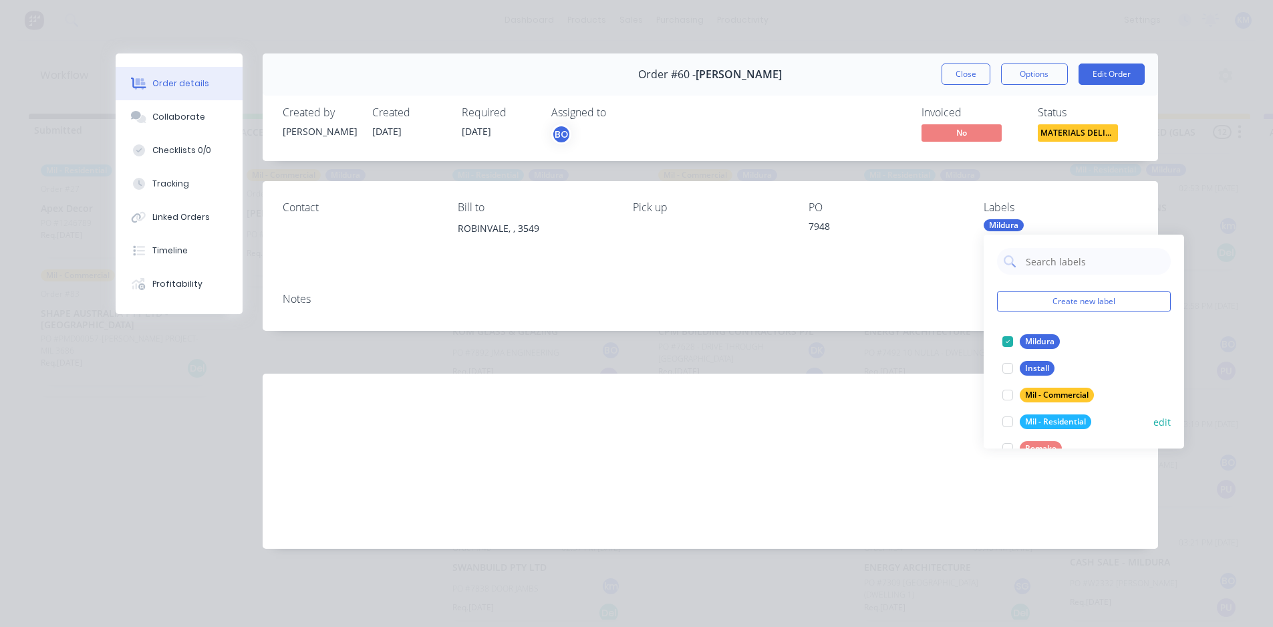
click at [1063, 423] on div "Mil - Residential" at bounding box center [1056, 421] width 72 height 15
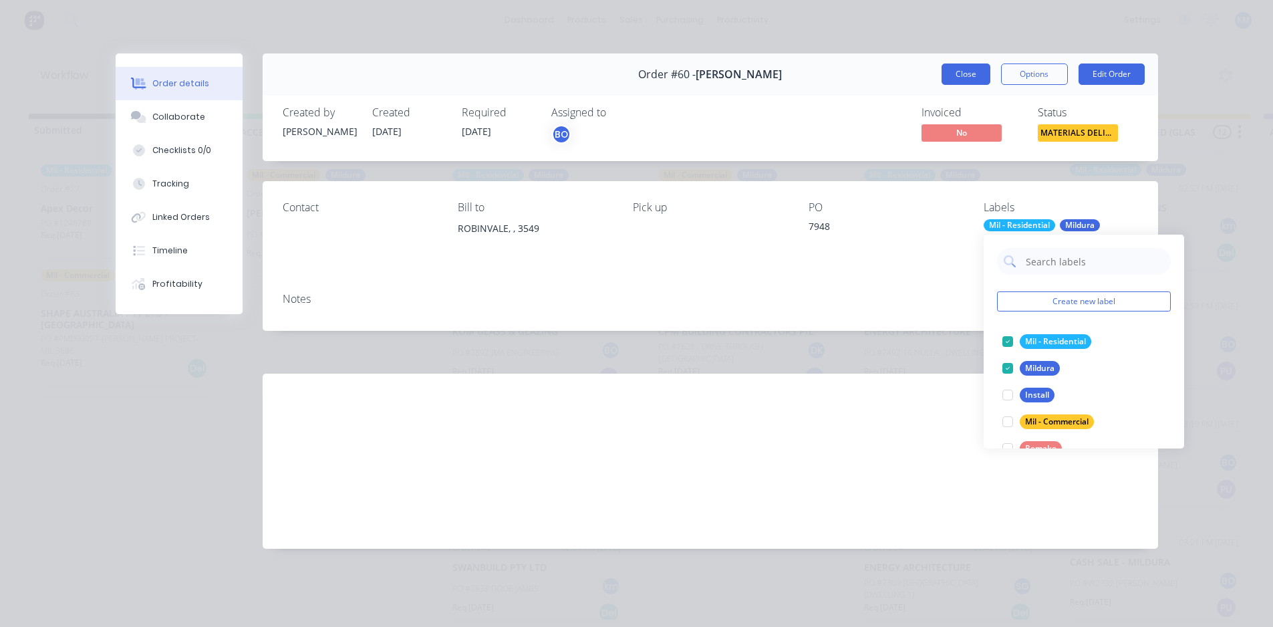
click at [969, 75] on button "Close" at bounding box center [966, 73] width 49 height 21
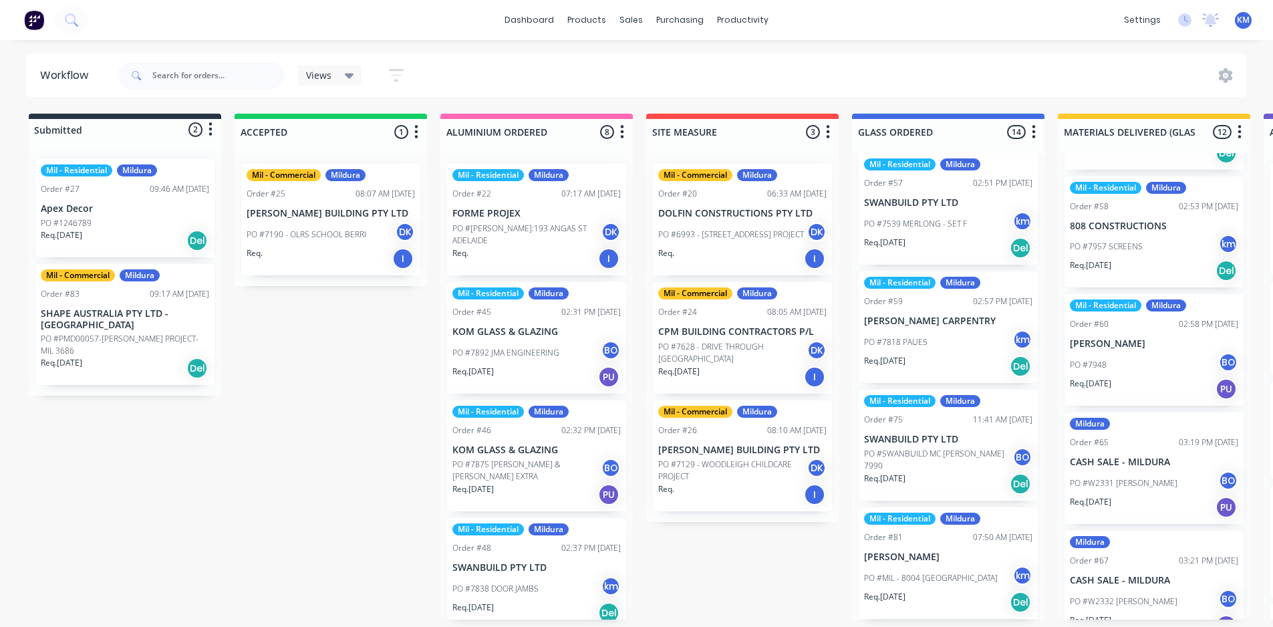
scroll to position [719, 0]
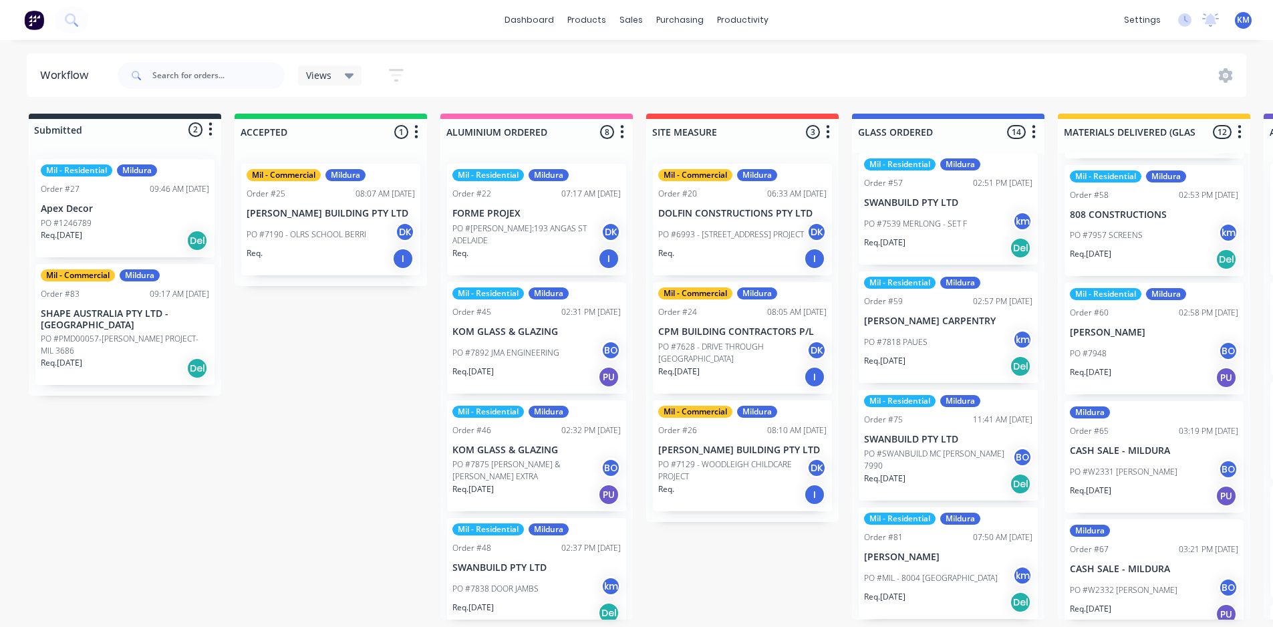
click at [1177, 429] on div "Mildura Order #65 03:19 PM 01/10/25 CASH SALE - MILDURA PO #W2331 BRODIE LUCEY …" at bounding box center [1154, 457] width 179 height 112
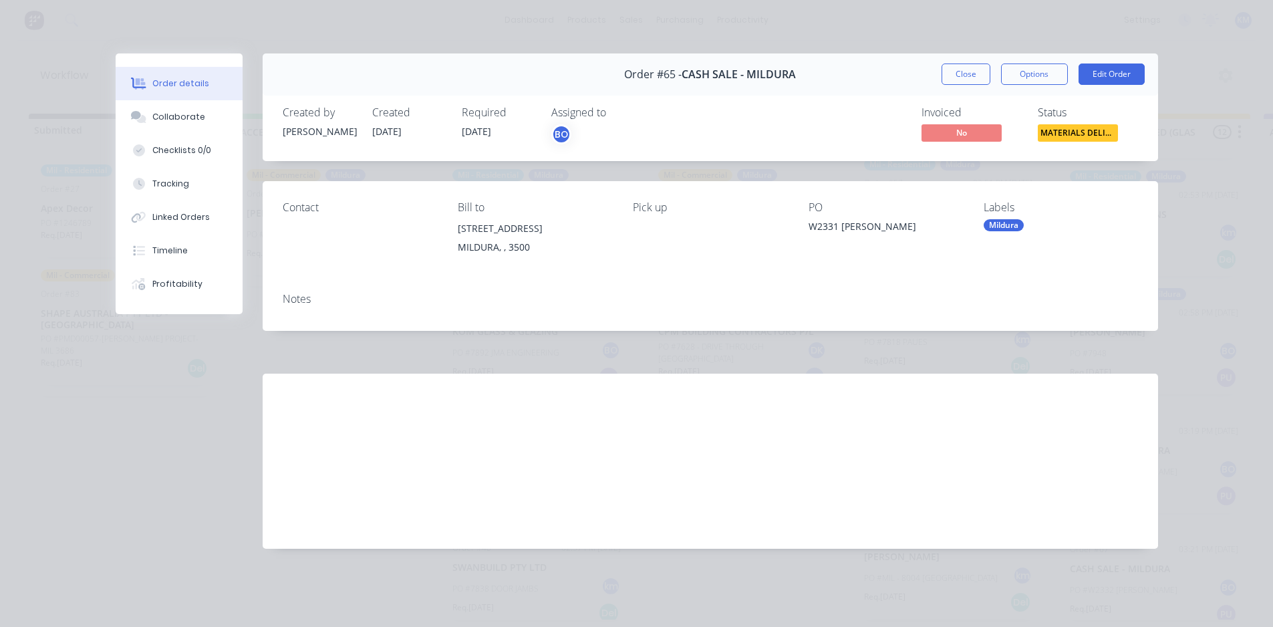
click at [1009, 226] on div "Mildura" at bounding box center [1004, 225] width 40 height 12
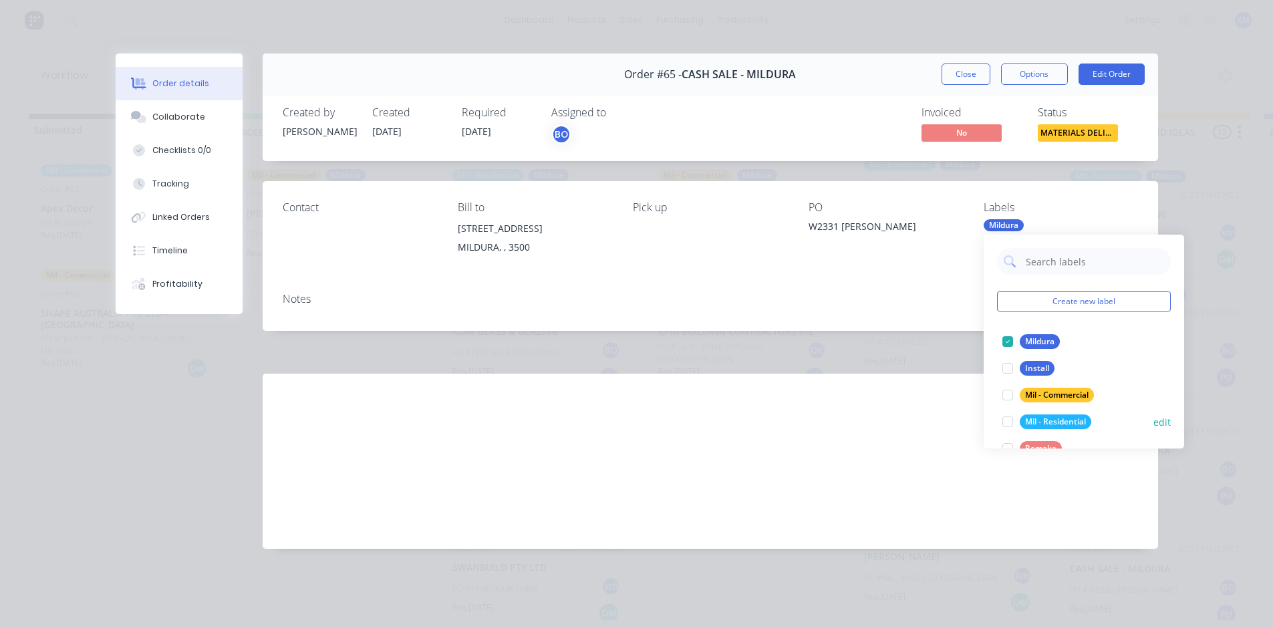
click at [1009, 422] on div at bounding box center [1008, 421] width 27 height 27
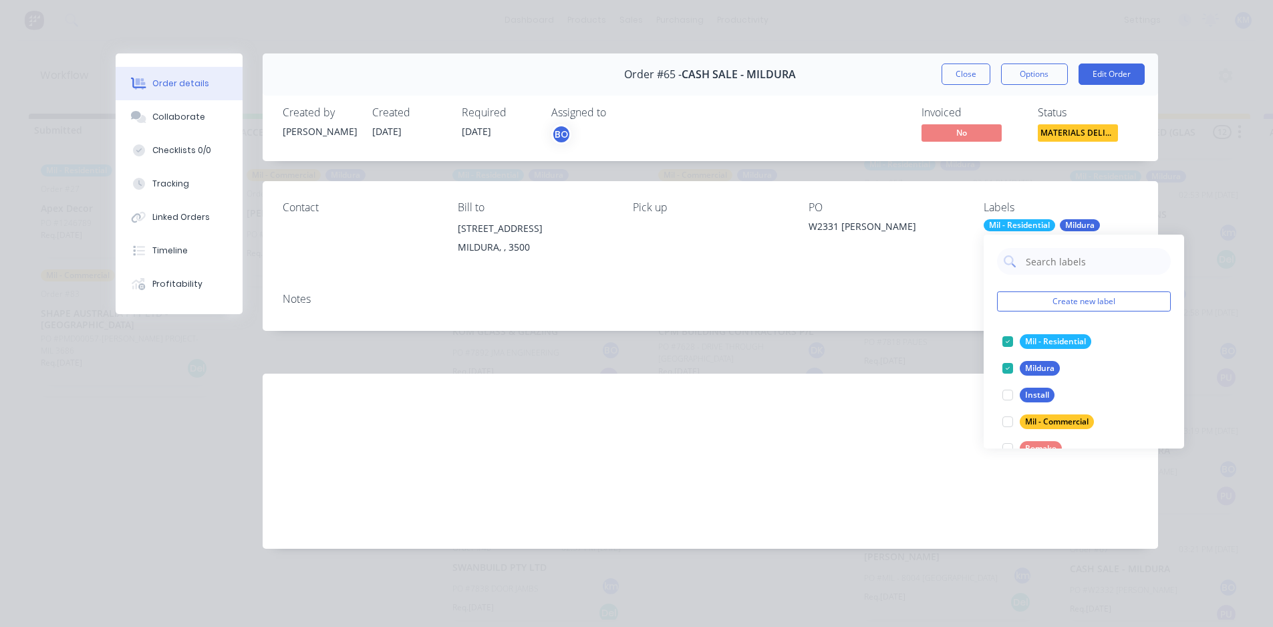
click at [1120, 198] on div "Contact Bill to 43-45 Tenth St MILDURA, , 3500 Pick up PO W2331 BRODIE LUCEY La…" at bounding box center [711, 231] width 896 height 101
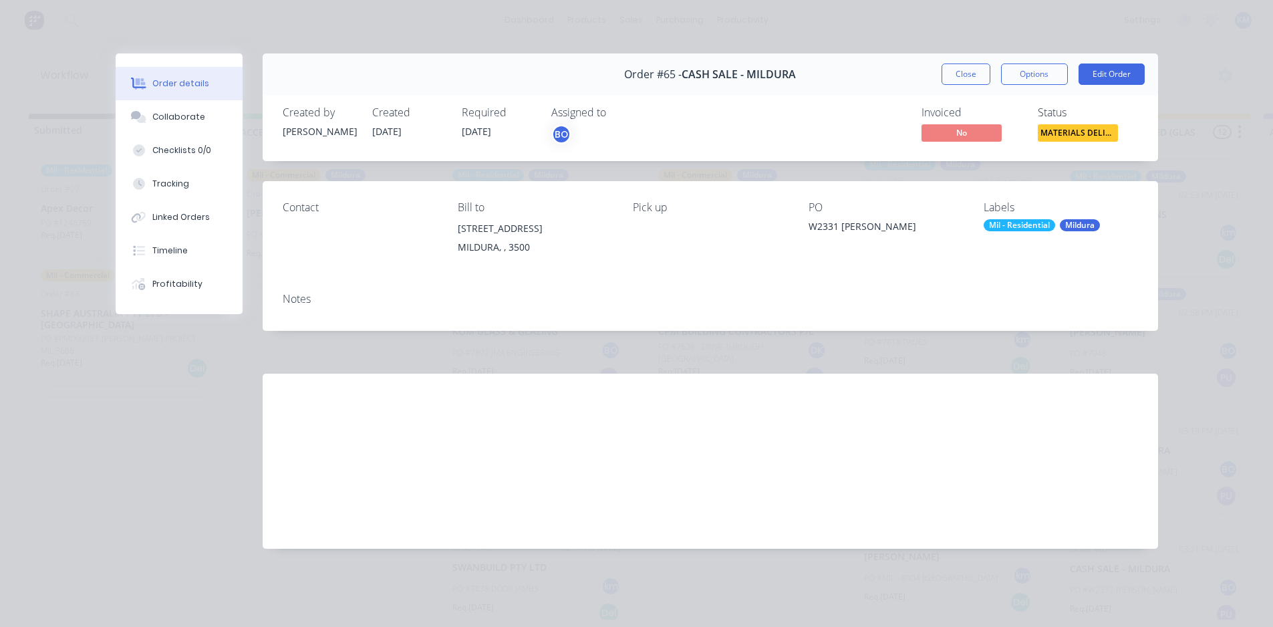
drag, startPoint x: 960, startPoint y: 73, endPoint x: 1024, endPoint y: 187, distance: 130.7
click at [960, 74] on button "Close" at bounding box center [966, 73] width 49 height 21
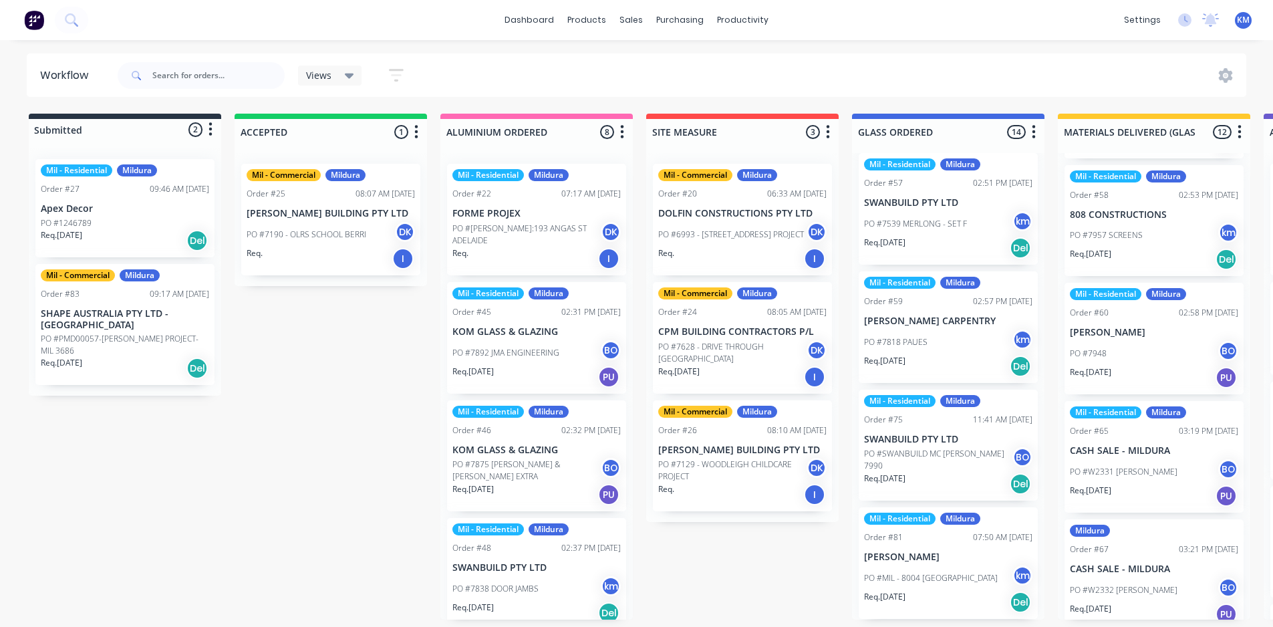
drag, startPoint x: 1245, startPoint y: 415, endPoint x: 1226, endPoint y: 480, distance: 67.7
click at [1247, 441] on div "Mil - Residential Mildura Order #40 02:23 PM 01/10/25 SWANBUILD PTY LTD PO #783…" at bounding box center [1154, 386] width 192 height 467
click at [1111, 543] on div "Order #67 03:21 PM 01/10/25" at bounding box center [1154, 549] width 168 height 12
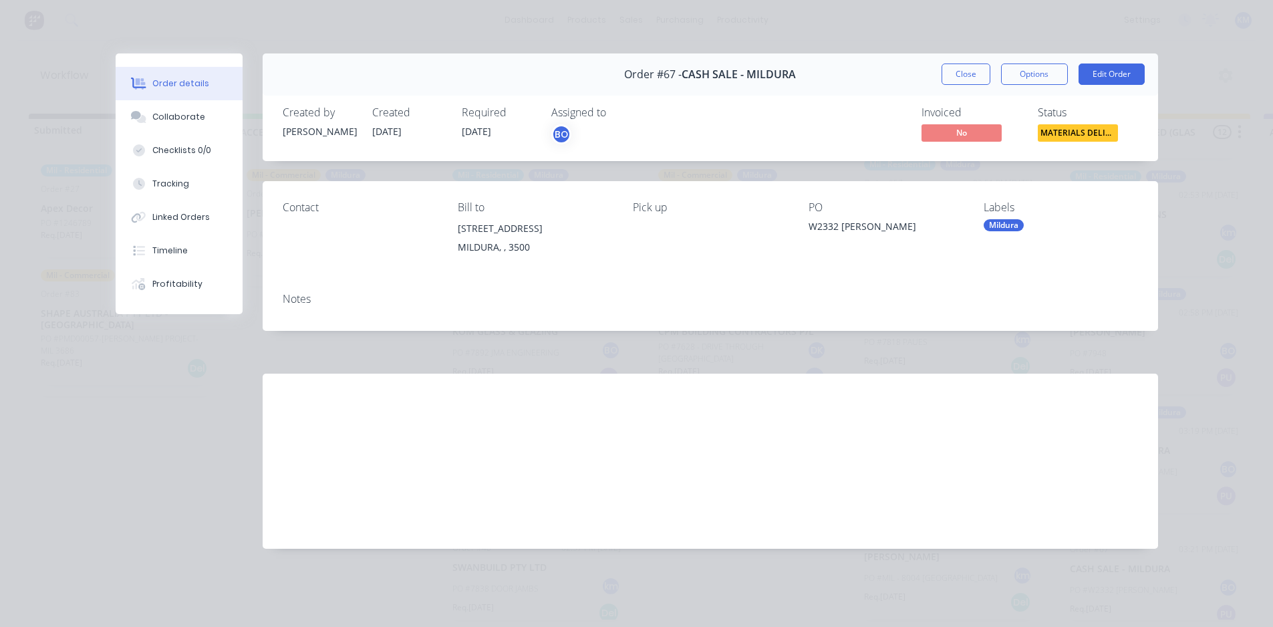
click at [1021, 227] on div "Mildura" at bounding box center [1004, 225] width 40 height 12
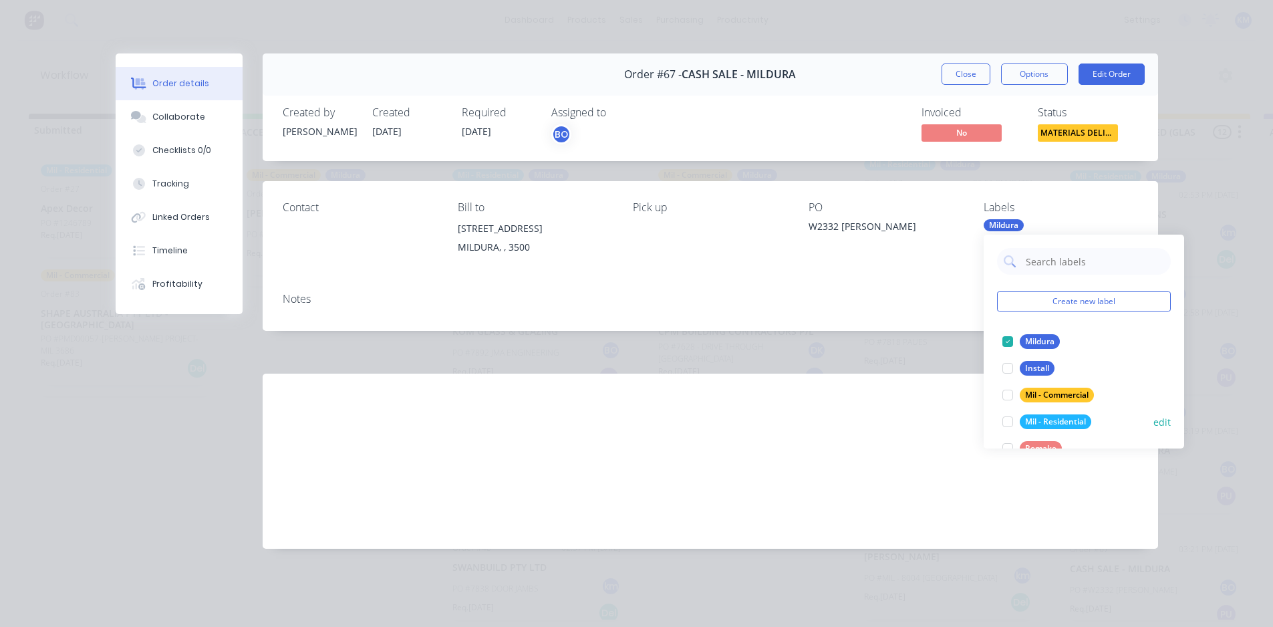
click at [1004, 420] on div at bounding box center [1008, 421] width 27 height 27
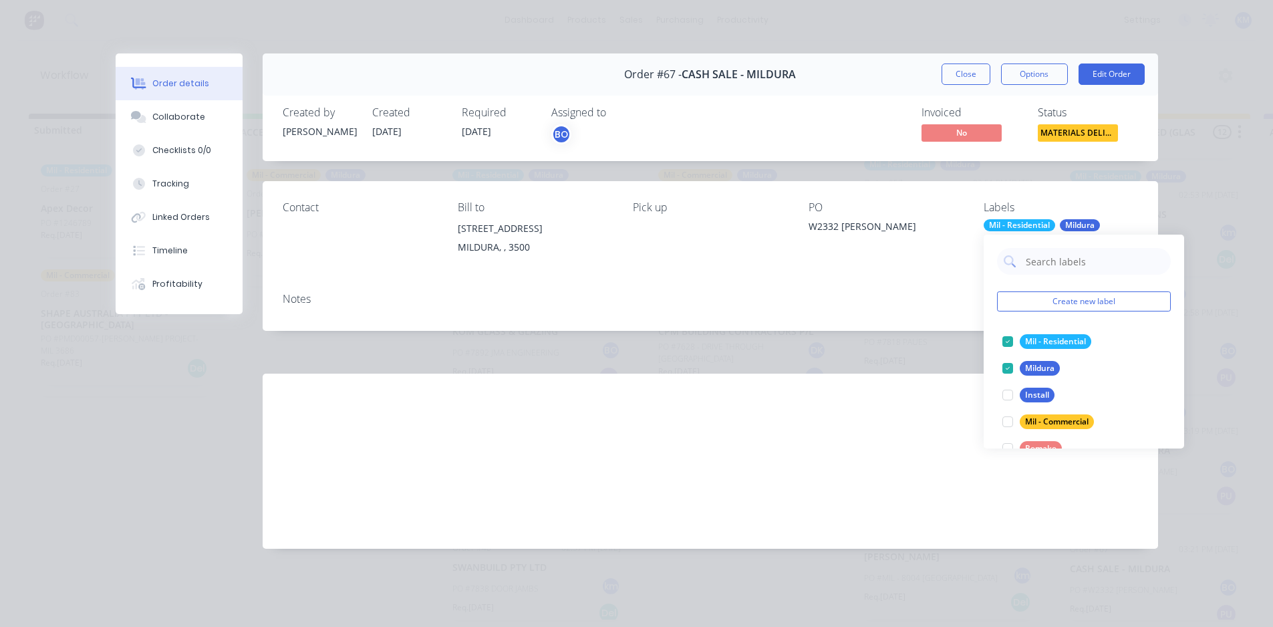
click at [1186, 198] on div "Order details Collaborate Checklists 0/0 Tracking Linked Orders Timeline Profit…" at bounding box center [636, 313] width 1273 height 627
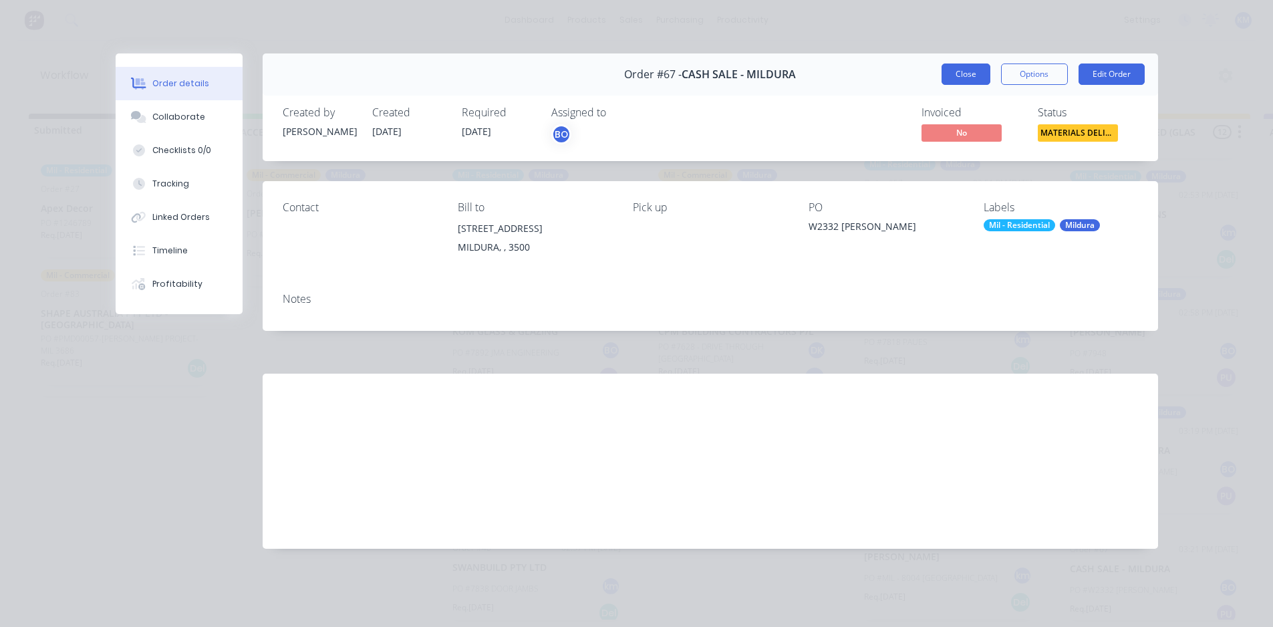
click at [955, 72] on button "Close" at bounding box center [966, 73] width 49 height 21
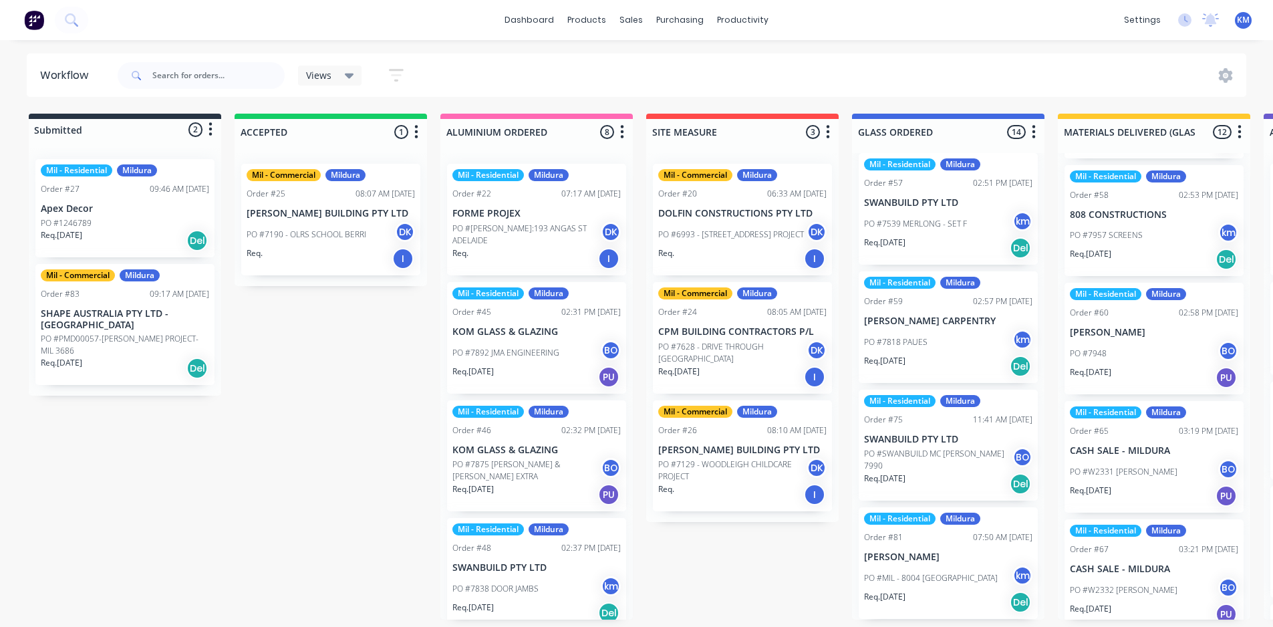
scroll to position [956, 0]
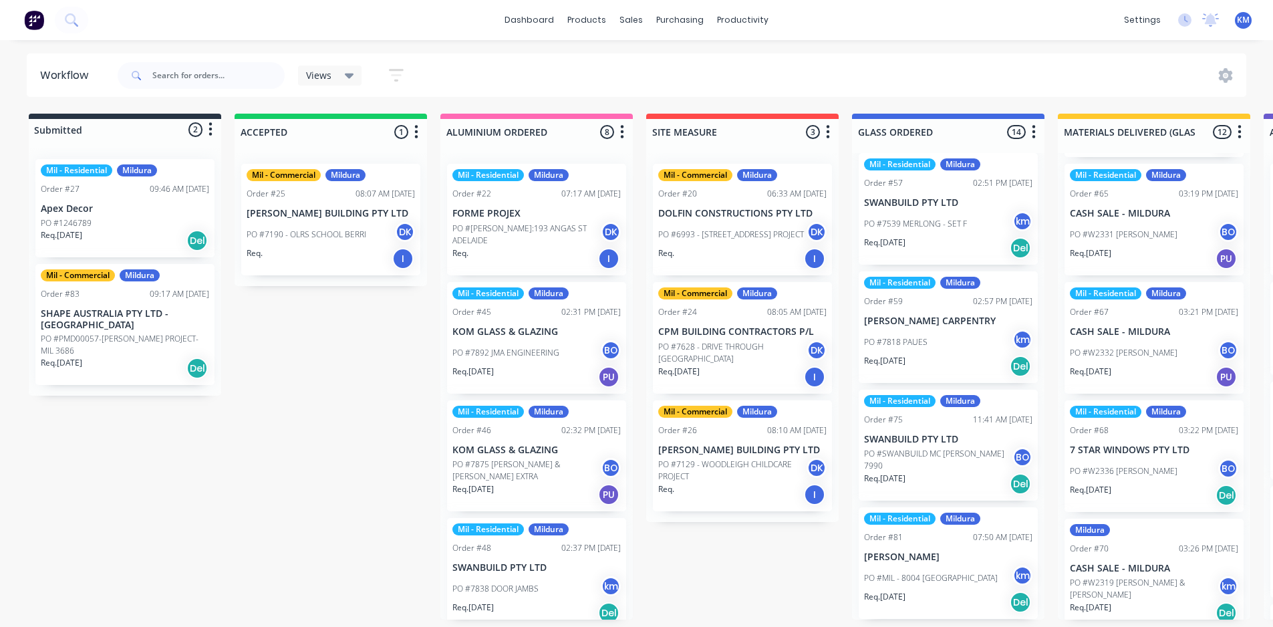
click at [1115, 563] on p "CASH SALE - MILDURA" at bounding box center [1154, 568] width 168 height 11
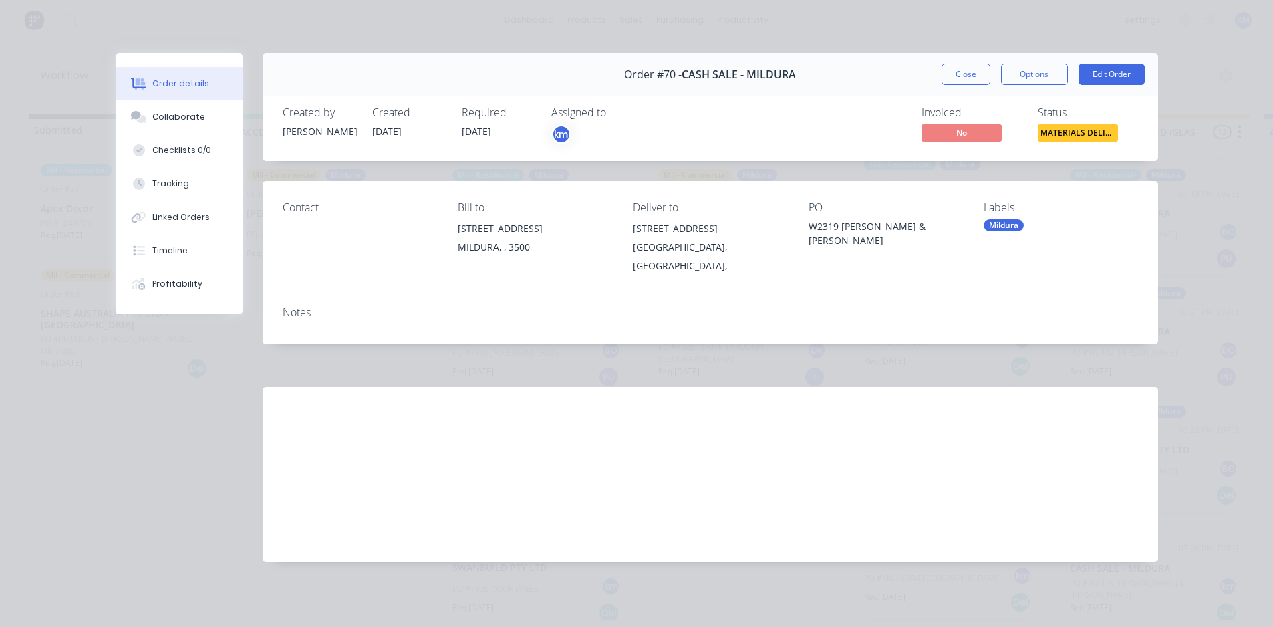
click at [999, 225] on div "Mildura" at bounding box center [1004, 225] width 40 height 12
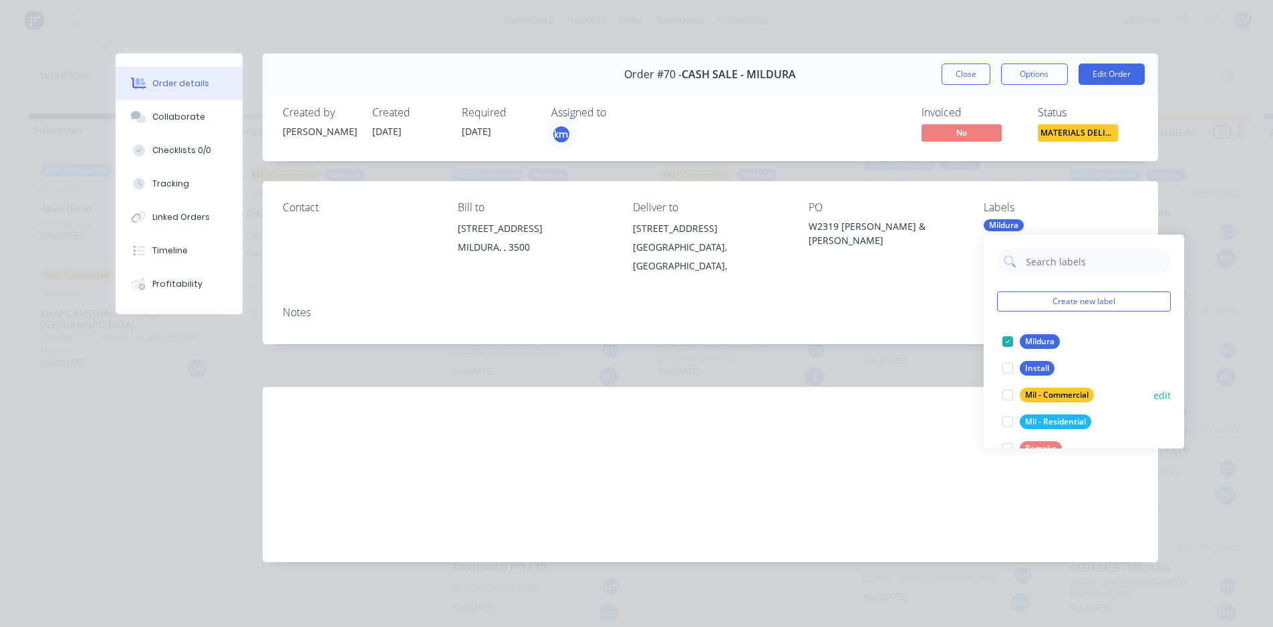
click at [1010, 394] on div at bounding box center [1008, 395] width 27 height 27
click at [1007, 417] on div at bounding box center [1008, 421] width 27 height 27
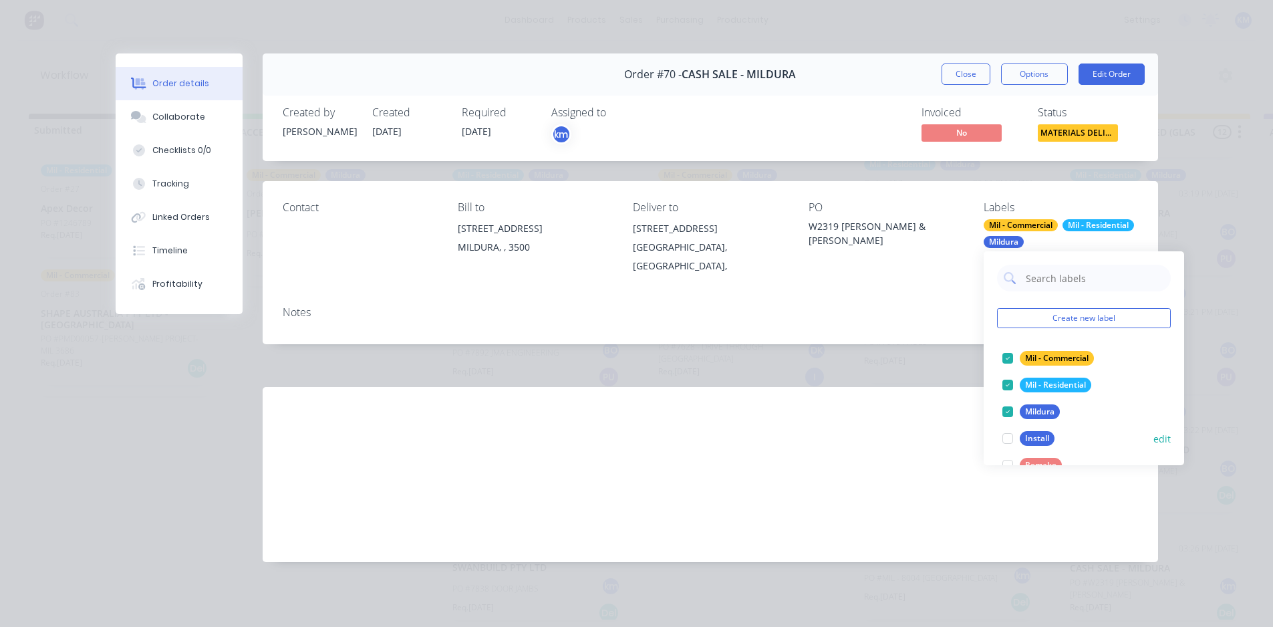
click at [1004, 439] on div at bounding box center [1008, 438] width 27 height 27
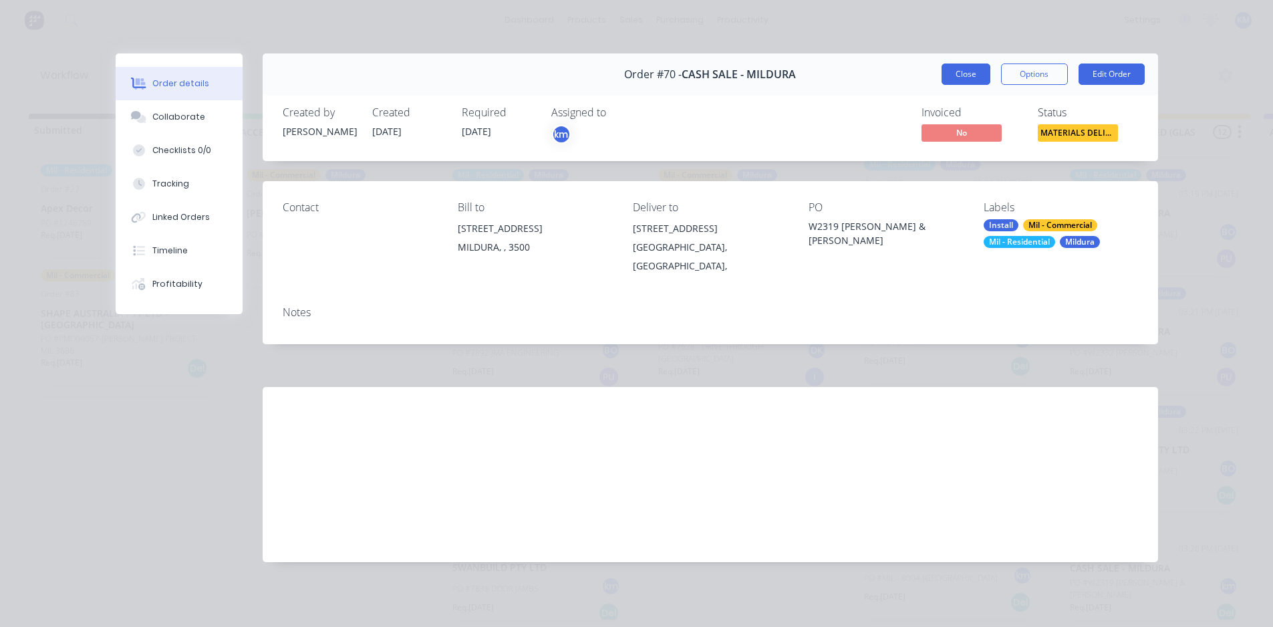
click at [972, 70] on button "Close" at bounding box center [966, 73] width 49 height 21
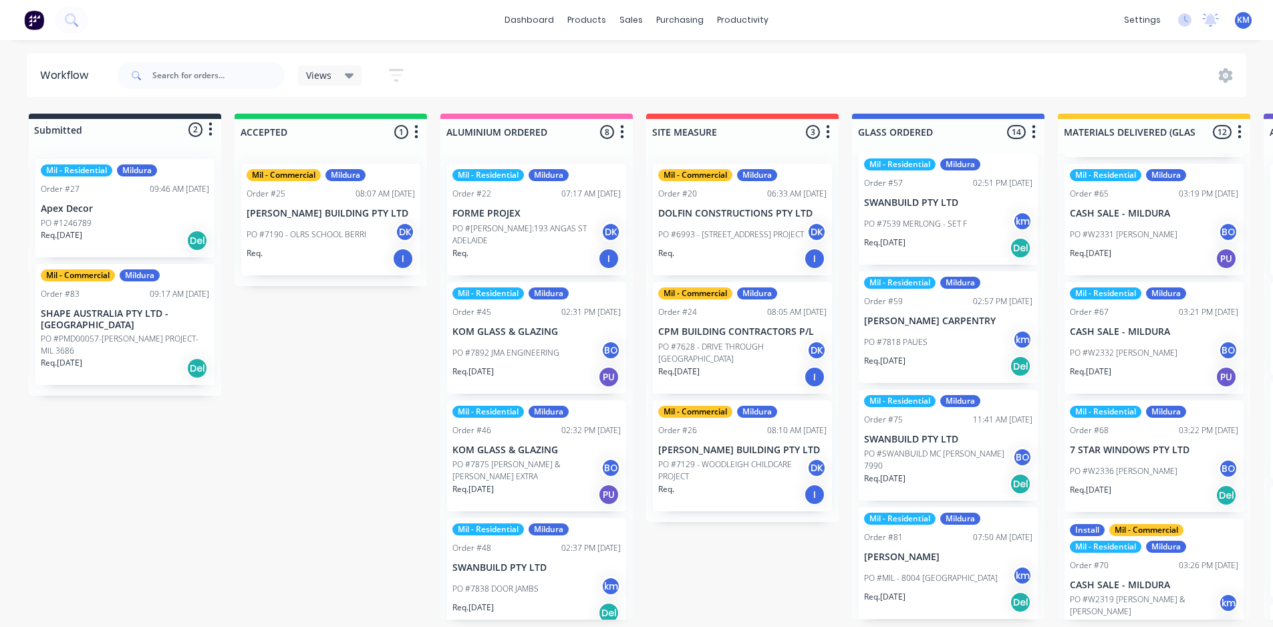
scroll to position [973, 0]
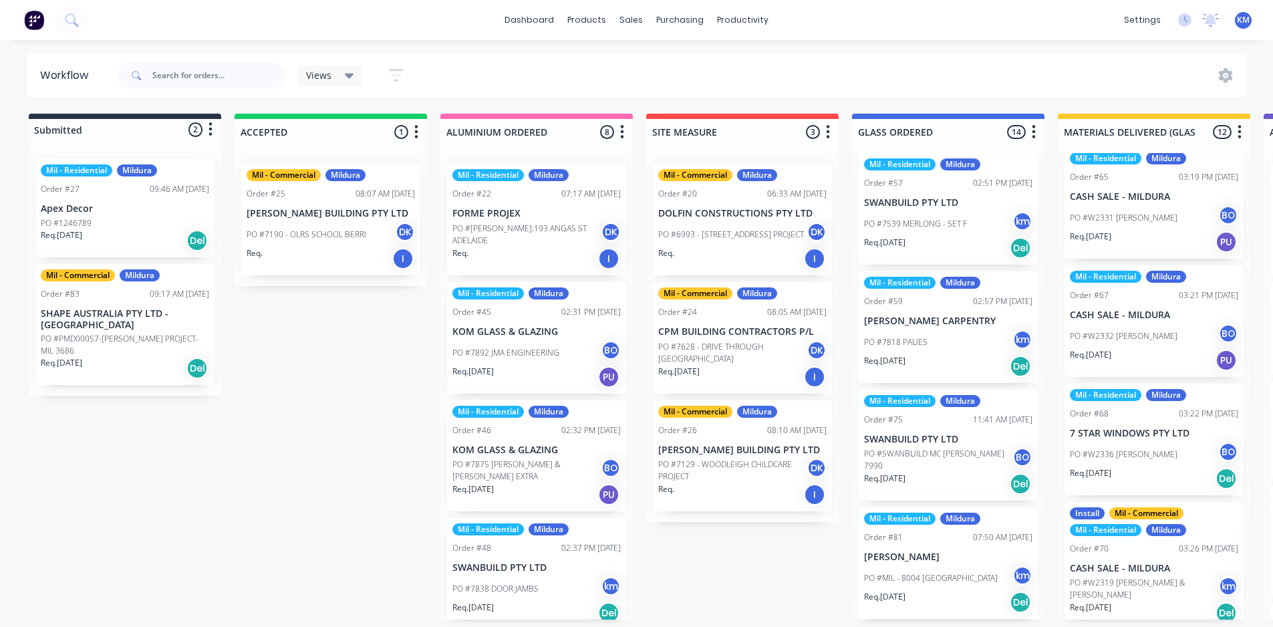
click at [1238, 559] on div "Mil - Residential Mildura Order #40 02:23 PM 01/10/25 SWANBUILD PTY LTD PO #783…" at bounding box center [1154, 386] width 192 height 467
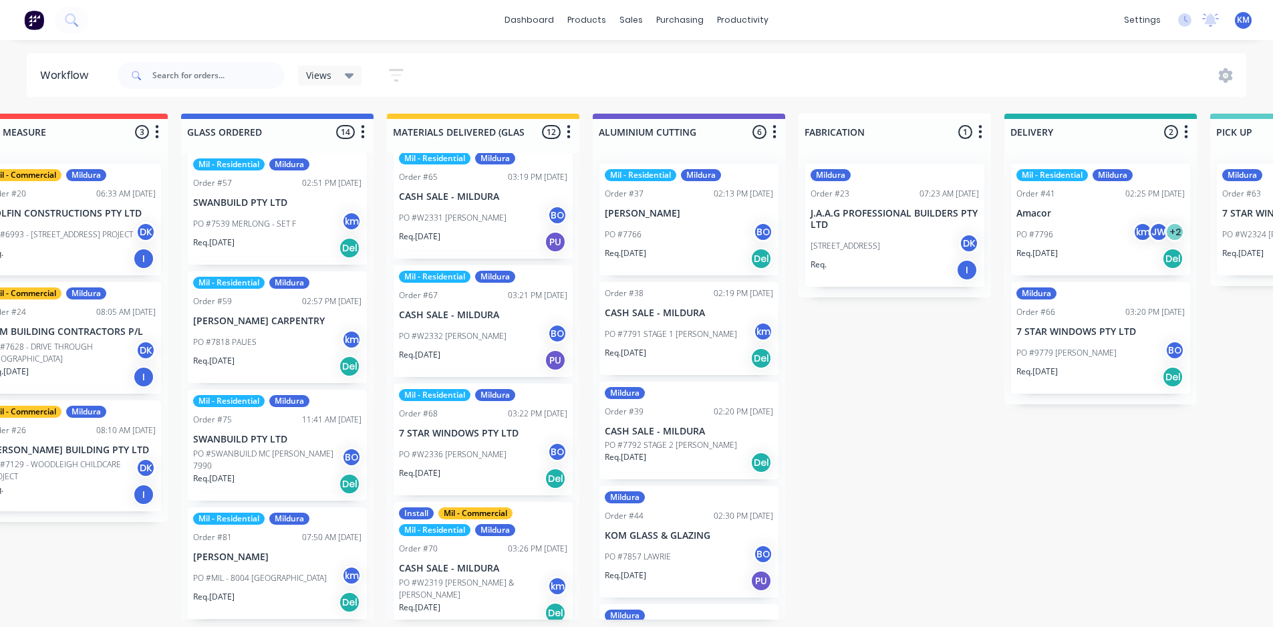
scroll to position [12, 0]
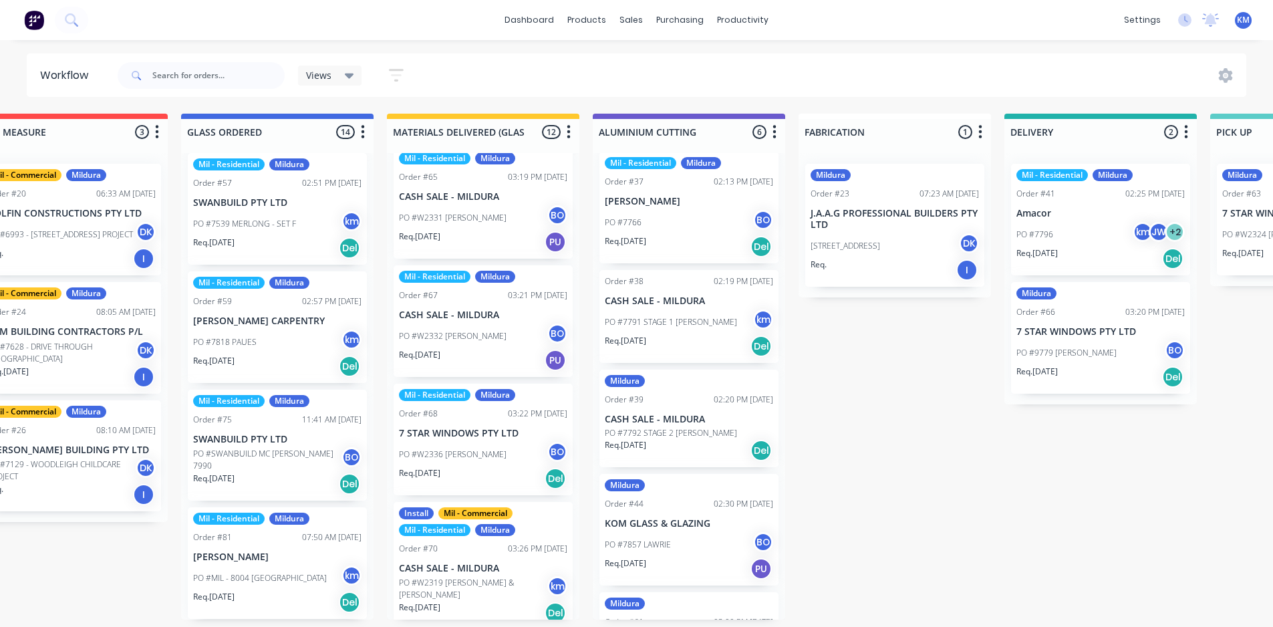
click at [669, 308] on div "Order #38 02:19 PM 01/10/25 CASH SALE - MILDURA PO #7791 STAGE 1 OWEN EVANS km …" at bounding box center [689, 316] width 179 height 93
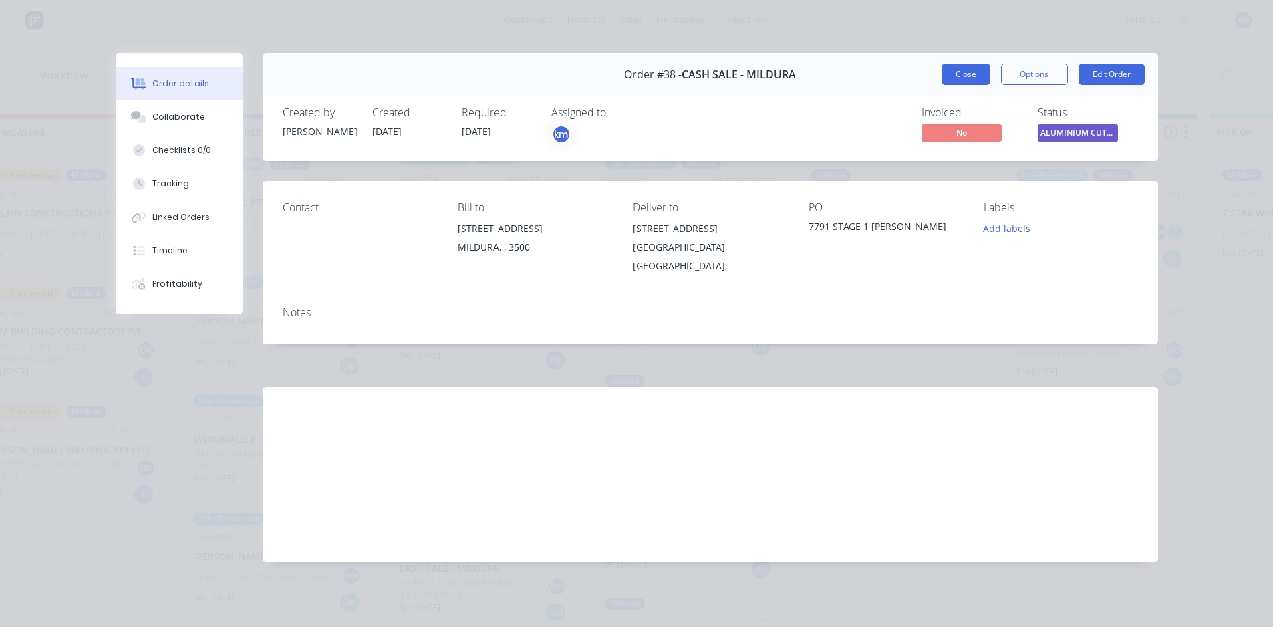
click at [972, 72] on button "Close" at bounding box center [966, 73] width 49 height 21
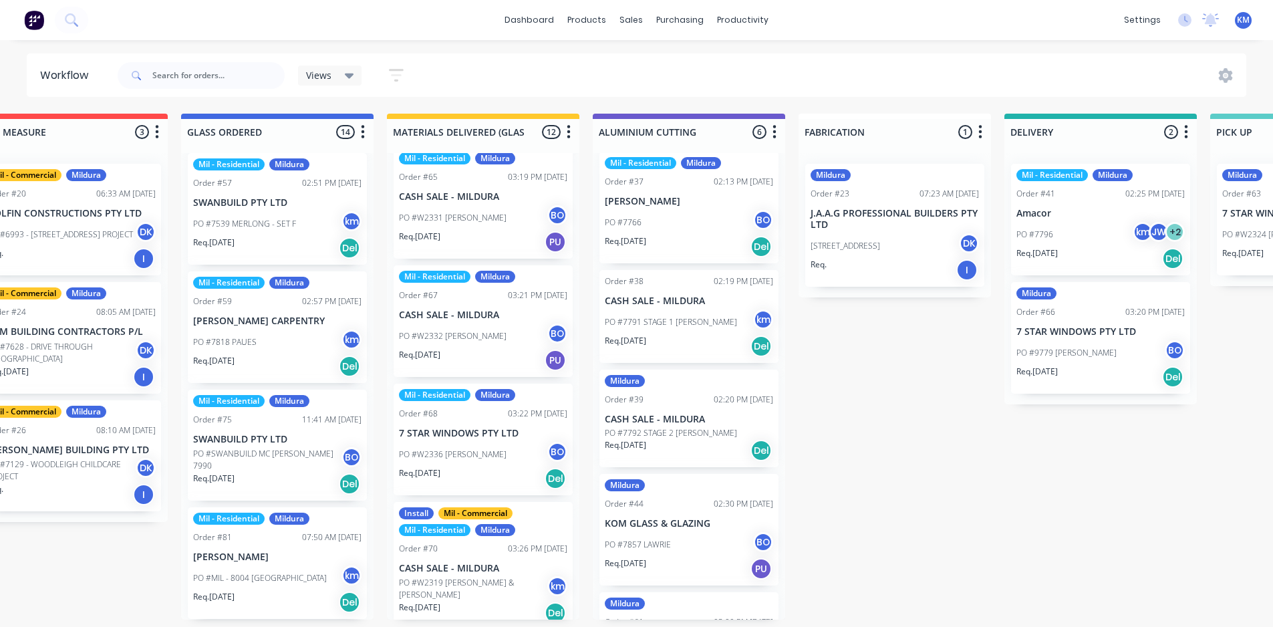
click at [675, 321] on p "PO #7791 STAGE 1 [PERSON_NAME]" at bounding box center [671, 322] width 132 height 12
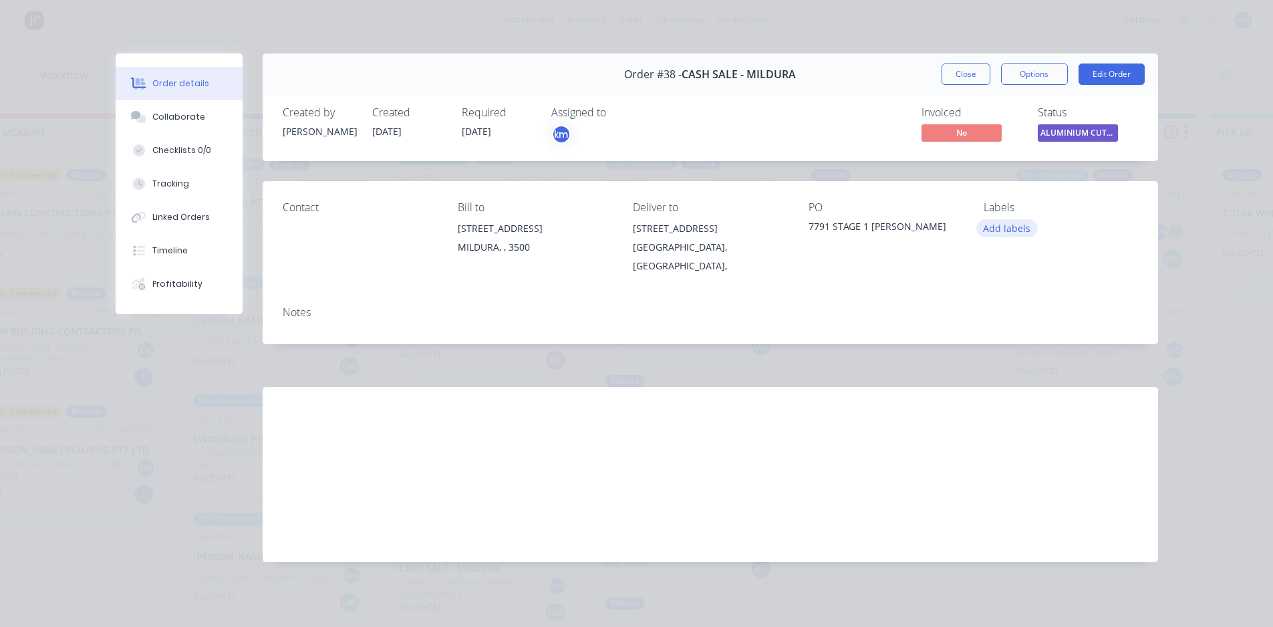
click at [1000, 230] on button "Add labels" at bounding box center [1006, 228] width 61 height 18
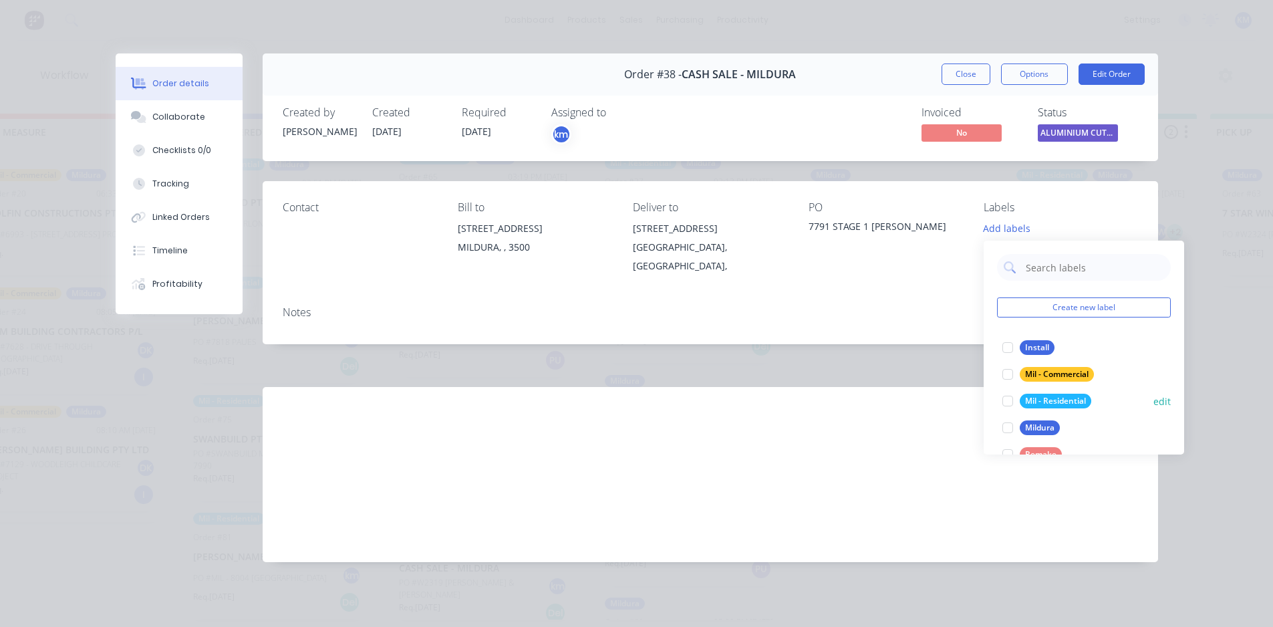
click at [1005, 398] on div at bounding box center [1008, 401] width 27 height 27
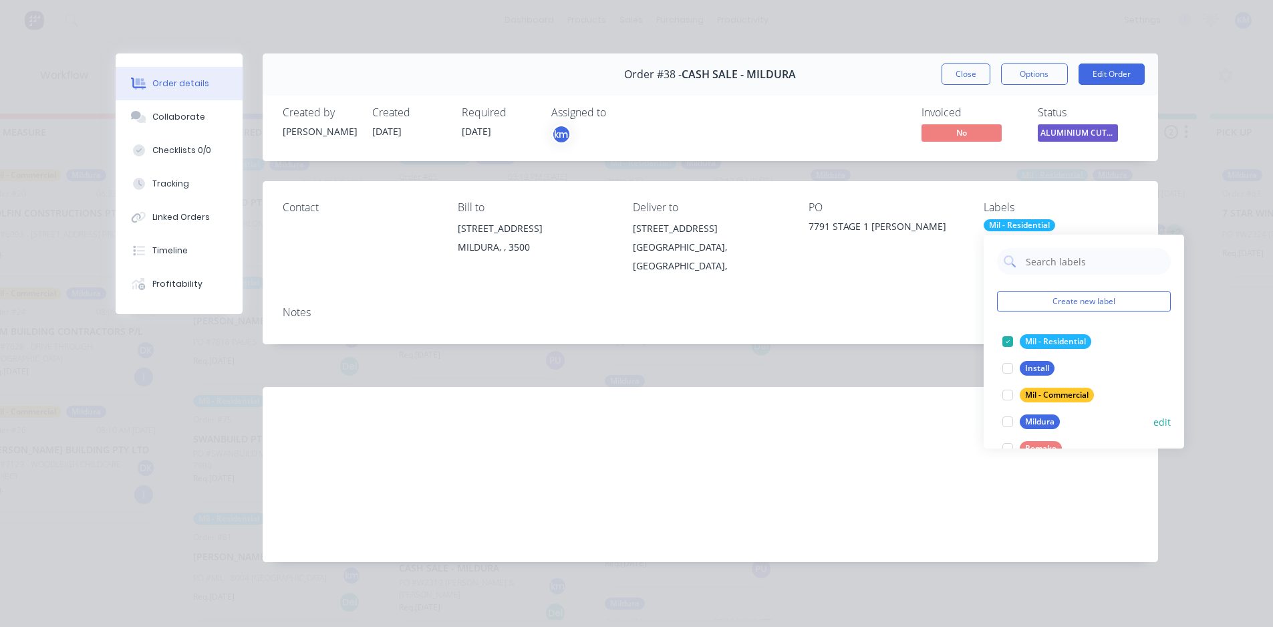
click at [1009, 418] on div at bounding box center [1008, 421] width 27 height 27
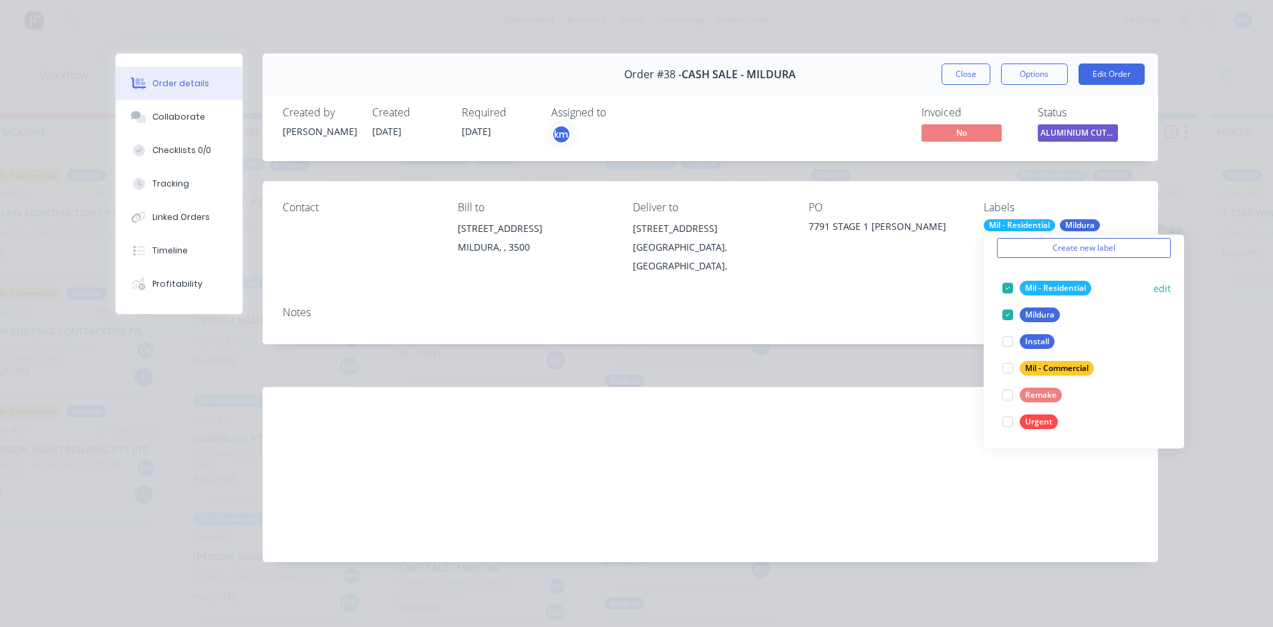
scroll to position [0, 0]
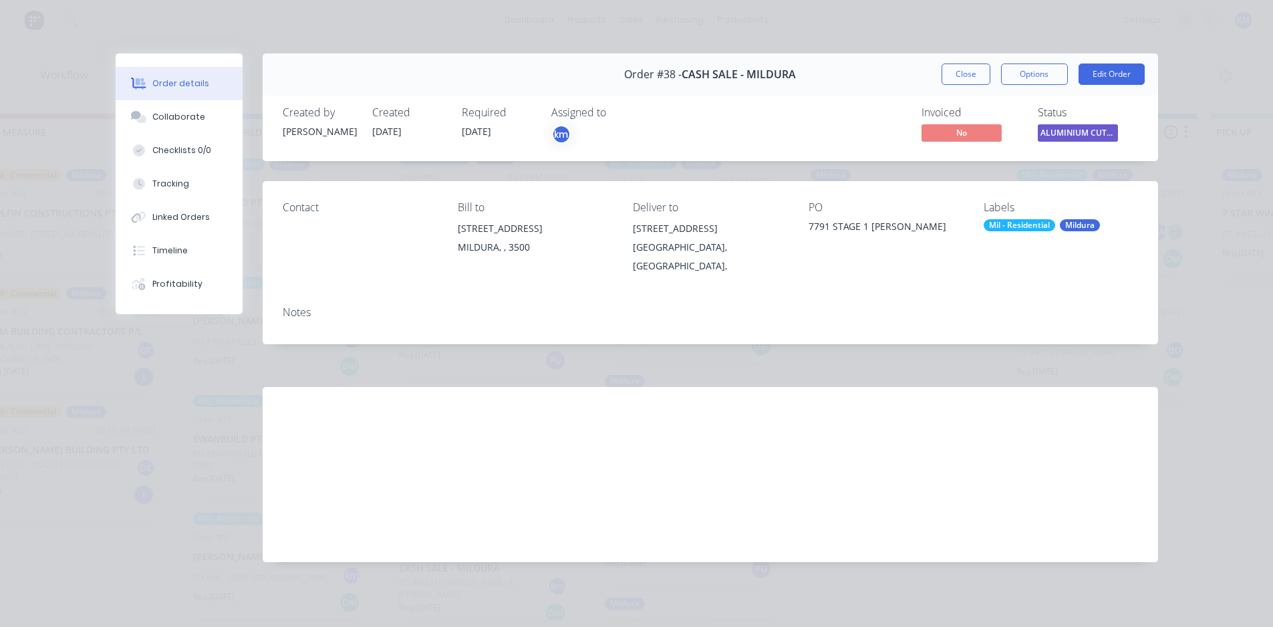
click at [912, 513] on div "Labour $0.00 Sub total $0.00 Margin $0.00 ( 0.00 %) Tax $0.00 Total $0.00" at bounding box center [1021, 464] width 234 height 155
click at [971, 81] on button "Close" at bounding box center [966, 73] width 49 height 21
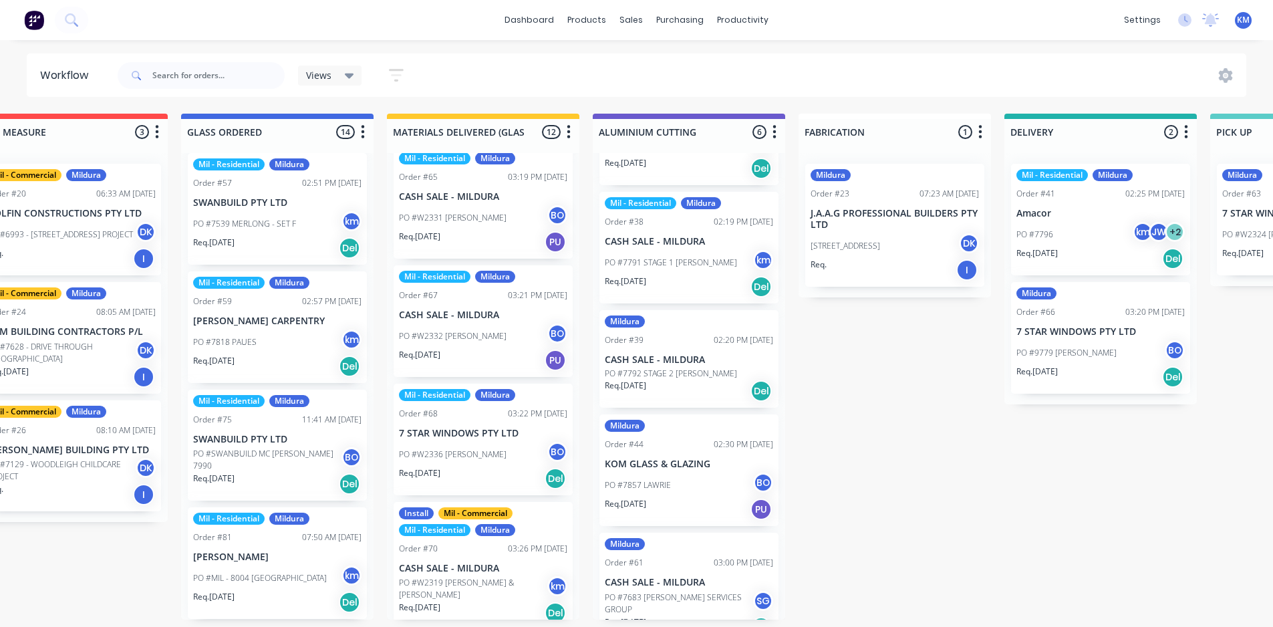
scroll to position [85, 0]
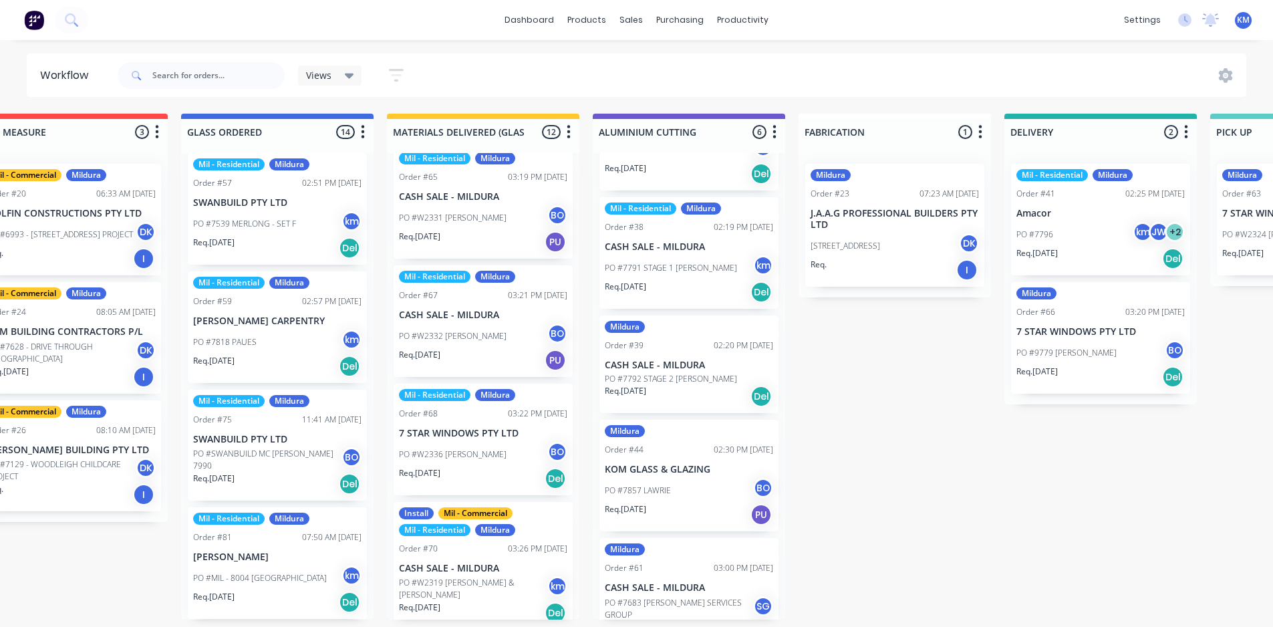
click at [679, 345] on div "Order #39 02:20 PM 01/10/25" at bounding box center [689, 346] width 168 height 12
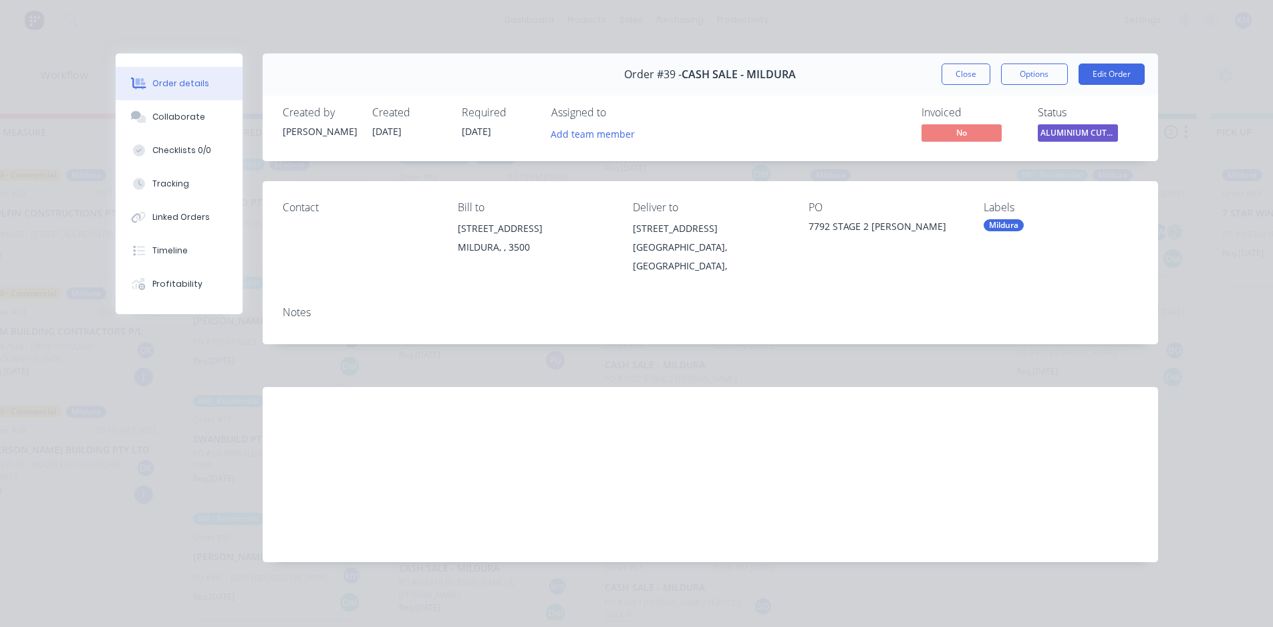
click at [1007, 223] on div "Mildura" at bounding box center [1004, 225] width 40 height 12
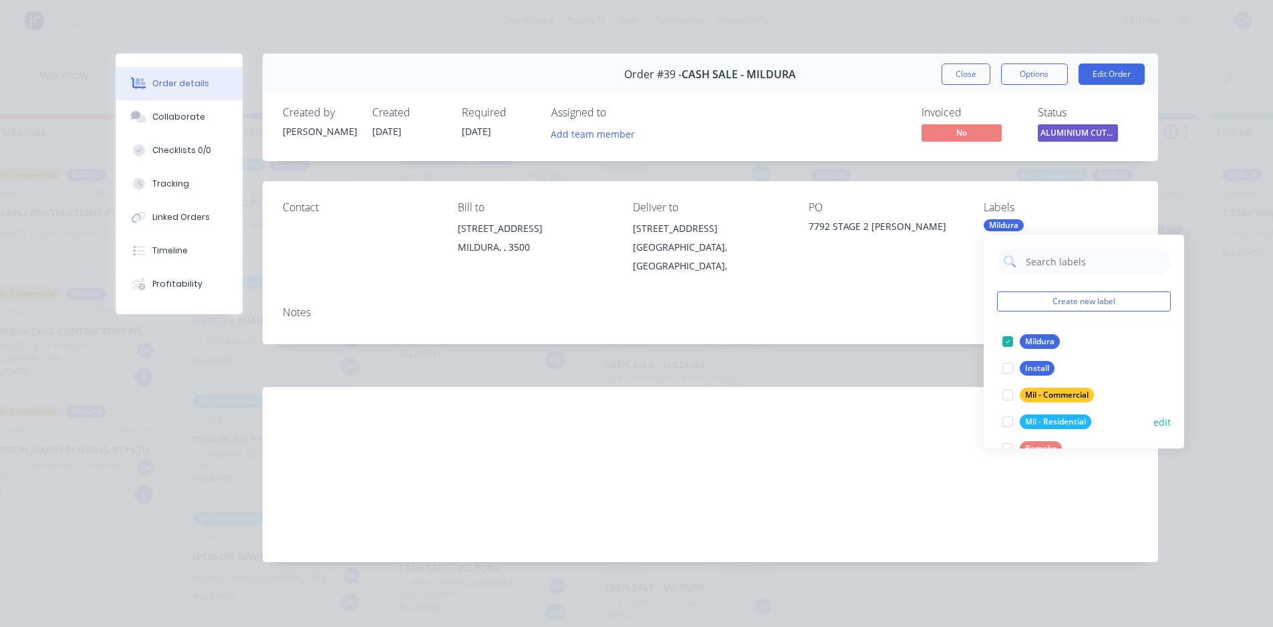
click at [1005, 420] on div at bounding box center [1008, 421] width 27 height 27
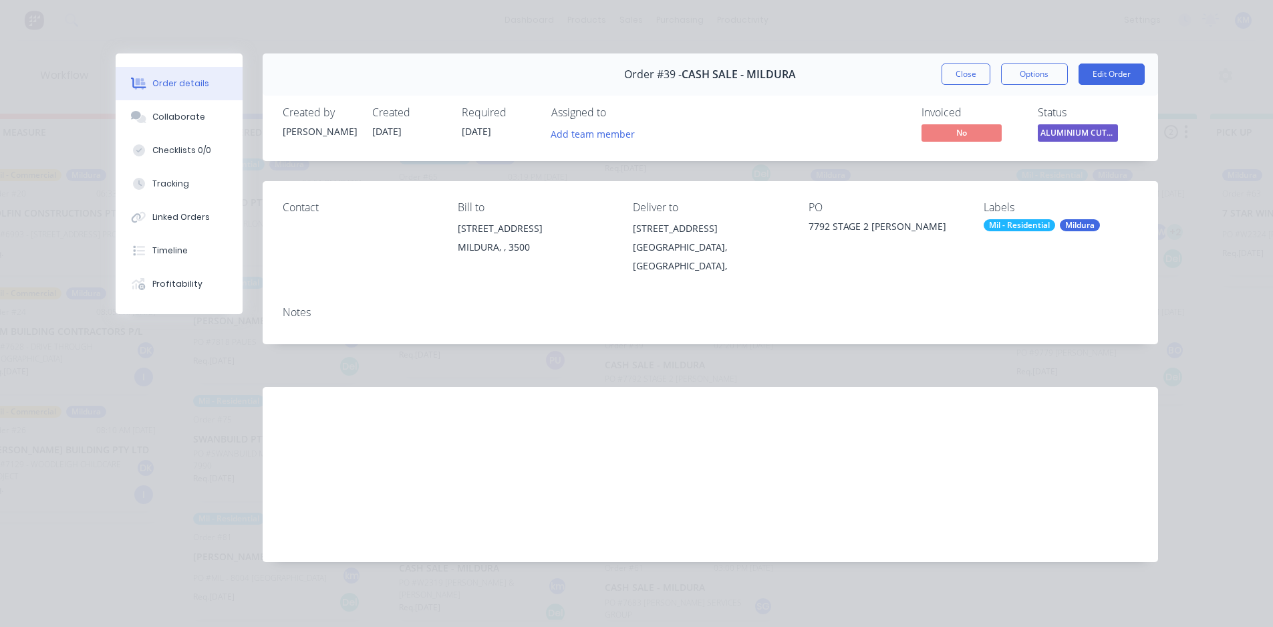
click at [918, 467] on div "Labour $0.00 Sub total $0.00 Margin $0.00 ( 0.00 %) Tax $0.00 Total $0.00" at bounding box center [1021, 464] width 234 height 155
click at [964, 72] on button "Close" at bounding box center [966, 73] width 49 height 21
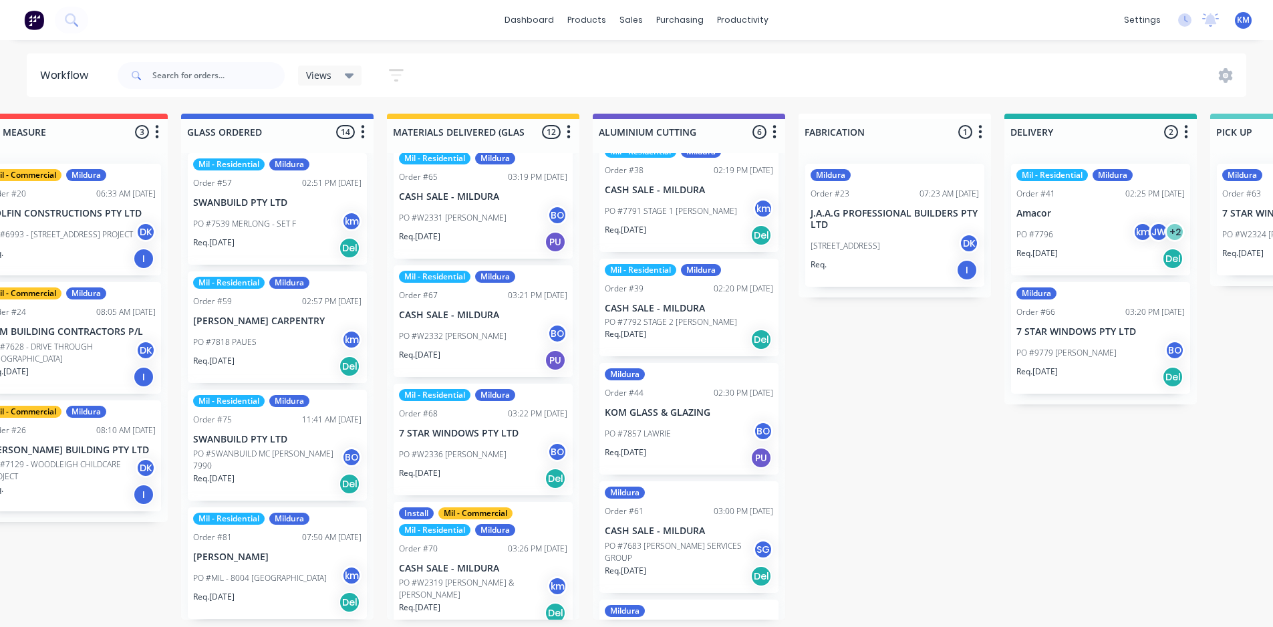
scroll to position [164, 0]
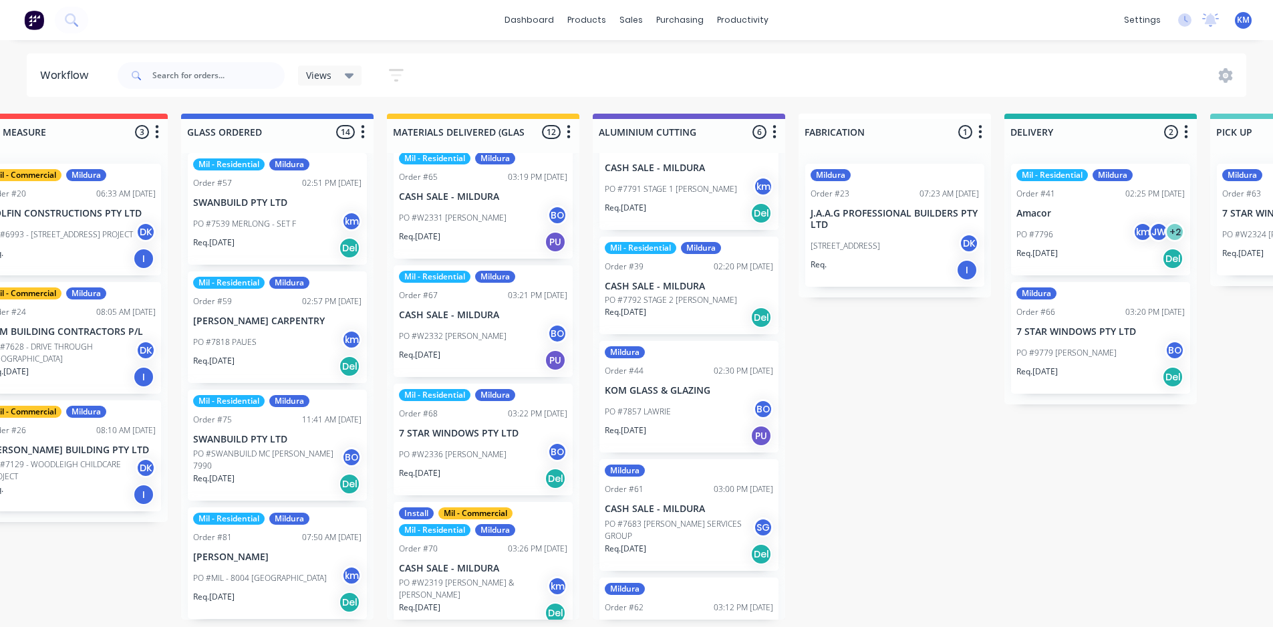
click at [686, 398] on div "Mildura Order #44 02:30 PM 01/10/25 KOM GLASS & GLAZING PO #7857 LAWRIE BO Req.…" at bounding box center [689, 397] width 179 height 112
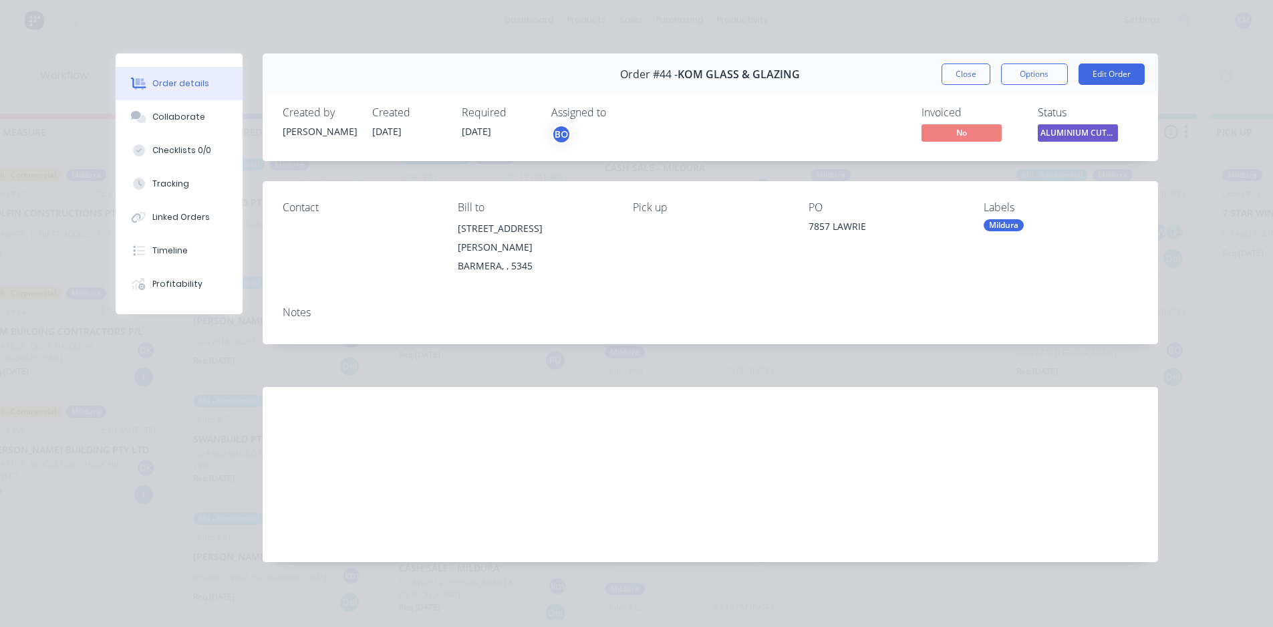
click at [1011, 223] on div "Mildura" at bounding box center [1004, 225] width 40 height 12
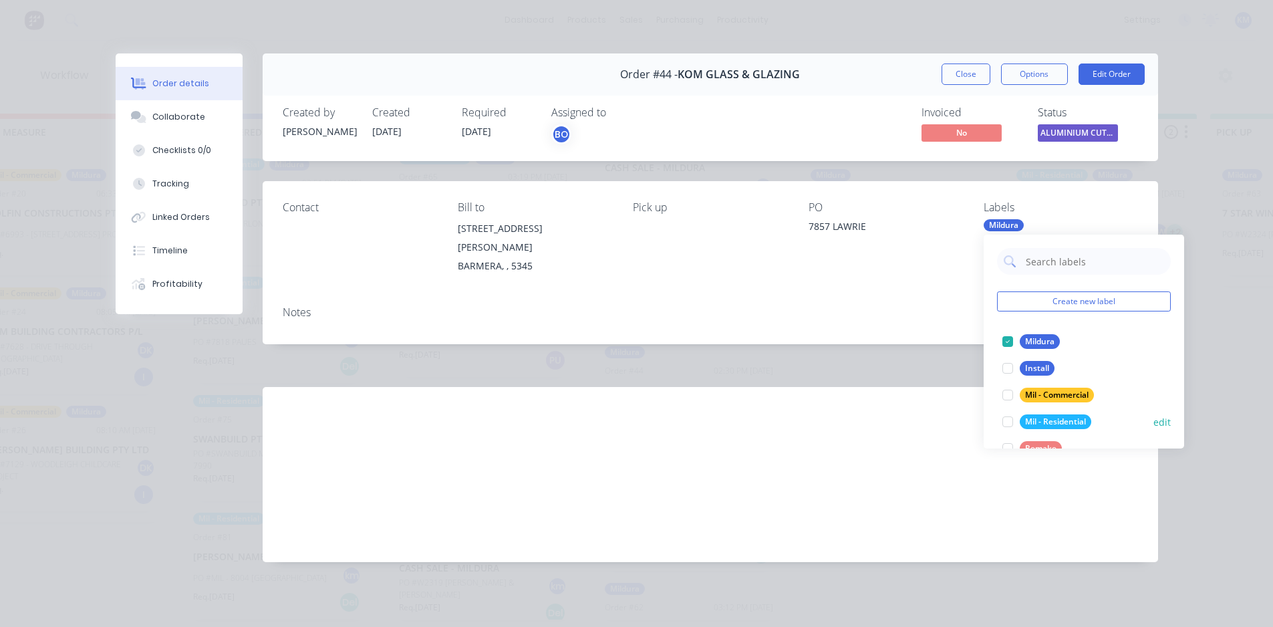
click at [1010, 420] on div at bounding box center [1008, 421] width 27 height 27
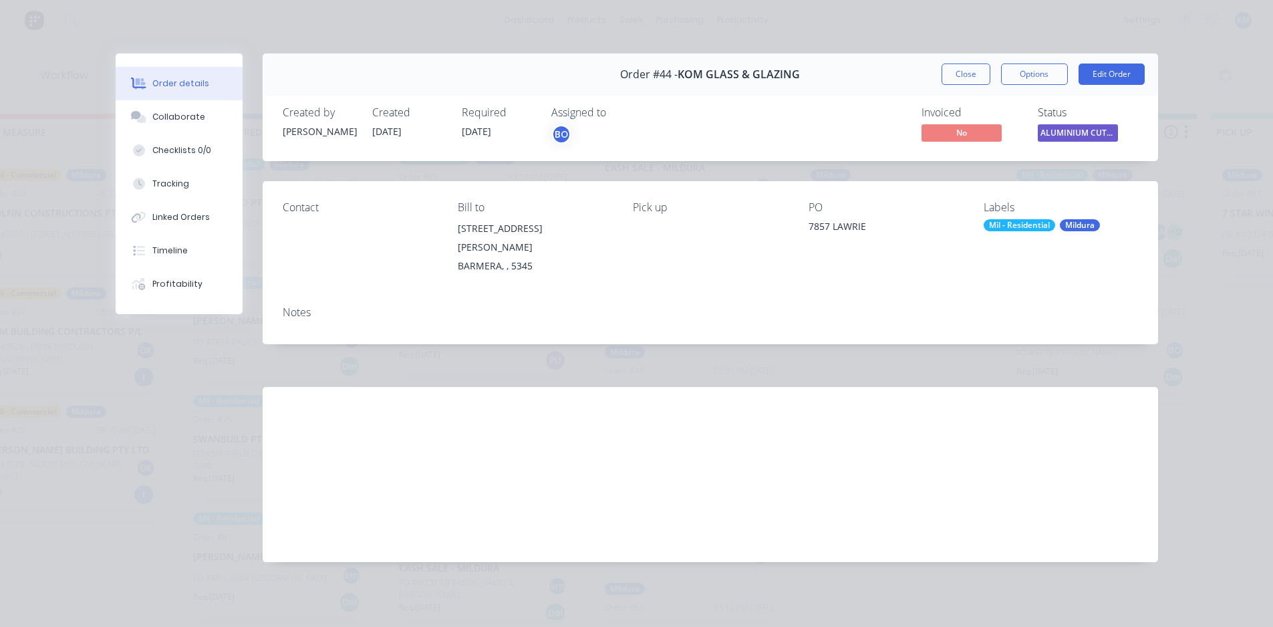
click at [876, 306] on div "Notes" at bounding box center [710, 312] width 855 height 13
click at [973, 75] on button "Close" at bounding box center [966, 73] width 49 height 21
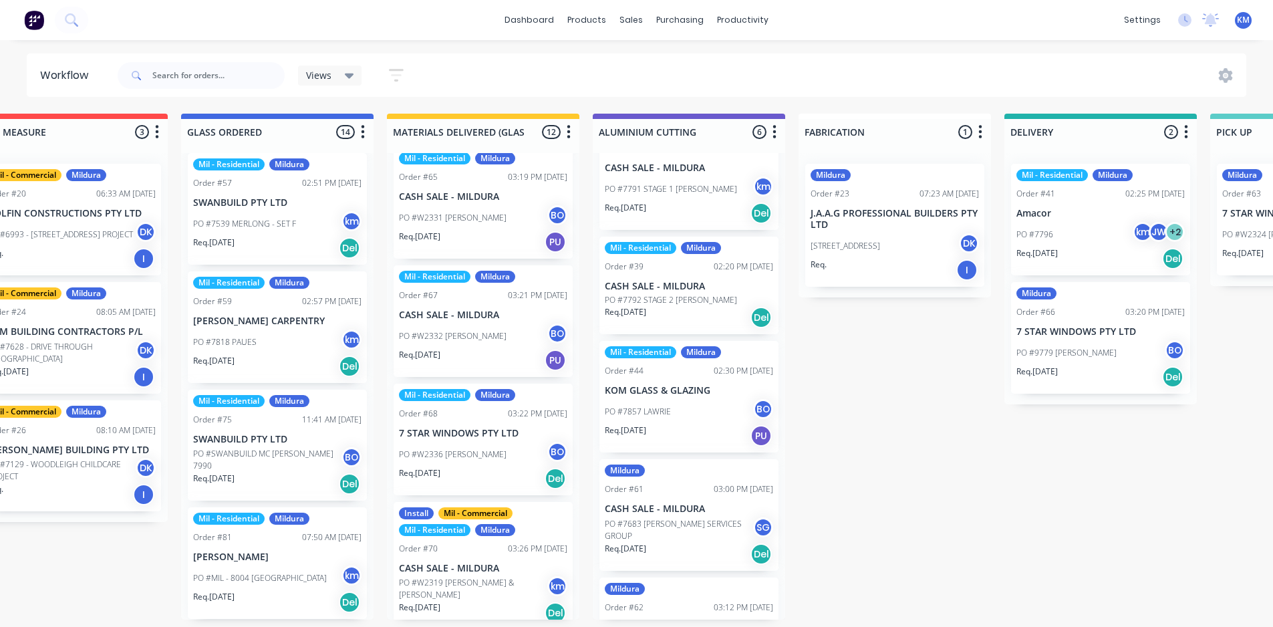
drag, startPoint x: 785, startPoint y: 367, endPoint x: 777, endPoint y: 412, distance: 46.3
click at [777, 412] on div "Submitted 2 Status colour #273444 hex #273444 Save Cancel Summaries Total order…" at bounding box center [724, 367] width 2810 height 506
click at [658, 509] on p "CASH SALE - MILDURA" at bounding box center [689, 508] width 168 height 11
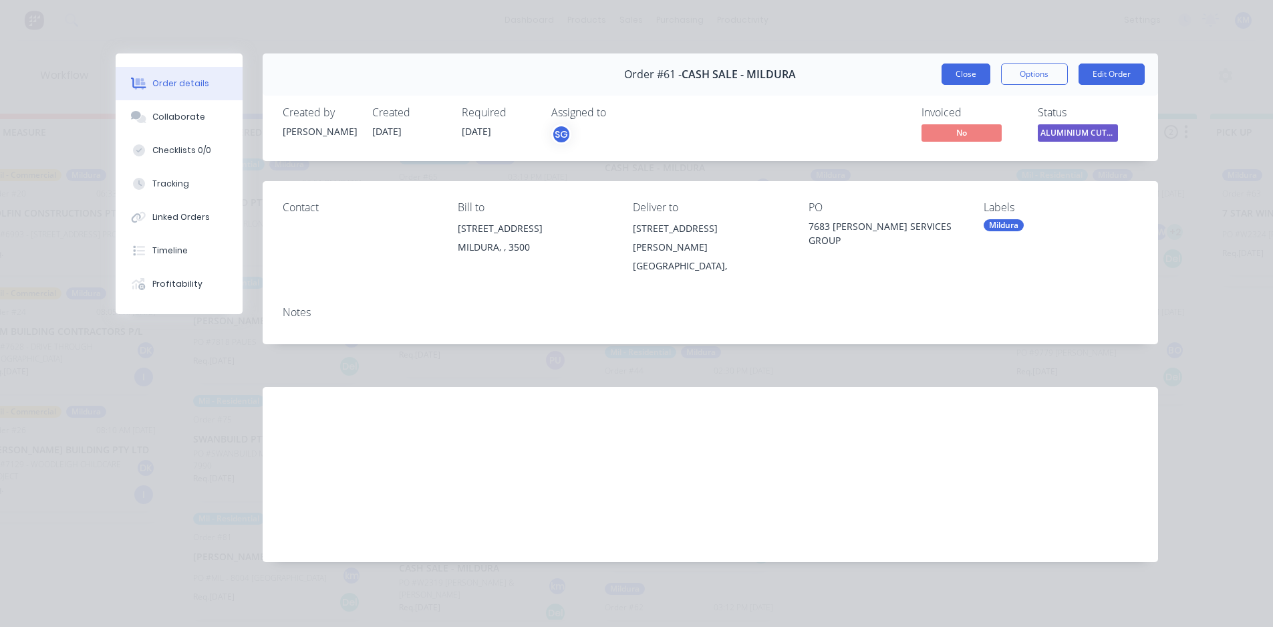
click at [988, 72] on button "Close" at bounding box center [966, 73] width 49 height 21
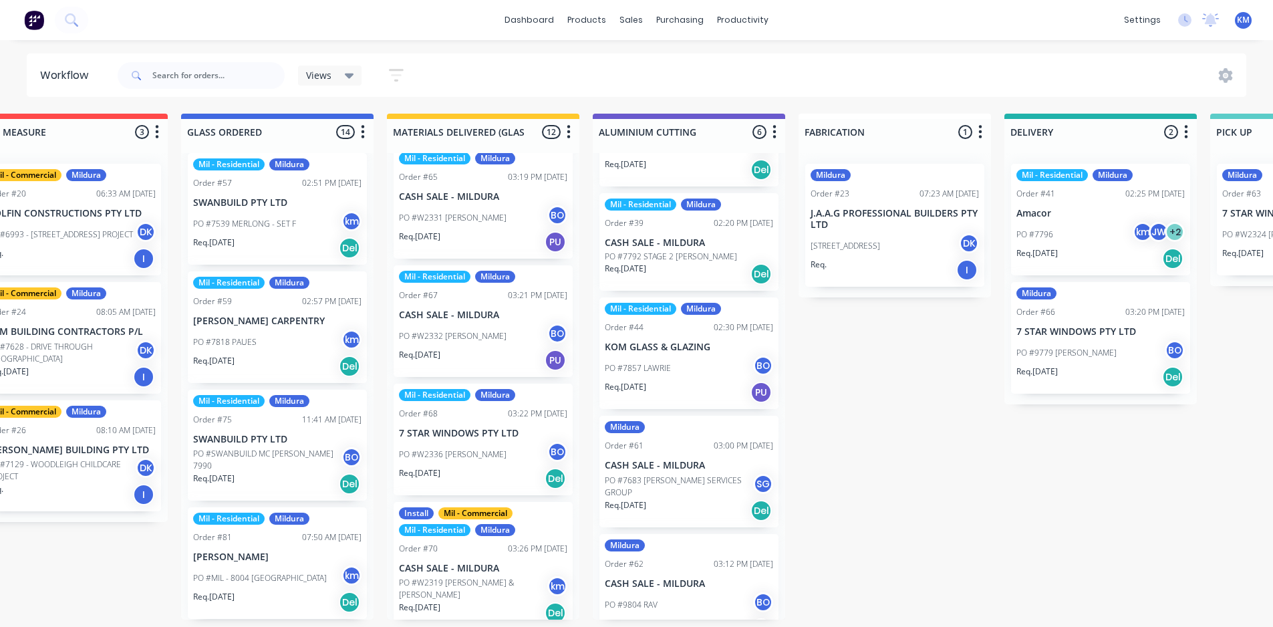
scroll to position [208, 0]
click at [714, 467] on p "CASH SALE - MILDURA" at bounding box center [689, 464] width 168 height 11
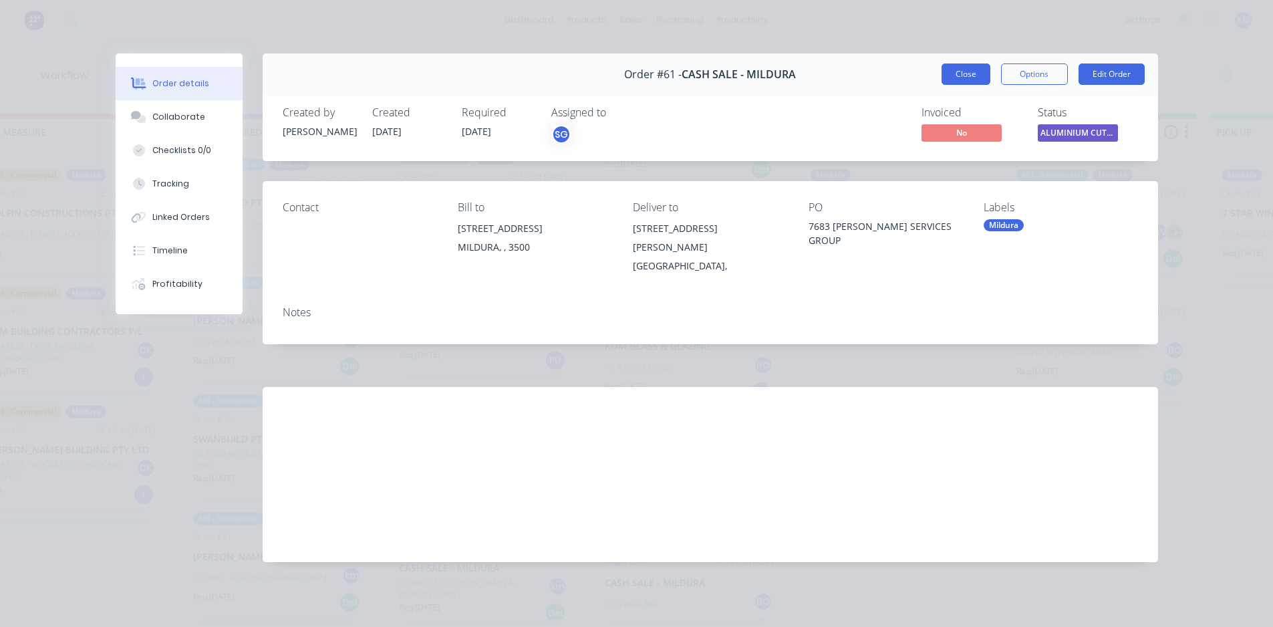
click at [948, 74] on button "Close" at bounding box center [966, 73] width 49 height 21
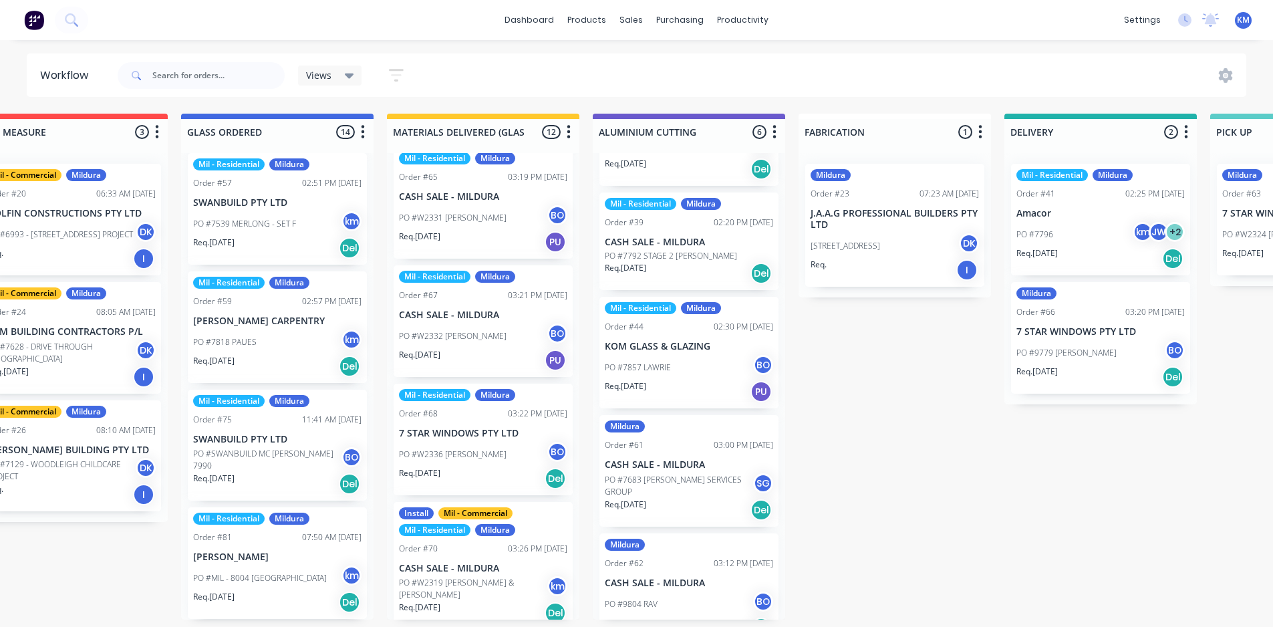
click at [671, 501] on div "Req. 01/10/25 Del" at bounding box center [689, 510] width 168 height 23
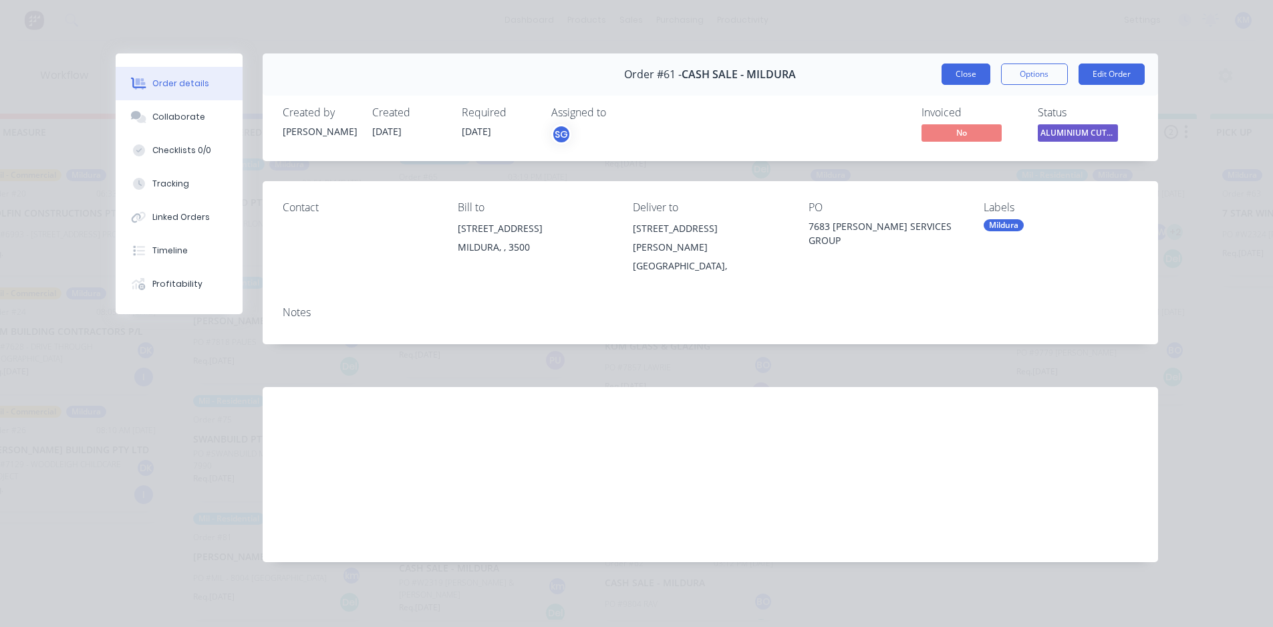
click at [964, 68] on button "Close" at bounding box center [966, 73] width 49 height 21
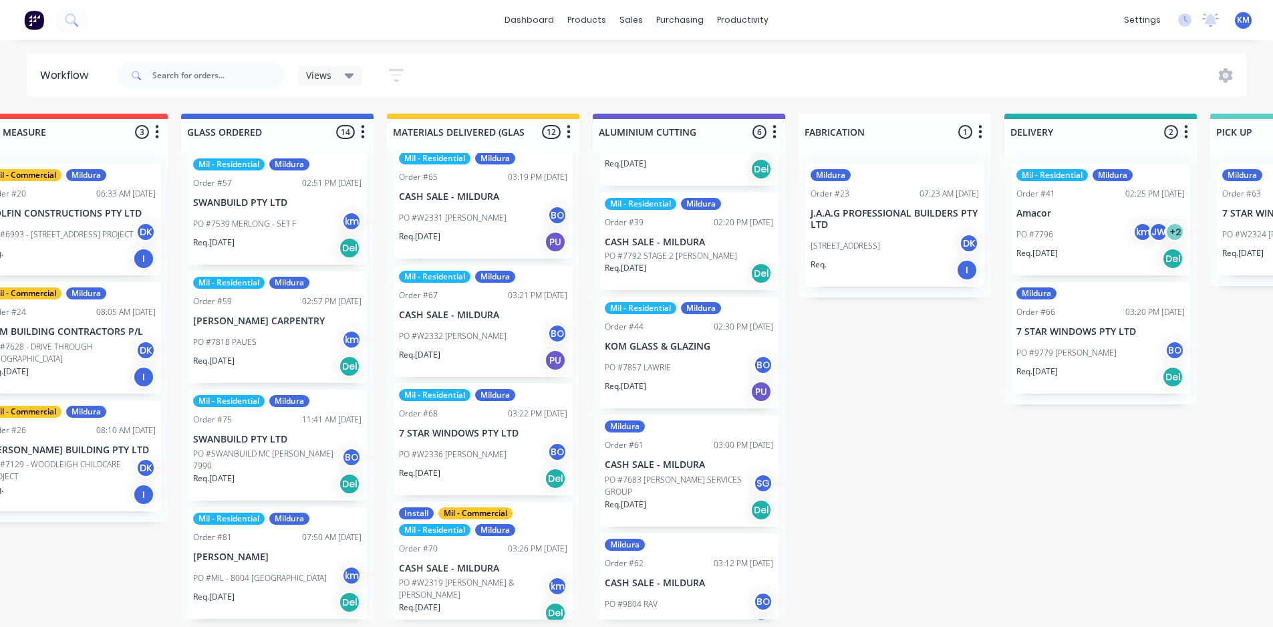
click at [703, 459] on p "CASH SALE - MILDURA" at bounding box center [689, 464] width 168 height 11
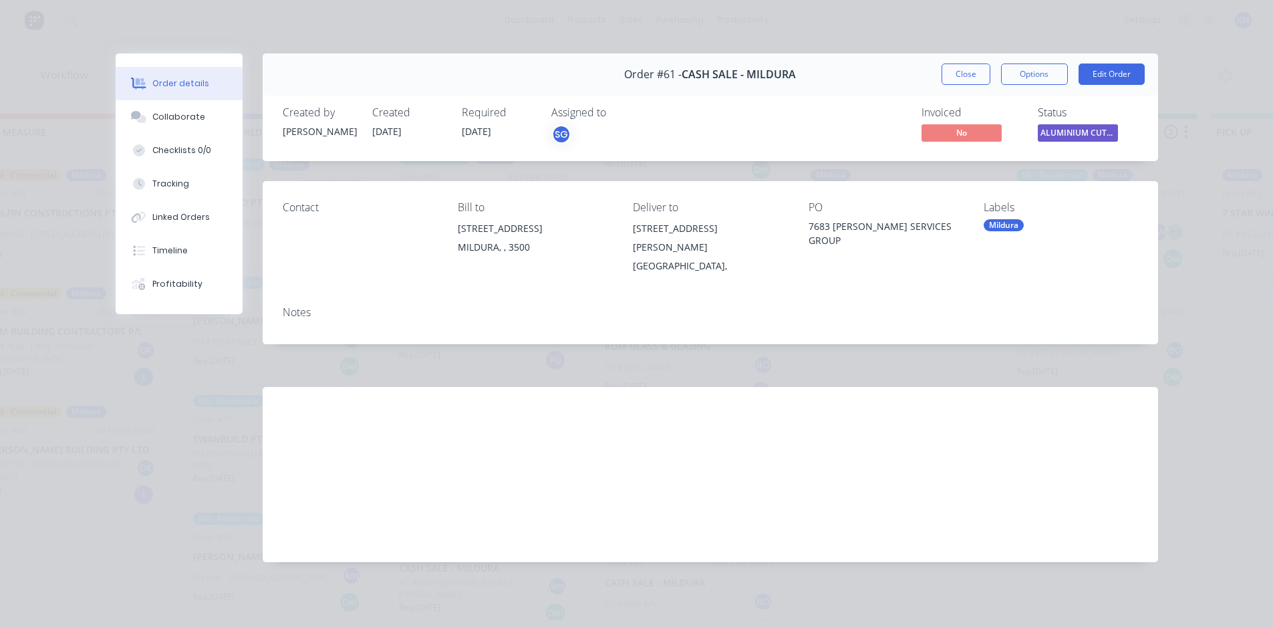
click at [1003, 229] on div "Mildura" at bounding box center [1004, 225] width 40 height 12
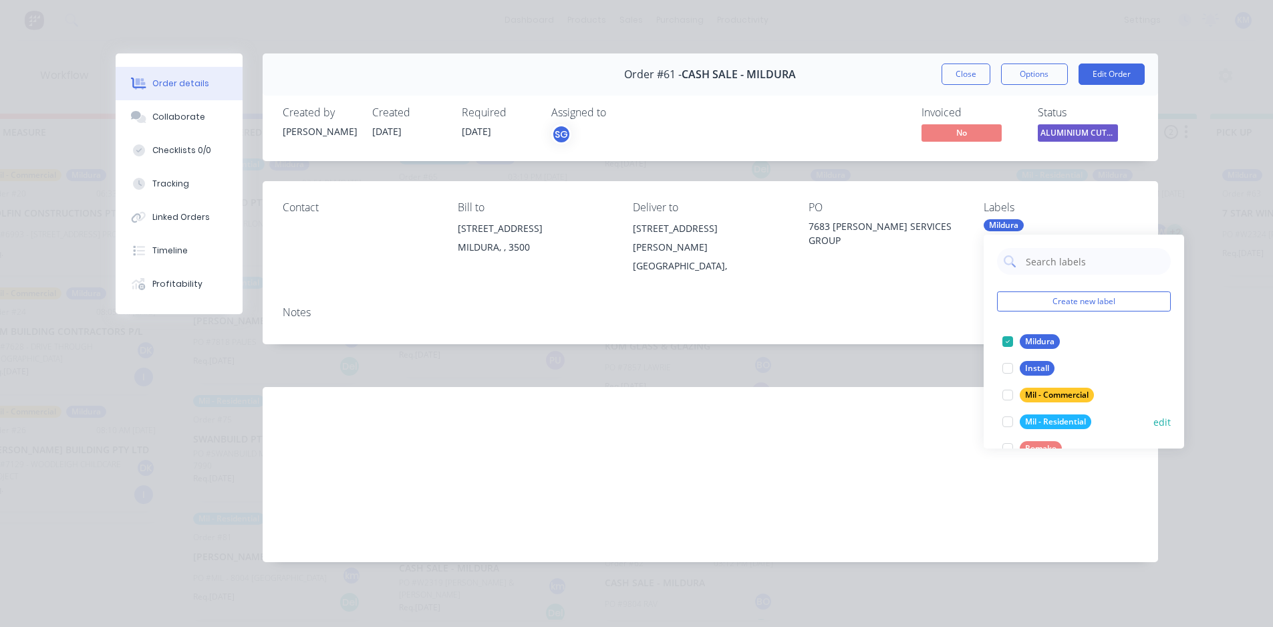
click at [1012, 424] on div at bounding box center [1008, 421] width 27 height 27
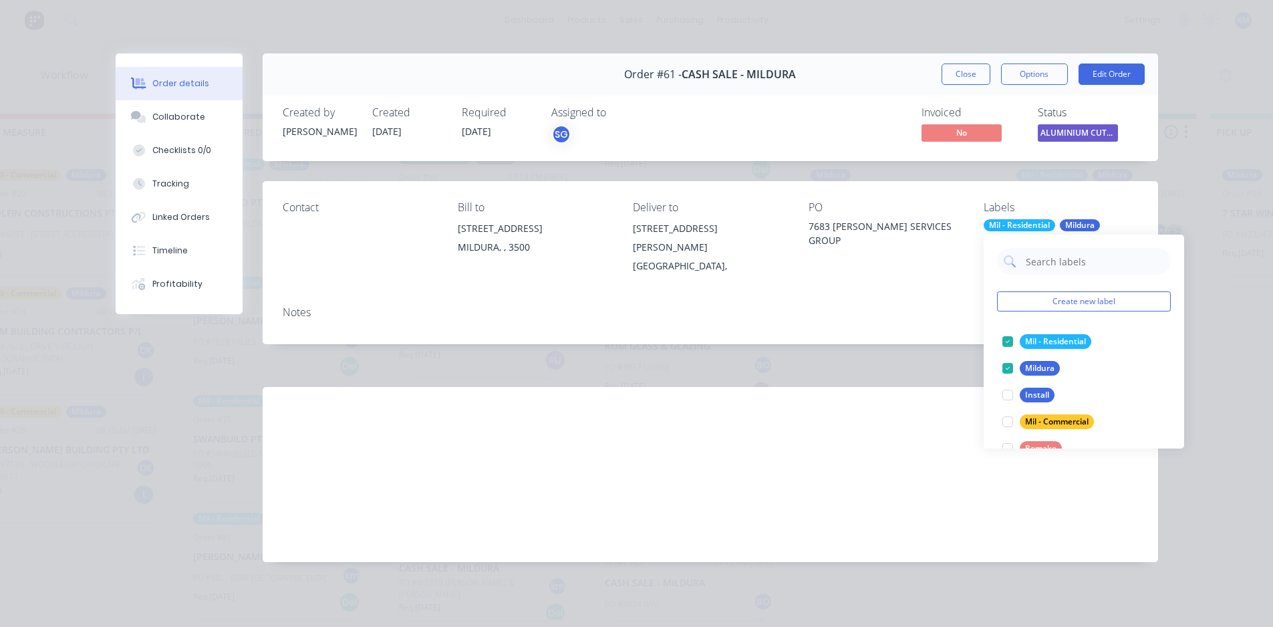
drag, startPoint x: 922, startPoint y: 406, endPoint x: 930, endPoint y: 253, distance: 152.6
click at [922, 404] on div "Labour $0.00 Sub total $0.00 Margin $0.00 ( 0.00 %) Tax $0.00 Total $0.00" at bounding box center [1021, 464] width 234 height 155
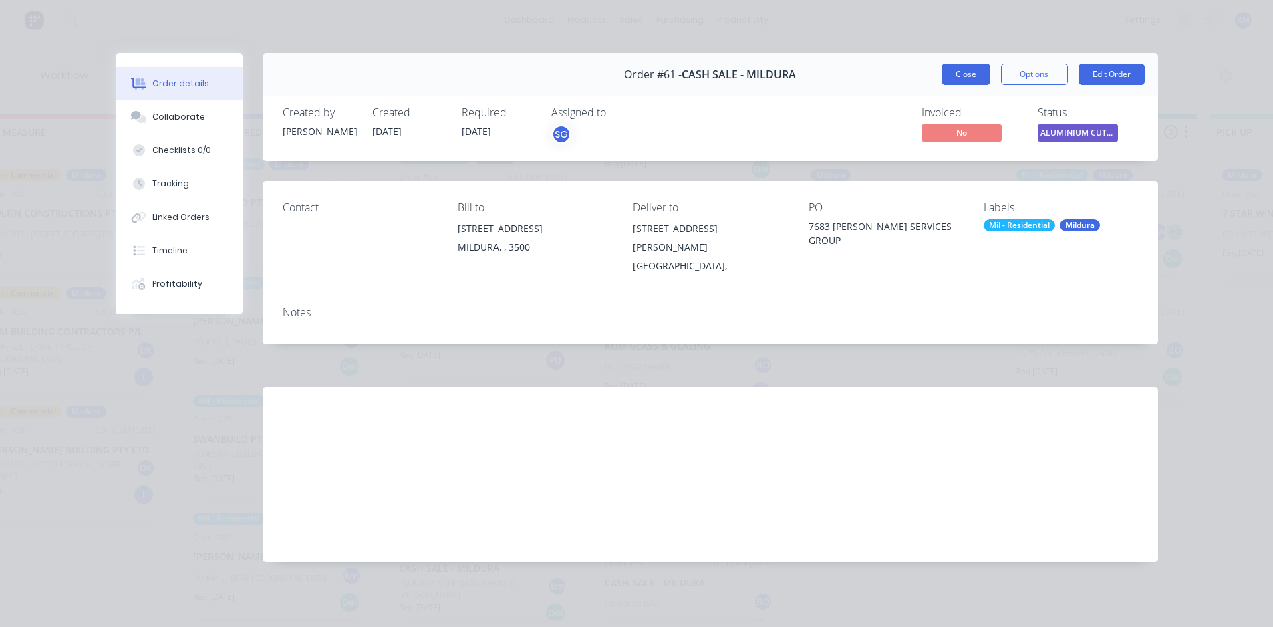
click at [956, 77] on button "Close" at bounding box center [966, 73] width 49 height 21
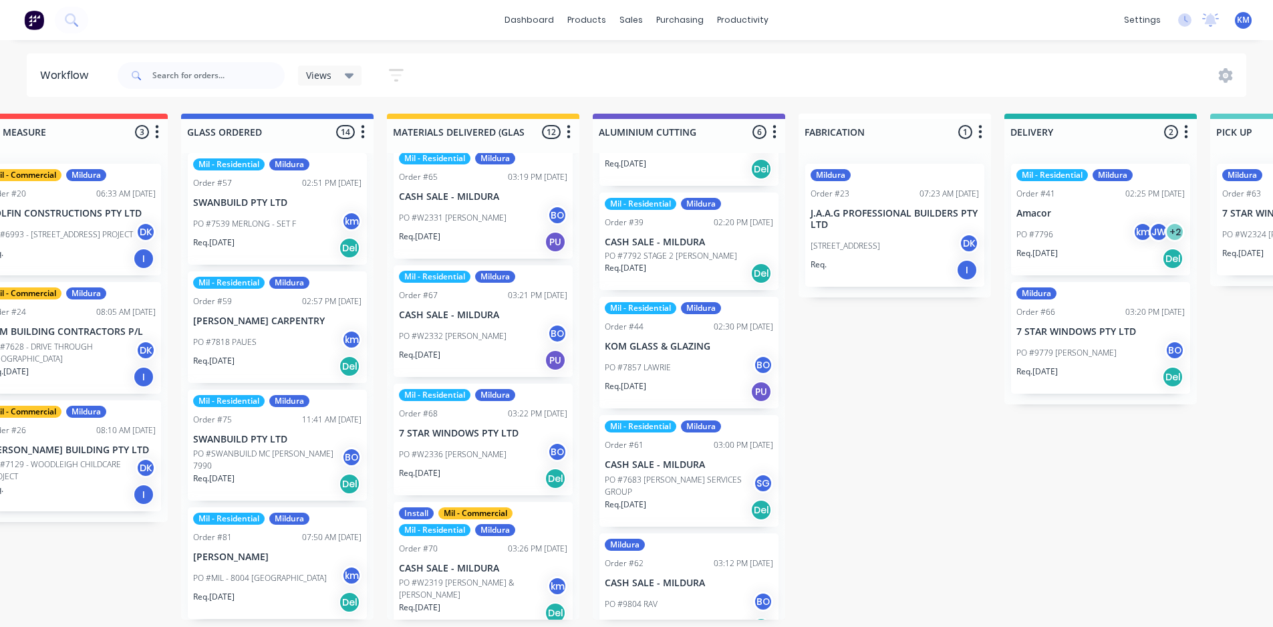
scroll to position [234, 0]
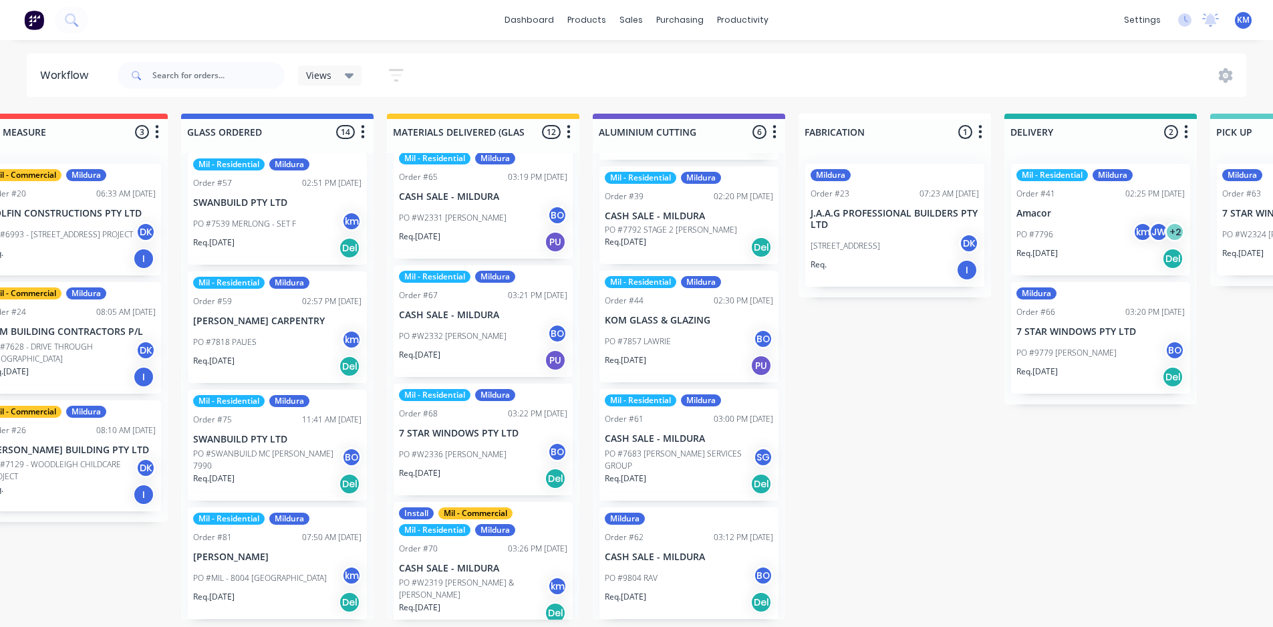
click at [696, 555] on p "CASH SALE - MILDURA" at bounding box center [689, 556] width 168 height 11
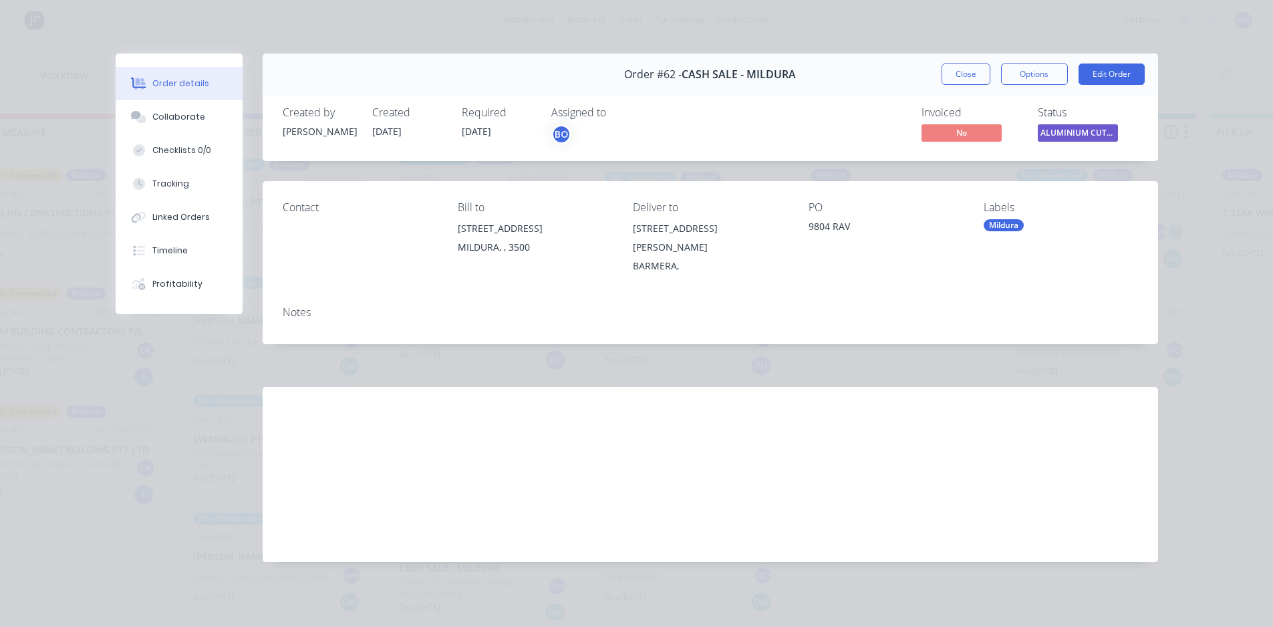
click at [1008, 229] on div "Mildura" at bounding box center [1004, 225] width 40 height 12
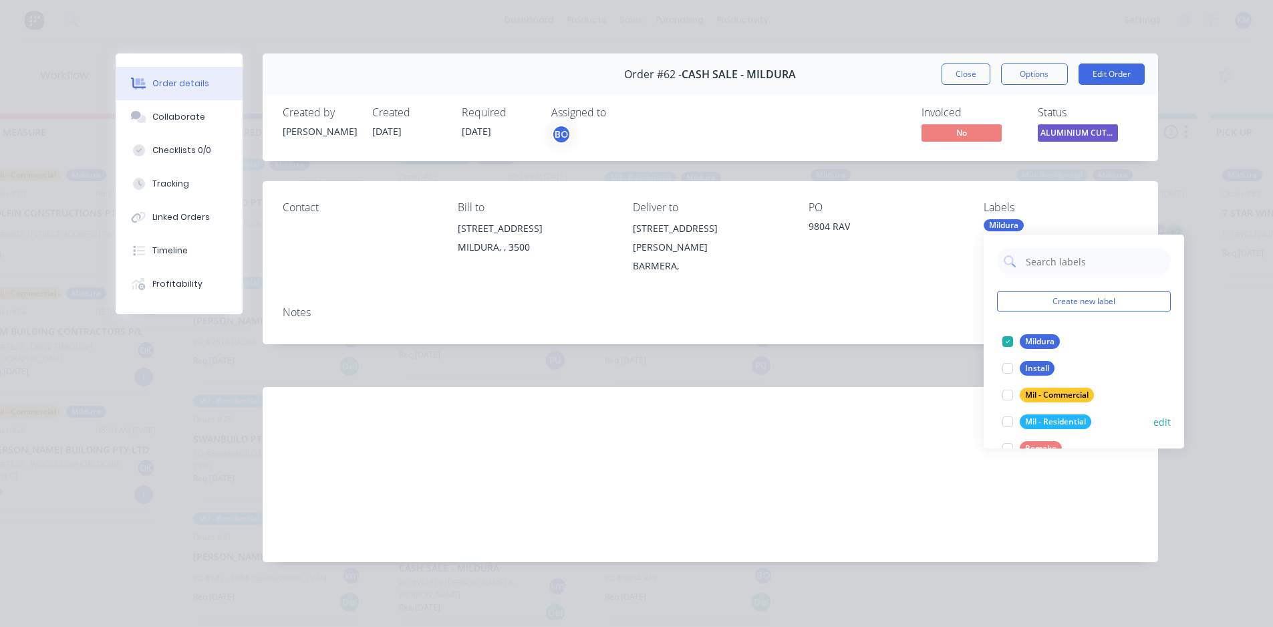
click at [1011, 419] on div at bounding box center [1008, 421] width 27 height 27
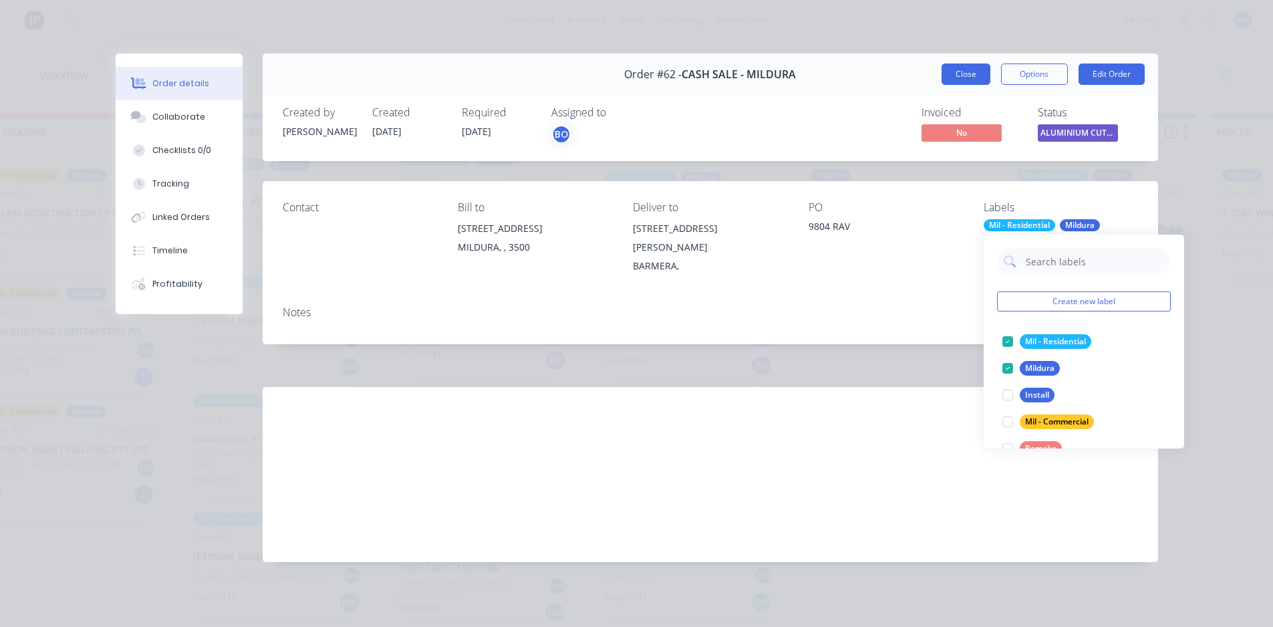
click at [968, 76] on button "Close" at bounding box center [966, 73] width 49 height 21
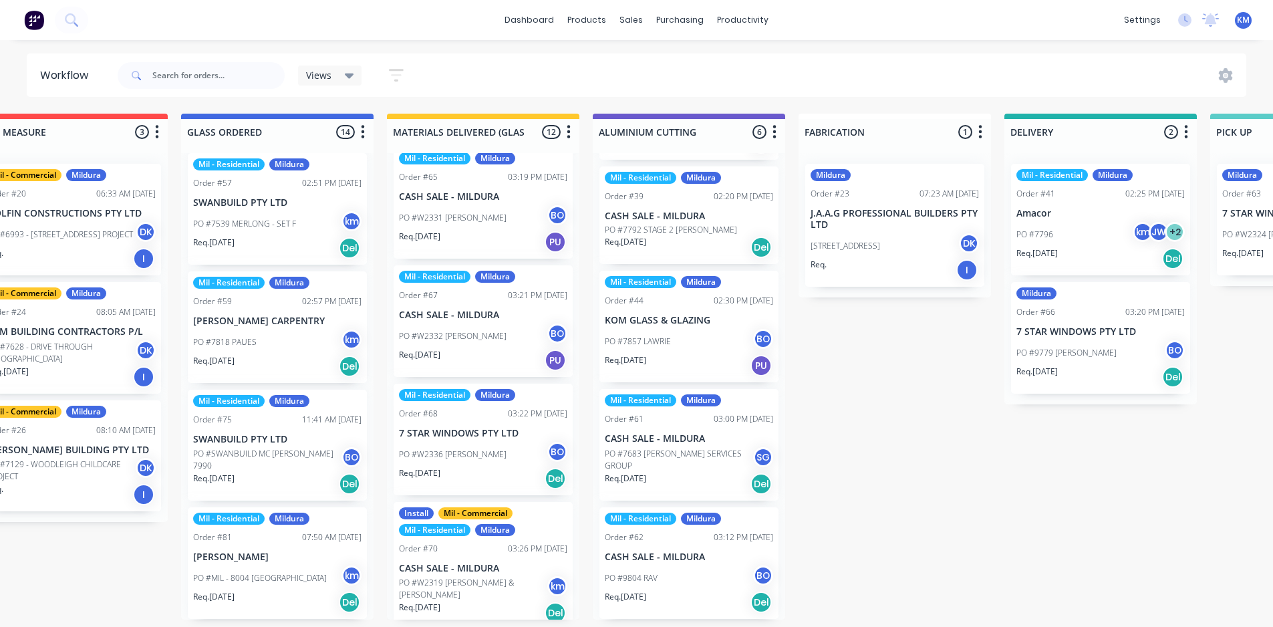
click at [839, 552] on div "Submitted 2 Status colour #273444 hex #273444 Save Cancel Summaries Total order…" at bounding box center [724, 367] width 2810 height 506
click at [891, 200] on div "Mildura Order #23 07:23 AM 25/09/25 J.A.A.G PROFESSIONAL BUILDERS PTY LTD PO #7…" at bounding box center [894, 225] width 179 height 123
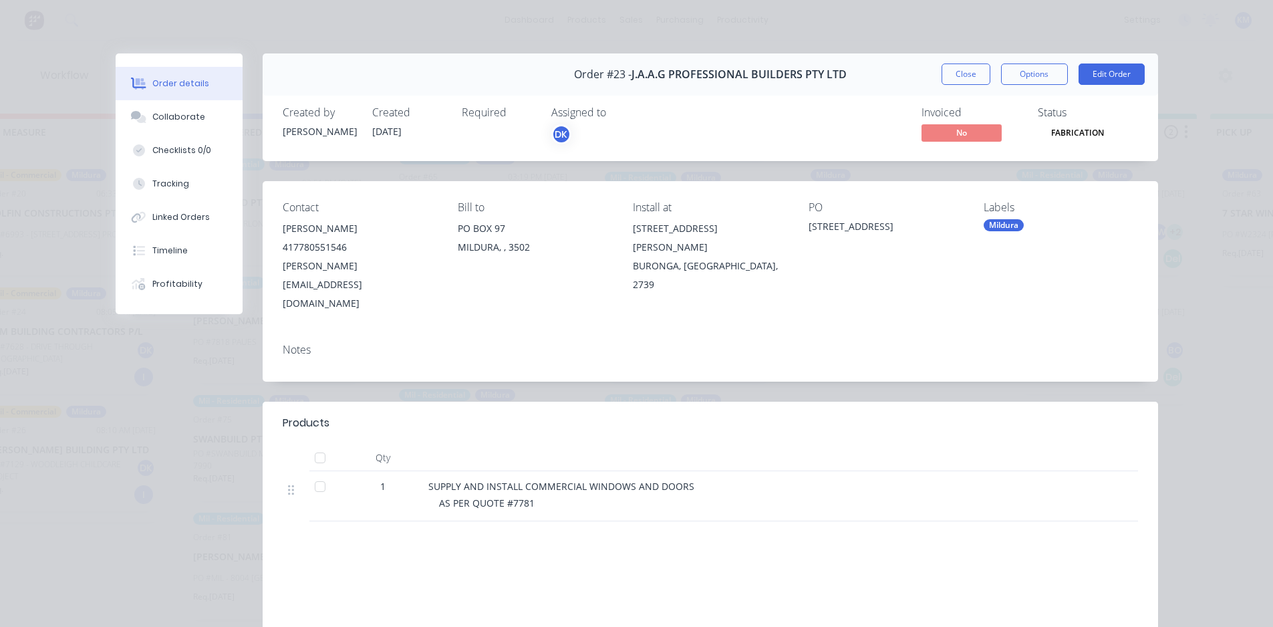
click at [995, 225] on div "Mildura" at bounding box center [1004, 225] width 40 height 12
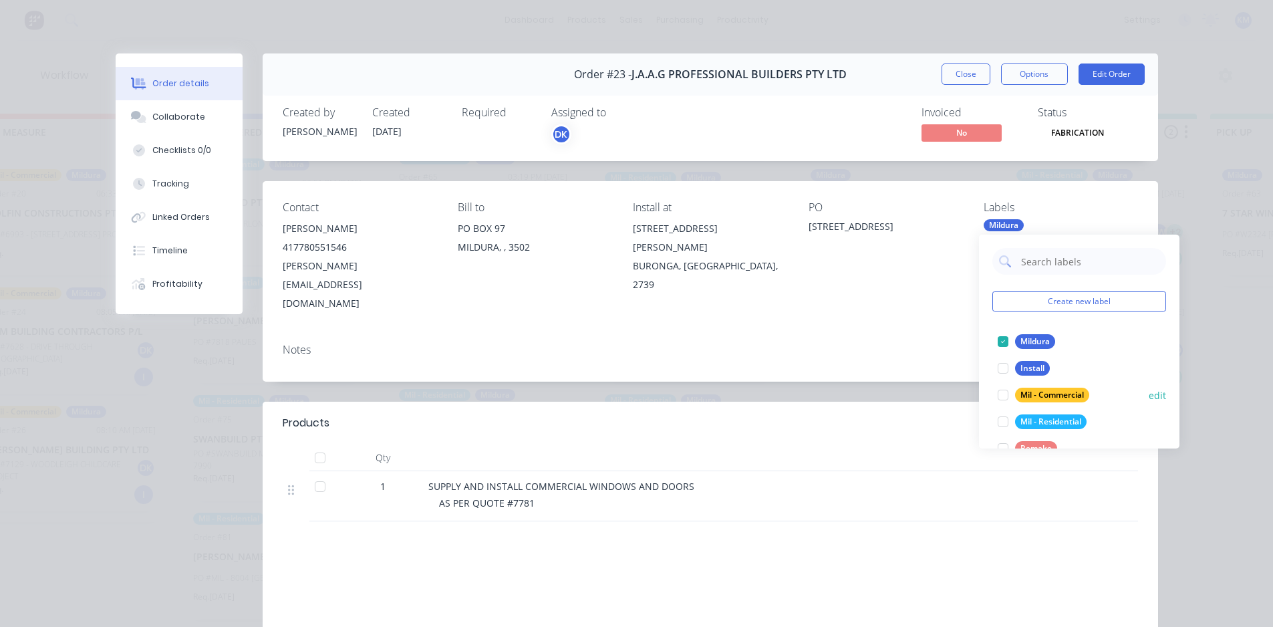
click at [1001, 394] on div at bounding box center [1003, 395] width 27 height 27
click at [990, 471] on div at bounding box center [980, 496] width 45 height 50
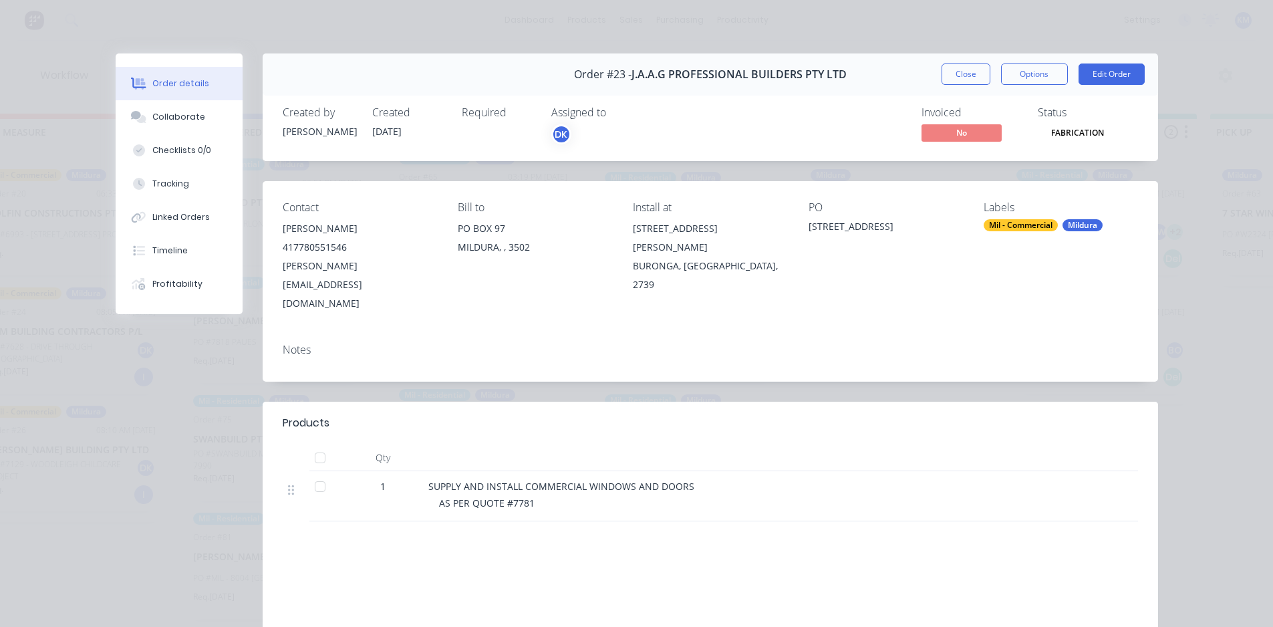
click at [953, 80] on button "Close" at bounding box center [966, 73] width 49 height 21
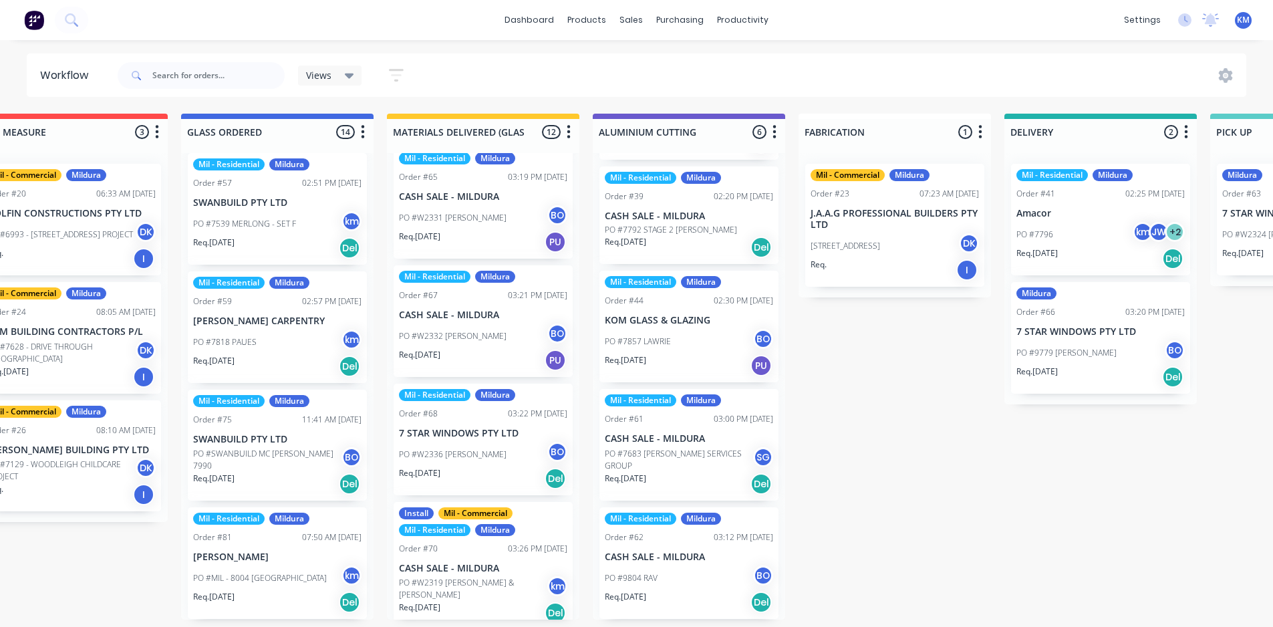
click at [1101, 315] on div "Order #66 03:20 PM 01/10/25" at bounding box center [1101, 312] width 168 height 12
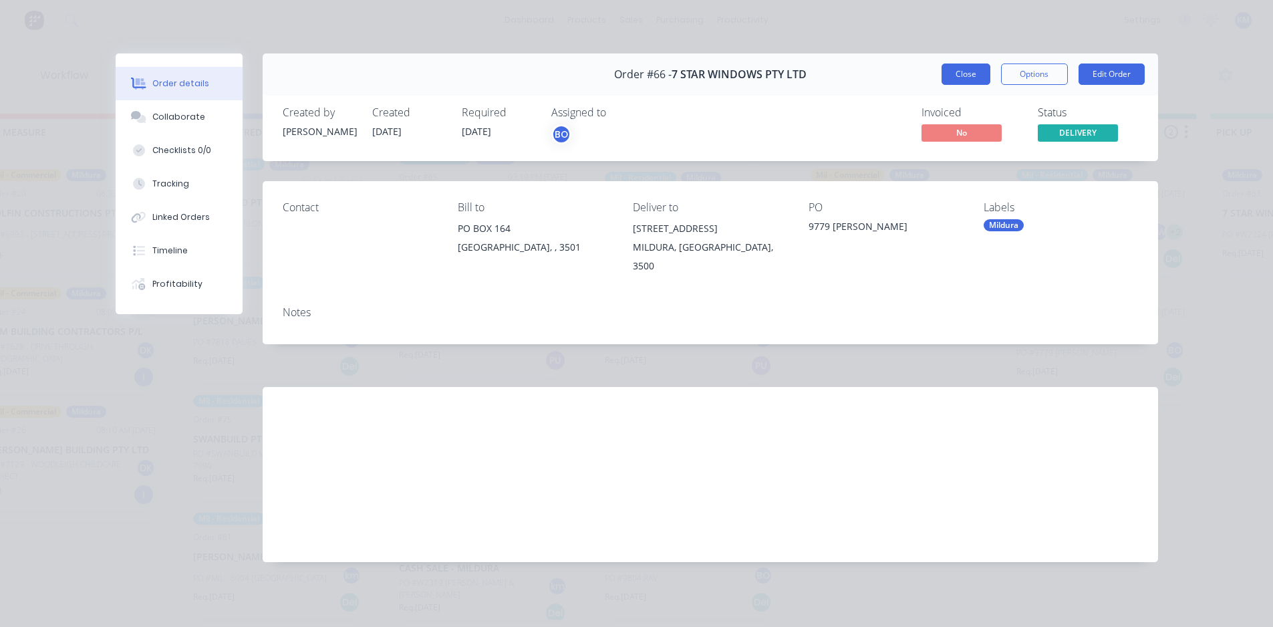
click at [963, 68] on button "Close" at bounding box center [966, 73] width 49 height 21
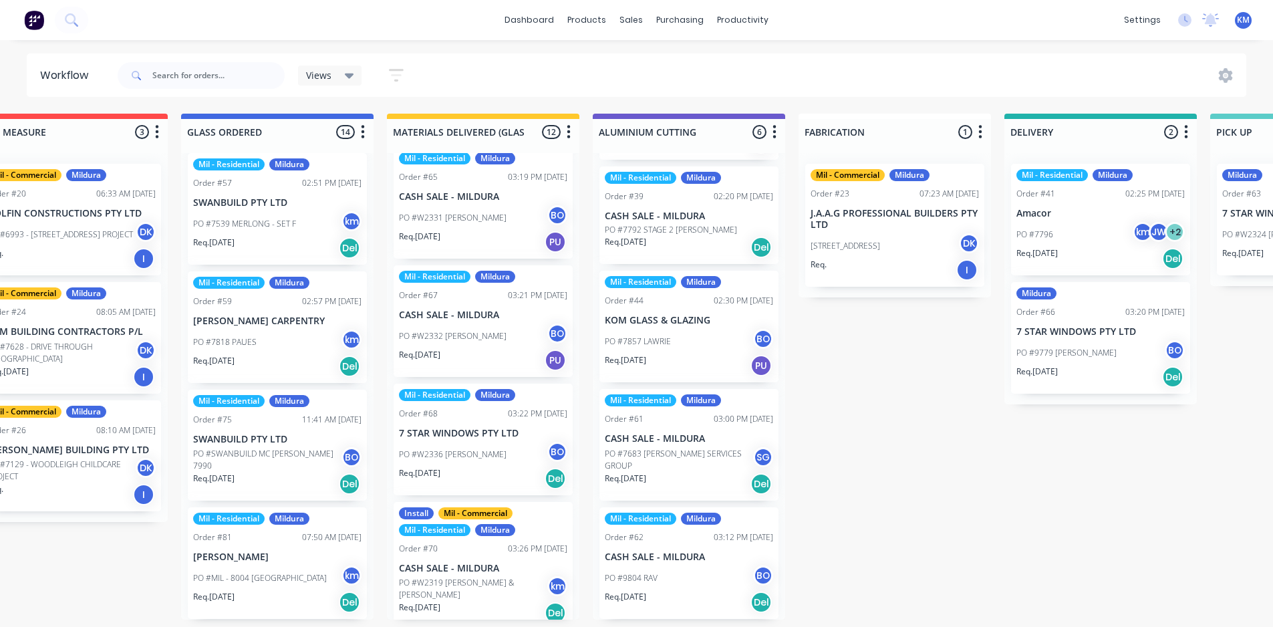
click at [1104, 343] on div "PO #9779 BURROWS BO" at bounding box center [1101, 352] width 168 height 25
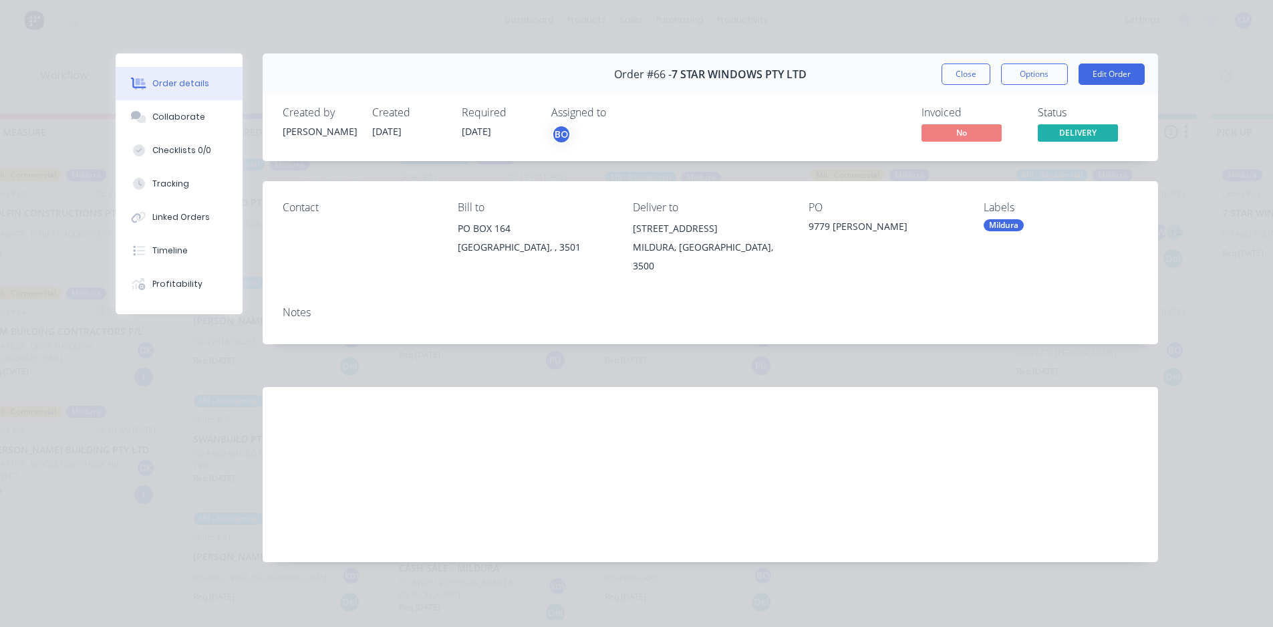
click at [1007, 219] on div "Mildura" at bounding box center [1004, 225] width 40 height 12
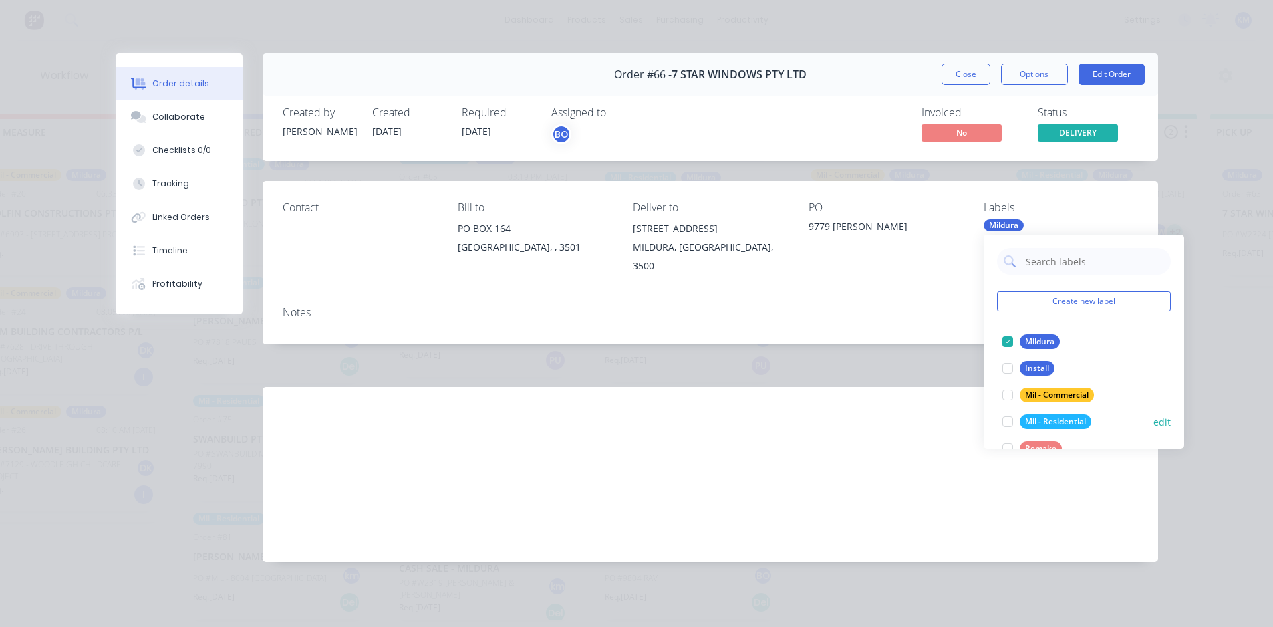
click at [1055, 420] on div "Mil - Residential" at bounding box center [1056, 421] width 72 height 15
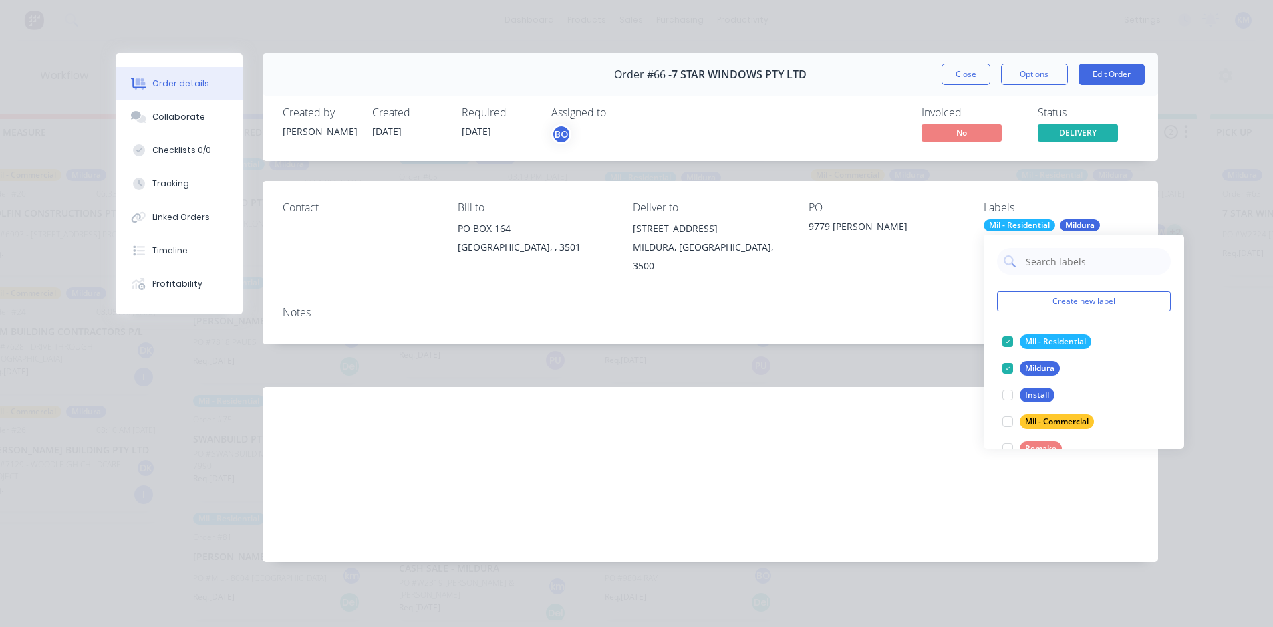
click at [916, 306] on div "Notes" at bounding box center [710, 312] width 855 height 13
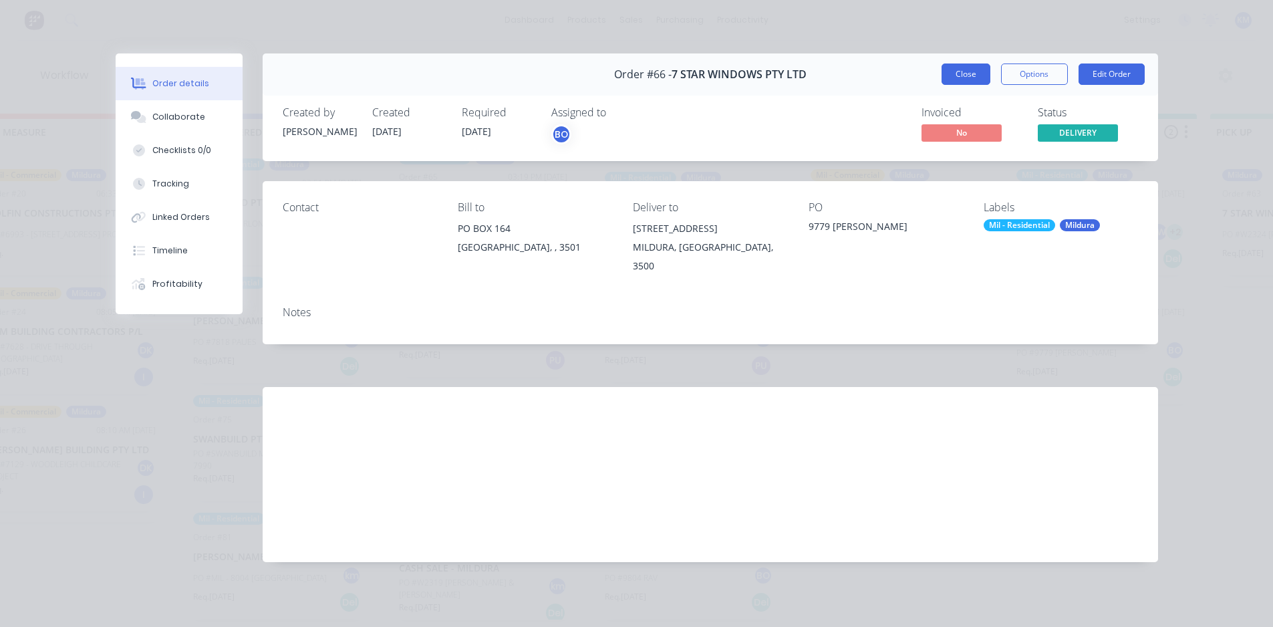
click at [960, 70] on button "Close" at bounding box center [966, 73] width 49 height 21
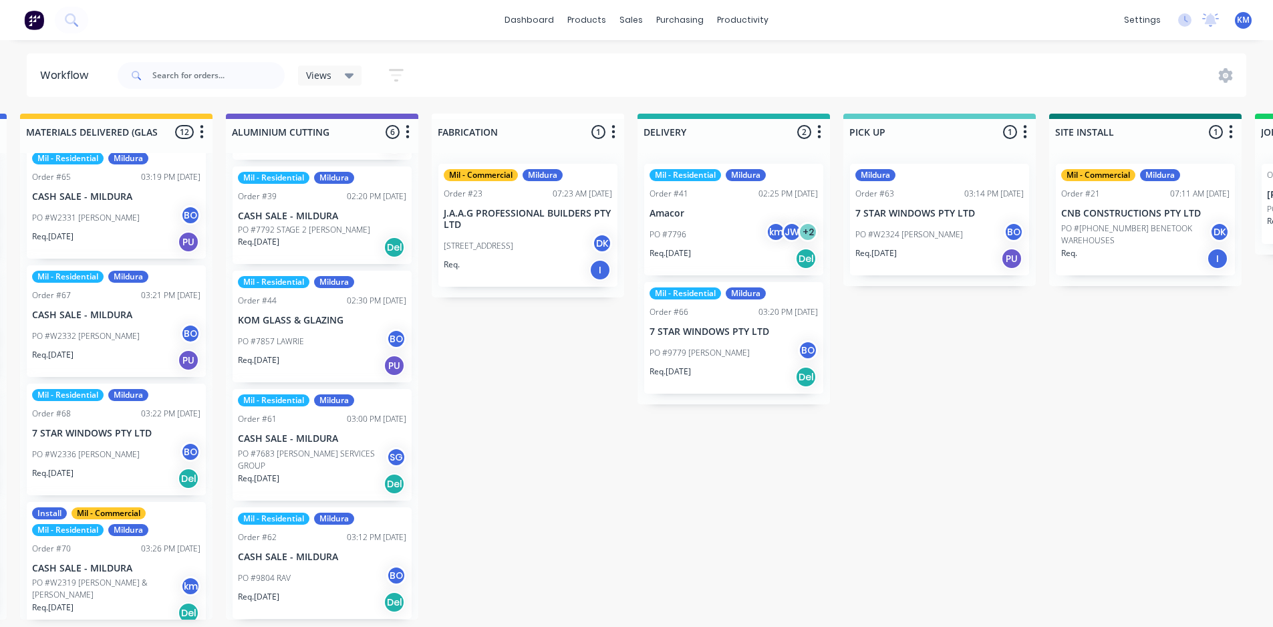
scroll to position [0, 1045]
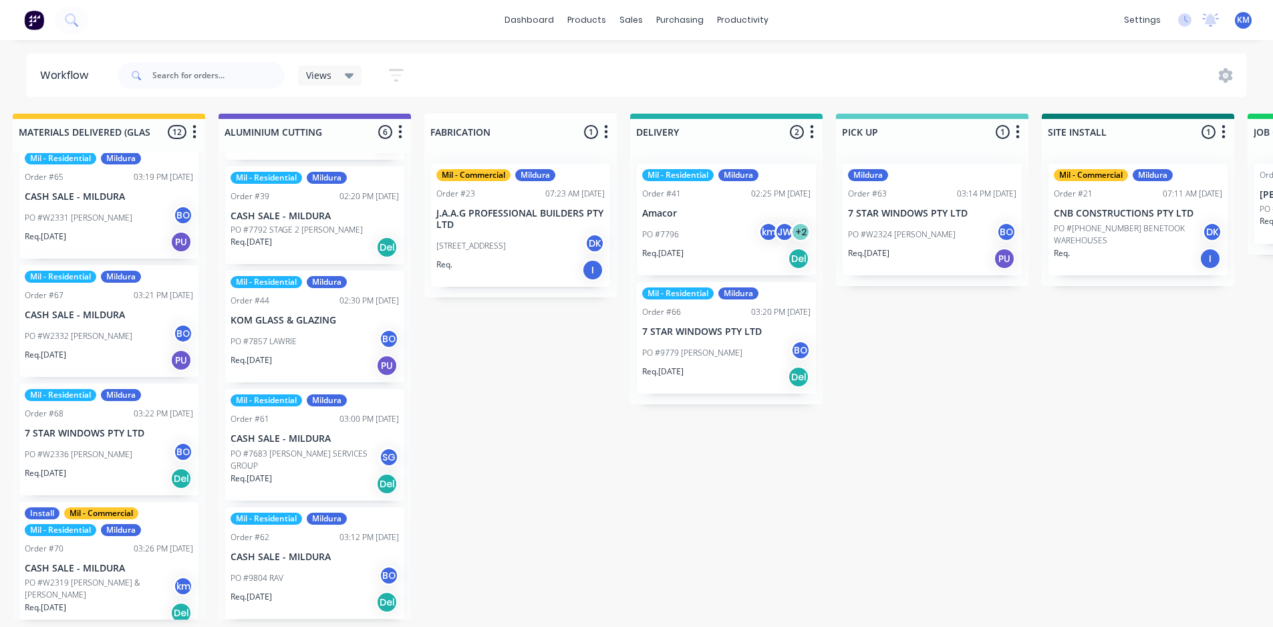
click at [951, 220] on div "Mildura Order #63 03:14 PM 01/10/25 7 STAR WINDOWS PTY LTD PO #W2324 HOBBS BO R…" at bounding box center [932, 220] width 179 height 112
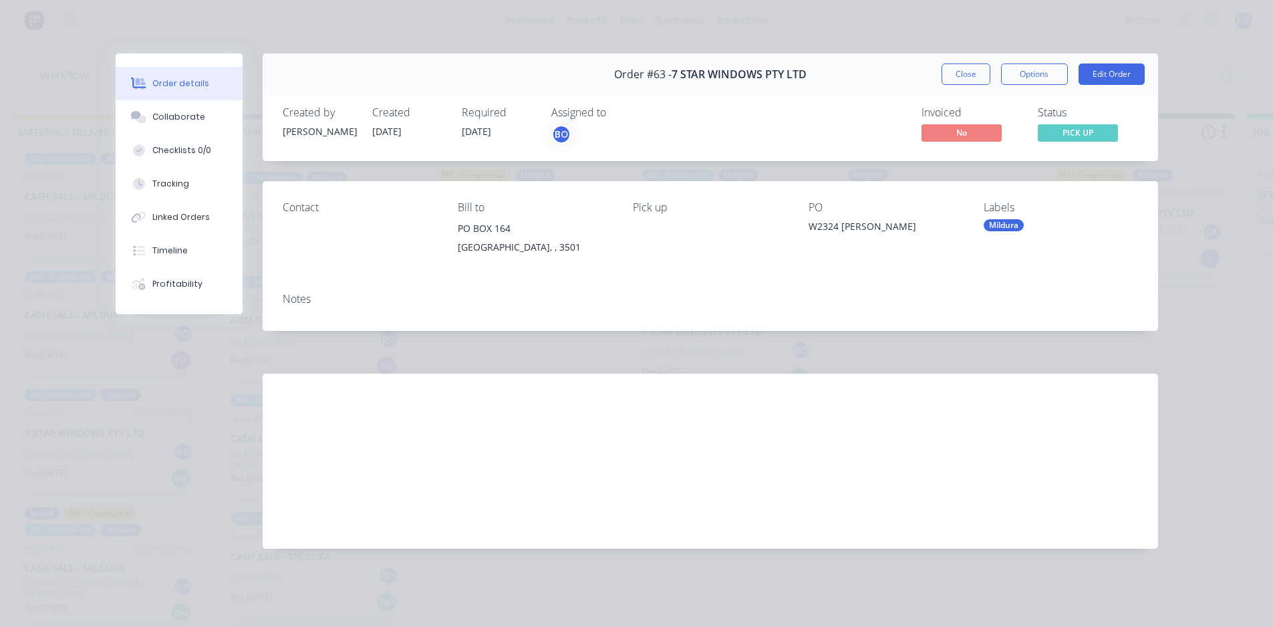
click at [1015, 228] on div "Mildura" at bounding box center [1004, 225] width 40 height 12
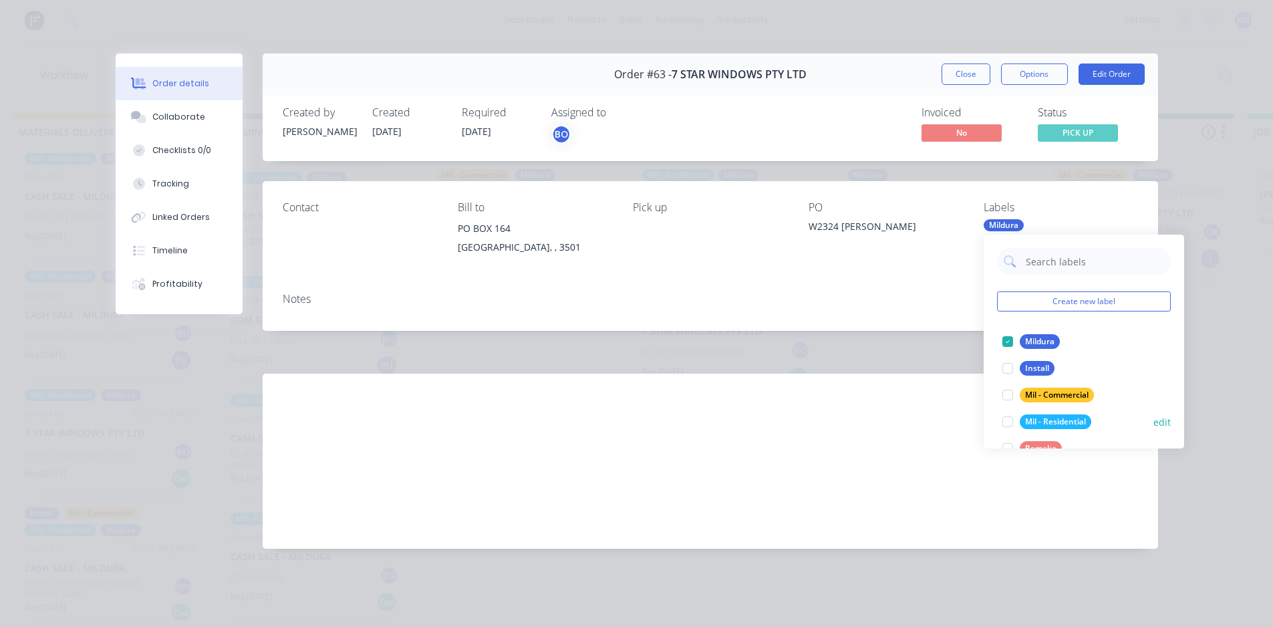
click at [1036, 425] on div "Mil - Residential" at bounding box center [1056, 421] width 72 height 15
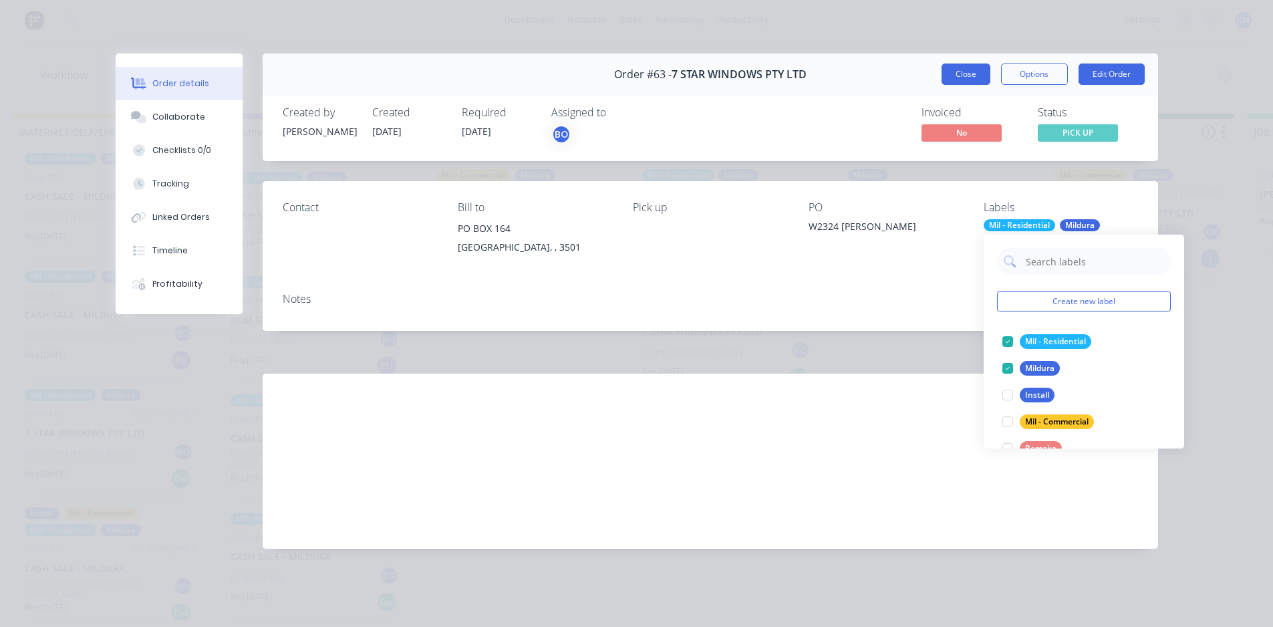
click at [974, 82] on button "Close" at bounding box center [966, 73] width 49 height 21
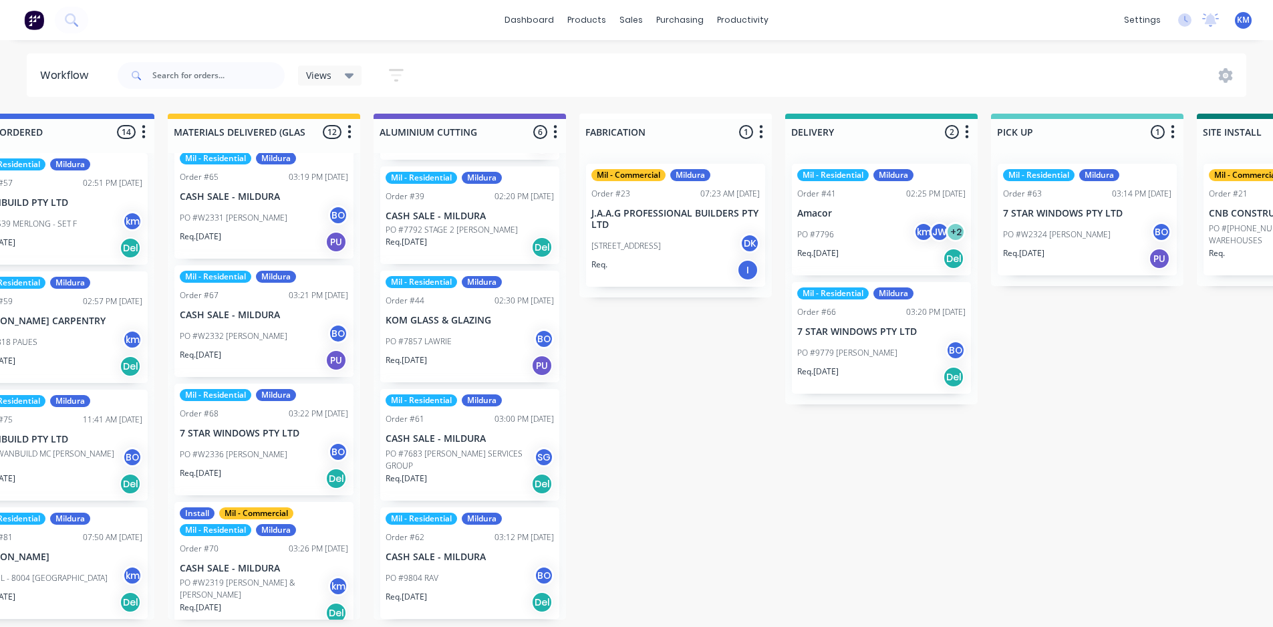
scroll to position [0, 758]
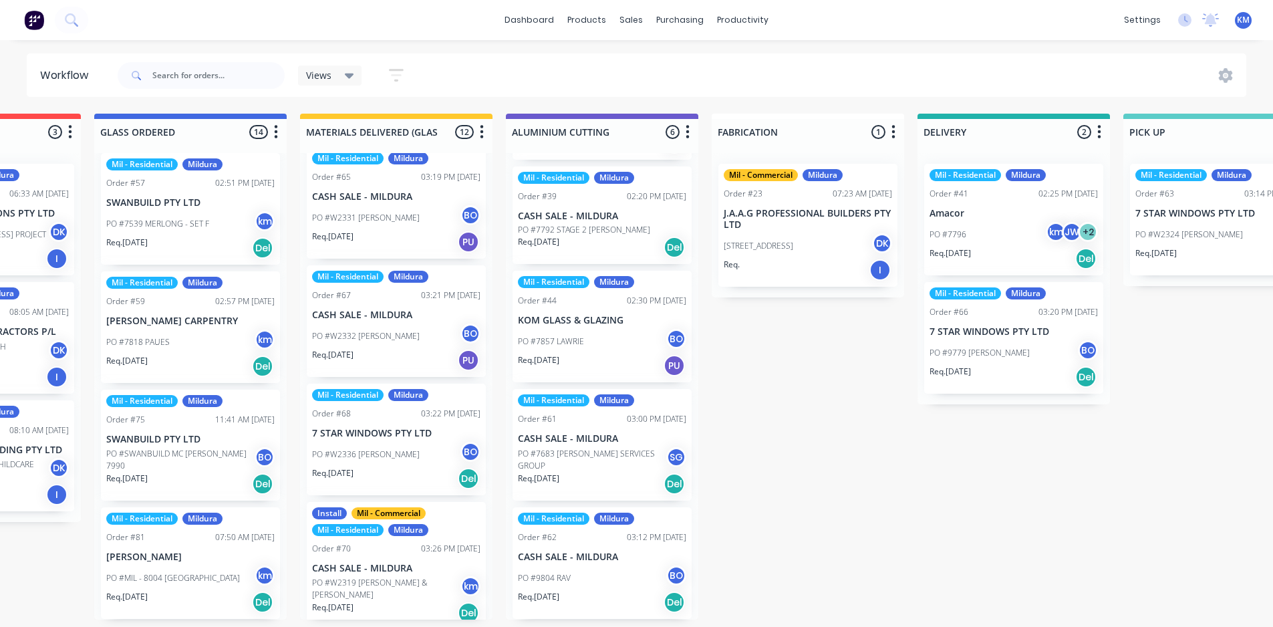
click at [340, 72] on div "Views" at bounding box center [330, 76] width 48 height 12
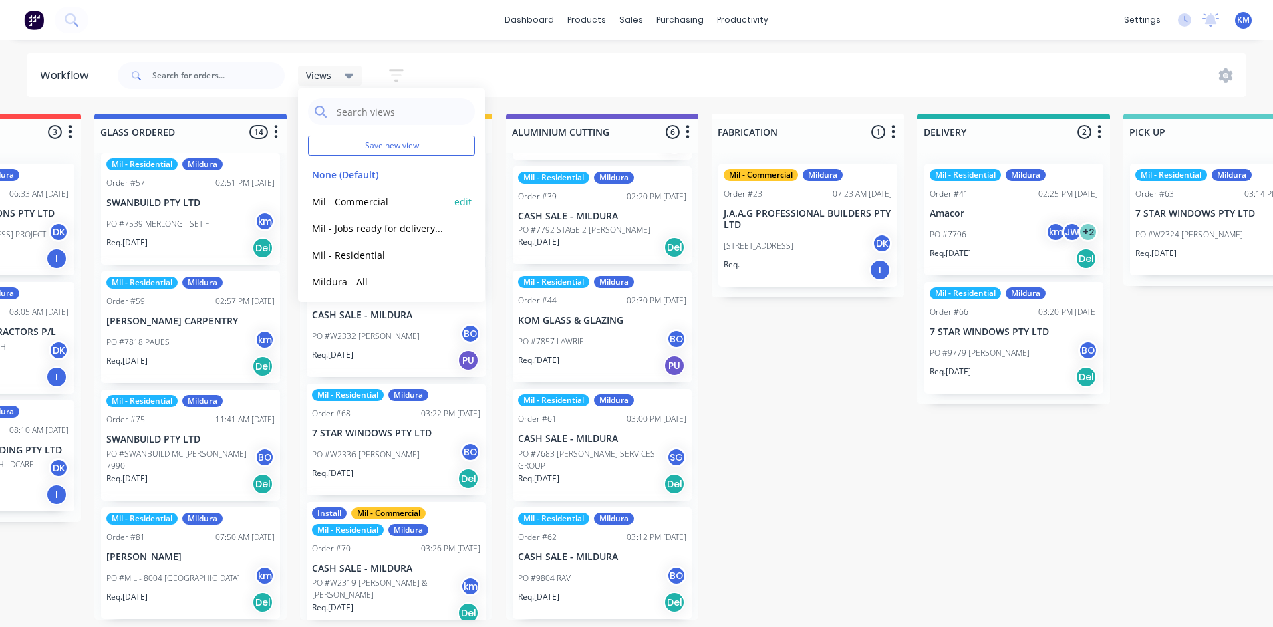
click at [367, 201] on button "Mil - Commercial" at bounding box center [379, 201] width 142 height 15
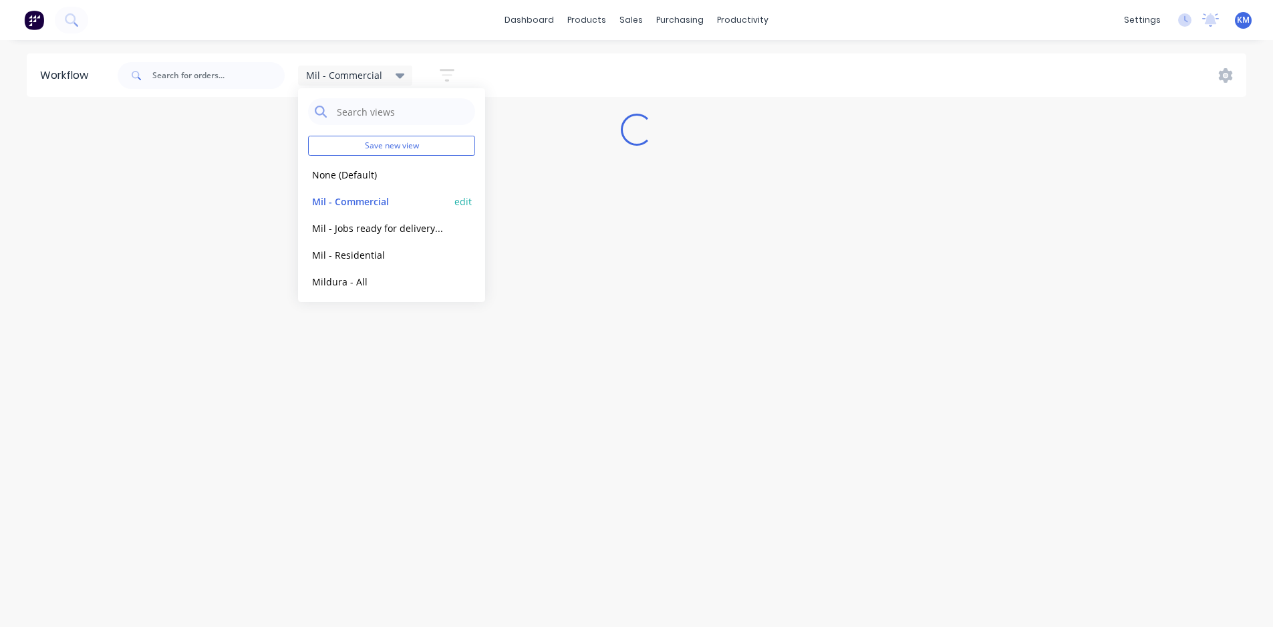
scroll to position [0, 0]
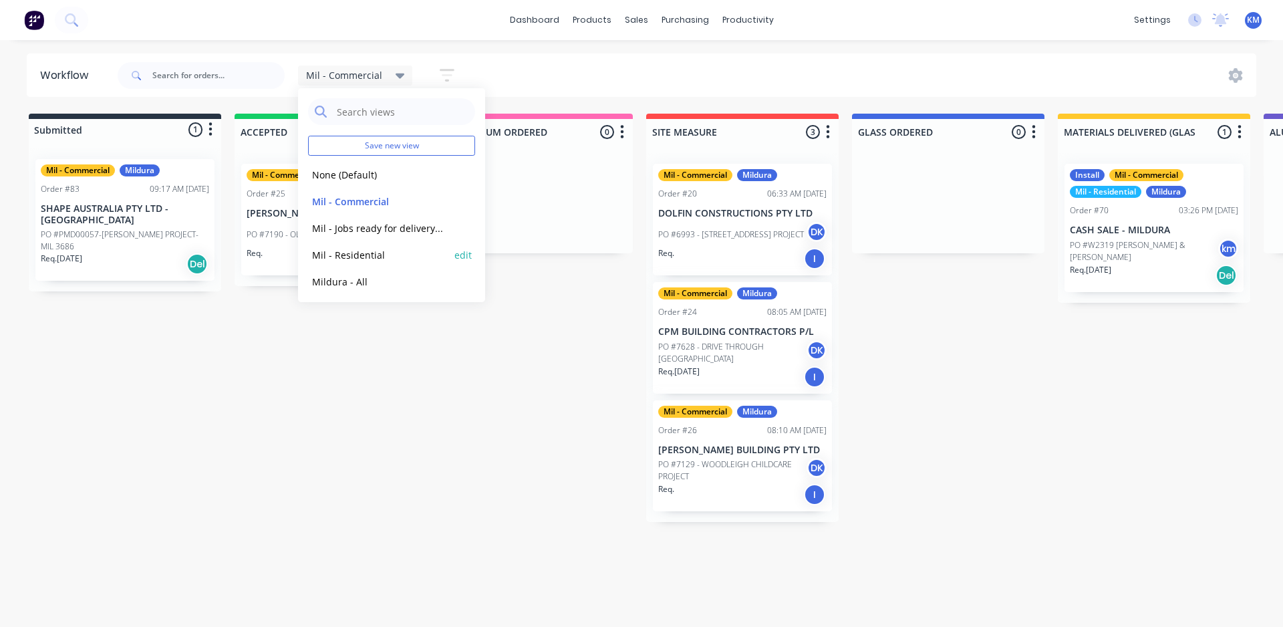
click at [368, 254] on button "Mil - Residential" at bounding box center [379, 254] width 142 height 15
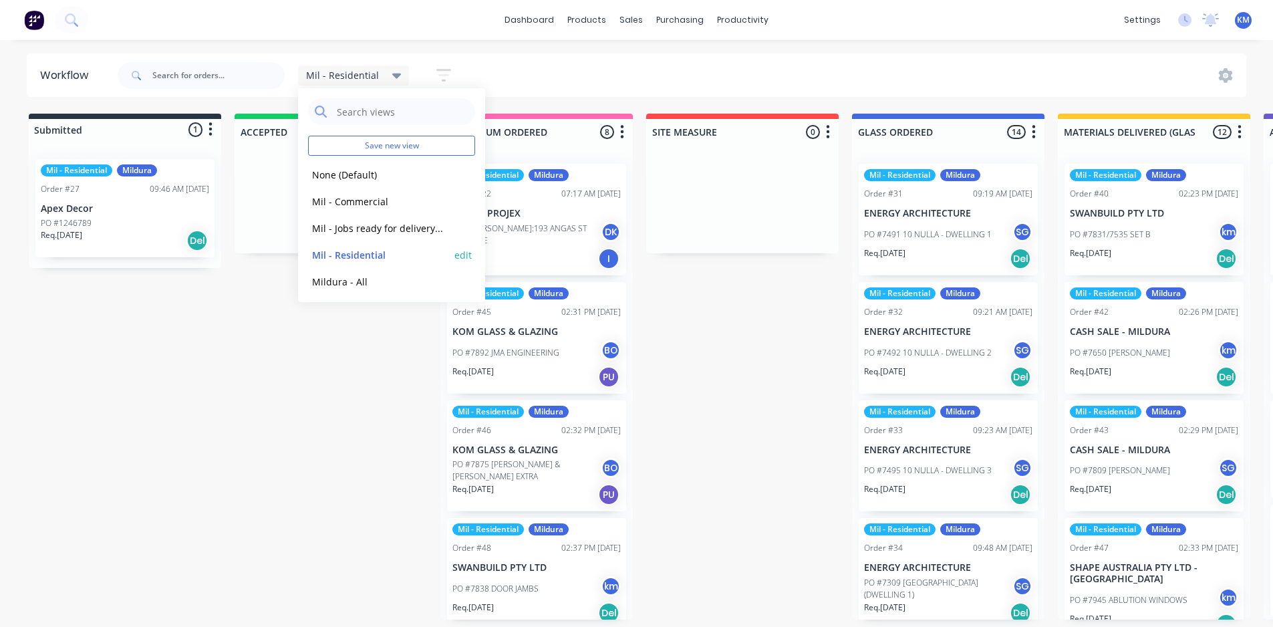
click at [380, 253] on button "Mil - Residential" at bounding box center [379, 254] width 142 height 15
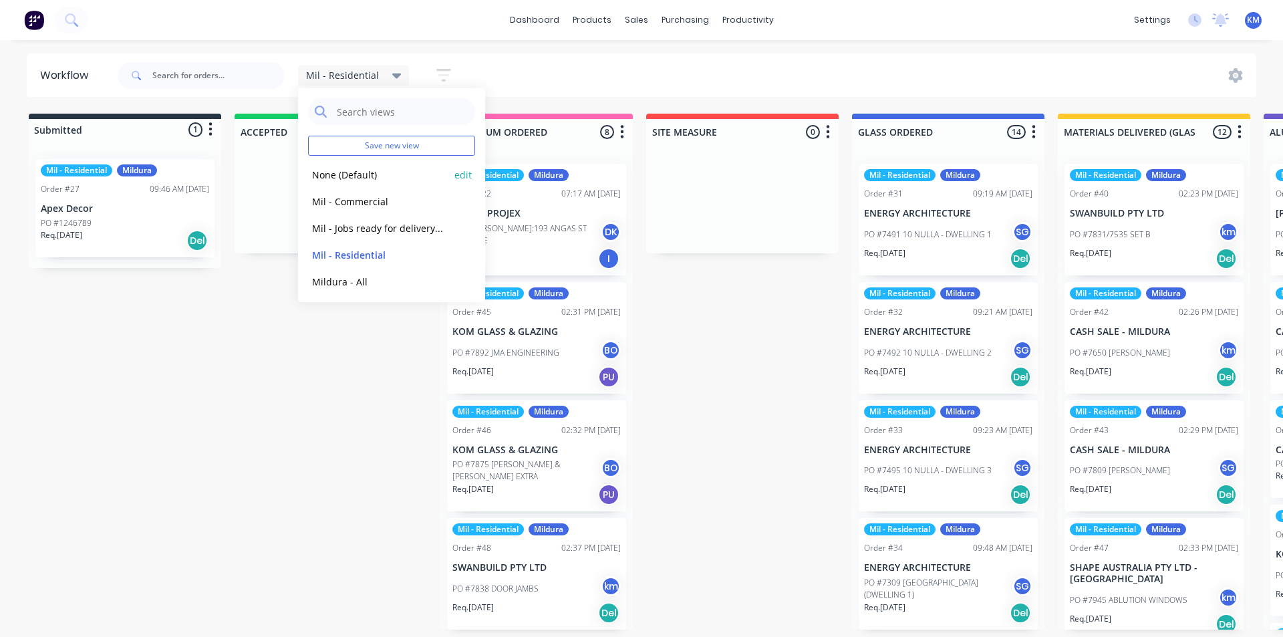
click at [371, 169] on button "None (Default)" at bounding box center [379, 174] width 142 height 15
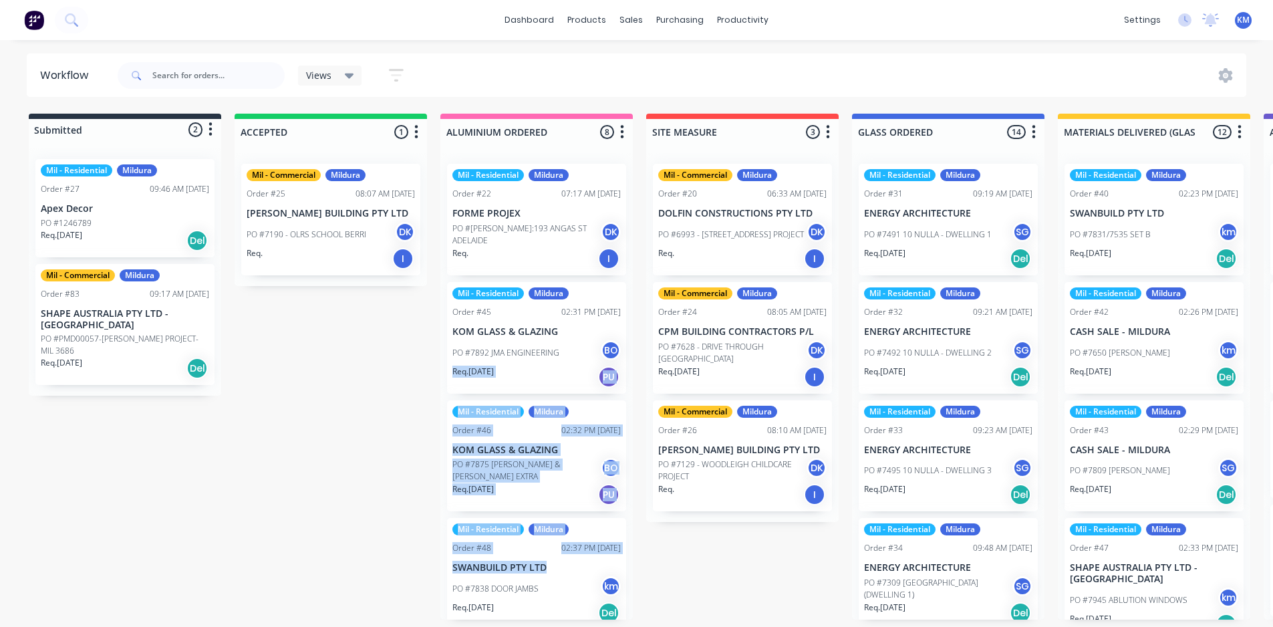
drag, startPoint x: 633, startPoint y: 360, endPoint x: 634, endPoint y: 453, distance: 93.6
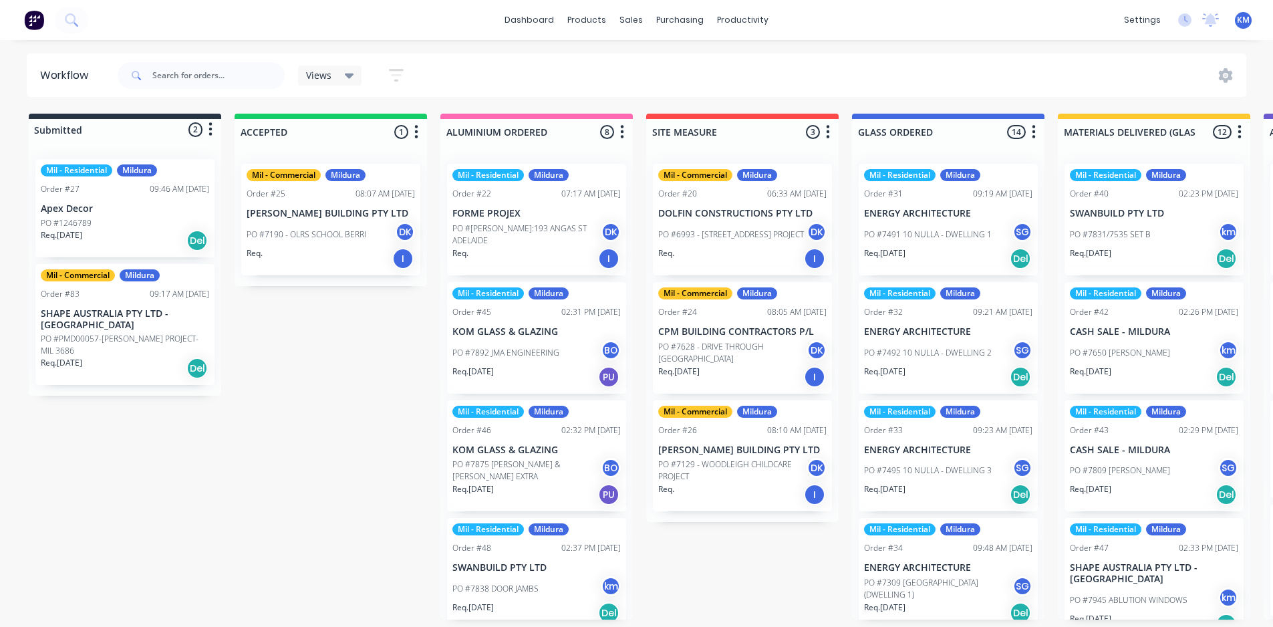
click at [350, 83] on div "Views" at bounding box center [330, 75] width 64 height 20
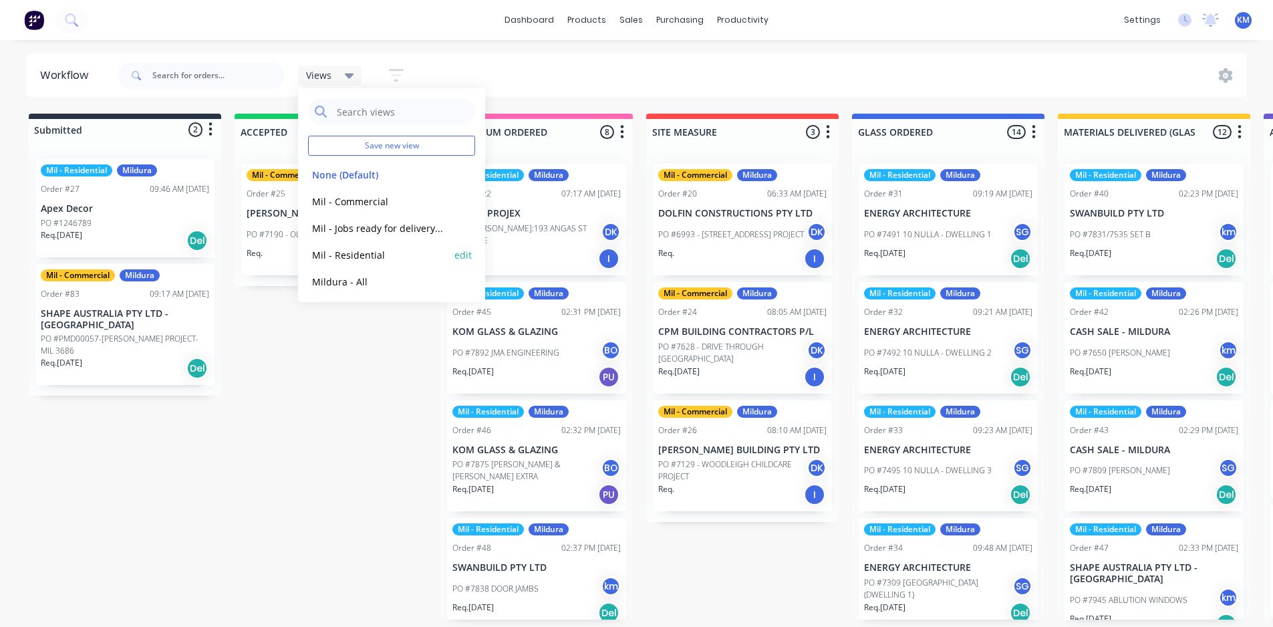
click at [372, 252] on button "Mil - Residential" at bounding box center [379, 254] width 142 height 15
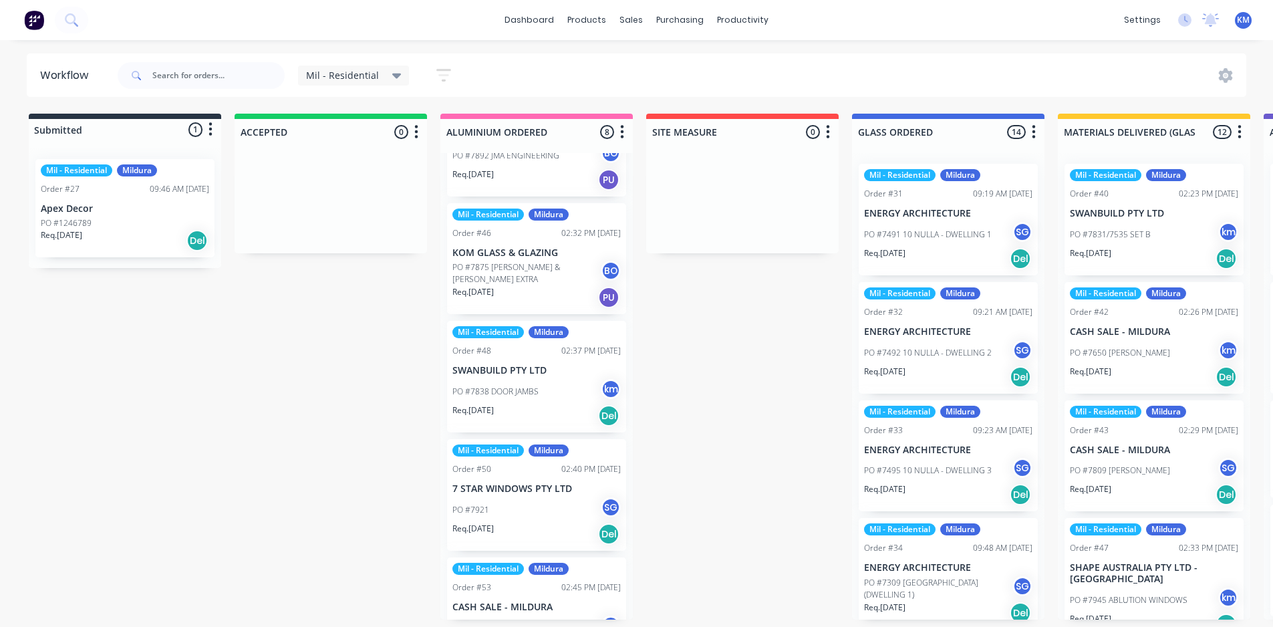
scroll to position [178, 0]
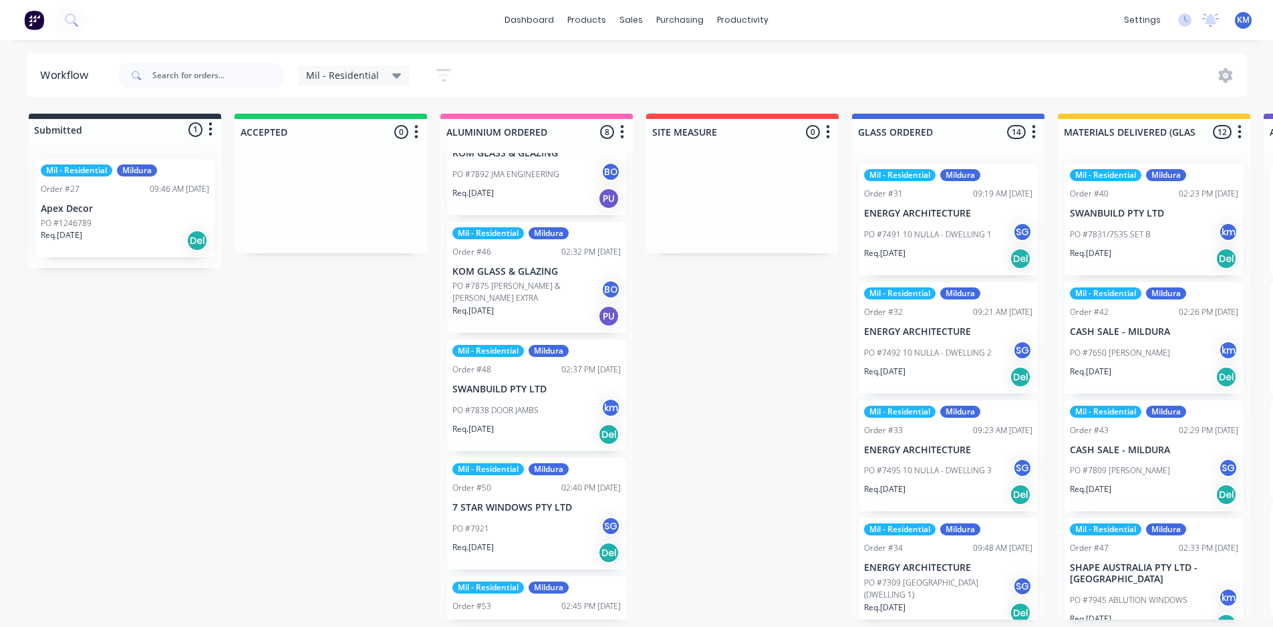
click at [627, 366] on div "Mil - Residential Mildura Order #22 07:17 AM 25/09/25 FORME PROJEX PO #VALERIE:…" at bounding box center [536, 386] width 192 height 467
drag, startPoint x: 634, startPoint y: 426, endPoint x: 631, endPoint y: 463, distance: 36.9
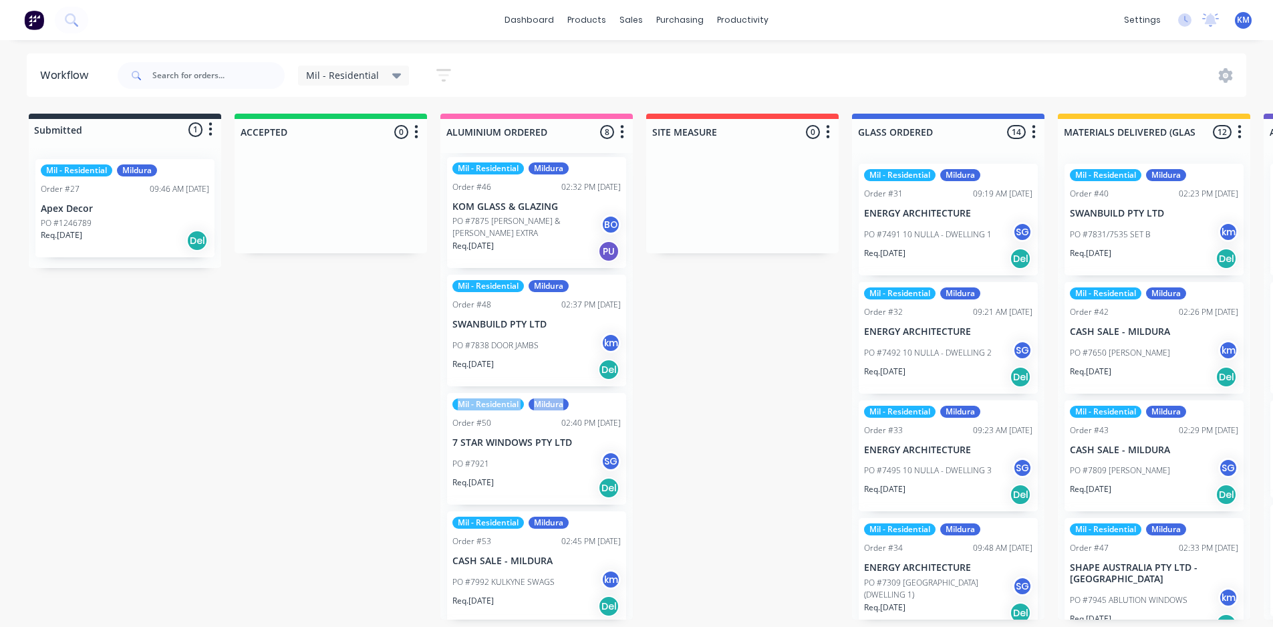
scroll to position [252, 0]
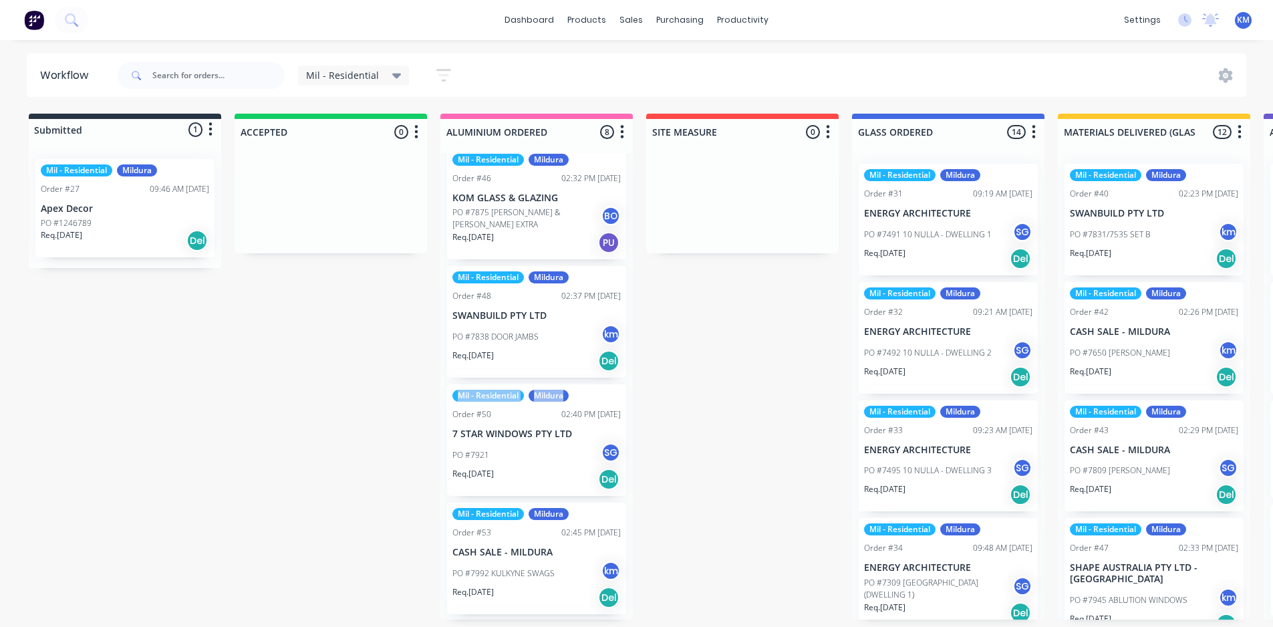
click at [541, 446] on div "PO #7921 SG" at bounding box center [536, 454] width 168 height 25
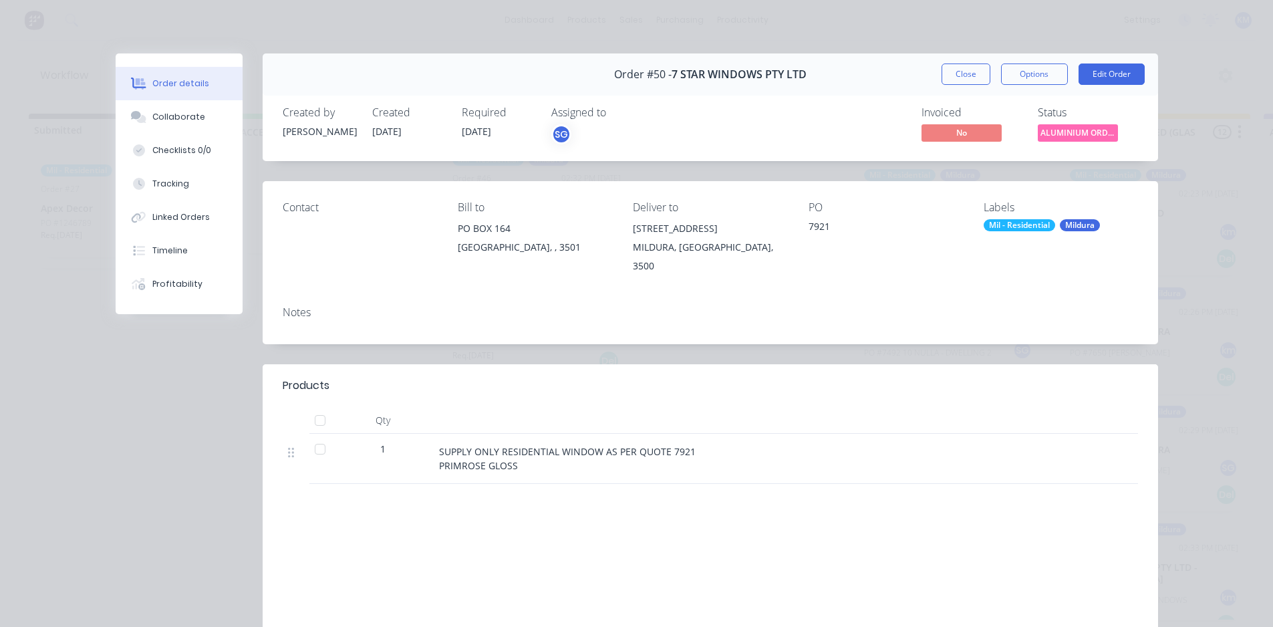
click at [960, 69] on button "Close" at bounding box center [966, 73] width 49 height 21
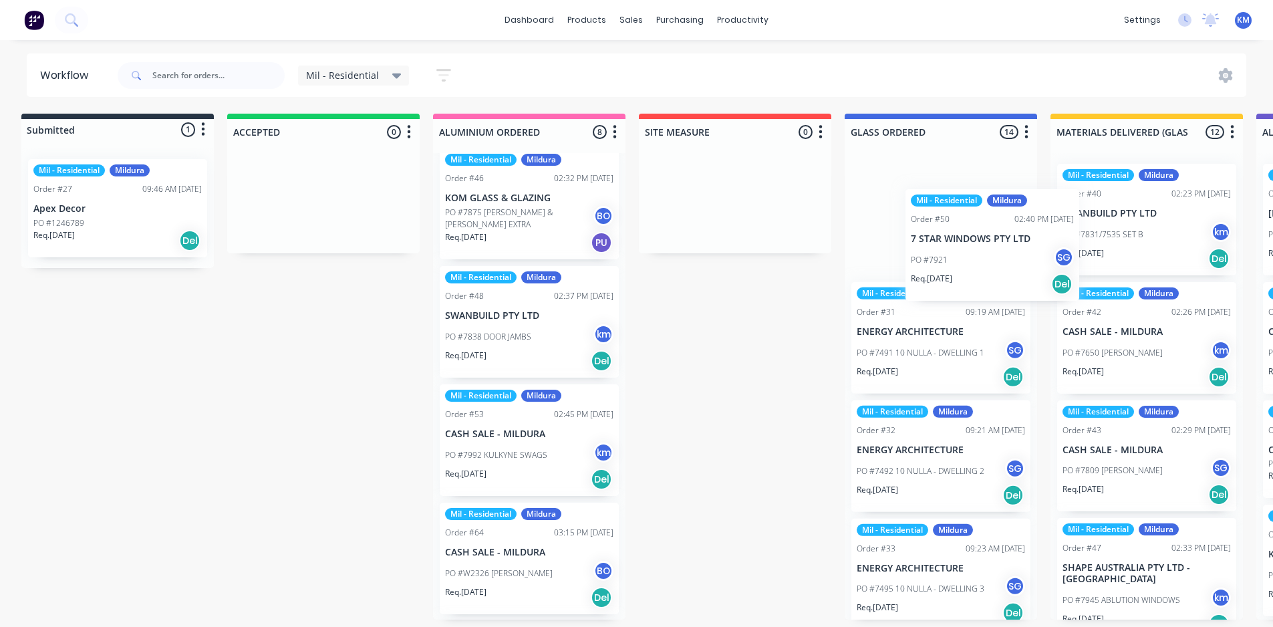
scroll to position [0, 11]
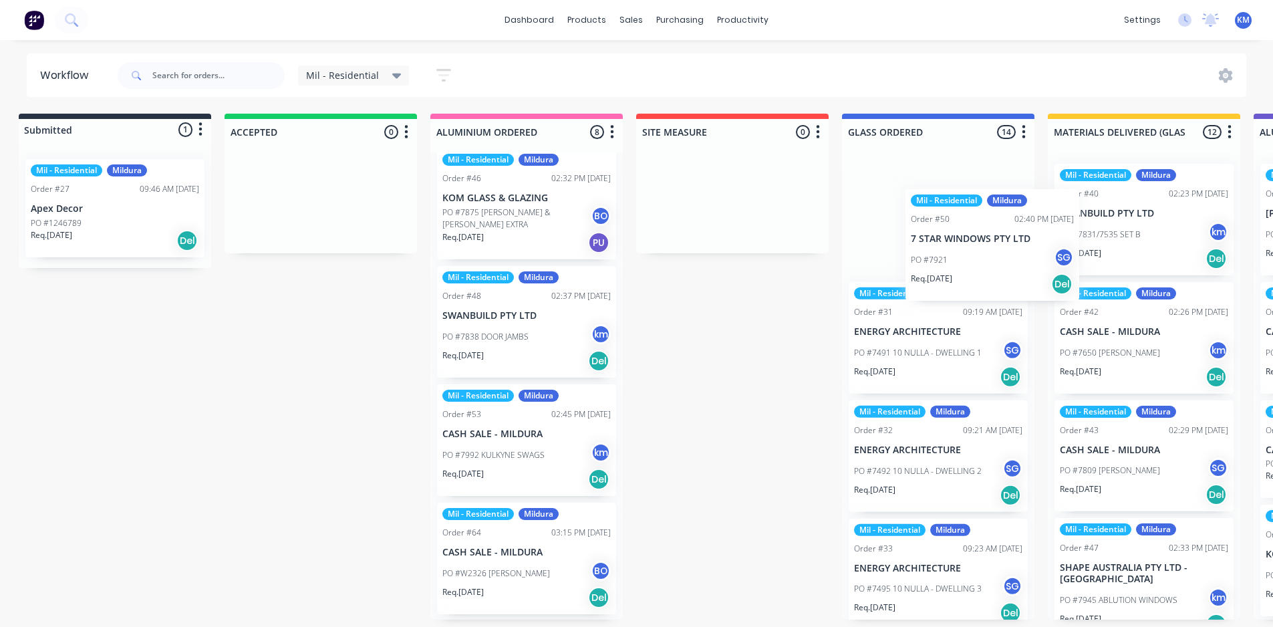
drag, startPoint x: 515, startPoint y: 453, endPoint x: 980, endPoint y: 255, distance: 504.9
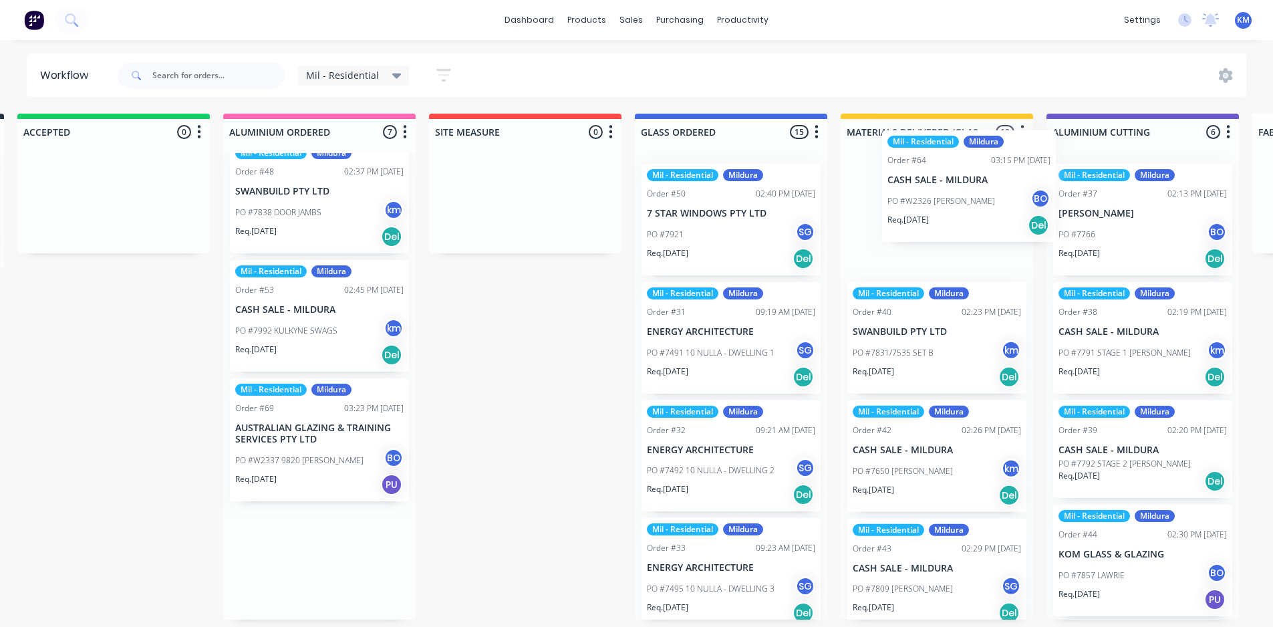
scroll to position [0, 221]
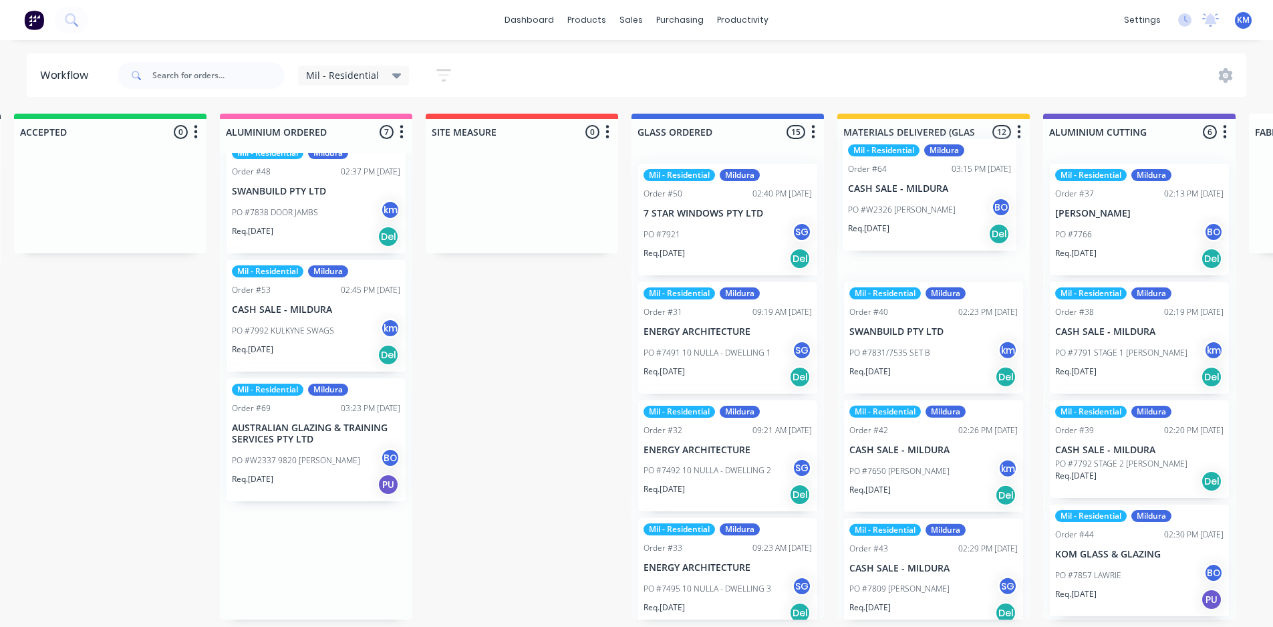
drag, startPoint x: 485, startPoint y: 442, endPoint x: 896, endPoint y: 202, distance: 475.9
click at [896, 202] on div "Submitted 1 Status colour #273444 hex #273444 Save Cancel Summaries Total order…" at bounding box center [1174, 367] width 2810 height 506
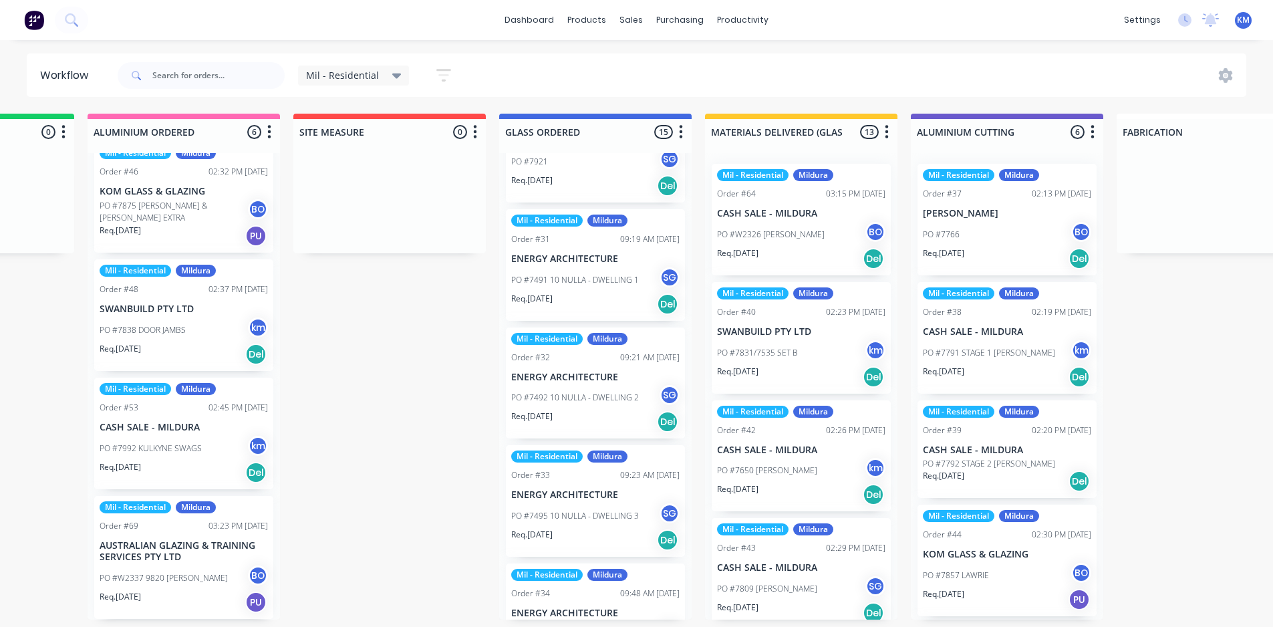
scroll to position [0, 0]
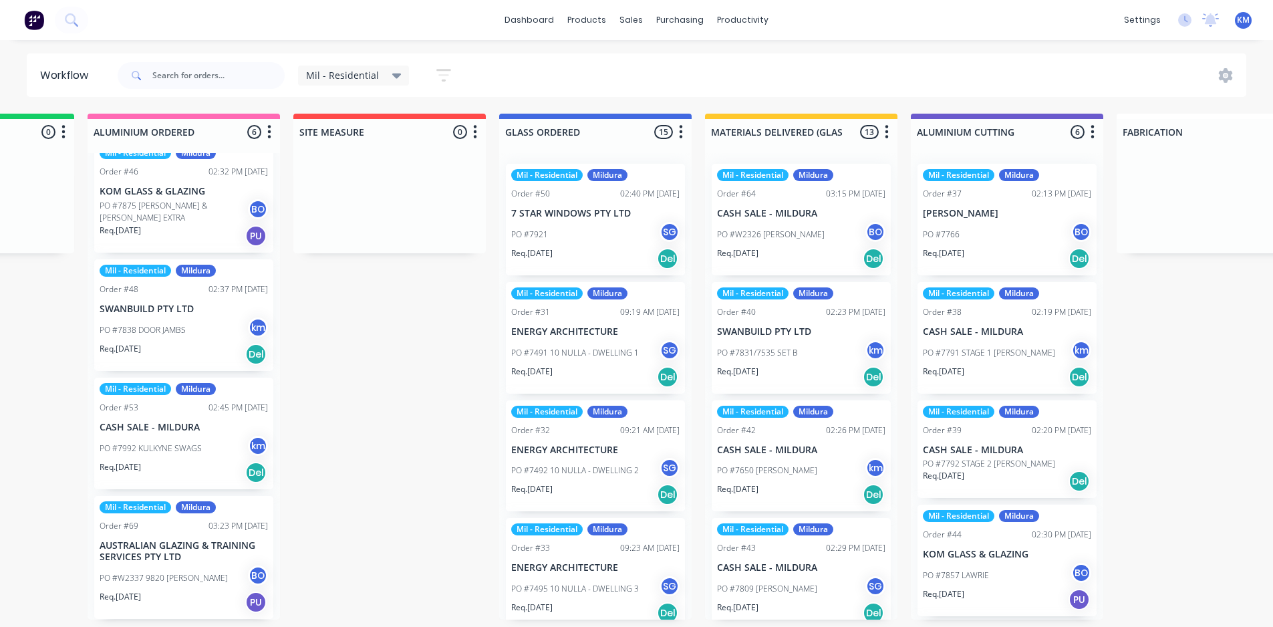
drag, startPoint x: 900, startPoint y: 258, endPoint x: 888, endPoint y: 252, distance: 13.5
click at [900, 259] on div "Submitted 1 Status colour #273444 hex #273444 Save Cancel Summaries Total order…" at bounding box center [1042, 367] width 2810 height 506
click at [888, 251] on div "Mil - Residential Mildura Order #64 03:15 PM 01/10/25 CASH SALE - MILDURA PO #W…" at bounding box center [801, 386] width 192 height 467
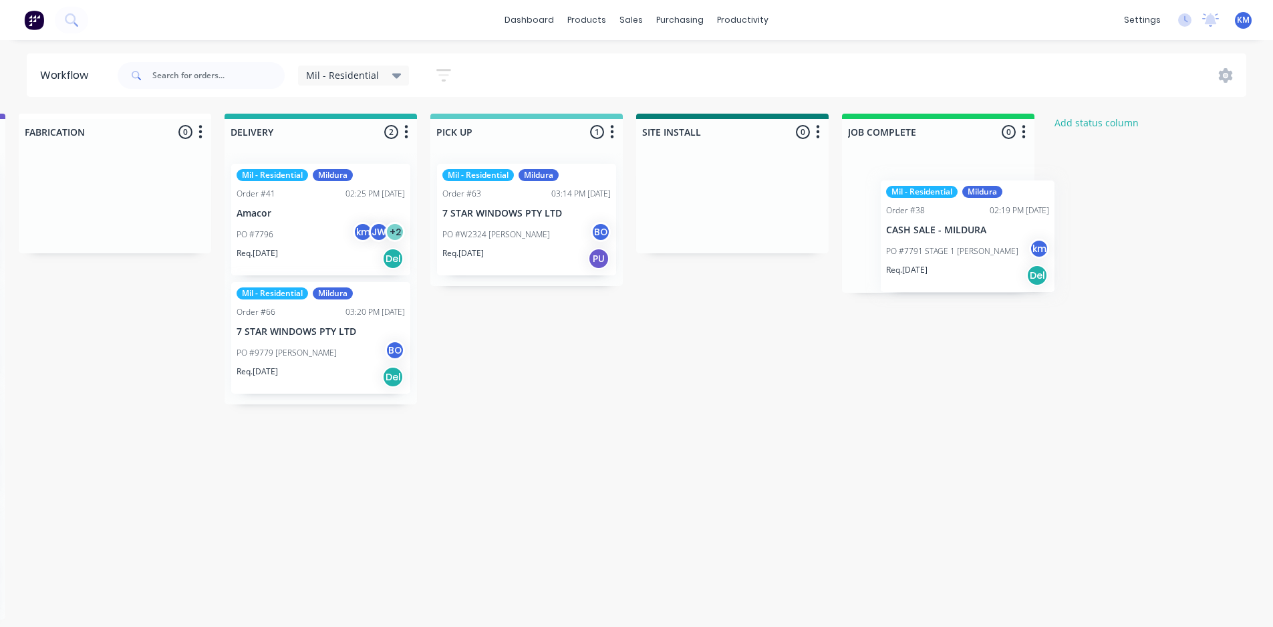
scroll to position [0, 1454]
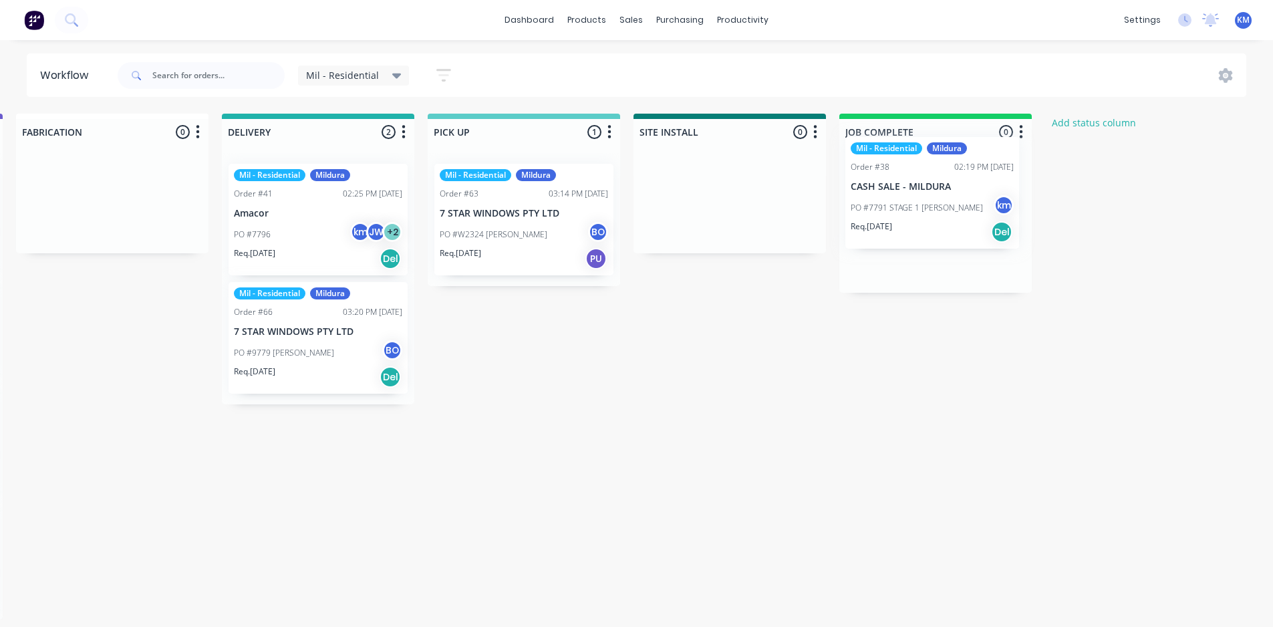
drag, startPoint x: 959, startPoint y: 350, endPoint x: 911, endPoint y: 205, distance: 152.8
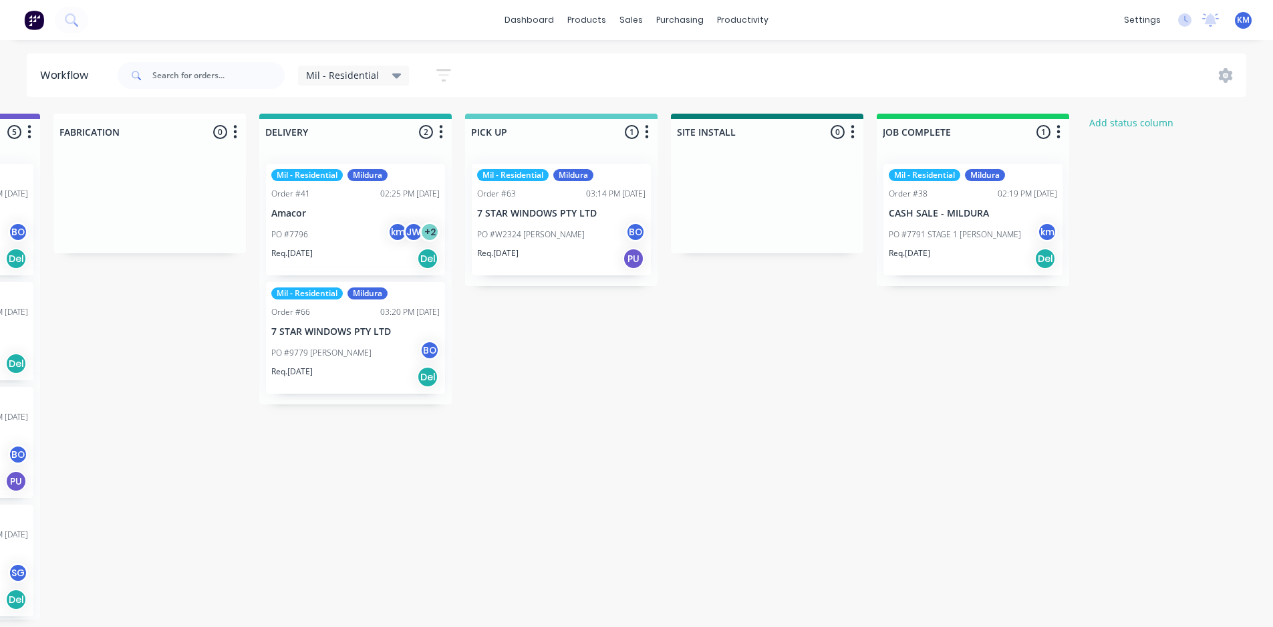
scroll to position [0, 1537]
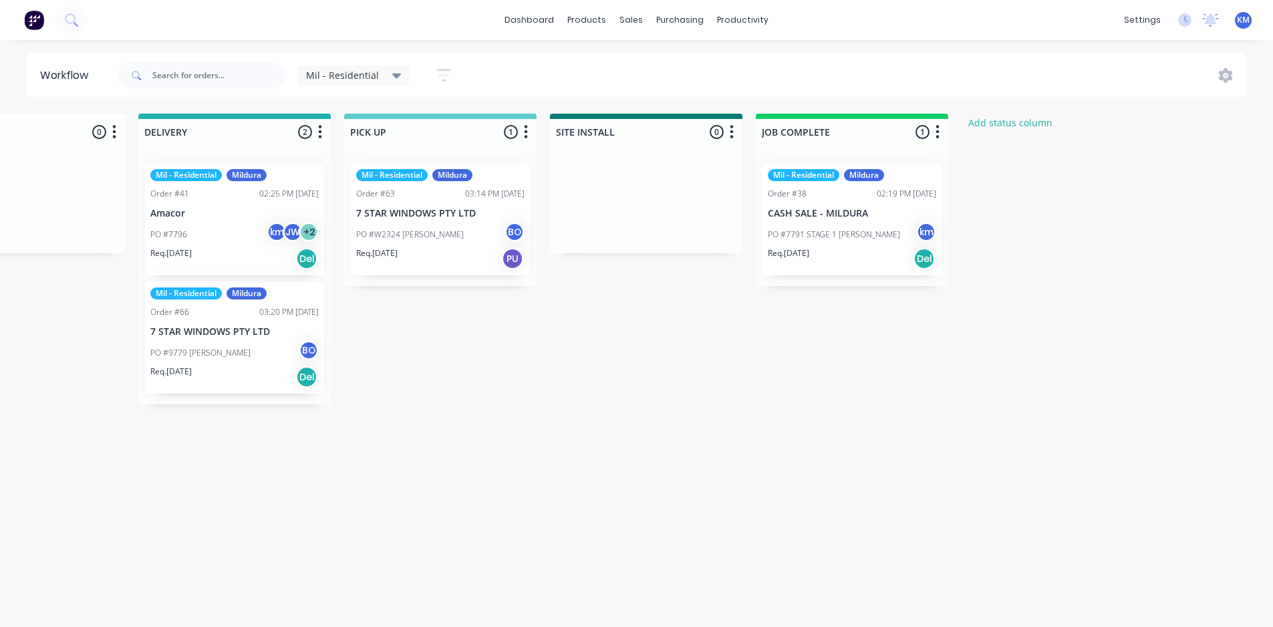
click at [844, 230] on p "PO #7791 STAGE 1 [PERSON_NAME]" at bounding box center [834, 235] width 132 height 12
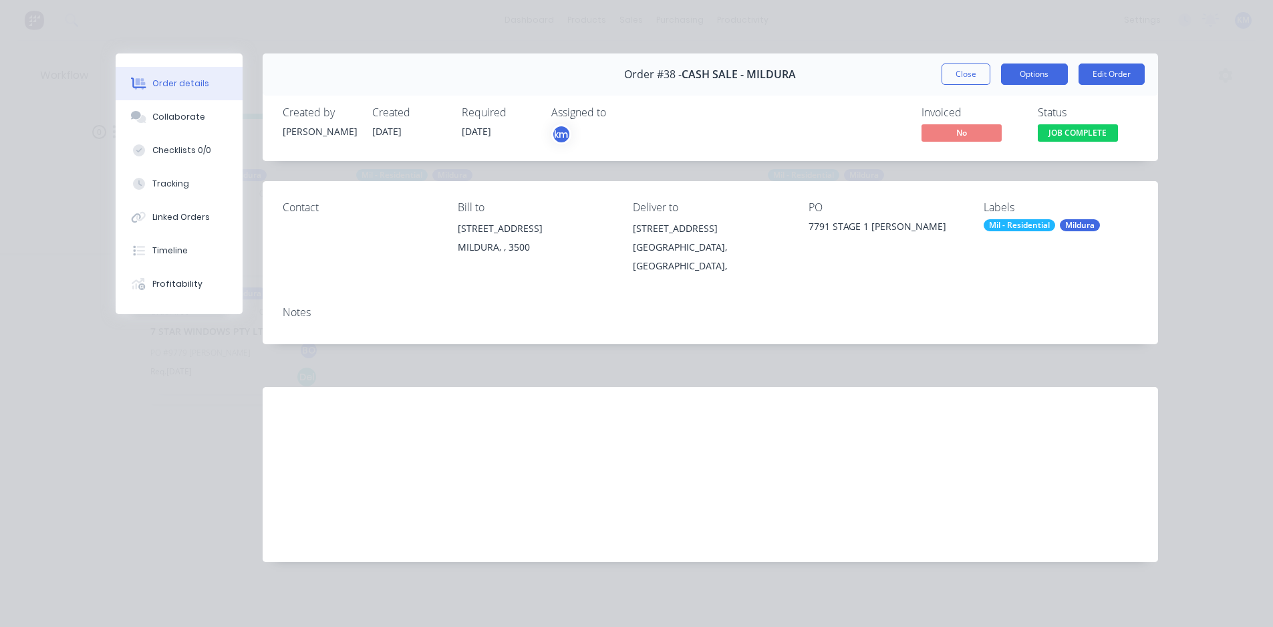
click at [1045, 75] on button "Options" at bounding box center [1034, 73] width 67 height 21
click at [1091, 316] on div "Notes" at bounding box center [711, 319] width 896 height 49
click at [1124, 75] on button "Edit Order" at bounding box center [1112, 73] width 66 height 21
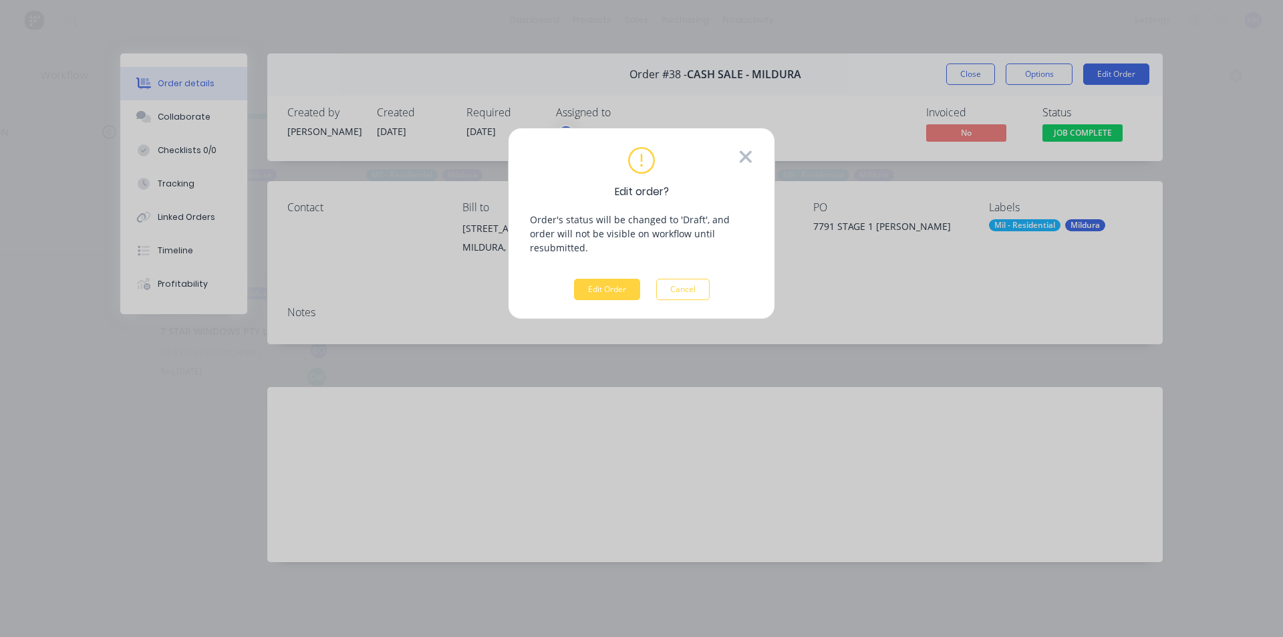
click at [745, 151] on icon at bounding box center [746, 157] width 15 height 20
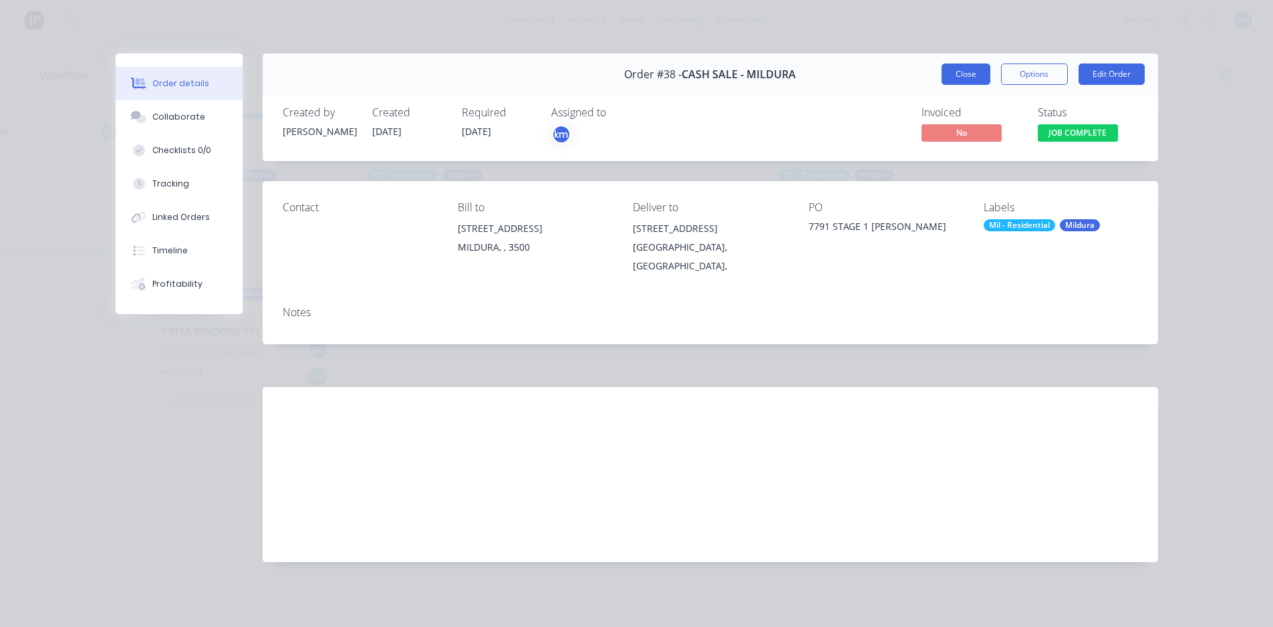
click at [986, 72] on button "Close" at bounding box center [966, 73] width 49 height 21
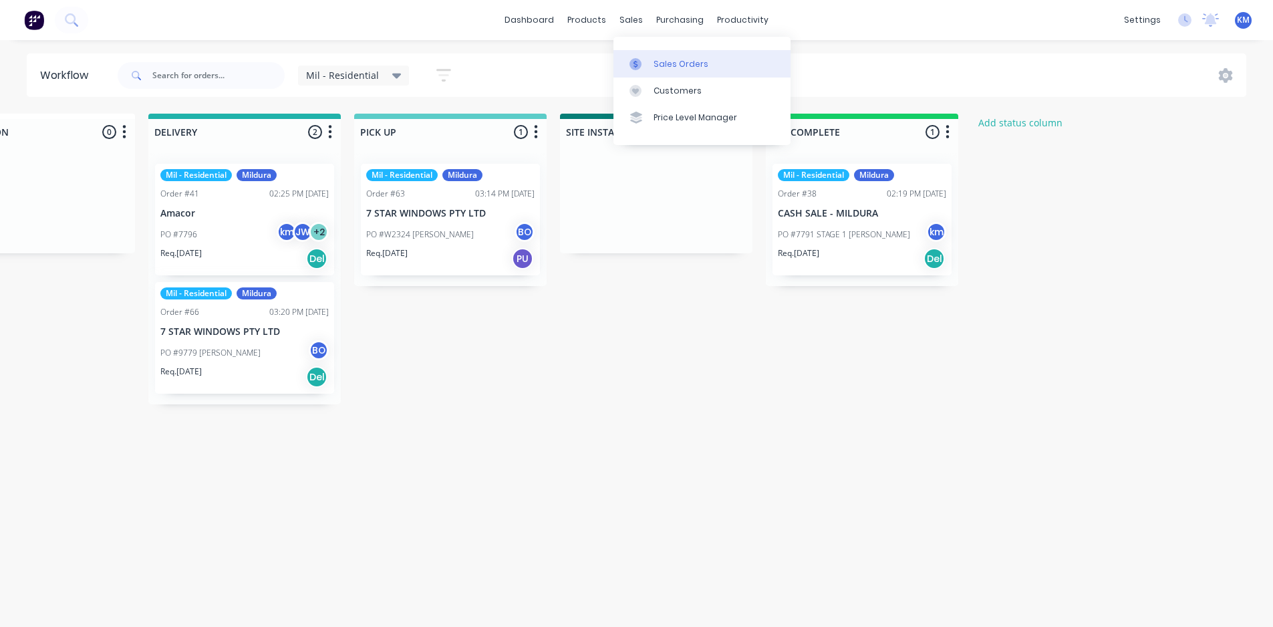
click at [678, 66] on div "Sales Orders" at bounding box center [681, 64] width 55 height 12
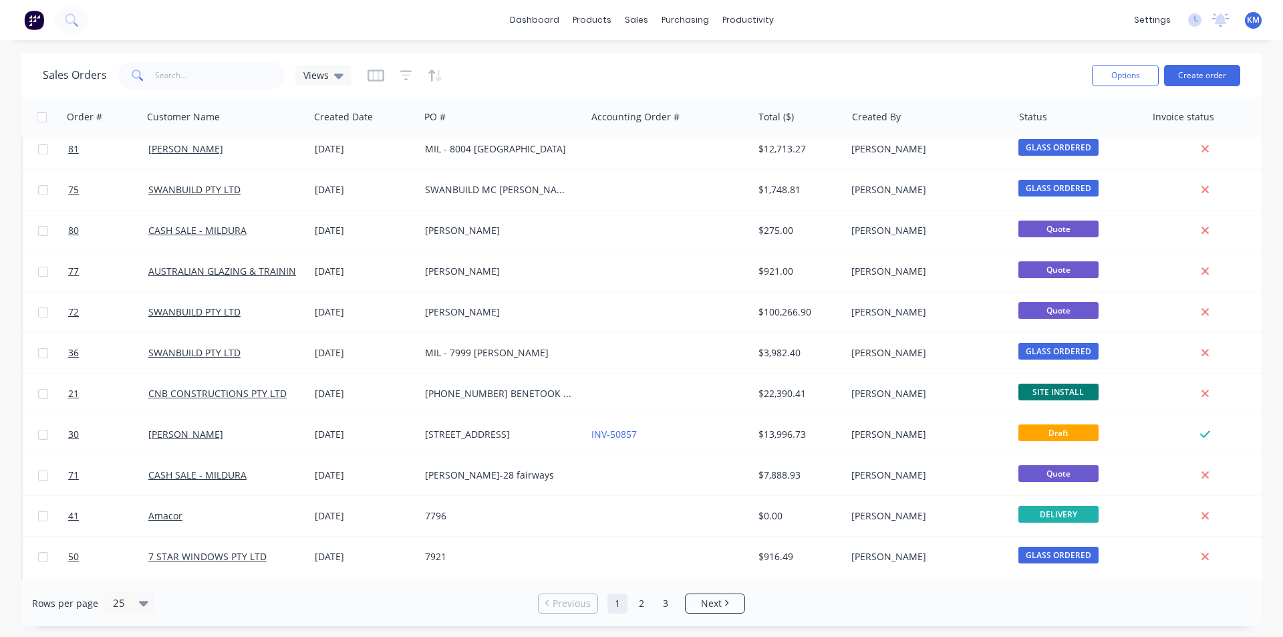
scroll to position [76, 0]
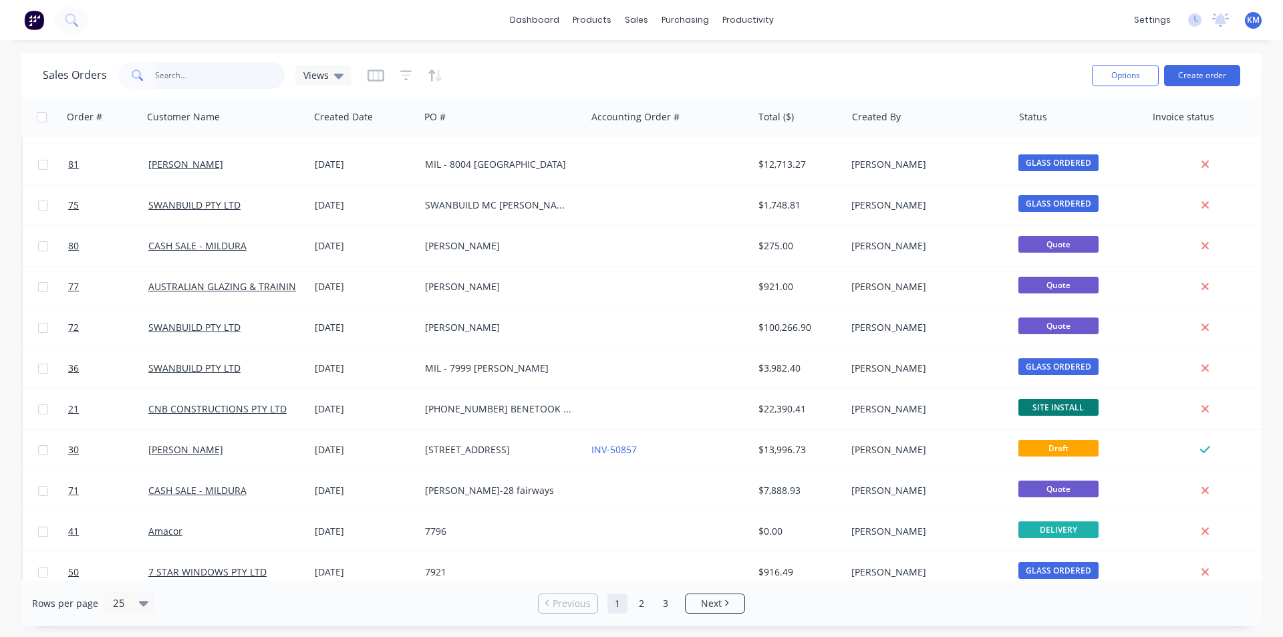
click at [199, 69] on input "text" at bounding box center [220, 75] width 130 height 27
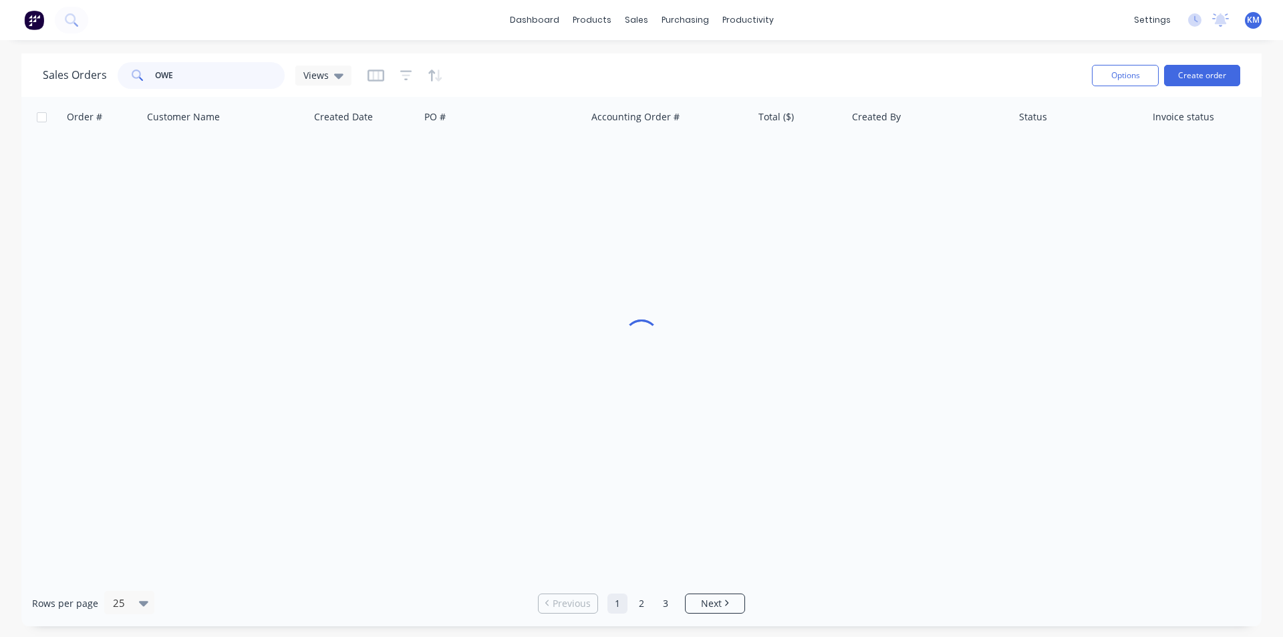
scroll to position [0, 0]
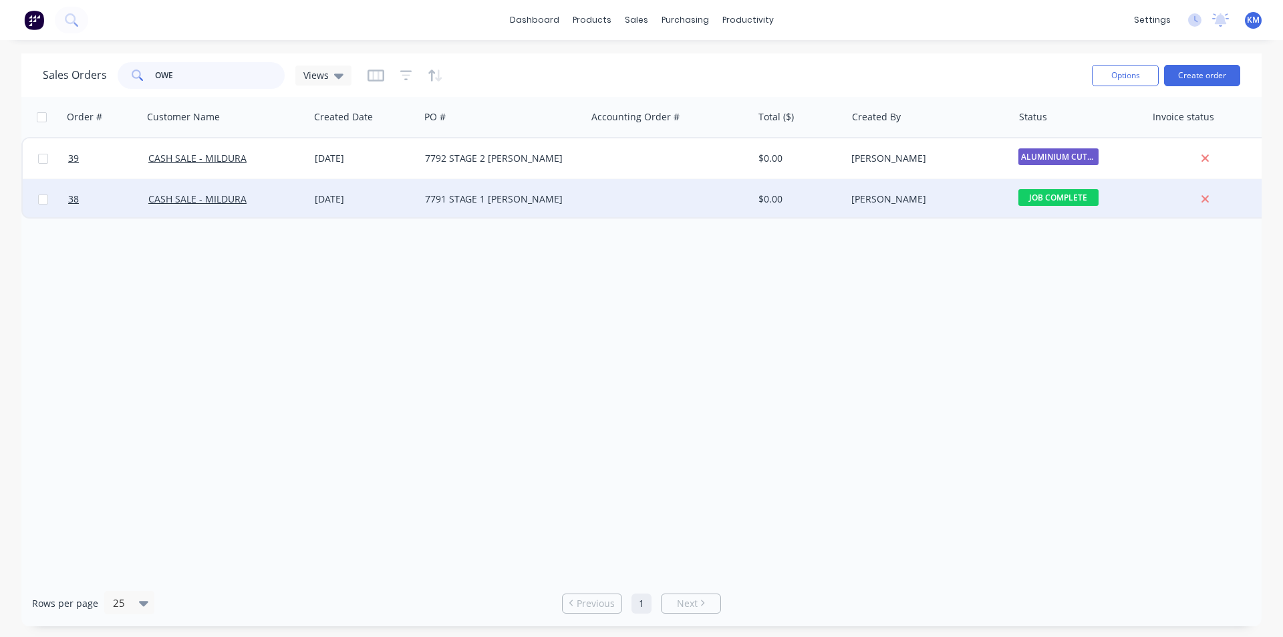
type input "OWE"
click at [1062, 201] on span "JOB COMPLETE" at bounding box center [1059, 197] width 80 height 17
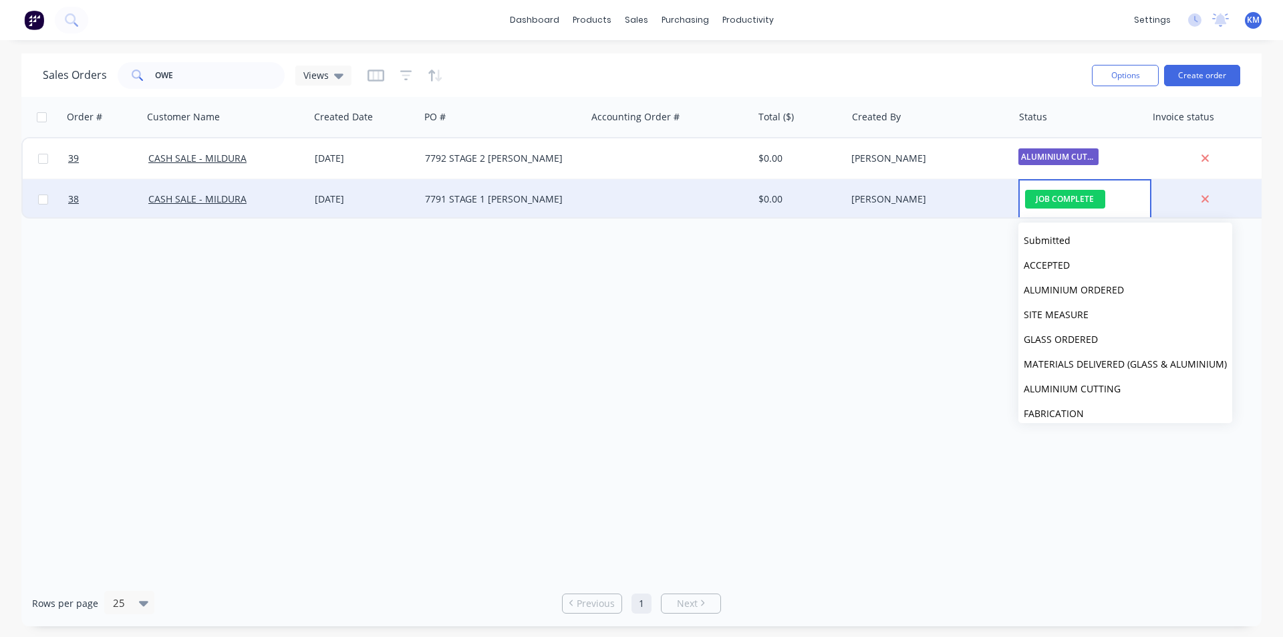
click at [545, 204] on div "7791 STAGE 1 [PERSON_NAME]" at bounding box center [499, 198] width 148 height 13
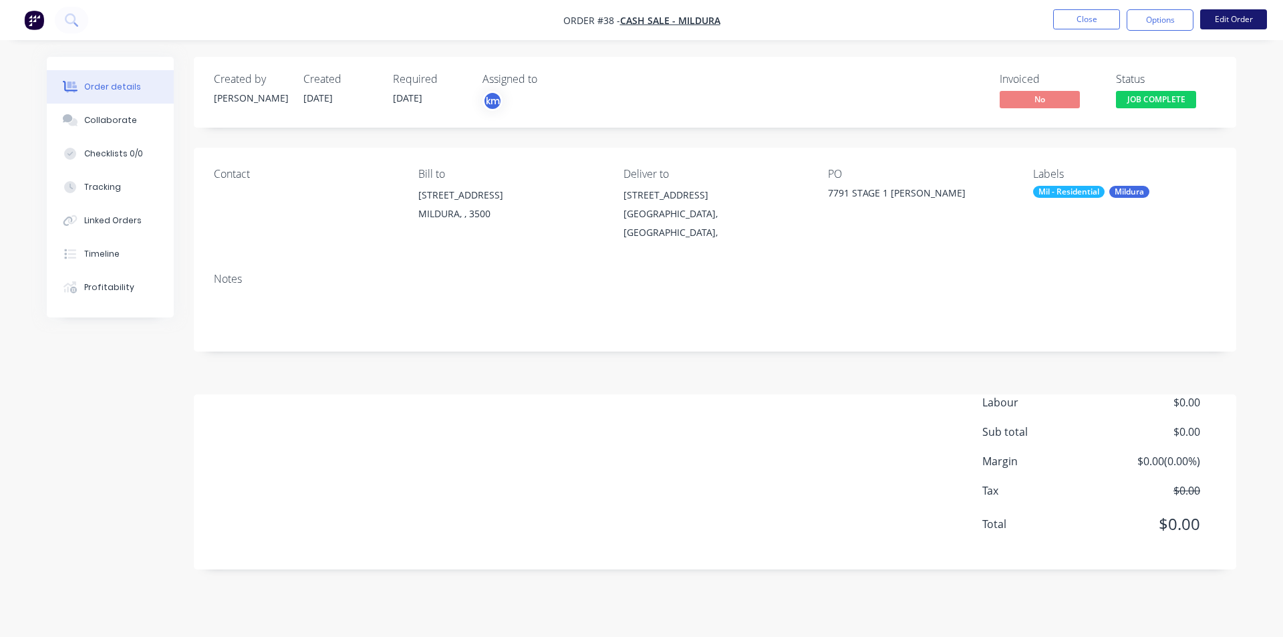
click at [1229, 12] on button "Edit Order" at bounding box center [1233, 19] width 67 height 20
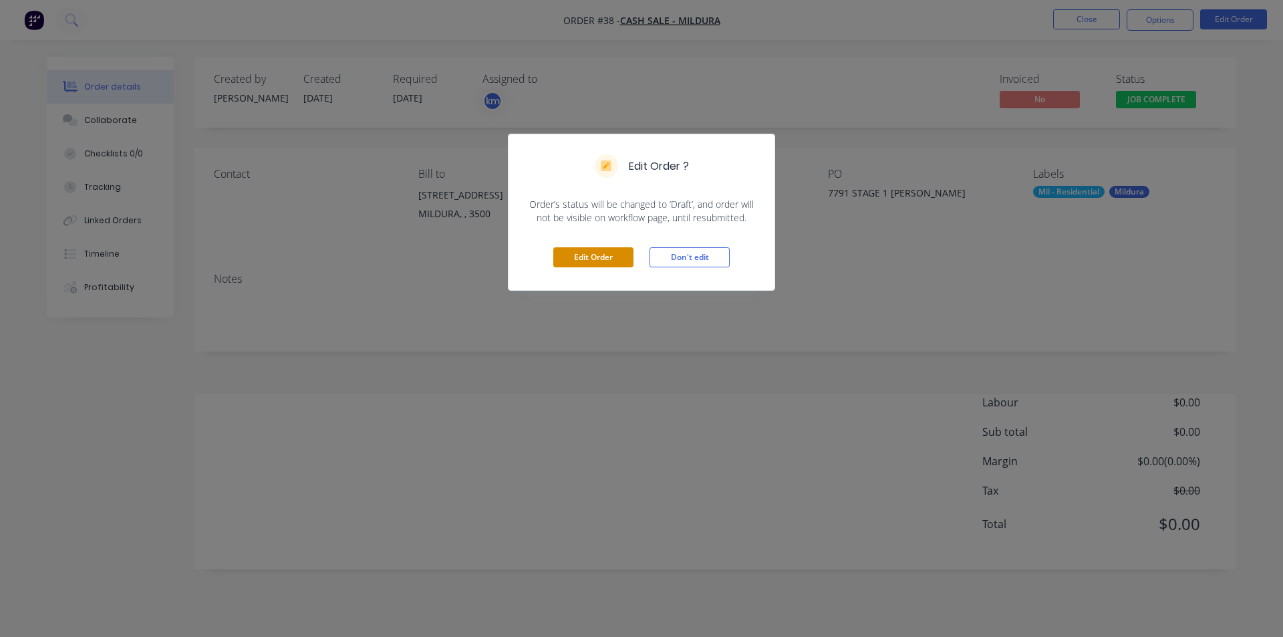
click at [582, 257] on button "Edit Order" at bounding box center [593, 257] width 80 height 20
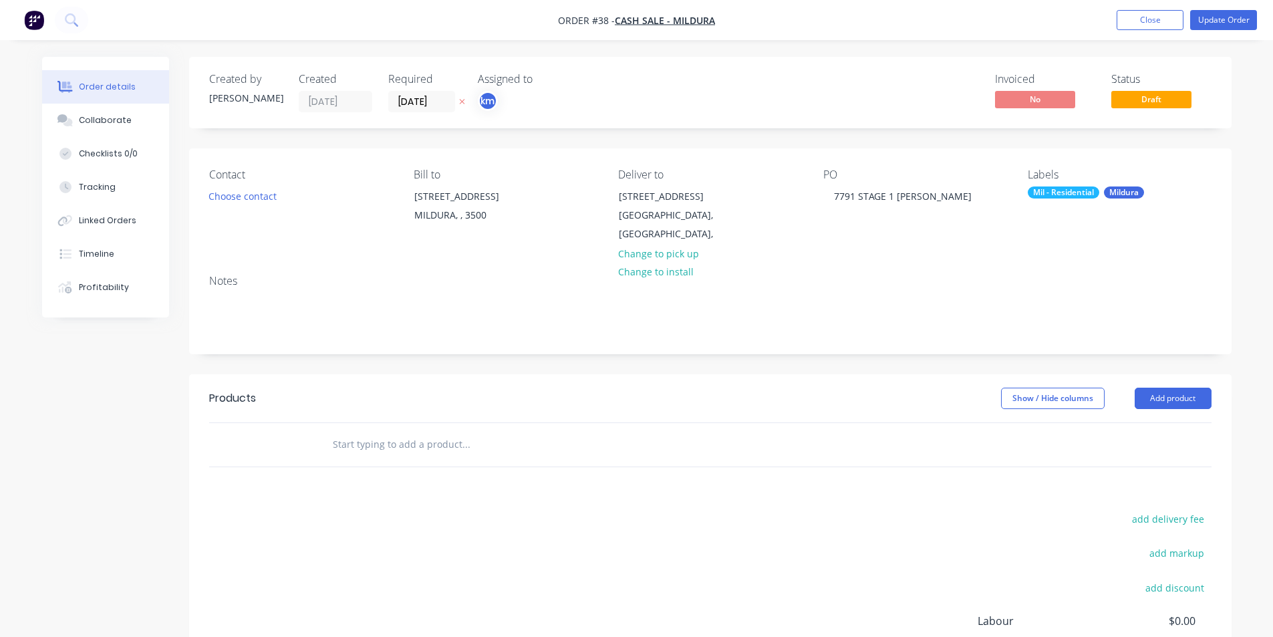
click at [1259, 258] on div "Order details Collaborate Checklists 0/0 Tracking Linked Orders Timeline Profit…" at bounding box center [636, 404] width 1273 height 808
click at [1158, 17] on button "Close" at bounding box center [1150, 20] width 67 height 20
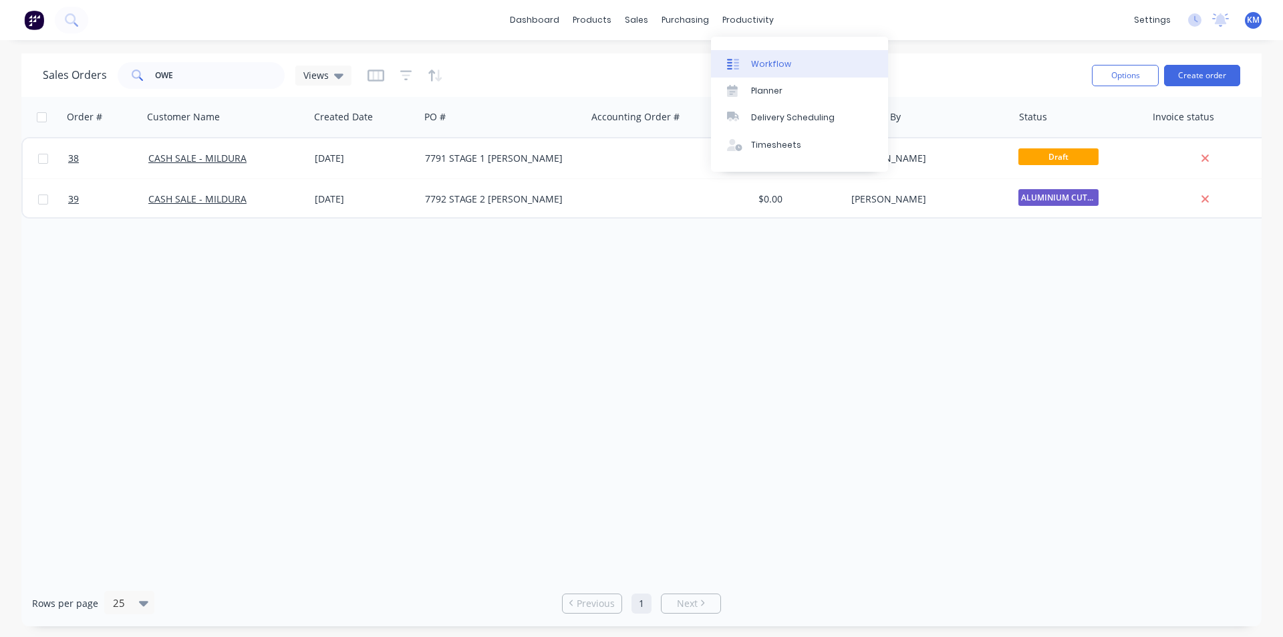
click at [768, 58] on div "Workflow" at bounding box center [771, 64] width 40 height 12
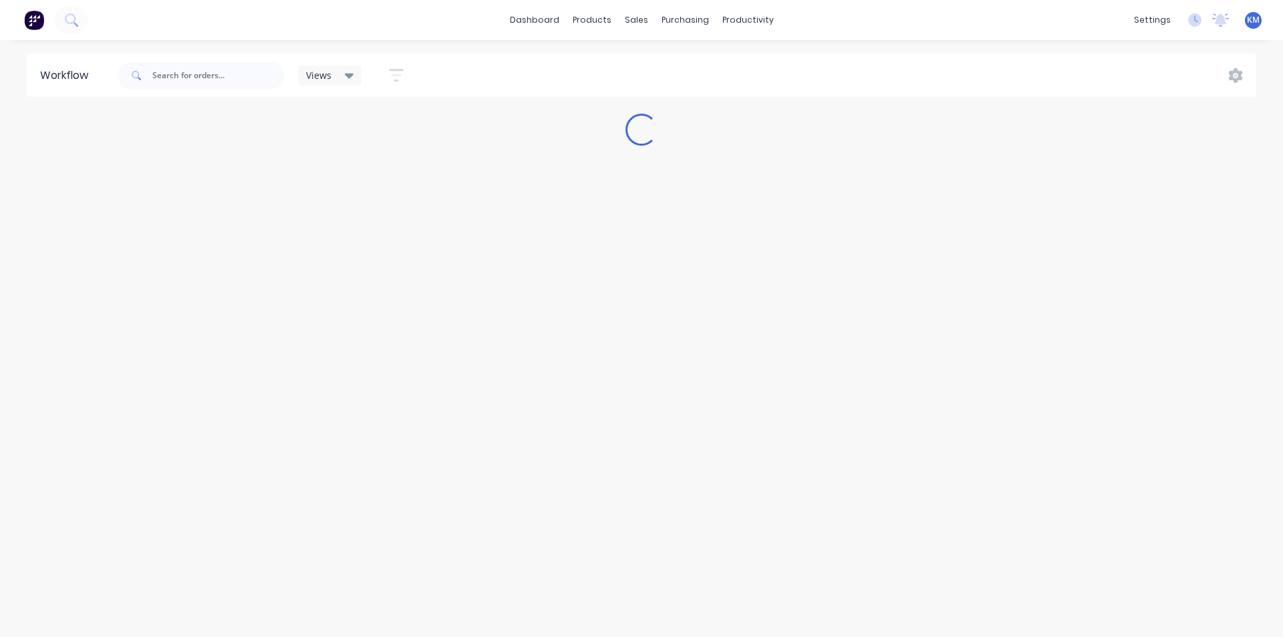
click at [312, 75] on span "Views" at bounding box center [318, 75] width 25 height 14
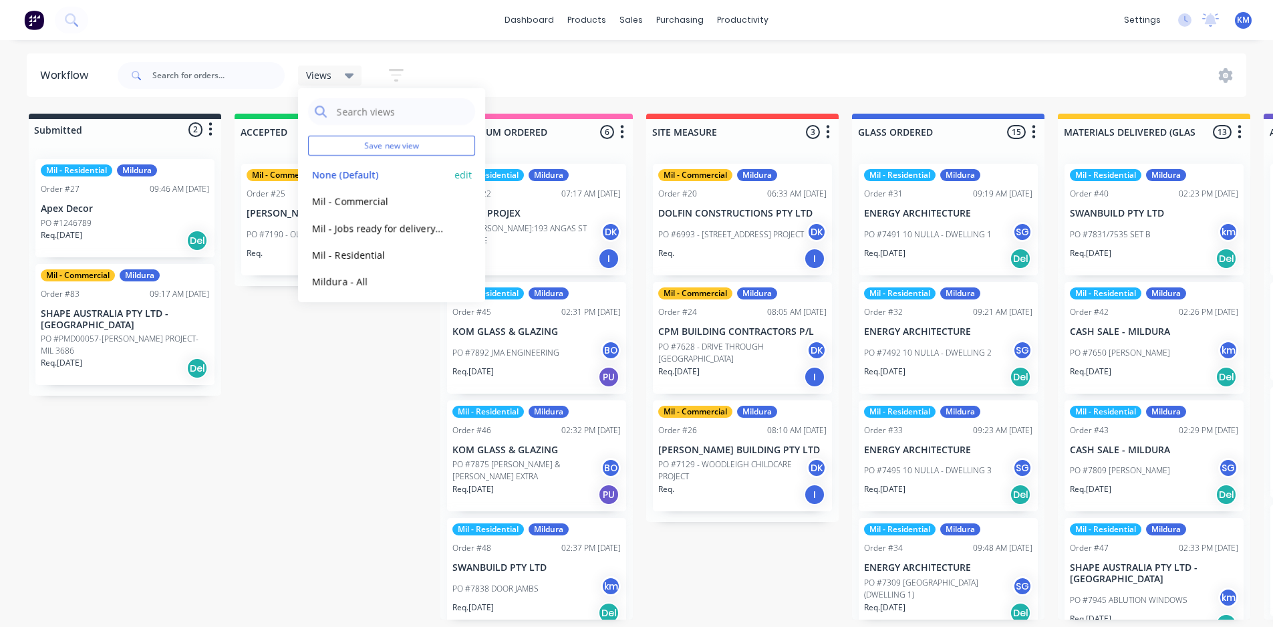
click at [377, 173] on button "None (Default)" at bounding box center [379, 174] width 142 height 15
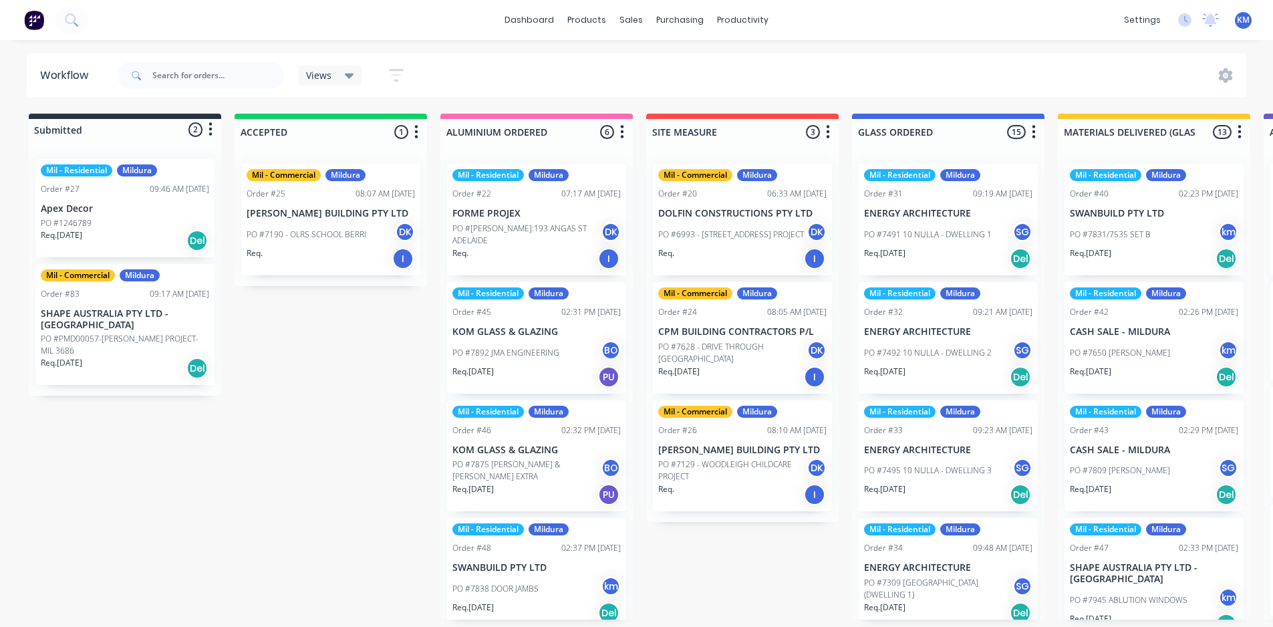
drag, startPoint x: 338, startPoint y: 90, endPoint x: 339, endPoint y: 83, distance: 7.5
click at [338, 89] on div "Views Save new view None (Default) edit Mil - Commercial edit Mil - Jobs ready …" at bounding box center [266, 75] width 303 height 40
click at [340, 78] on div "Views" at bounding box center [330, 76] width 48 height 12
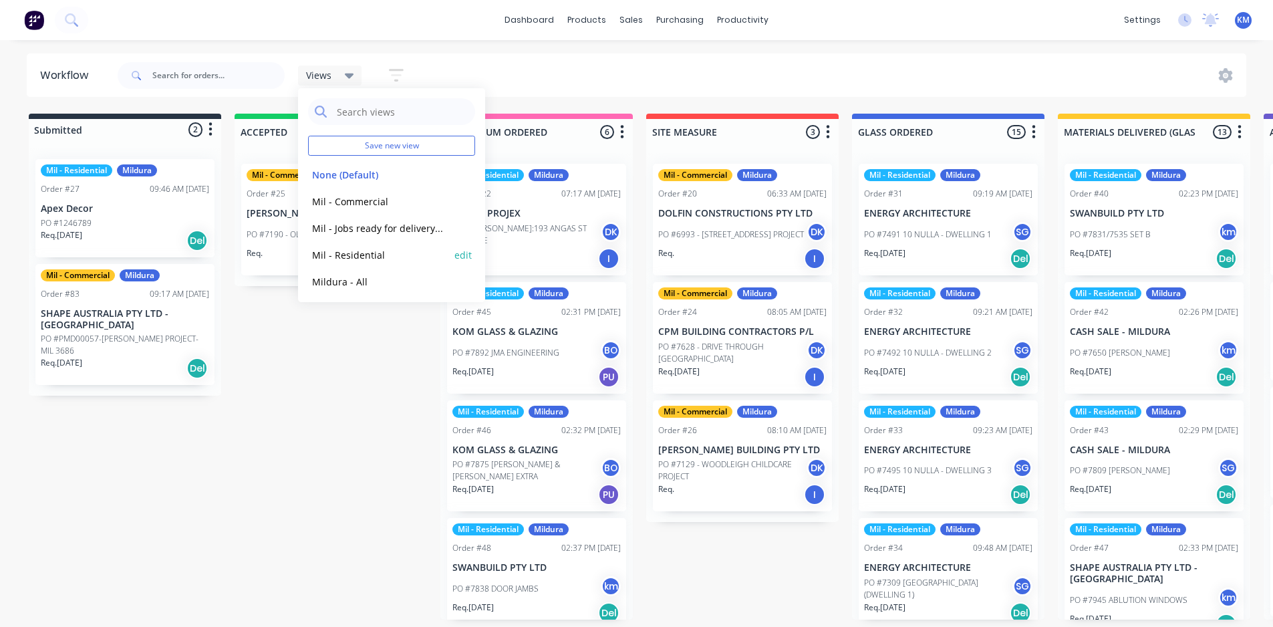
click at [380, 258] on button "Mil - Residential" at bounding box center [379, 254] width 142 height 15
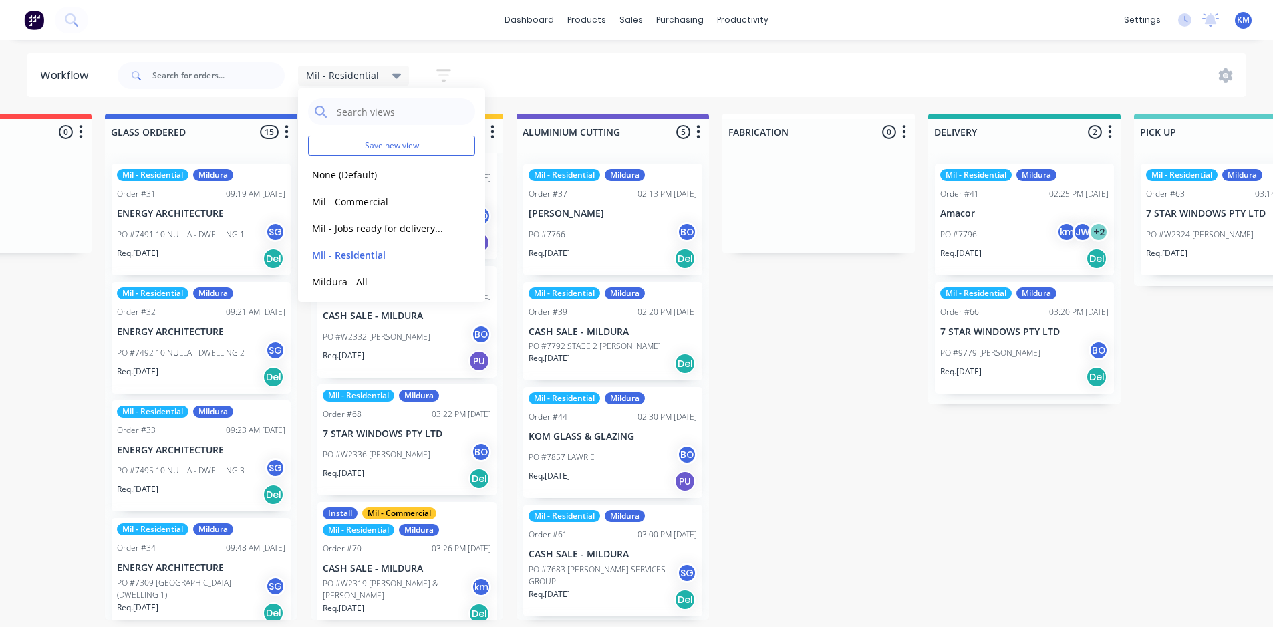
scroll to position [0, 752]
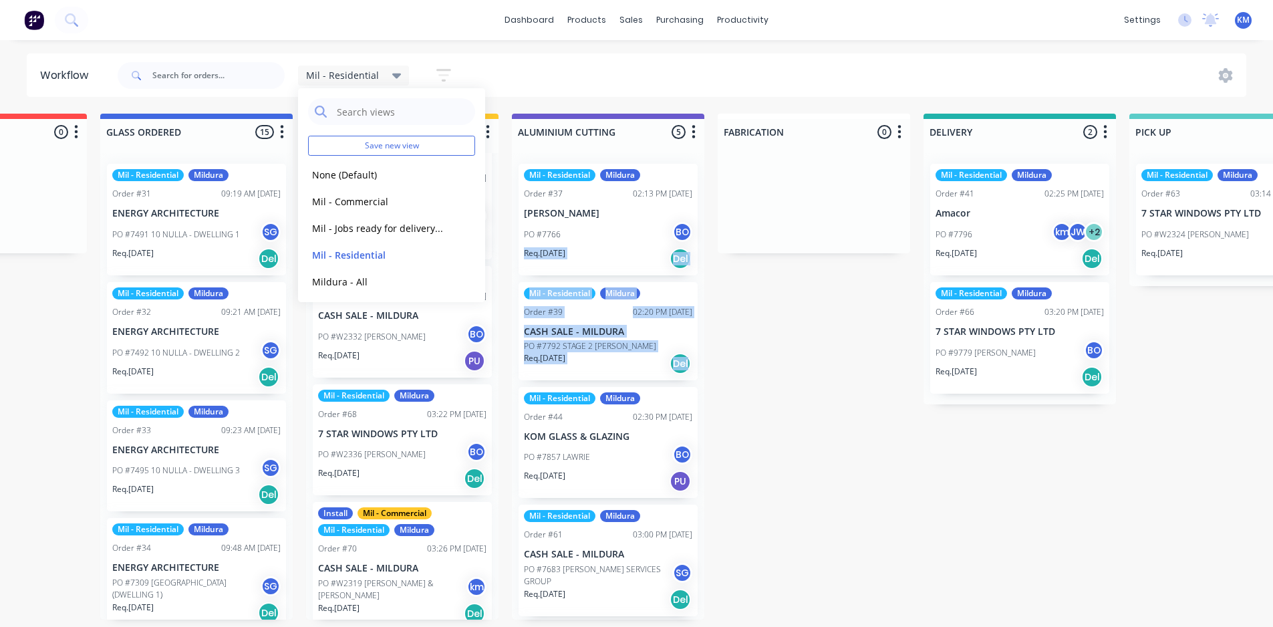
drag, startPoint x: 705, startPoint y: 240, endPoint x: 706, endPoint y: 367, distance: 127.0
click at [706, 367] on div "Submitted 1 Status colour #273444 hex #273444 Save Cancel Summaries Total order…" at bounding box center [643, 367] width 2810 height 506
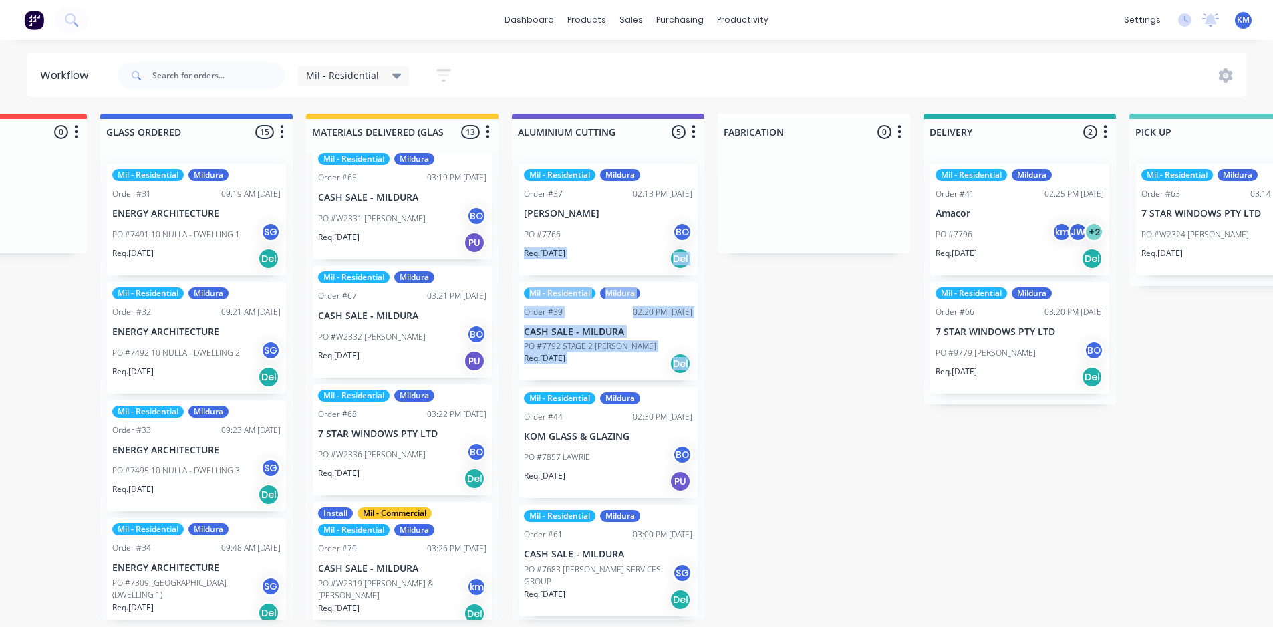
click at [768, 358] on div "Submitted 1 Status colour #273444 hex #273444 Save Cancel Summaries Total order…" at bounding box center [643, 367] width 2810 height 506
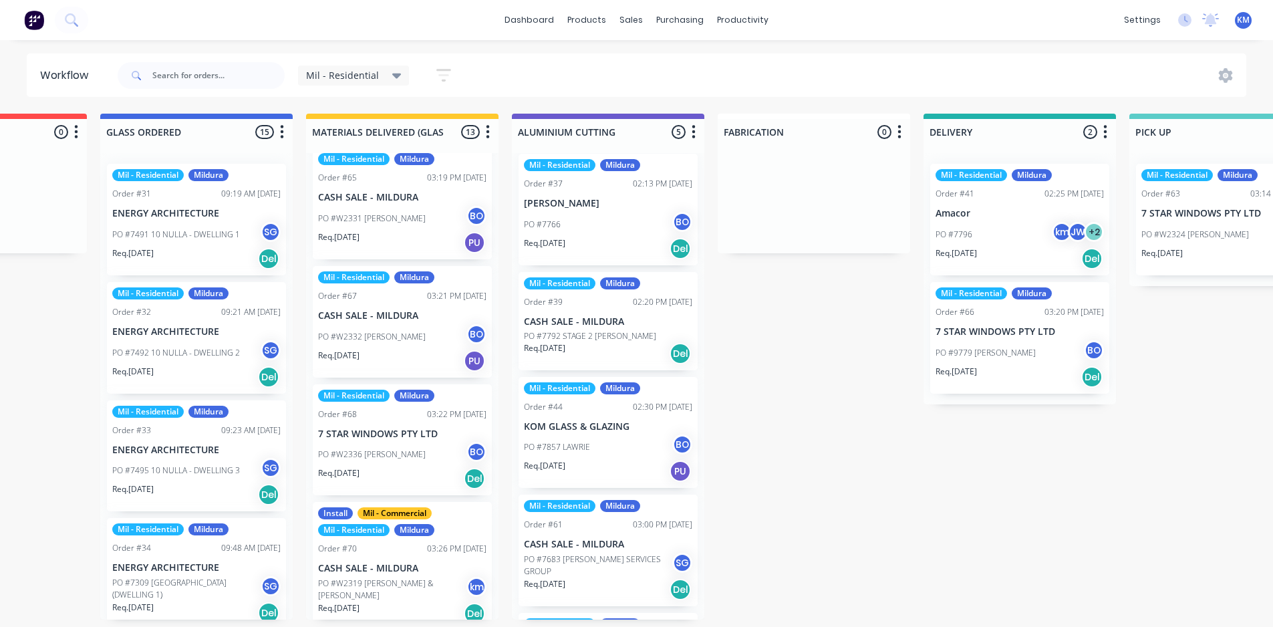
scroll to position [0, 0]
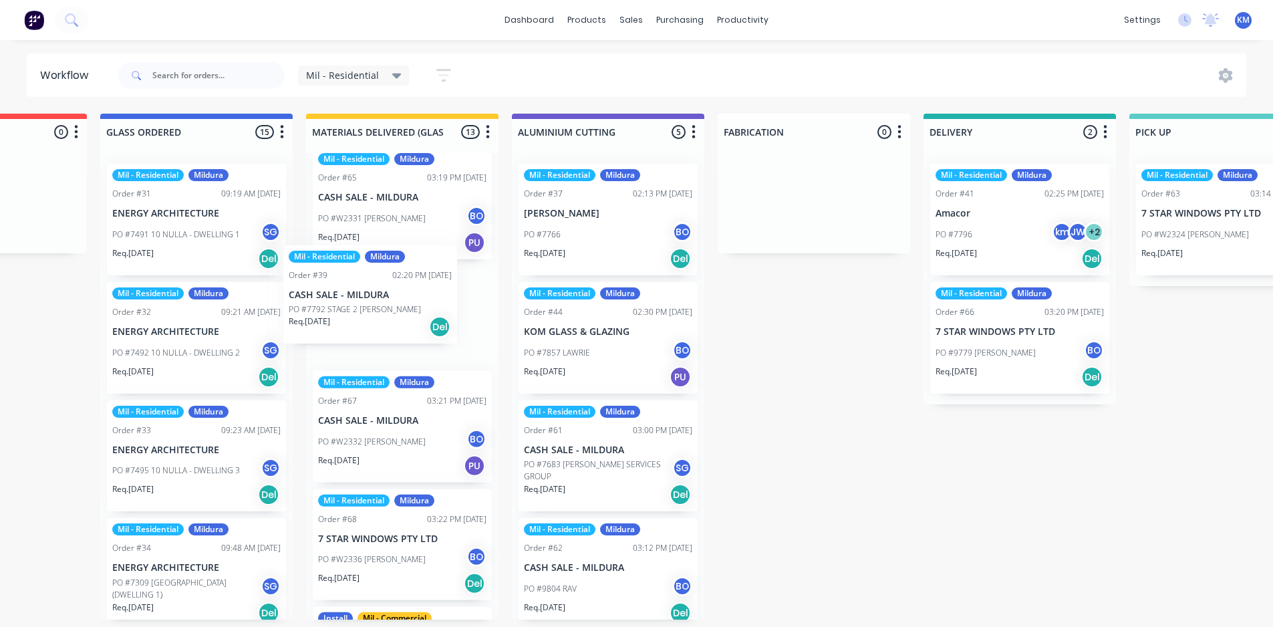
drag, startPoint x: 640, startPoint y: 344, endPoint x: 404, endPoint y: 305, distance: 239.2
click at [404, 305] on div "Submitted 1 Status colour #273444 hex #273444 Save Cancel Summaries Total order…" at bounding box center [643, 367] width 2810 height 506
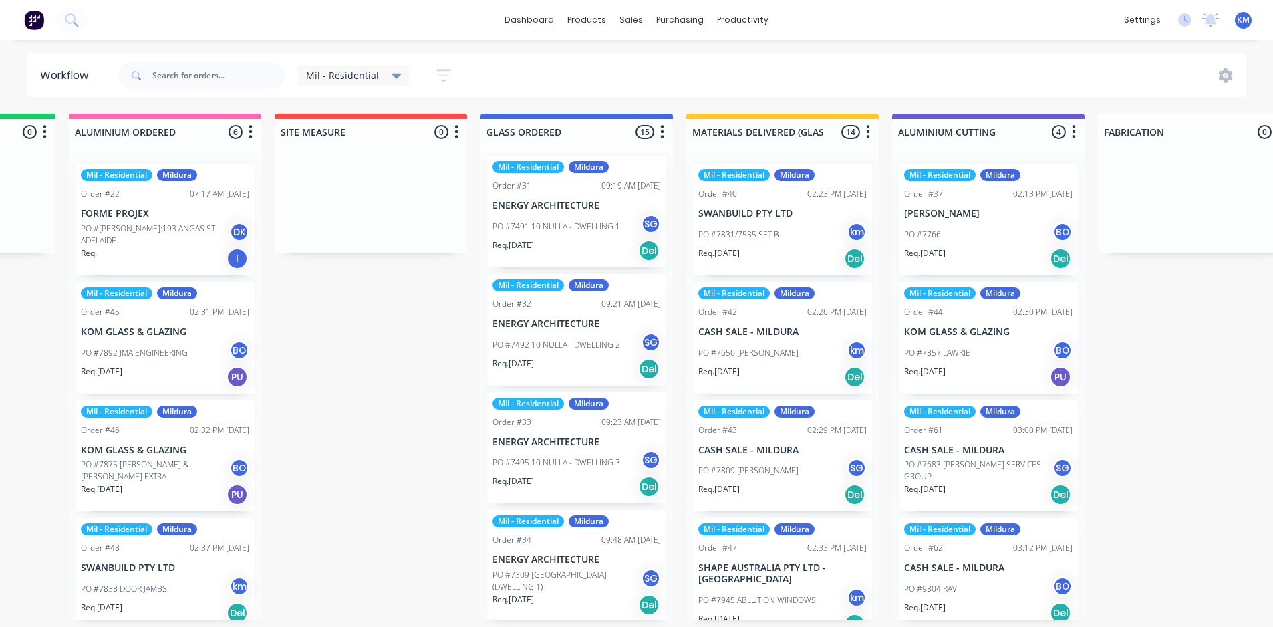
scroll to position [0, 372]
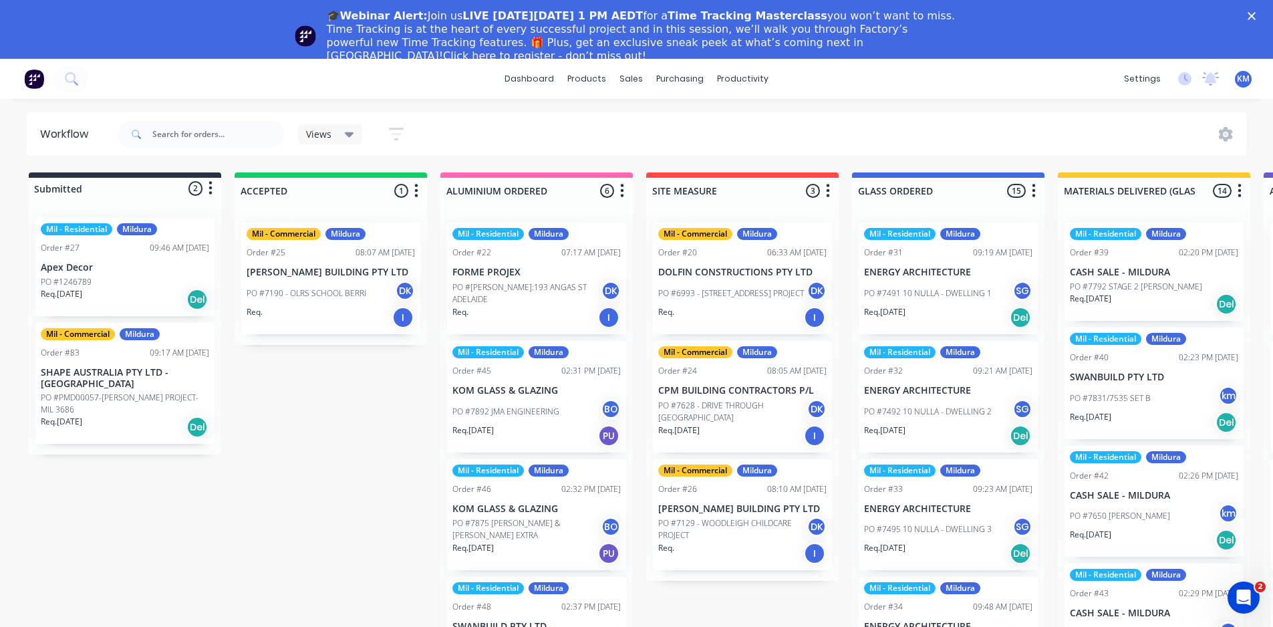
click at [1256, 14] on icon "Close" at bounding box center [1252, 16] width 8 height 8
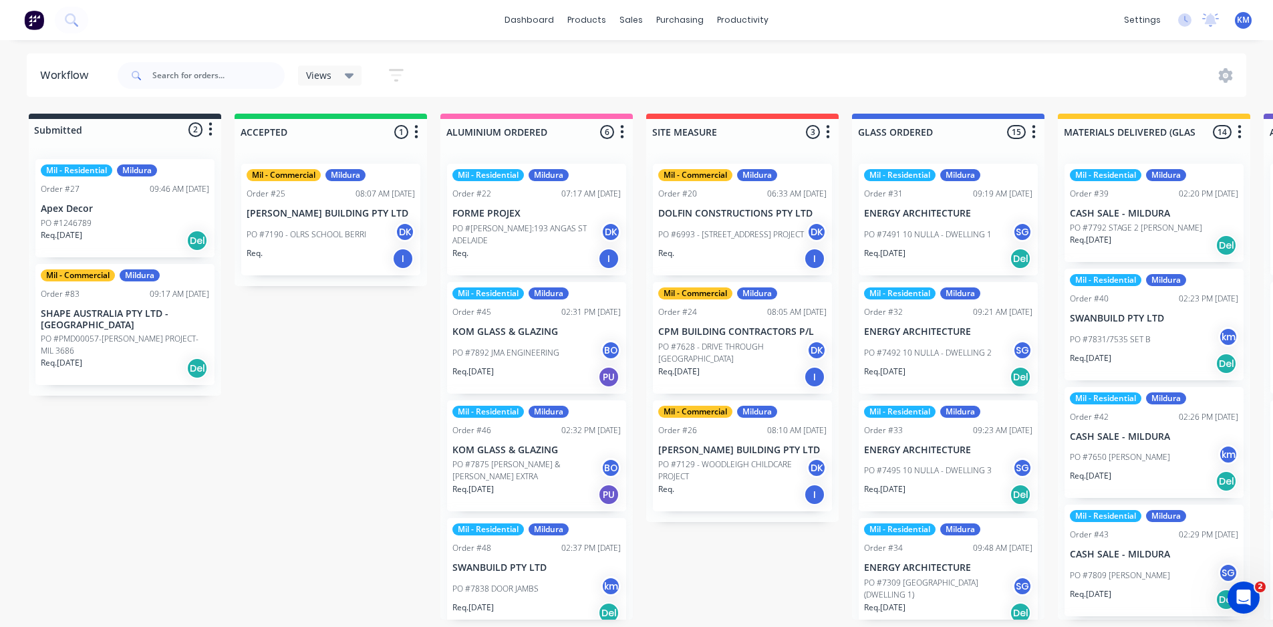
click at [339, 74] on div "Views" at bounding box center [330, 76] width 48 height 12
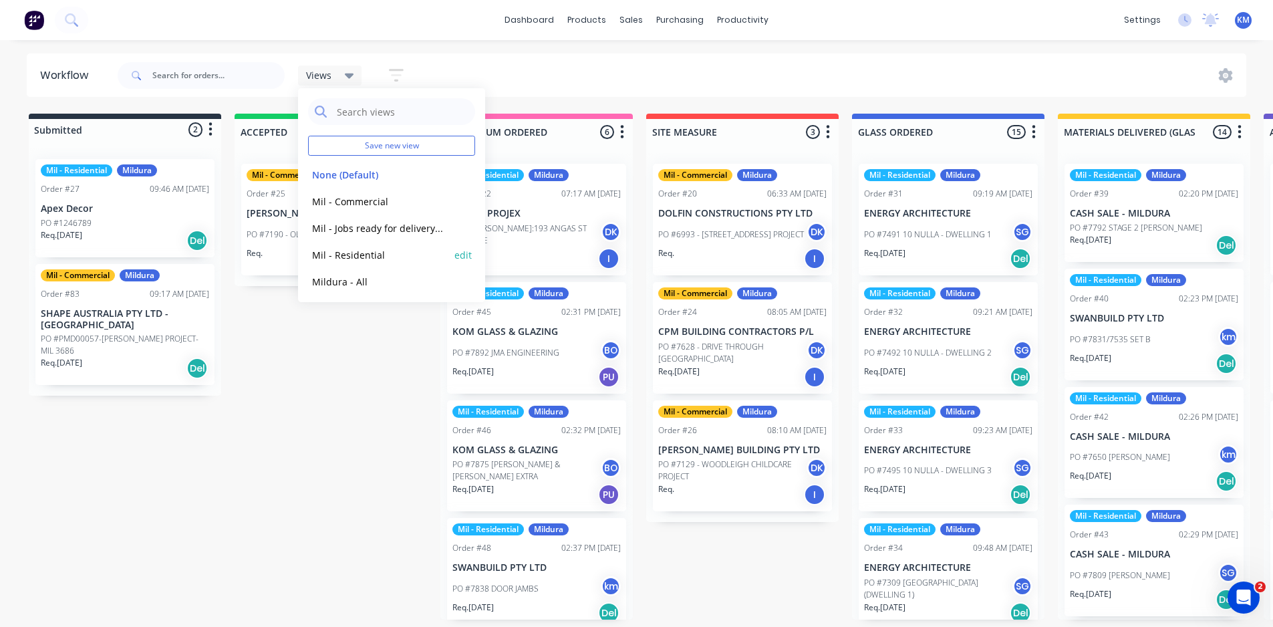
click at [367, 253] on button "Mil - Residential" at bounding box center [379, 254] width 142 height 15
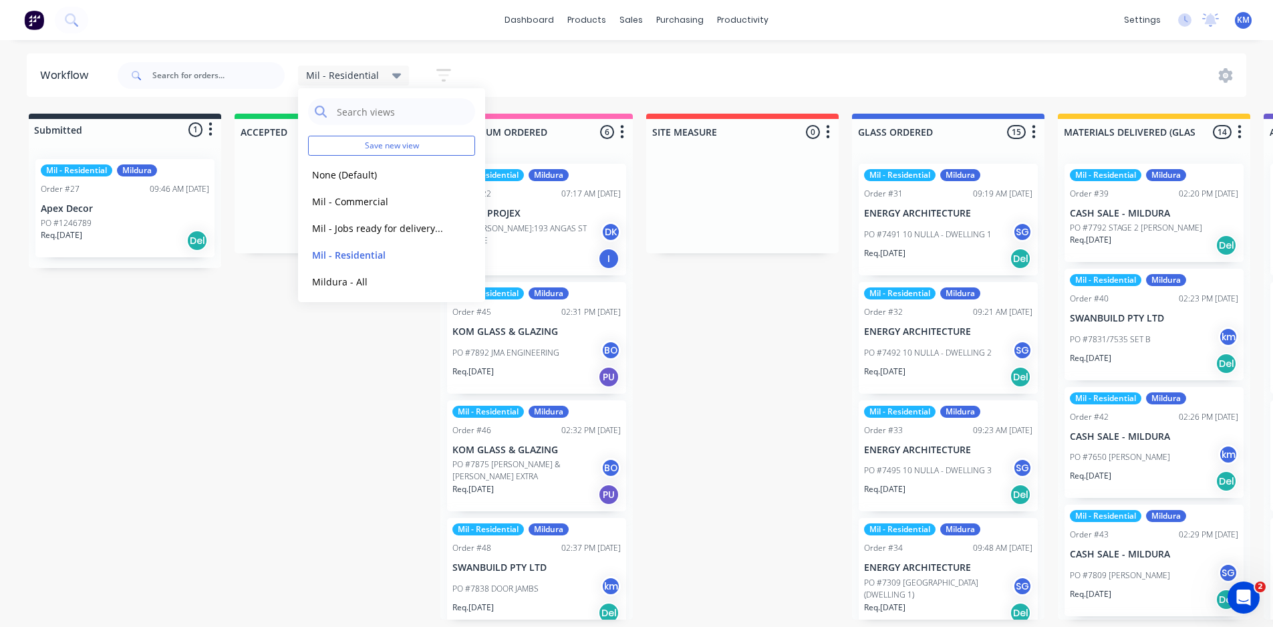
click at [893, 82] on div "Mil - Residential Save new view None (Default) edit Mil - Commercial edit Mil -…" at bounding box center [681, 75] width 1132 height 40
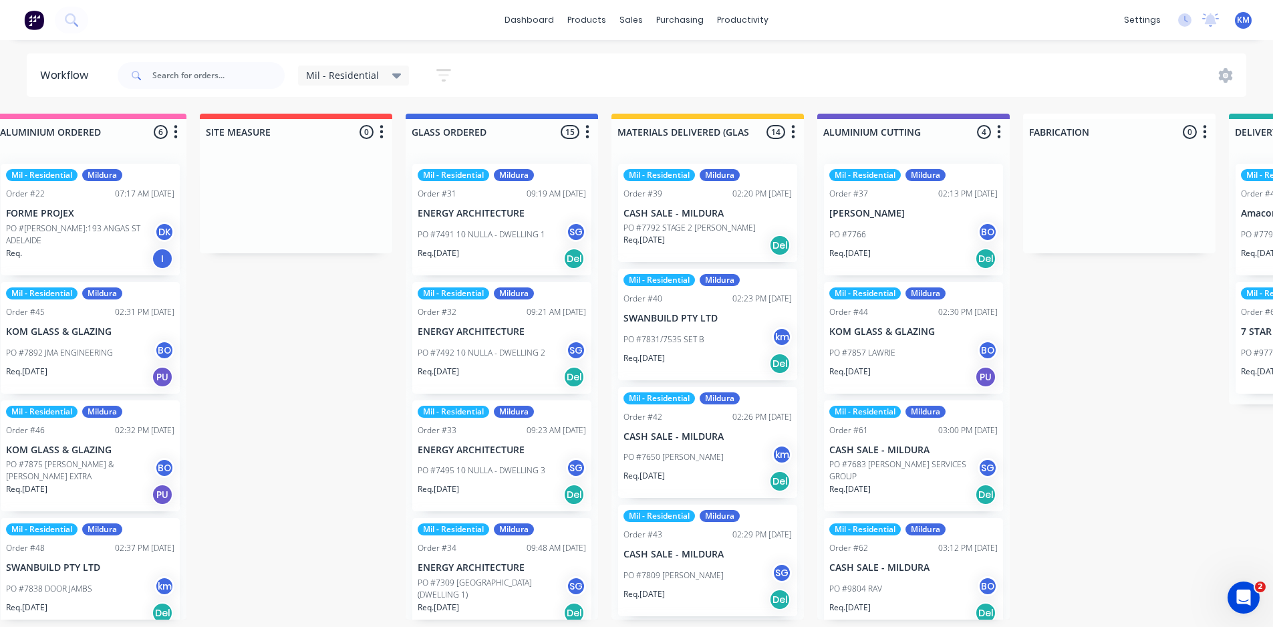
scroll to position [3, 451]
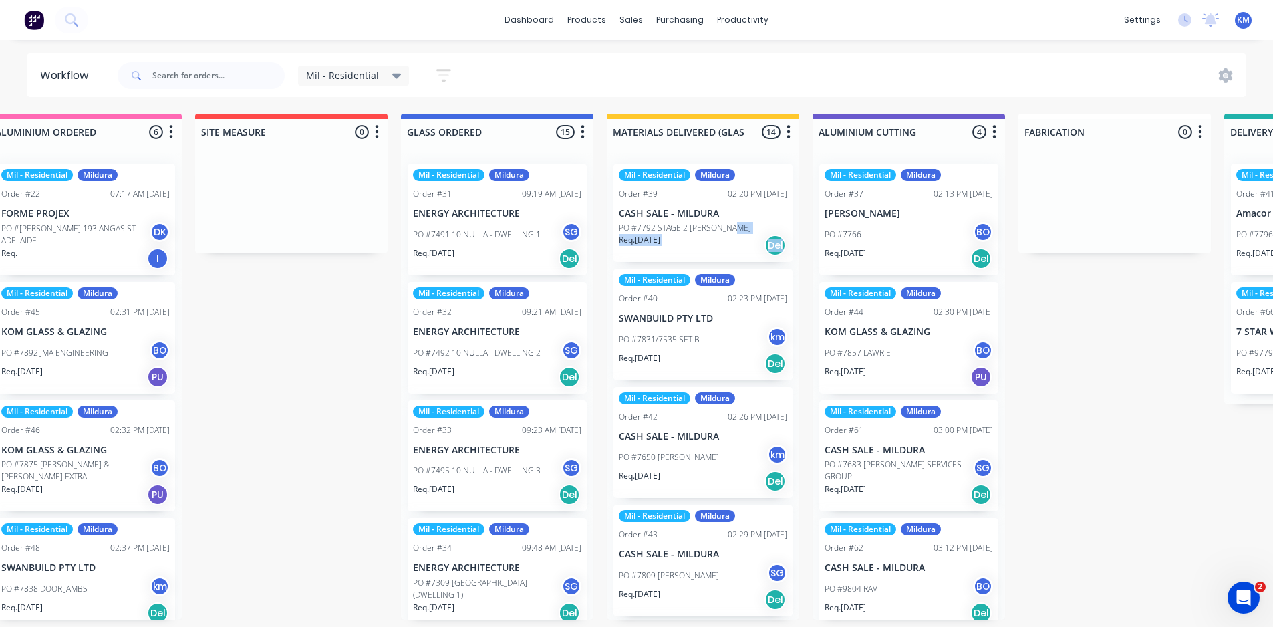
drag, startPoint x: 800, startPoint y: 223, endPoint x: 800, endPoint y: 252, distance: 29.4
click at [800, 253] on div "Submitted 1 Status colour #273444 hex #273444 Save Cancel Summaries Total order…" at bounding box center [944, 367] width 2810 height 506
click at [1157, 396] on div "Submitted 1 Status colour #273444 hex #273444 Save Cancel Summaries Total order…" at bounding box center [944, 367] width 2810 height 506
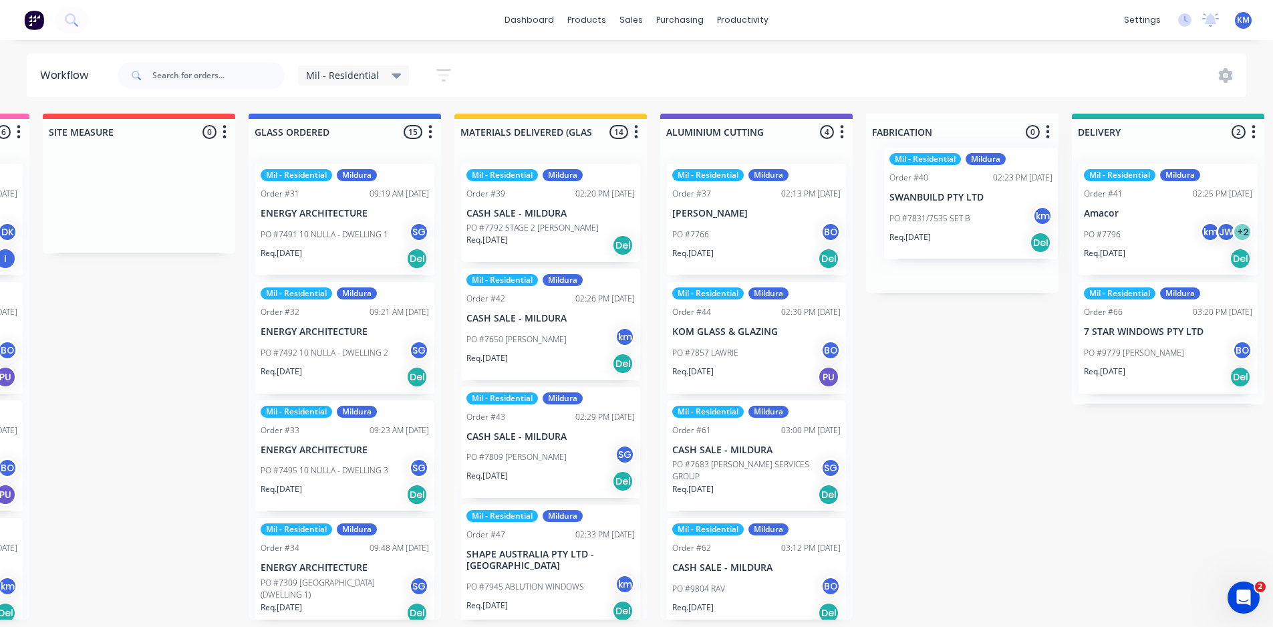
scroll to position [3, 606]
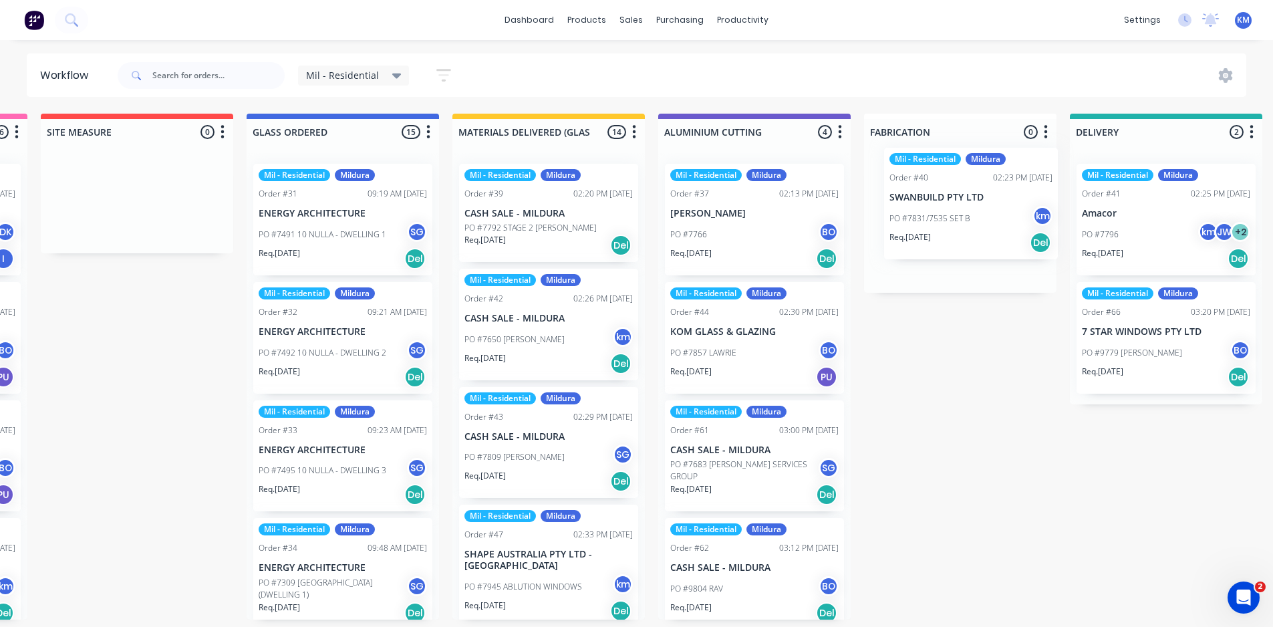
drag, startPoint x: 691, startPoint y: 344, endPoint x: 953, endPoint y: 229, distance: 286.4
click at [954, 229] on div "Submitted 1 Status colour #273444 hex #273444 Save Cancel Summaries Total order…" at bounding box center [789, 367] width 2810 height 506
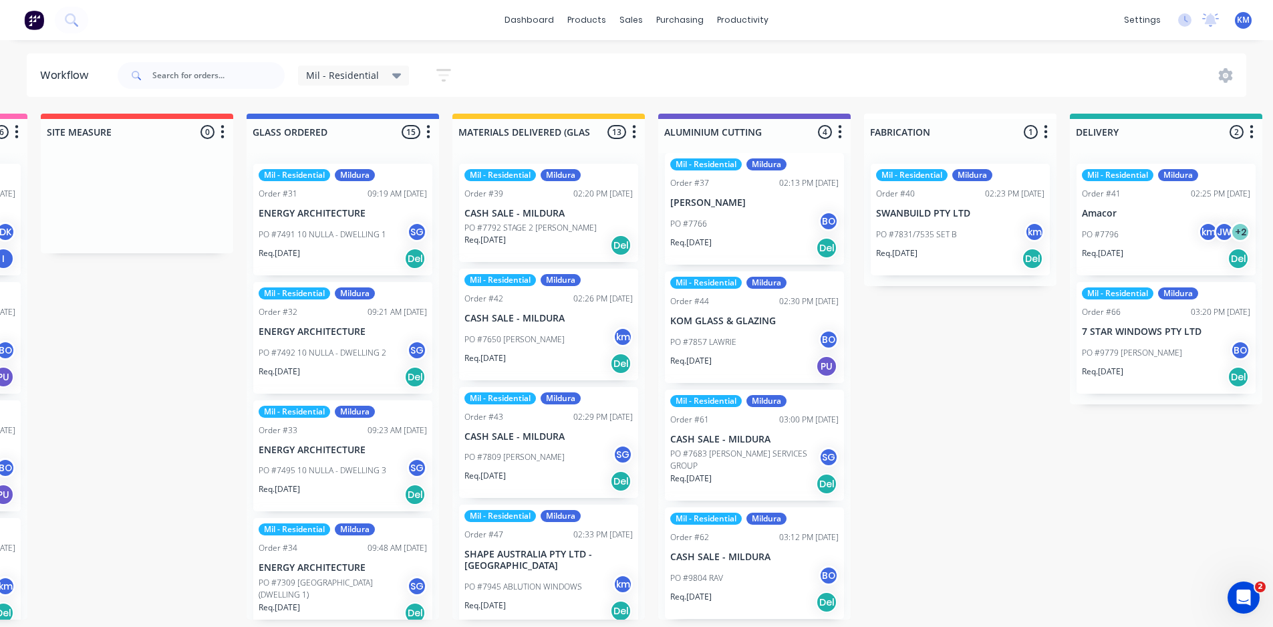
scroll to position [0, 0]
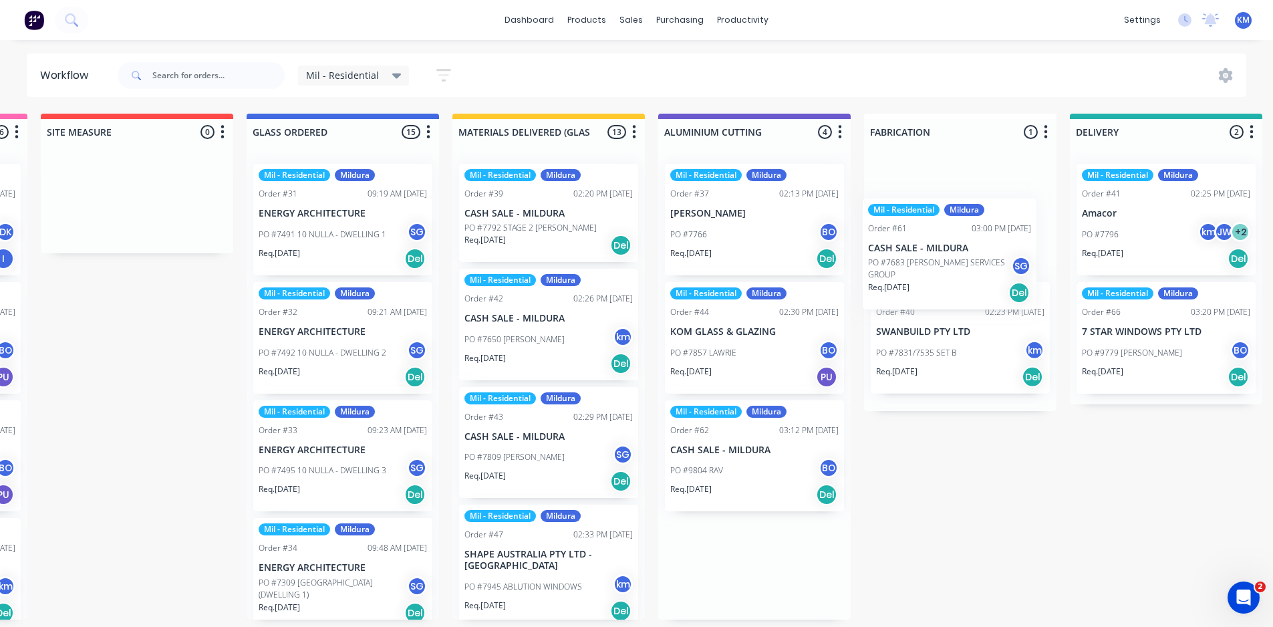
drag, startPoint x: 748, startPoint y: 475, endPoint x: 970, endPoint y: 239, distance: 324.4
click at [969, 245] on div "Submitted 1 Status colour #273444 hex #273444 Save Cancel Summaries Total order…" at bounding box center [789, 367] width 2810 height 506
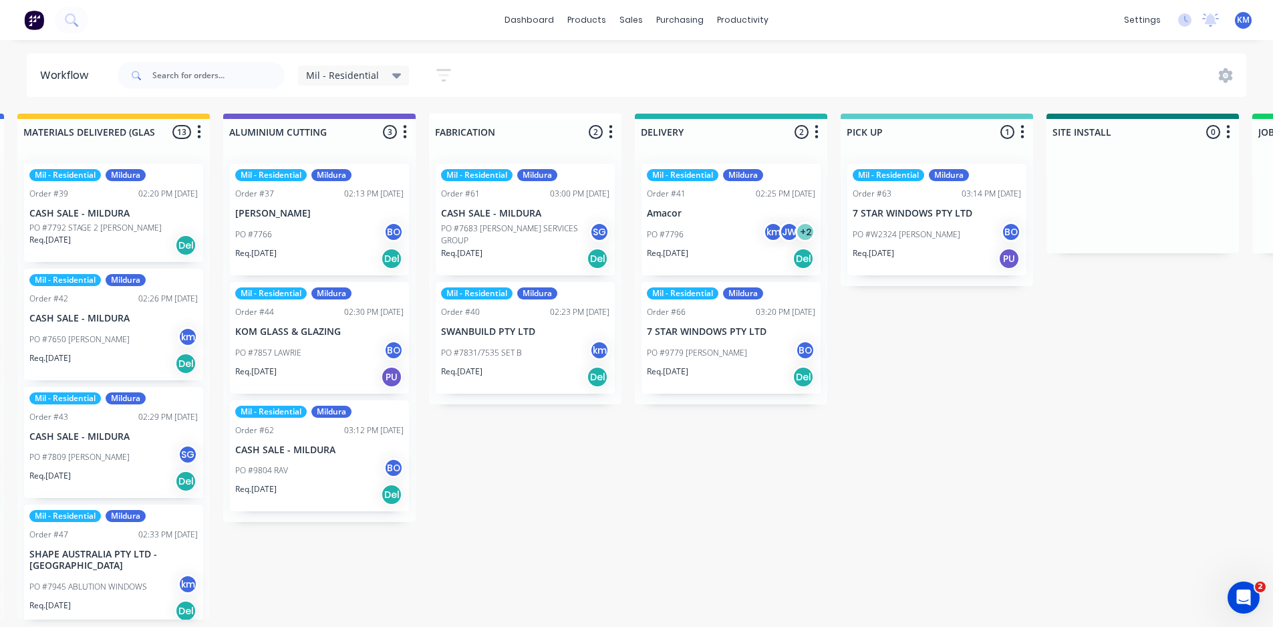
scroll to position [3, 1039]
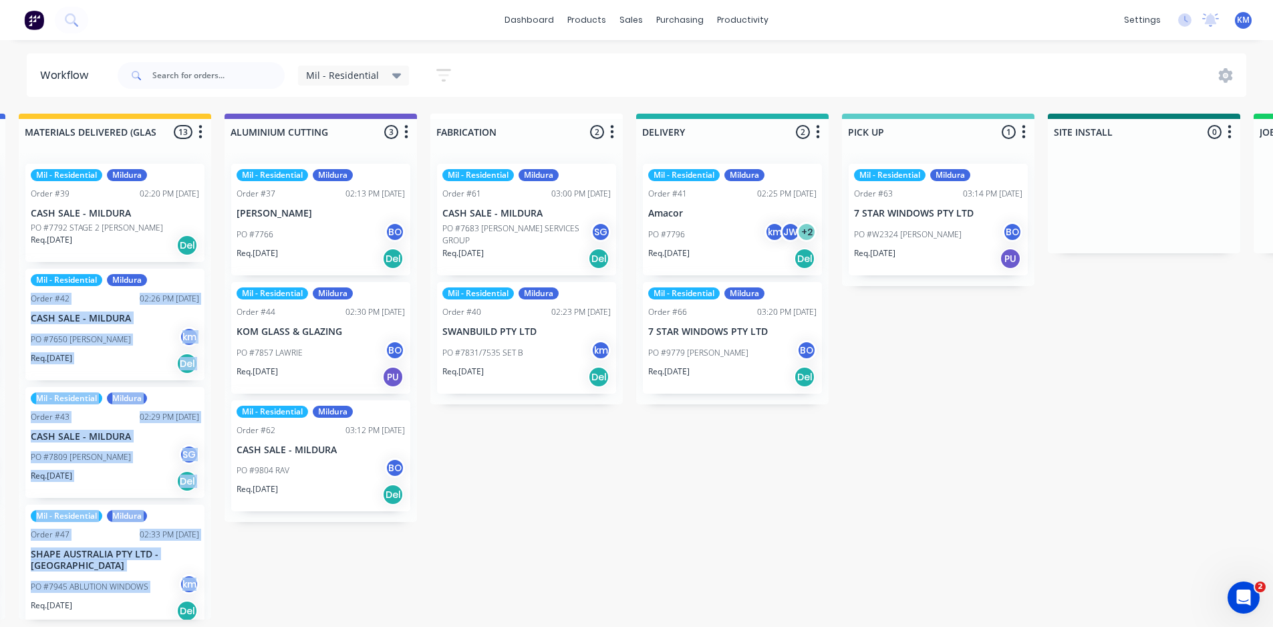
drag, startPoint x: 211, startPoint y: 284, endPoint x: 212, endPoint y: 575, distance: 291.4
click at [213, 580] on div "Submitted 1 Status colour #273444 hex #273444 Save Cancel Summaries Total order…" at bounding box center [356, 367] width 2810 height 506
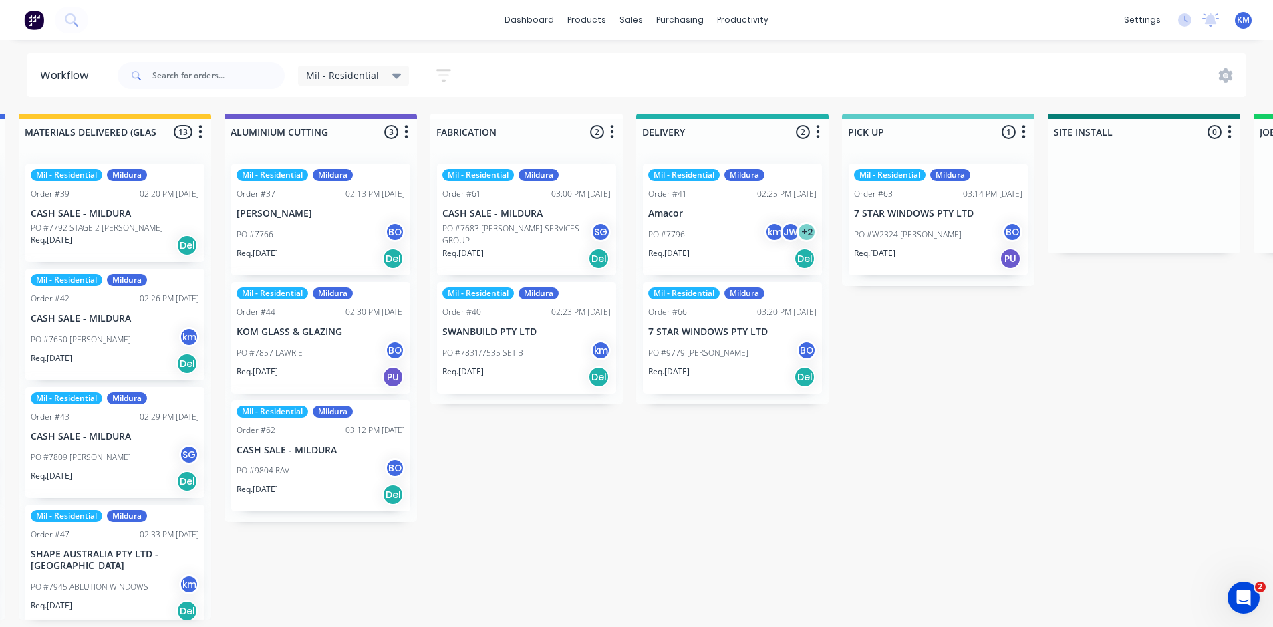
click at [309, 549] on div "Submitted 1 Status colour #273444 hex #273444 Save Cancel Summaries Total order…" at bounding box center [356, 367] width 2810 height 506
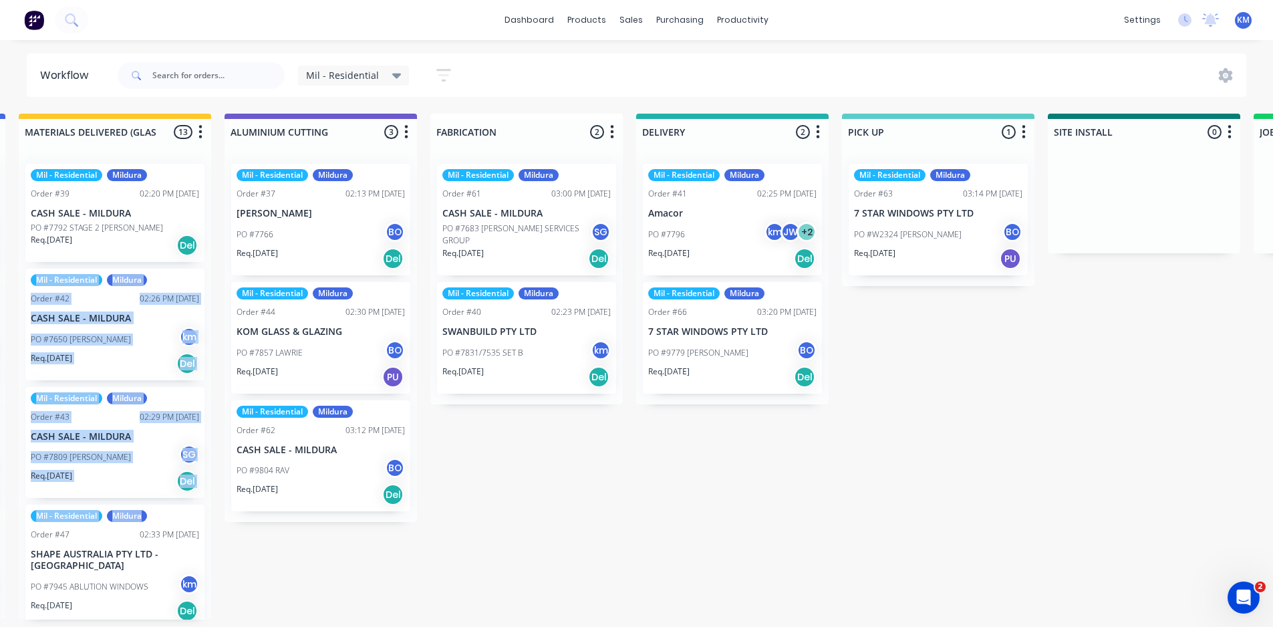
drag, startPoint x: 216, startPoint y: 296, endPoint x: 196, endPoint y: 501, distance: 205.4
click at [199, 509] on div "Submitted 1 Status colour #273444 hex #273444 Save Cancel Summaries Total order…" at bounding box center [356, 367] width 2810 height 506
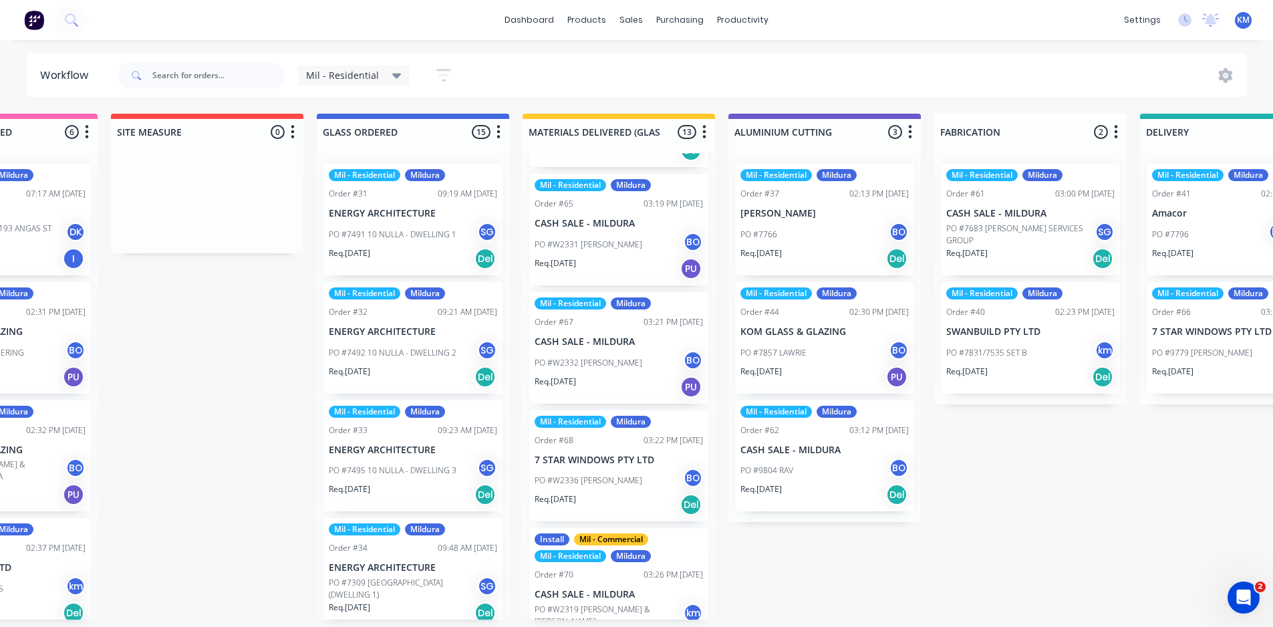
scroll to position [1077, 0]
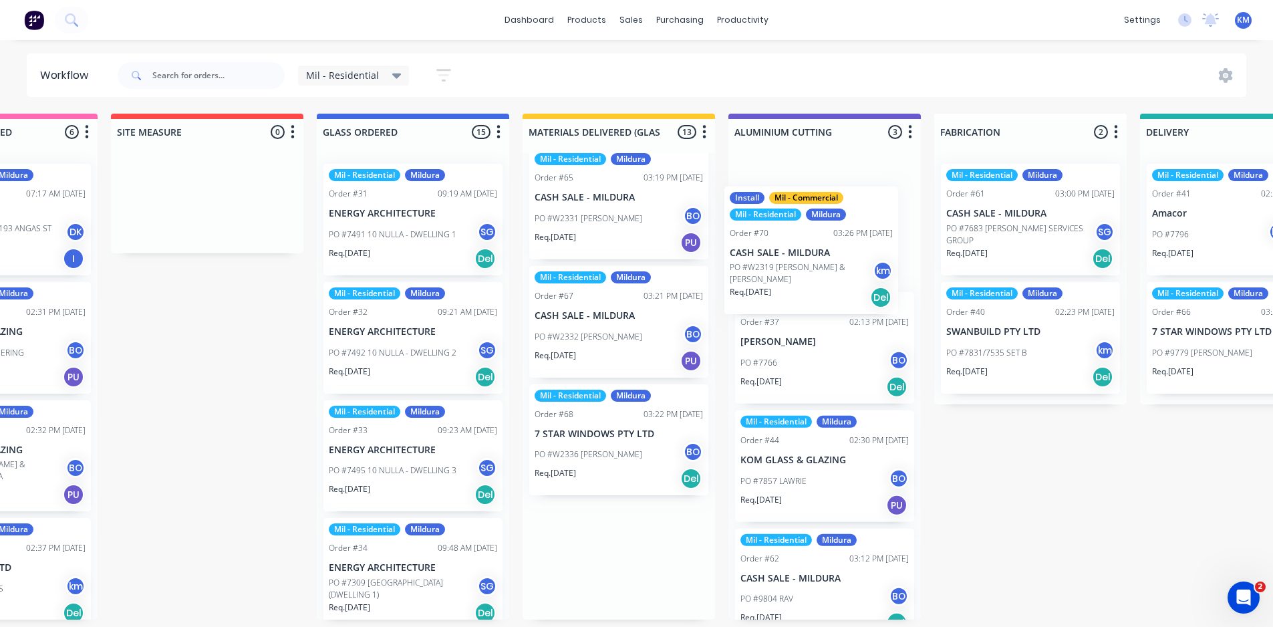
drag, startPoint x: 615, startPoint y: 566, endPoint x: 816, endPoint y: 259, distance: 367.4
click at [816, 259] on div "Submitted 1 Status colour #273444 hex #273444 Save Cancel Summaries Total order…" at bounding box center [860, 367] width 2810 height 506
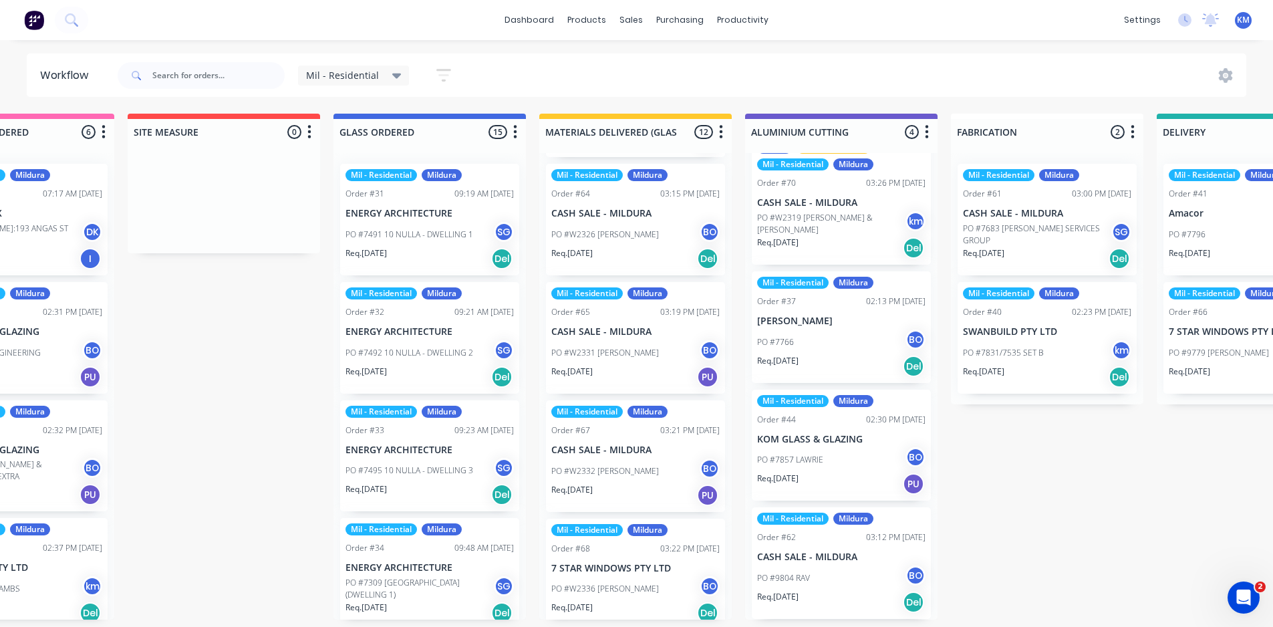
scroll to position [3, 0]
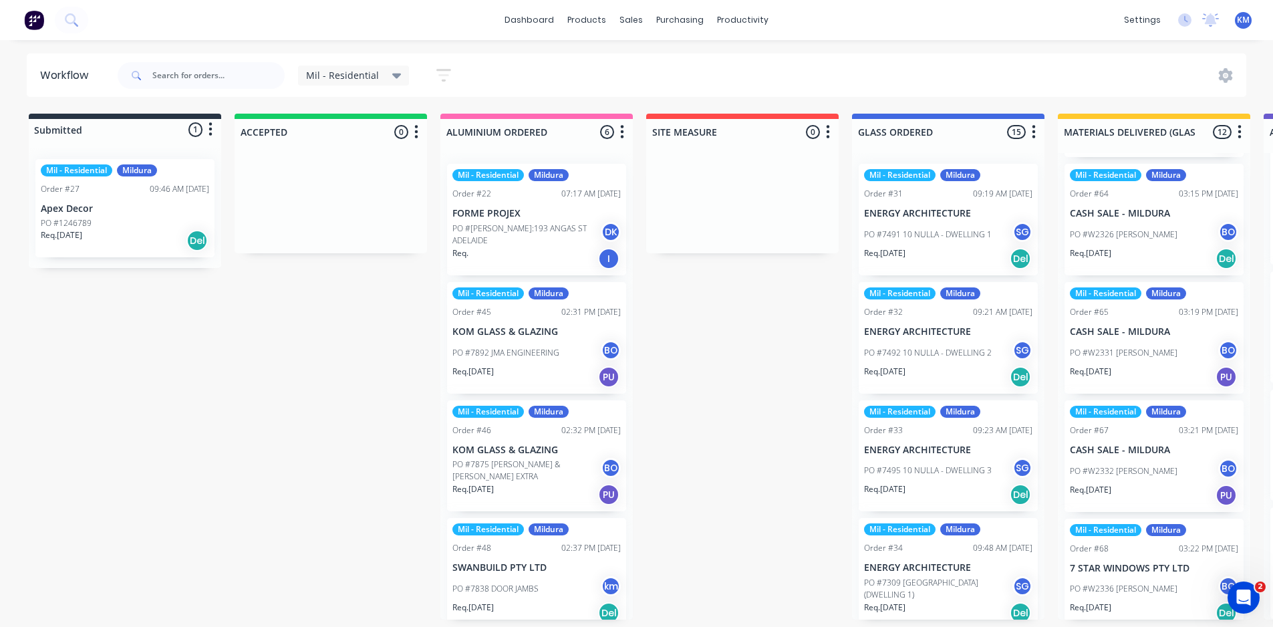
click at [422, 132] on button "button" at bounding box center [416, 132] width 16 height 16
drag, startPoint x: 386, startPoint y: 323, endPoint x: 403, endPoint y: 115, distance: 209.2
click at [392, 76] on icon at bounding box center [396, 76] width 9 height 5
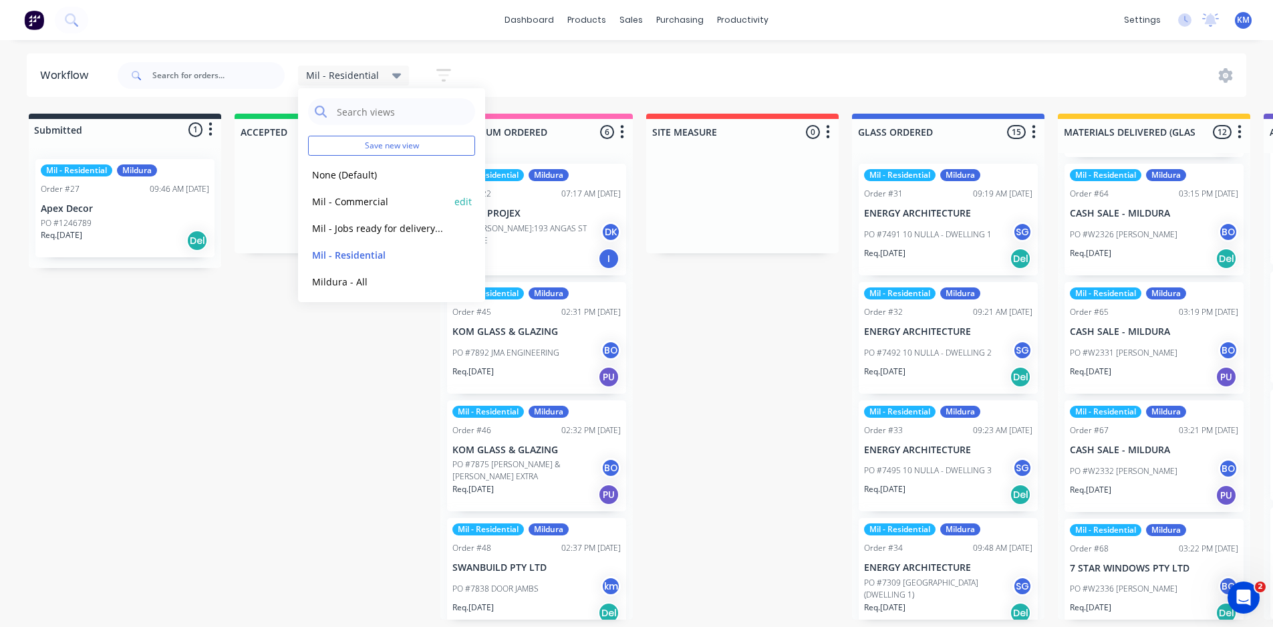
click at [400, 202] on button "Mil - Commercial" at bounding box center [379, 201] width 142 height 15
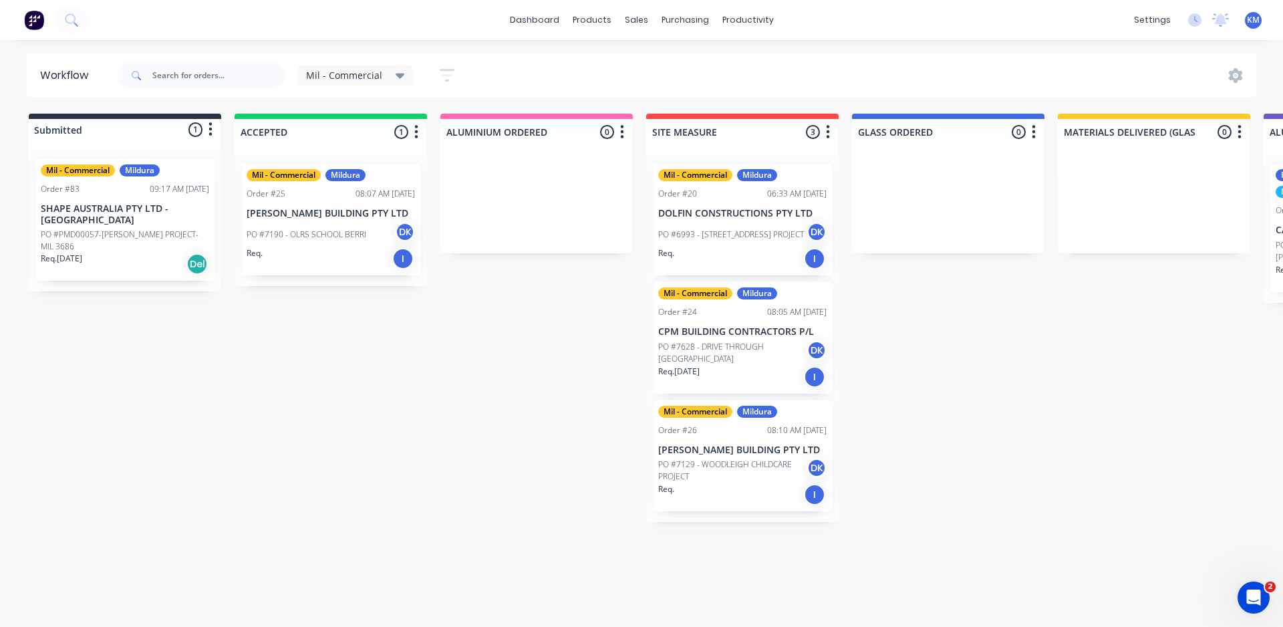
click at [392, 80] on div "Mil - Commercial" at bounding box center [355, 76] width 99 height 12
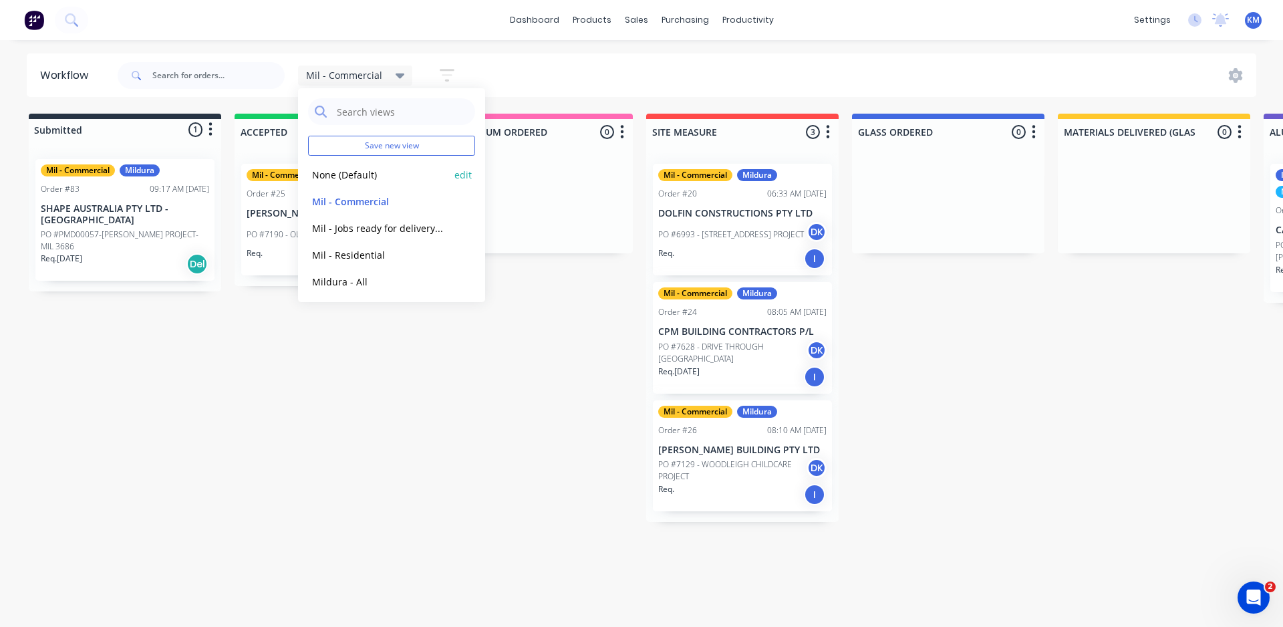
click at [363, 176] on button "None (Default)" at bounding box center [379, 174] width 142 height 15
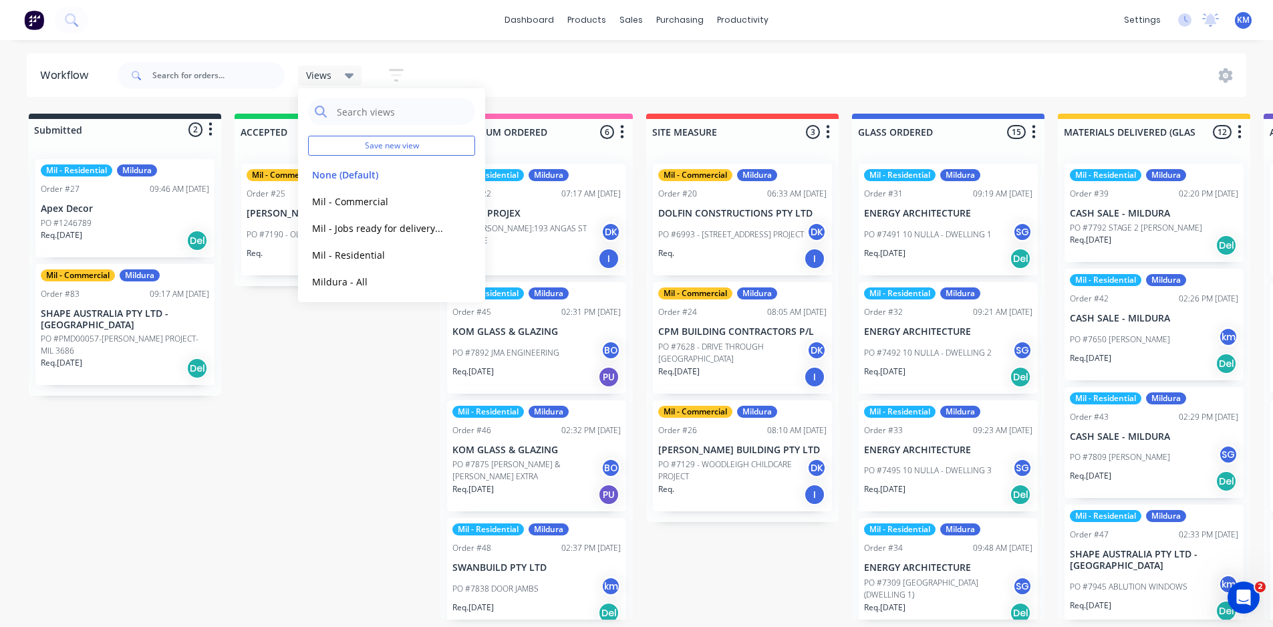
click at [350, 74] on icon at bounding box center [349, 76] width 9 height 5
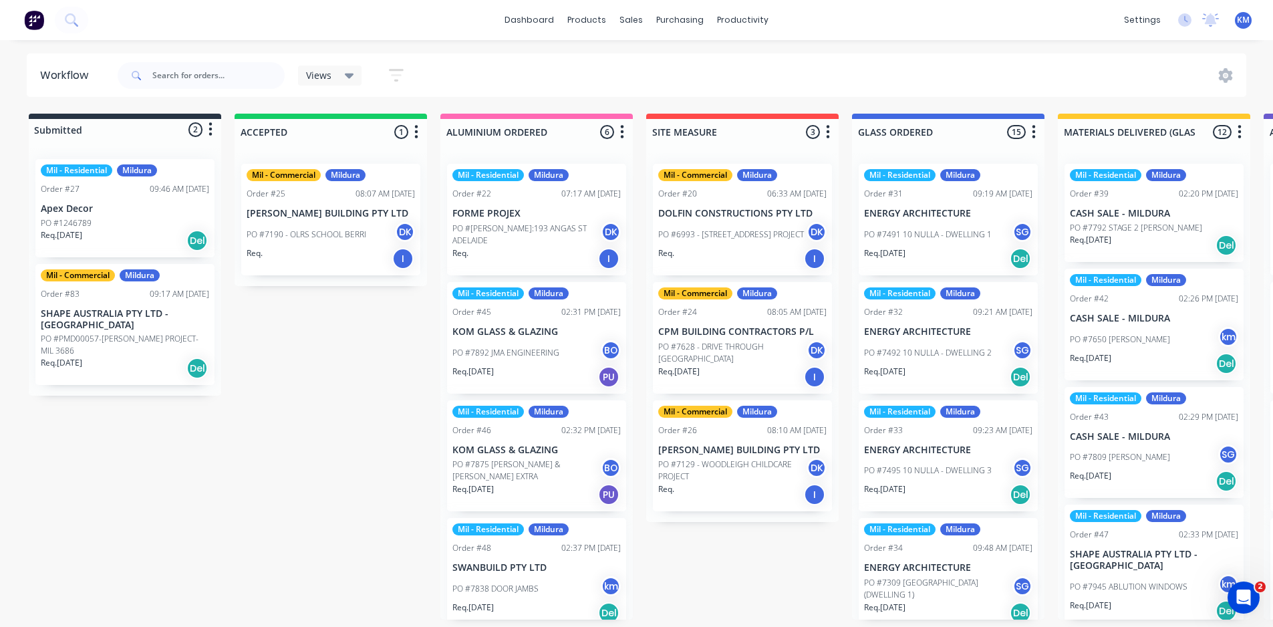
click at [350, 74] on icon at bounding box center [349, 76] width 9 height 5
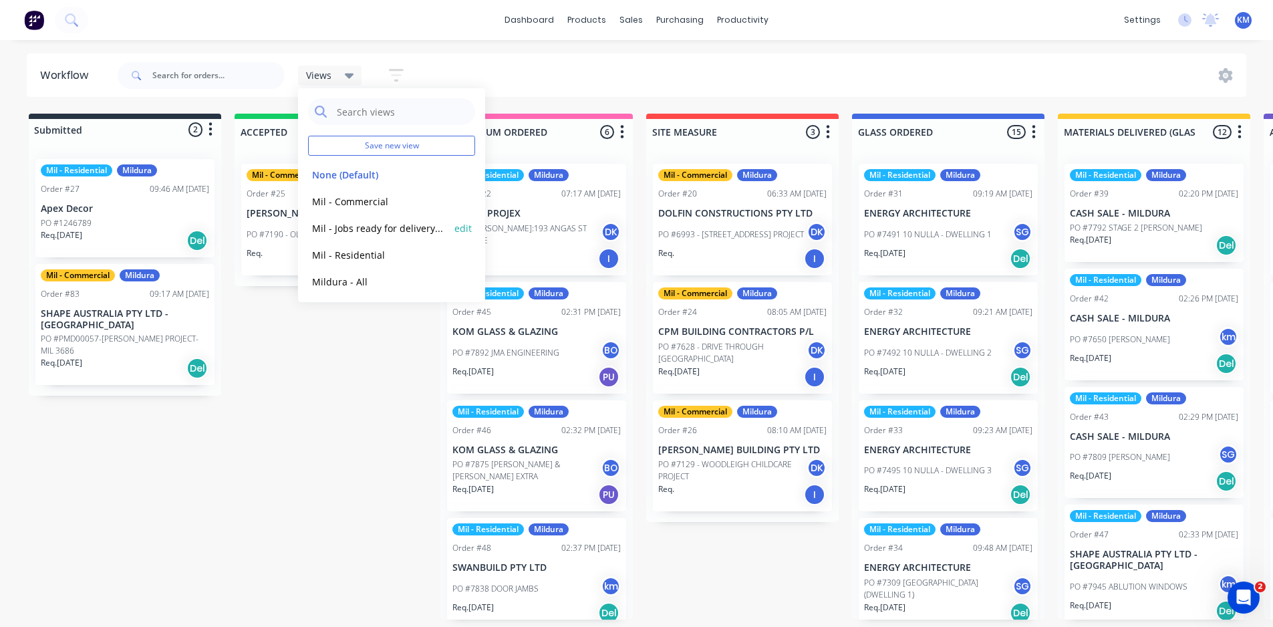
click at [402, 229] on button "Mil - Jobs ready for delivery/pick up/install" at bounding box center [379, 228] width 142 height 15
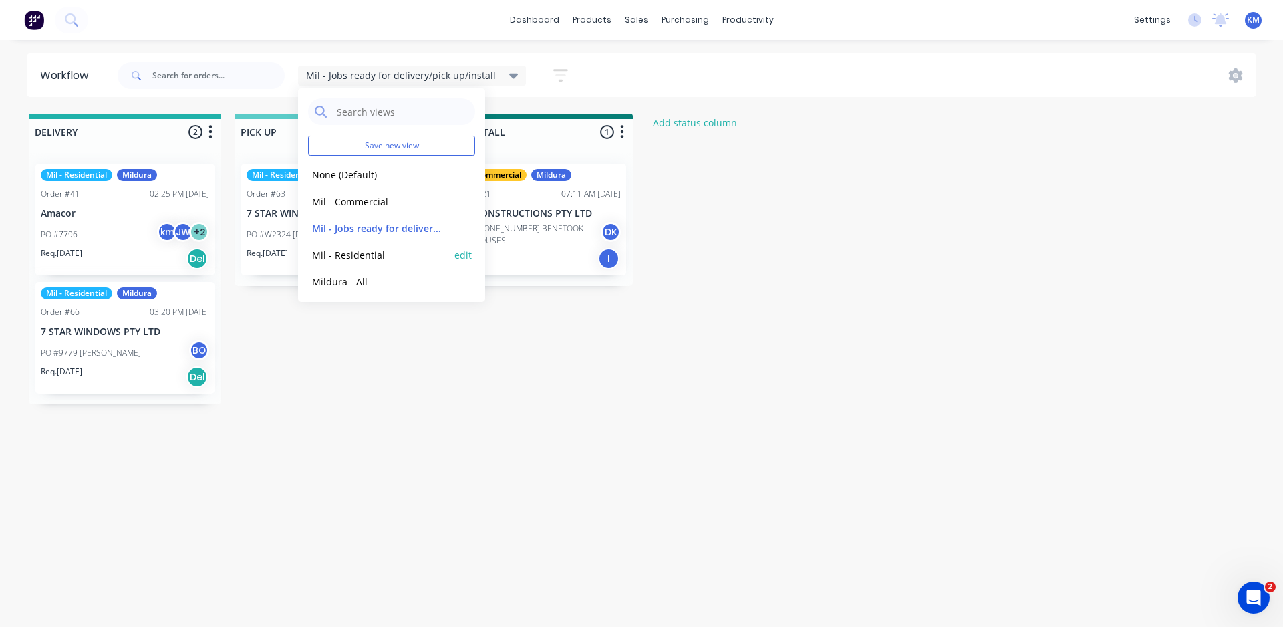
click at [388, 255] on button "Mil - Residential" at bounding box center [379, 254] width 142 height 15
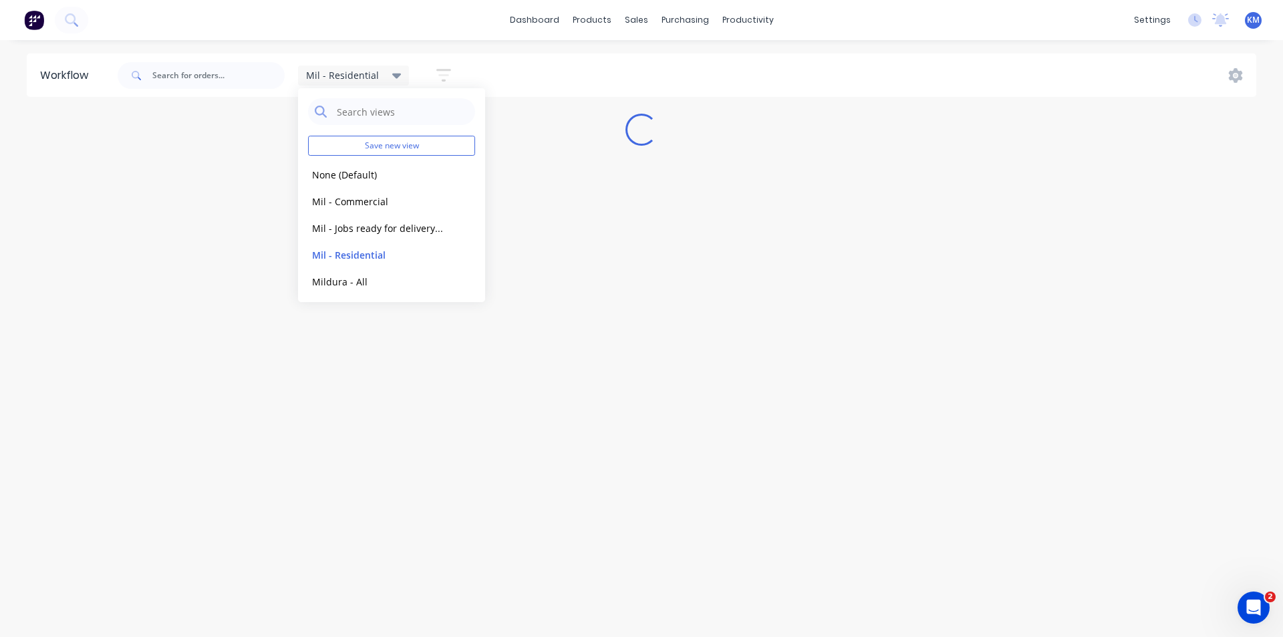
click at [364, 334] on div "Workflow Mil - Residential Save new view None (Default) edit Mil - Commercial e…" at bounding box center [641, 331] width 1283 height 557
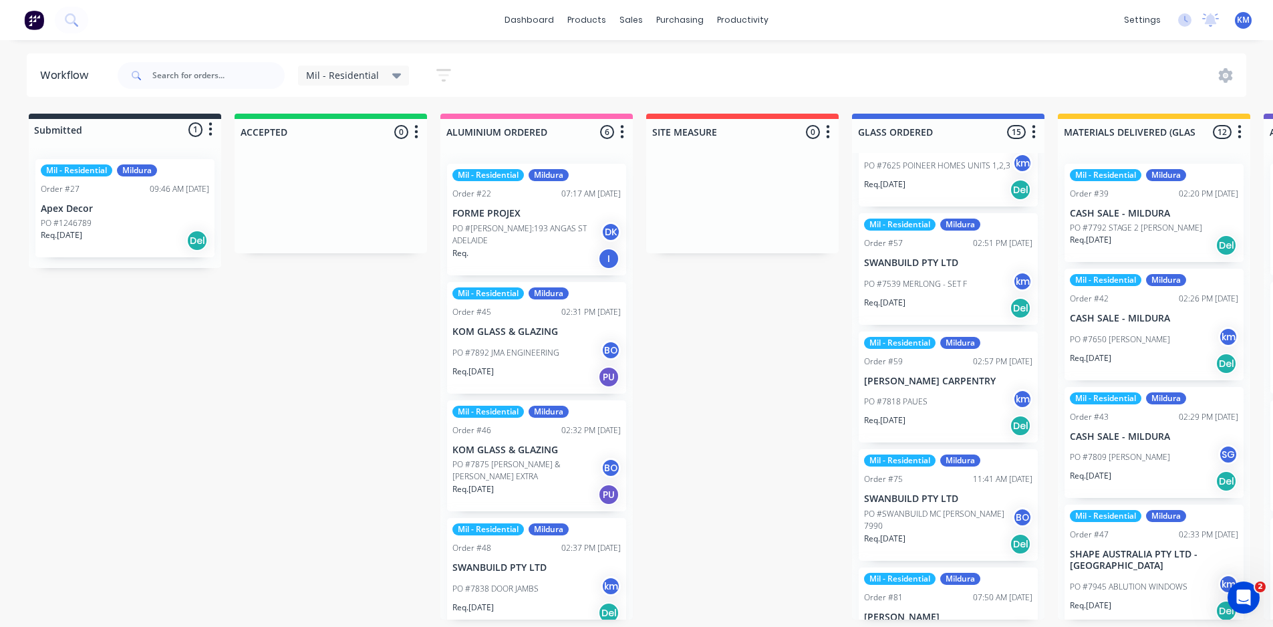
scroll to position [1311, 0]
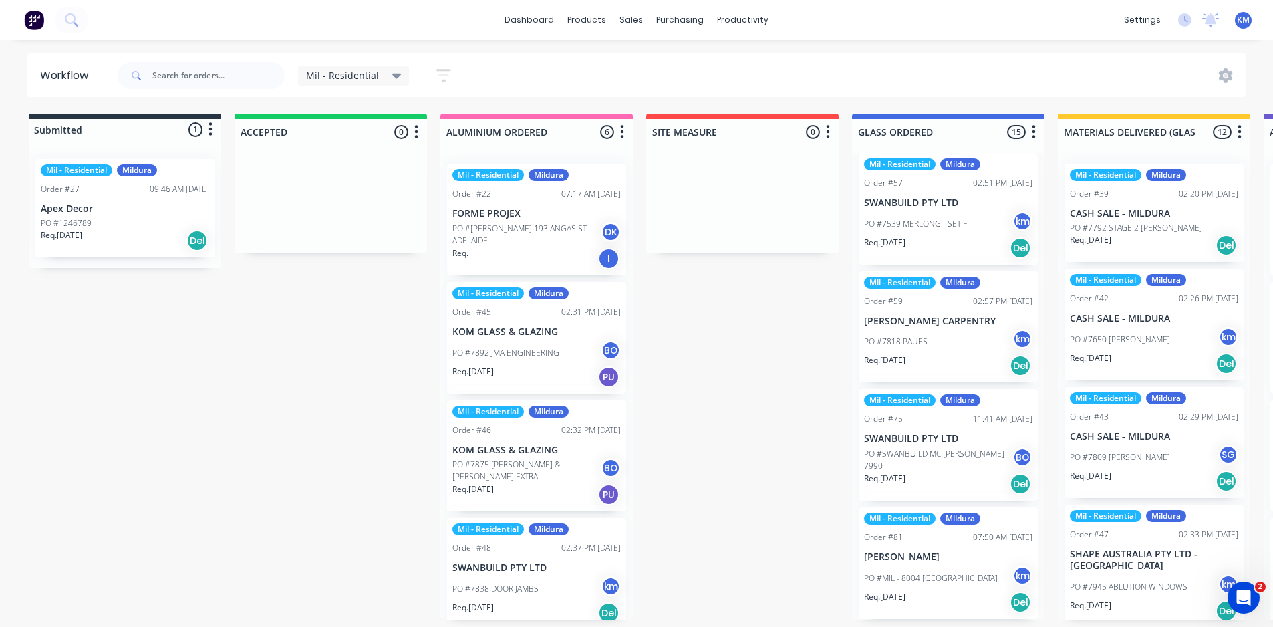
drag, startPoint x: 1045, startPoint y: 533, endPoint x: 1052, endPoint y: 291, distance: 242.1
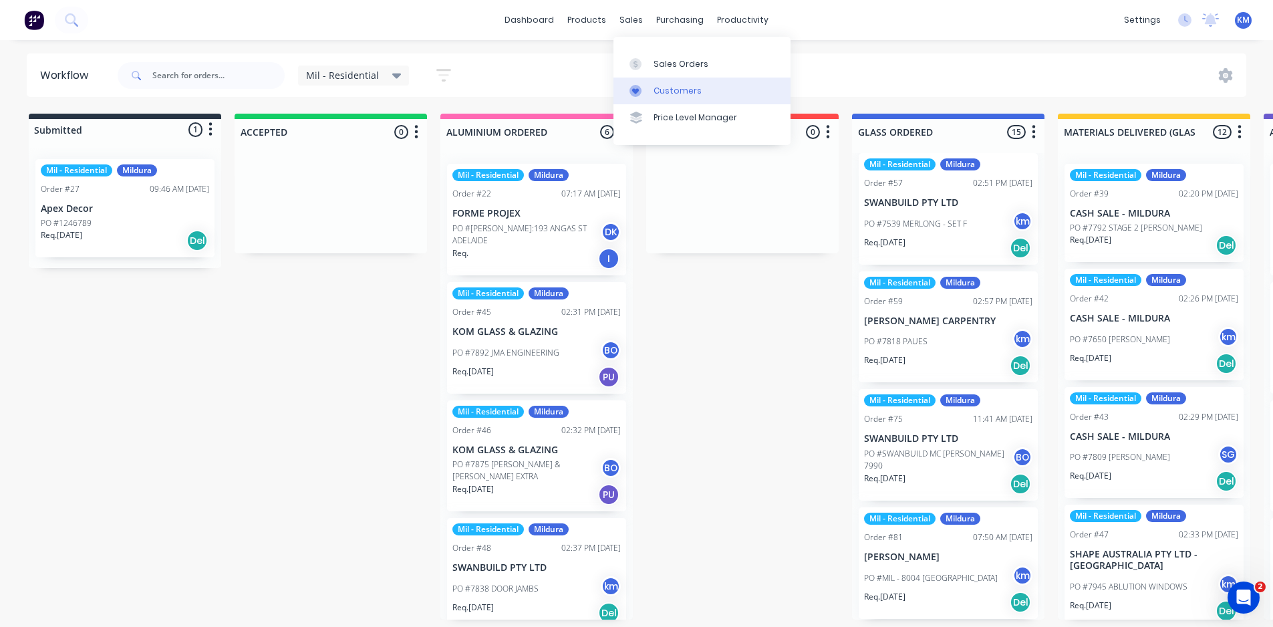
click at [688, 94] on div "Customers" at bounding box center [678, 91] width 48 height 12
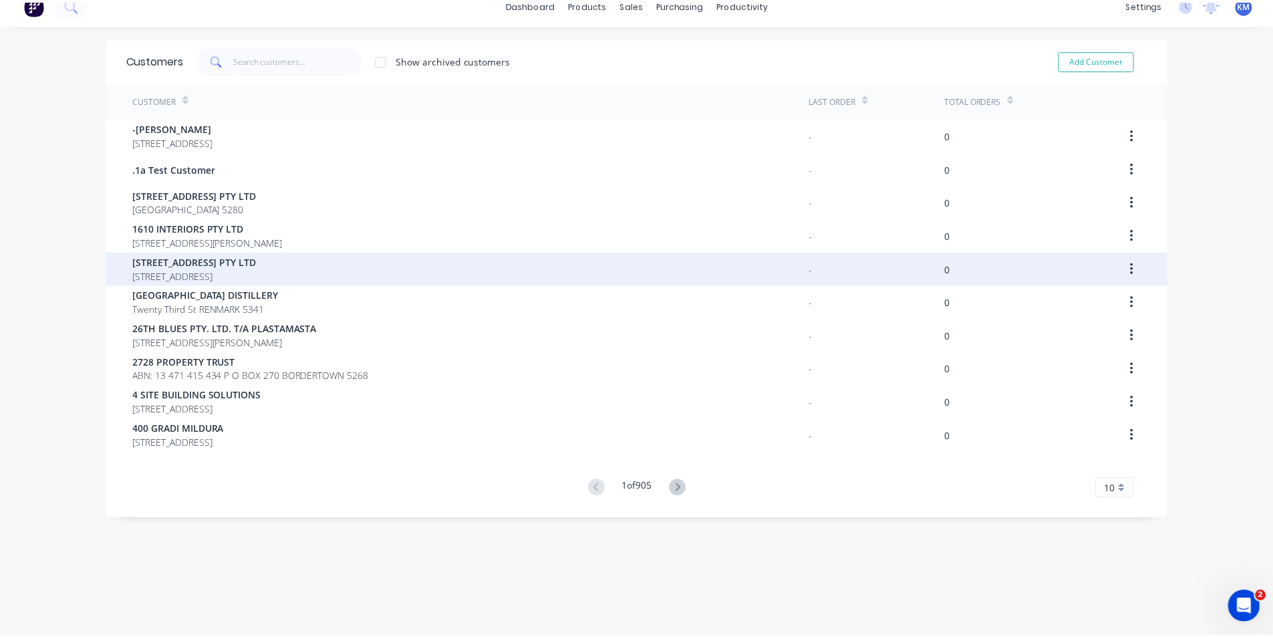
scroll to position [8, 0]
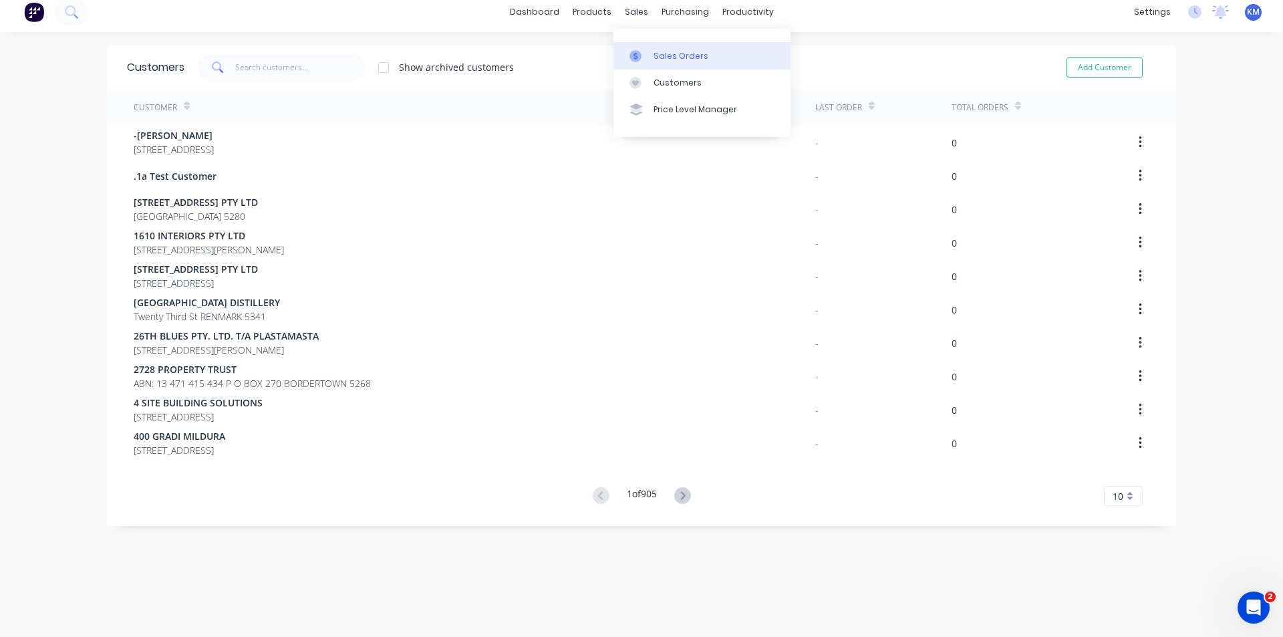
click at [656, 53] on div "Sales Orders" at bounding box center [681, 56] width 55 height 12
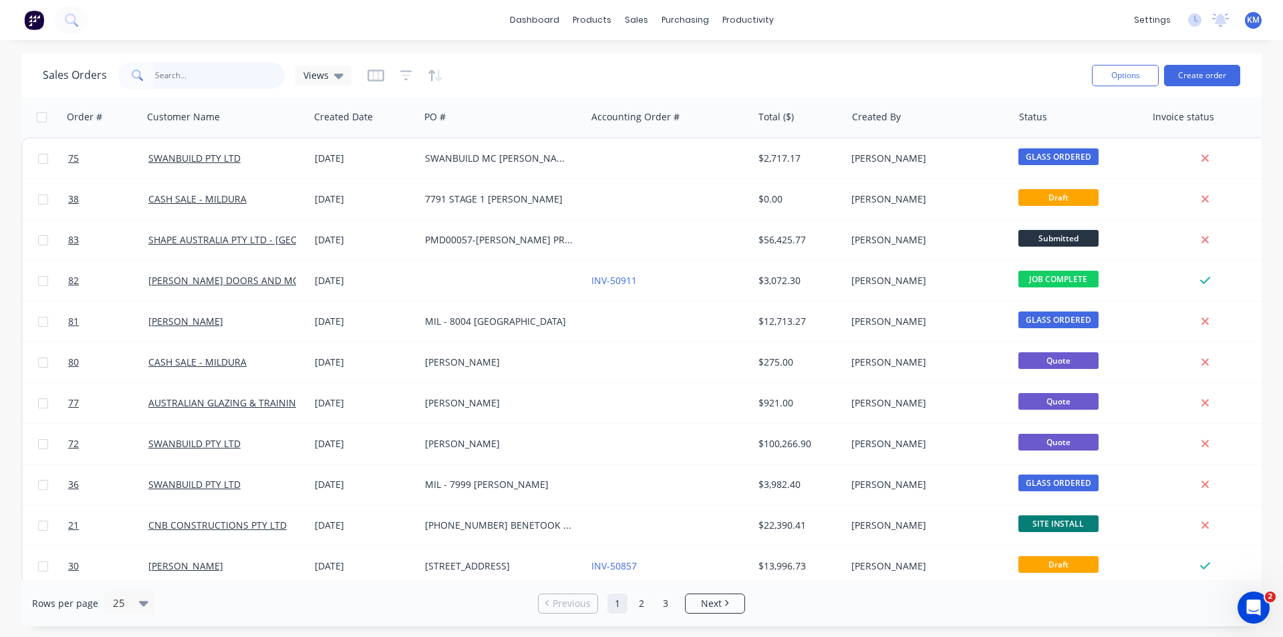
click at [187, 82] on input "text" at bounding box center [220, 75] width 130 height 27
type input "7 star"
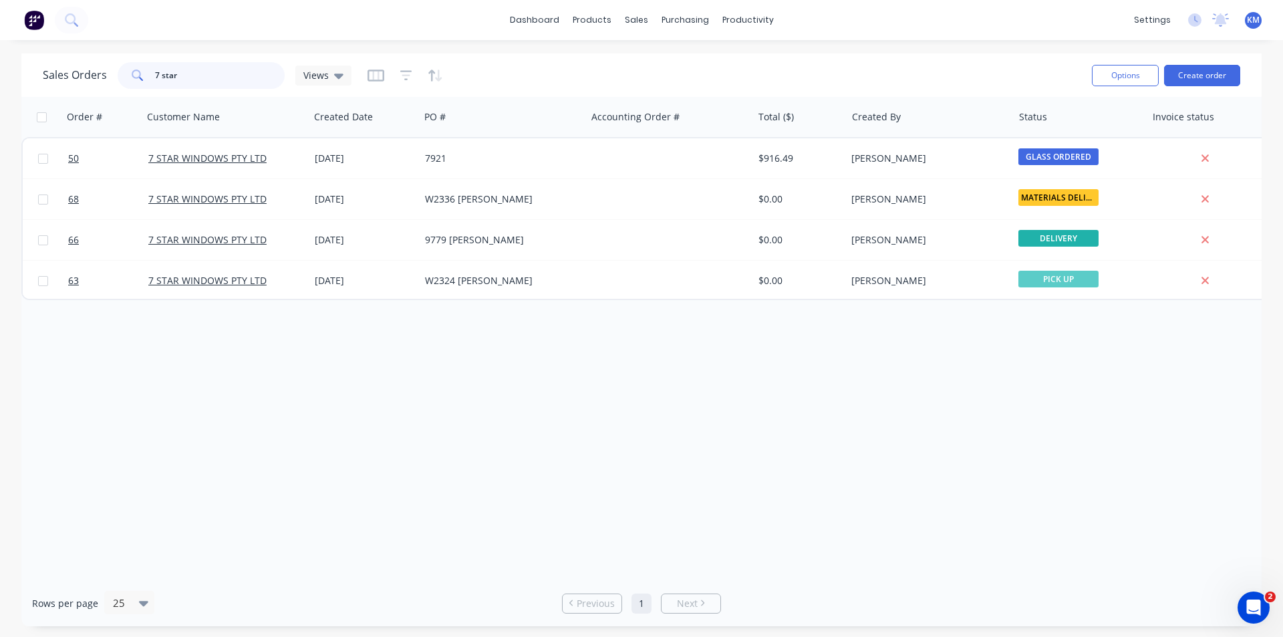
drag, startPoint x: 237, startPoint y: 84, endPoint x: 110, endPoint y: 84, distance: 127.0
click at [110, 84] on div "Sales Orders 7 star Views" at bounding box center [197, 75] width 309 height 27
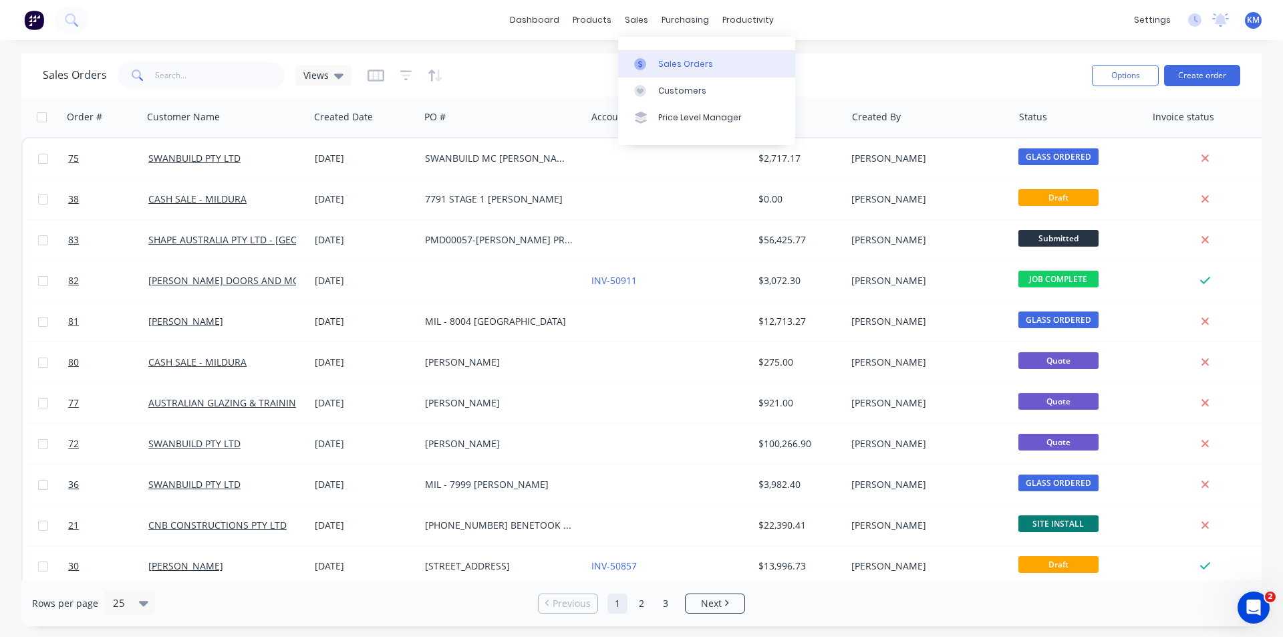
click at [685, 61] on div "Sales Orders" at bounding box center [685, 64] width 55 height 12
click at [1216, 68] on button "Create order" at bounding box center [1202, 75] width 76 height 21
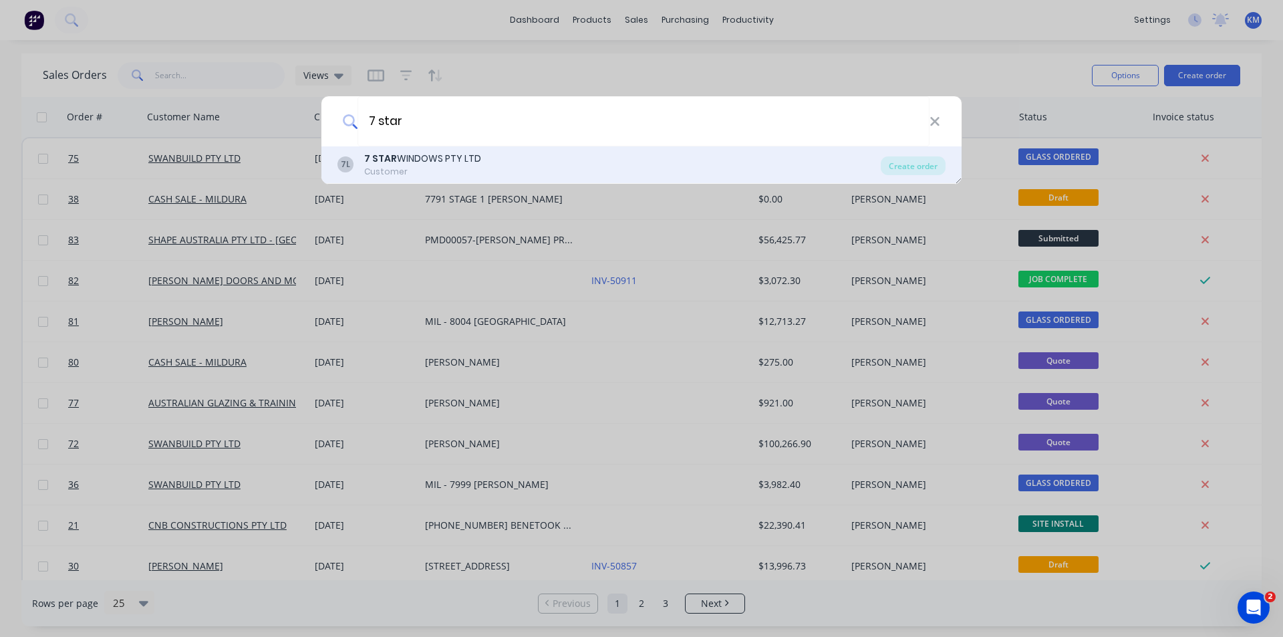
type input "7 star"
click at [465, 166] on div "Customer" at bounding box center [422, 172] width 117 height 12
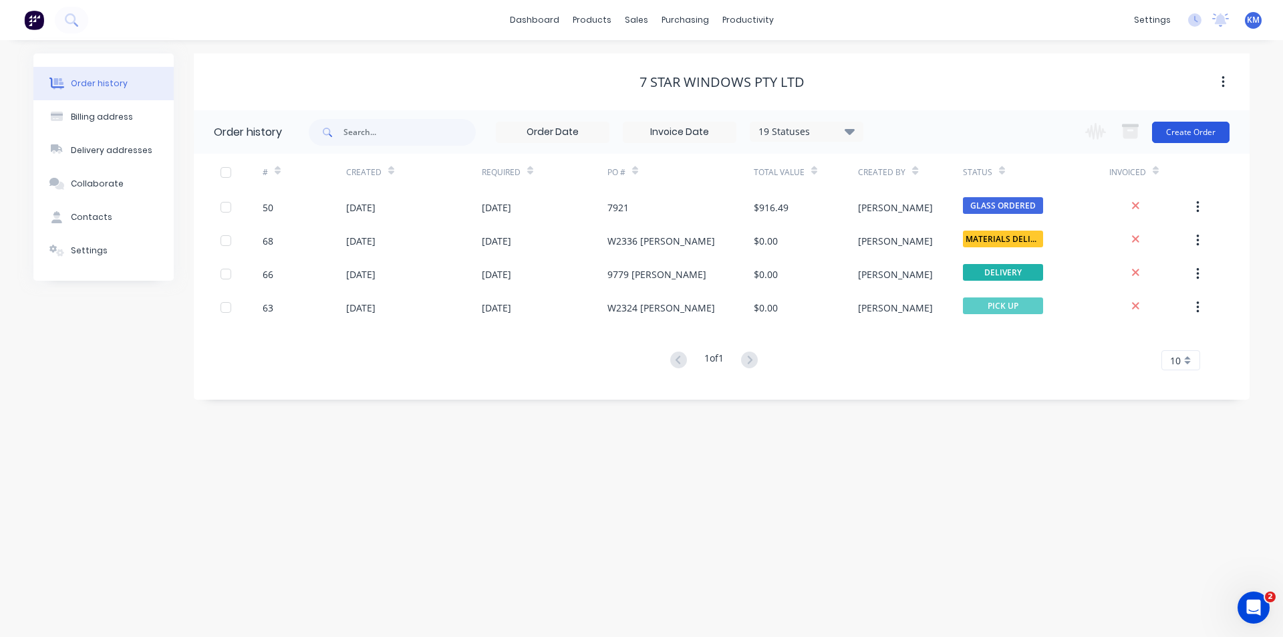
click at [1194, 131] on button "Create Order" at bounding box center [1191, 132] width 78 height 21
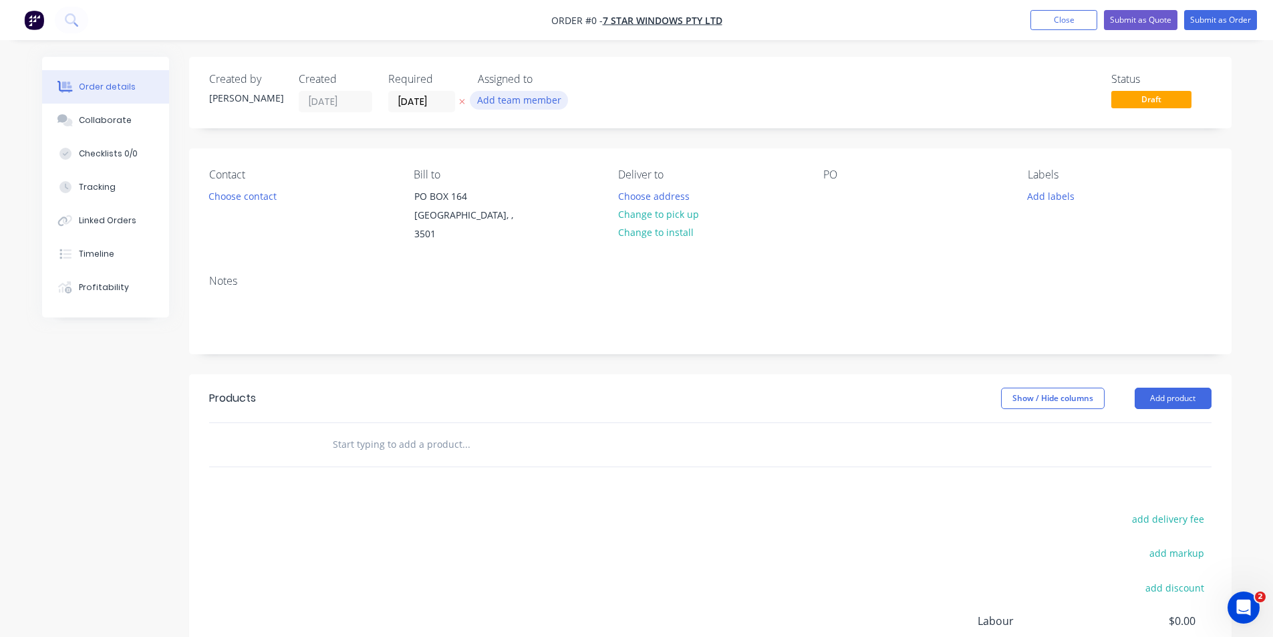
click at [547, 100] on button "Add team member" at bounding box center [519, 100] width 98 height 18
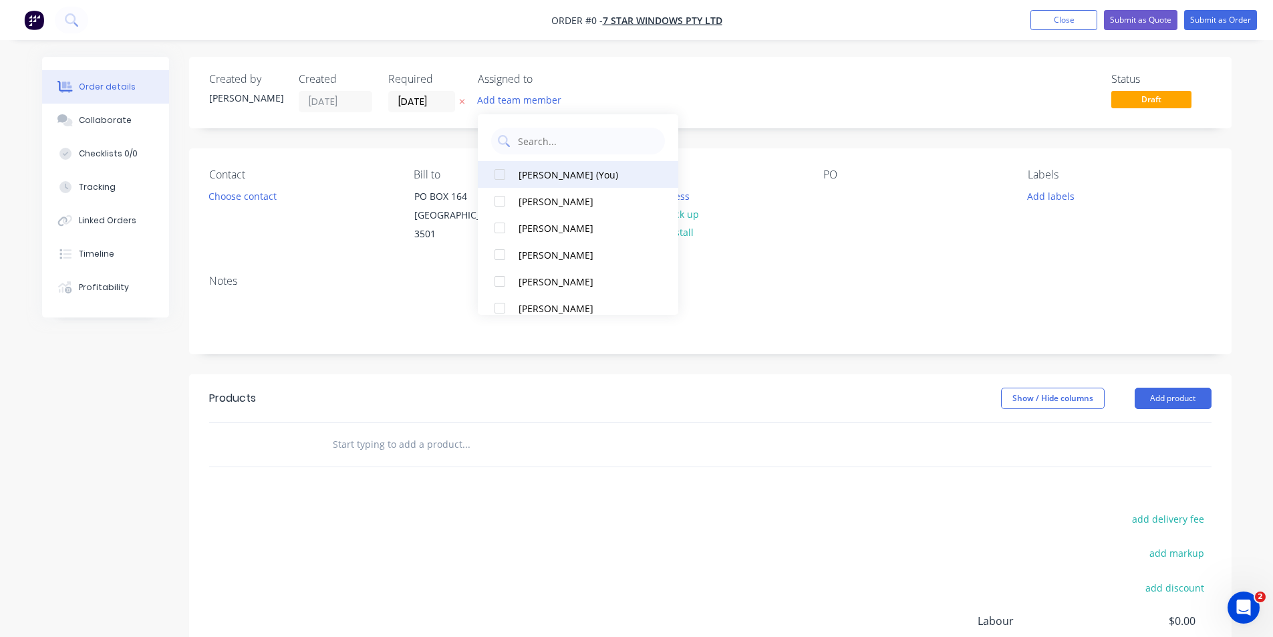
click at [579, 173] on div "[PERSON_NAME] (You)" at bounding box center [586, 175] width 134 height 14
click at [667, 90] on div "Order details Collaborate Checklists 0/0 Tracking Linked Orders Timeline Profit…" at bounding box center [637, 432] width 1216 height 751
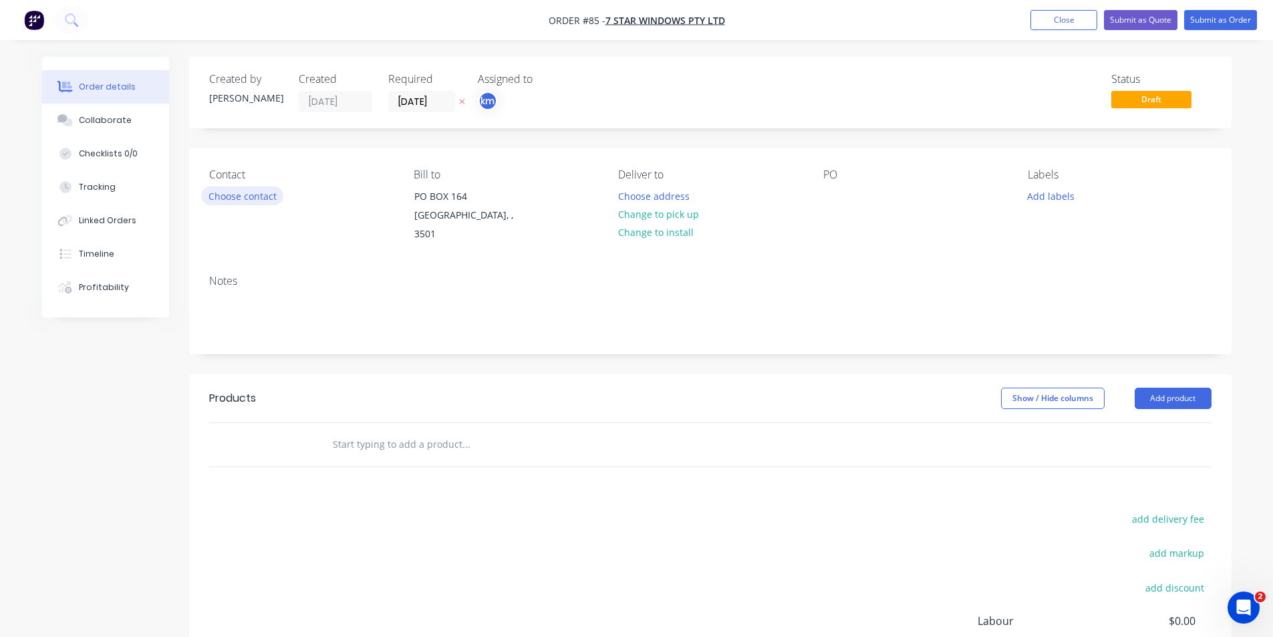
click at [263, 196] on button "Choose contact" at bounding box center [242, 195] width 82 height 18
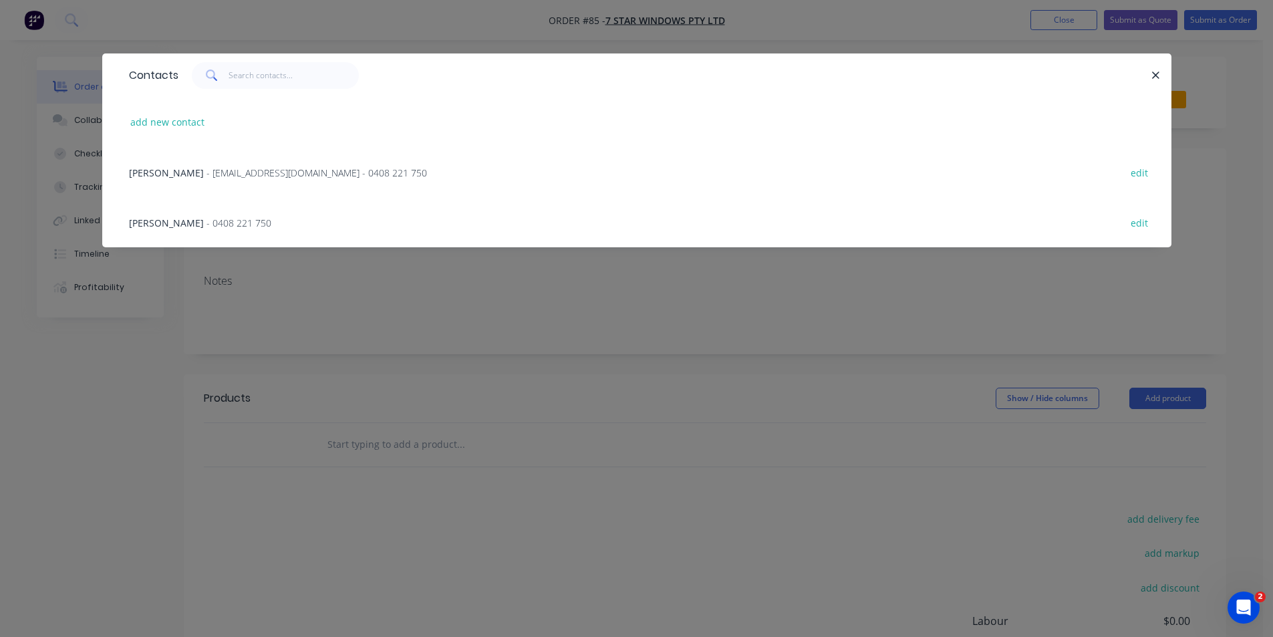
click at [243, 166] on span "- accounts@7starwindows.com.au - 0408 221 750" at bounding box center [317, 172] width 221 height 13
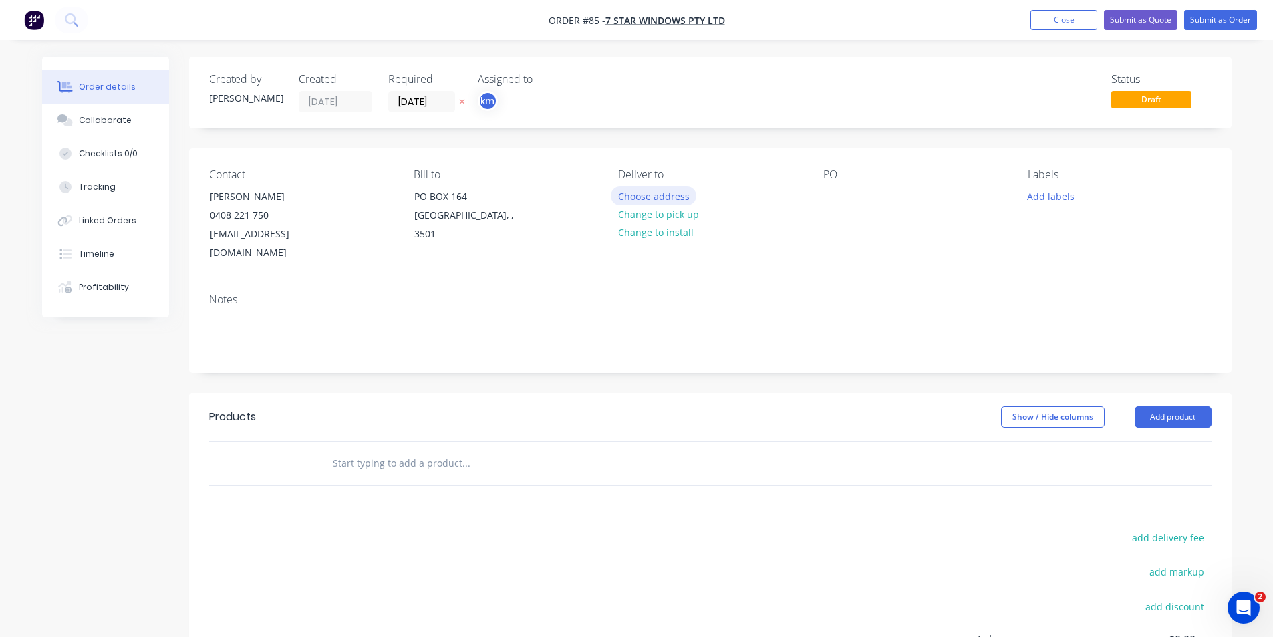
click at [685, 196] on button "Choose address" at bounding box center [654, 195] width 86 height 18
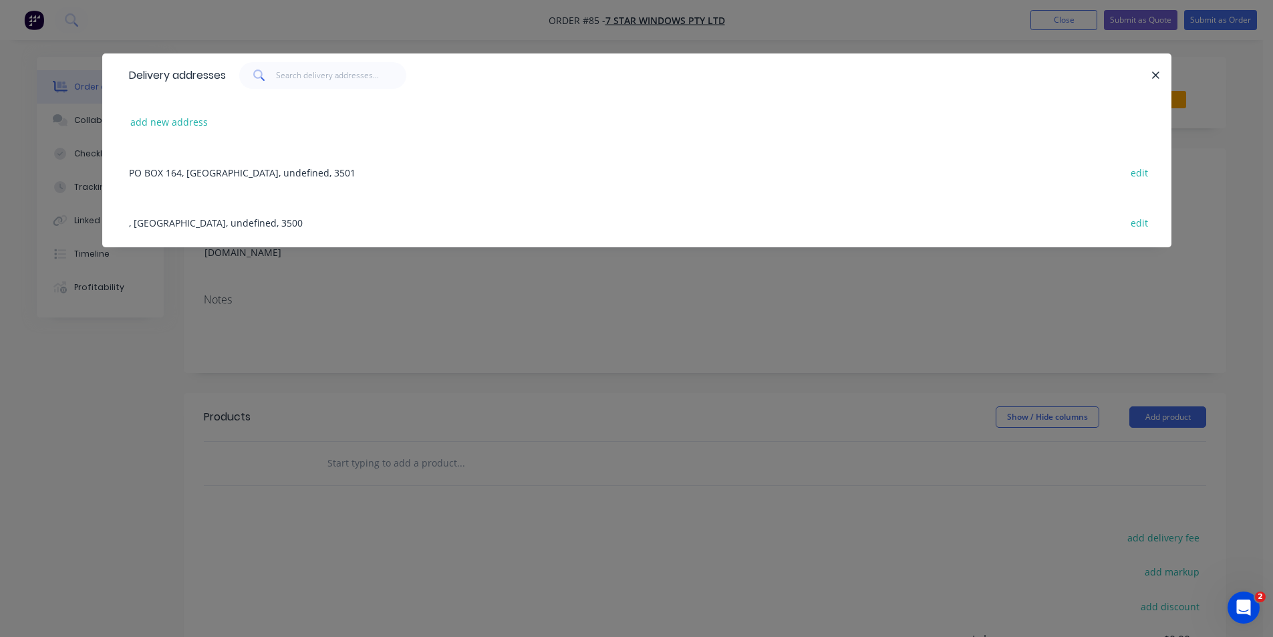
click at [212, 122] on div "add new address" at bounding box center [636, 122] width 1029 height 50
click at [349, 63] on input "text" at bounding box center [341, 75] width 130 height 27
type input "4"
click at [172, 119] on button "add new address" at bounding box center [170, 122] width 92 height 18
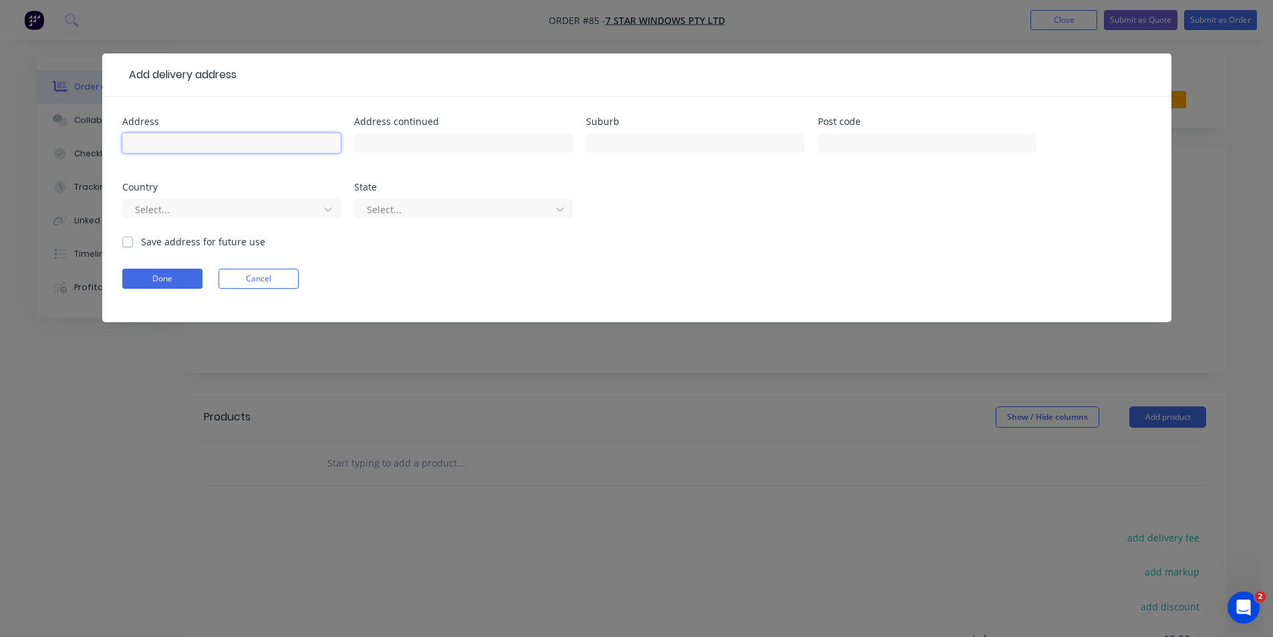
click at [227, 149] on input "text" at bounding box center [231, 143] width 219 height 20
type input "461 walnut avenue"
click at [625, 142] on input "text" at bounding box center [695, 143] width 219 height 20
type input "mildura"
click at [880, 130] on div at bounding box center [927, 149] width 219 height 39
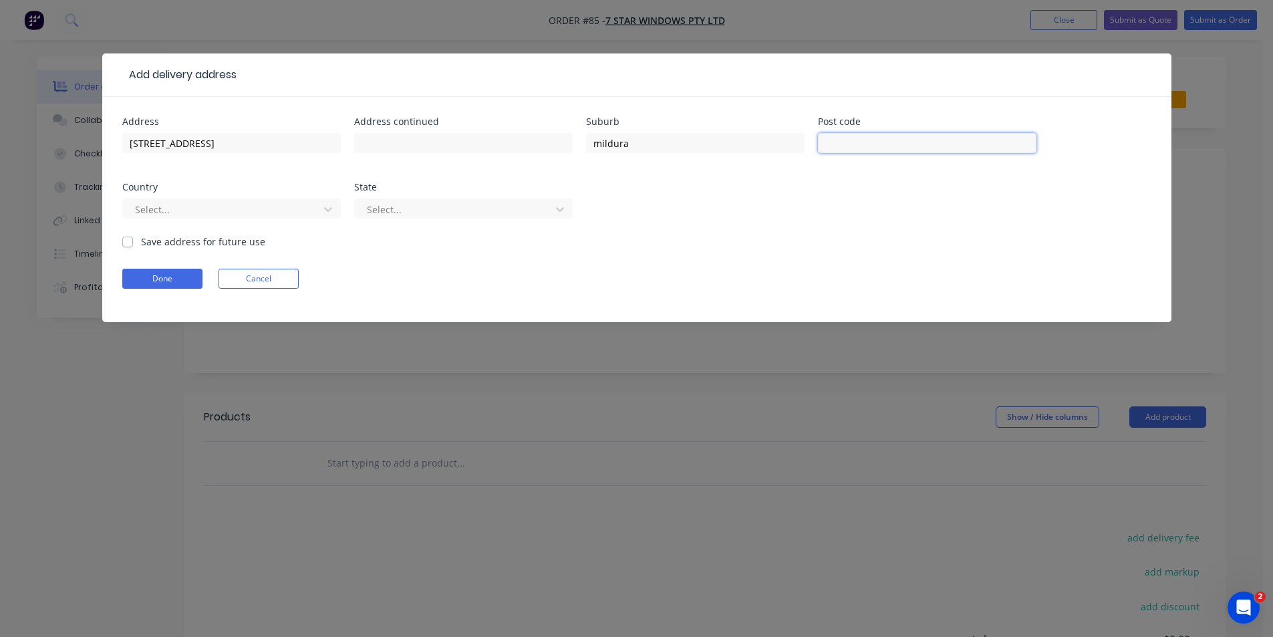
click at [874, 138] on input "text" at bounding box center [927, 143] width 219 height 20
type input "3500"
click at [190, 277] on button "Done" at bounding box center [162, 279] width 80 height 20
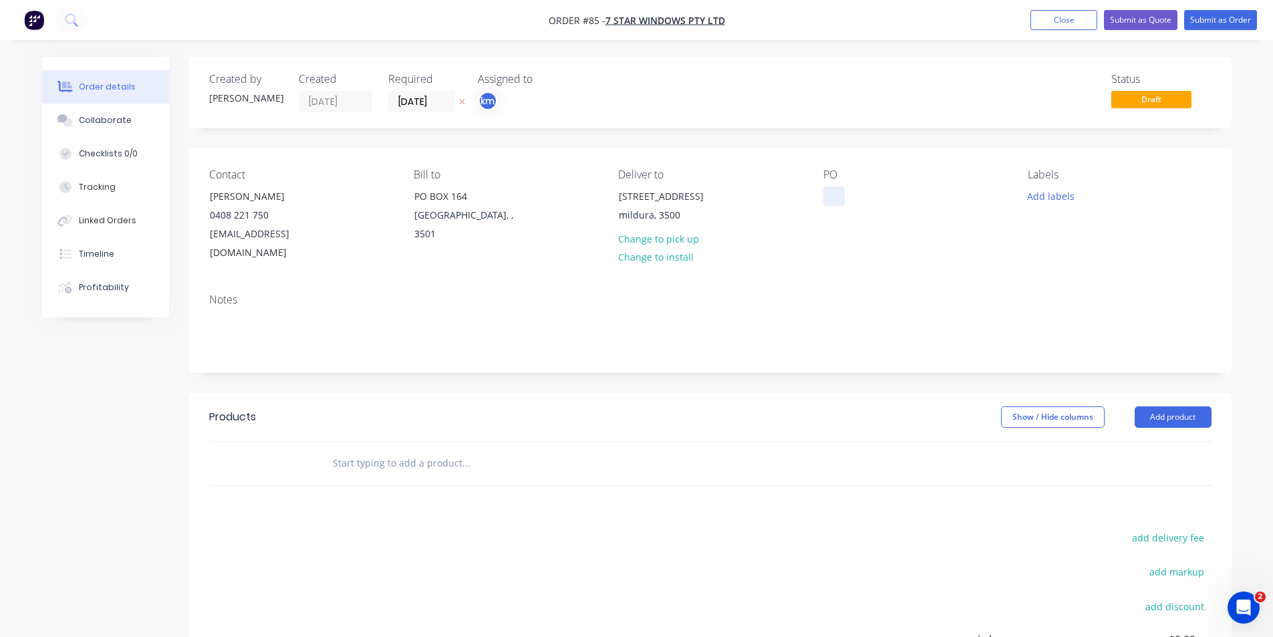
click at [833, 193] on div at bounding box center [833, 195] width 21 height 19
drag, startPoint x: 896, startPoint y: 199, endPoint x: 866, endPoint y: 194, distance: 30.4
click at [866, 194] on div "Q9823 marie" at bounding box center [887, 195] width 128 height 19
click at [1065, 192] on button "Add labels" at bounding box center [1051, 195] width 61 height 18
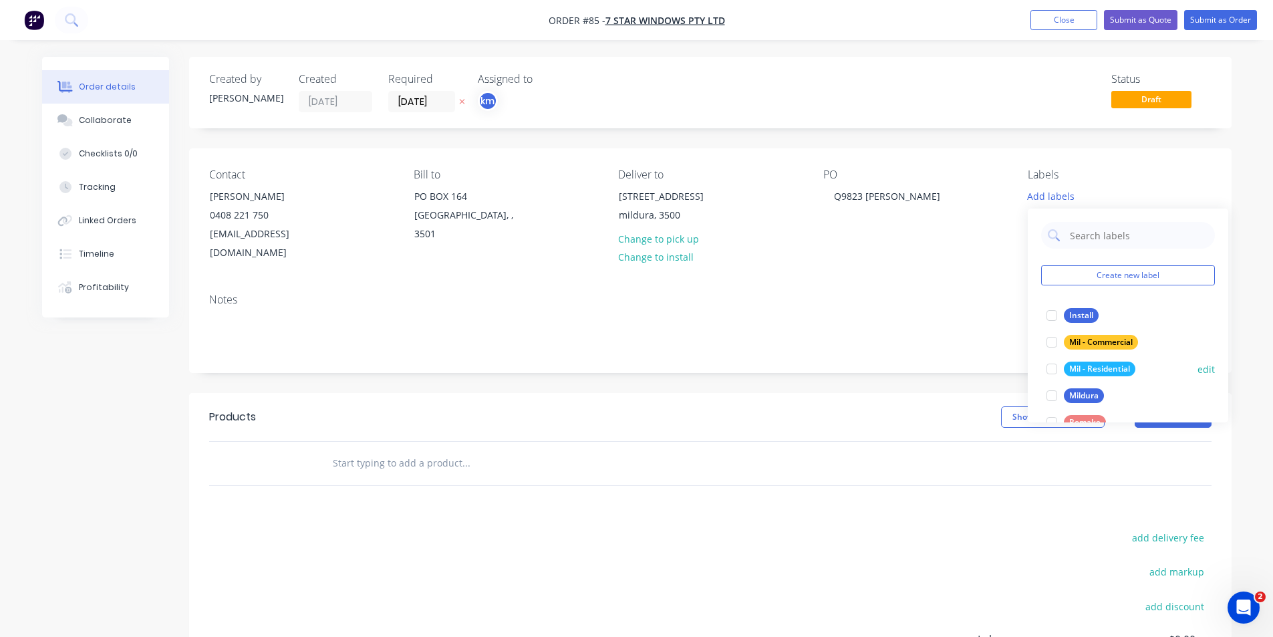
click at [1053, 365] on div at bounding box center [1052, 369] width 27 height 27
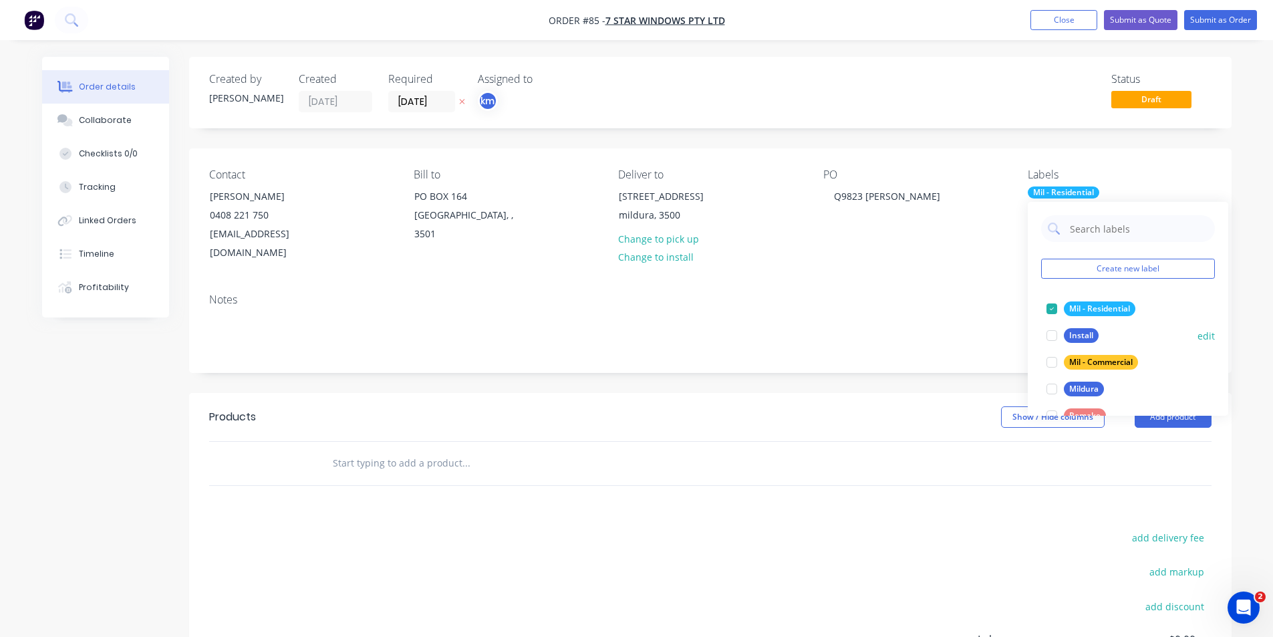
click at [1050, 340] on div at bounding box center [1052, 335] width 27 height 27
click at [1050, 310] on div at bounding box center [1052, 308] width 27 height 27
click at [1052, 385] on div at bounding box center [1052, 389] width 27 height 27
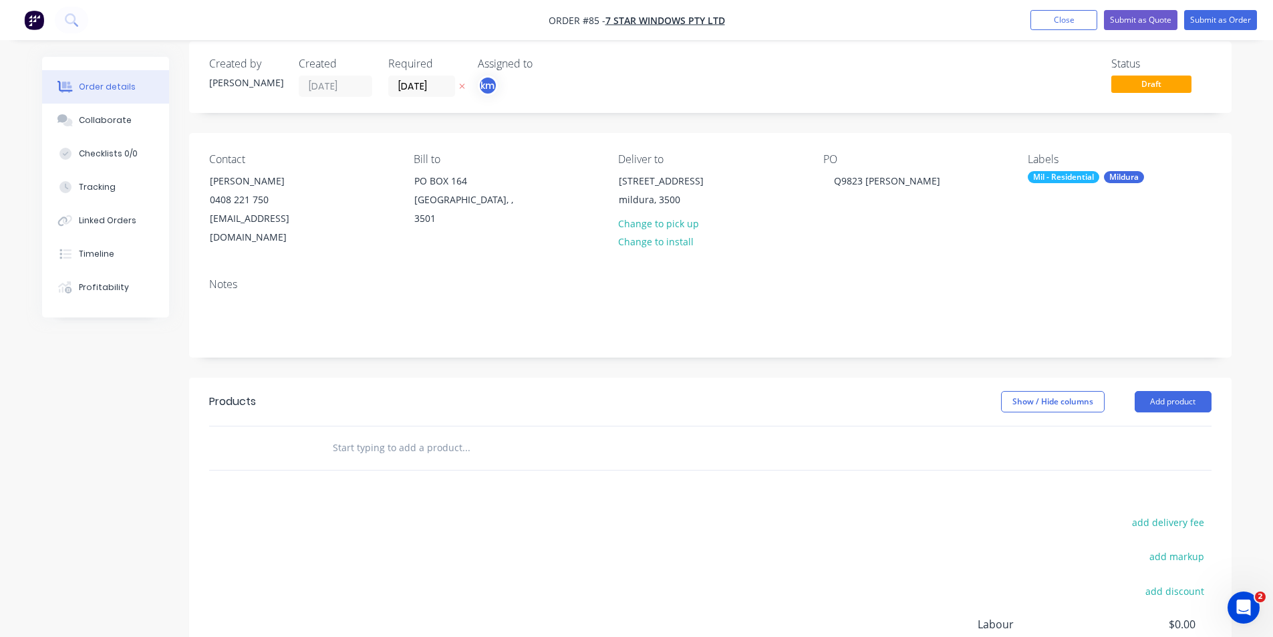
click at [385, 434] on input "text" at bounding box center [465, 447] width 267 height 27
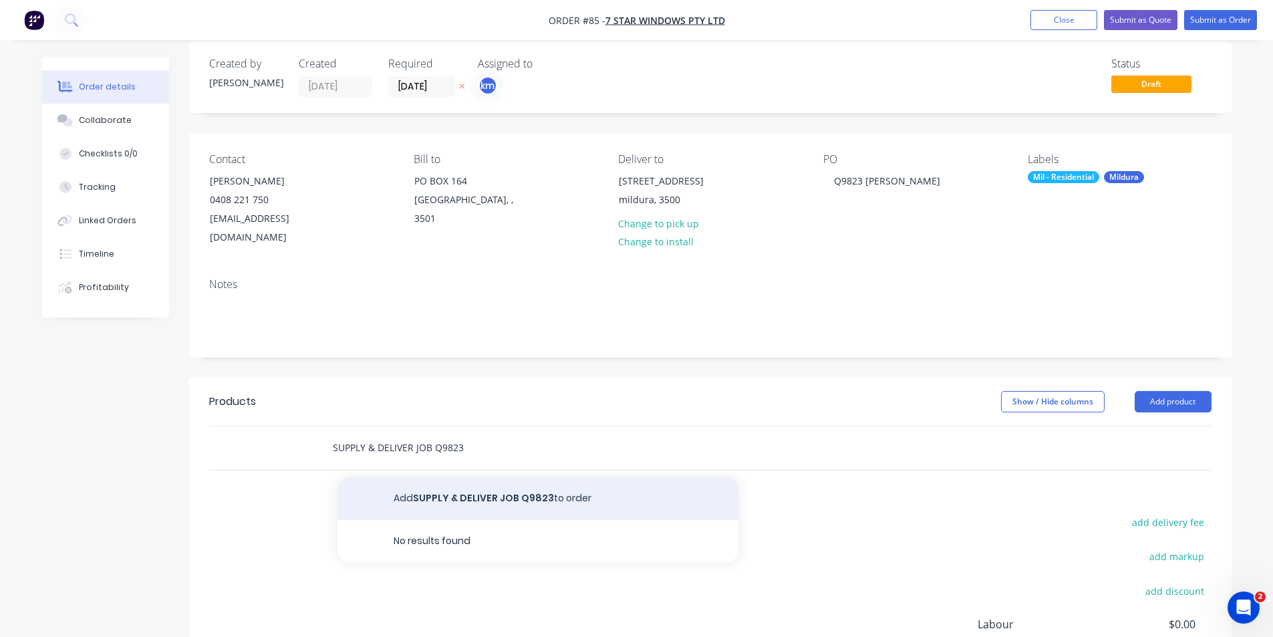
type input "SUPPLY & DELIVER JOB Q9823"
click at [492, 477] on button "Add SUPPLY & DELIVER JOB Q9823 to order" at bounding box center [538, 498] width 401 height 43
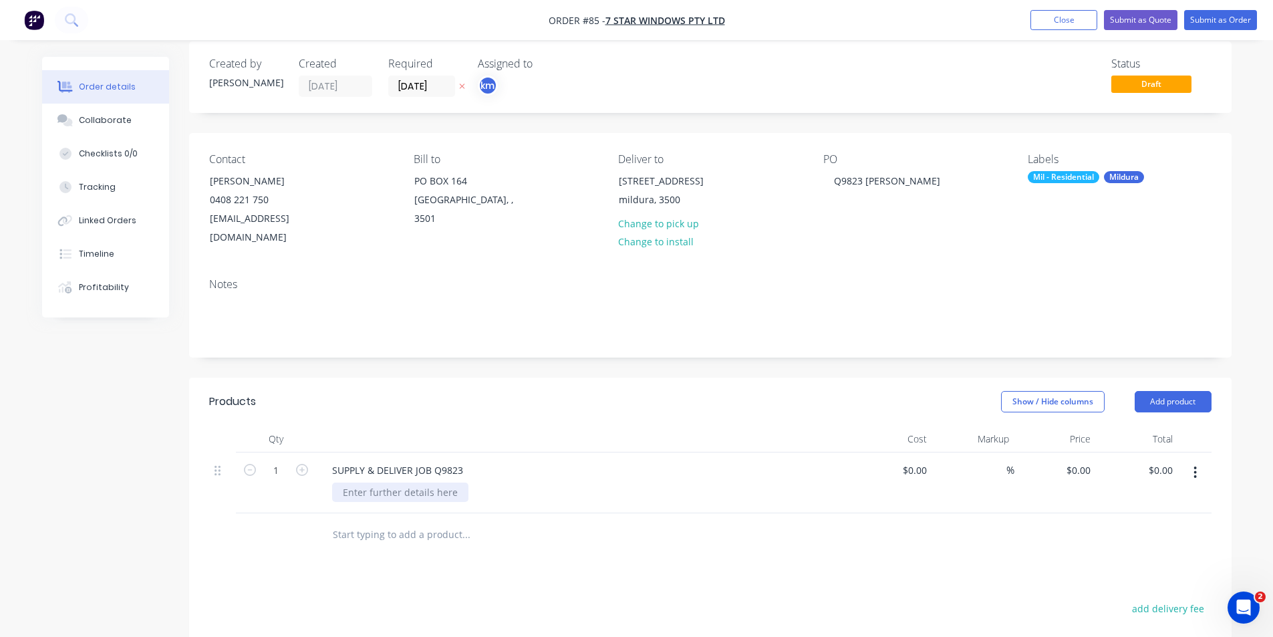
click at [448, 483] on div at bounding box center [400, 492] width 136 height 19
click at [513, 394] on header "Products Show / Hide columns Add product" at bounding box center [710, 402] width 1043 height 48
click at [422, 483] on div at bounding box center [400, 492] width 136 height 19
click at [617, 404] on header "Products Show / Hide columns Add product" at bounding box center [710, 402] width 1043 height 48
click at [902, 456] on div "$0.00" at bounding box center [892, 482] width 82 height 61
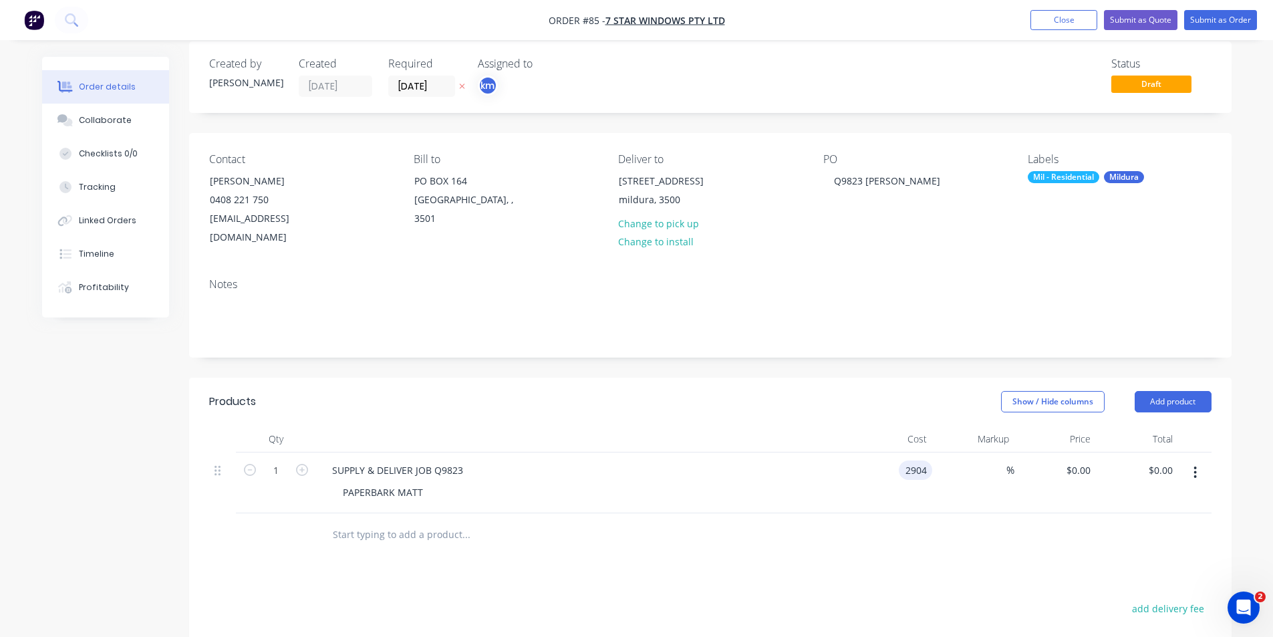
type input "$2,904.00"
click at [818, 378] on header "Products Show / Hide columns Add product" at bounding box center [710, 402] width 1043 height 48
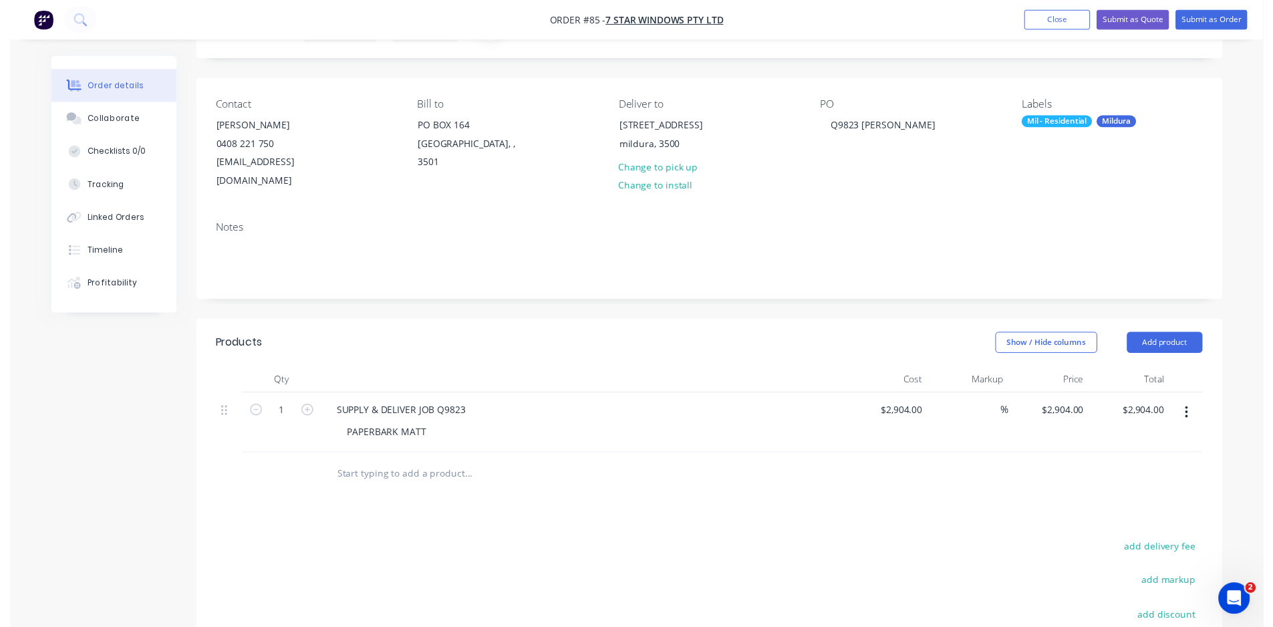
scroll to position [0, 0]
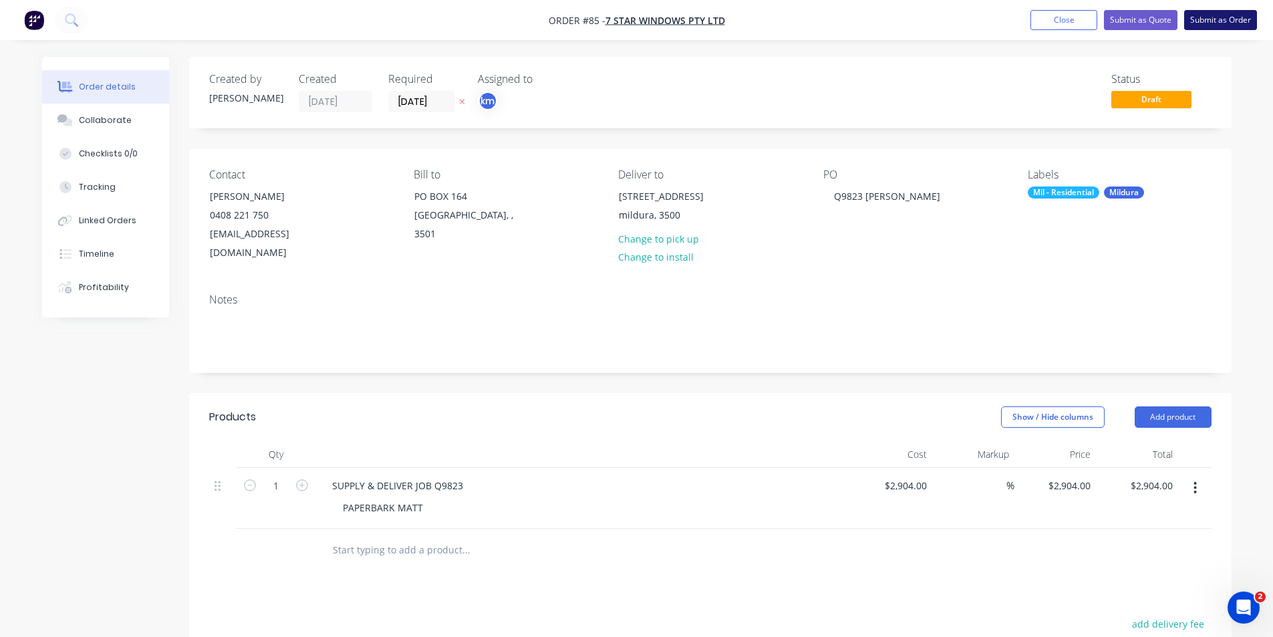
click at [1230, 23] on button "Submit as Order" at bounding box center [1220, 20] width 73 height 20
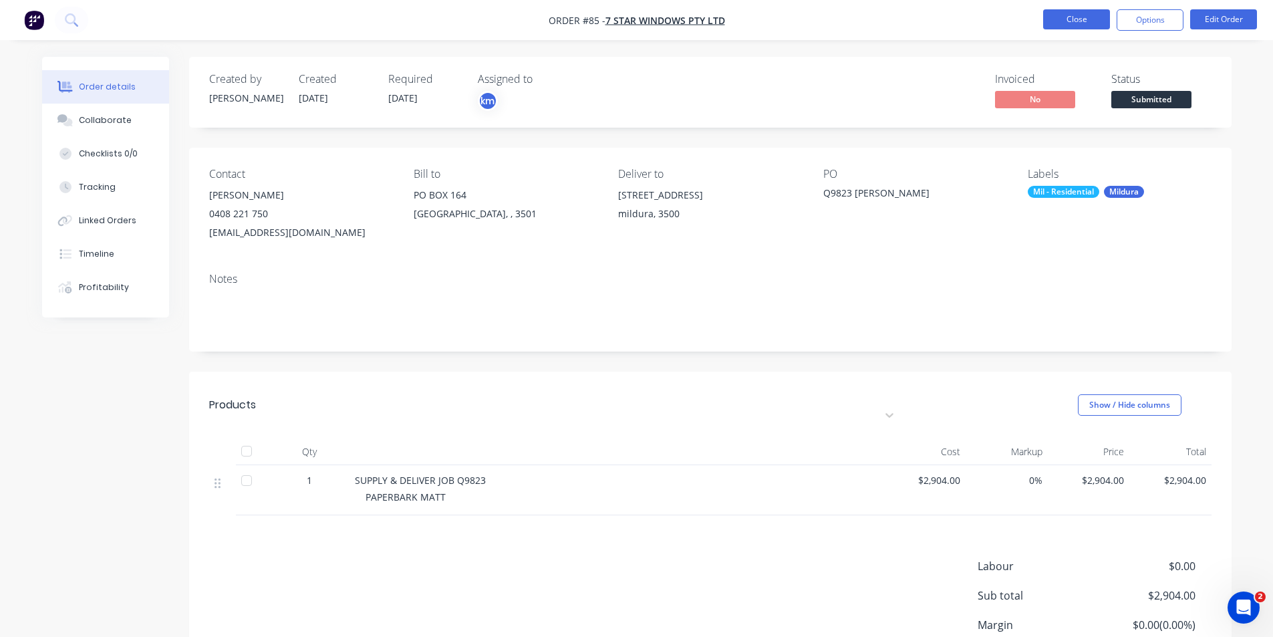
click at [1067, 25] on button "Close" at bounding box center [1076, 19] width 67 height 20
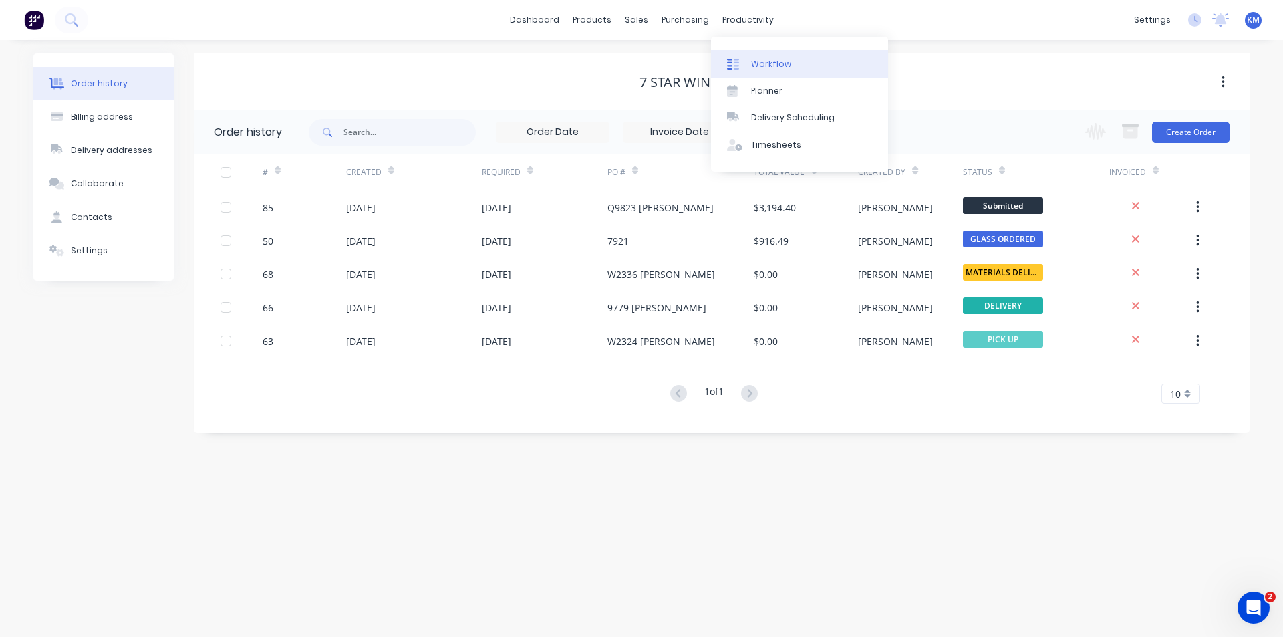
click at [771, 62] on div "Workflow" at bounding box center [771, 64] width 40 height 12
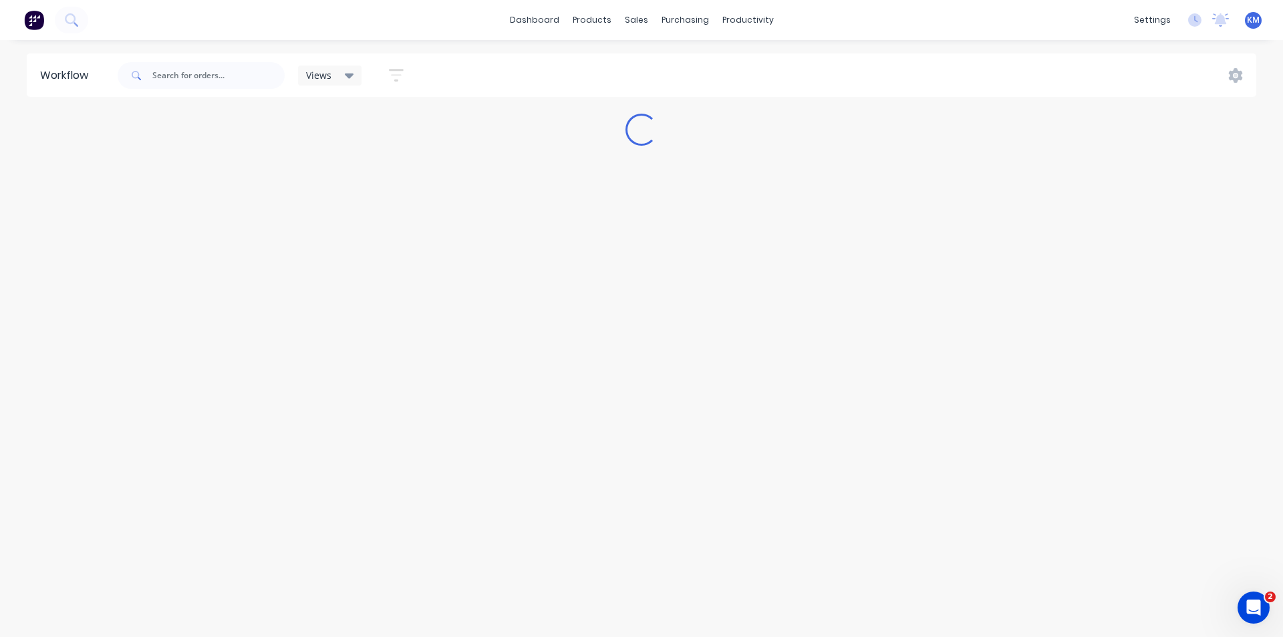
click at [341, 70] on div "Views" at bounding box center [330, 76] width 48 height 12
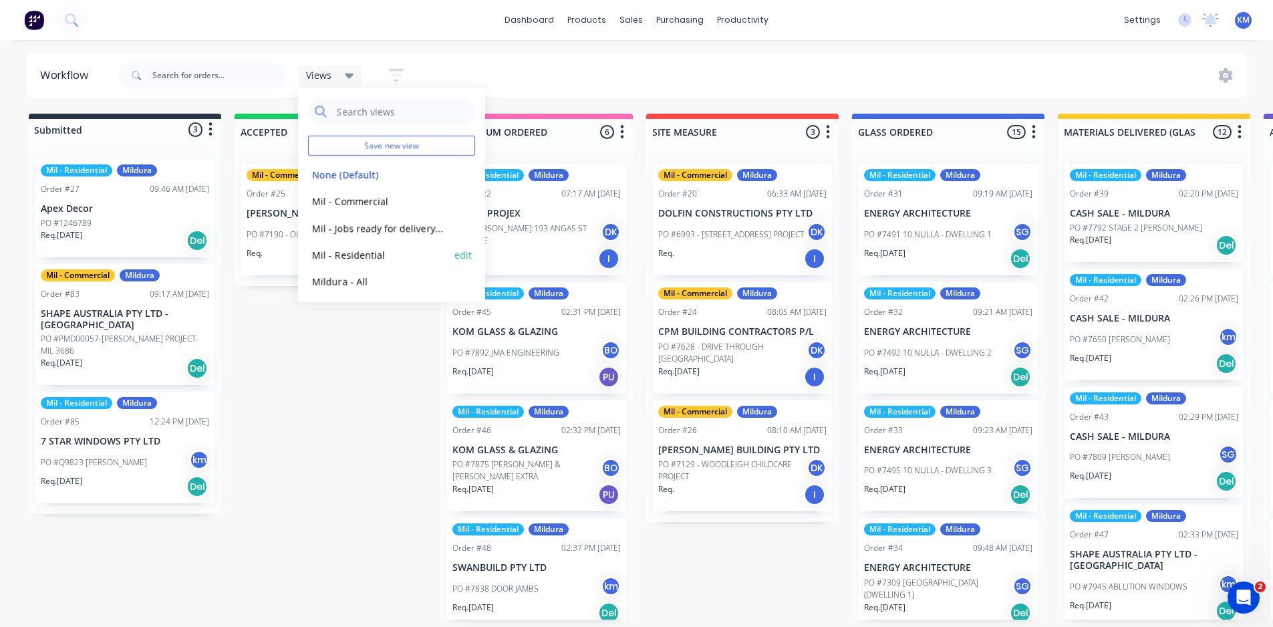
click at [356, 251] on button "Mil - Residential" at bounding box center [379, 254] width 142 height 15
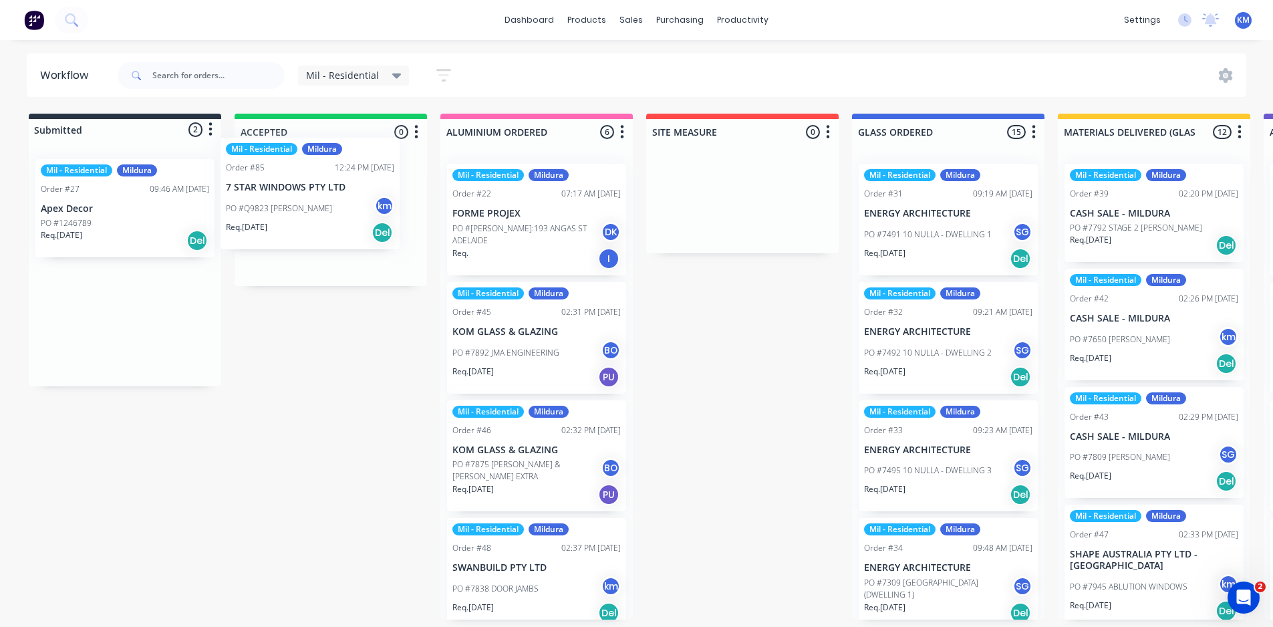
drag, startPoint x: 120, startPoint y: 325, endPoint x: 325, endPoint y: 186, distance: 247.5
